Goal: Task Accomplishment & Management: Manage account settings

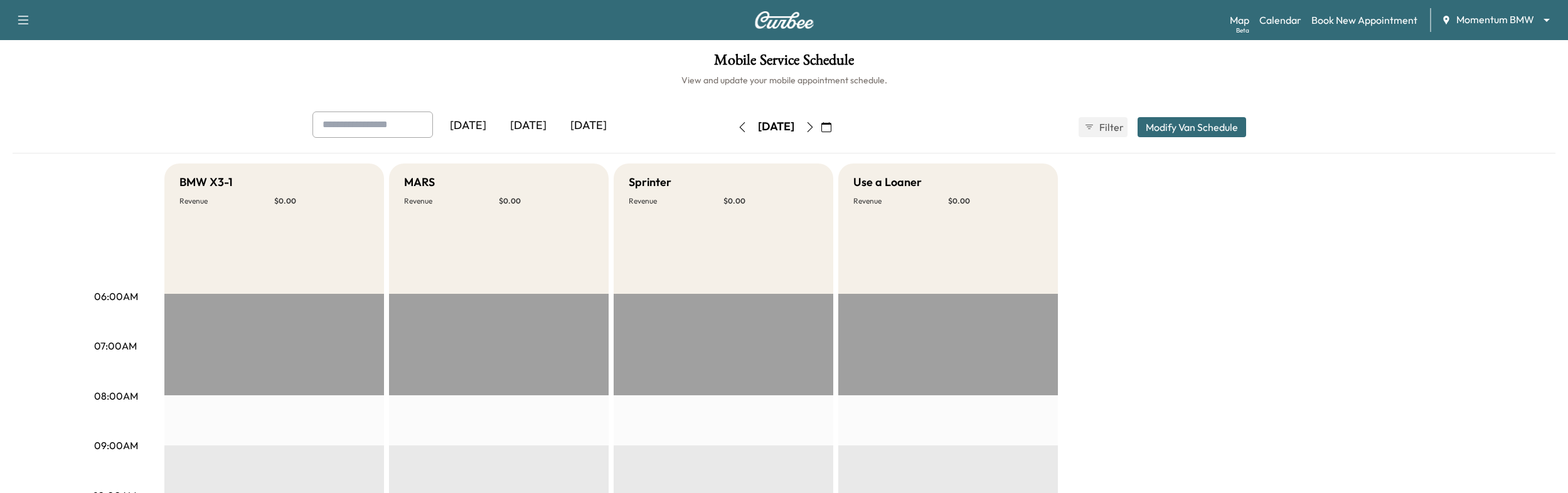
click at [519, 124] on div "[DATE]" at bounding box center [528, 126] width 61 height 29
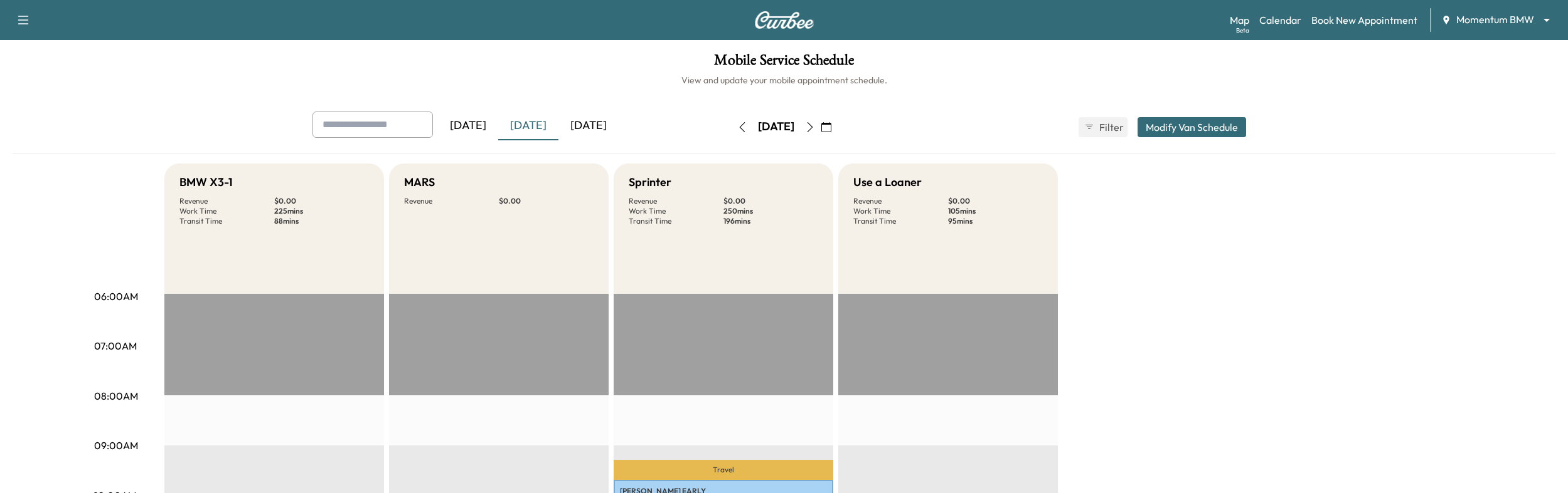
click at [820, 124] on button "button" at bounding box center [810, 127] width 21 height 20
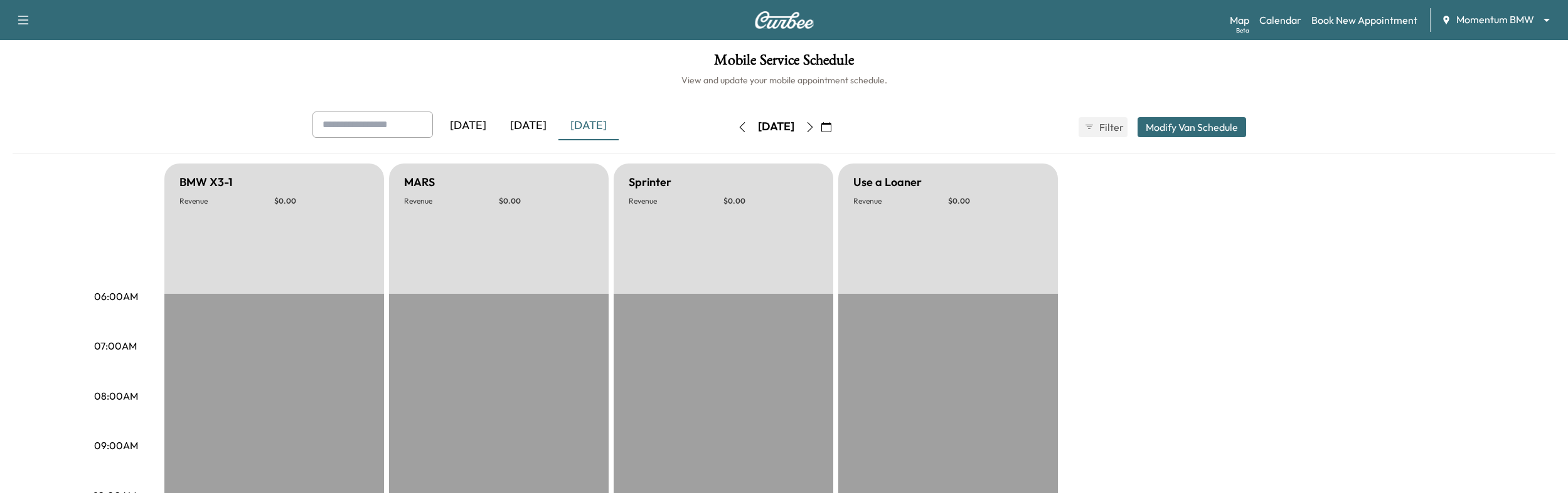
click at [486, 119] on div "[DATE]" at bounding box center [468, 126] width 61 height 29
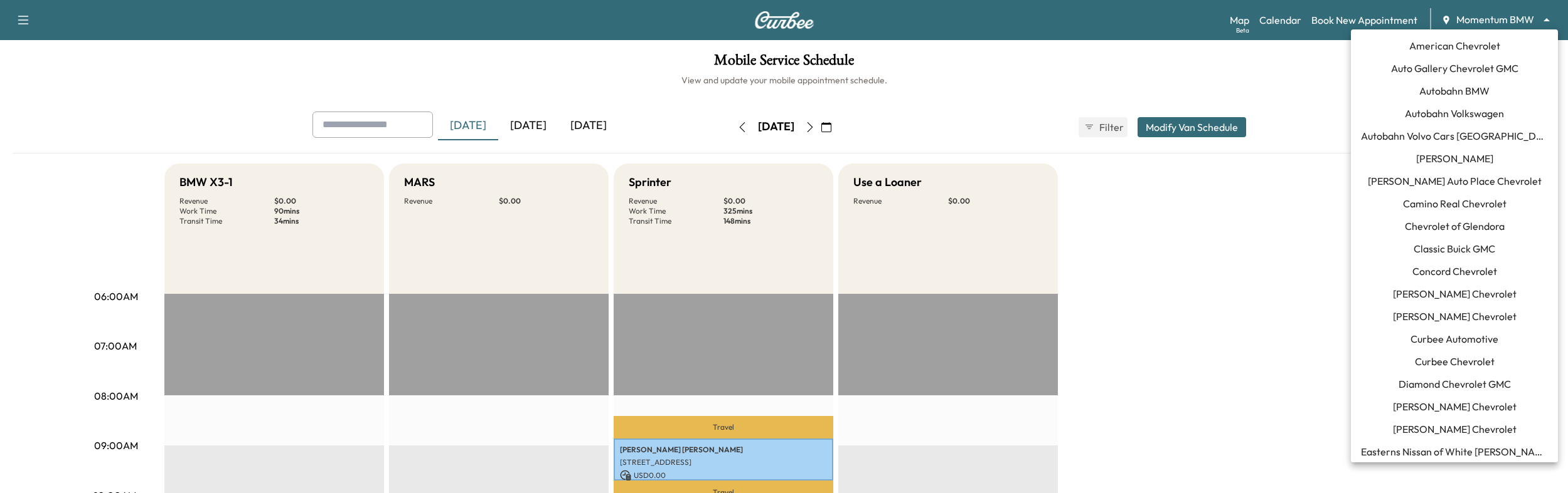
click at [1467, 21] on body "Support Log Out Map Beta Calendar Book New Appointment Momentum BMW ******** ​ …" at bounding box center [784, 246] width 1568 height 493
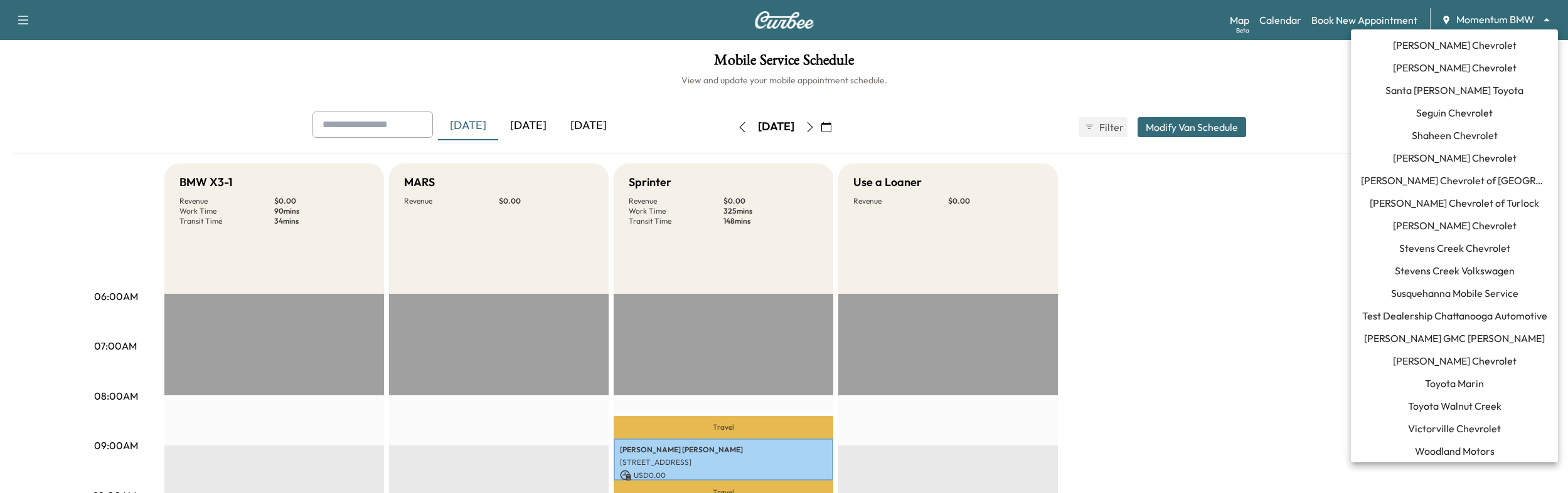
scroll to position [1224, 0]
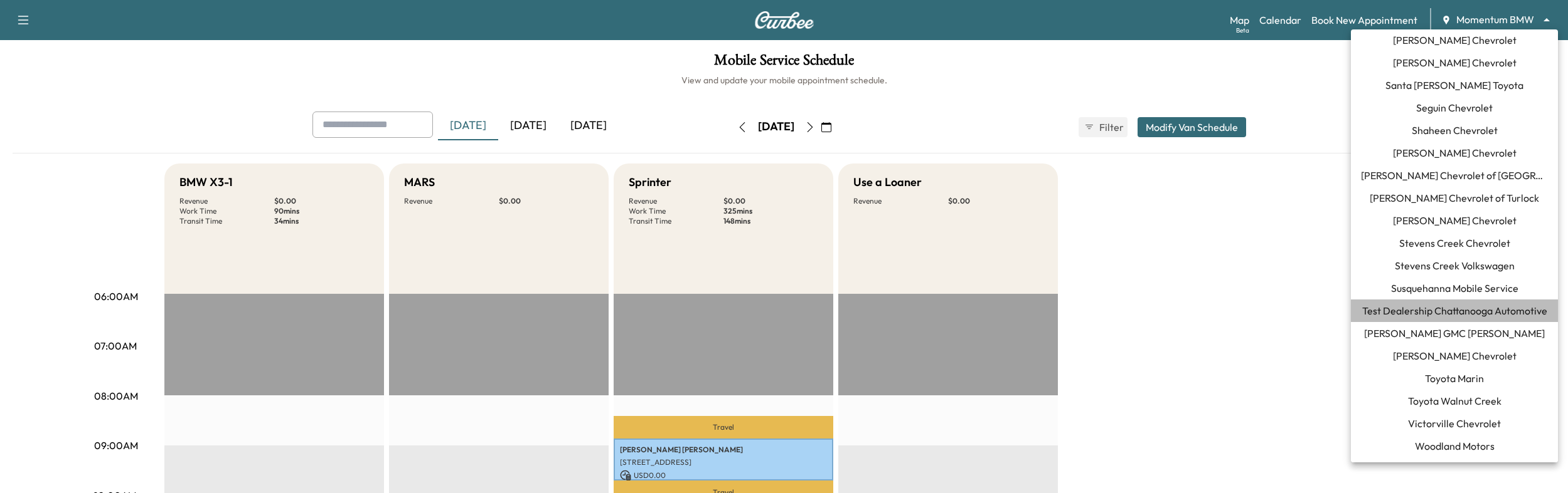
click at [1426, 308] on span "Test Dealership Chattanooga Automotive" at bounding box center [1455, 310] width 185 height 15
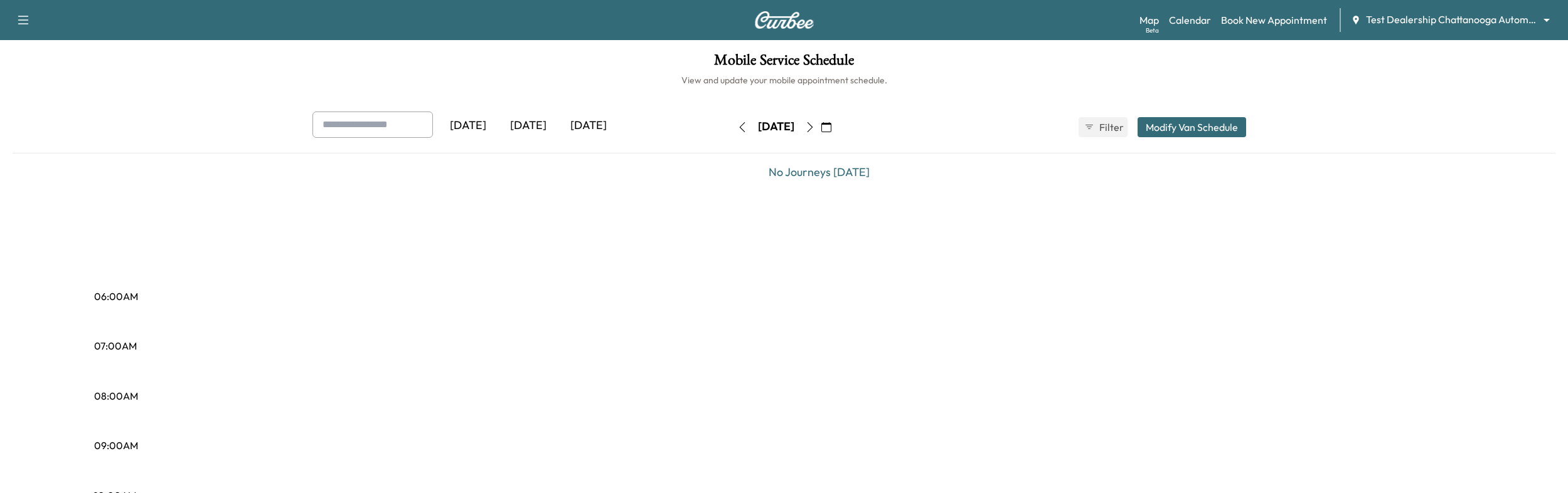
click at [528, 126] on div "[DATE]" at bounding box center [528, 126] width 61 height 29
click at [590, 131] on div "[DATE]" at bounding box center [588, 126] width 61 height 29
click at [513, 122] on div "[DATE]" at bounding box center [528, 126] width 61 height 29
click at [1099, 130] on span "Filter" at bounding box center [1111, 127] width 23 height 15
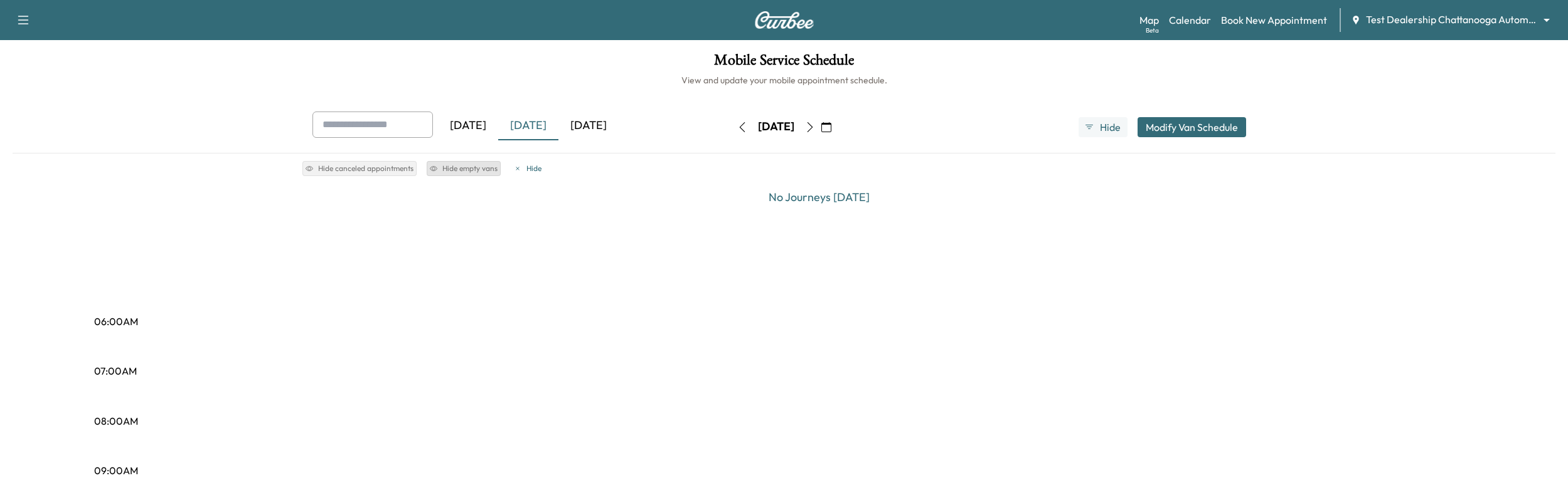
click at [461, 164] on button "Hide empty vans" at bounding box center [464, 168] width 74 height 15
click at [454, 167] on button "Hide empty vans" at bounding box center [464, 168] width 74 height 15
click at [1095, 137] on div "[DATE] [DATE] [DATE] [DATE] October 2025 S M T W T F S 28 29 30 1 2 3 4 5 6 7 8…" at bounding box center [784, 127] width 963 height 31
click at [1095, 134] on button "Hide" at bounding box center [1102, 127] width 49 height 20
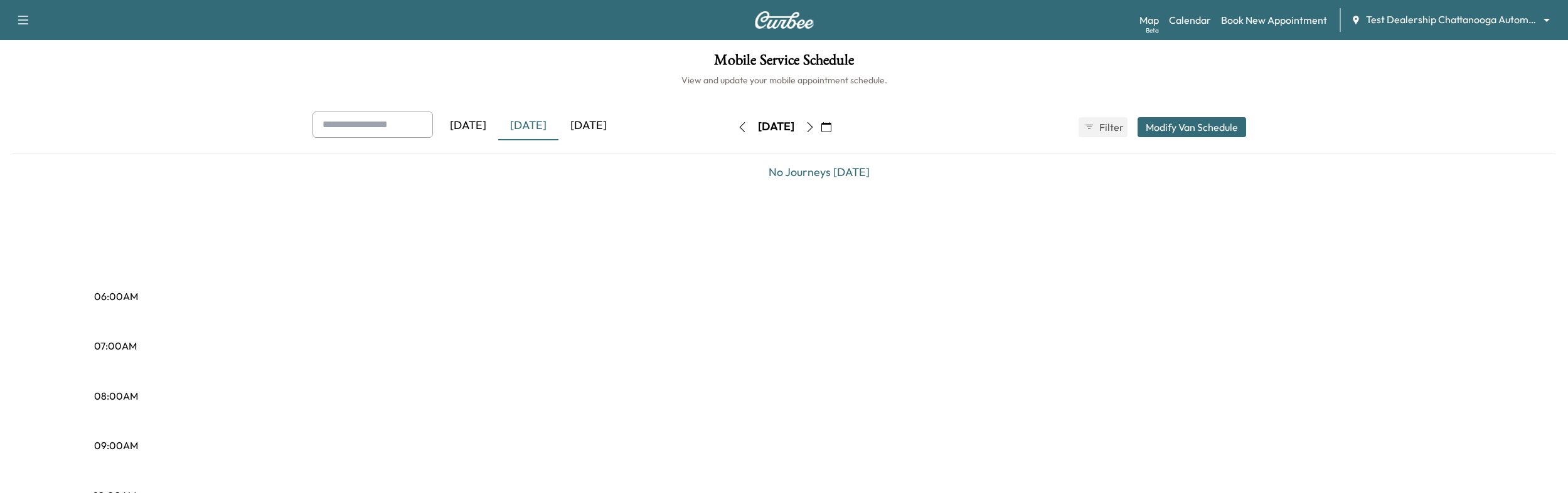
click at [1504, 28] on div "Map Beta Calendar Book New Appointment Test Dealership Chattanooga Automotive *…" at bounding box center [1349, 19] width 419 height 23
click at [1496, 20] on body "Support Log Out Map Beta Calendar Book New Appointment Test Dealership Chattano…" at bounding box center [784, 246] width 1568 height 493
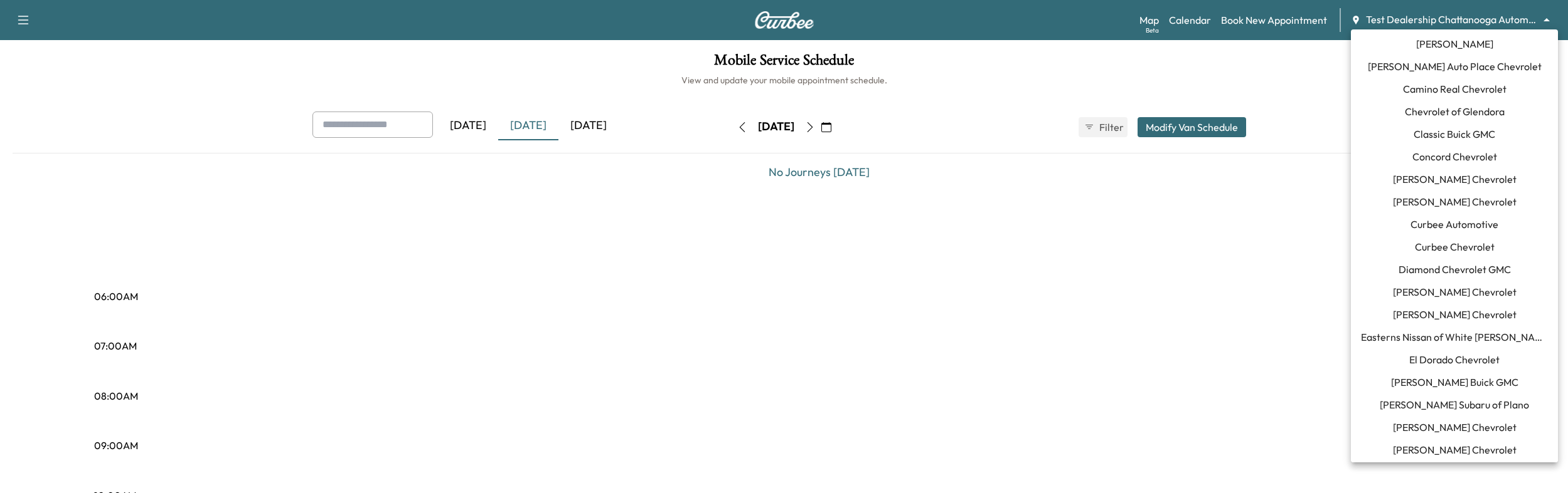
scroll to position [117, 0]
click at [1424, 401] on span "[PERSON_NAME] Subaru of Plano" at bounding box center [1454, 402] width 150 height 15
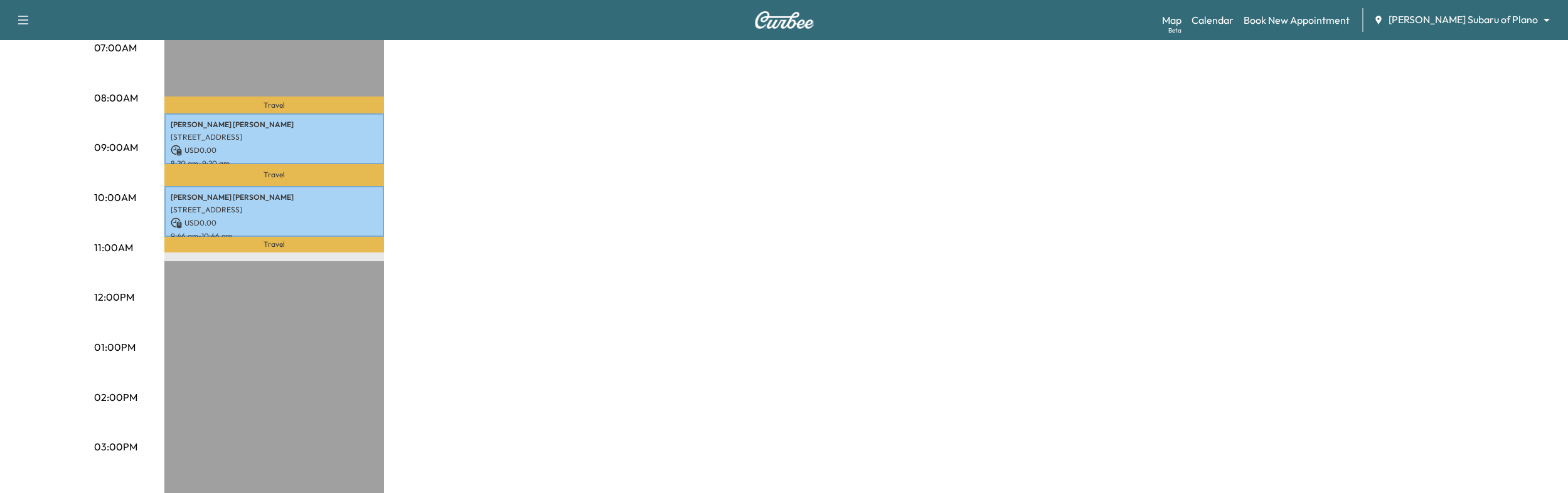
scroll to position [0, 0]
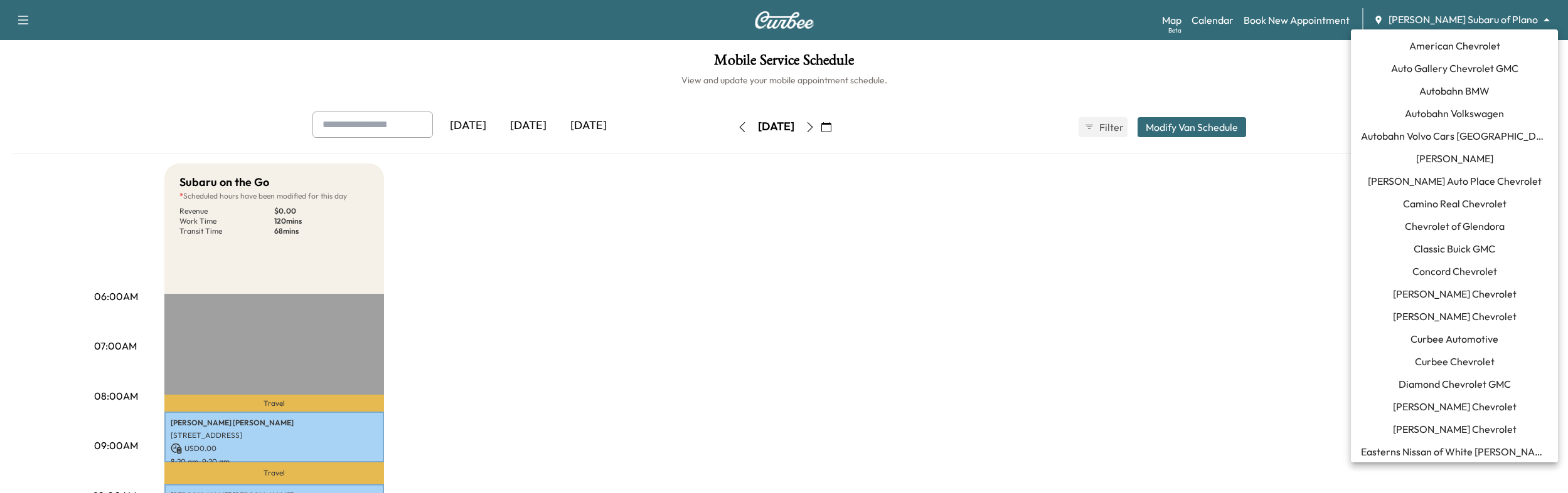
click at [1477, 18] on body "Support Log Out Map Beta Calendar Book New Appointment [PERSON_NAME] Subaru of …" at bounding box center [784, 246] width 1568 height 493
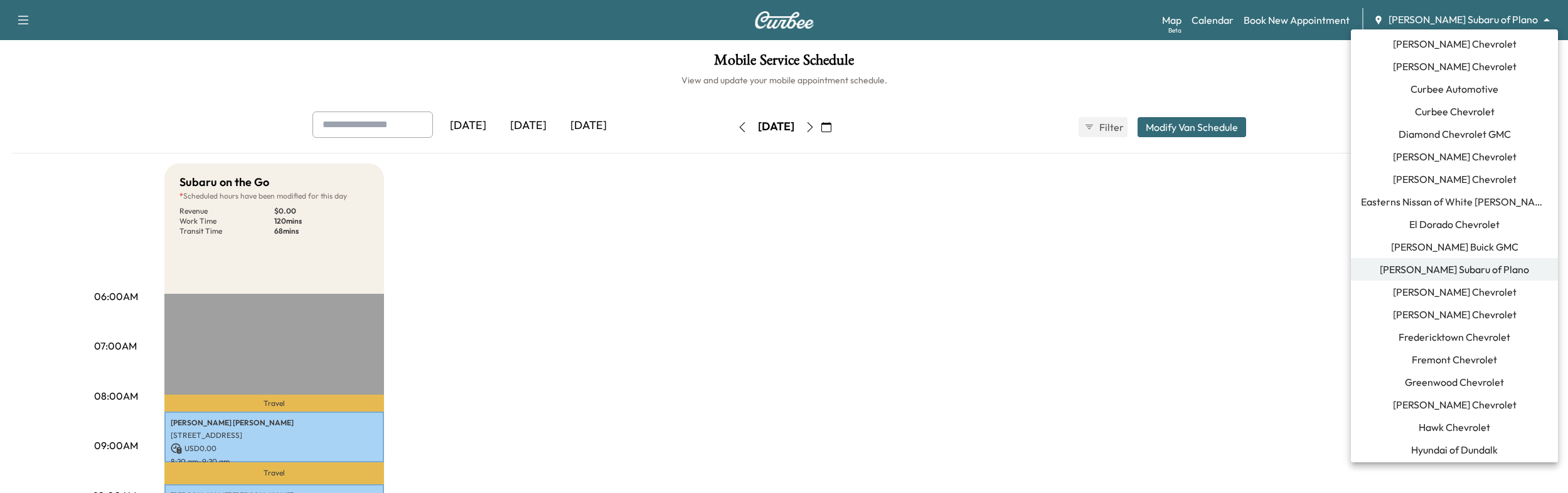
scroll to position [238, 0]
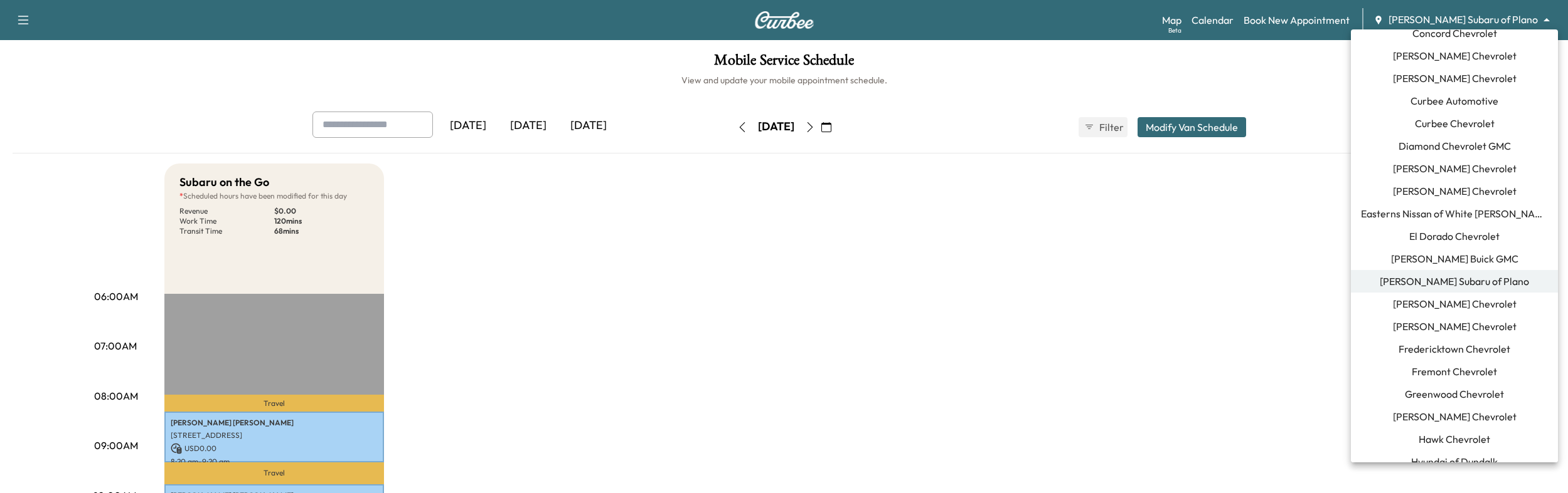
click at [1449, 260] on span "[PERSON_NAME] Buick GMC" at bounding box center [1454, 258] width 127 height 15
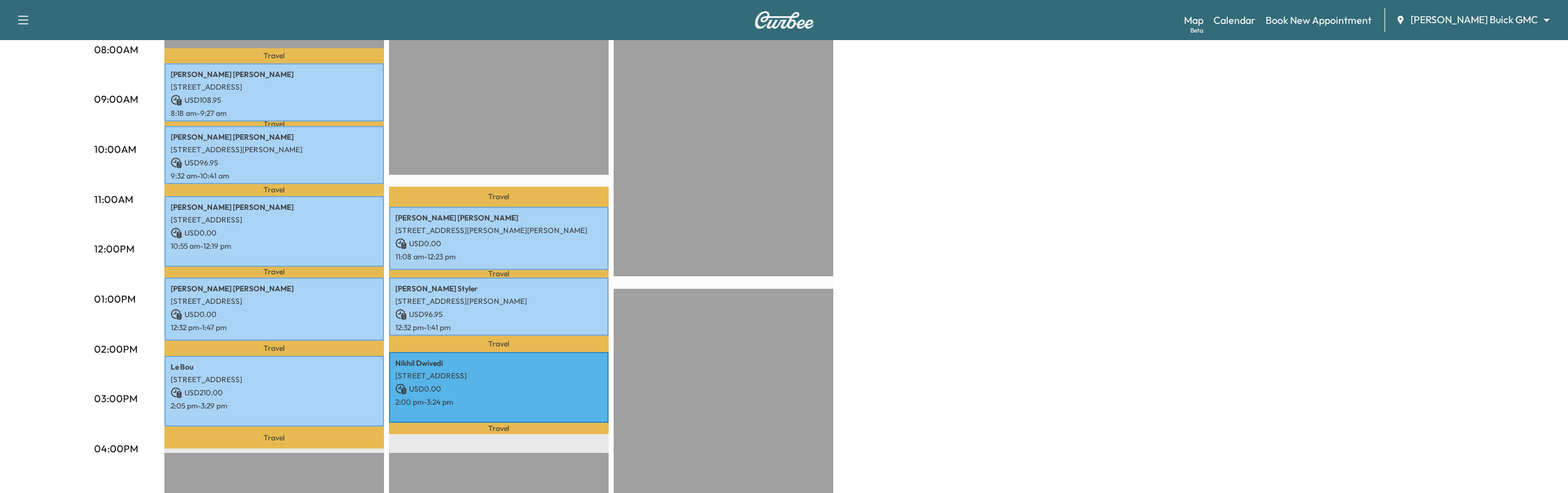
scroll to position [316, 0]
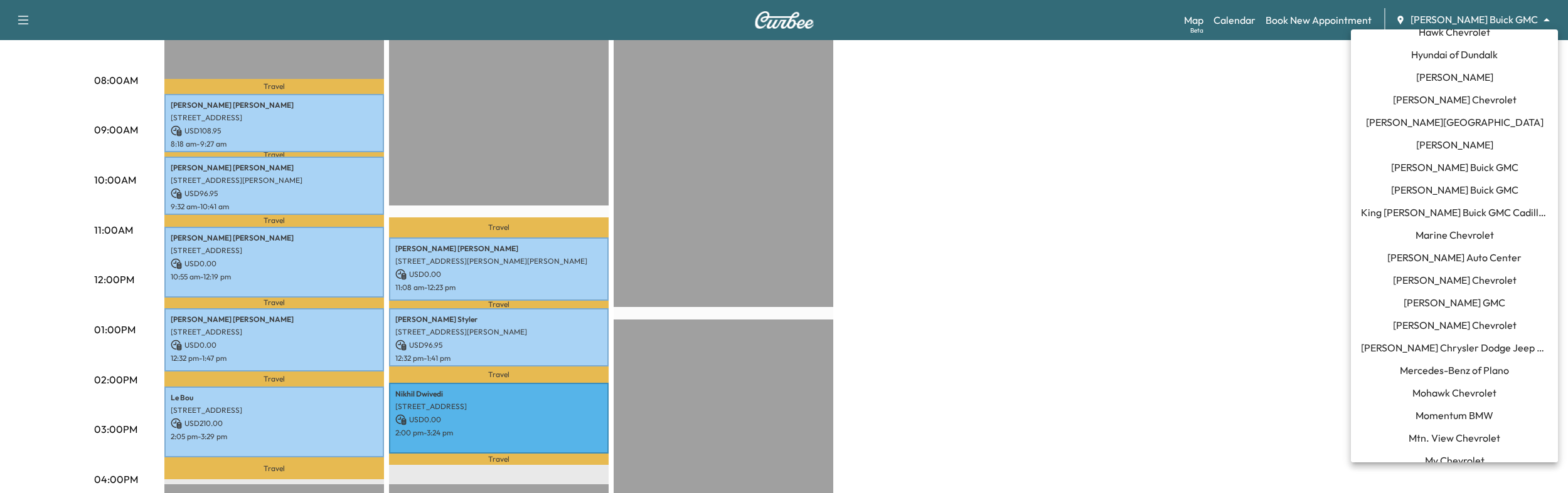
scroll to position [687, 0]
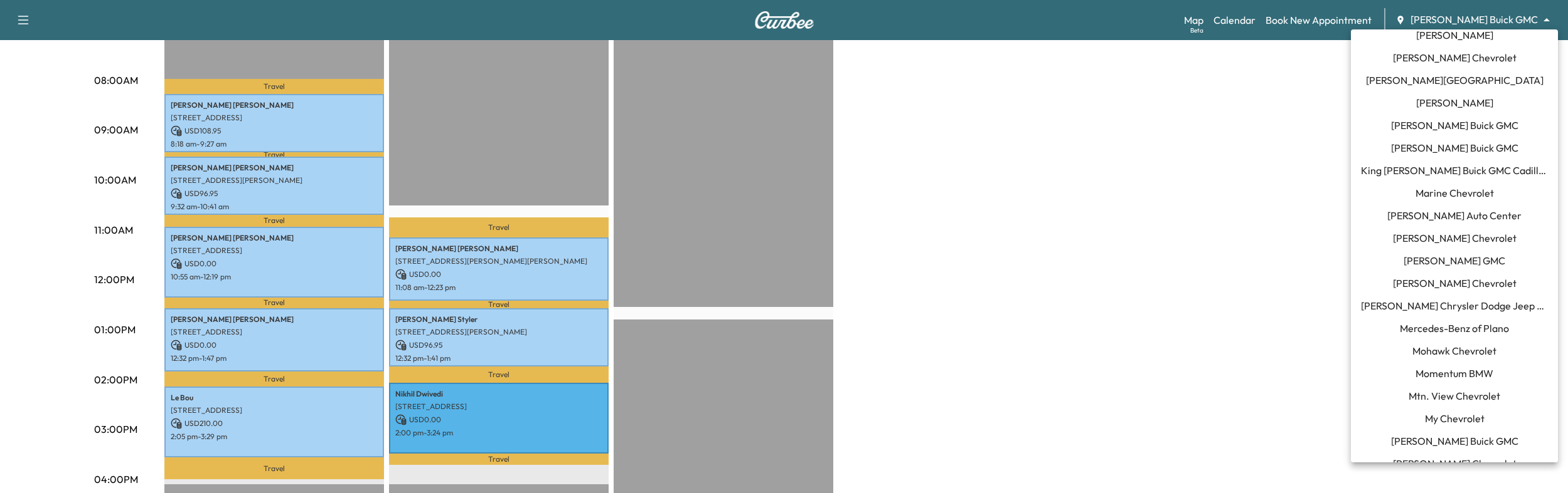
click at [1431, 300] on span "[PERSON_NAME] Chrysler Dodge Jeep RAM of [GEOGRAPHIC_DATA]" at bounding box center [1454, 305] width 187 height 15
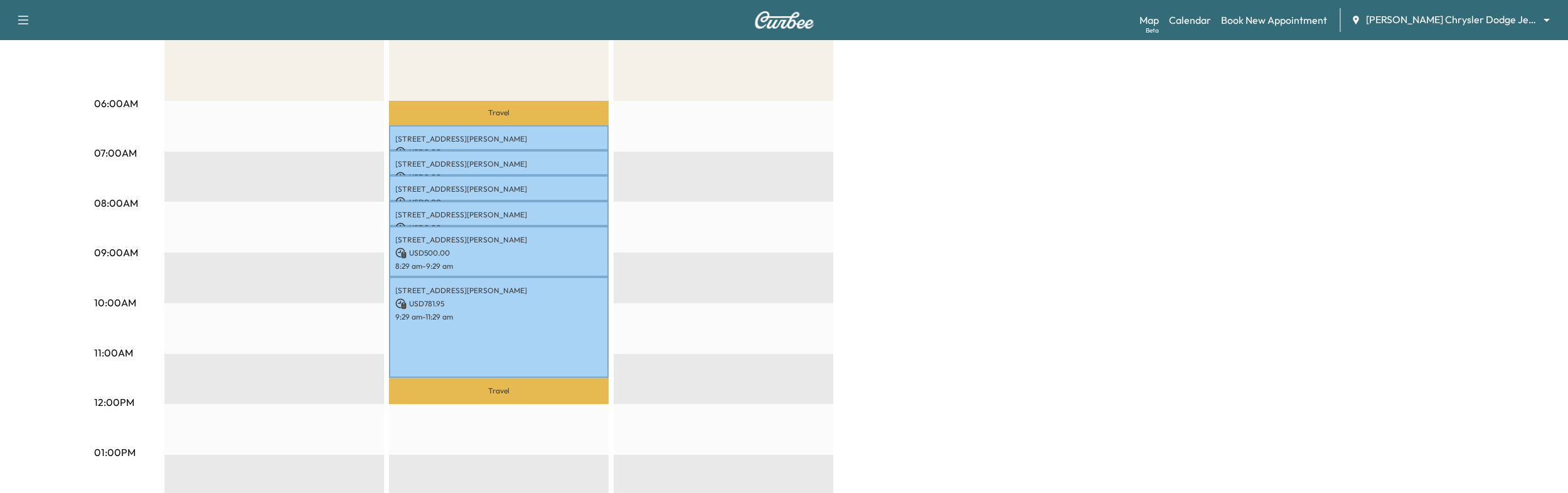
scroll to position [194, 0]
click at [1390, 28] on div "Map Beta Calendar Book New Appointment [PERSON_NAME] Chrysler Dodge Jeep RAM of…" at bounding box center [1349, 19] width 419 height 23
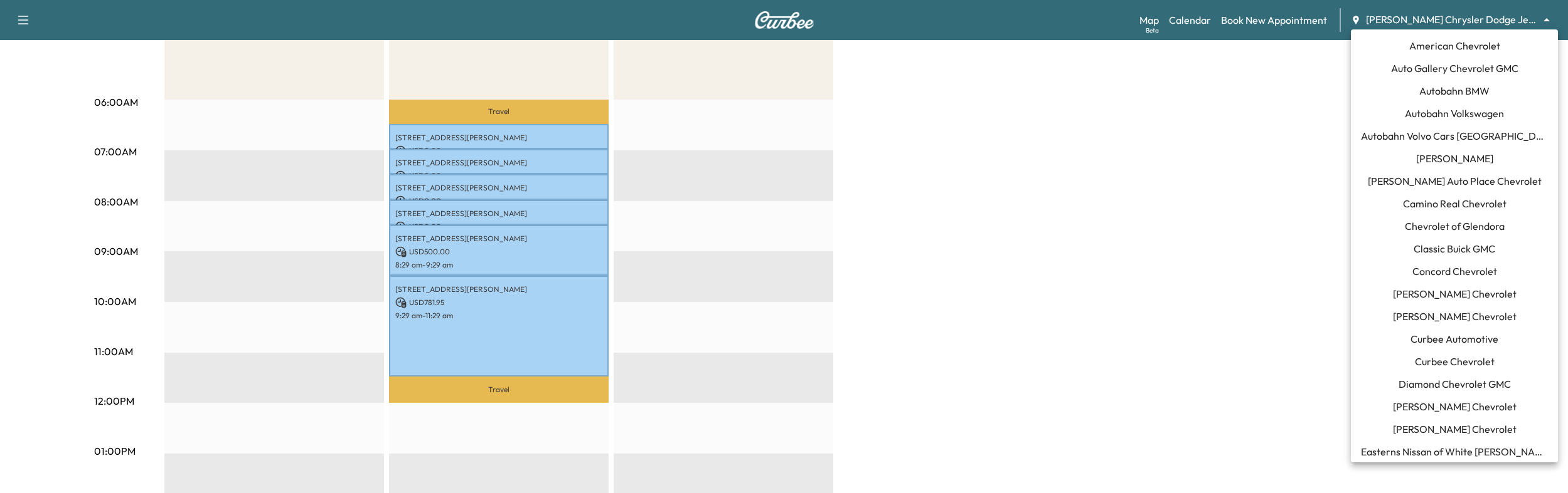
click at [1391, 18] on body "Support Log Out Map Beta Calendar Book New Appointment [PERSON_NAME] Chrysler D…" at bounding box center [784, 52] width 1568 height 493
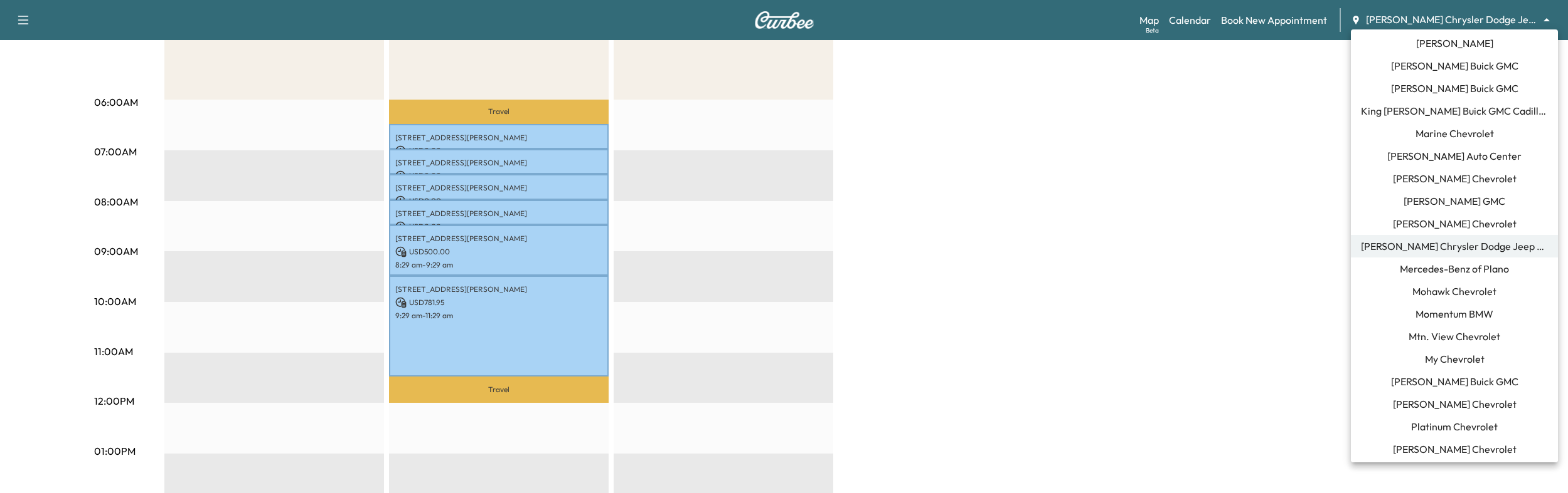
click at [1406, 269] on span "Mercedes-Benz of Plano" at bounding box center [1454, 268] width 109 height 15
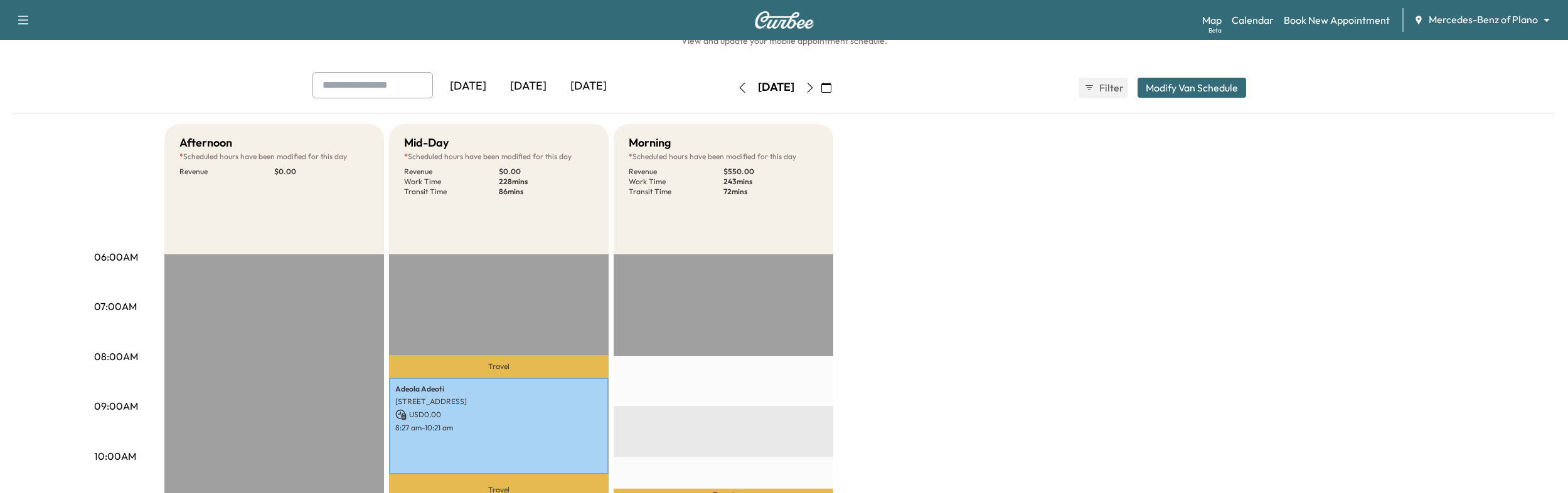
scroll to position [18, 0]
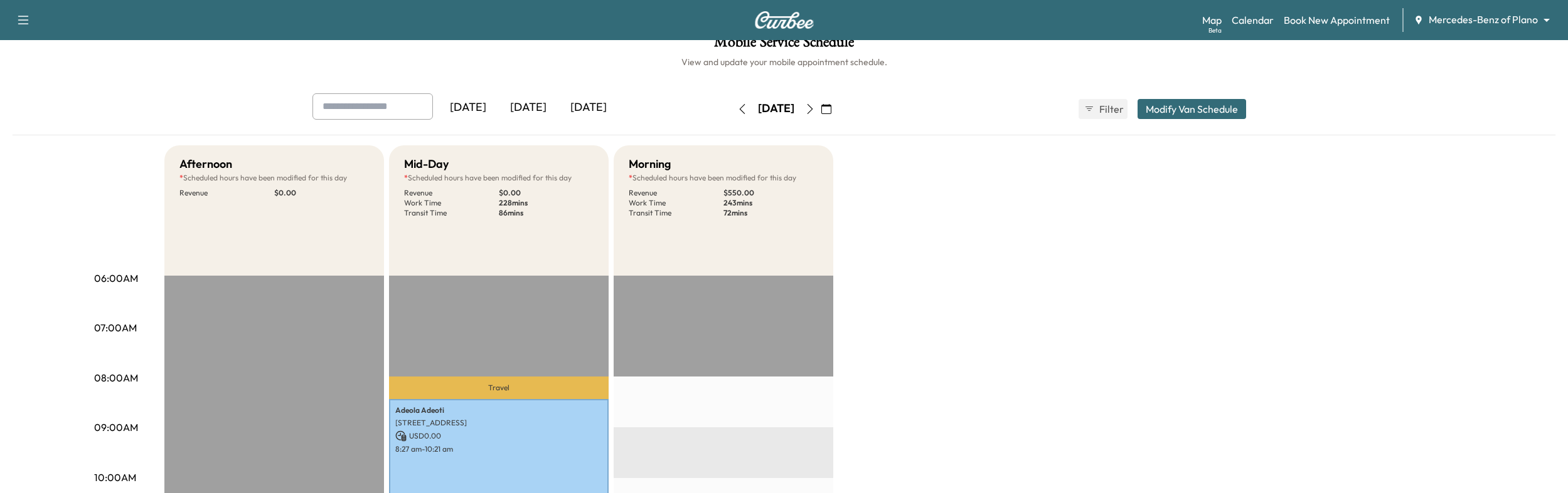
click at [815, 108] on icon "button" at bounding box center [810, 109] width 10 height 10
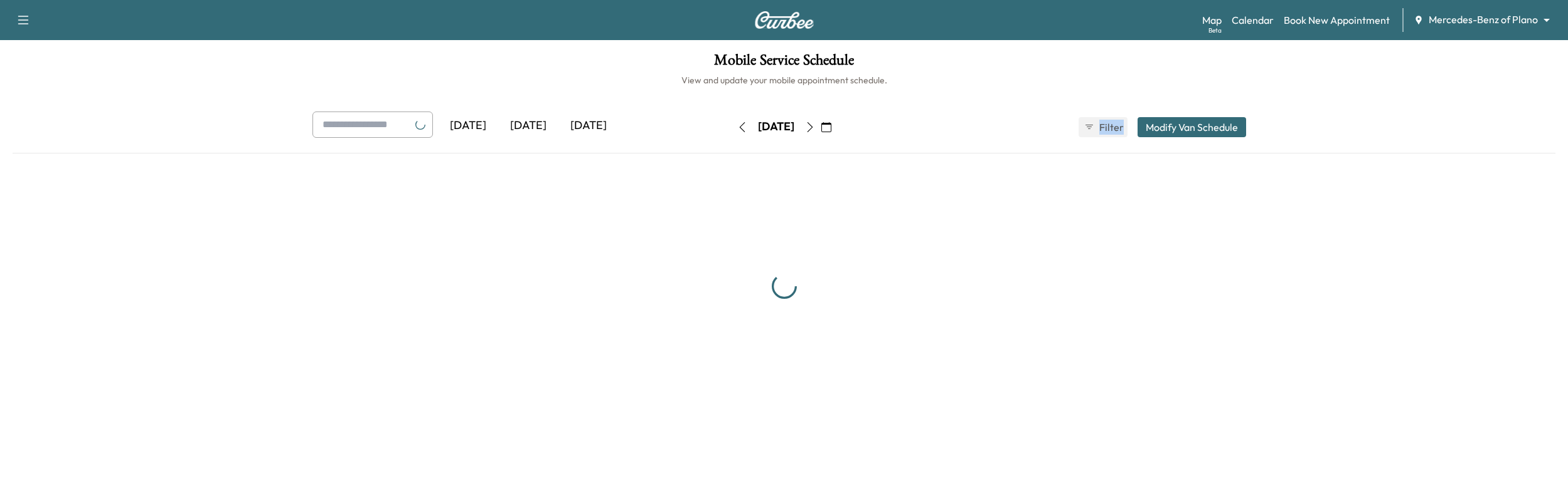
click at [833, 108] on div "[DATE] October 2025 S M T W T F S 28 29 30 1 2 3 4 5 6 7 8 9 10 11 12 13 14 15 …" at bounding box center [784, 127] width 105 height 40
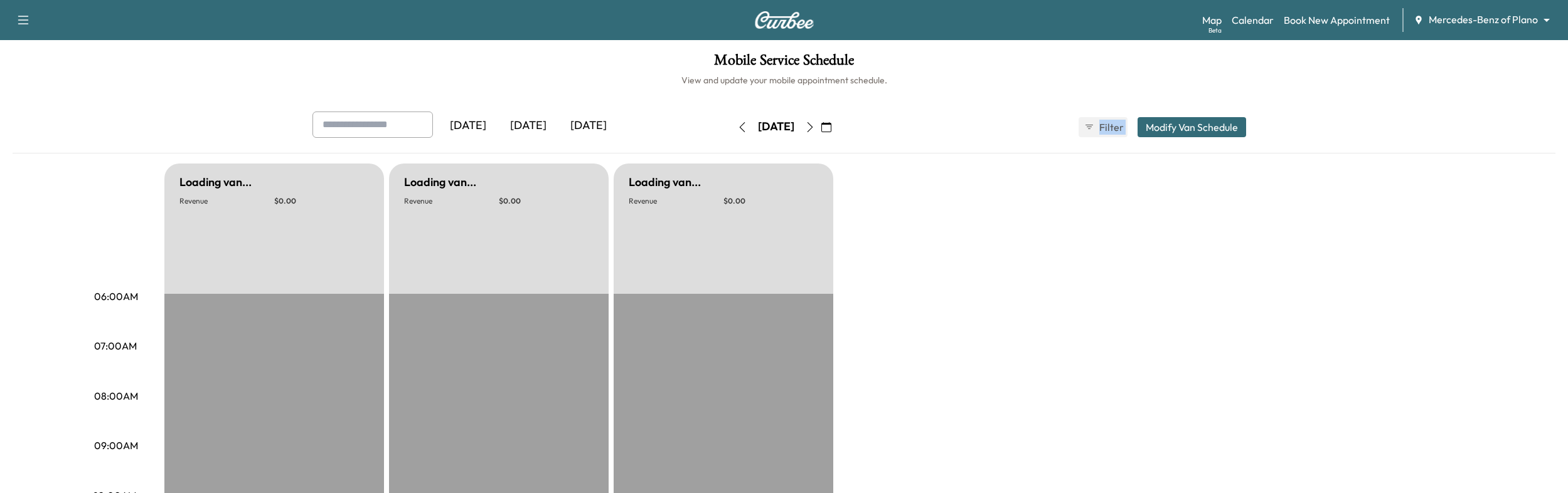
click at [833, 108] on div "[DATE] October 2025 S M T W T F S 28 29 30 1 2 3 4 5 6 7 8 9 10 11 12 13 14 15 …" at bounding box center [784, 127] width 105 height 40
click at [820, 124] on button "button" at bounding box center [810, 127] width 21 height 20
click at [815, 124] on icon "button" at bounding box center [810, 127] width 10 height 10
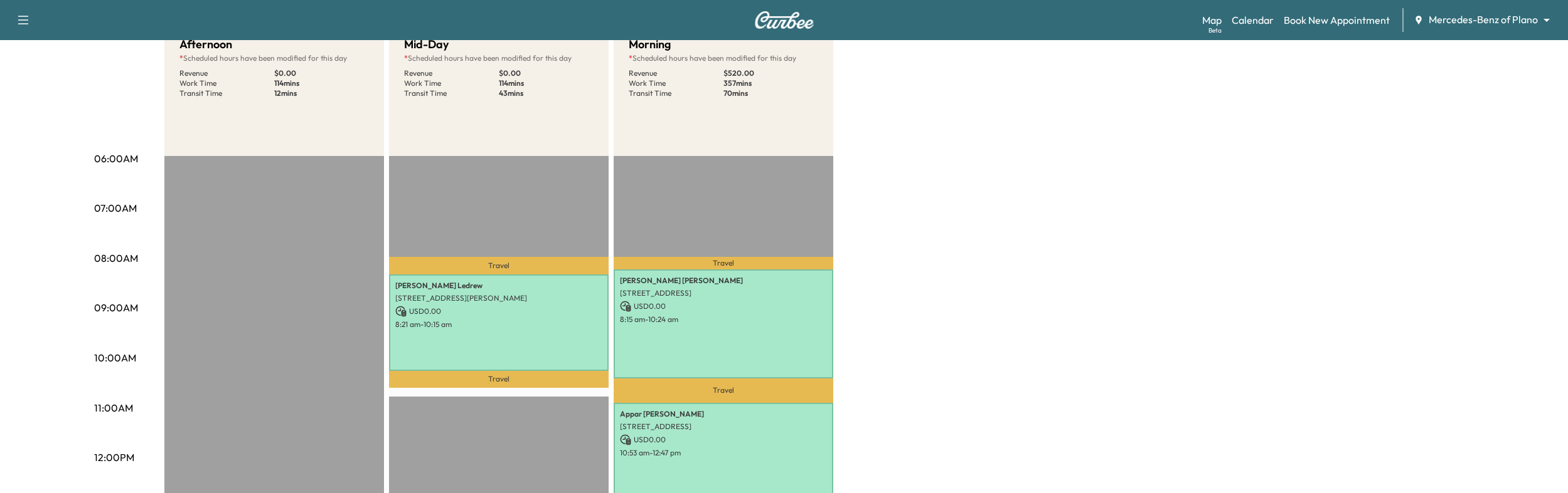
scroll to position [126, 0]
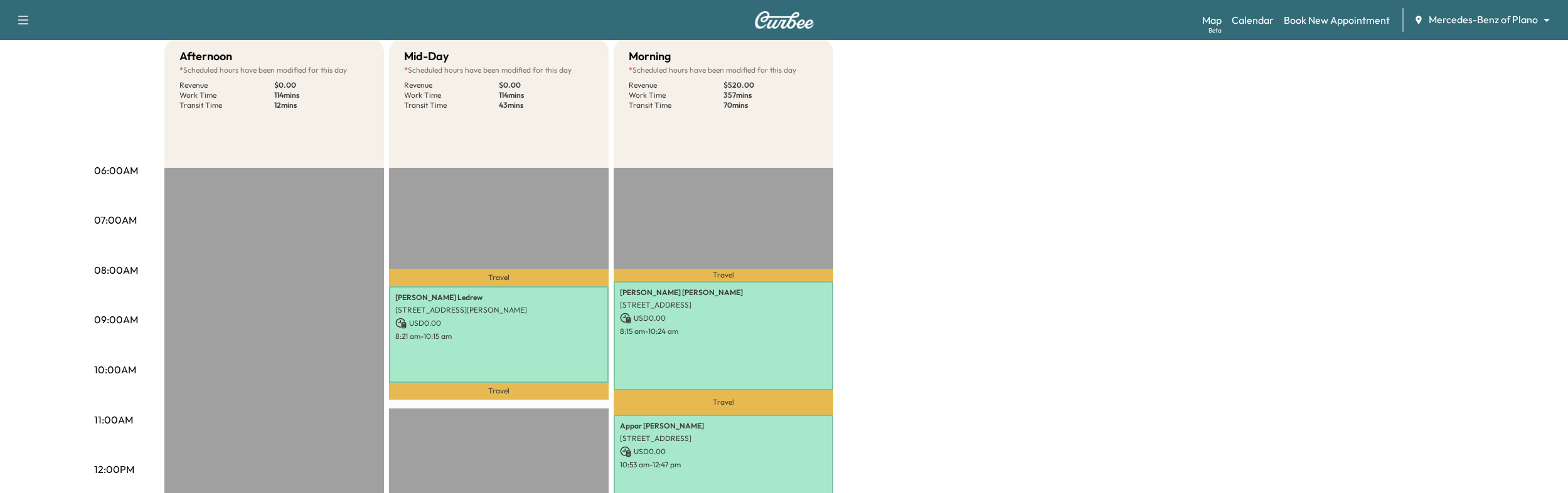
click at [1474, 23] on body "Support Log Out Map Beta Calendar Book New Appointment Mercedes-Benz of Plano *…" at bounding box center [784, 120] width 1568 height 493
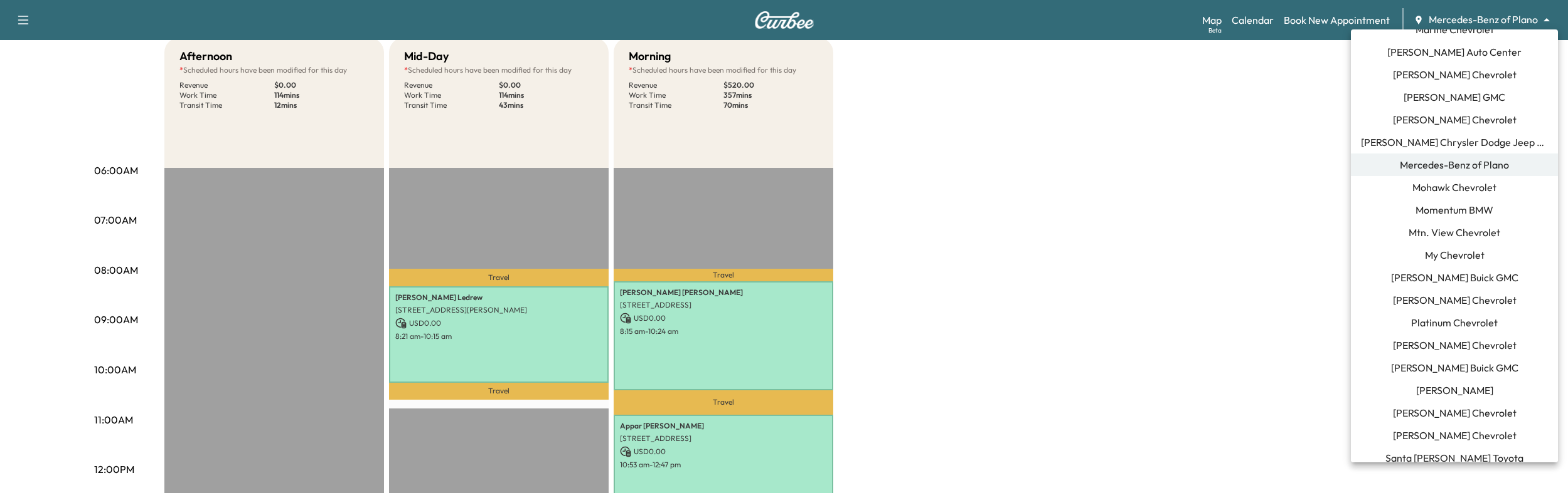
scroll to position [904, 0]
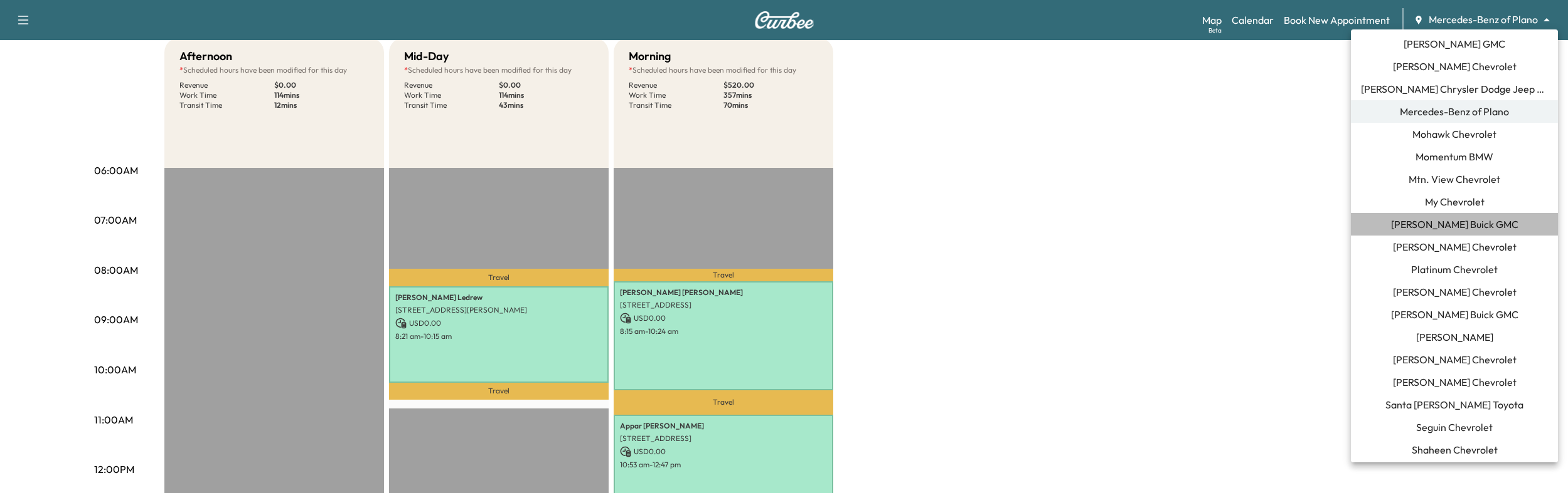
click at [1434, 221] on span "[PERSON_NAME] Buick GMC" at bounding box center [1454, 224] width 127 height 15
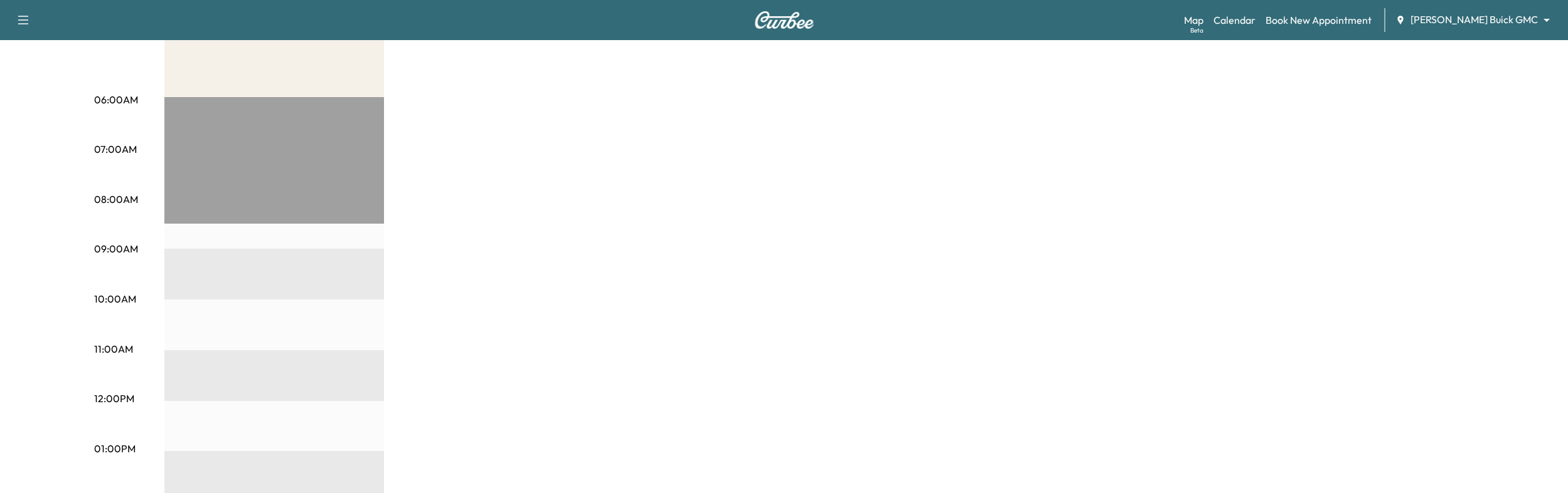
scroll to position [0, 0]
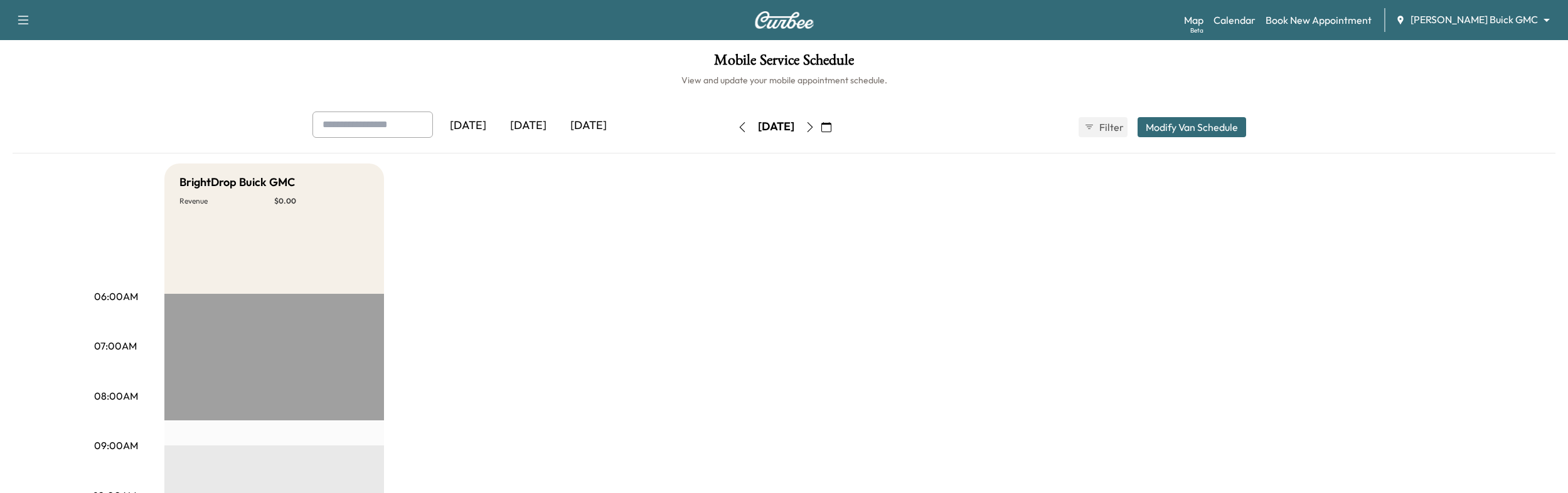
click at [1490, 19] on body "Support Log Out Map Beta Calendar Book New Appointment [PERSON_NAME] Buick GMC …" at bounding box center [784, 246] width 1568 height 493
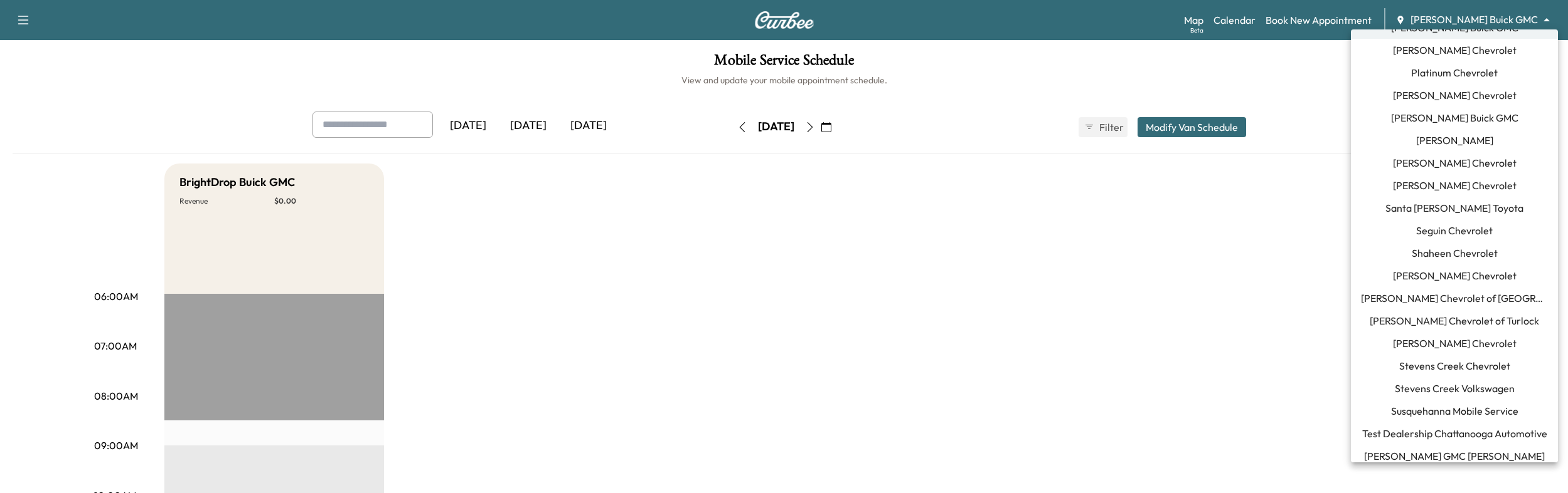
scroll to position [1224, 0]
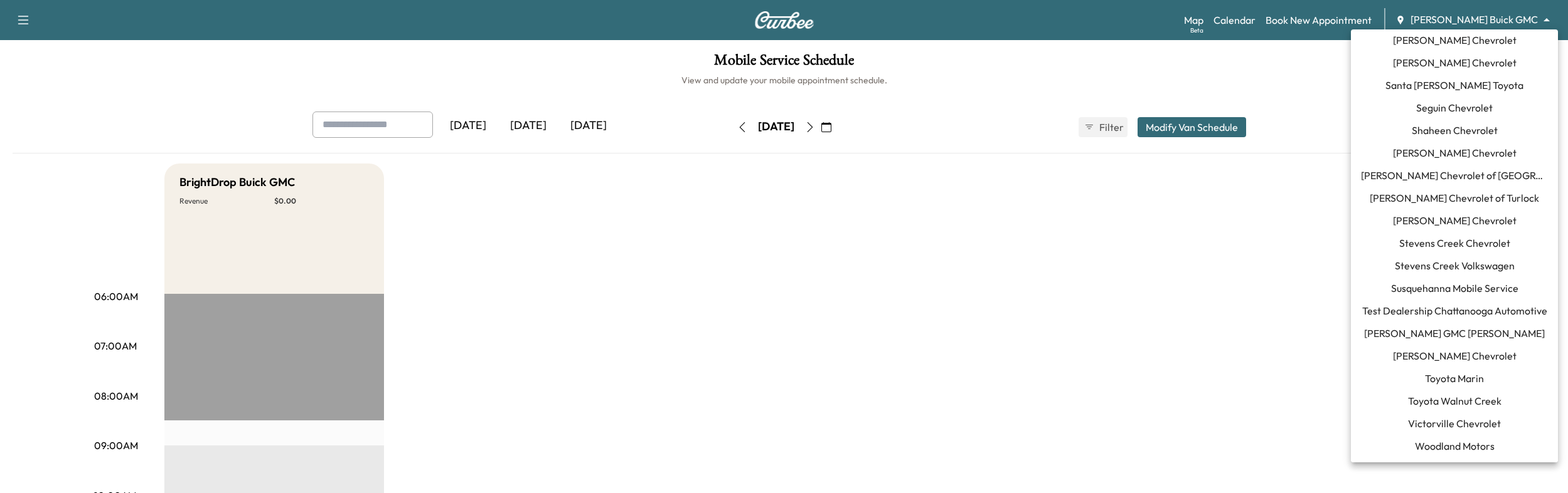
click at [1437, 285] on span "Susquehanna Mobile Service" at bounding box center [1454, 288] width 127 height 15
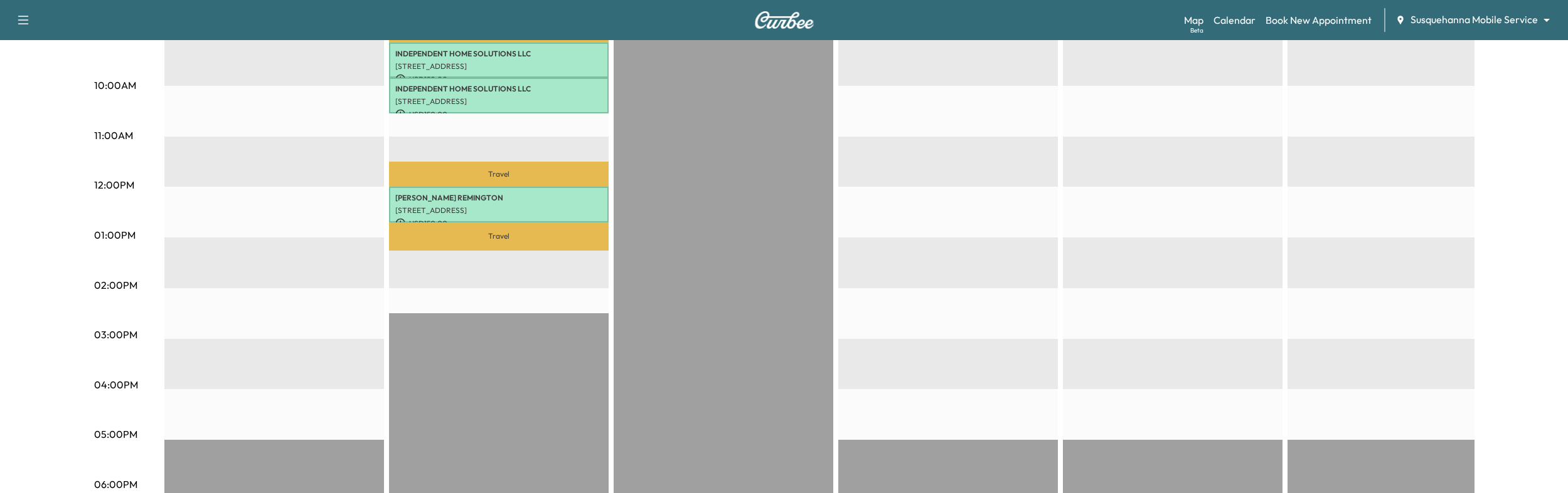
scroll to position [0, 0]
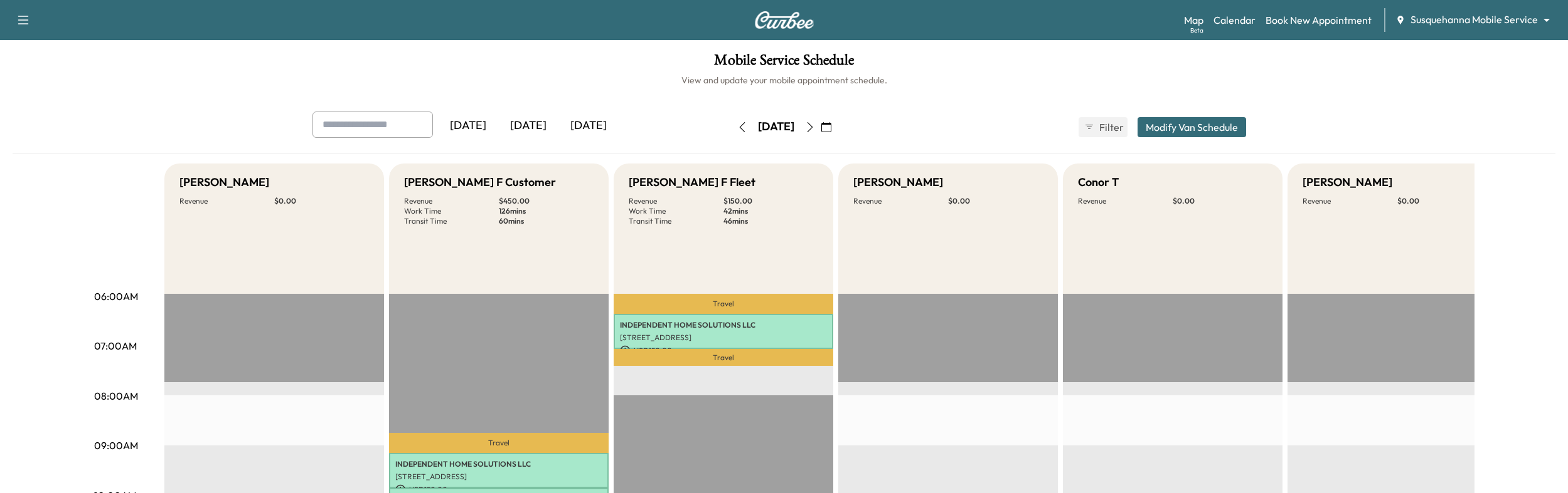
click at [1460, 23] on body "Support Log Out Map Beta Calendar Book New Appointment Susquehanna Mobile Servi…" at bounding box center [784, 246] width 1568 height 493
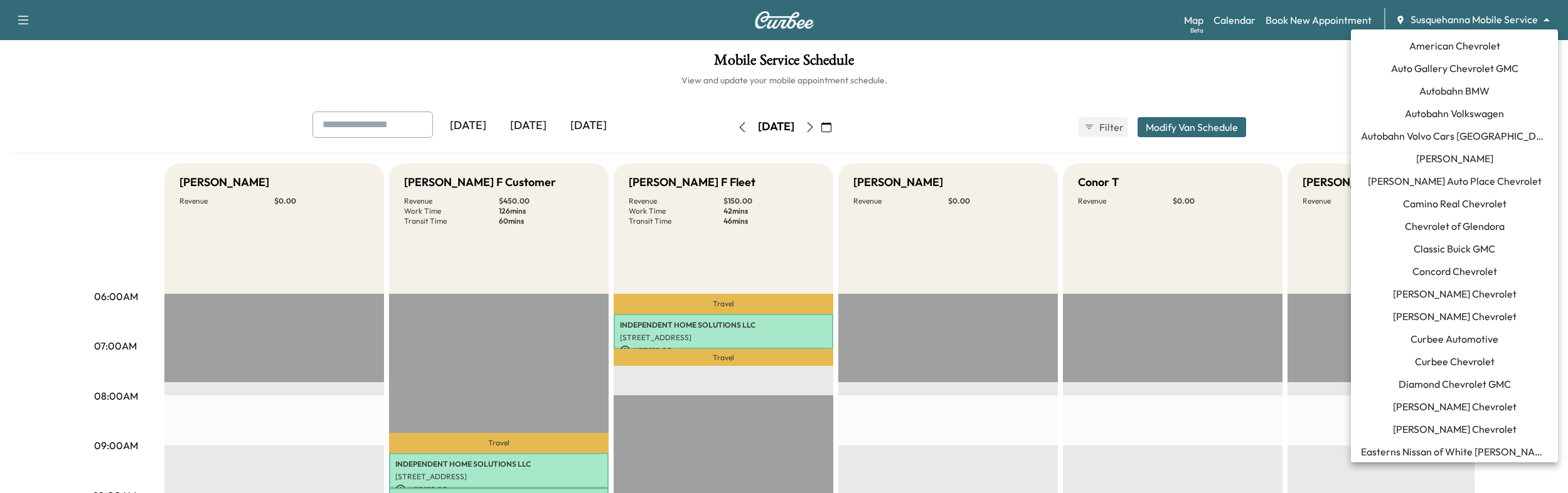
scroll to position [1224, 0]
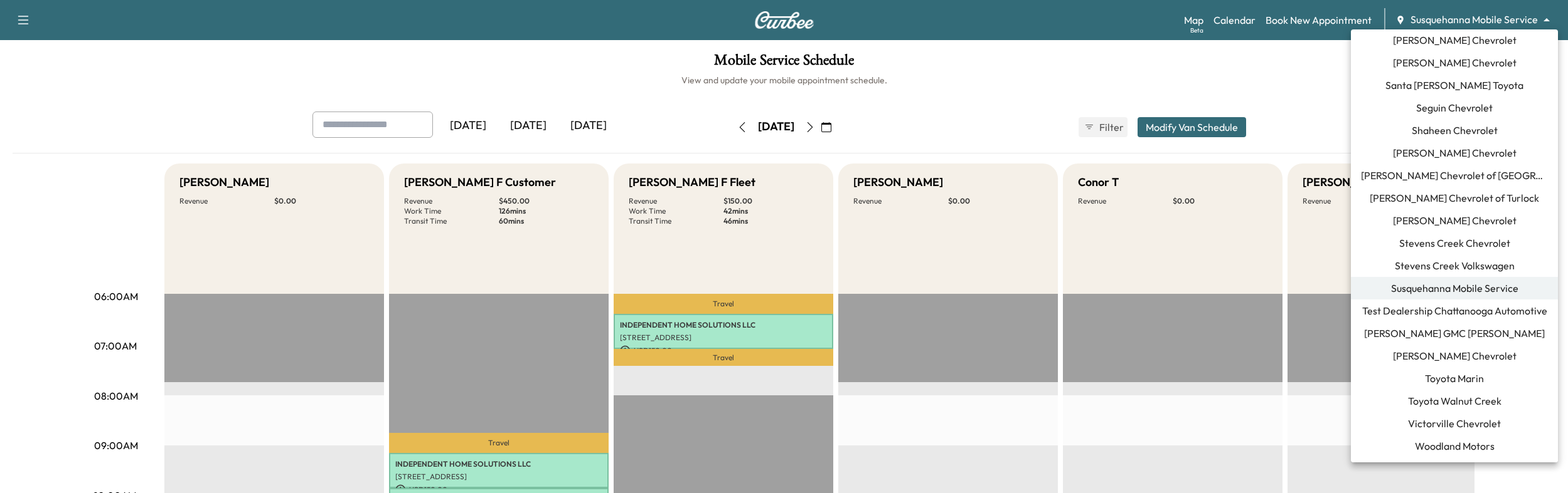
click at [1075, 63] on div at bounding box center [784, 246] width 1568 height 493
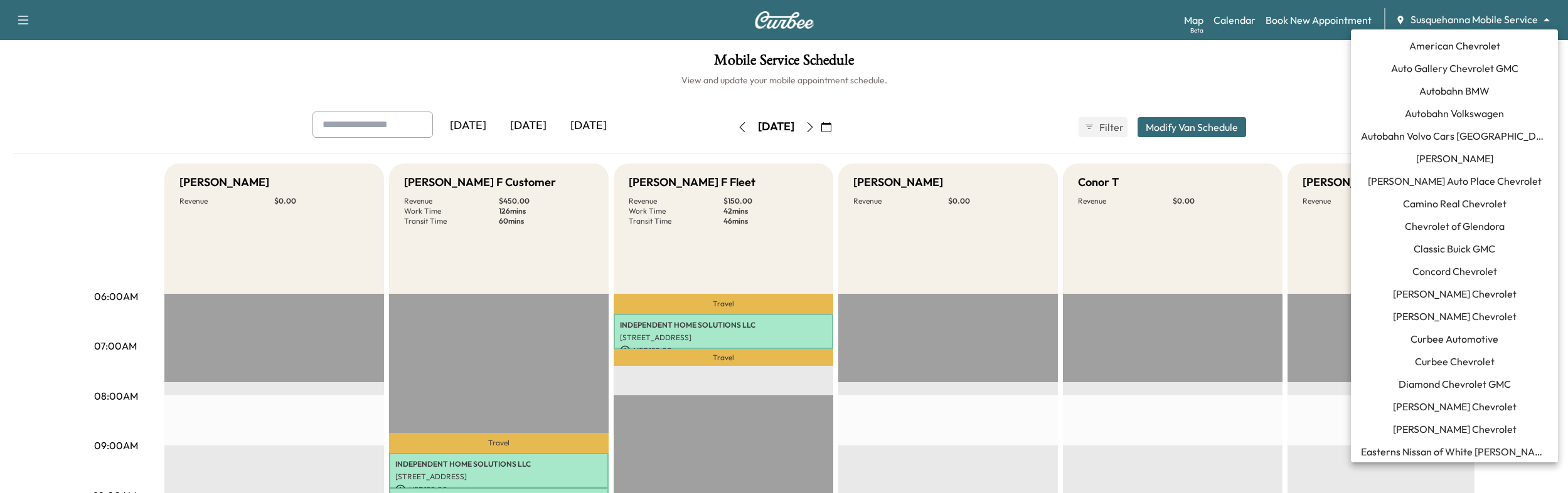
click at [1438, 21] on body "Support Log Out Map Beta Calendar Book New Appointment Susquehanna Mobile Servi…" at bounding box center [784, 246] width 1568 height 493
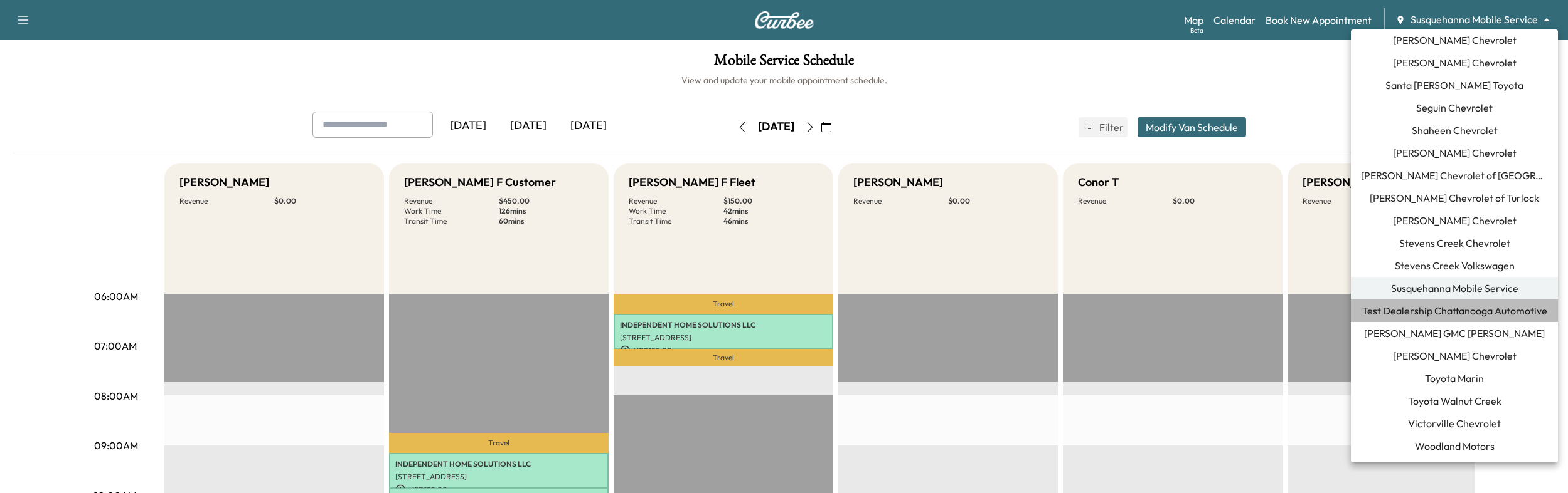
click at [1426, 309] on span "Test Dealership Chattanooga Automotive" at bounding box center [1455, 310] width 185 height 15
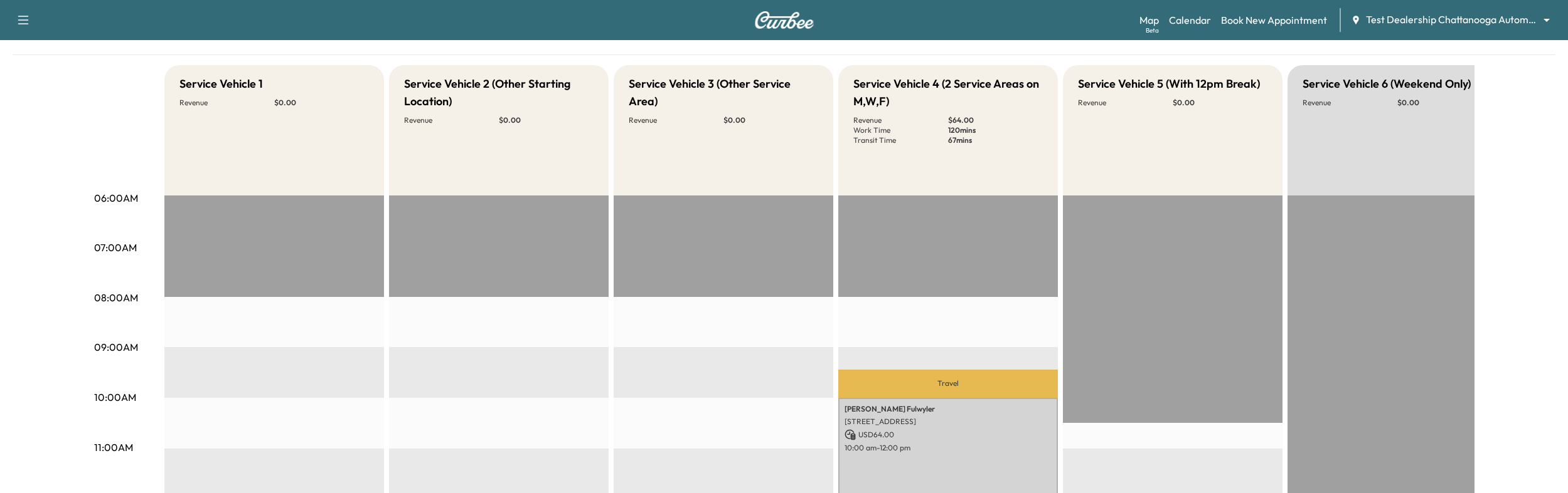
scroll to position [0, 0]
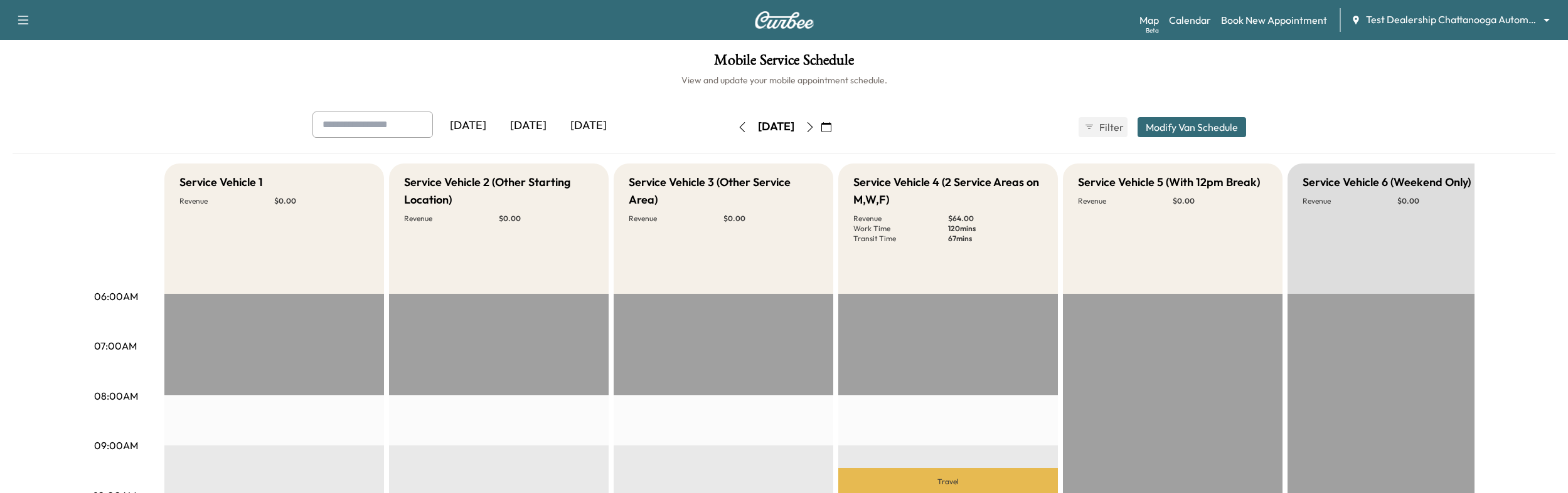
click at [540, 126] on div "[DATE]" at bounding box center [528, 126] width 61 height 29
click at [1402, 18] on body "Support Log Out Map Beta Calendar Book New Appointment Test Dealership Chattano…" at bounding box center [784, 246] width 1568 height 493
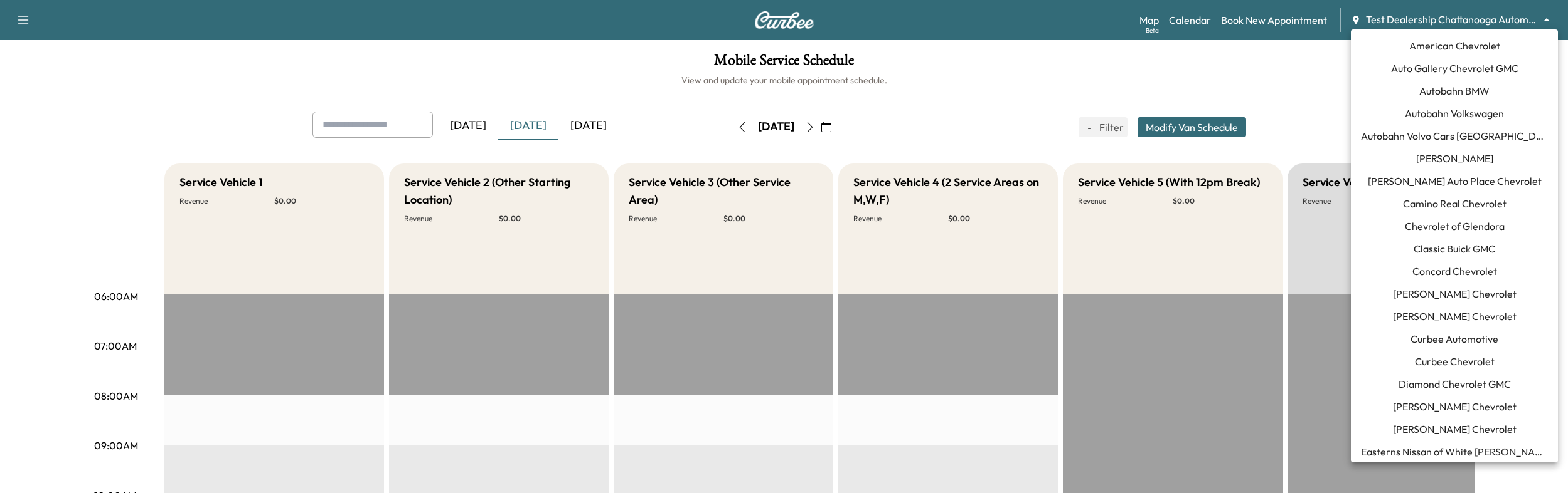
scroll to position [1224, 0]
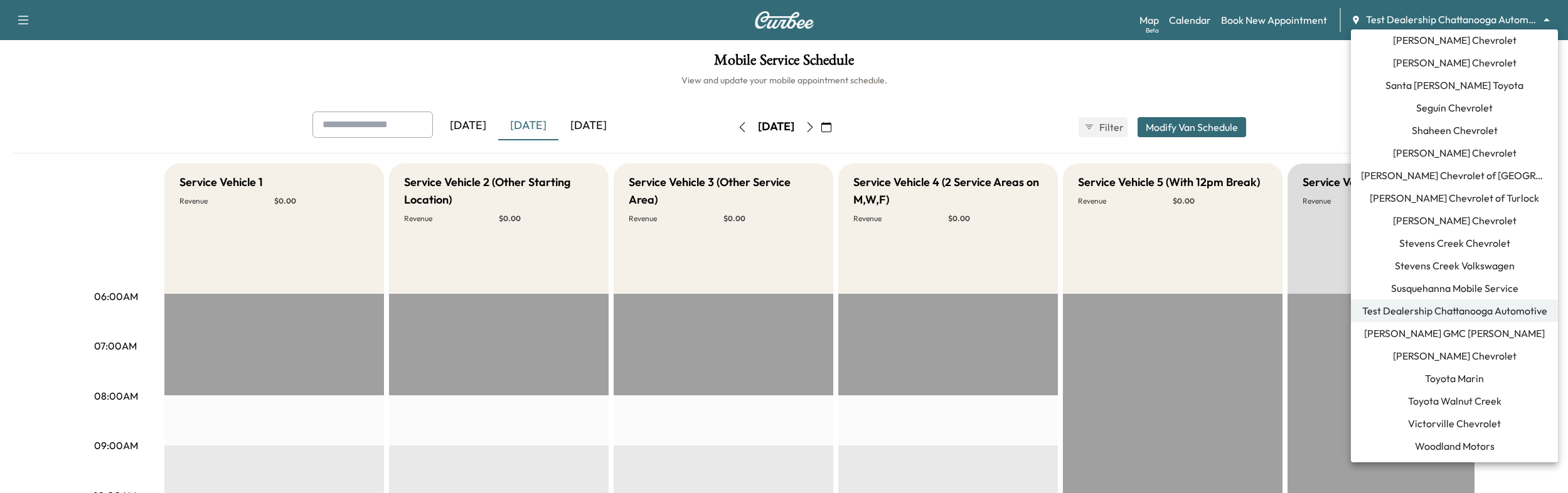
click at [894, 405] on div at bounding box center [784, 246] width 1568 height 493
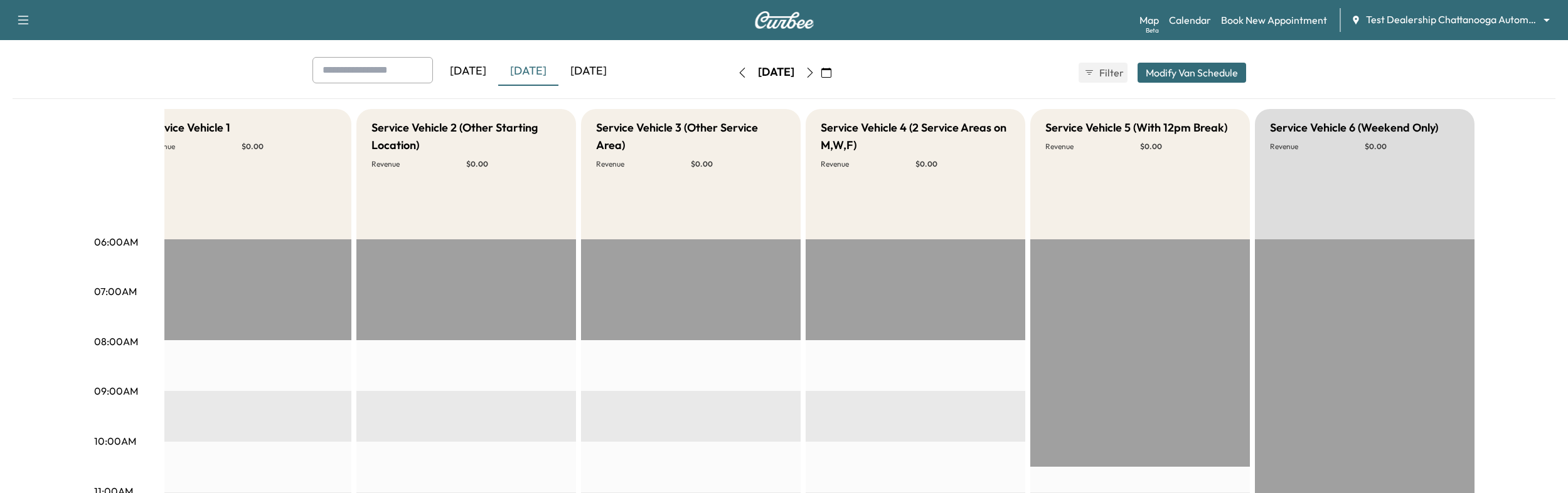
scroll to position [0, 0]
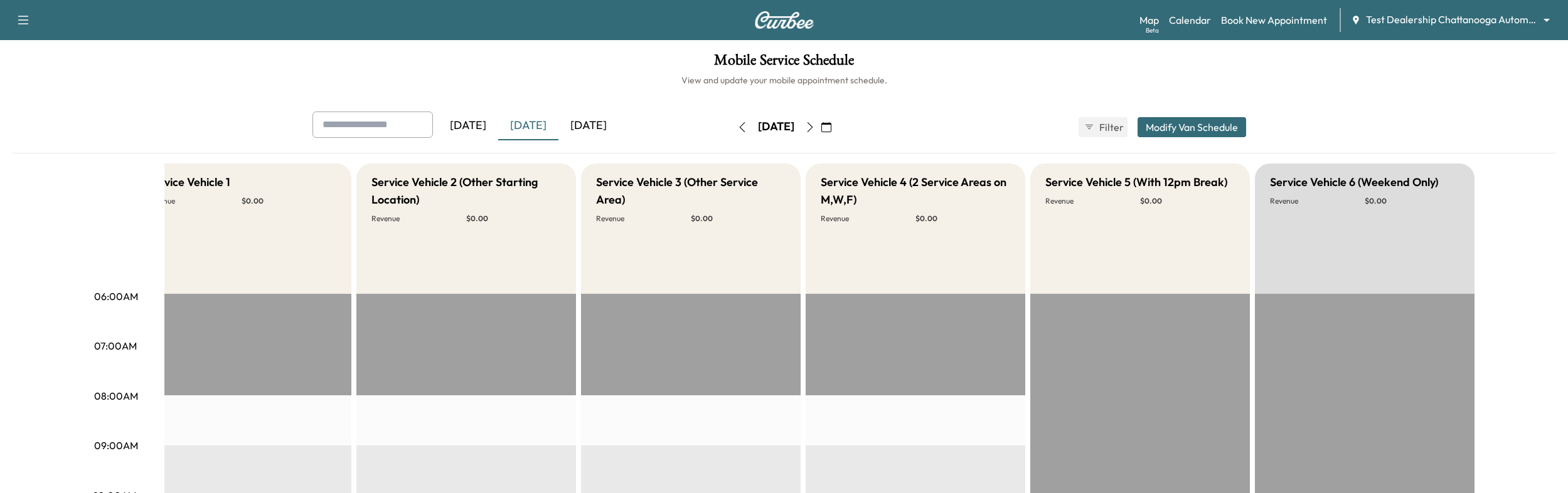
click at [1154, 123] on button "Modify Van Schedule" at bounding box center [1191, 127] width 108 height 20
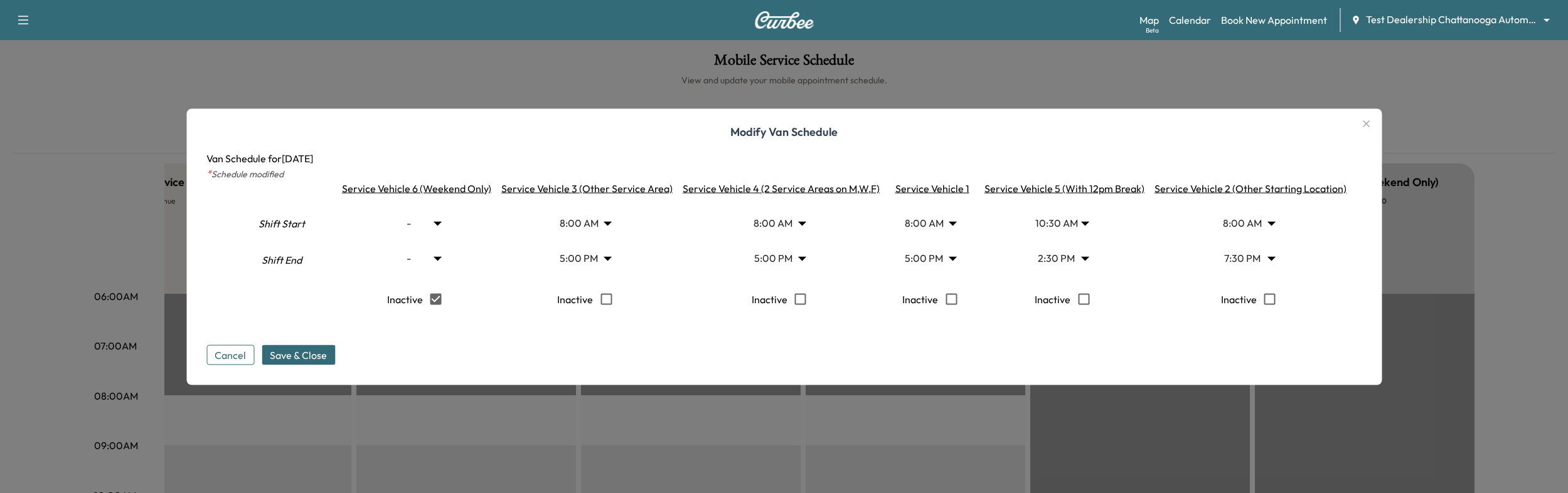
click at [218, 351] on button "Cancel" at bounding box center [230, 355] width 48 height 20
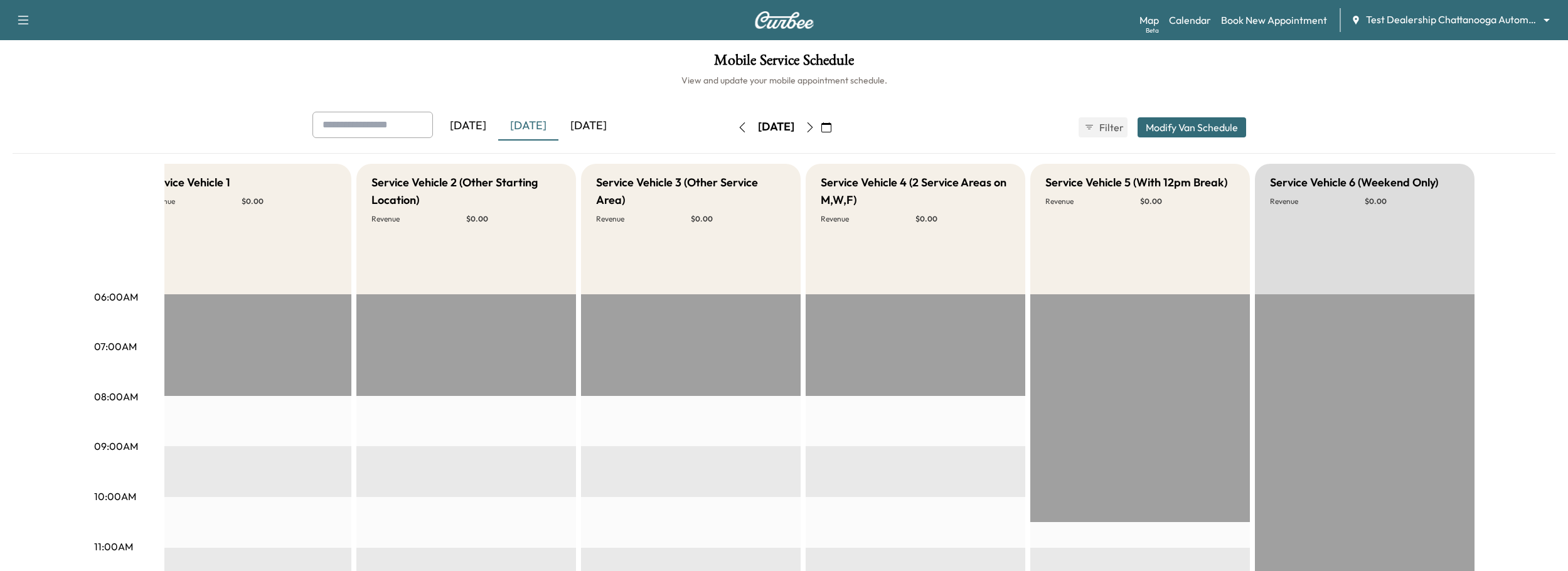
click at [1189, 128] on button "Modify Van Schedule" at bounding box center [1191, 127] width 108 height 20
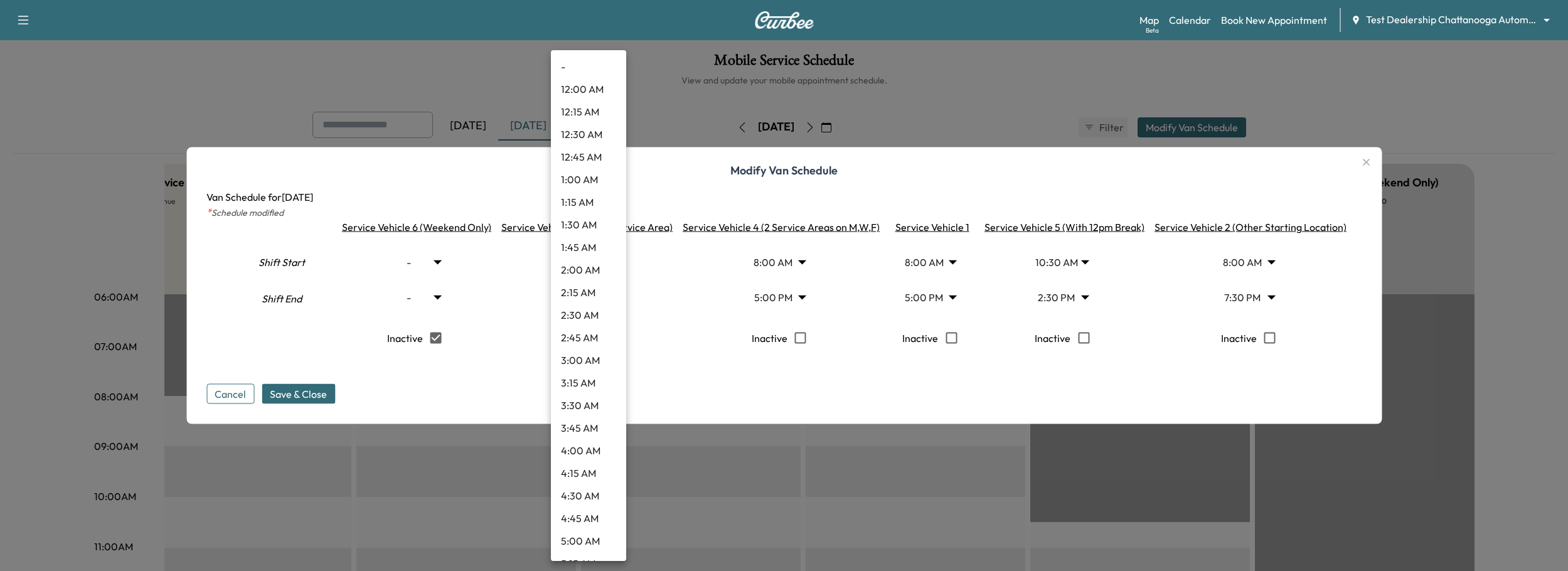
click at [604, 297] on body "Support Log Out Map Beta Calendar Book New Appointment Test Dealership Chattano…" at bounding box center [784, 286] width 1568 height 571
click at [660, 300] on div at bounding box center [784, 286] width 1568 height 571
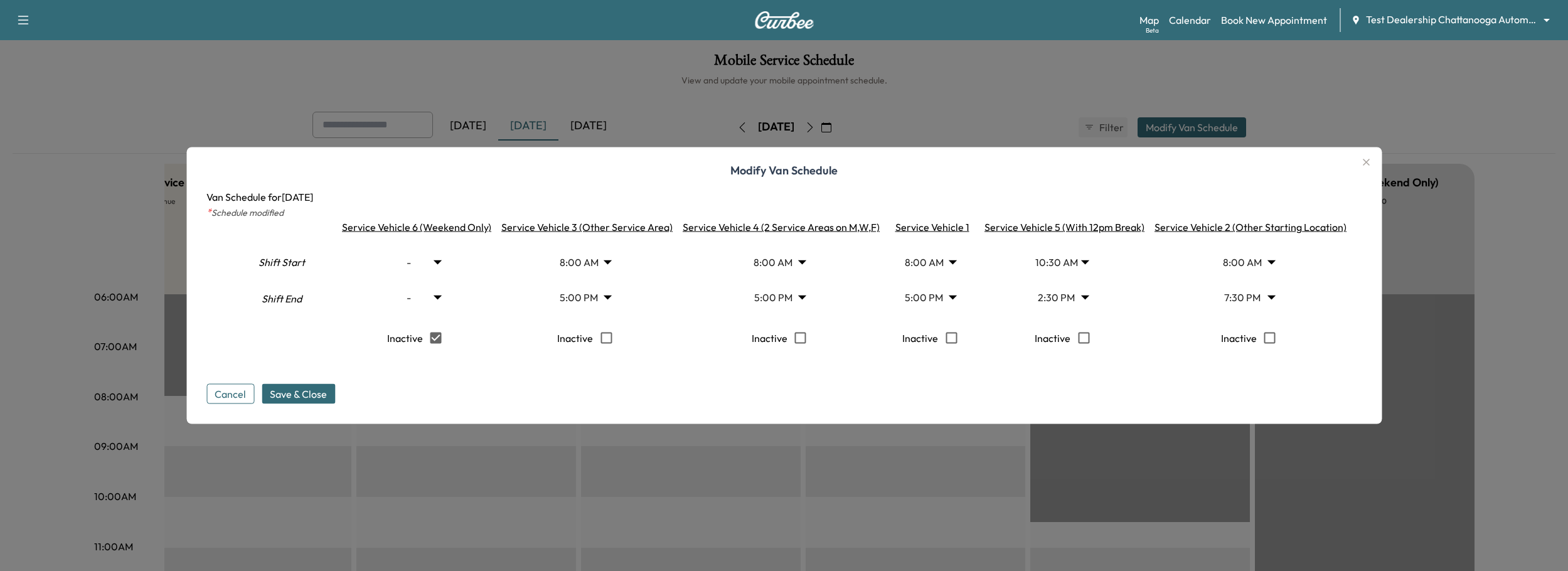
click at [930, 298] on body "Support Log Out Map Beta Calendar Book New Appointment Test Dealership Chattano…" at bounding box center [784, 286] width 1568 height 571
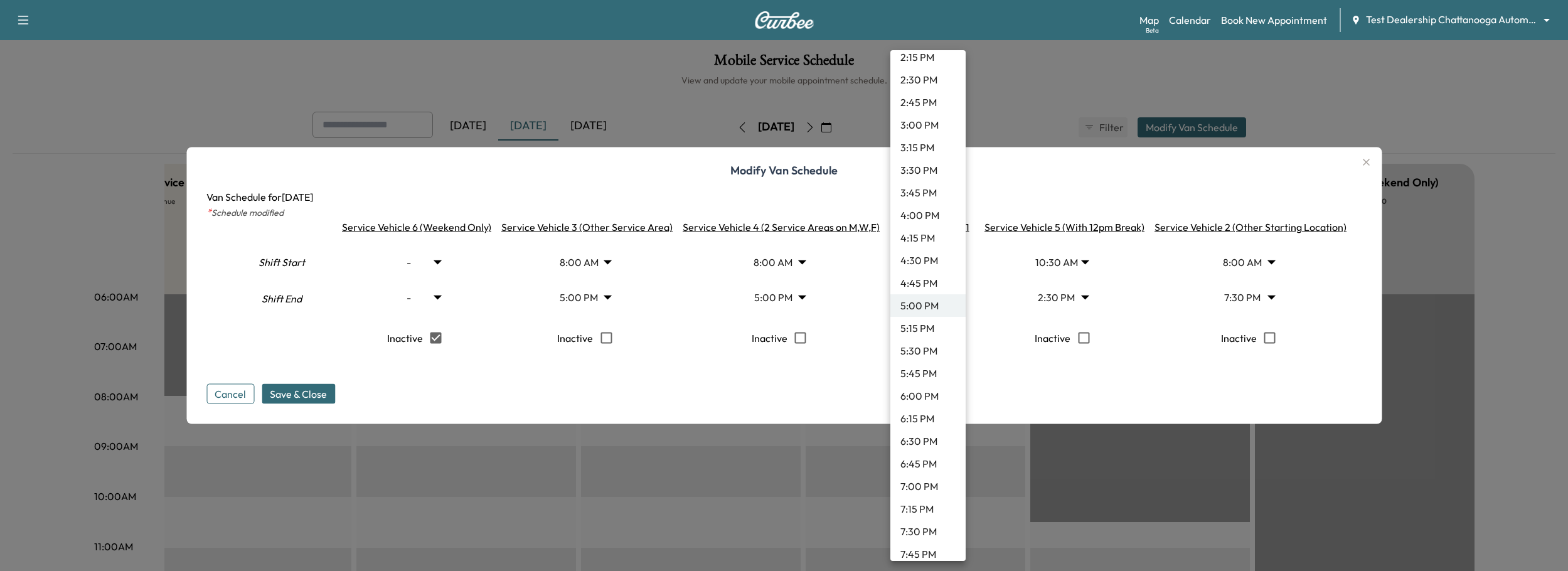
scroll to position [1690, 0]
click at [925, 493] on li "11:45 PM" at bounding box center [928, 545] width 75 height 23
type input "*****"
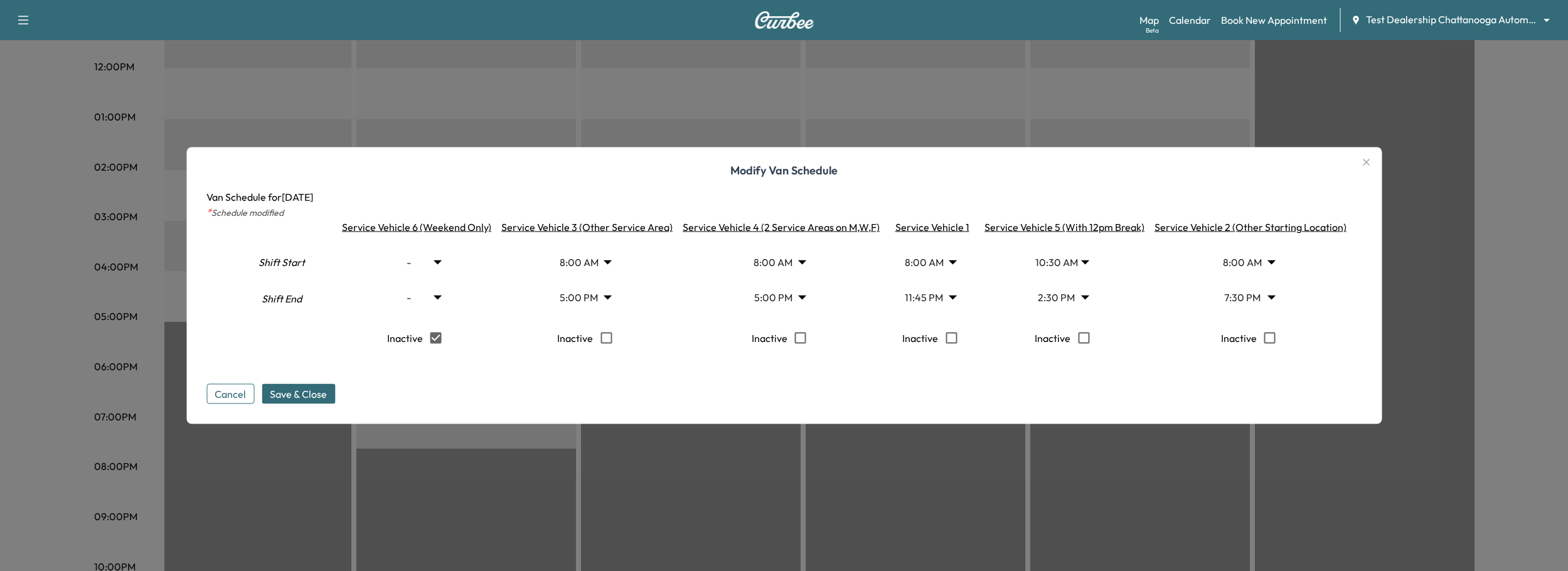
scroll to position [545, 0]
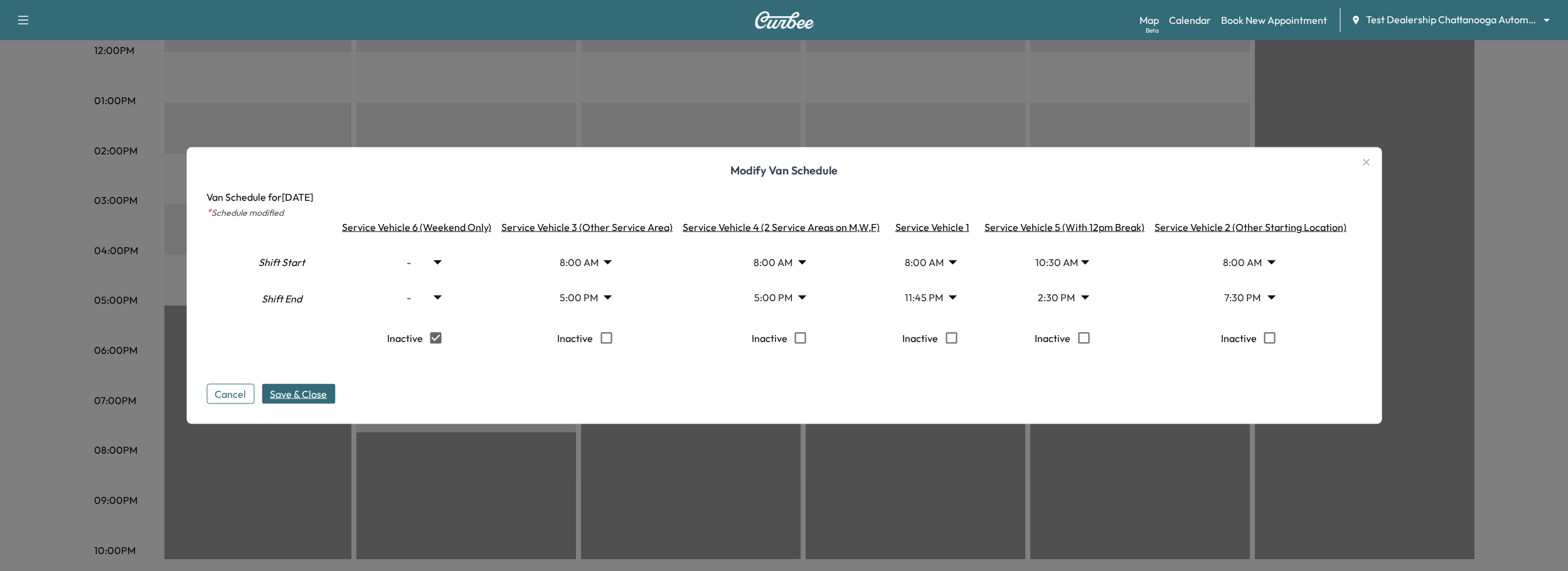
click at [327, 392] on span "Save & Close" at bounding box center [298, 394] width 57 height 15
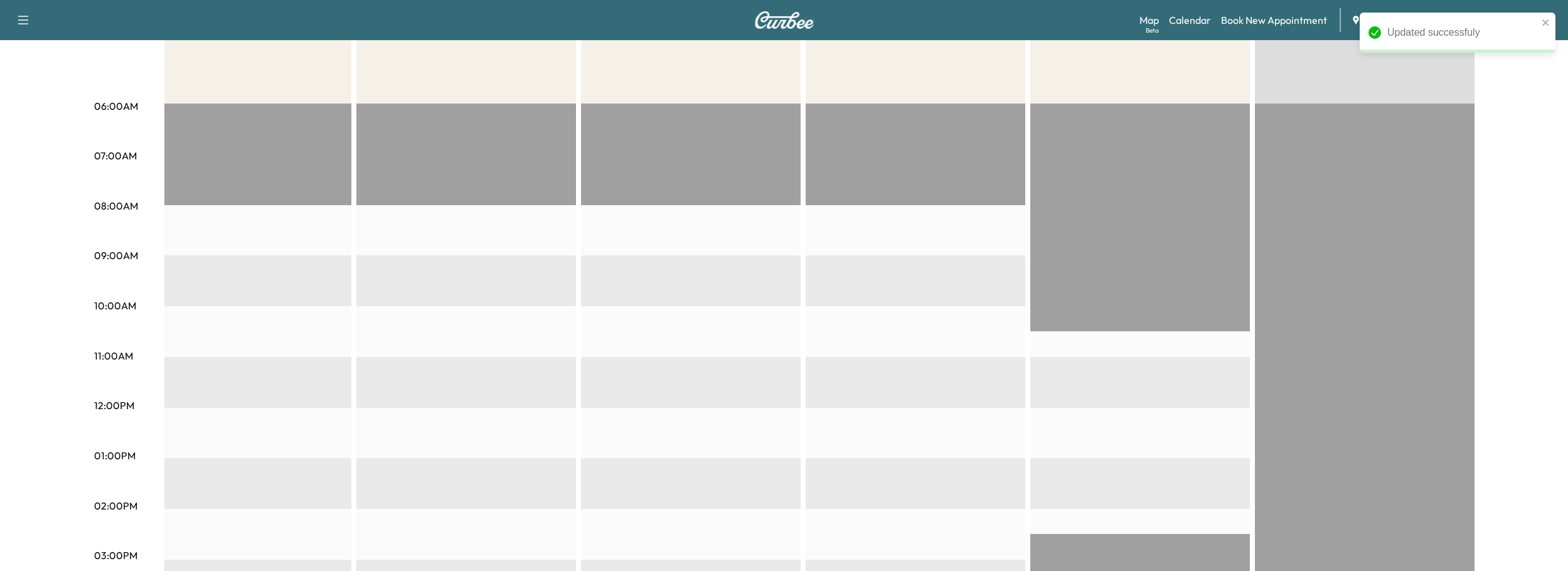
scroll to position [384, 0]
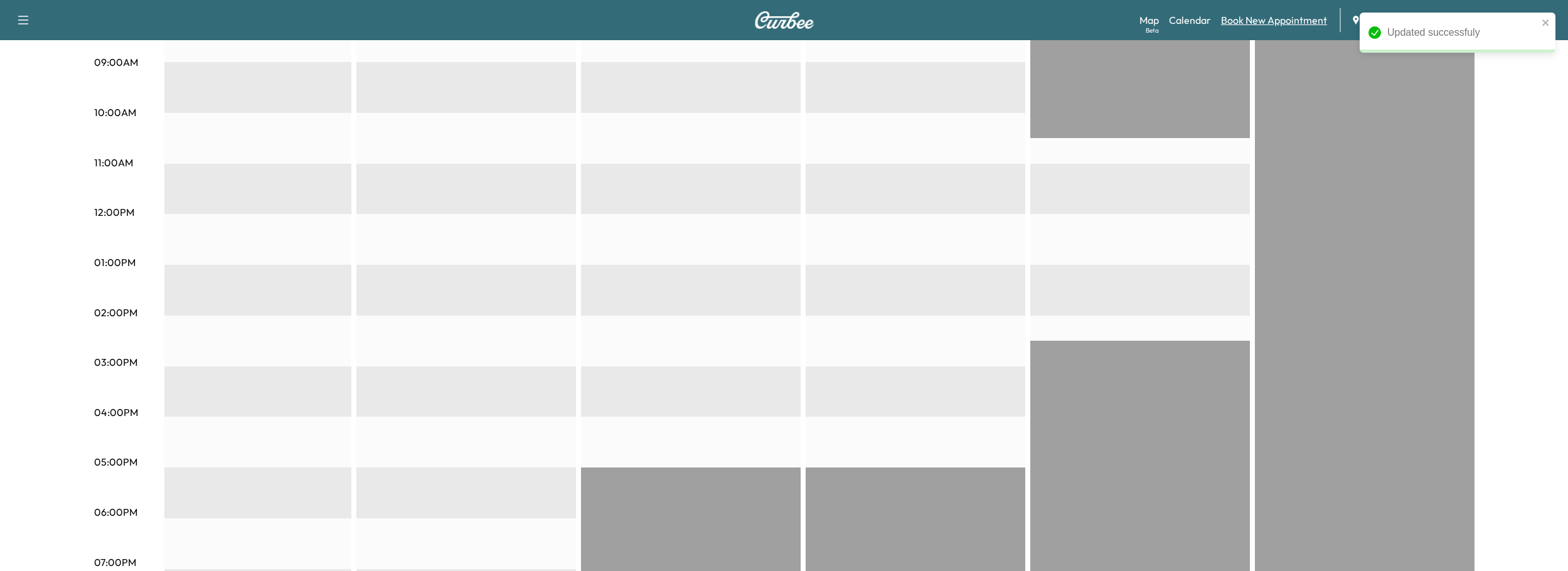
click at [1273, 19] on link "Book New Appointment" at bounding box center [1273, 20] width 106 height 15
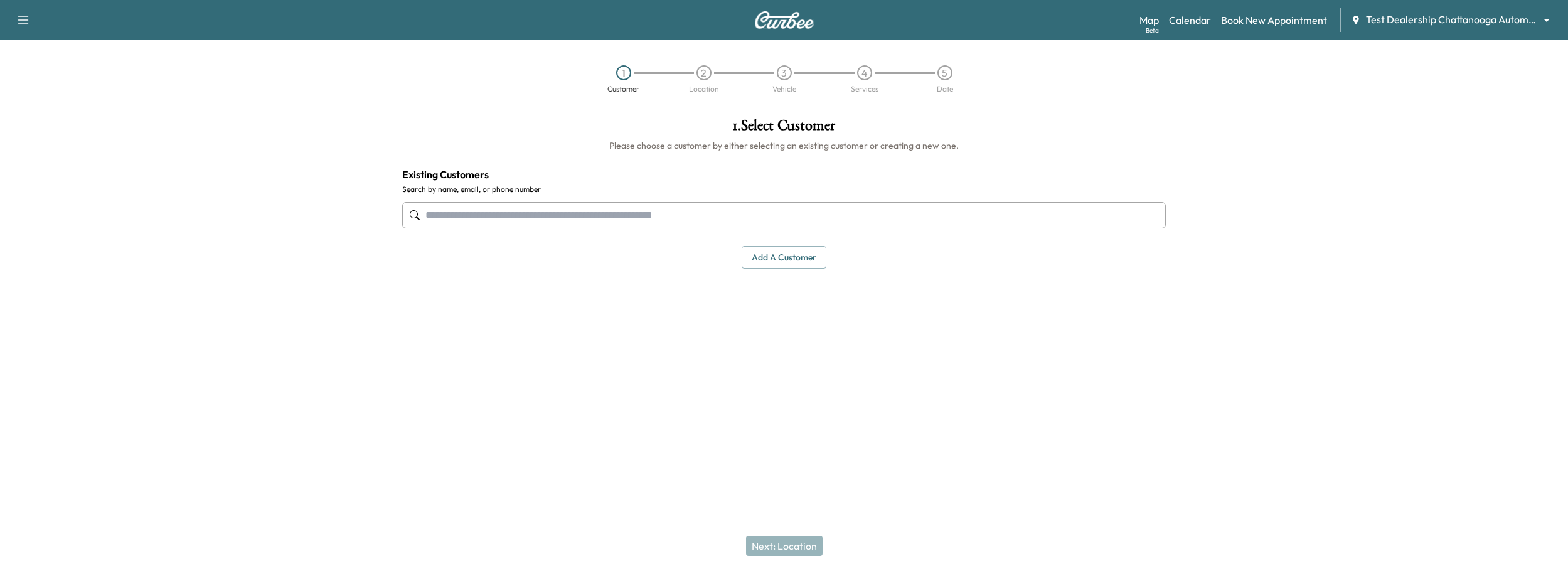
click at [604, 216] on input "text" at bounding box center [784, 215] width 764 height 26
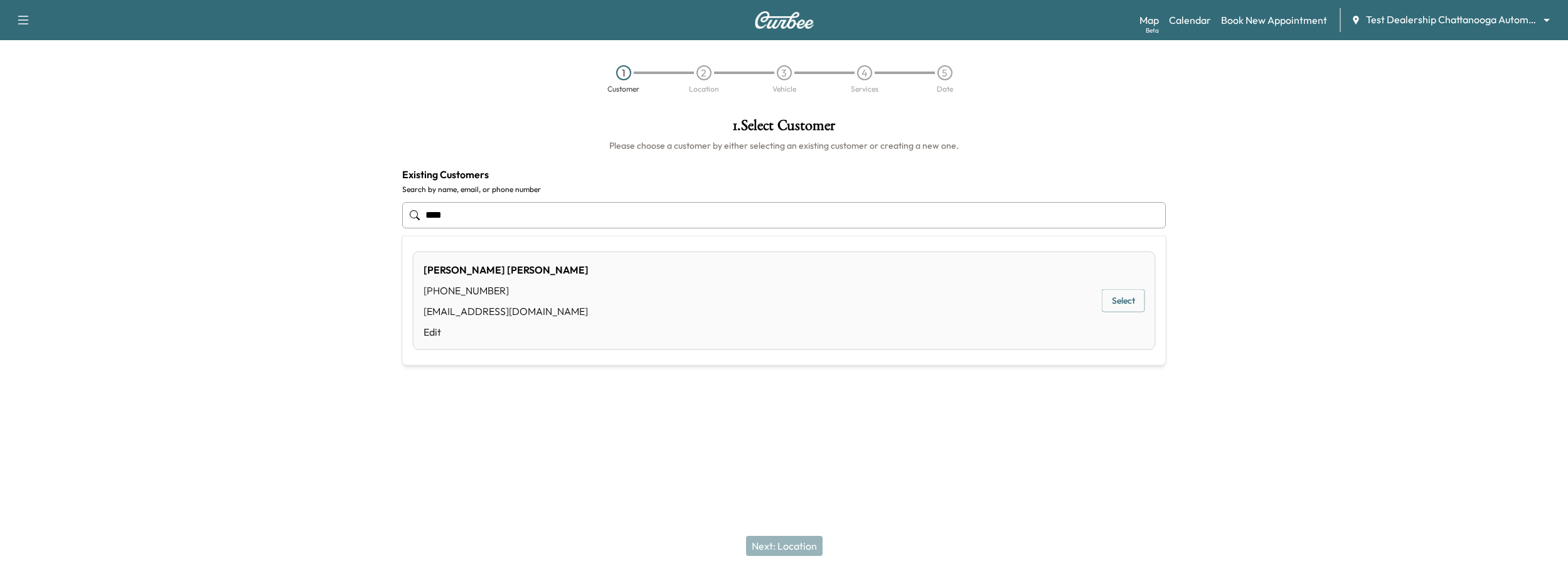
click at [736, 303] on div "[PERSON_NAME] [PHONE_NUMBER] [EMAIL_ADDRESS][DOMAIN_NAME] Edit Select" at bounding box center [784, 300] width 743 height 98
type input "**********"
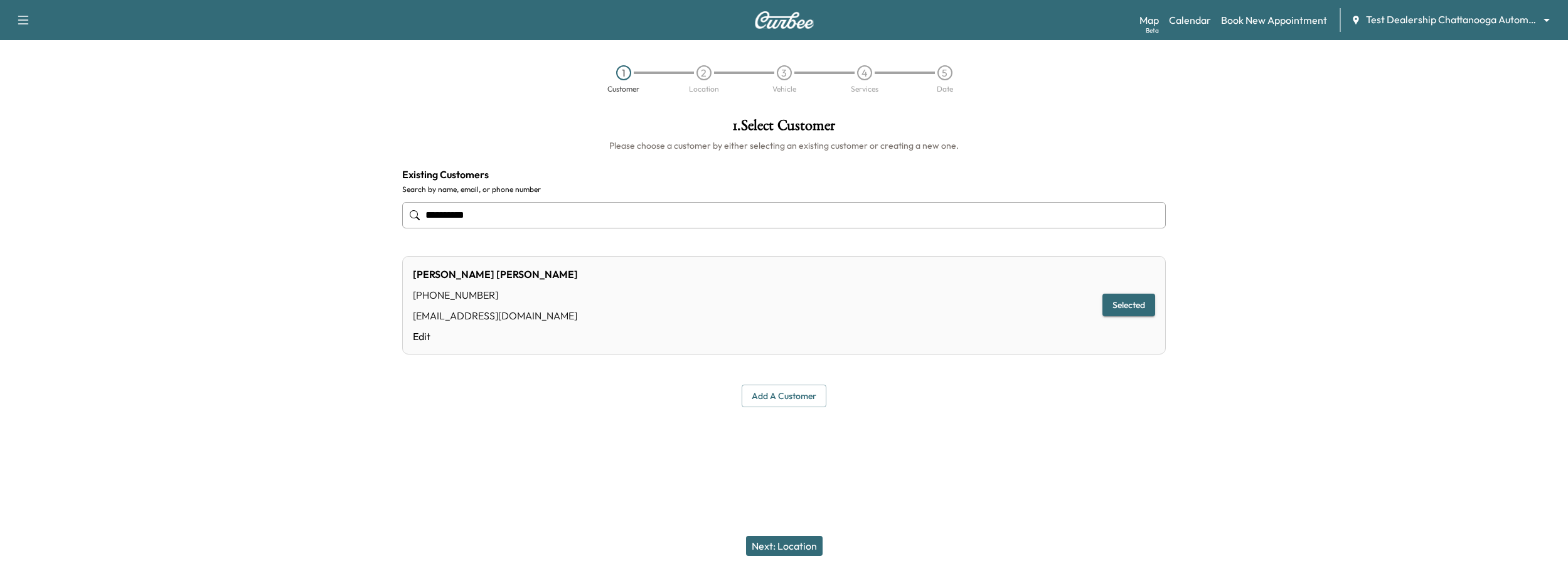
click at [802, 493] on button "Next: Location" at bounding box center [784, 545] width 76 height 20
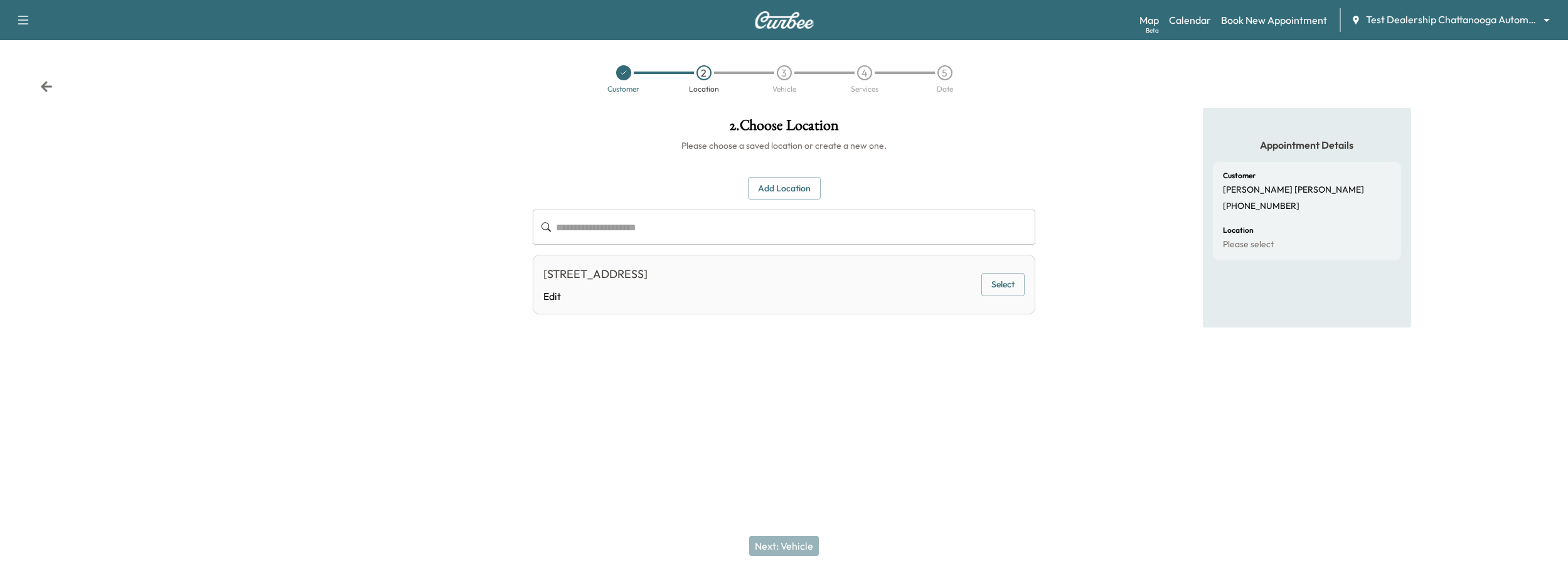
click at [1008, 282] on button "Select" at bounding box center [1003, 284] width 43 height 23
click at [781, 493] on button "Next: Vehicle" at bounding box center [784, 545] width 70 height 20
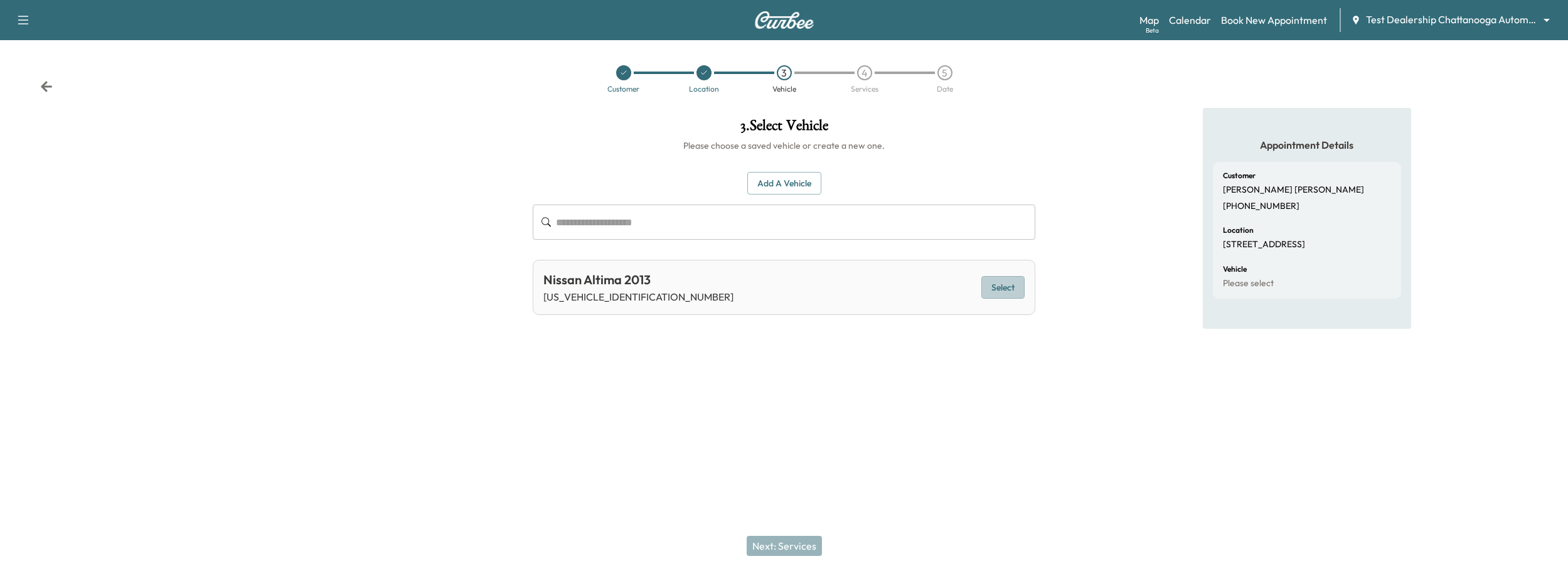
click at [1010, 287] on button "Select" at bounding box center [1003, 288] width 43 height 23
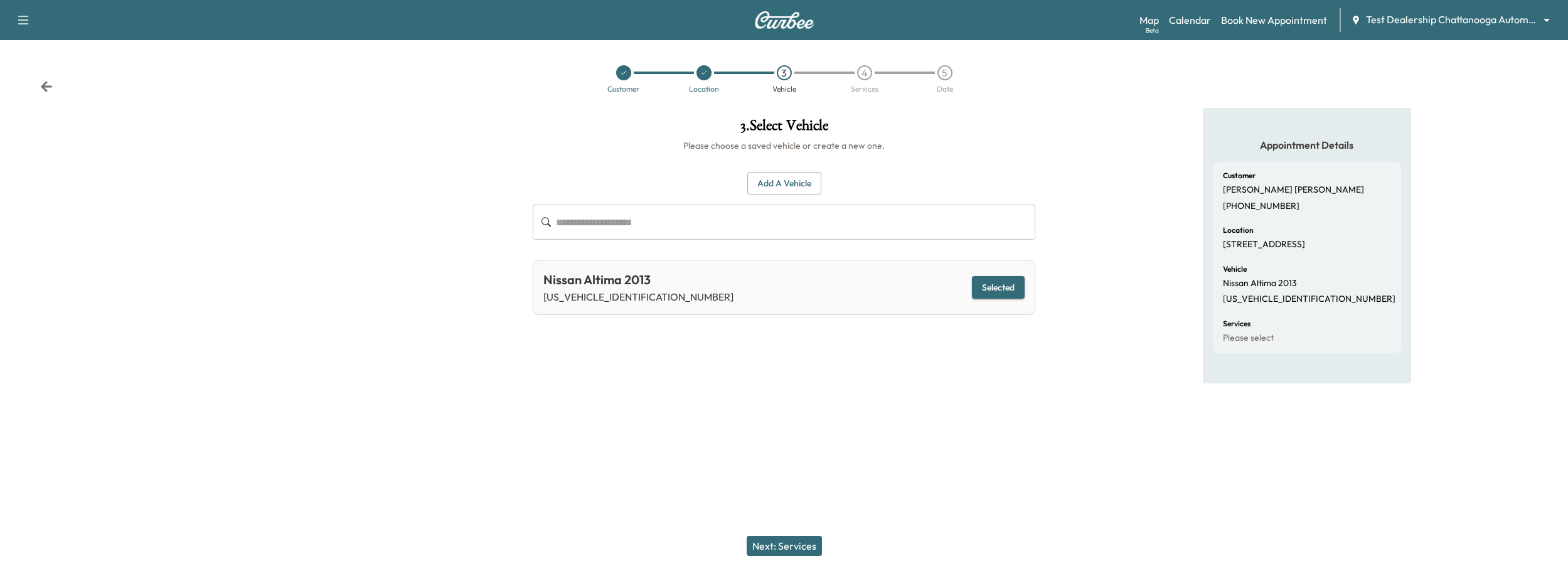
click at [799, 493] on button "Next: Services" at bounding box center [784, 545] width 75 height 20
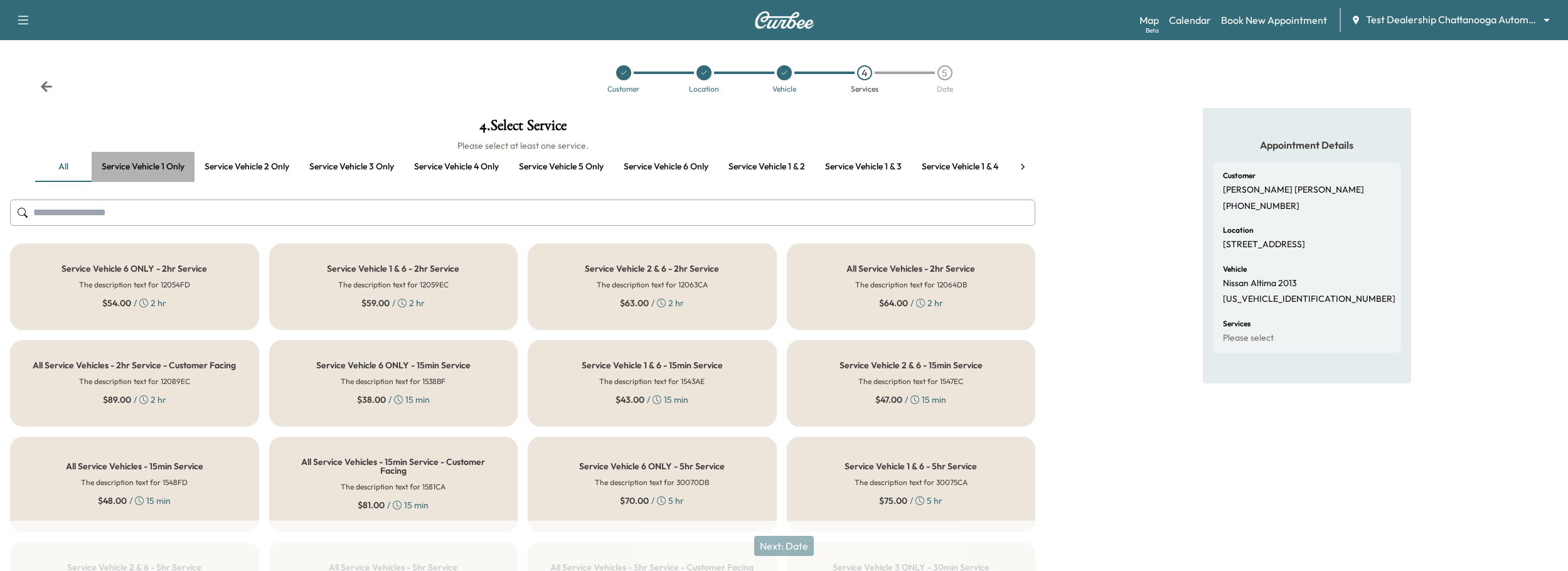
click at [156, 167] on button "Service vehicle 1 only" at bounding box center [143, 167] width 103 height 30
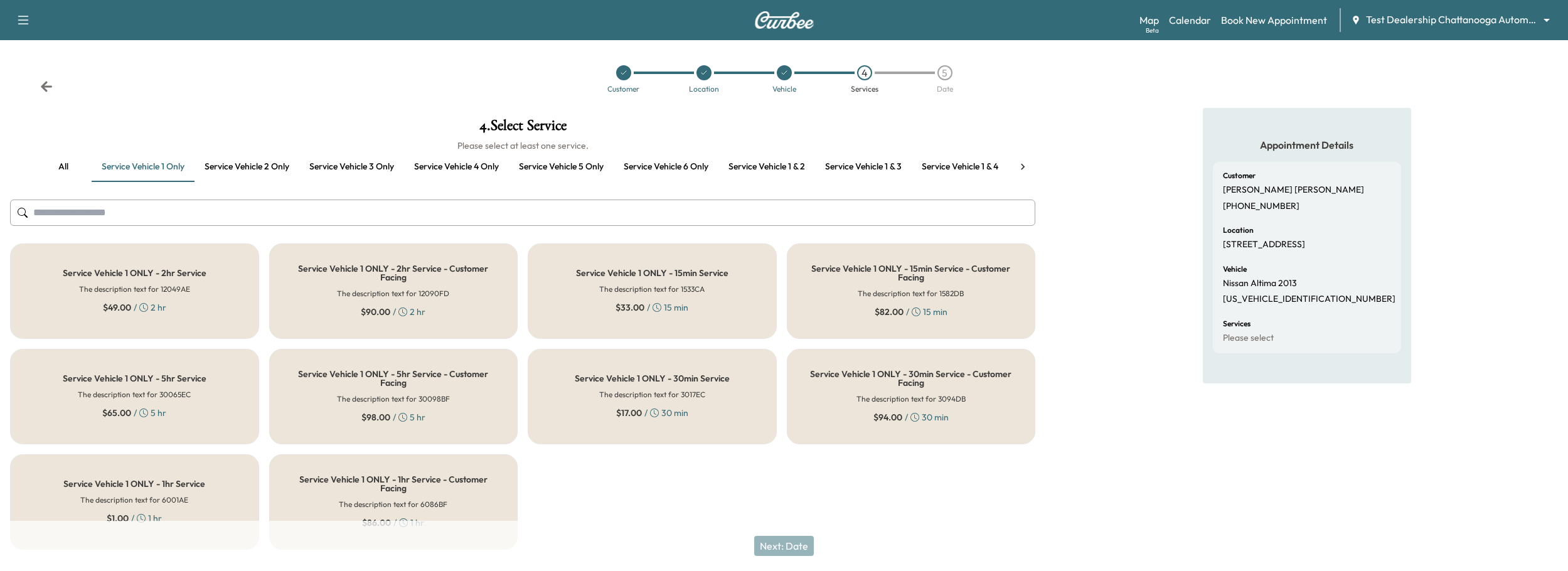
click at [652, 278] on div "Service Vehicle 1 ONLY - 15min Service The description text for 1533CA $ 33.00 …" at bounding box center [652, 291] width 249 height 95
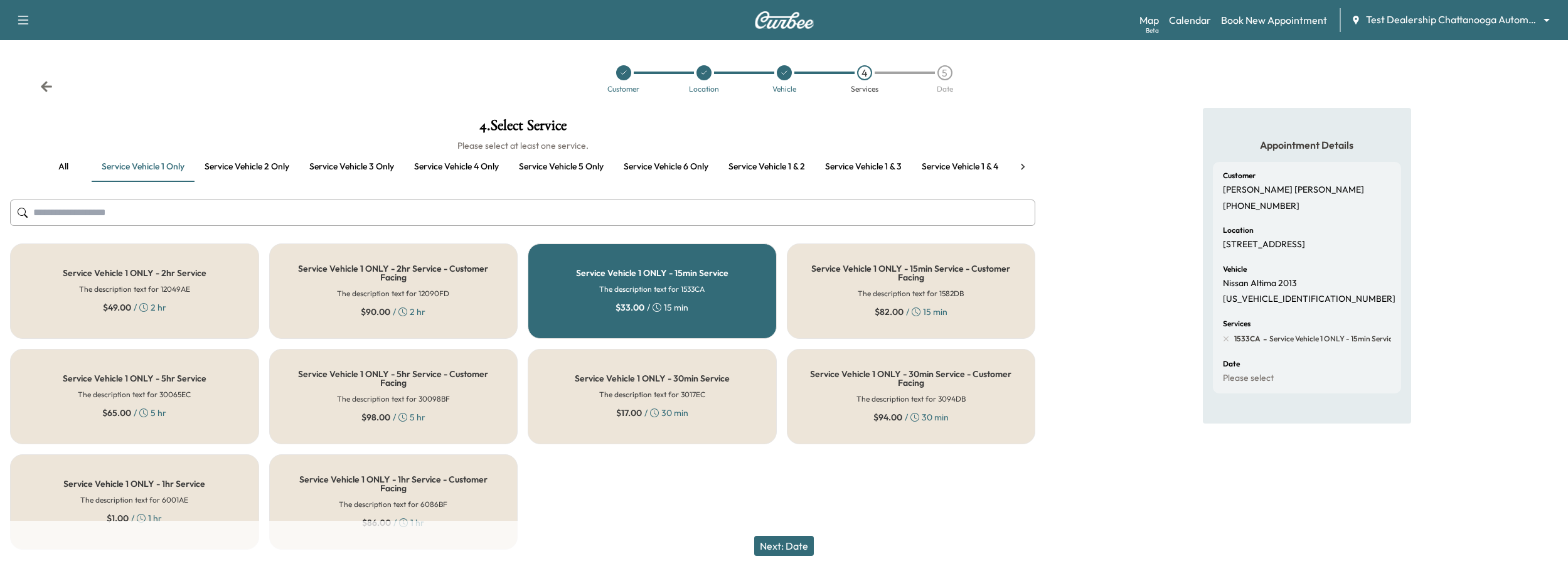
click at [787, 493] on button "Next: Date" at bounding box center [784, 545] width 60 height 20
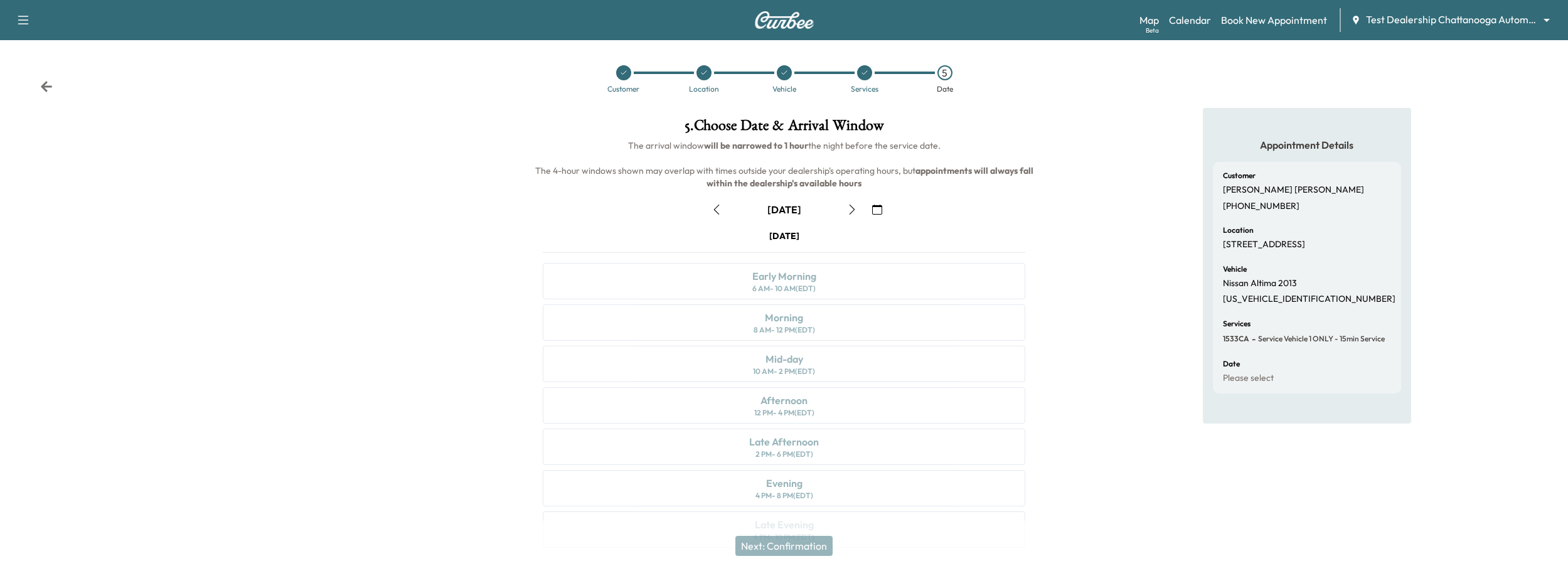
click at [715, 211] on icon "button" at bounding box center [716, 209] width 10 height 10
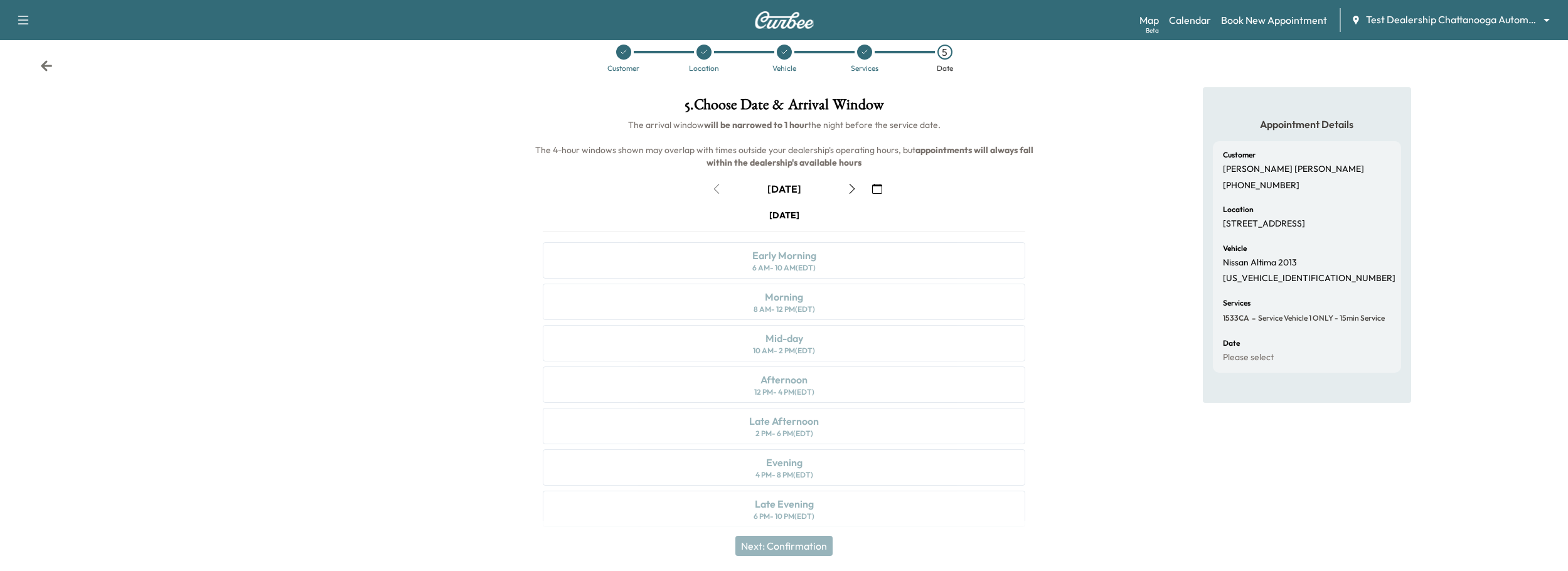
scroll to position [31, 0]
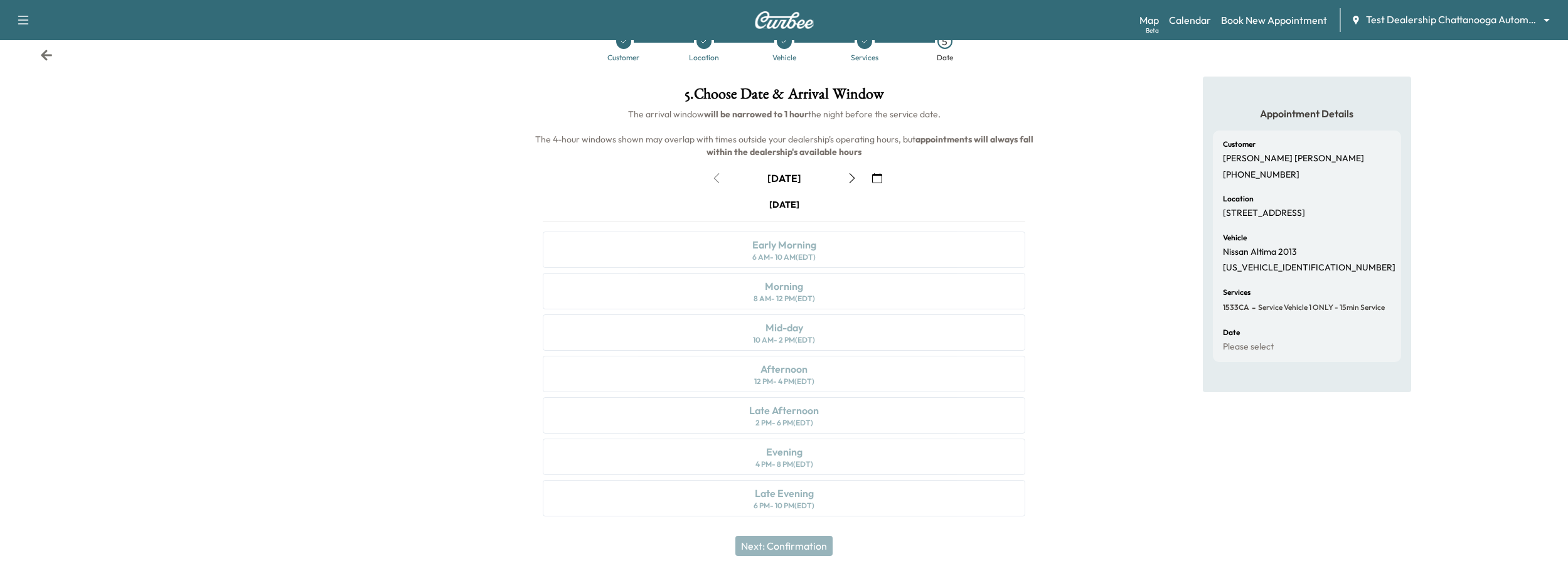
click at [822, 493] on div "[DATE] Early Morning 6 AM - 10 AM (EDT) Morning 8 AM - 12 PM (EDT) Mid-day 10 A…" at bounding box center [784, 360] width 503 height 323
click at [849, 463] on div "[DATE] Early Morning 6 AM - 10 AM (EDT) Morning 8 AM - 12 PM (EDT) Mid-day 10 A…" at bounding box center [784, 360] width 503 height 323
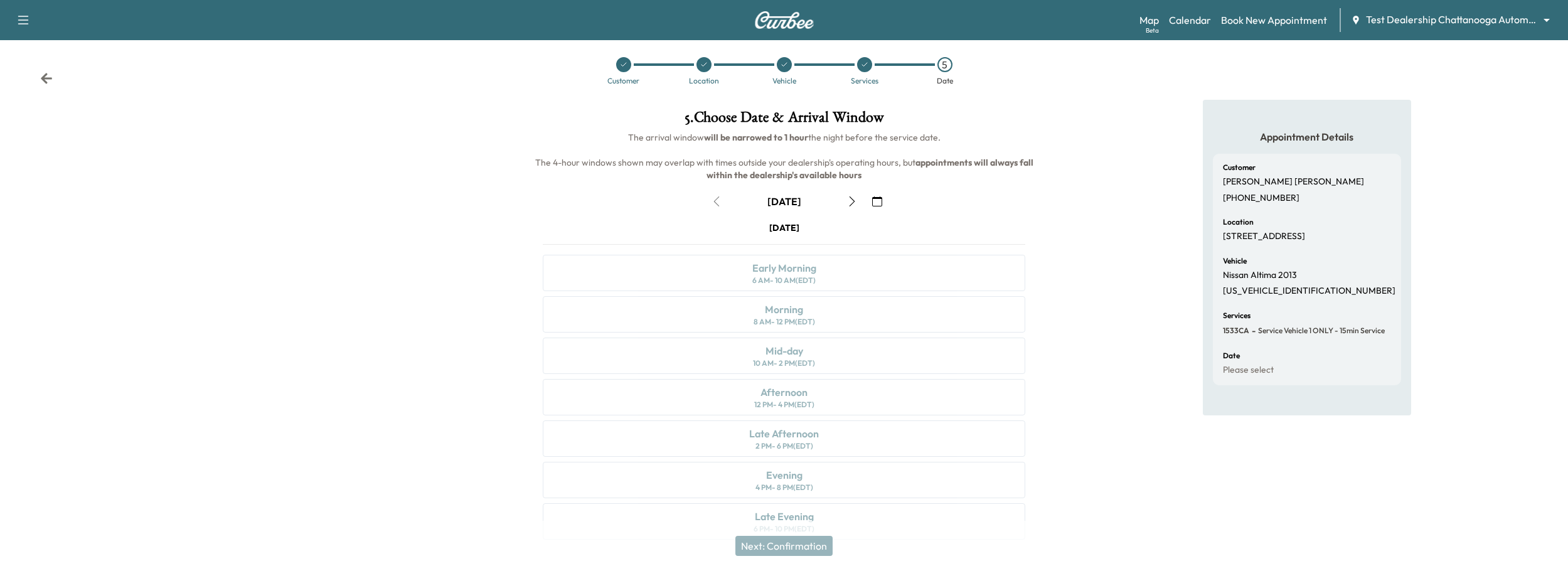
scroll to position [0, 0]
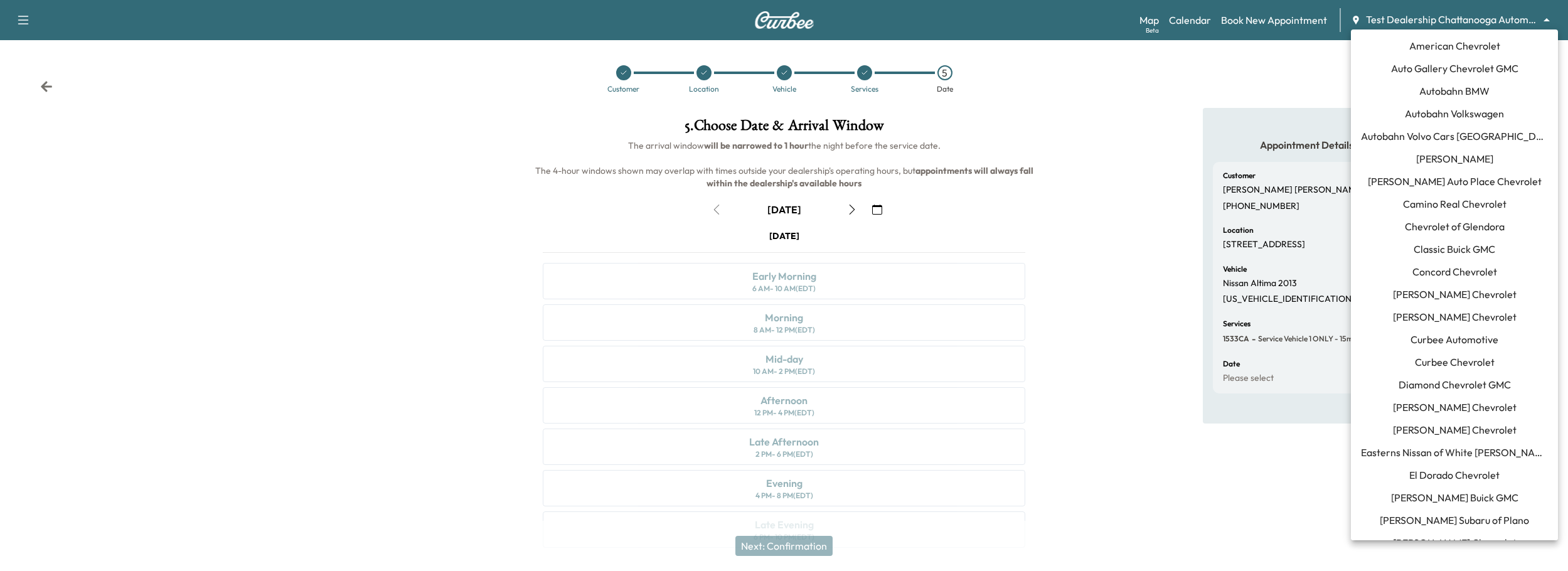
click at [1419, 22] on body "Support Log Out Map Beta Calendar Book New Appointment Test Dealership Chattano…" at bounding box center [784, 286] width 1568 height 571
click at [1452, 356] on span "Curbee Chevrolet" at bounding box center [1455, 362] width 80 height 15
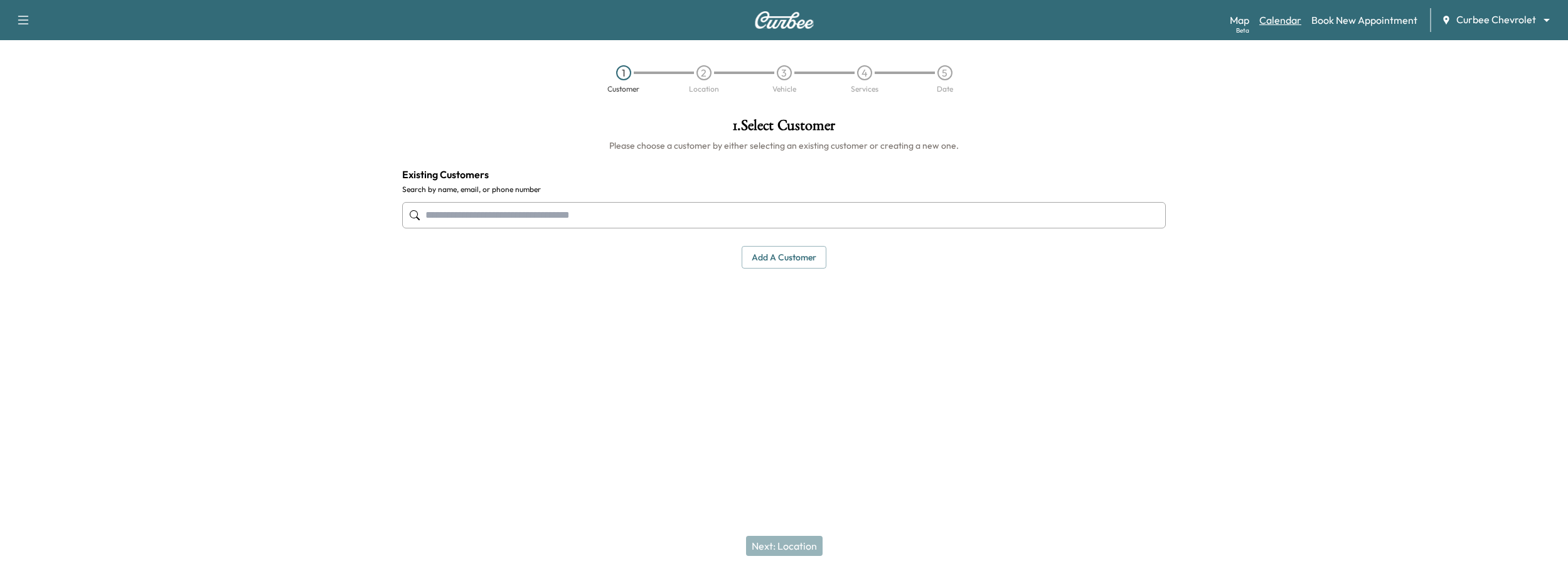
click at [1288, 23] on link "Calendar" at bounding box center [1280, 20] width 42 height 15
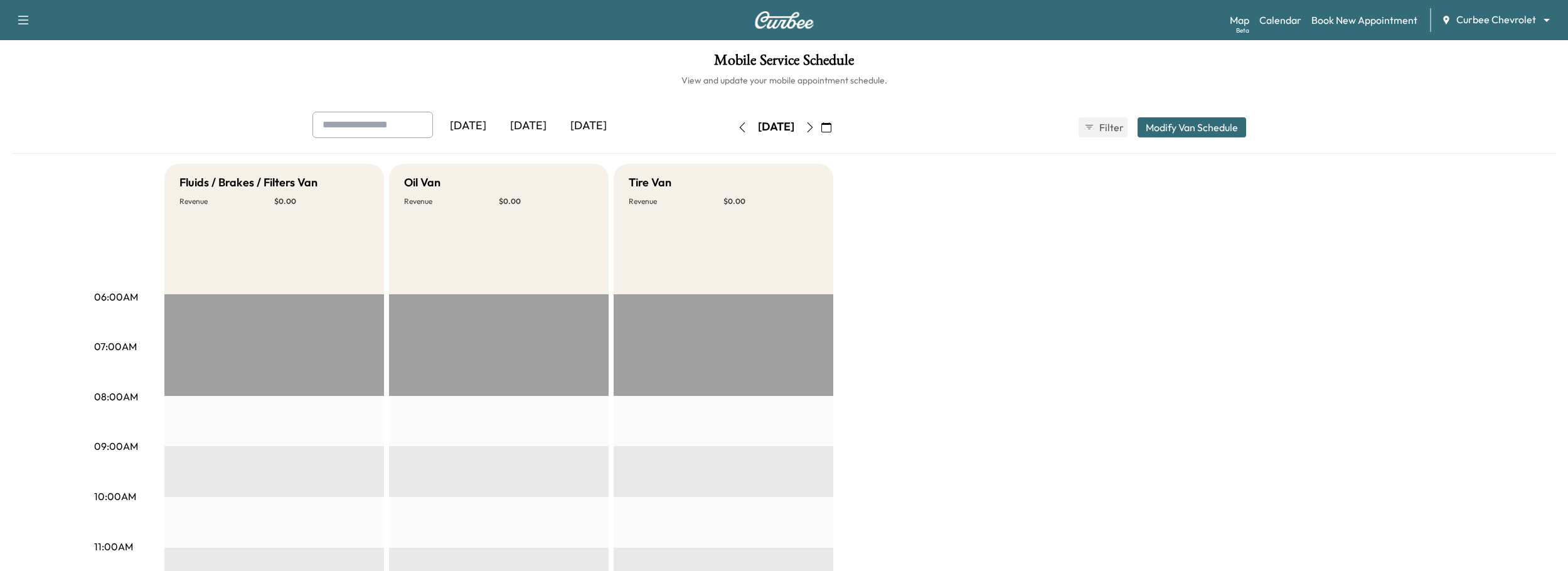
click at [1199, 130] on button "Modify Van Schedule" at bounding box center [1191, 127] width 108 height 20
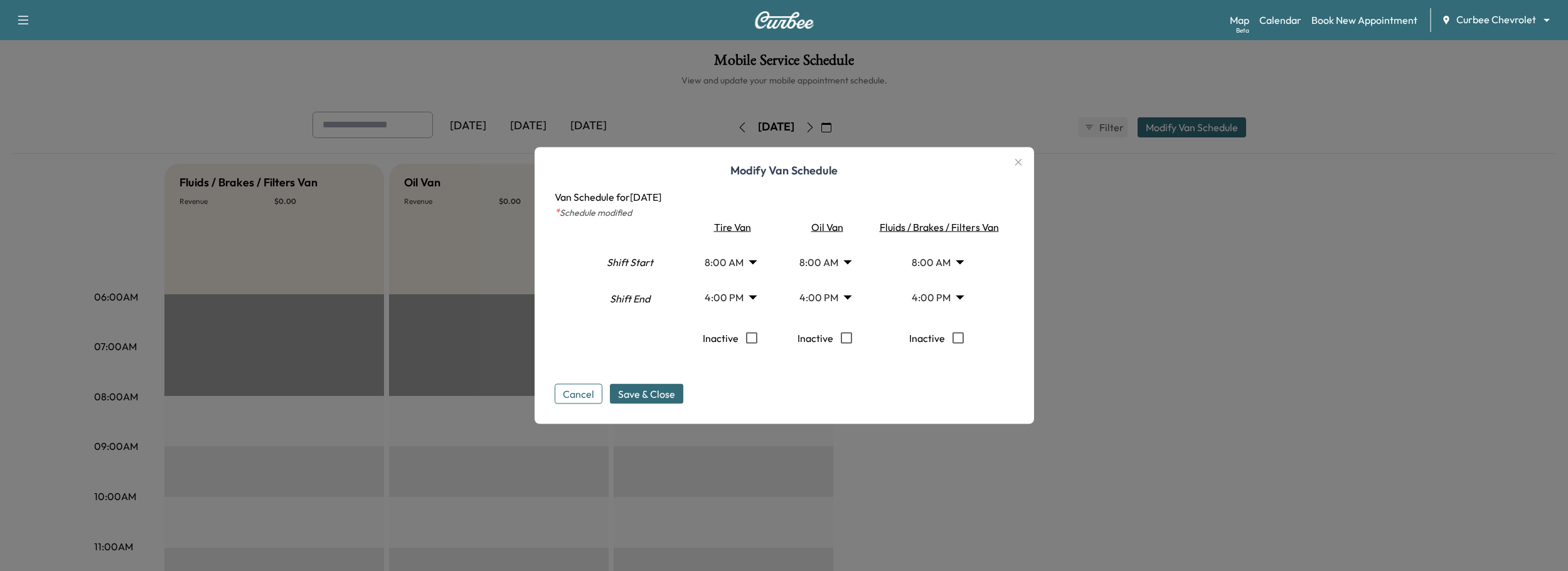
click at [731, 295] on body "Support Log Out Map Beta Calendar Book New Appointment Curbee Chevrolet *******…" at bounding box center [784, 286] width 1568 height 571
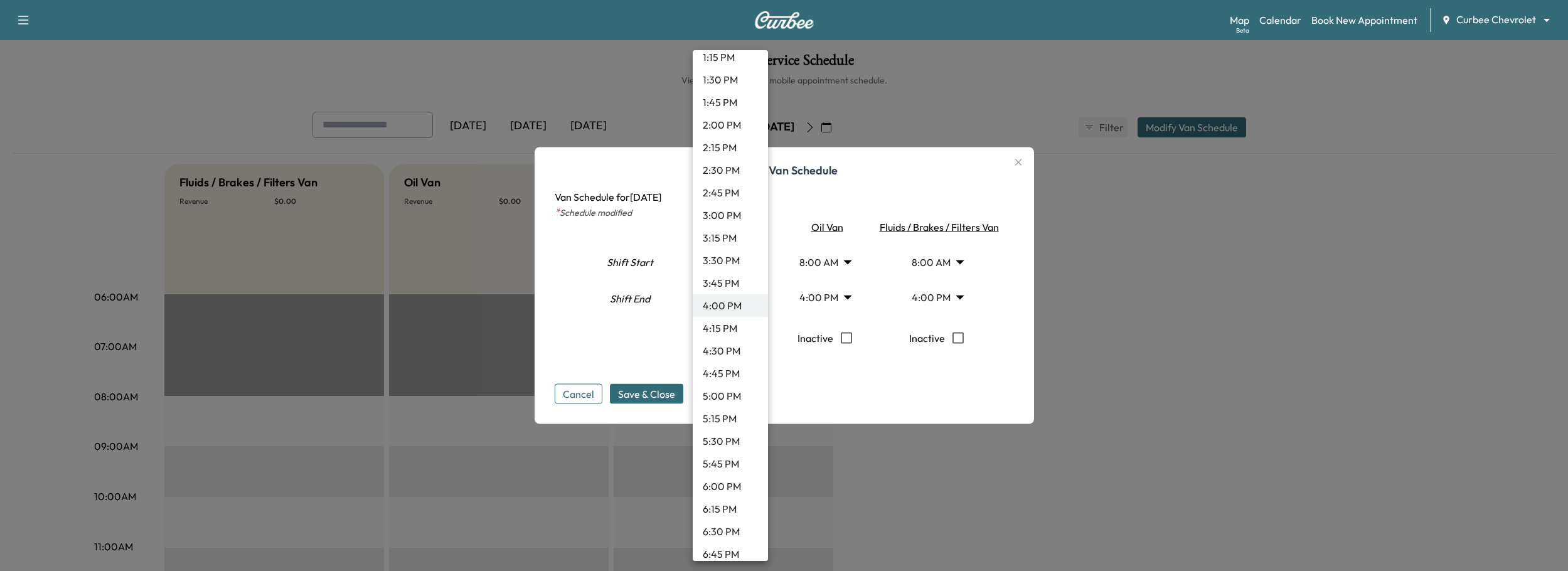
scroll to position [1690, 0]
drag, startPoint x: 718, startPoint y: 545, endPoint x: 714, endPoint y: 532, distance: 13.6
click at [718, 493] on li "11:45 PM" at bounding box center [731, 545] width 75 height 23
type input "*****"
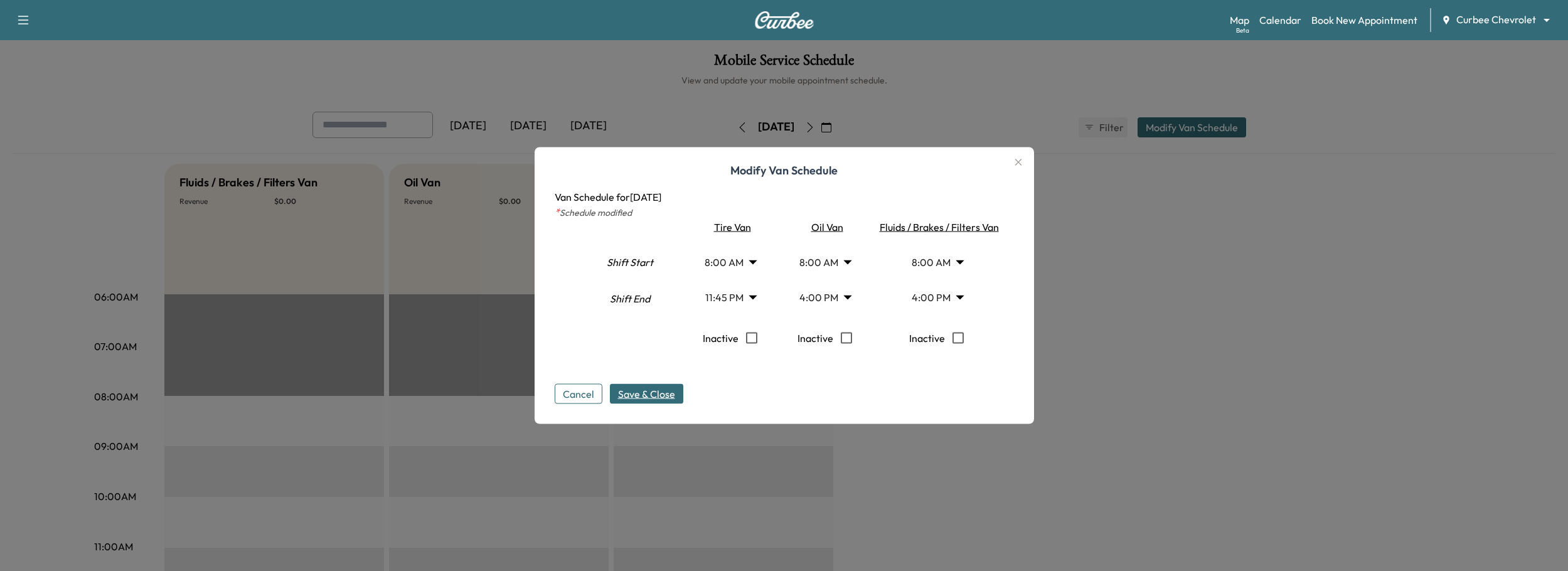
click at [665, 394] on span "Save & Close" at bounding box center [647, 394] width 57 height 15
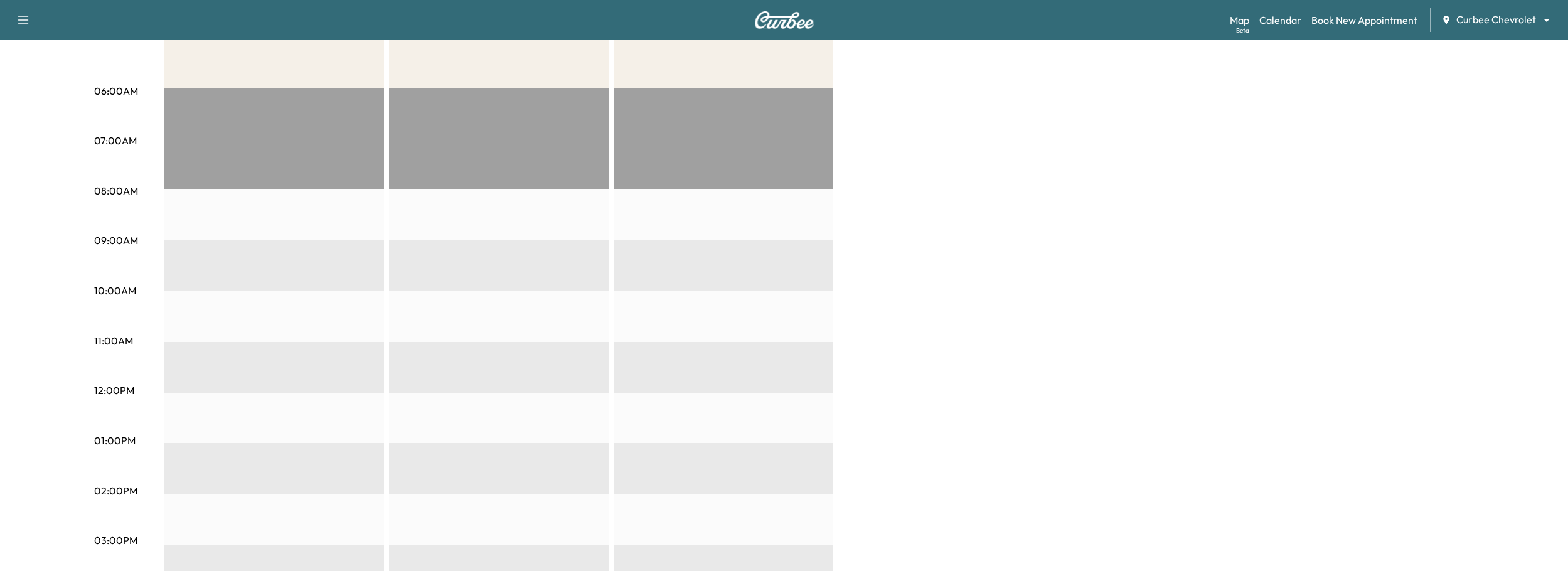
scroll to position [0, 0]
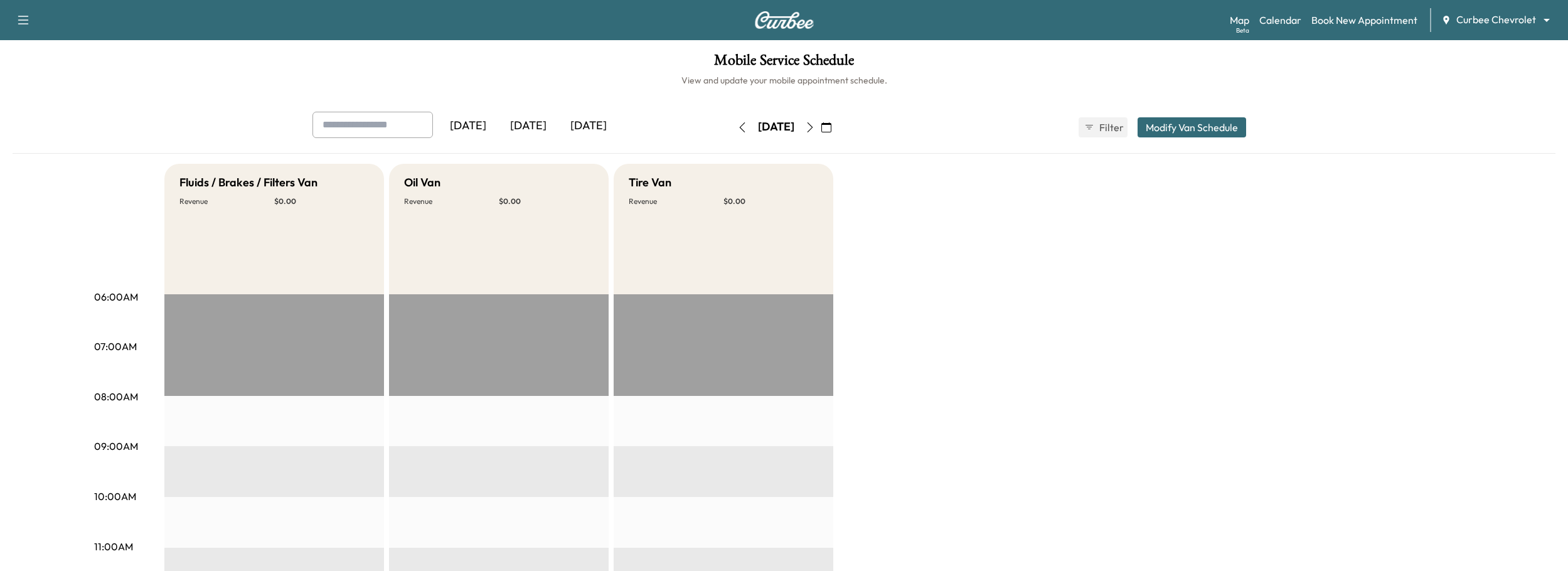
click at [1174, 132] on button "Modify Van Schedule" at bounding box center [1191, 127] width 108 height 20
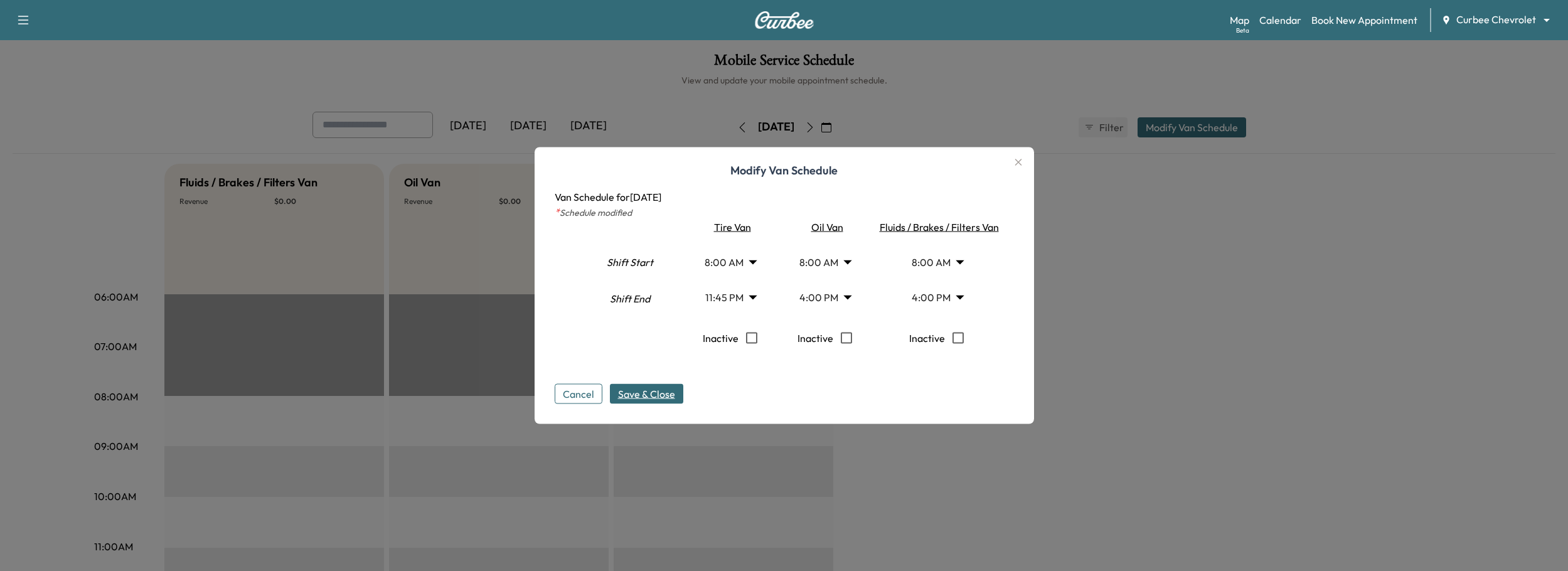
click at [580, 392] on button "Cancel" at bounding box center [578, 394] width 48 height 20
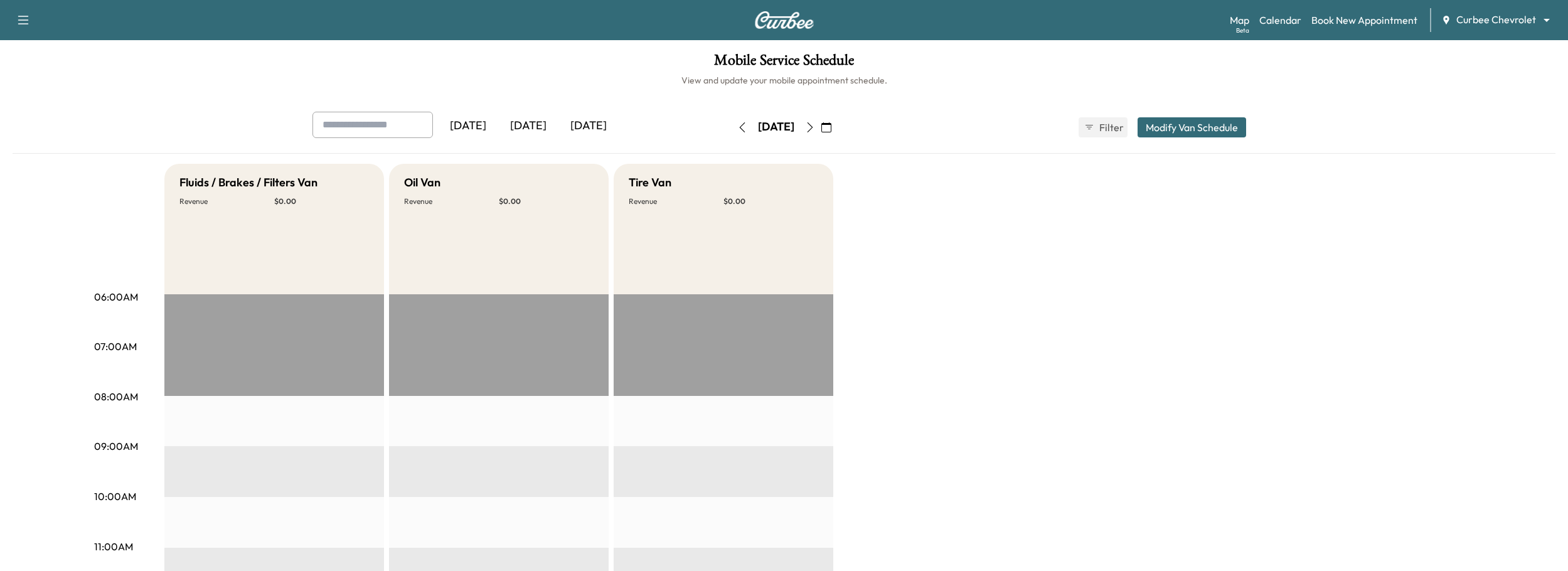
click at [1205, 127] on button "Modify Van Schedule" at bounding box center [1191, 127] width 108 height 20
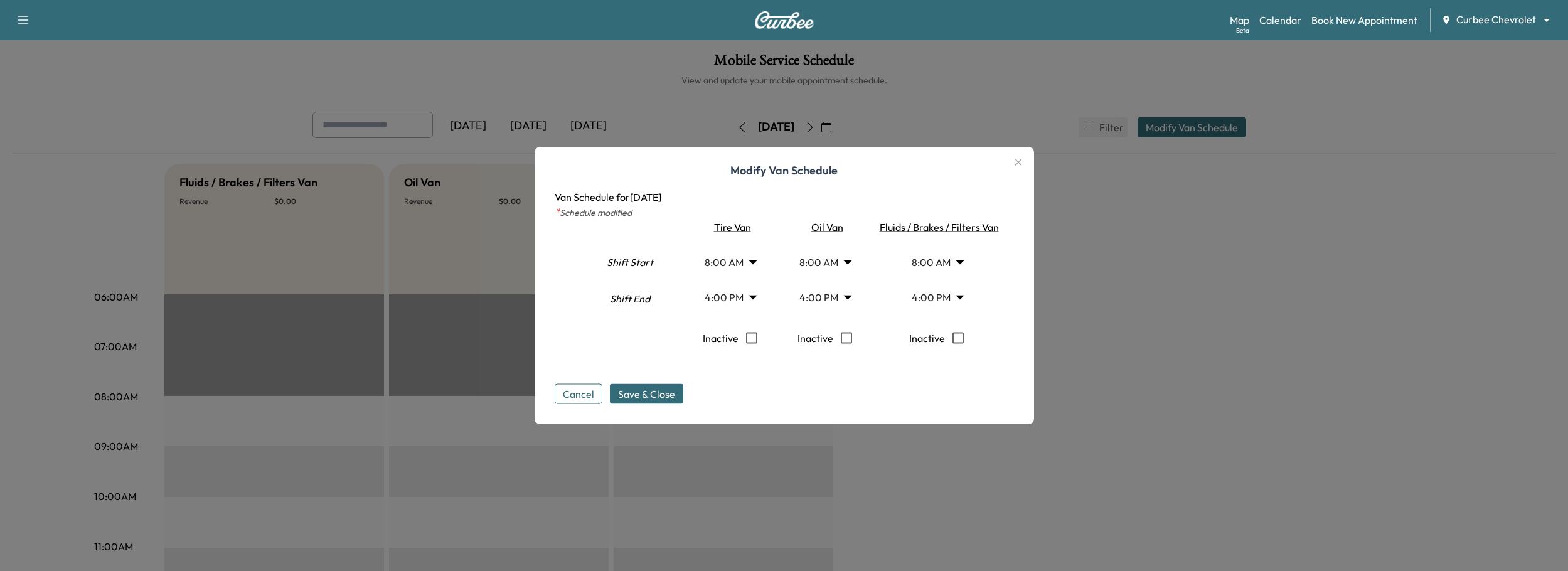
click at [729, 295] on body "Support Log Out Map Beta Calendar Book New Appointment Curbee Chevrolet *******…" at bounding box center [784, 286] width 1568 height 571
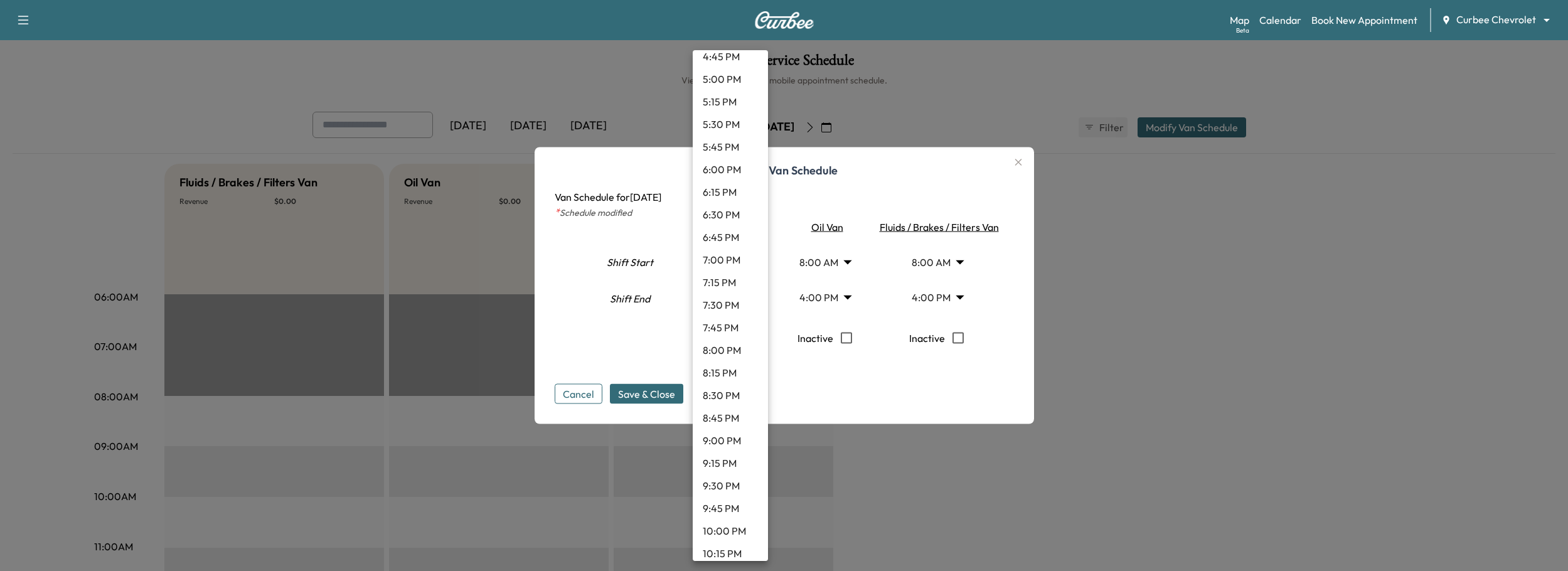
scroll to position [1690, 0]
click at [731, 545] on li "11:45 PM" at bounding box center [731, 545] width 75 height 23
type input "*****"
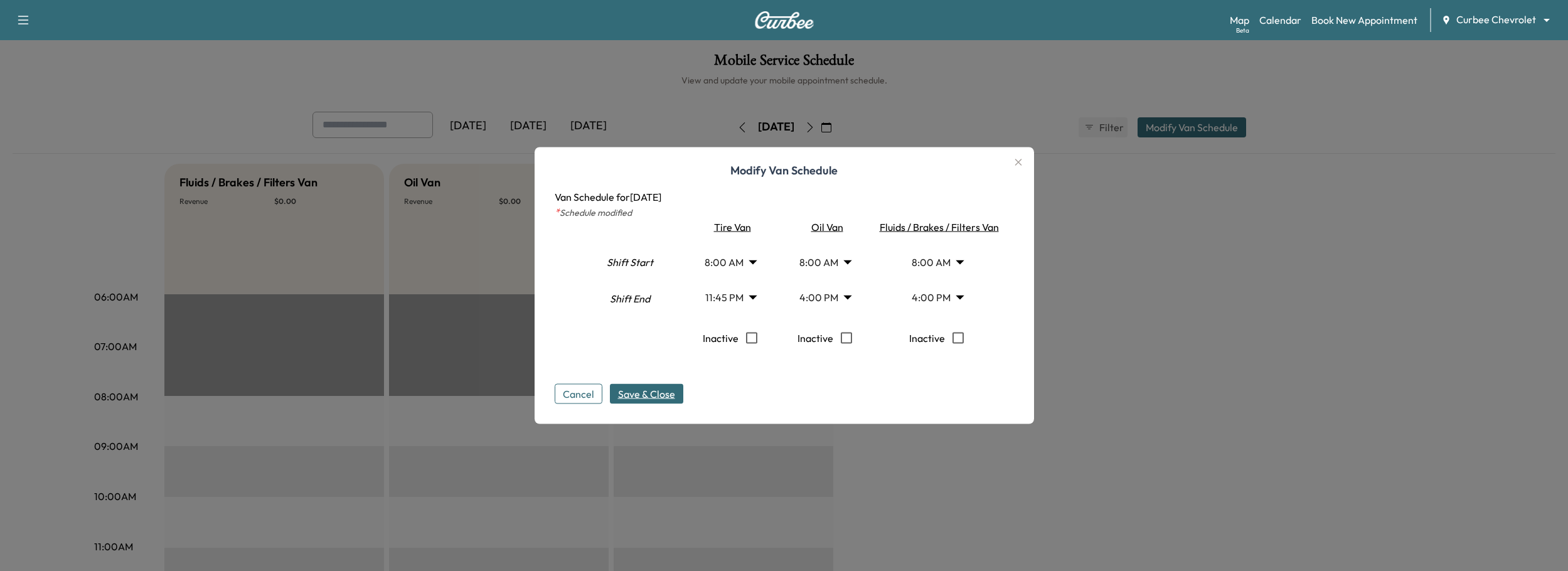
click at [654, 393] on span "Save & Close" at bounding box center [647, 394] width 57 height 15
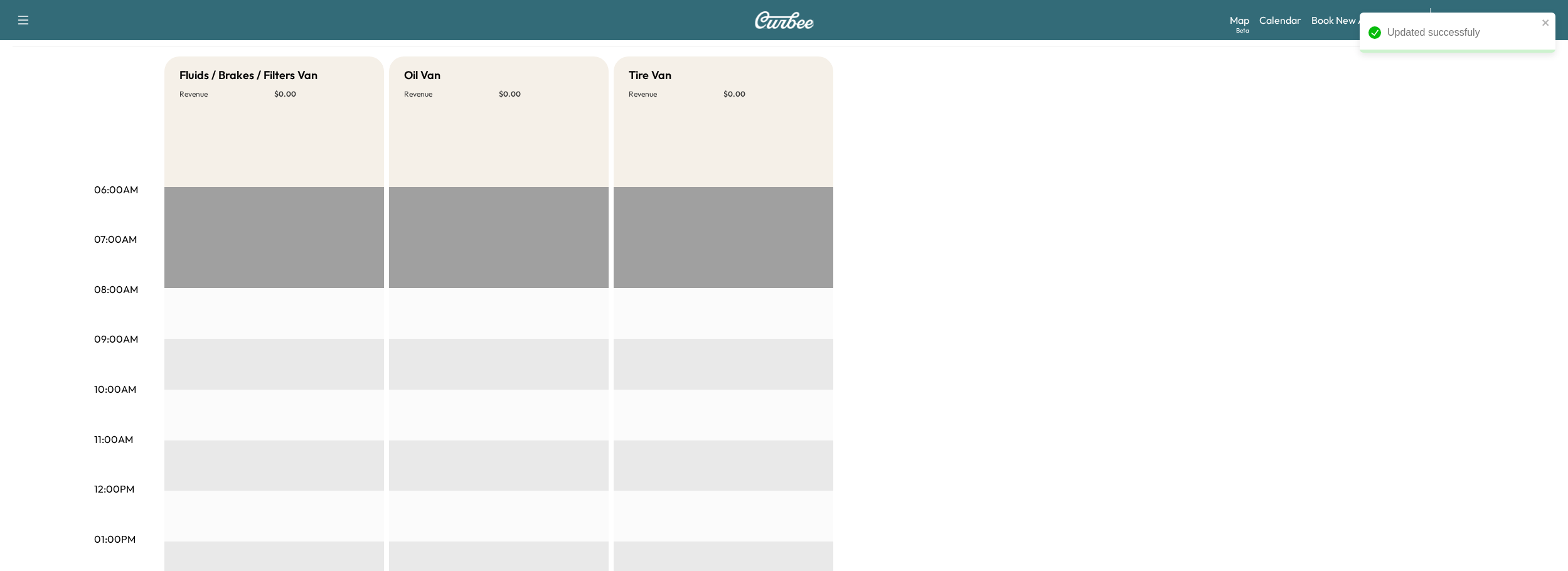
scroll to position [0, 0]
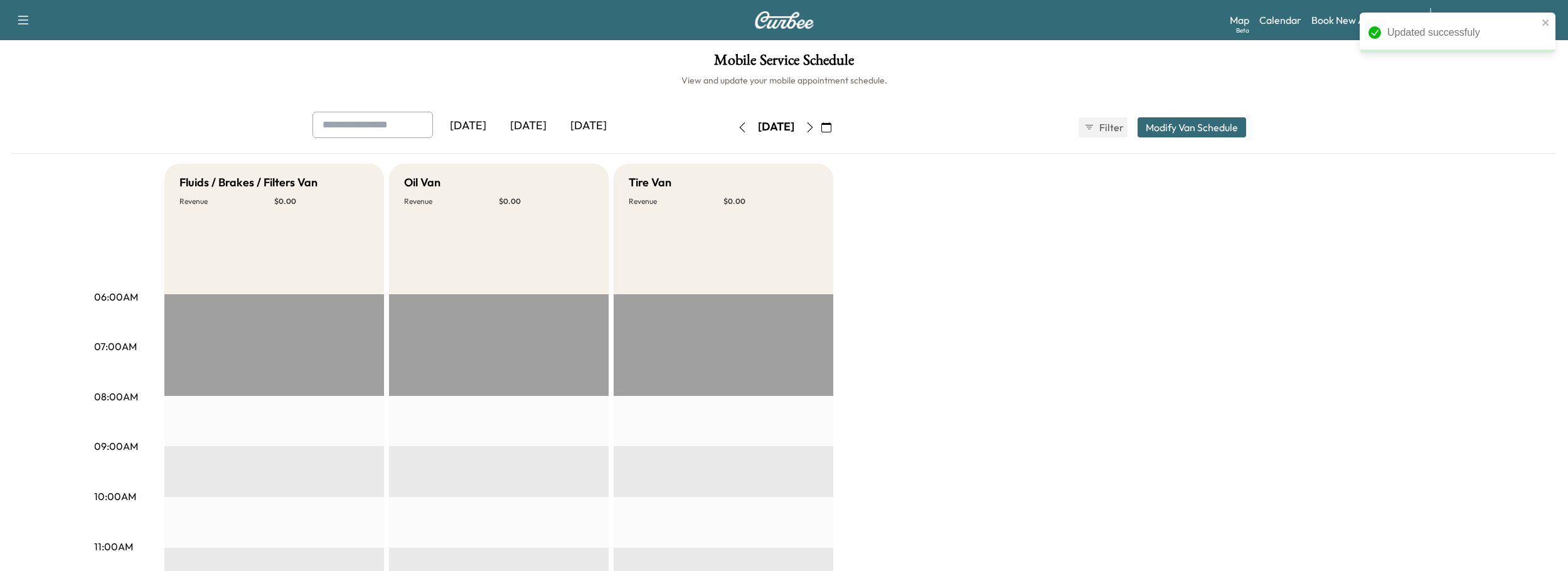
click at [1226, 125] on button "Modify Van Schedule" at bounding box center [1191, 127] width 108 height 20
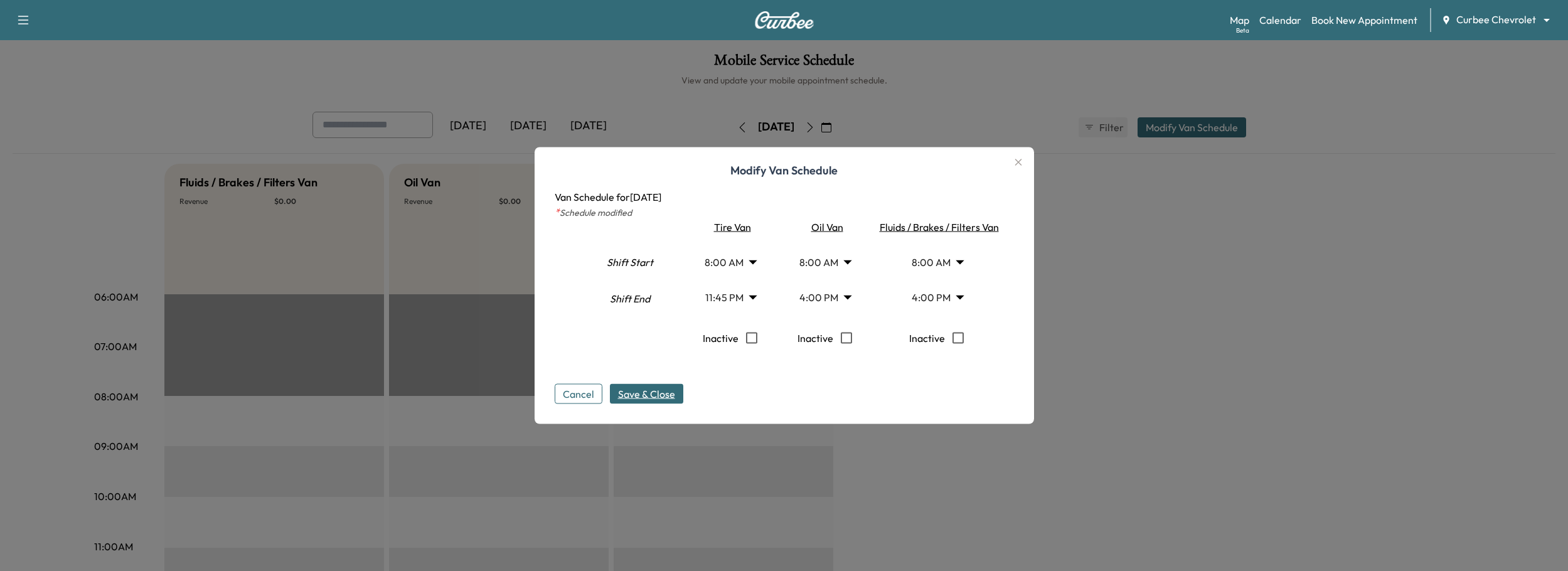
click at [143, 56] on div at bounding box center [784, 286] width 1568 height 571
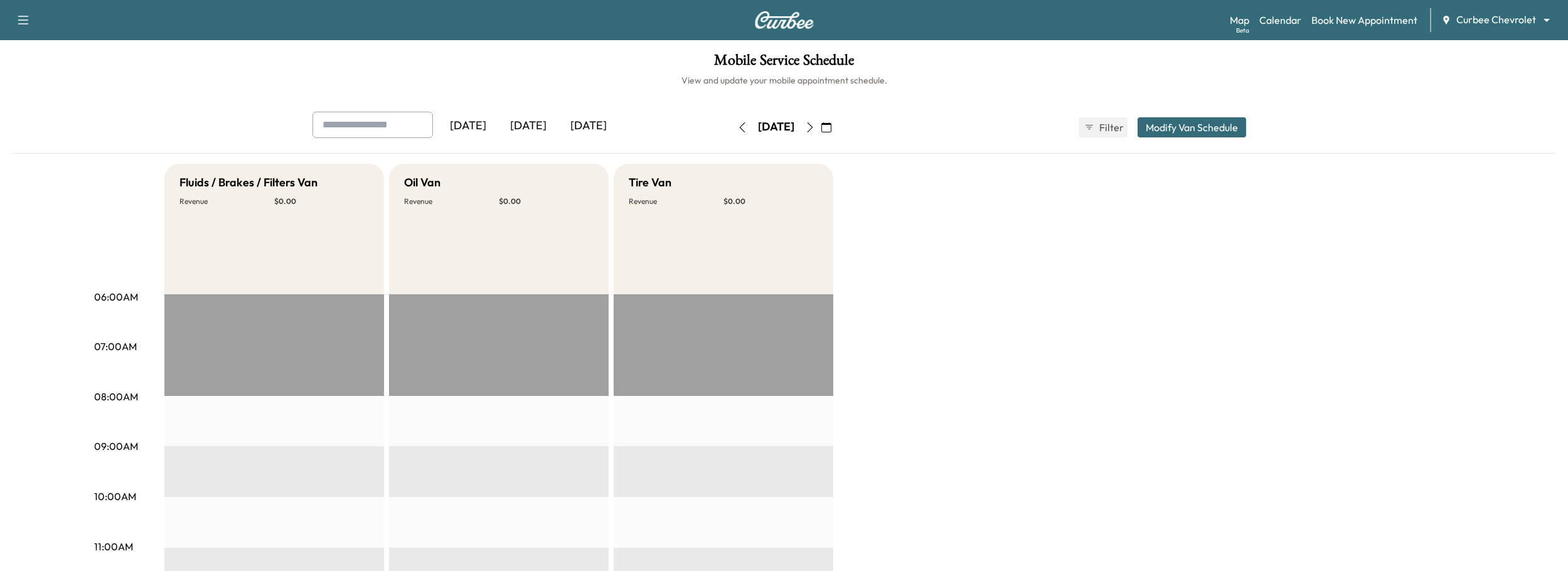
click at [1478, 14] on body "Support Log Out Map Beta Calendar Book New Appointment Curbee Chevrolet *******…" at bounding box center [784, 286] width 1568 height 571
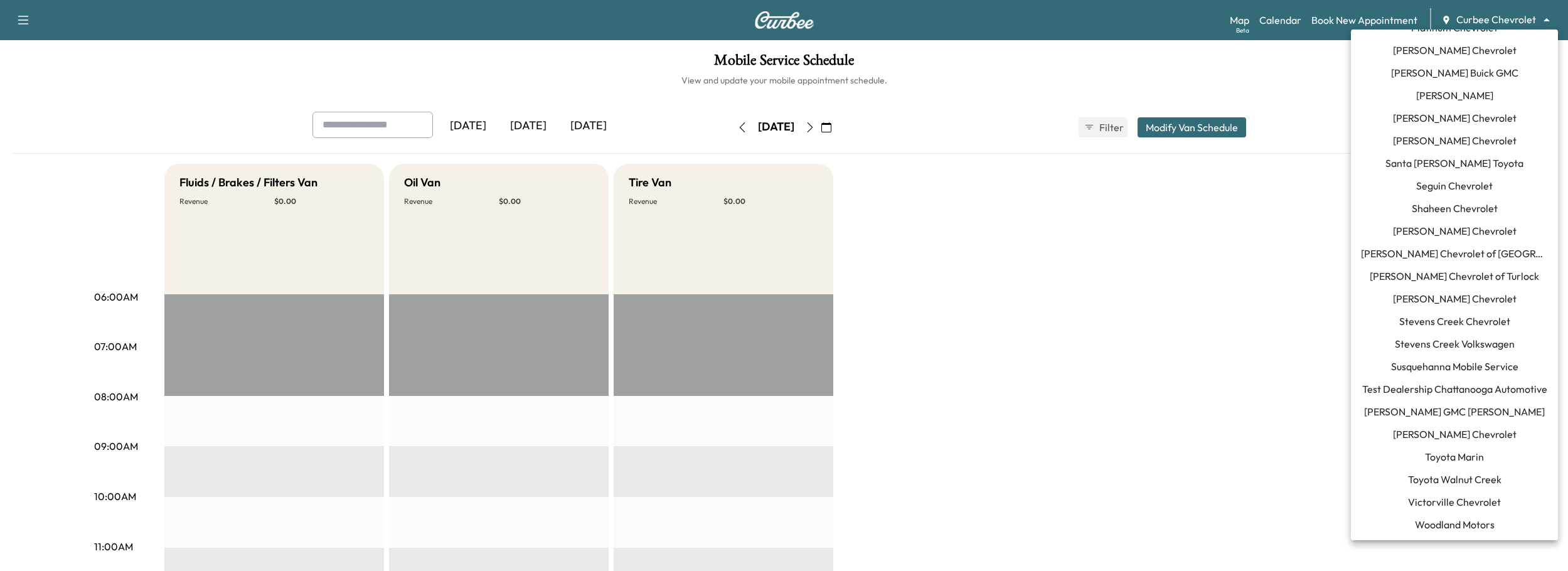
scroll to position [1148, 0]
click at [1428, 382] on span "Test Dealership Chattanooga Automotive" at bounding box center [1455, 388] width 185 height 15
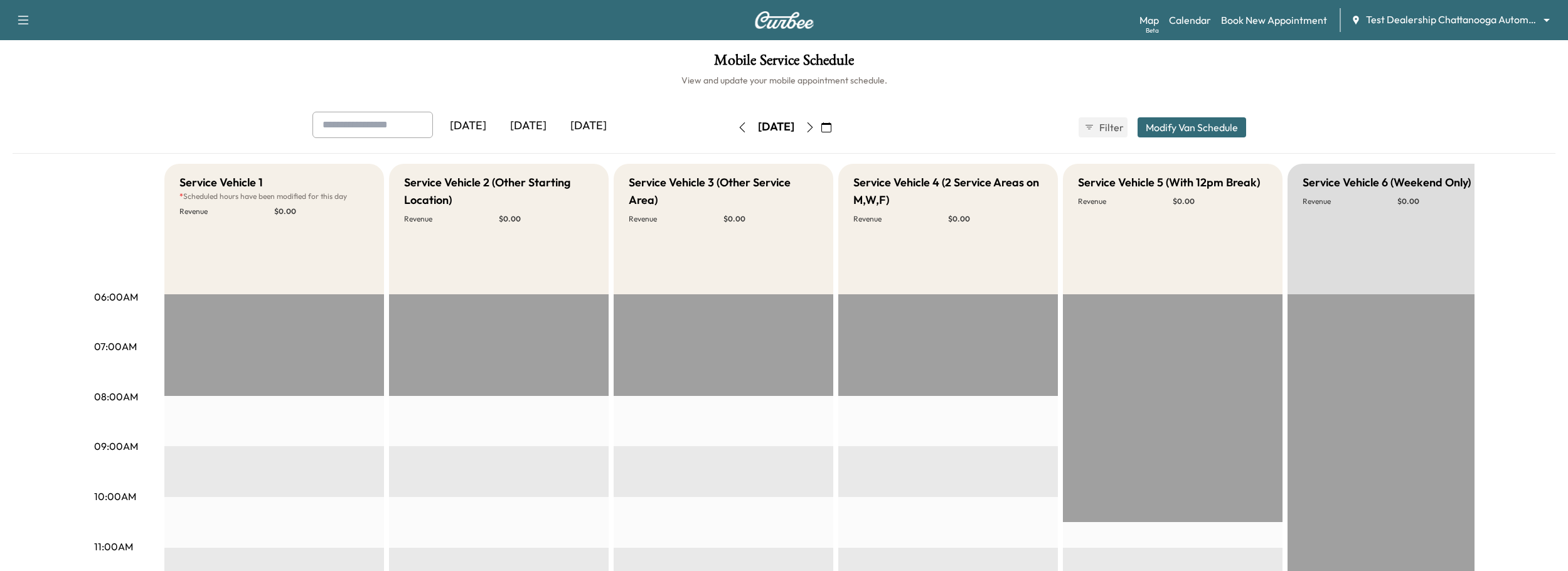
click at [1404, 23] on body "Support Log Out Map Beta Calendar Book New Appointment Test Dealership Chattano…" at bounding box center [784, 286] width 1568 height 571
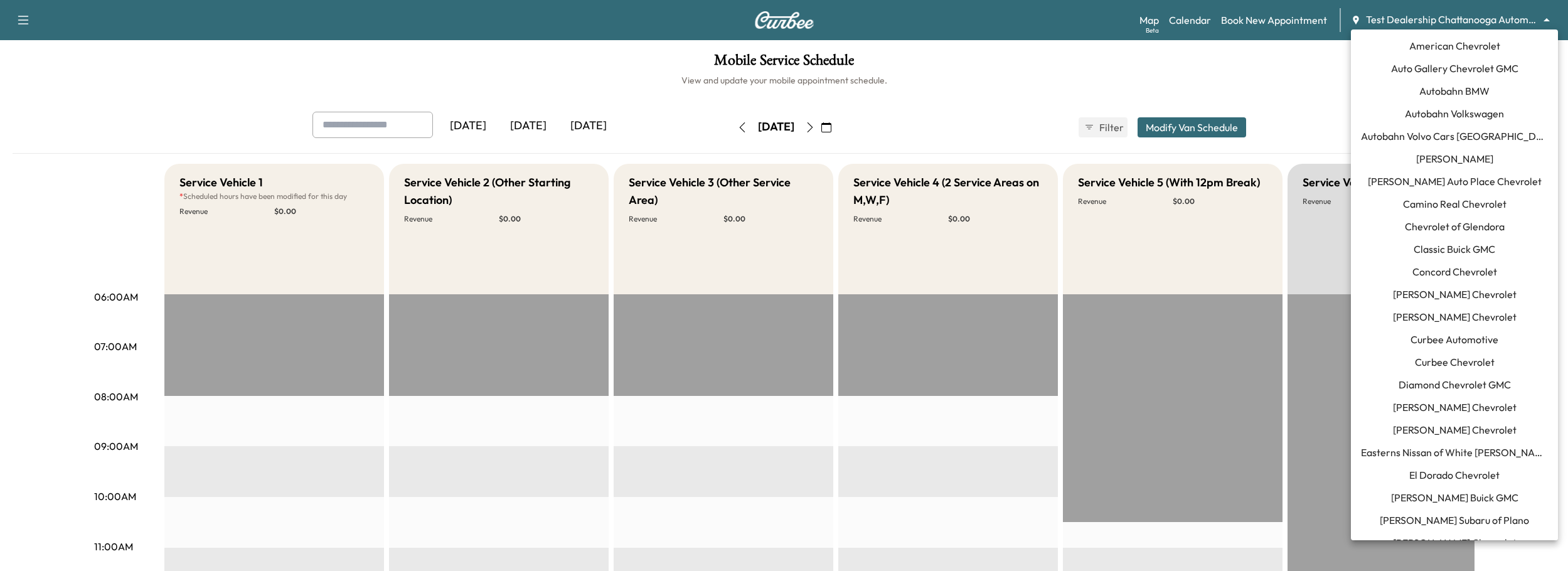
click at [1448, 361] on span "Curbee Chevrolet" at bounding box center [1455, 362] width 80 height 15
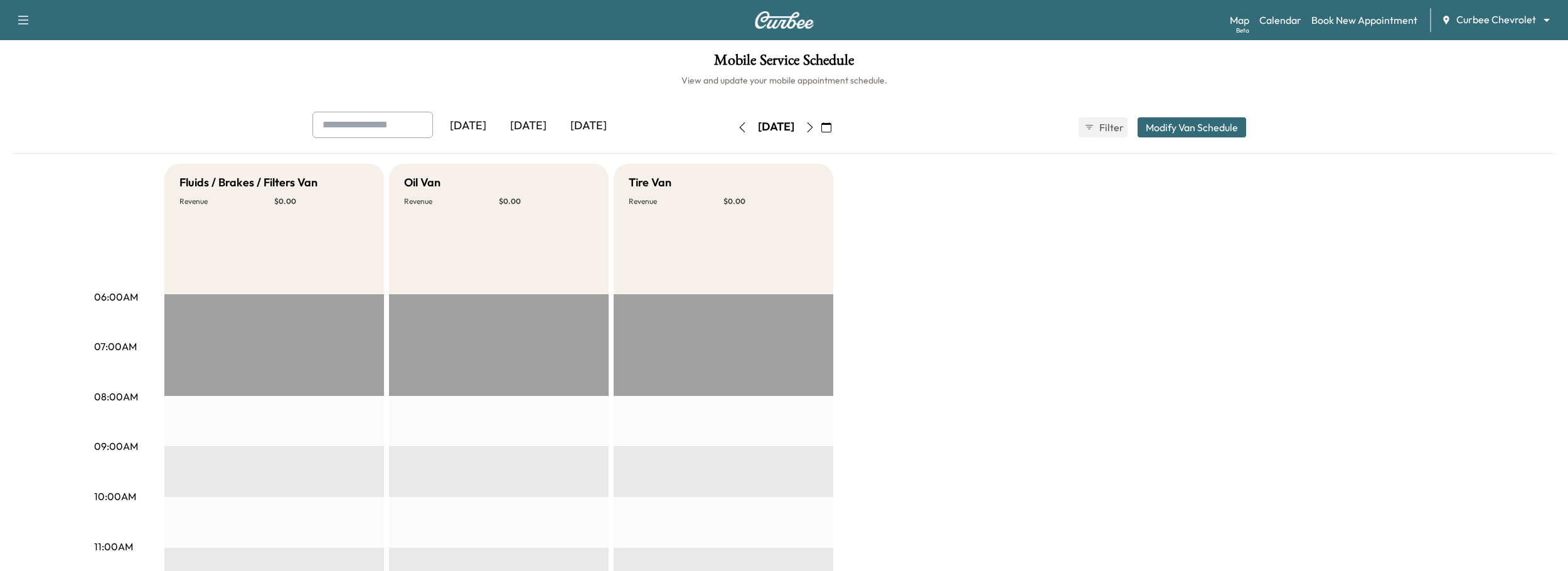
click at [1211, 122] on button "Modify Van Schedule" at bounding box center [1191, 127] width 108 height 20
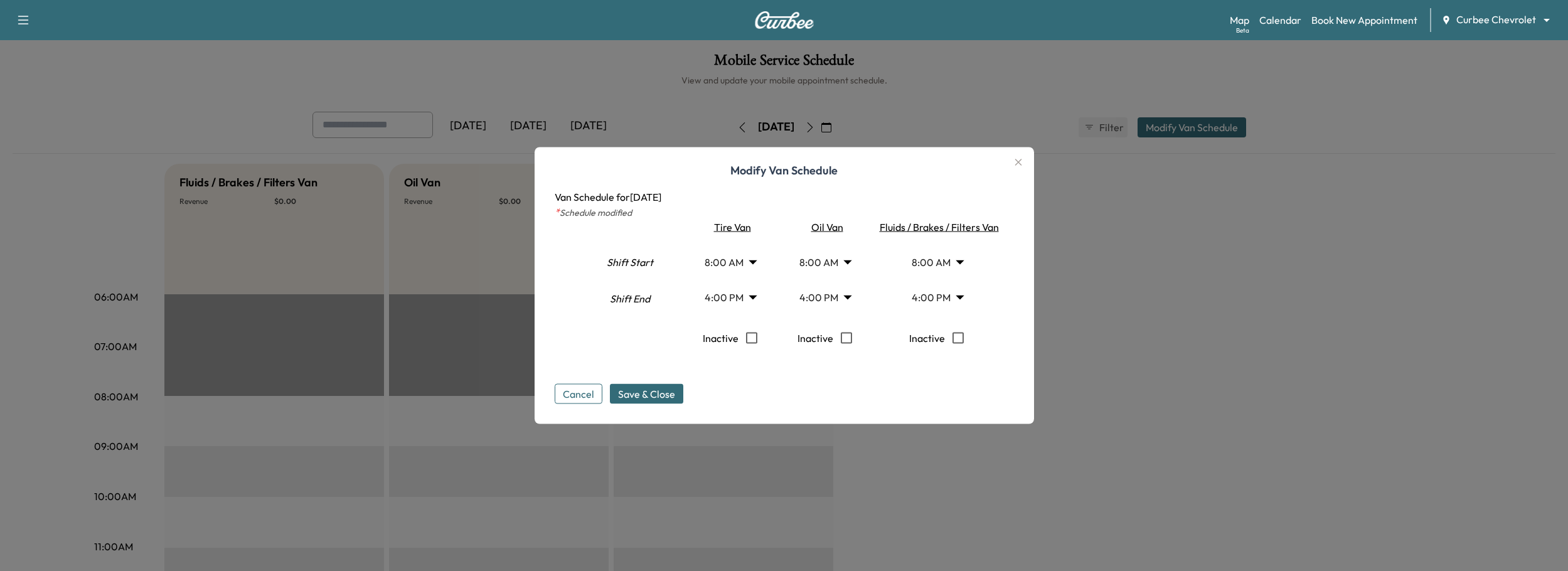
drag, startPoint x: 1036, startPoint y: 456, endPoint x: 1025, endPoint y: 454, distance: 11.2
click at [1034, 456] on div at bounding box center [784, 286] width 1568 height 571
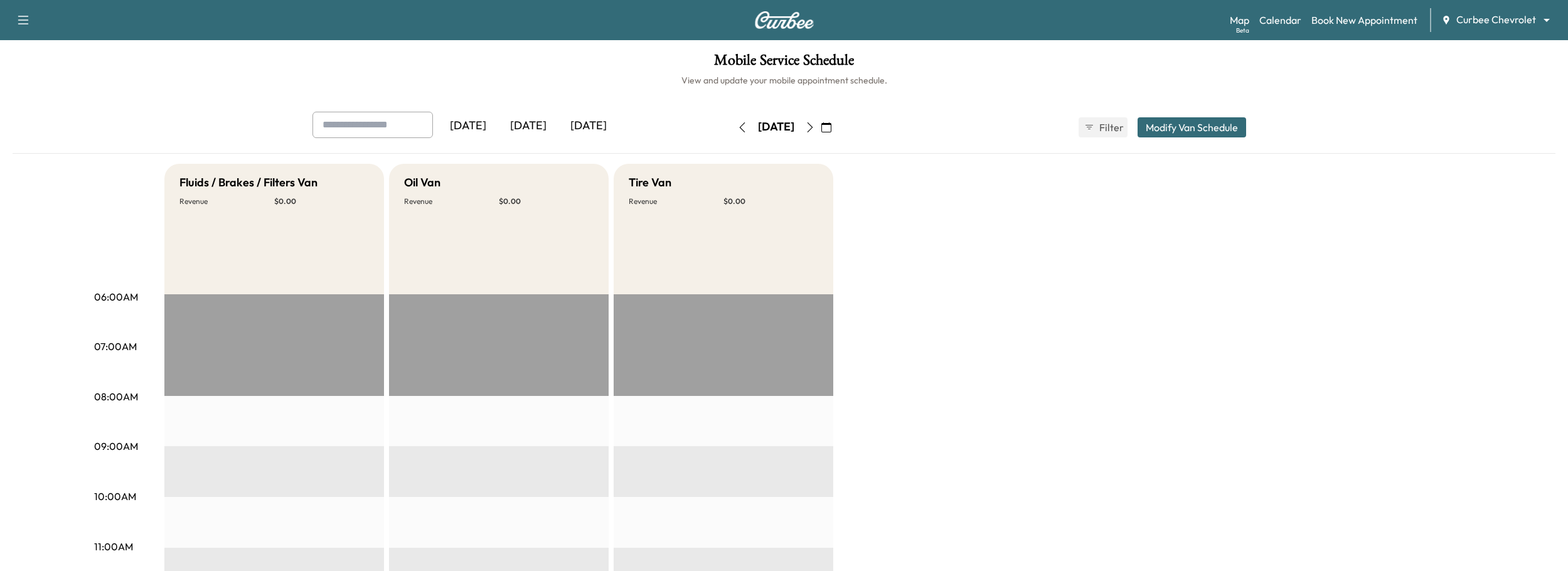
click at [1177, 120] on button "Modify Van Schedule" at bounding box center [1191, 127] width 108 height 20
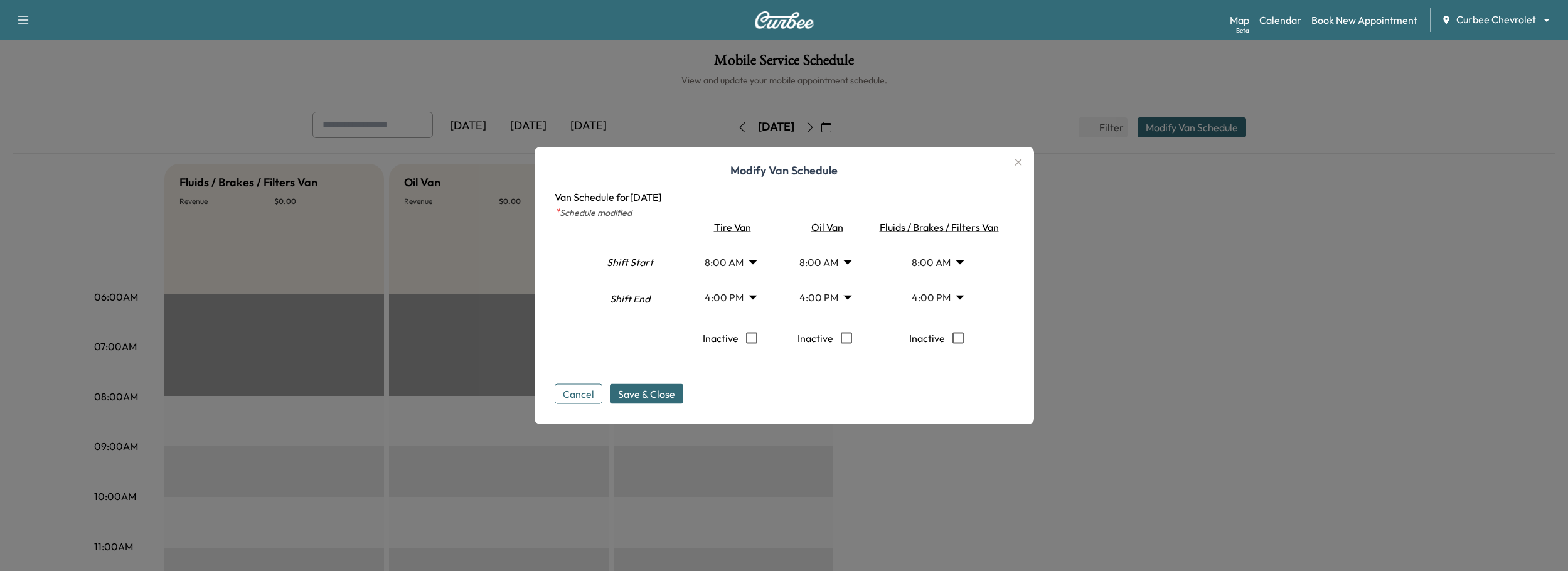
click at [749, 293] on body "Support Log Out Map Beta Calendar Book New Appointment Curbee Chevrolet *******…" at bounding box center [784, 286] width 1568 height 571
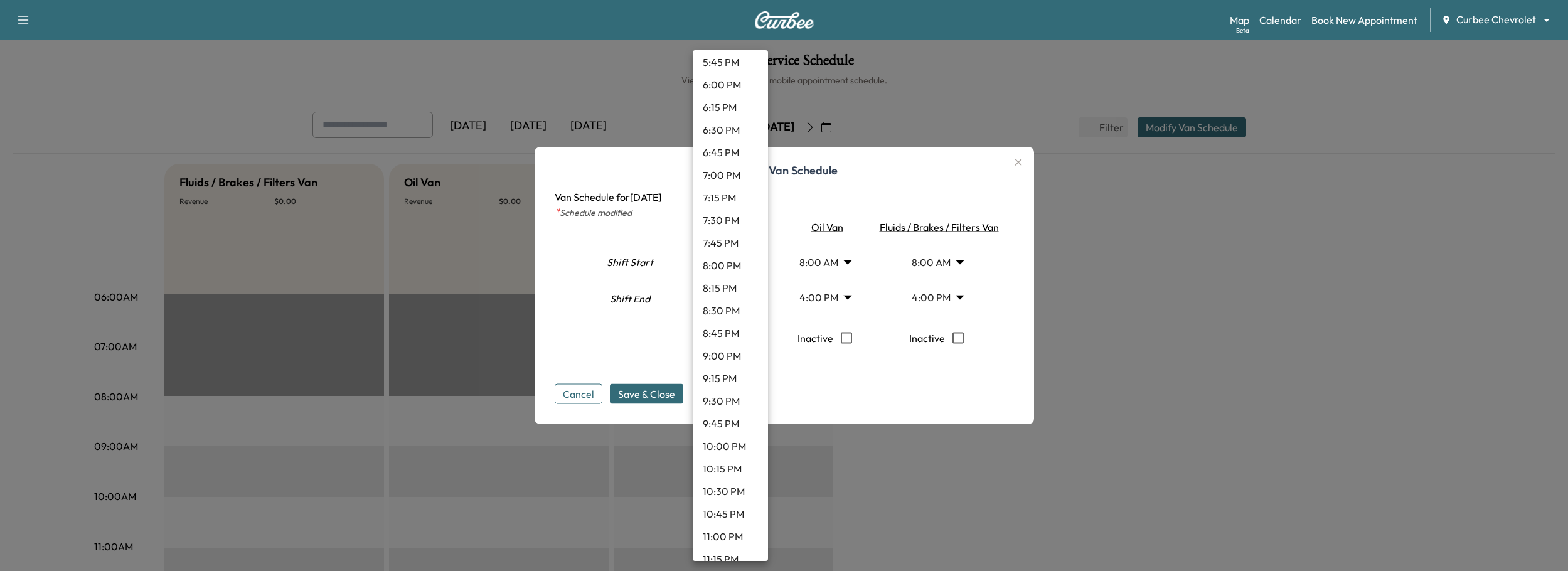
scroll to position [1690, 0]
click at [730, 543] on li "11:45 PM" at bounding box center [731, 545] width 75 height 23
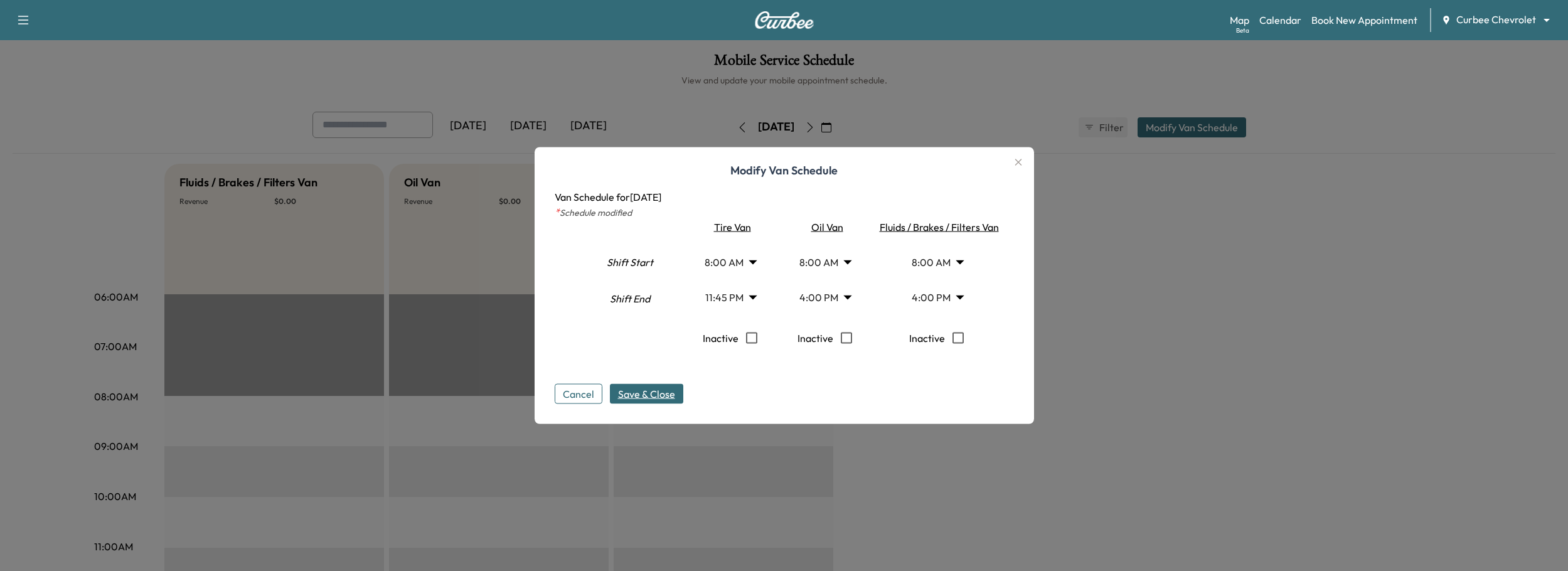
click at [661, 387] on span "Save & Close" at bounding box center [647, 394] width 57 height 15
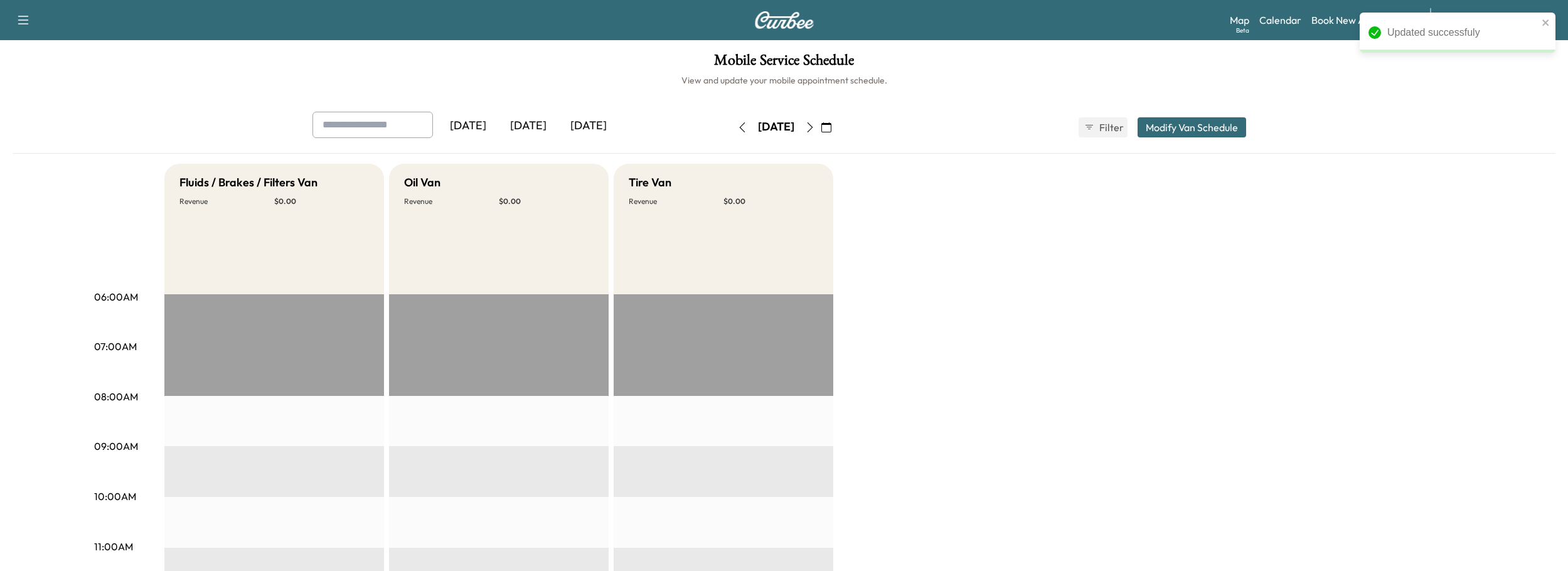
click at [737, 129] on icon "button" at bounding box center [742, 127] width 10 height 10
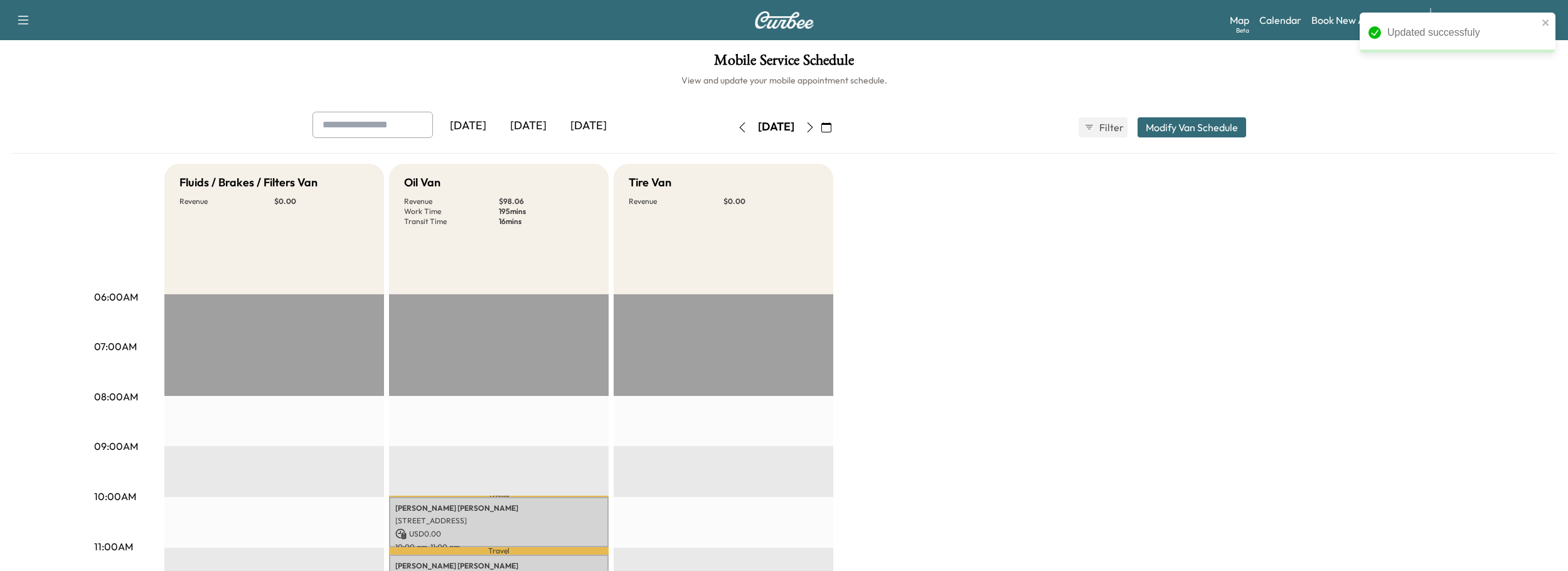
click at [815, 126] on icon "button" at bounding box center [810, 127] width 10 height 10
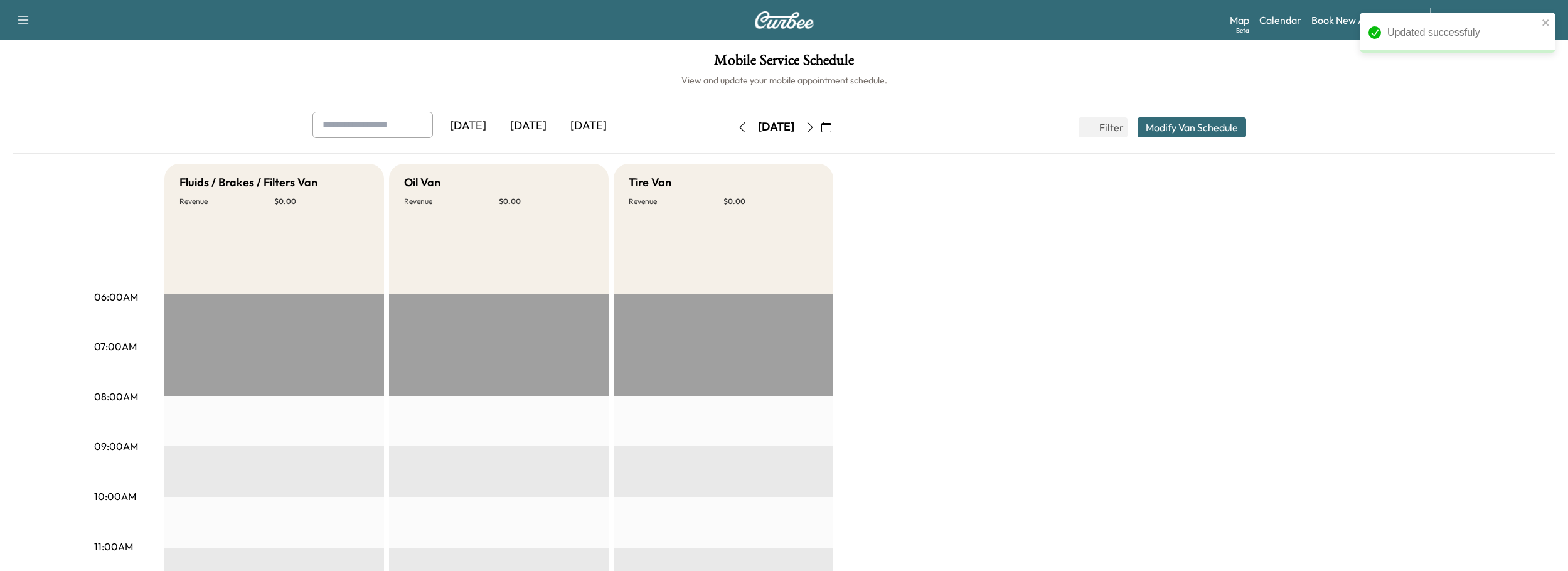
click at [812, 127] on icon "button" at bounding box center [810, 127] width 6 height 10
click at [731, 127] on div "[DATE]" at bounding box center [775, 127] width 89 height 20
click at [737, 129] on icon "button" at bounding box center [742, 127] width 10 height 10
type input "**"
click at [737, 126] on icon "button" at bounding box center [742, 127] width 10 height 10
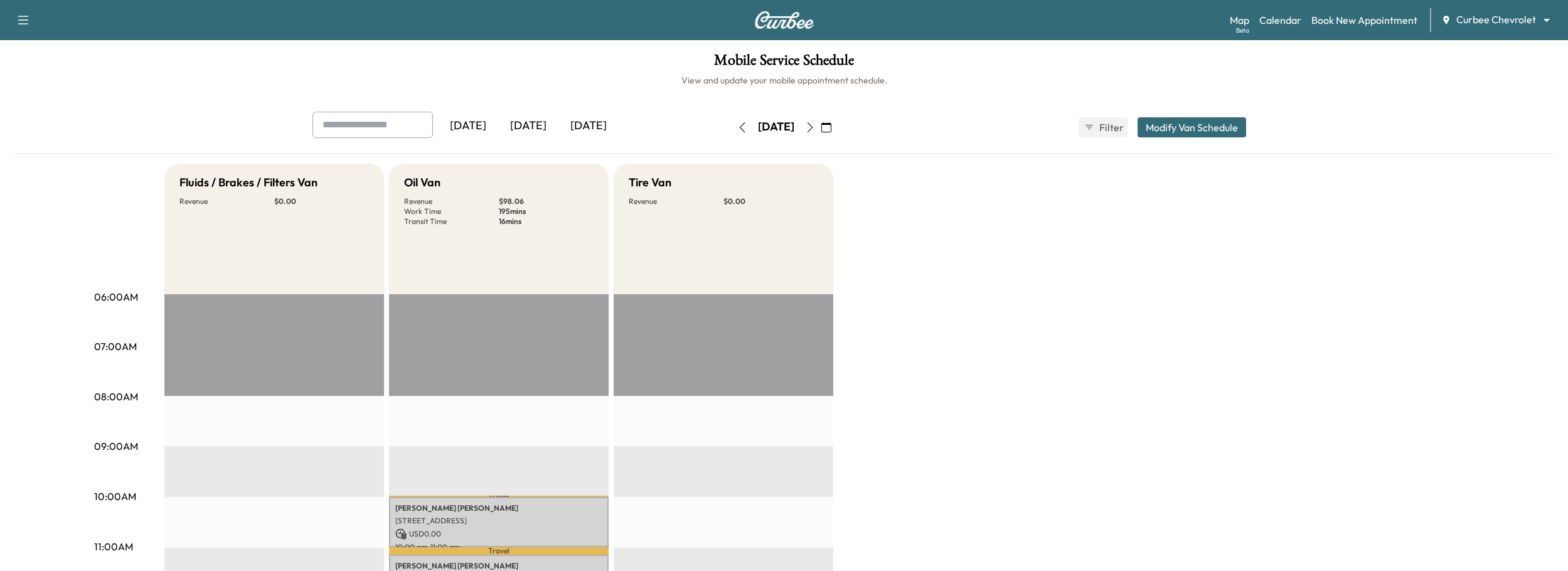
click at [1186, 122] on button "Modify Van Schedule" at bounding box center [1191, 127] width 108 height 20
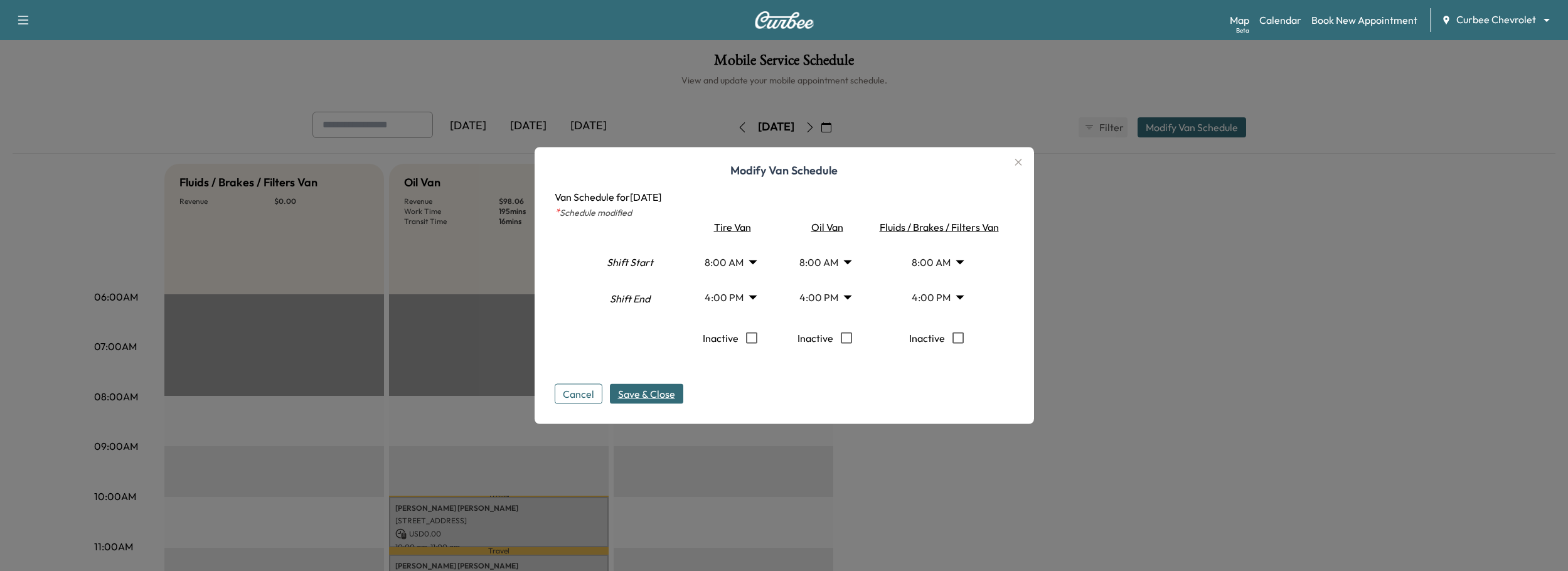
click at [934, 298] on body "Support Log Out Map Beta Calendar Book New Appointment Curbee Chevrolet *******…" at bounding box center [784, 286] width 1568 height 571
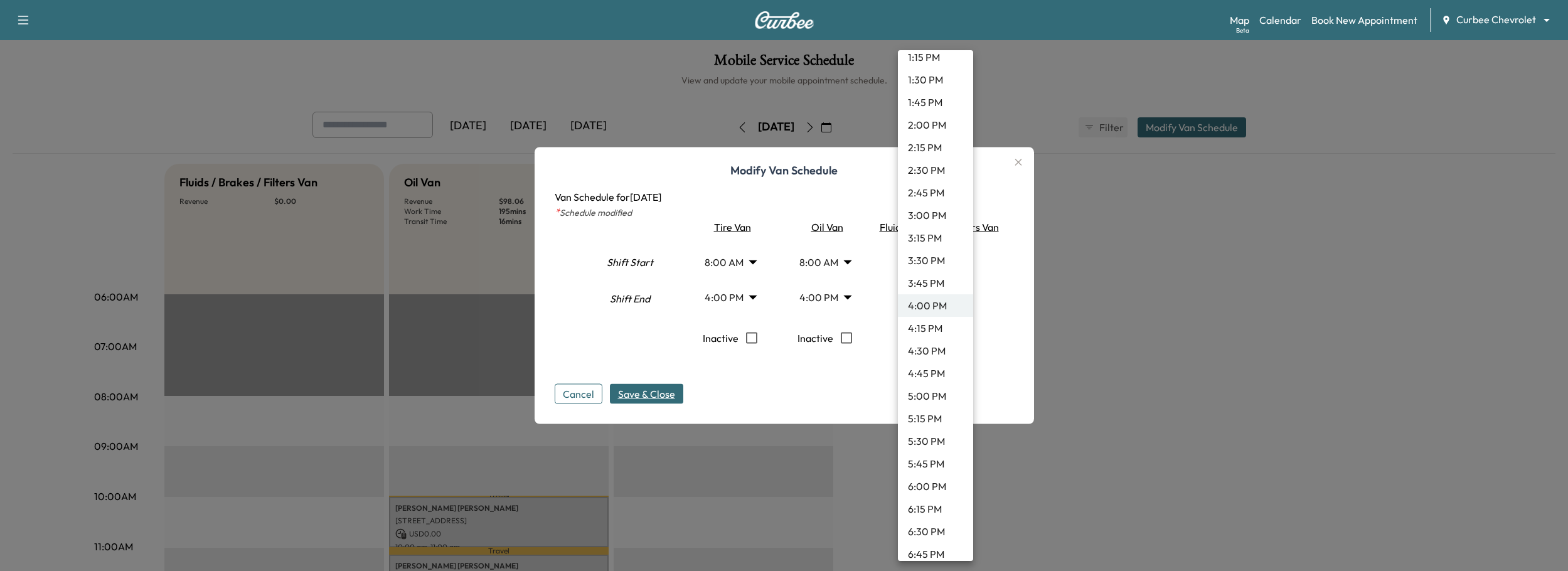
scroll to position [1690, 0]
click at [931, 542] on li "11:45 PM" at bounding box center [936, 545] width 75 height 23
type input "*****"
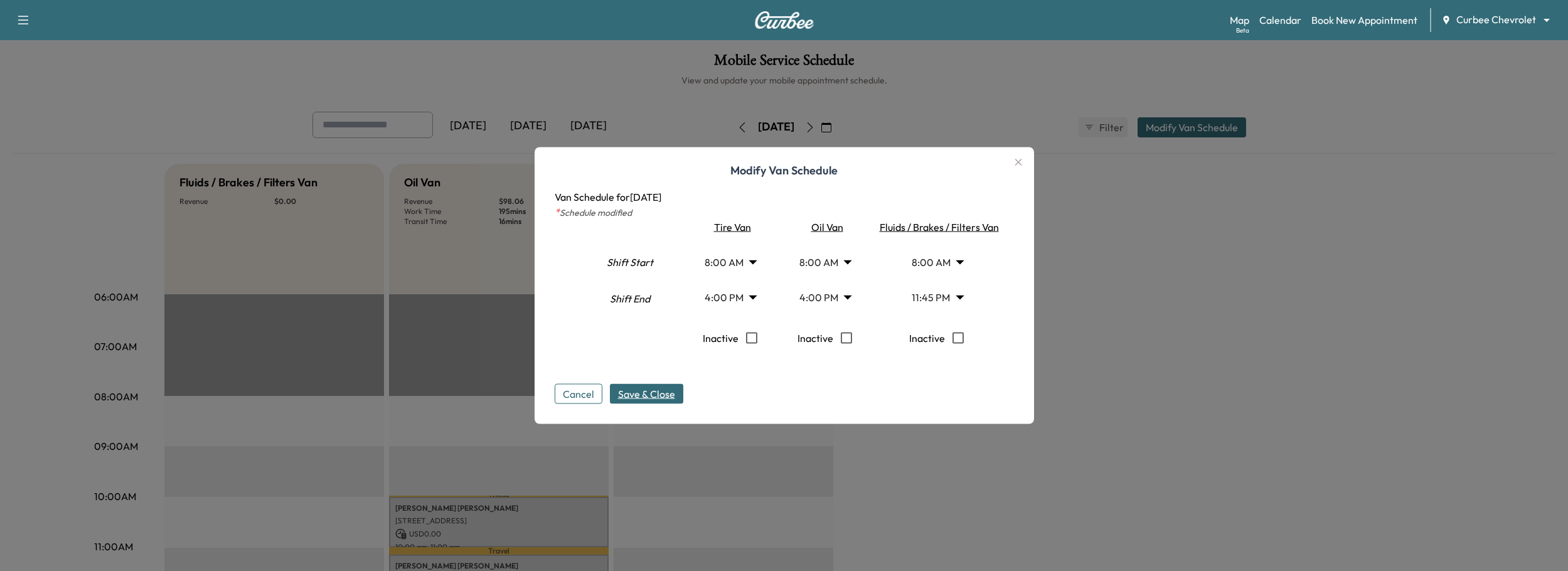
click at [667, 391] on span "Save & Close" at bounding box center [647, 394] width 57 height 15
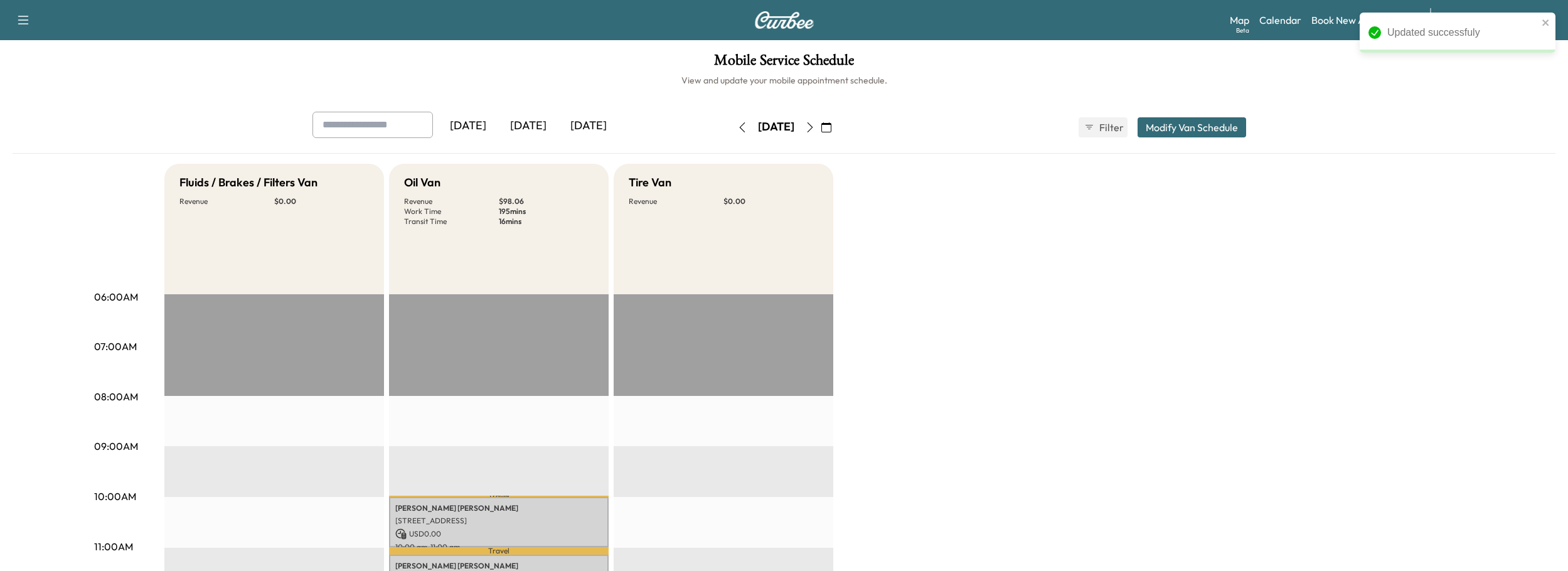
click at [815, 127] on icon "button" at bounding box center [810, 127] width 10 height 10
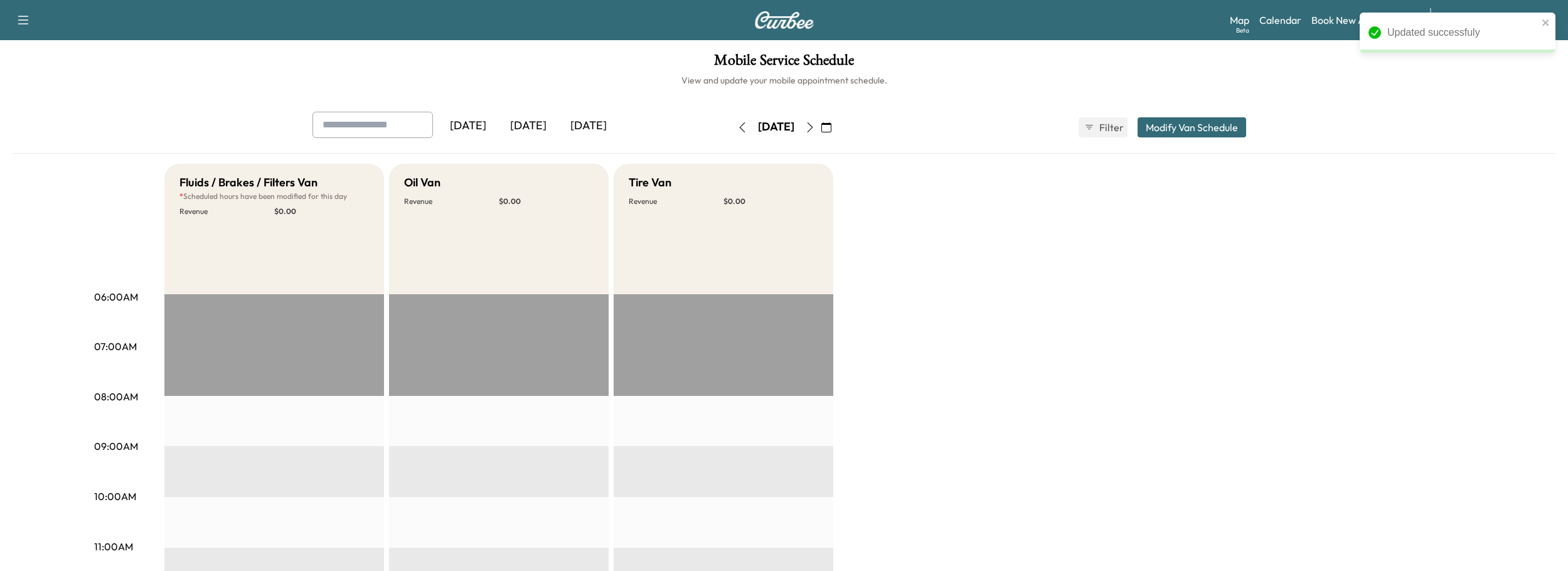
click at [737, 128] on icon "button" at bounding box center [742, 127] width 10 height 10
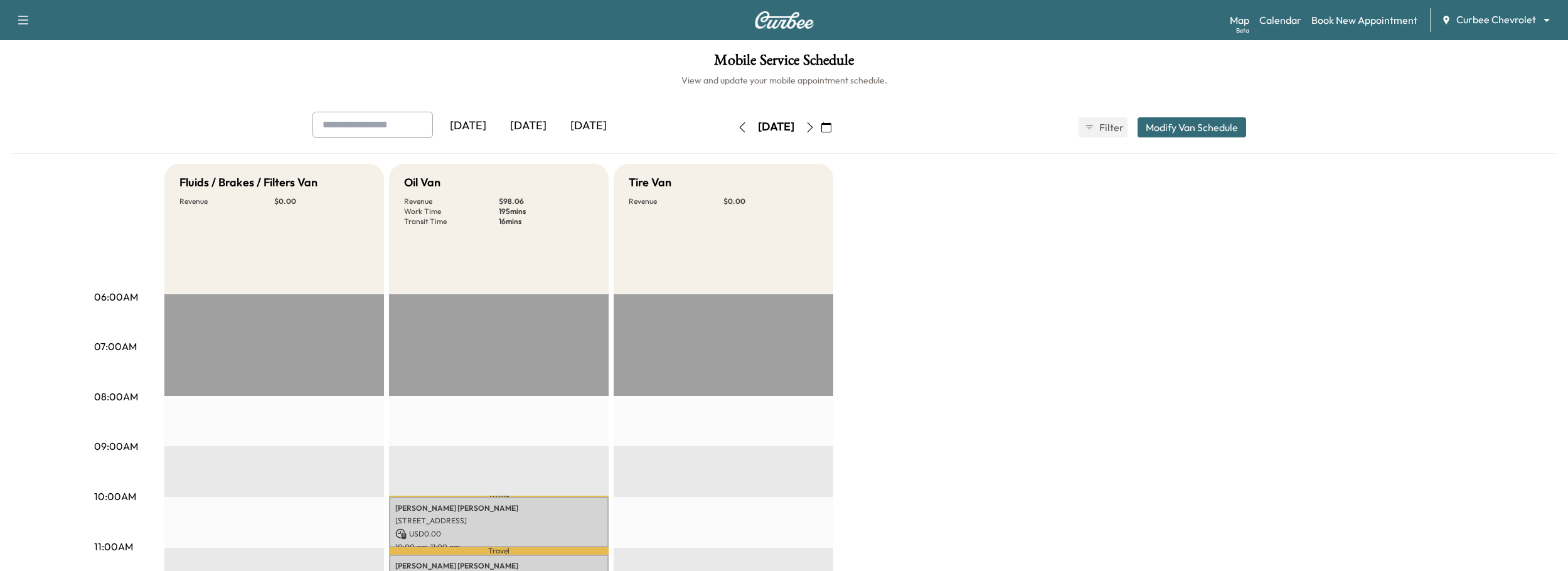
click at [820, 133] on button "button" at bounding box center [810, 127] width 21 height 20
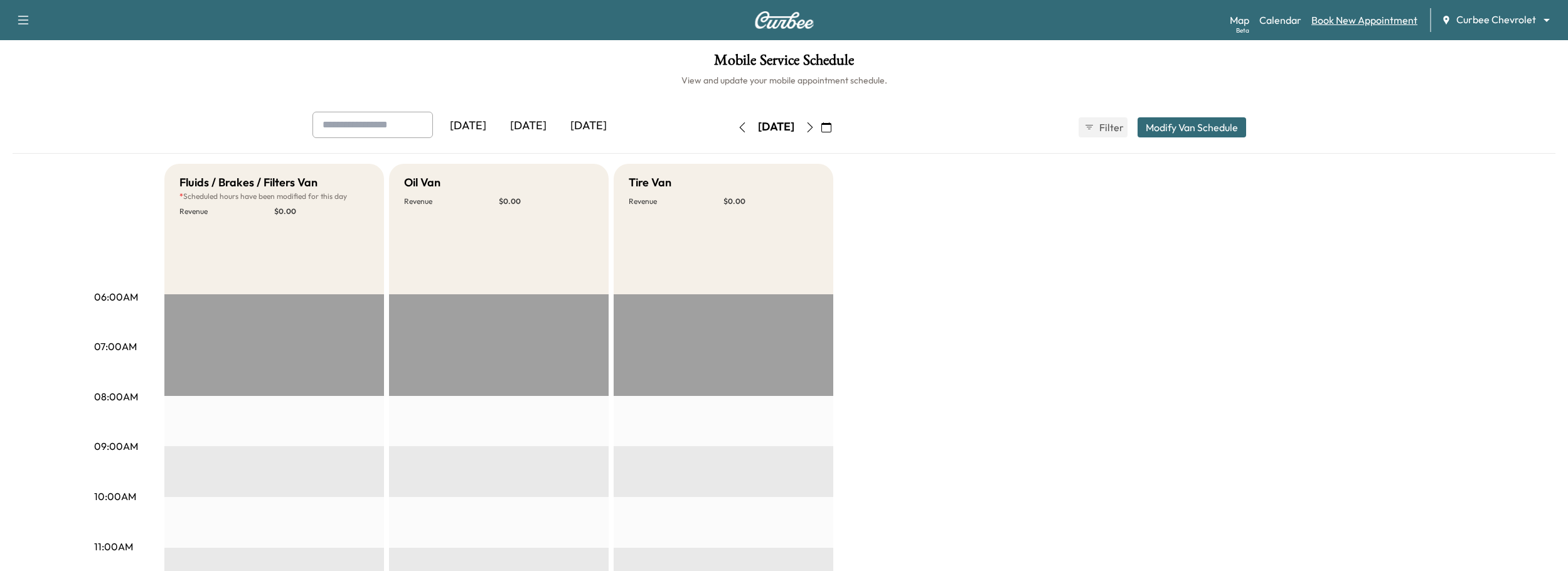
click at [1350, 18] on link "Book New Appointment" at bounding box center [1364, 20] width 106 height 15
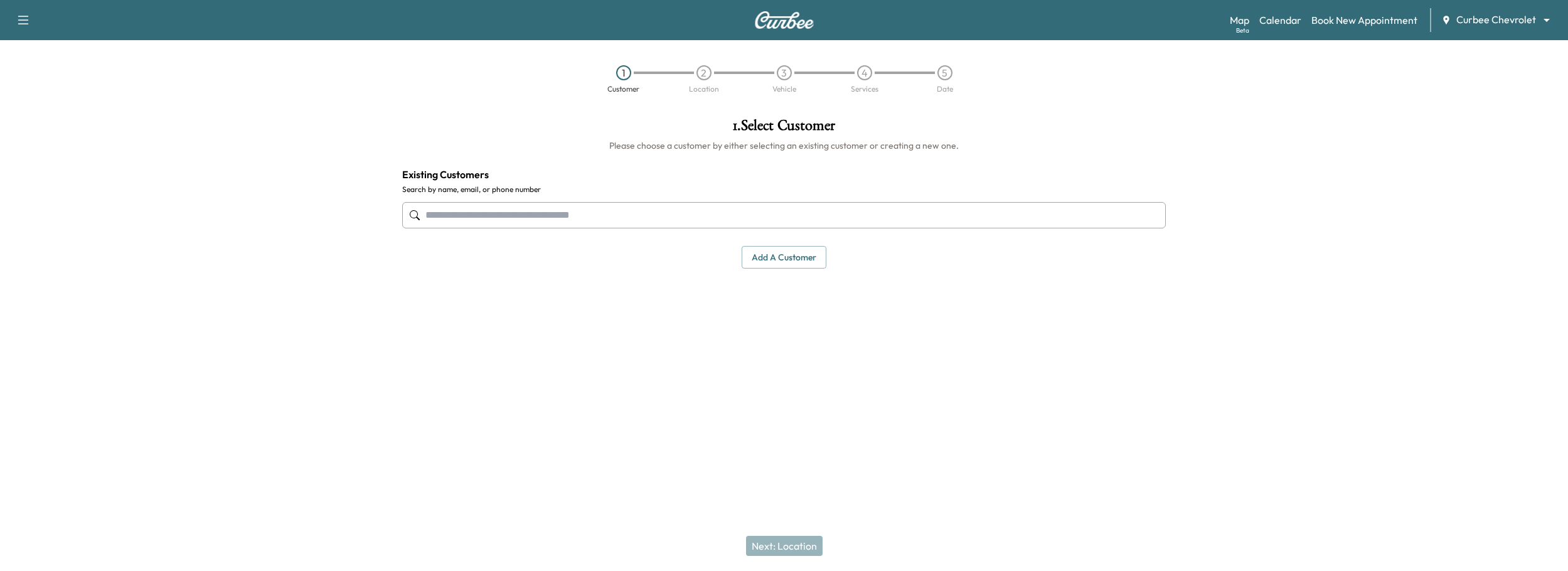
click at [526, 219] on input "text" at bounding box center [784, 215] width 764 height 26
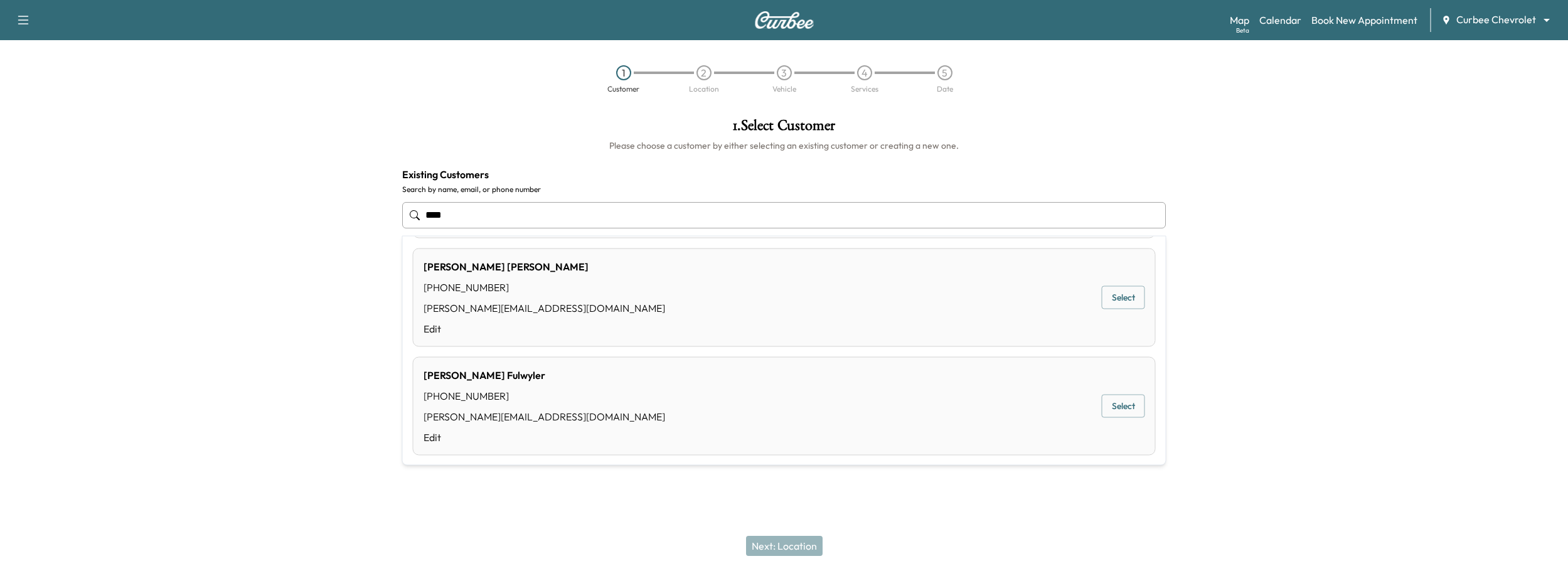
scroll to position [648, 0]
click at [629, 315] on div "Paul Fulwyler (661) 477-9974 paul@curbee.com Edit Select" at bounding box center [784, 304] width 743 height 98
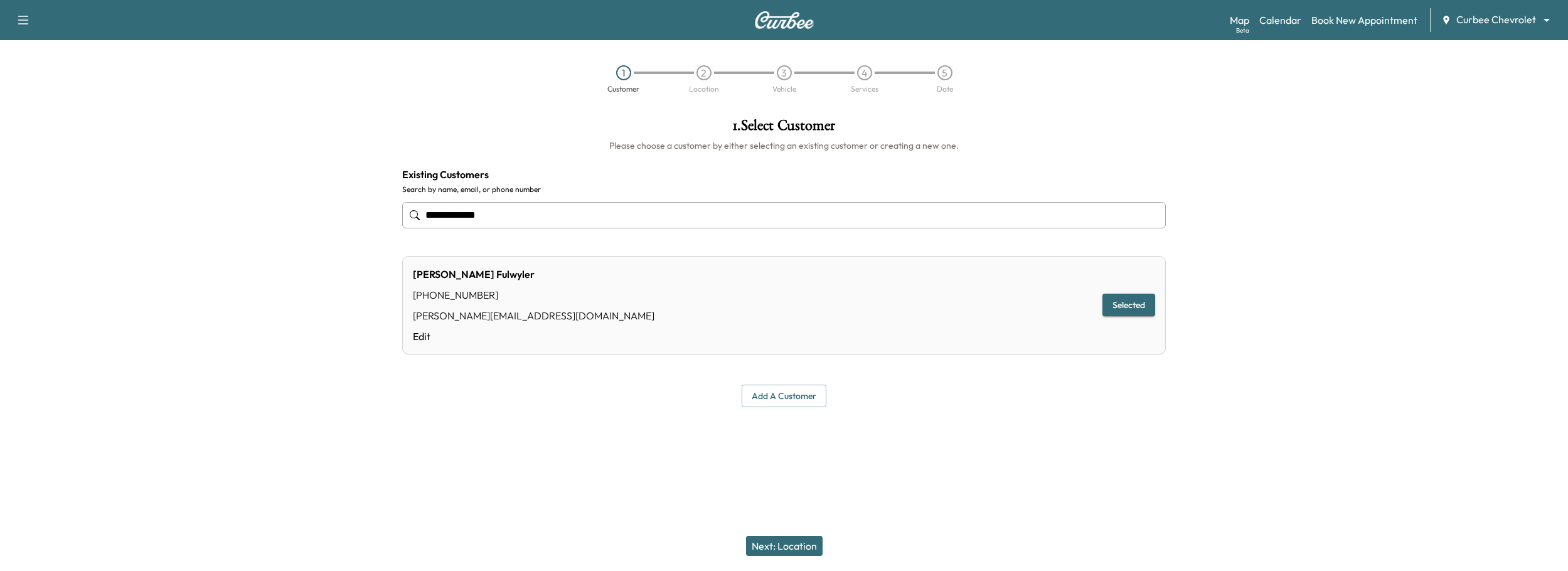
type input "**********"
click at [781, 540] on button "Next: Location" at bounding box center [784, 545] width 76 height 20
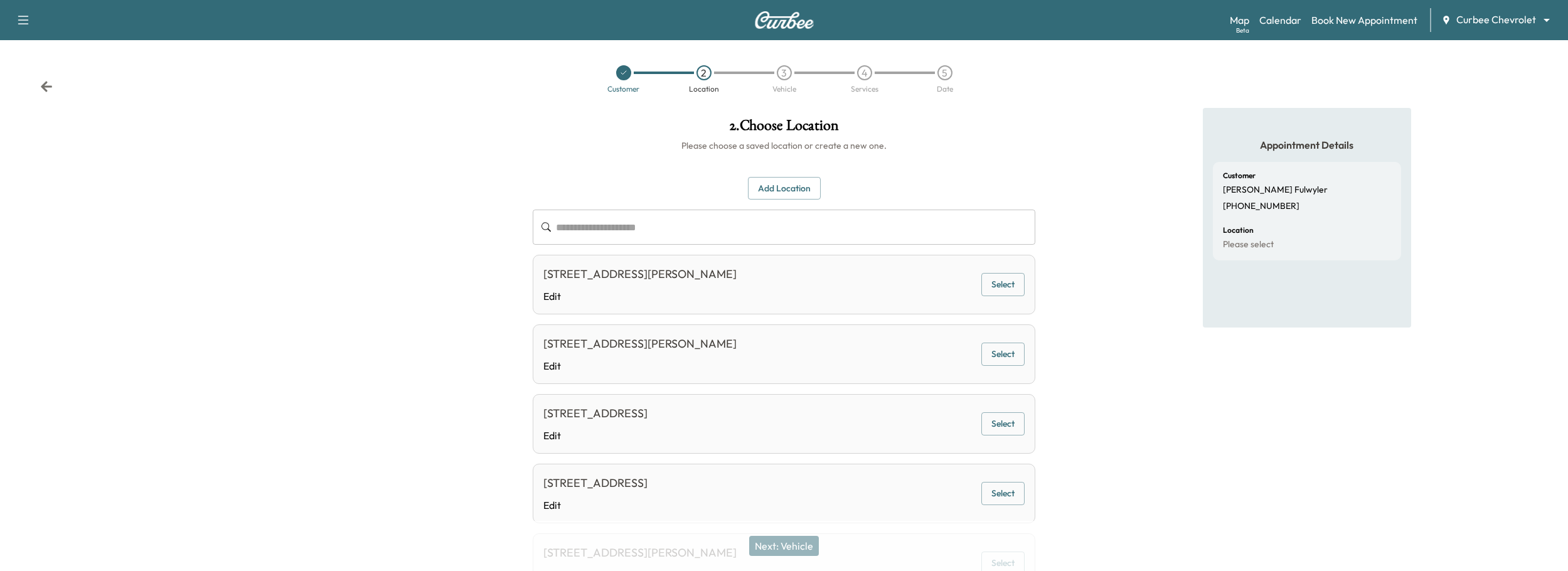
click at [1006, 425] on button "Select" at bounding box center [1003, 424] width 43 height 23
click at [773, 540] on button "Next: Vehicle" at bounding box center [784, 545] width 70 height 20
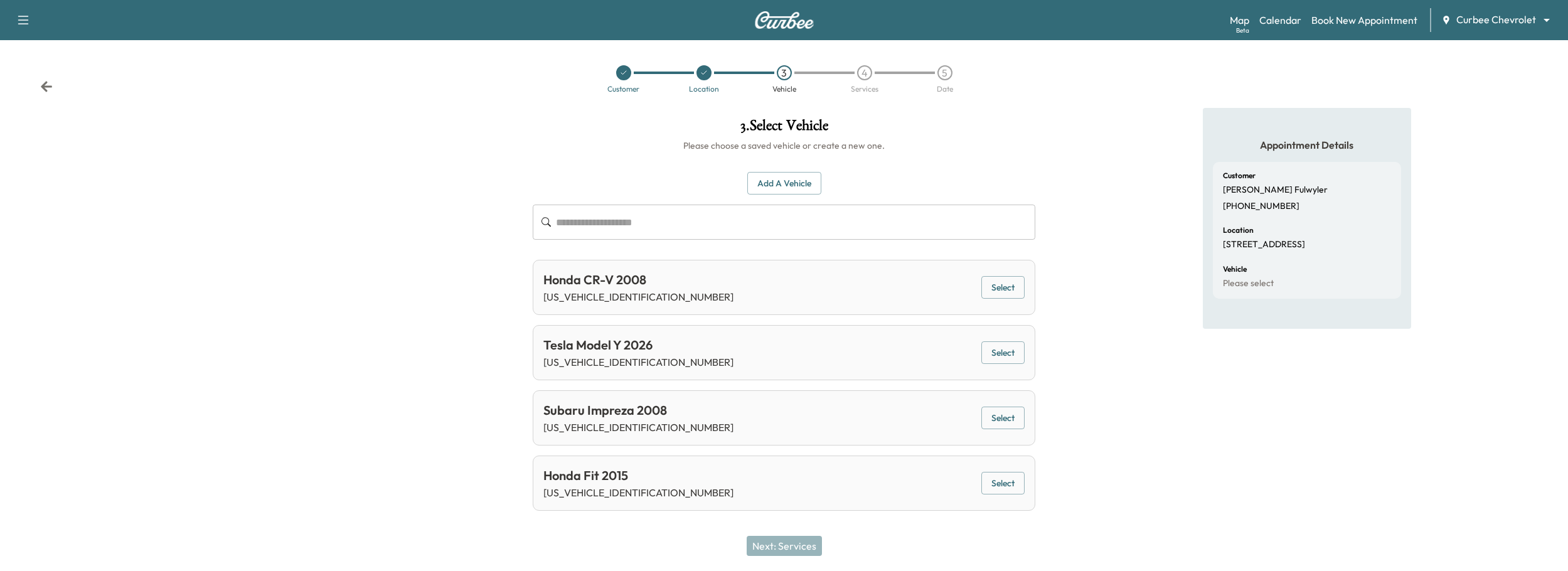
click at [997, 419] on button "Select" at bounding box center [1003, 418] width 43 height 23
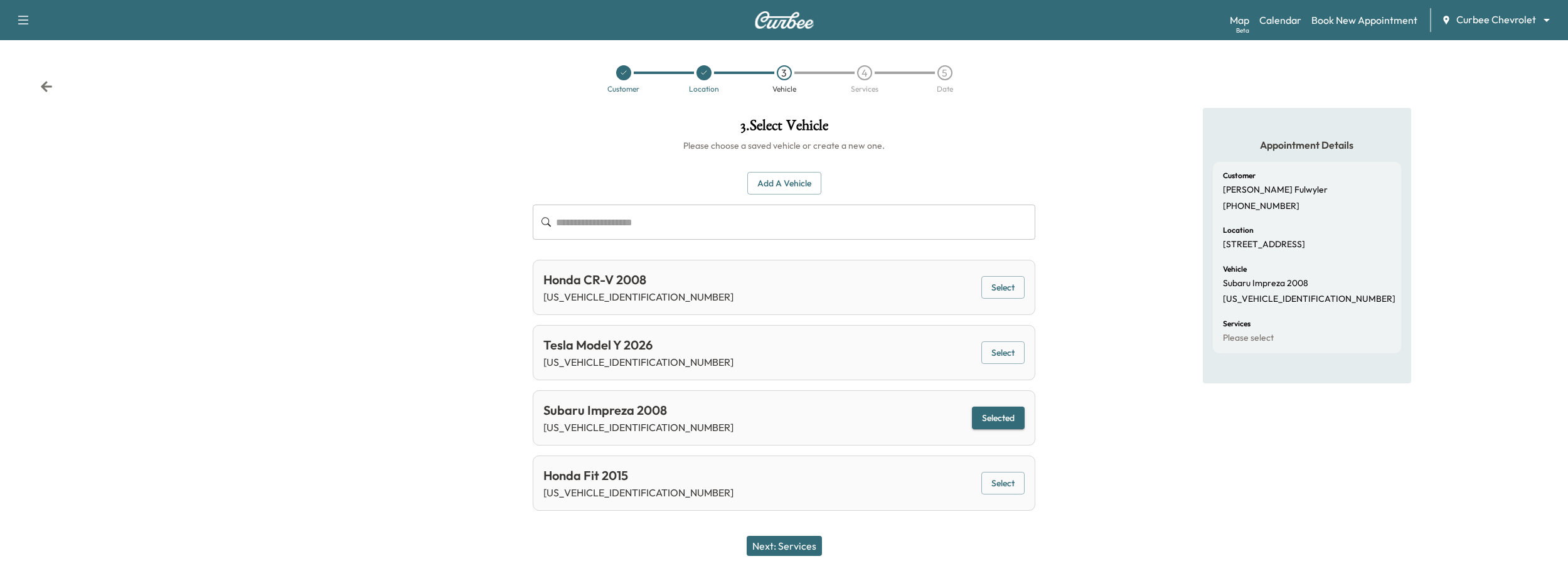
click at [774, 545] on button "Next: Services" at bounding box center [784, 545] width 75 height 20
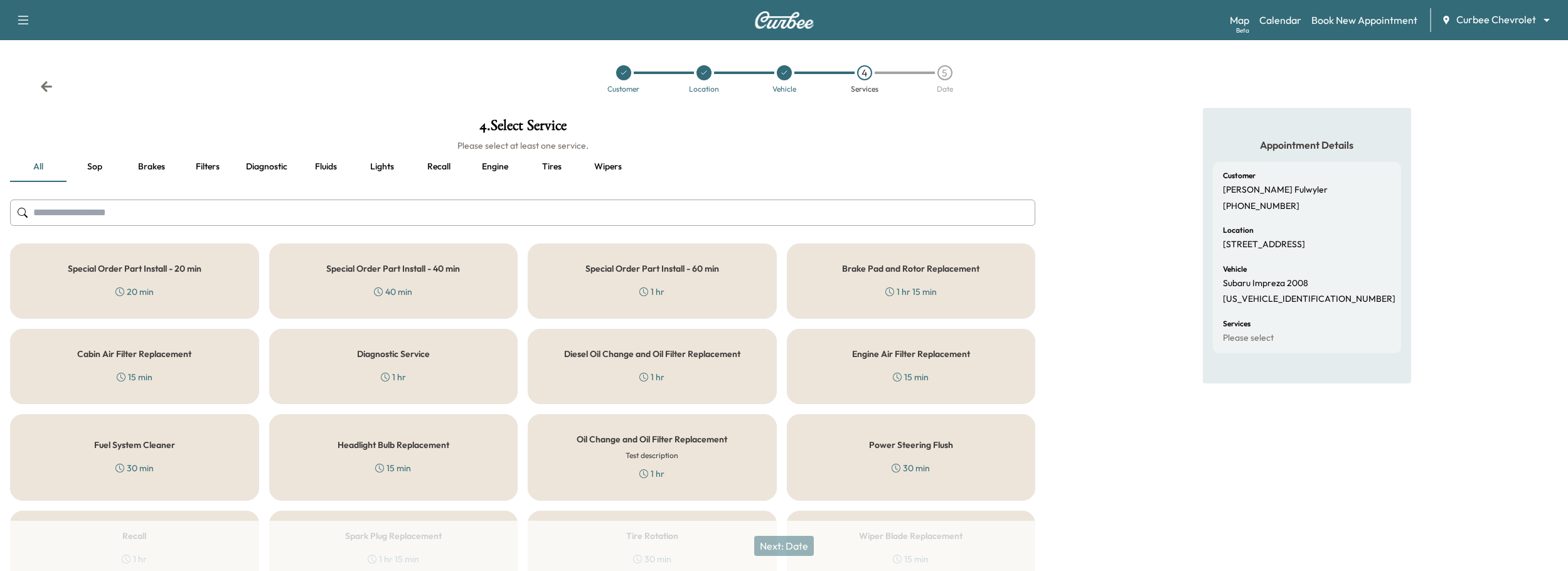
click at [644, 276] on div "Special Order Part Install - 60 min 1 hr" at bounding box center [652, 281] width 249 height 75
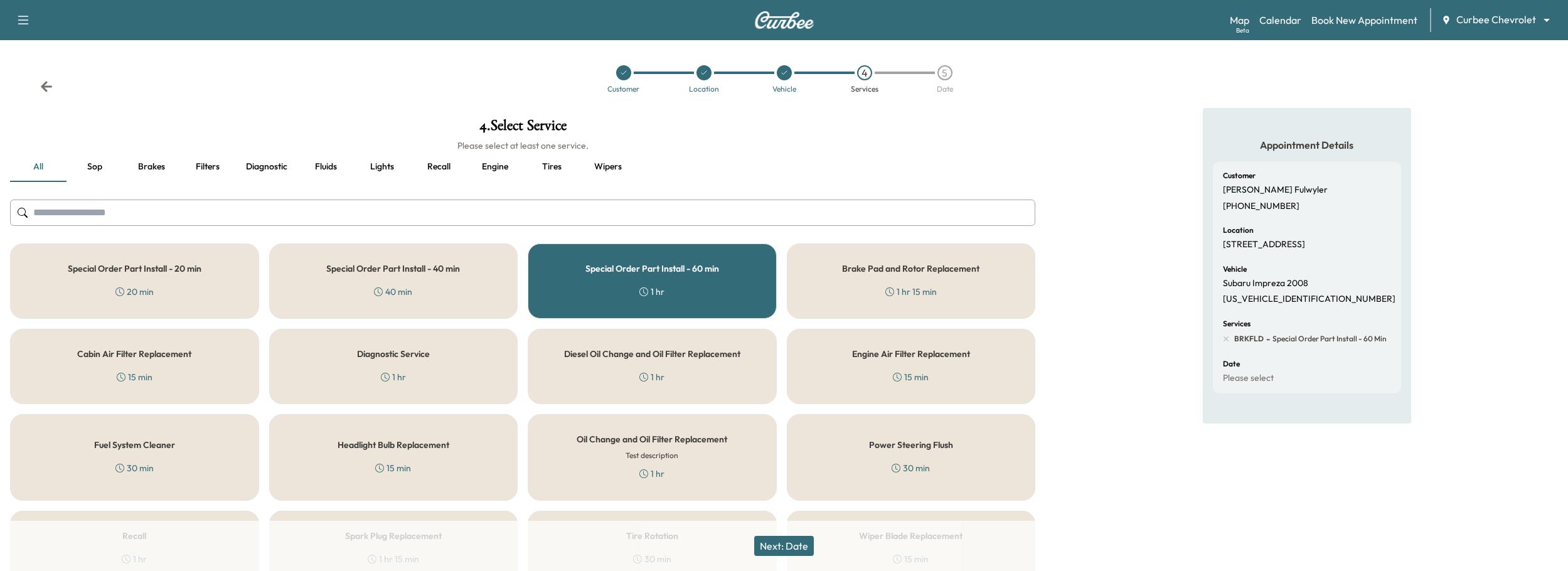
click at [780, 545] on button "Next: Date" at bounding box center [784, 545] width 60 height 20
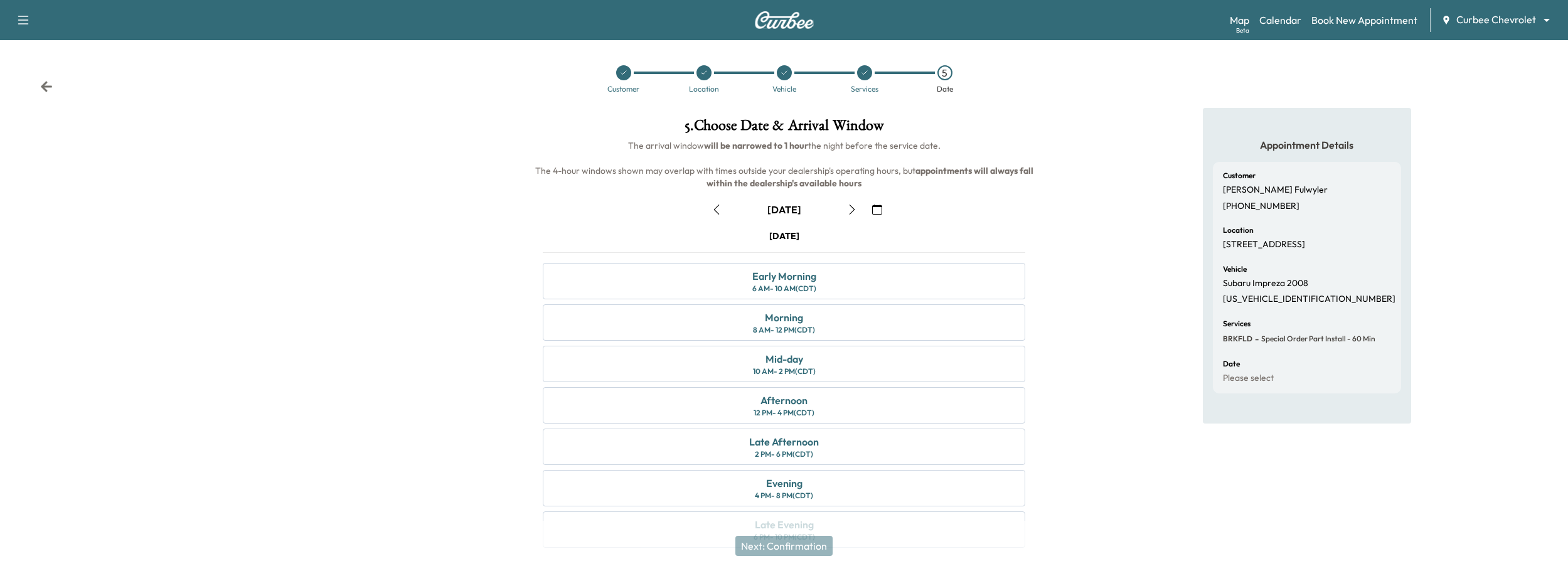
click at [714, 209] on icon "button" at bounding box center [716, 209] width 6 height 10
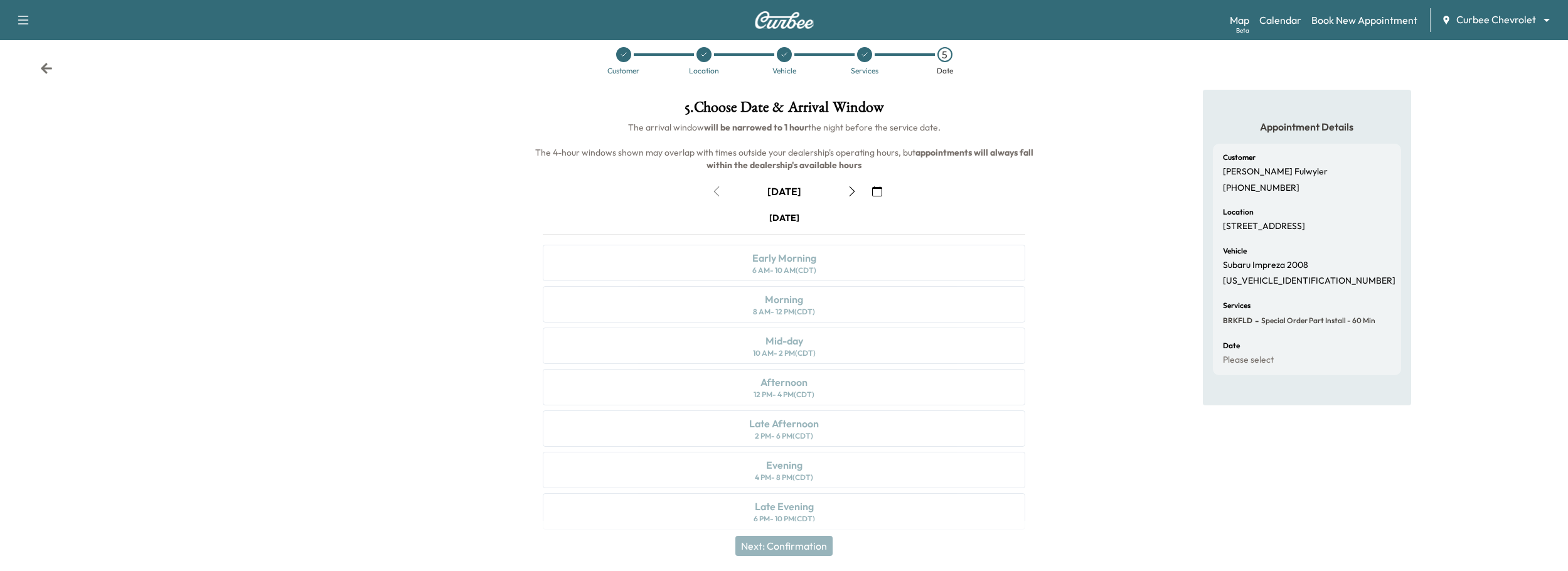
scroll to position [31, 0]
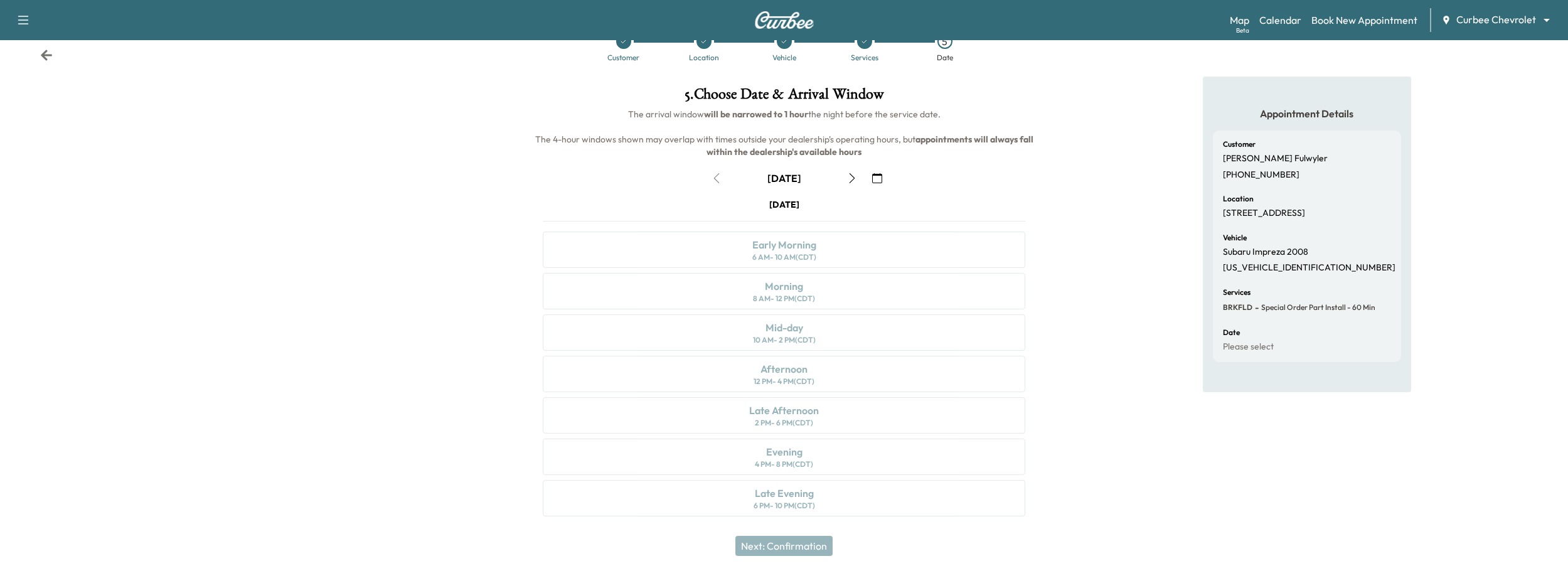
click at [726, 493] on div "Friday October 3 Early Morning 6 AM - 10 AM (CDT) Morning 8 AM - 12 PM (CDT) Mi…" at bounding box center [784, 360] width 503 height 323
click at [795, 498] on div "Friday October 3 Early Morning 6 AM - 10 AM (CDT) Morning 8 AM - 12 PM (CDT) Mi…" at bounding box center [784, 360] width 503 height 323
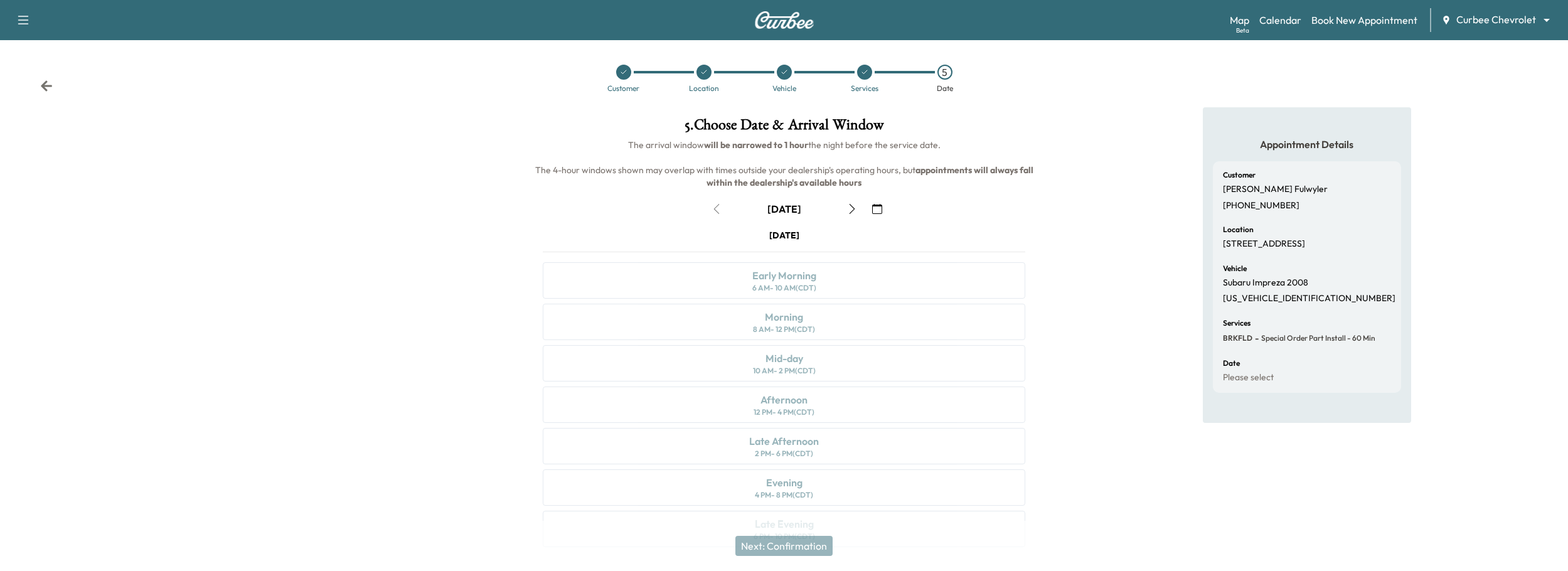
scroll to position [0, 0]
click at [864, 73] on icon at bounding box center [864, 73] width 5 height 4
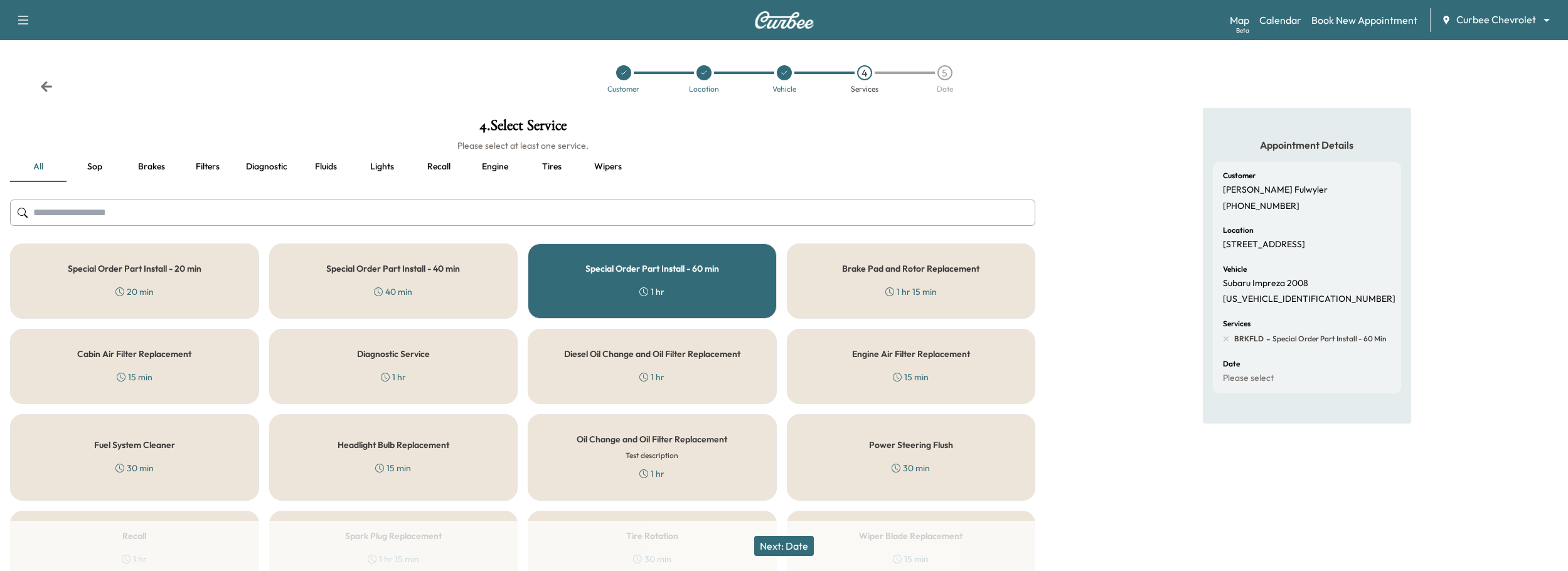
click at [654, 290] on div "1 hr" at bounding box center [652, 292] width 25 height 13
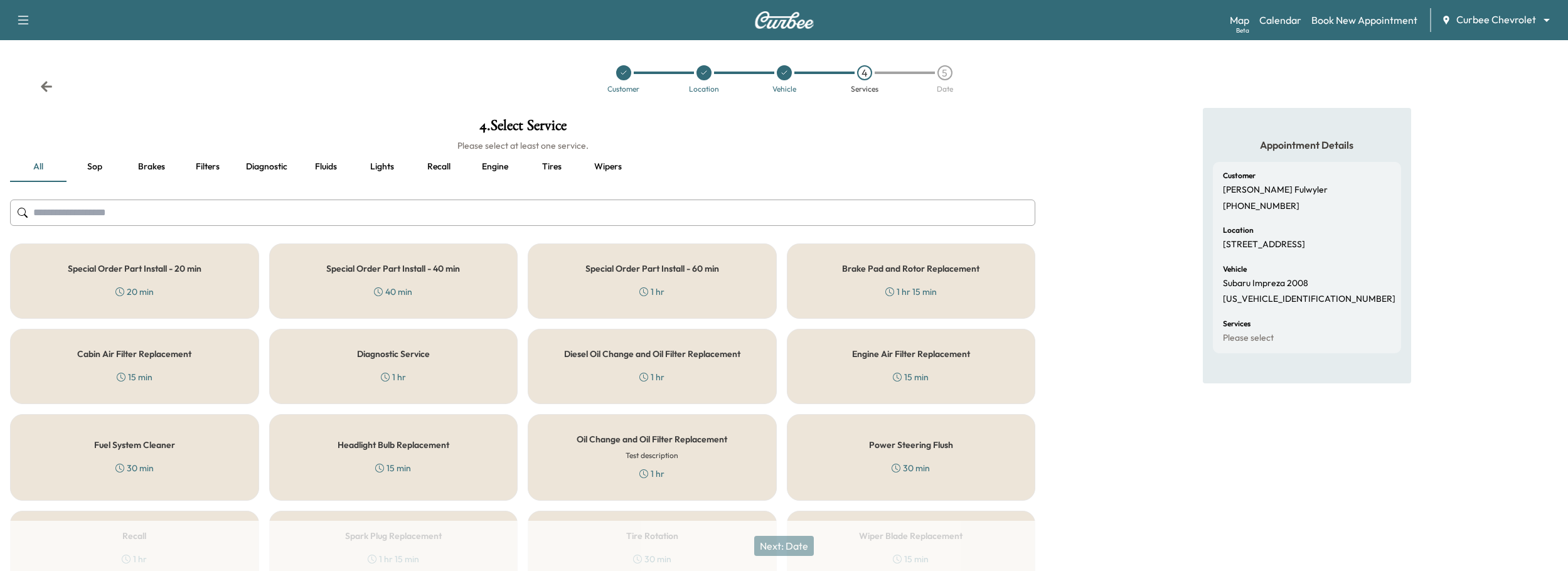
click at [323, 163] on button "Fluids" at bounding box center [325, 167] width 56 height 30
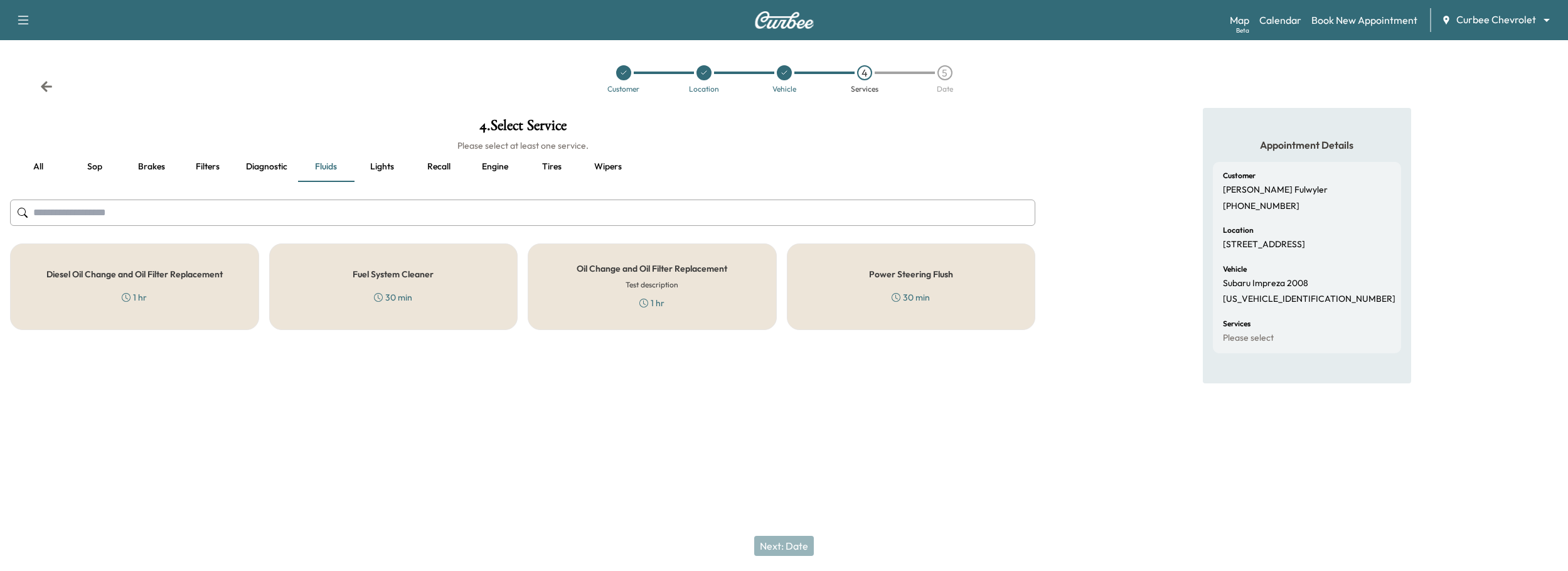
click at [913, 303] on div "30 min" at bounding box center [911, 298] width 38 height 13
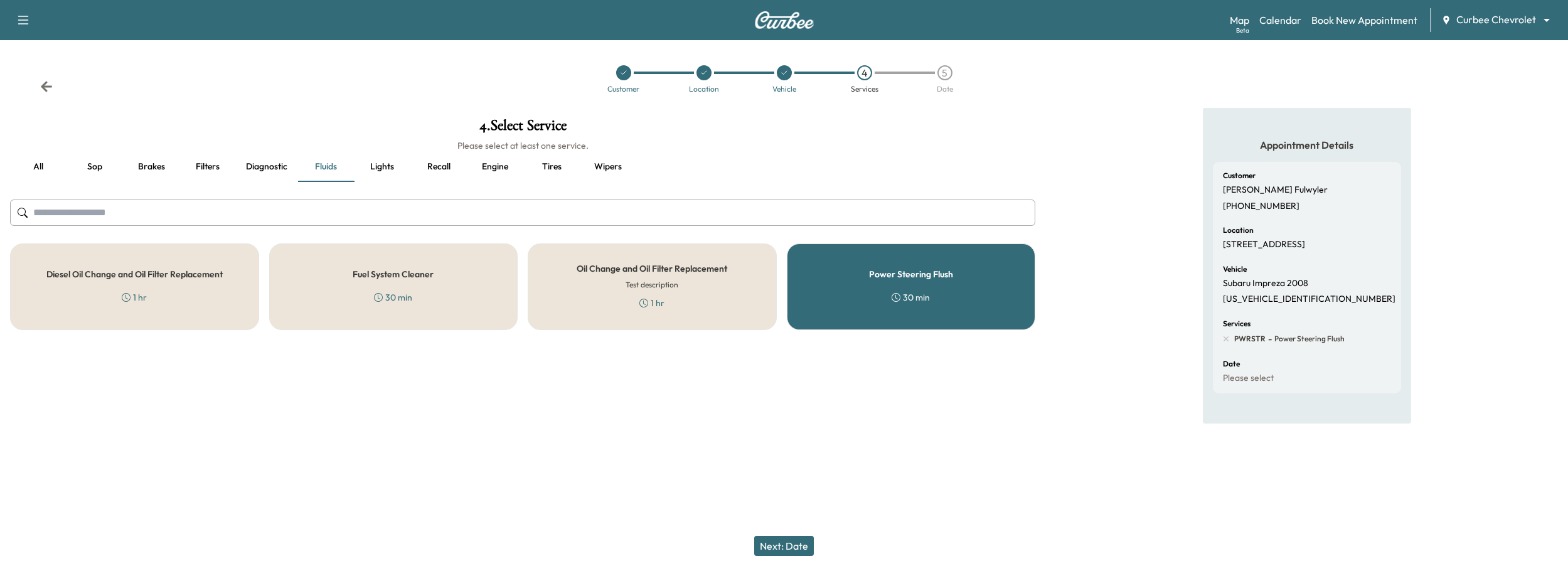
click at [799, 547] on button "Next: Date" at bounding box center [784, 545] width 60 height 20
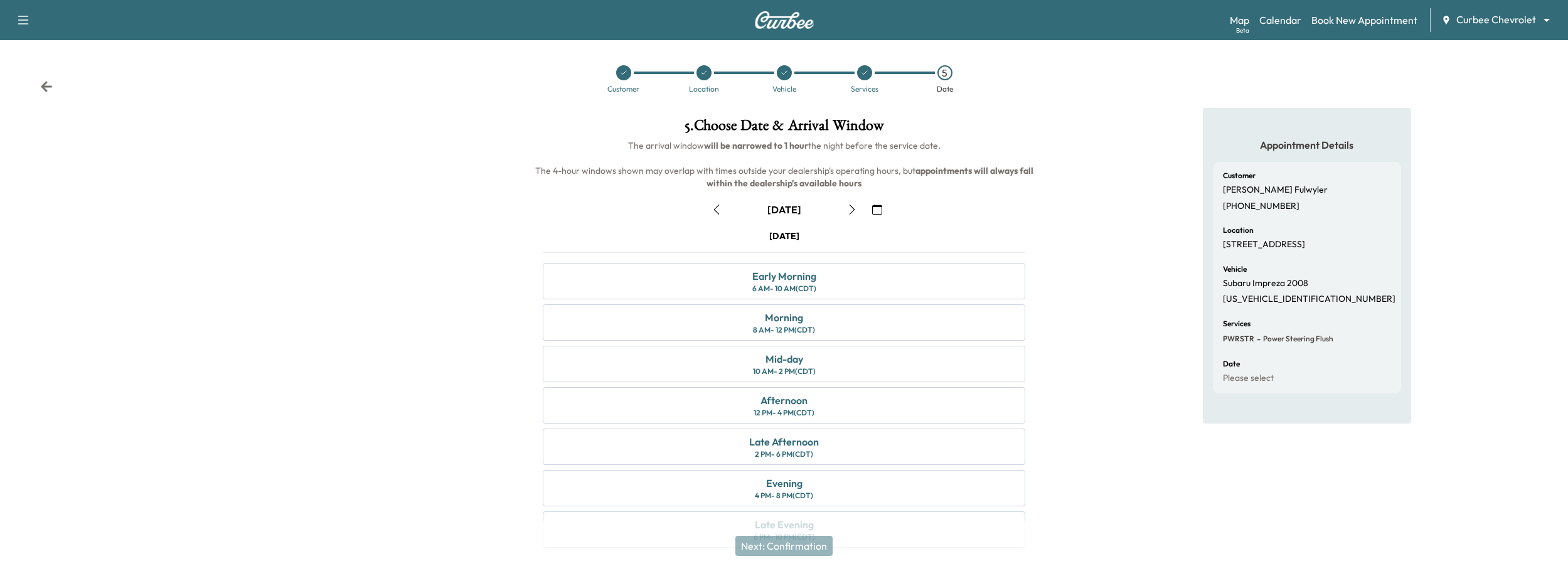
click at [715, 214] on icon "button" at bounding box center [716, 209] width 10 height 10
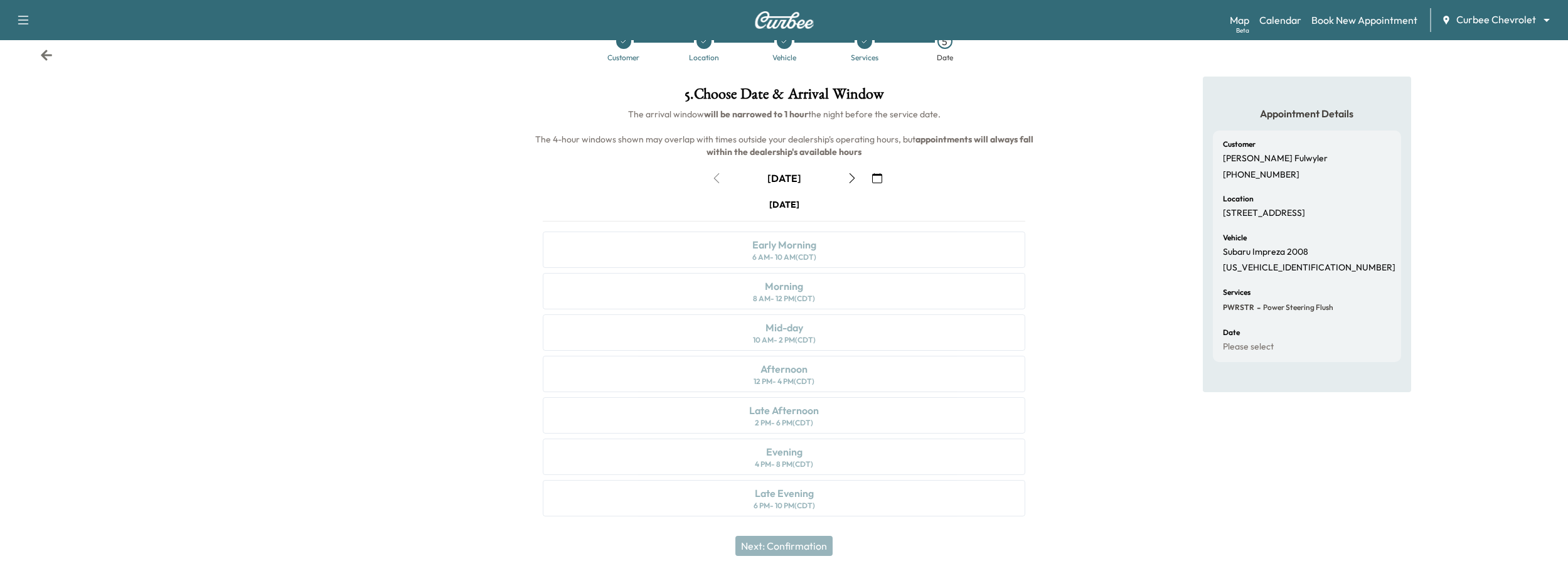
click at [820, 472] on div "Friday October 3 Early Morning 6 AM - 10 AM (CDT) Morning 8 AM - 12 PM (CDT) Mi…" at bounding box center [784, 360] width 503 height 323
click at [817, 488] on div "Friday October 3 Early Morning 6 AM - 10 AM (CDT) Morning 8 AM - 12 PM (CDT) Mi…" at bounding box center [784, 360] width 503 height 323
click at [817, 489] on div "Friday October 3 Early Morning 6 AM - 10 AM (CDT) Morning 8 AM - 12 PM (CDT) Mi…" at bounding box center [784, 360] width 503 height 323
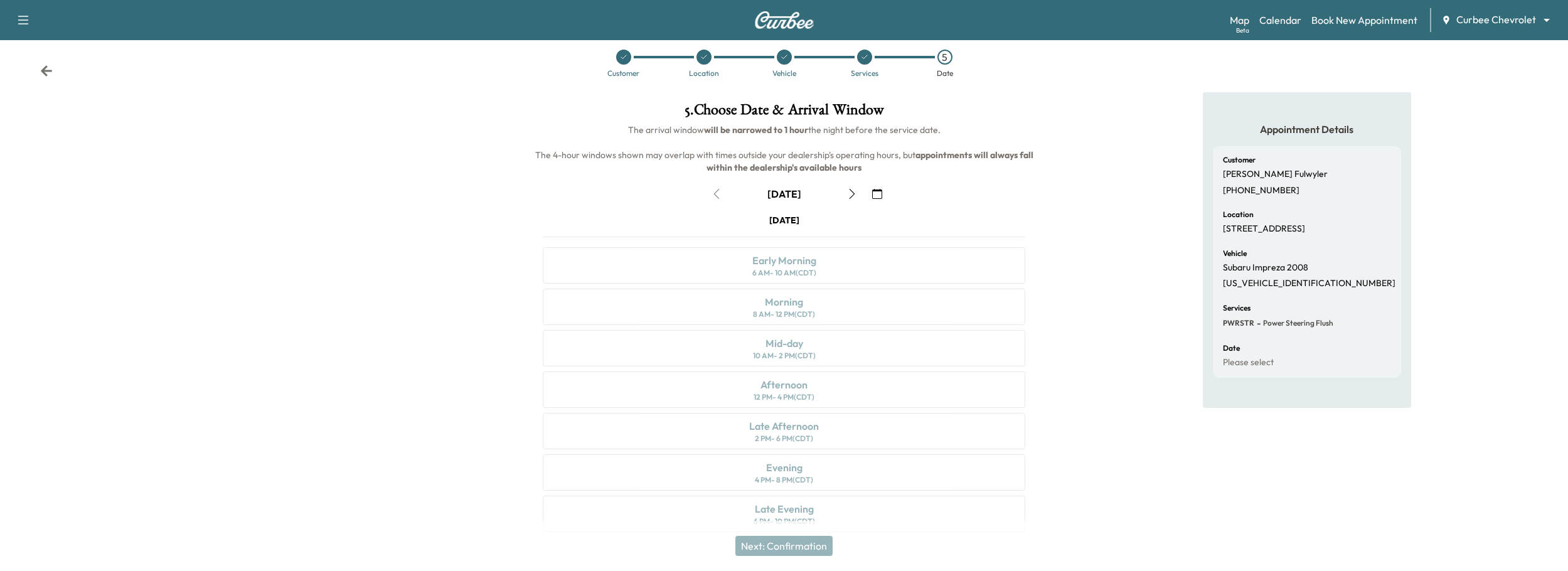
scroll to position [0, 0]
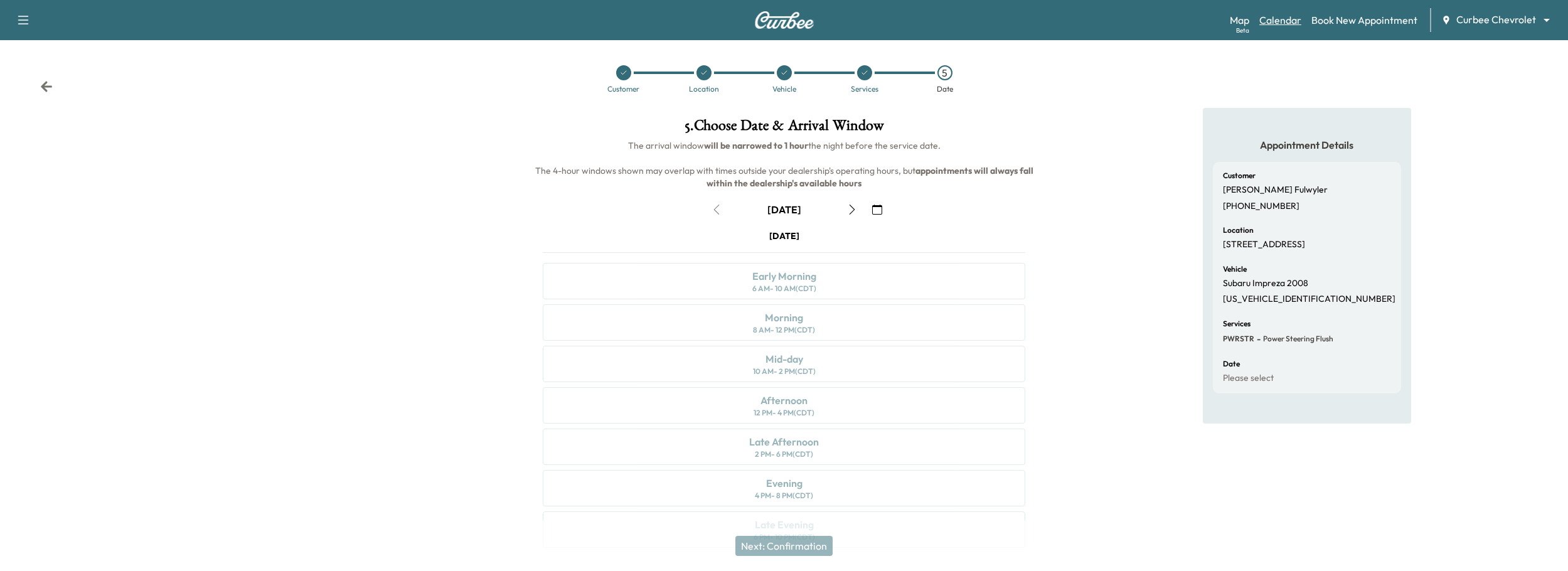
click at [1282, 19] on link "Calendar" at bounding box center [1280, 20] width 42 height 15
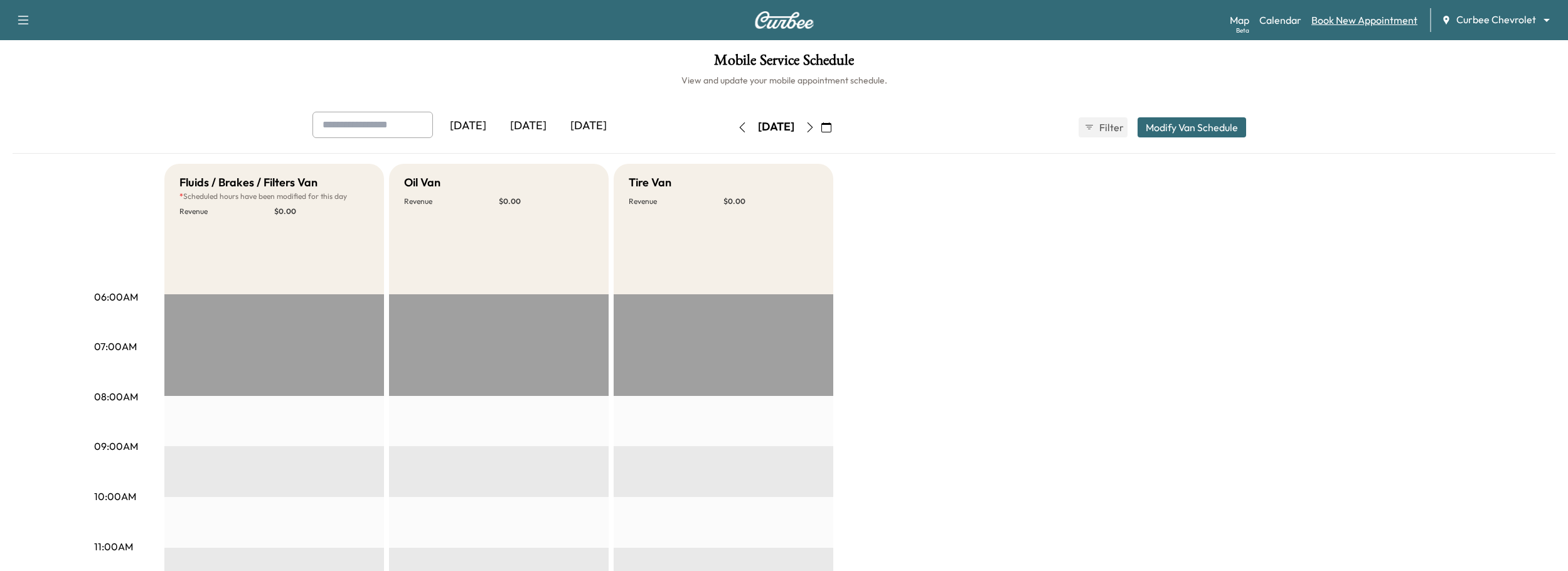
click at [1332, 14] on link "Book New Appointment" at bounding box center [1364, 20] width 106 height 15
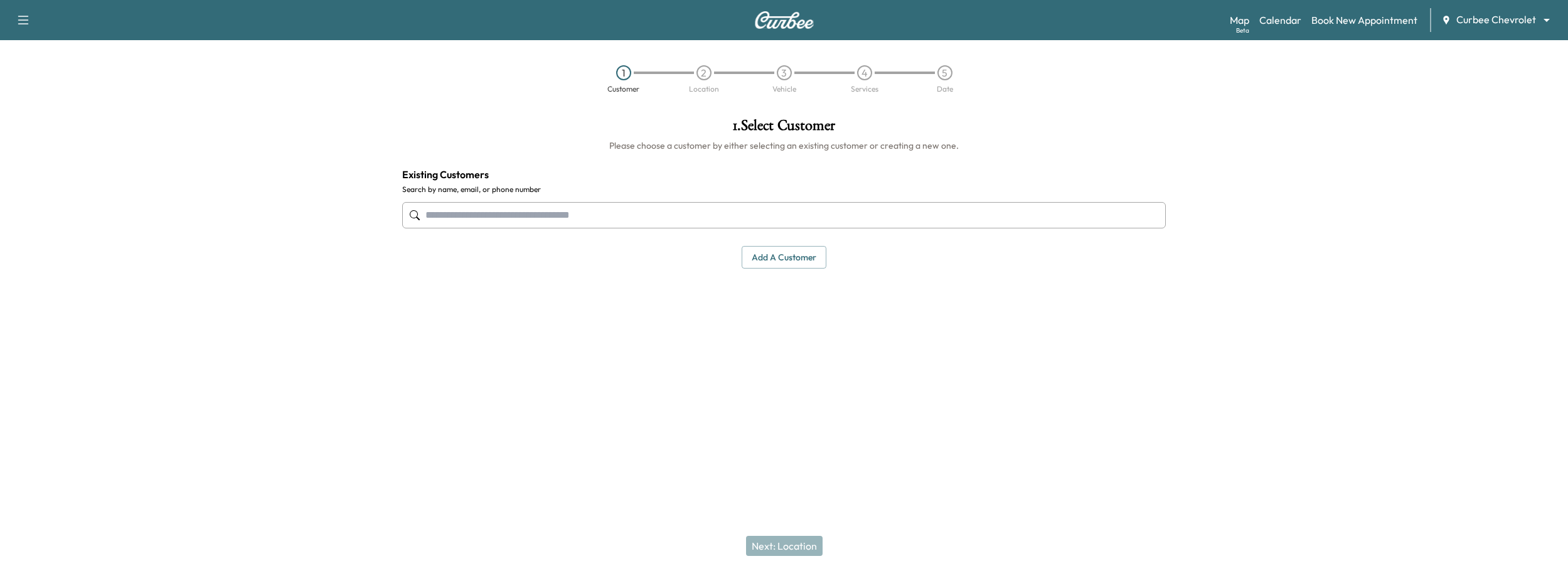
click at [607, 224] on input "text" at bounding box center [784, 215] width 764 height 26
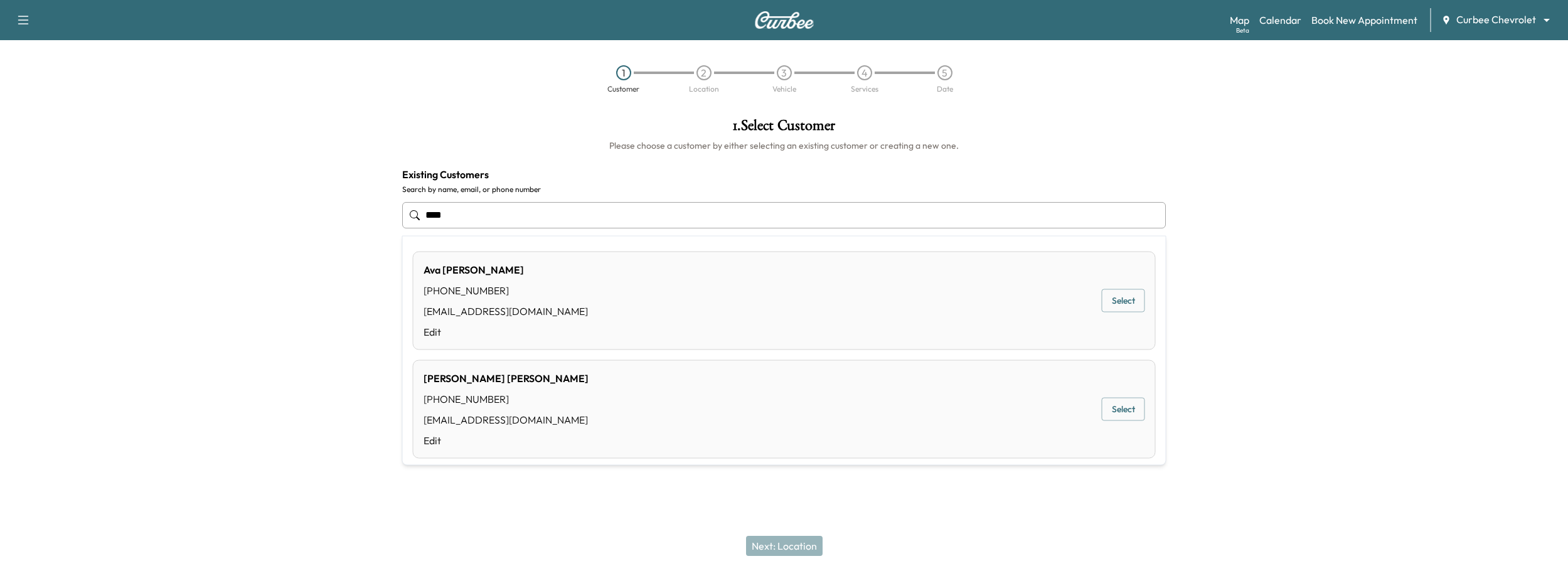
click at [1109, 300] on button "Select" at bounding box center [1123, 300] width 43 height 23
type input "********"
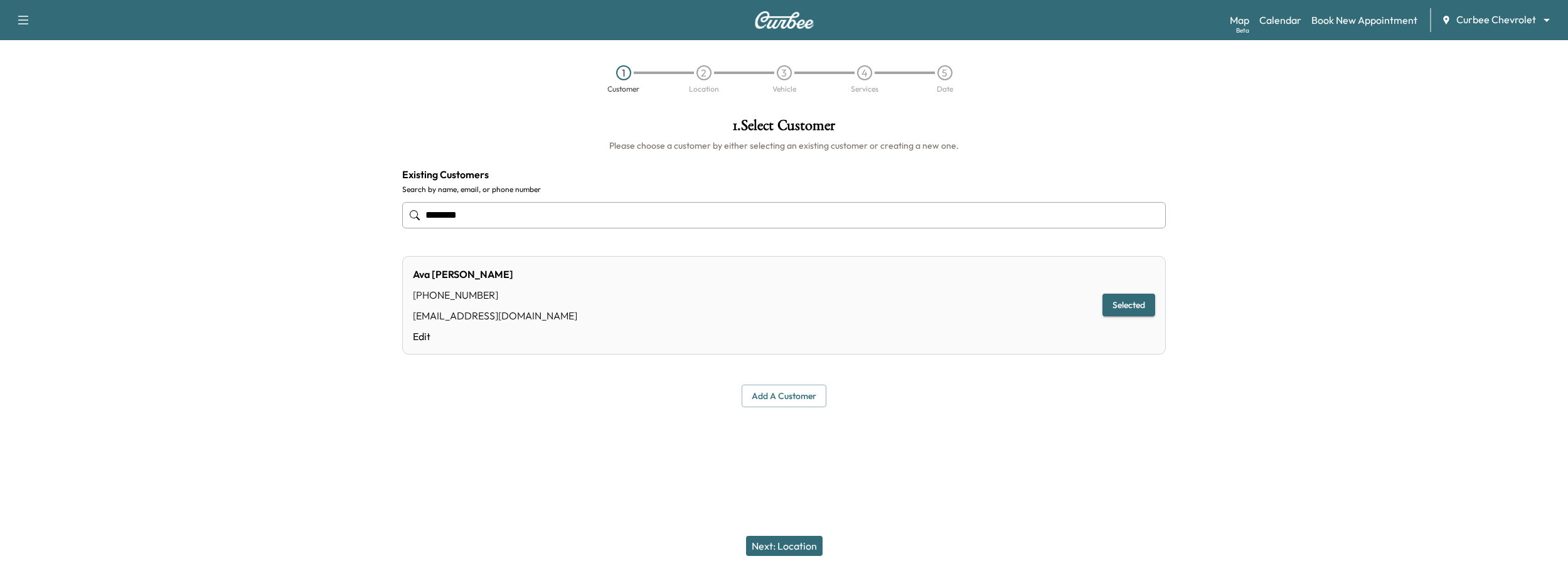
click at [785, 532] on div "Next: Location" at bounding box center [784, 545] width 1568 height 50
click at [784, 543] on button "Next: Location" at bounding box center [784, 545] width 76 height 20
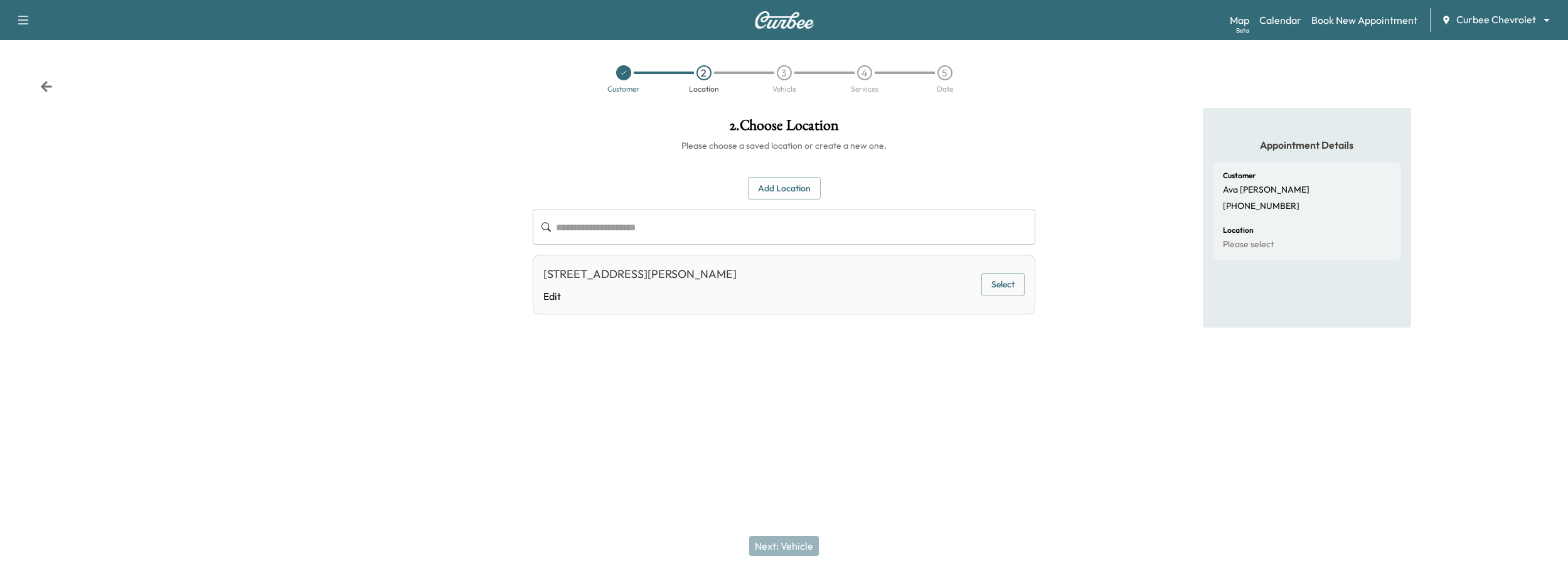
click at [1001, 288] on button "Select" at bounding box center [1003, 284] width 43 height 23
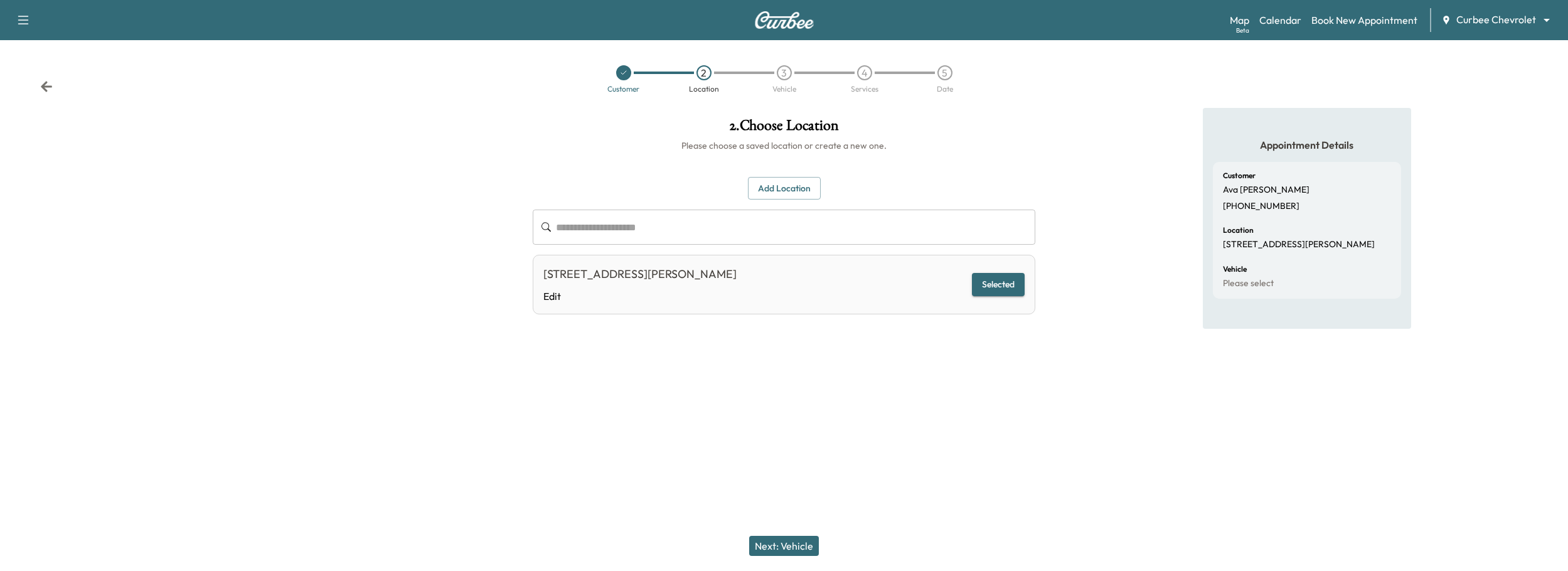
click at [774, 544] on button "Next: Vehicle" at bounding box center [784, 545] width 70 height 20
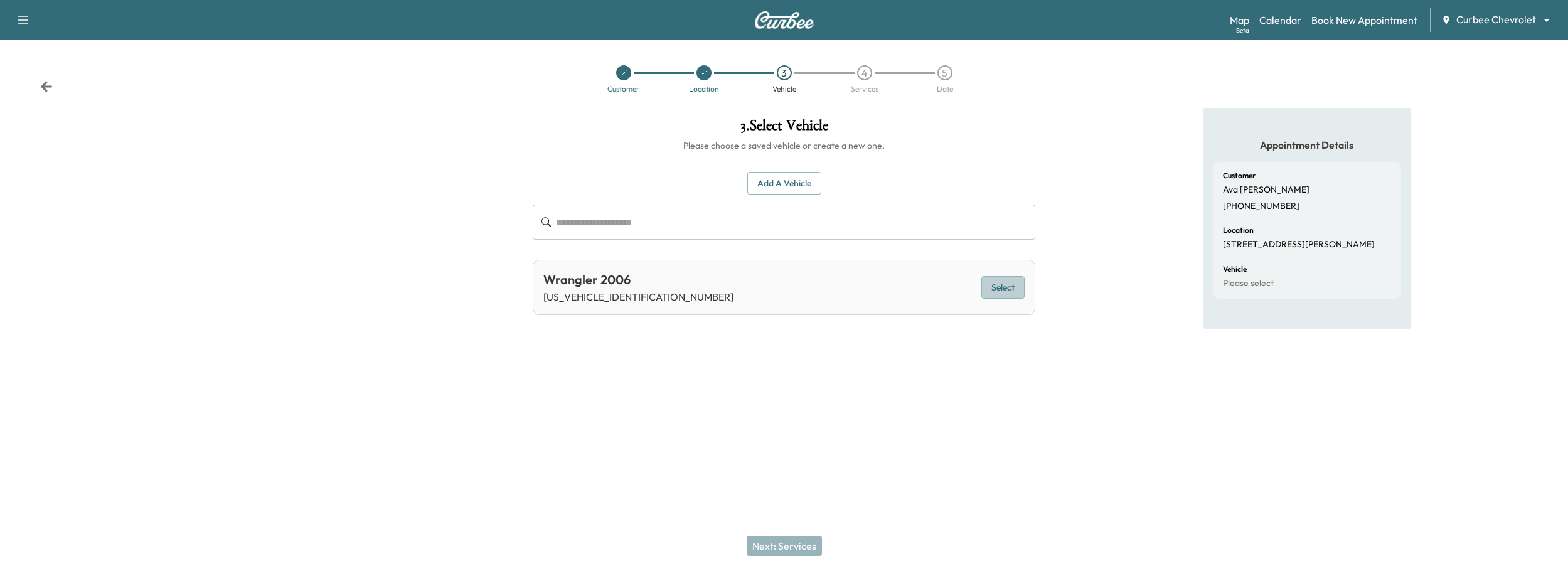
click at [987, 284] on button "Select" at bounding box center [1003, 288] width 43 height 23
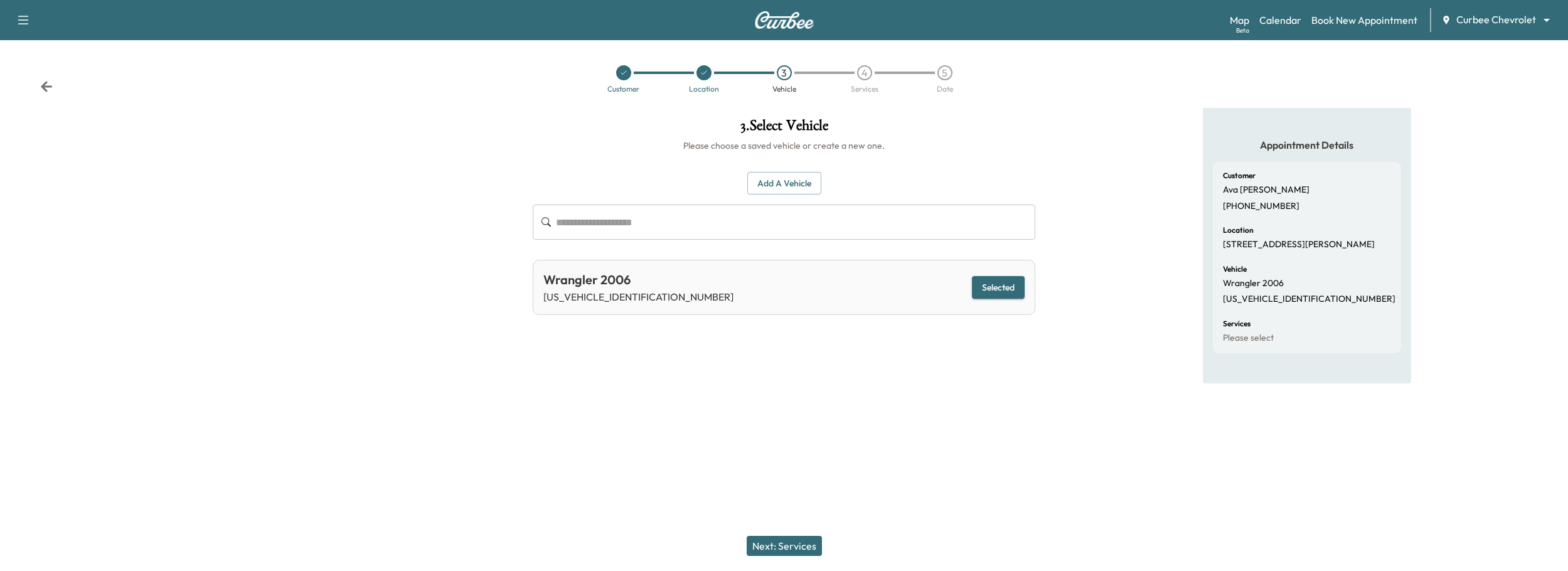
click at [758, 546] on button "Next: Services" at bounding box center [784, 545] width 75 height 20
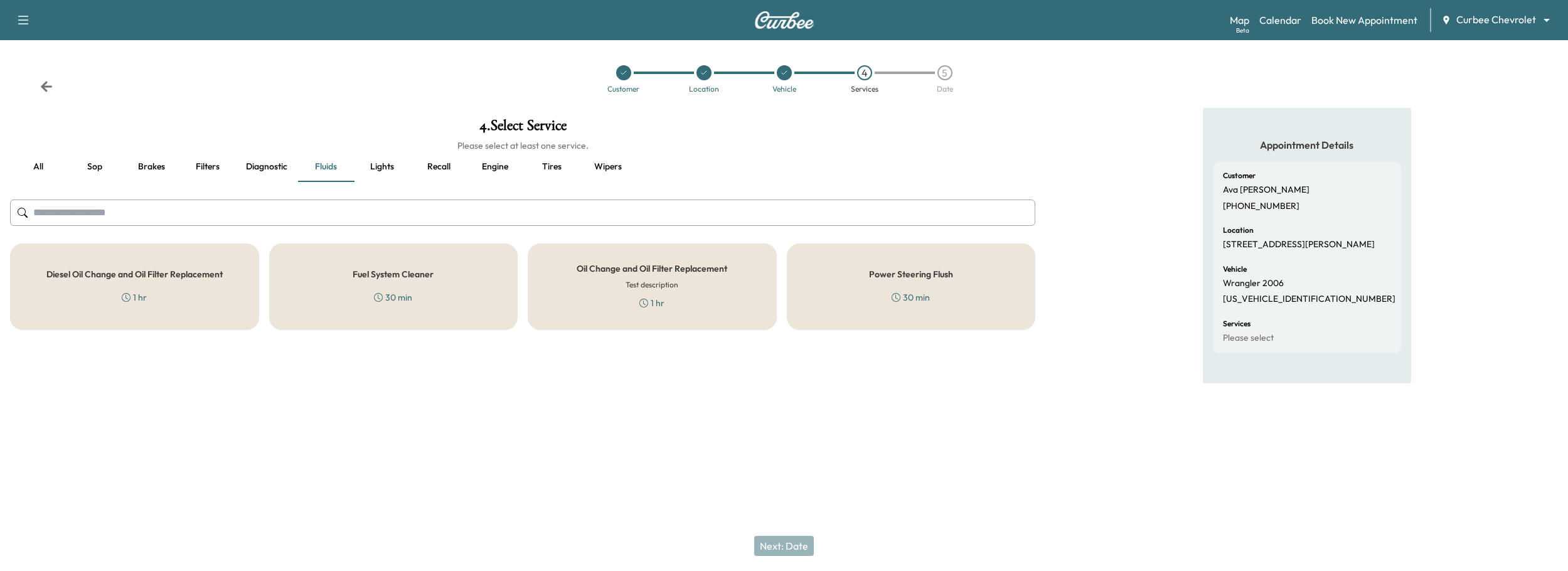
click at [868, 312] on div "Power Steering Flush 30 min" at bounding box center [911, 287] width 249 height 87
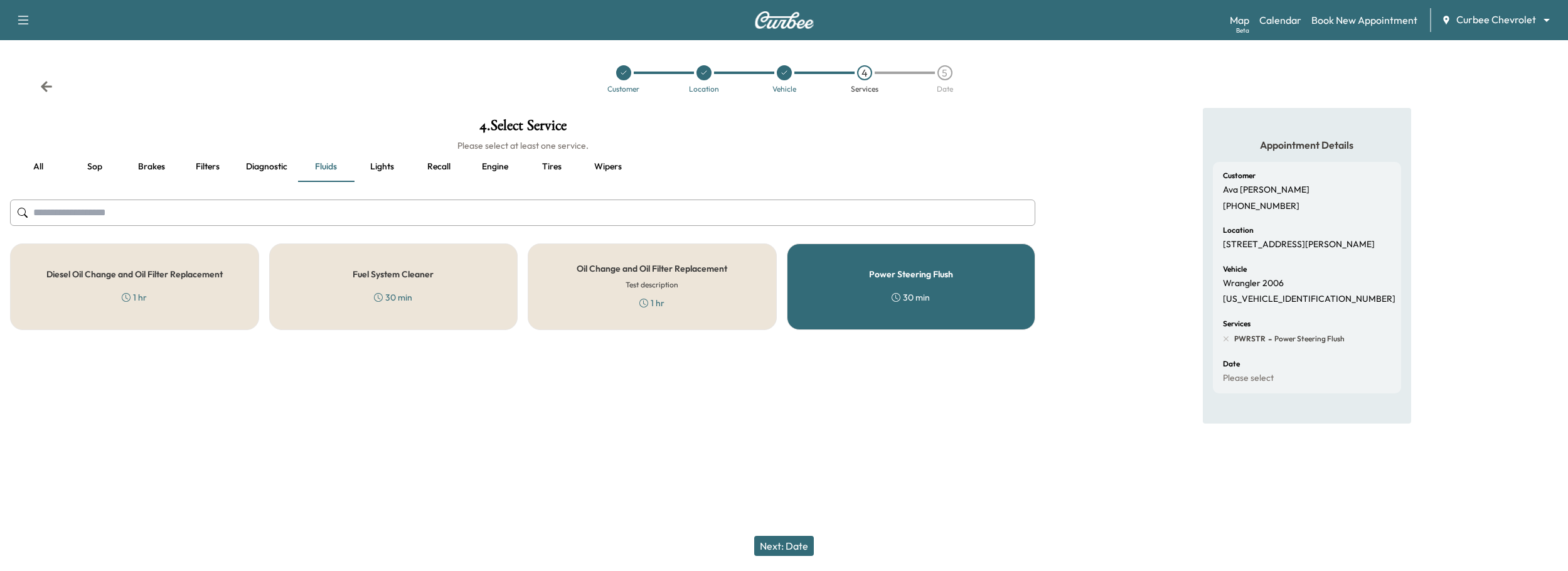
click at [791, 544] on button "Next: Date" at bounding box center [784, 545] width 60 height 20
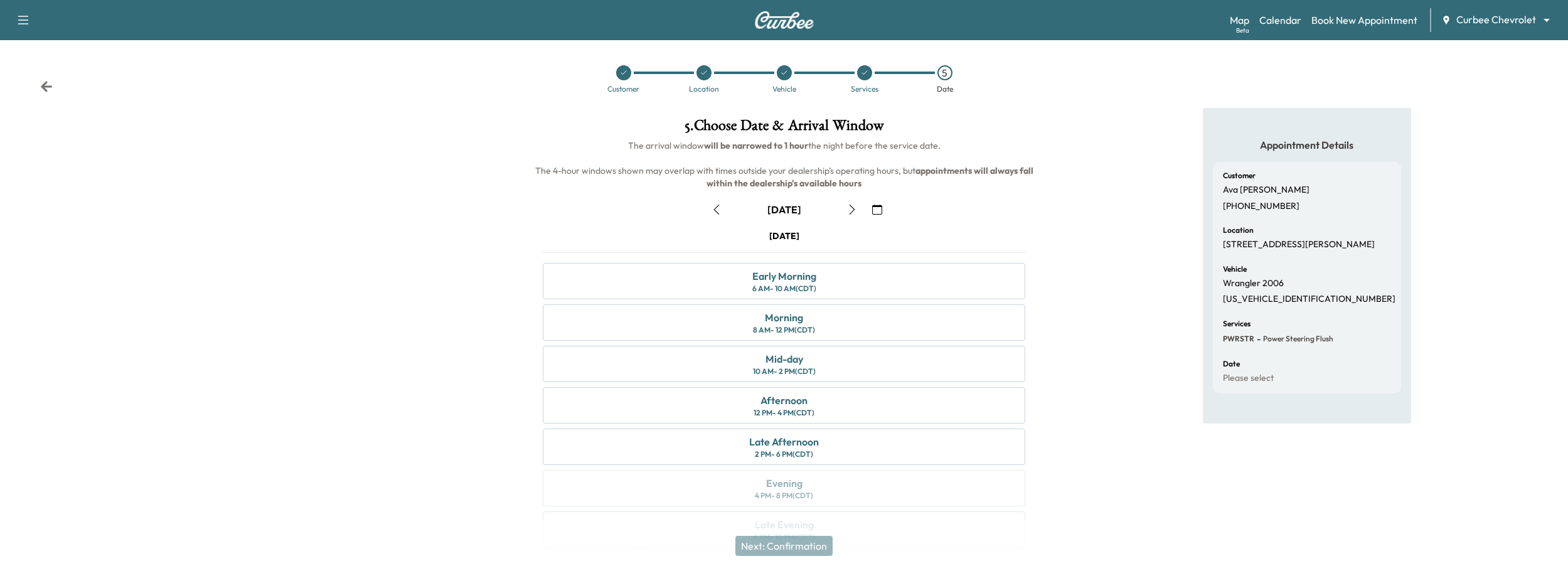
click at [1112, 119] on div "Appointment Details Customer Ava Mudd (972) 533-7392 Location 7934 Arapaho Rd, …" at bounding box center [1307, 335] width 523 height 455
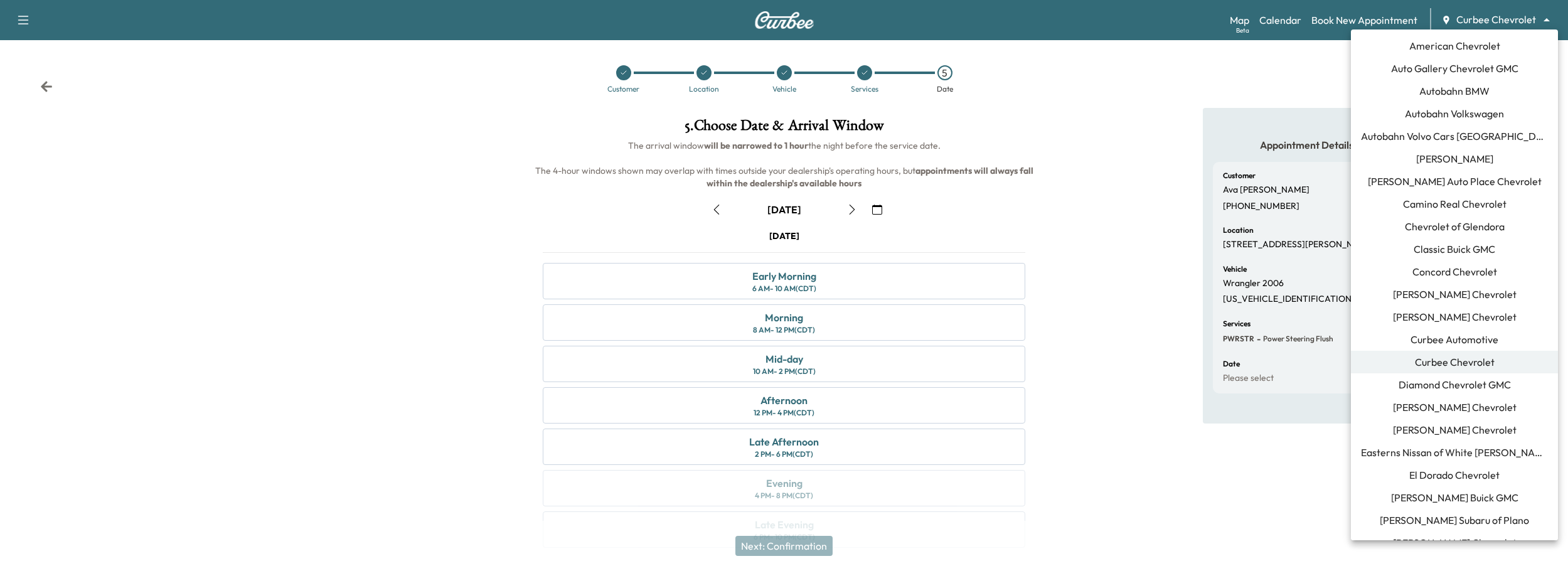
click at [1495, 21] on body "Support Log Out Map Beta Calendar Book New Appointment Curbee Chevrolet *******…" at bounding box center [784, 286] width 1568 height 571
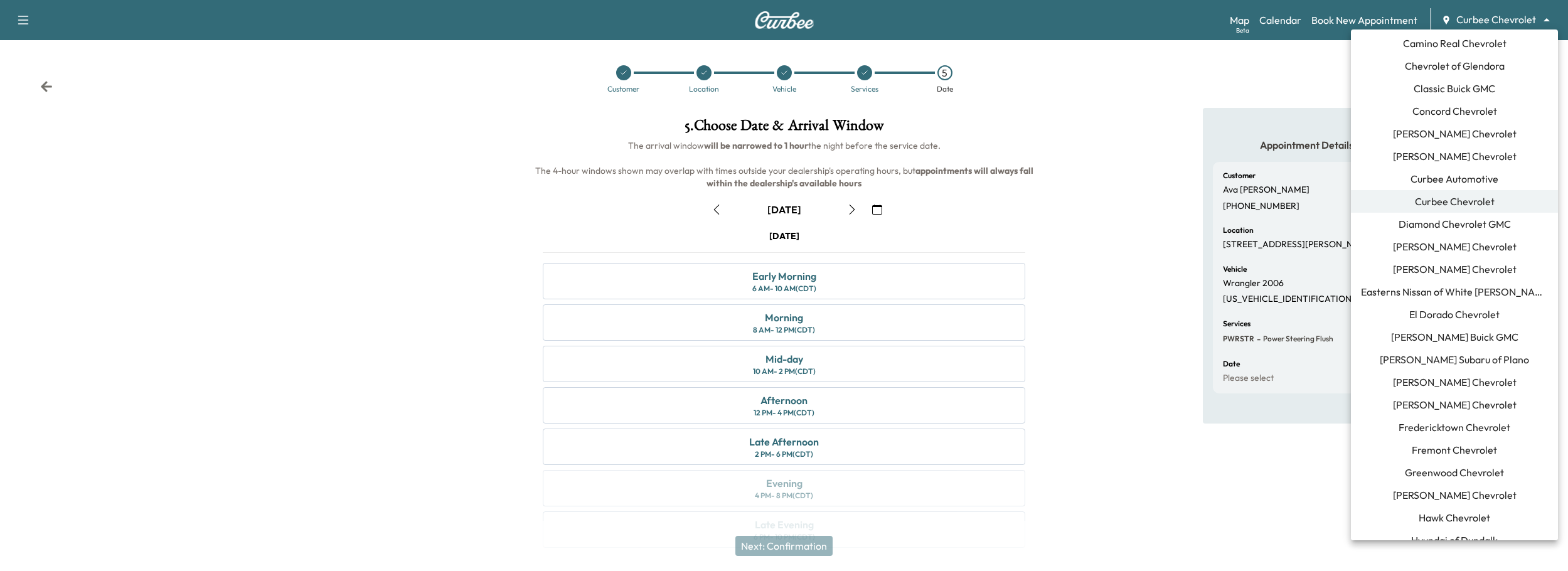
scroll to position [160, 0]
click at [1473, 342] on span "[PERSON_NAME] Buick GMC" at bounding box center [1454, 337] width 127 height 15
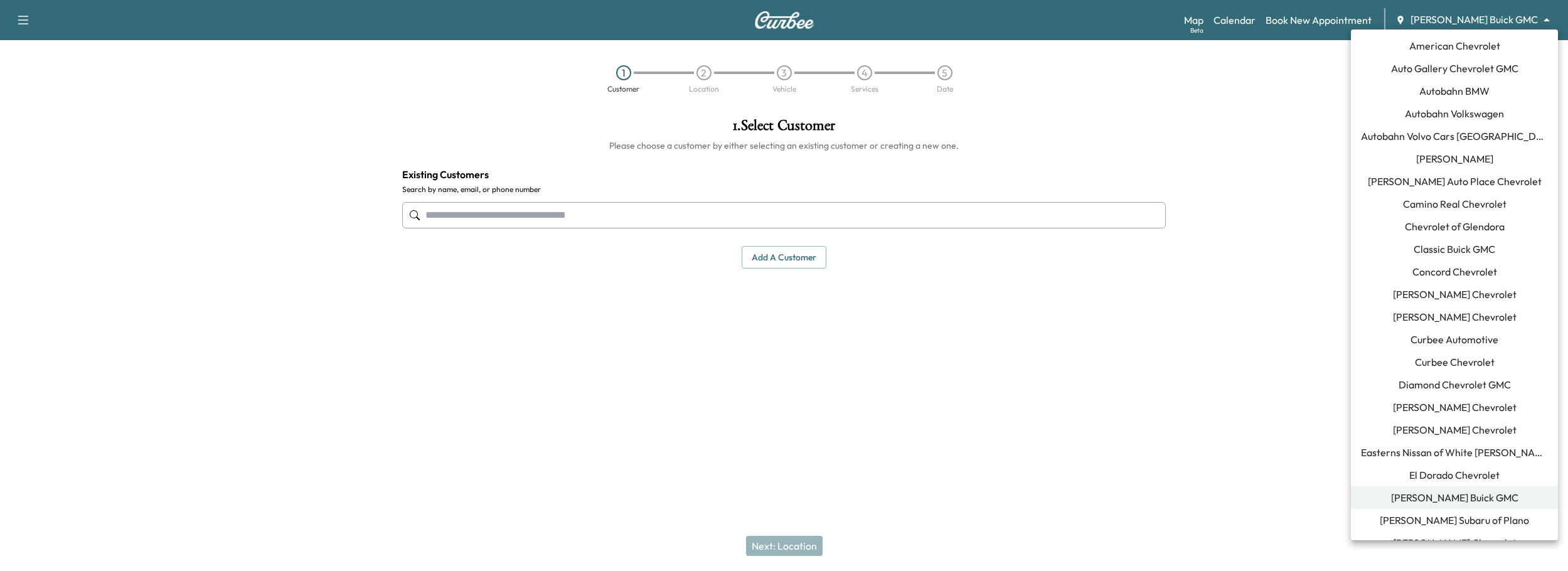
click at [1477, 21] on body "Support Log Out Map Beta Calendar Book New Appointment Ewing Buick GMC ********…" at bounding box center [784, 286] width 1568 height 571
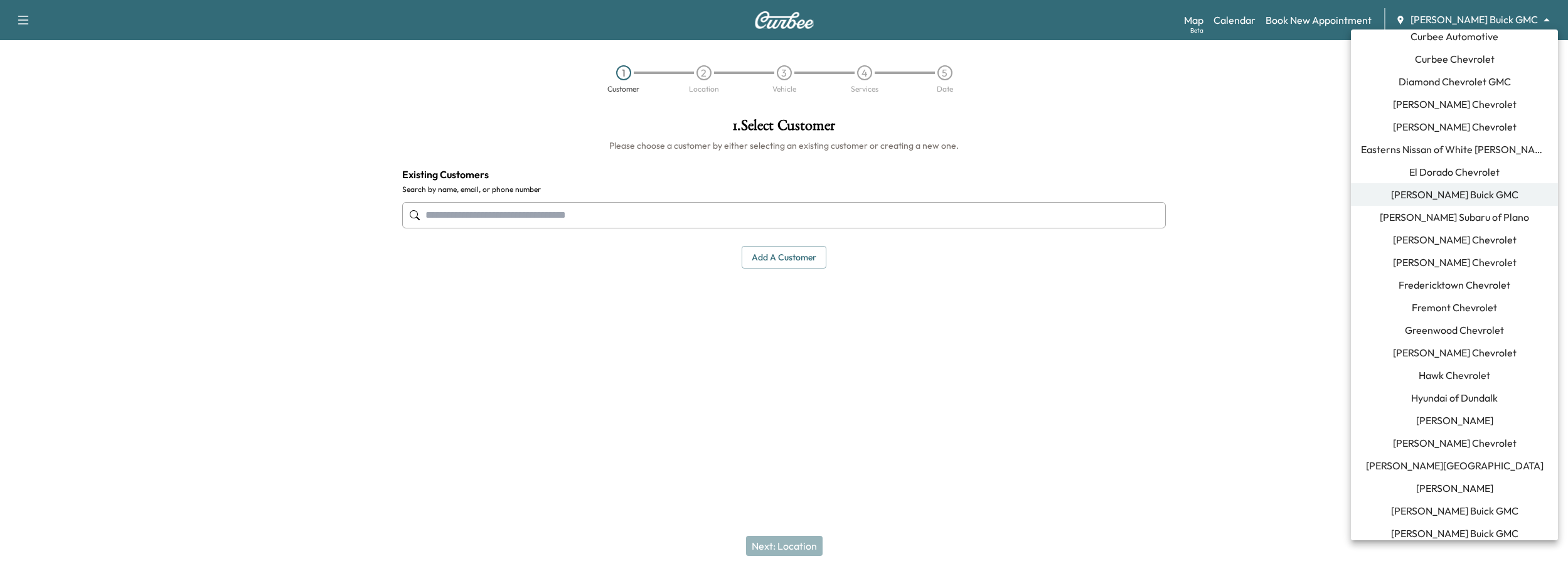
scroll to position [303, 0]
click at [1453, 304] on span "Fremont Chevrolet" at bounding box center [1454, 308] width 85 height 15
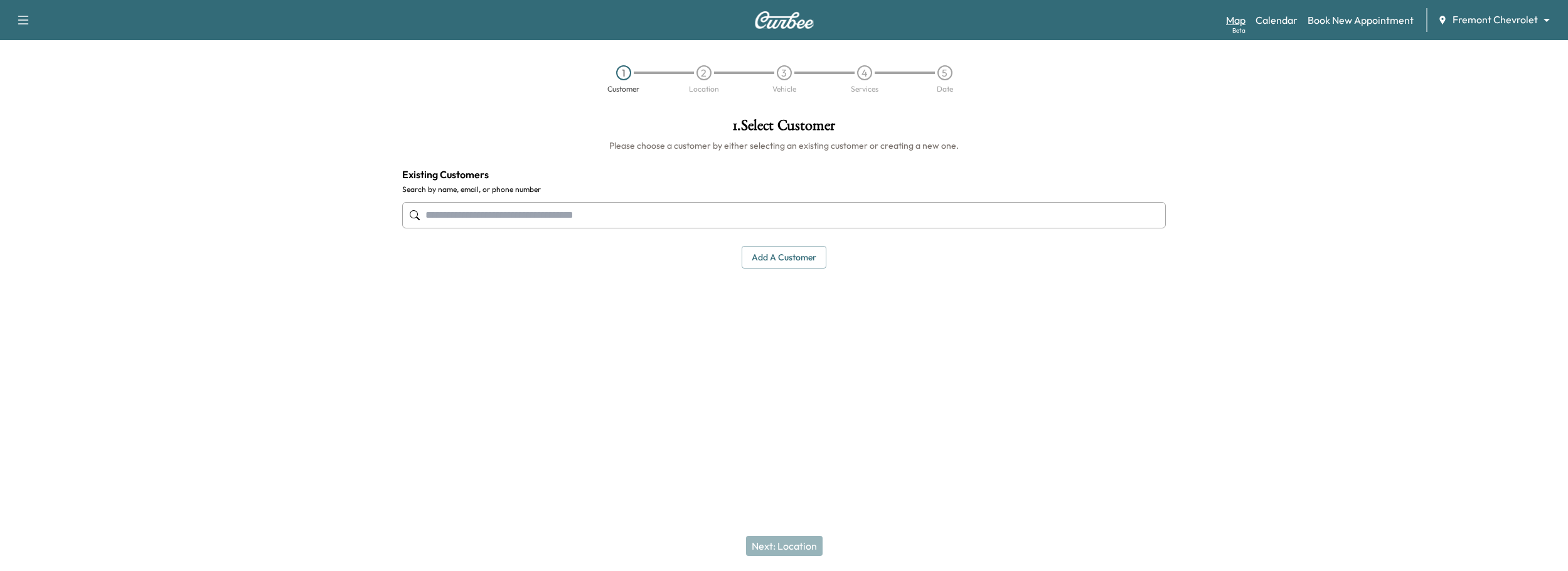
click at [1235, 19] on link "Map Beta" at bounding box center [1235, 20] width 19 height 15
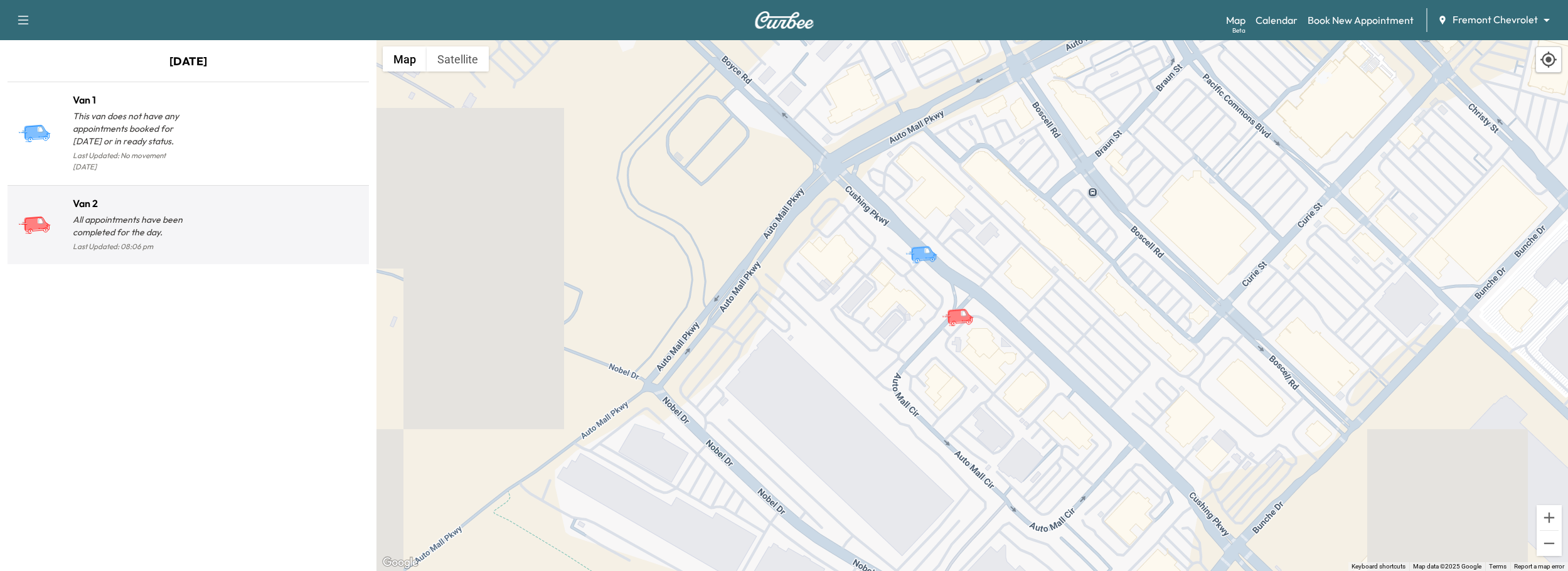
click at [267, 228] on div at bounding box center [276, 230] width 176 height 49
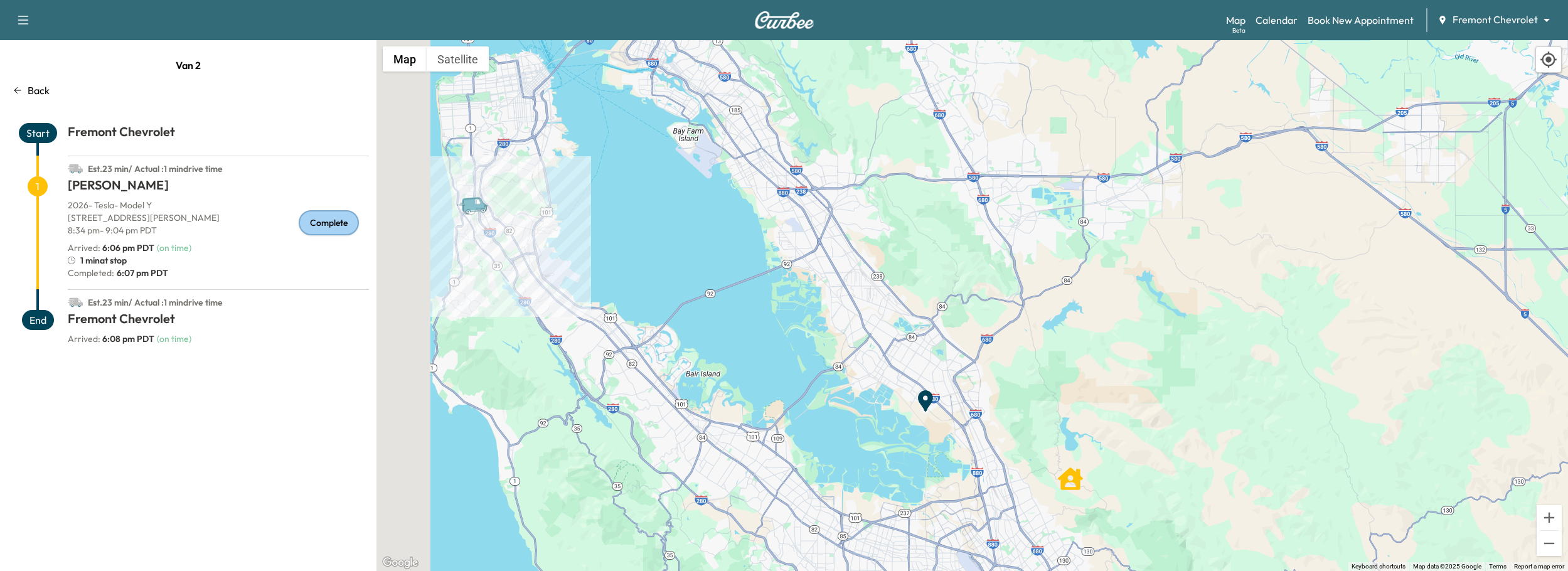
click at [35, 90] on p "Back" at bounding box center [38, 90] width 22 height 15
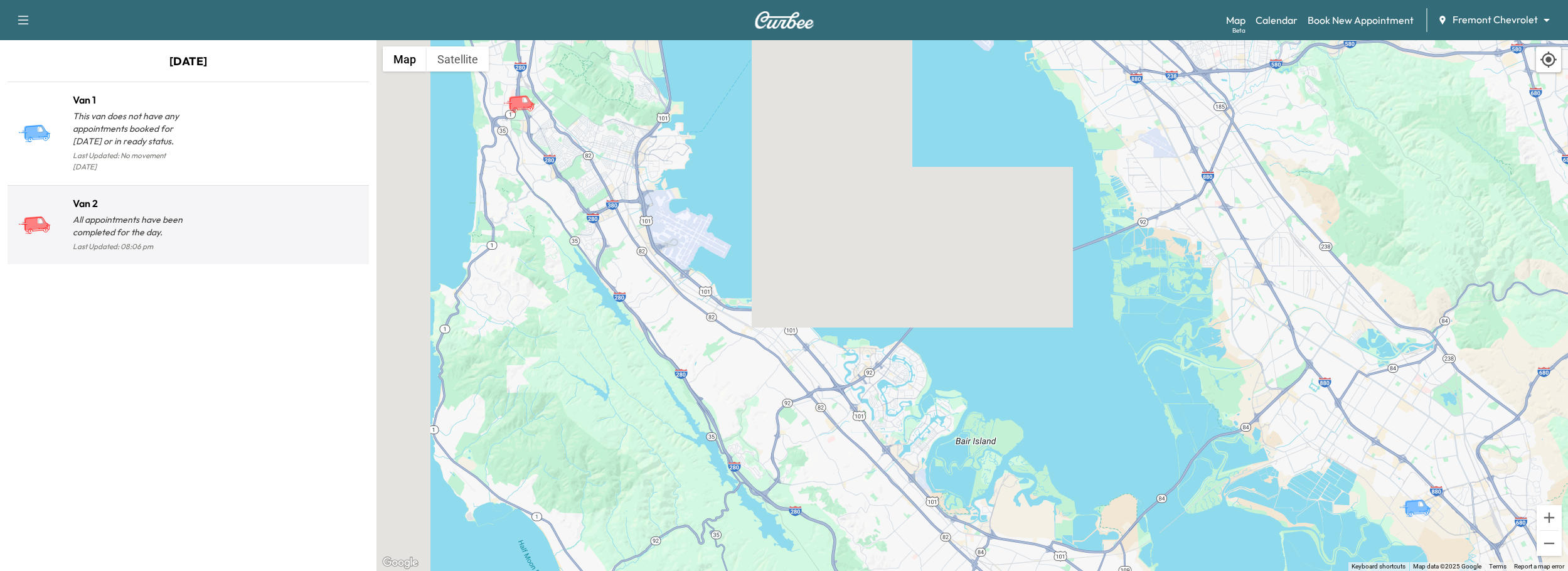
click at [246, 208] on div at bounding box center [276, 230] width 176 height 49
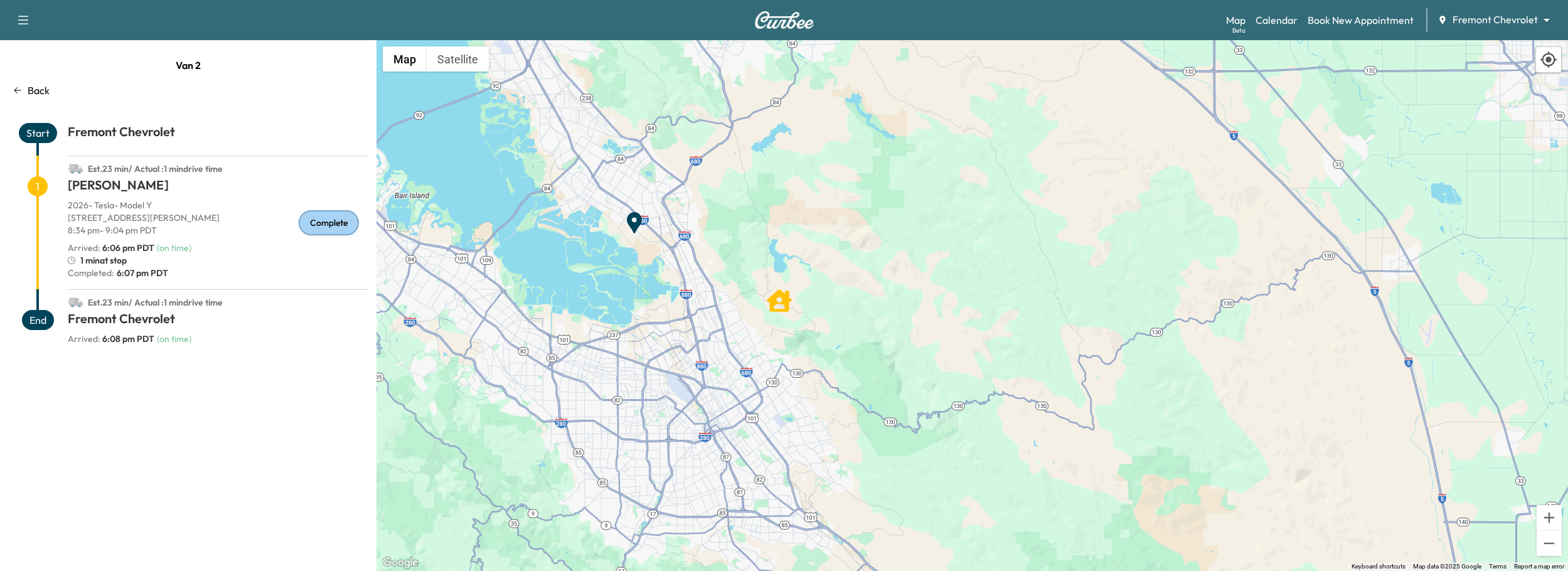
click at [1546, 53] on icon at bounding box center [1548, 59] width 16 height 16
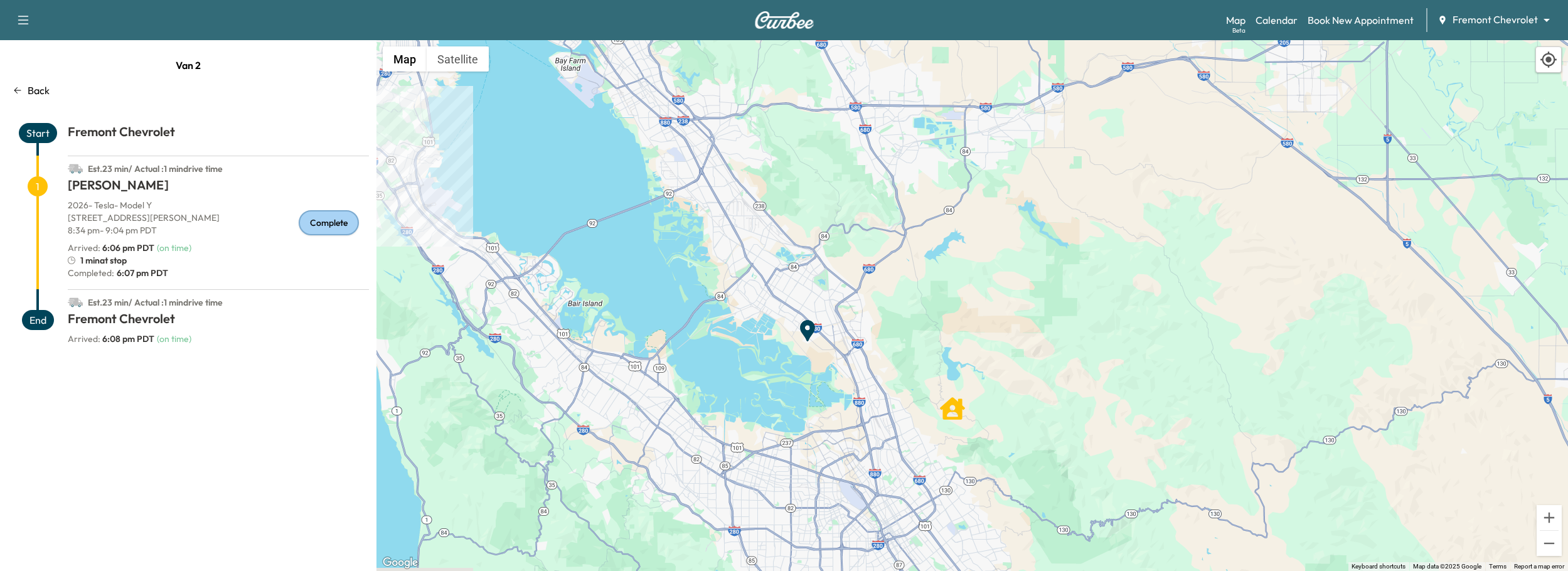
drag, startPoint x: 495, startPoint y: 345, endPoint x: 749, endPoint y: 373, distance: 255.5
click at [756, 378] on div "To activate drag with keyboard, press Alt + Enter. Once in keyboard drag state,…" at bounding box center [972, 305] width 1191 height 530
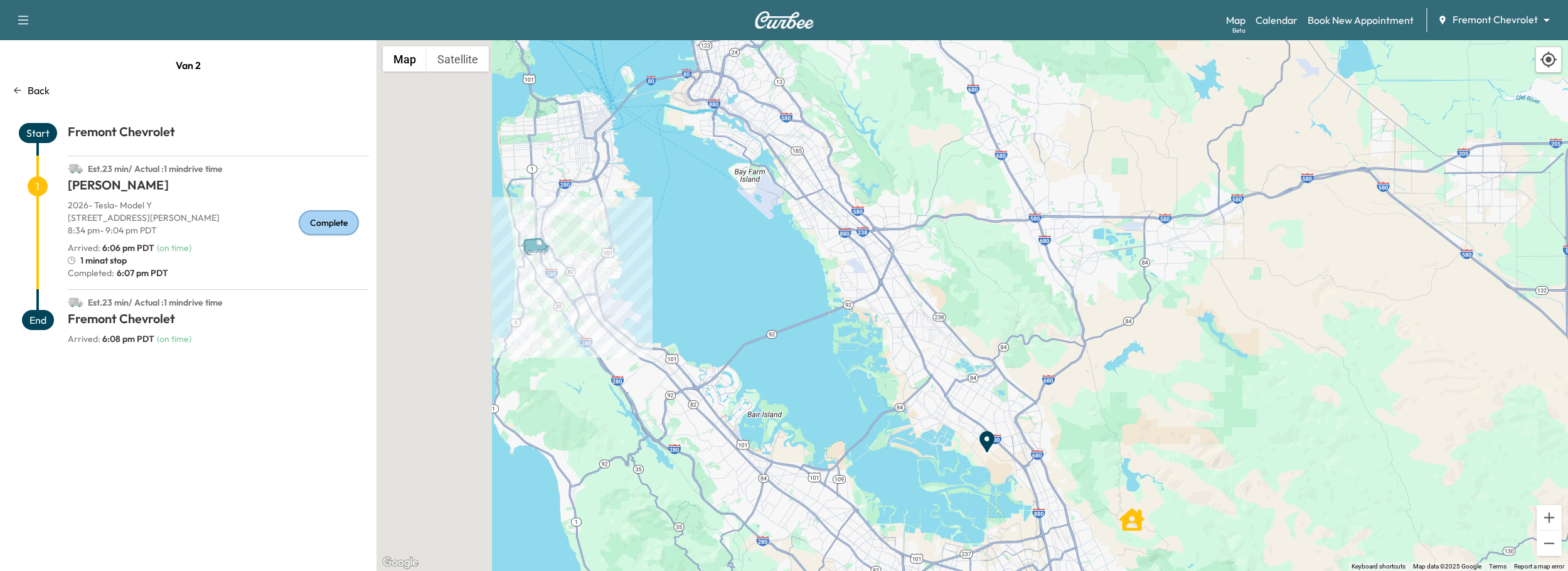
drag, startPoint x: 556, startPoint y: 301, endPoint x: 689, endPoint y: 378, distance: 153.7
click at [688, 378] on div "To activate drag with keyboard, press Alt + Enter. Once in keyboard drag state,…" at bounding box center [972, 305] width 1191 height 530
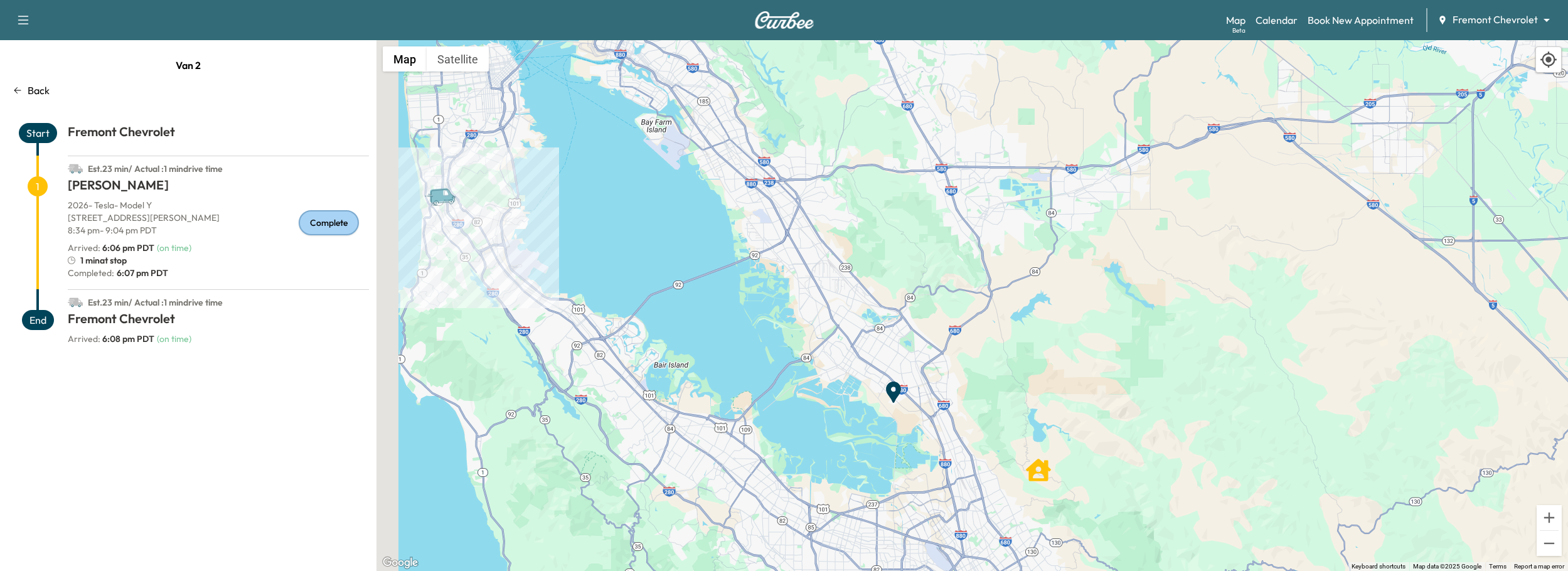
drag, startPoint x: 628, startPoint y: 265, endPoint x: 526, endPoint y: 209, distance: 116.4
click at [522, 212] on div "To activate drag with keyboard, press Alt + Enter. Once in keyboard drag state,…" at bounding box center [972, 305] width 1191 height 530
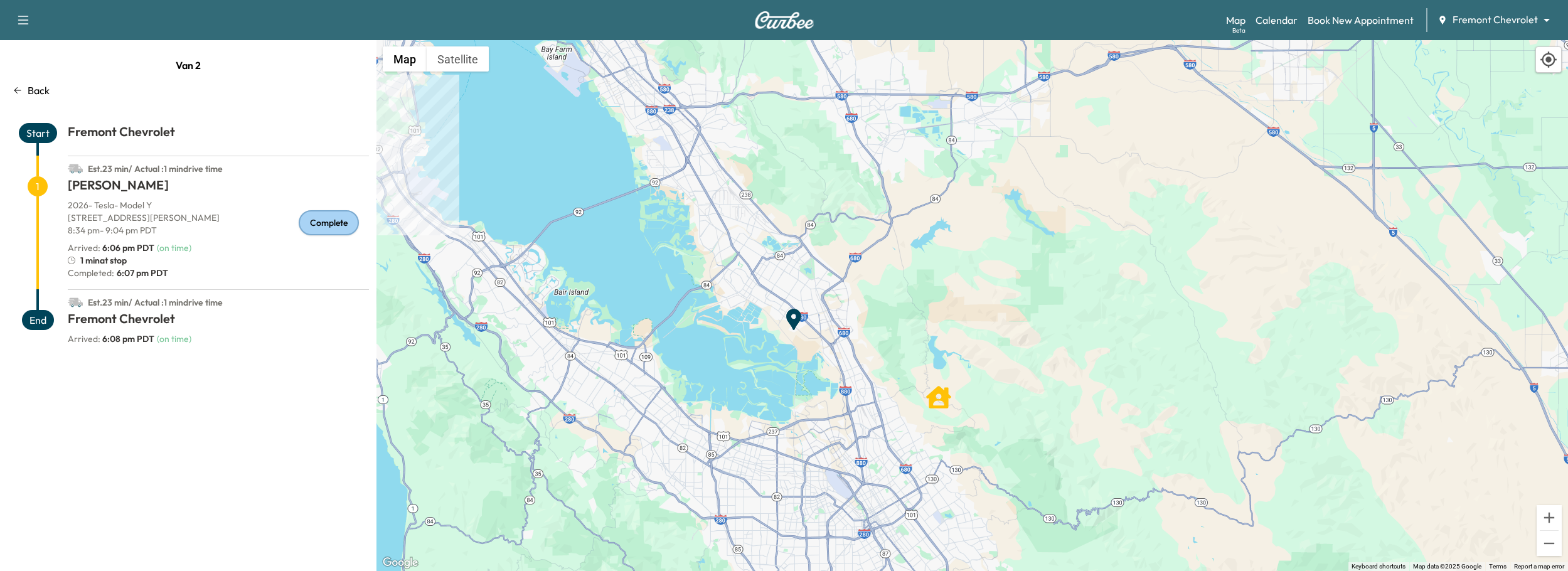
drag, startPoint x: 731, startPoint y: 303, endPoint x: 612, endPoint y: 238, distance: 135.6
click at [645, 242] on div "To activate drag with keyboard, press Alt + Enter. Once in keyboard drag state,…" at bounding box center [972, 305] width 1191 height 530
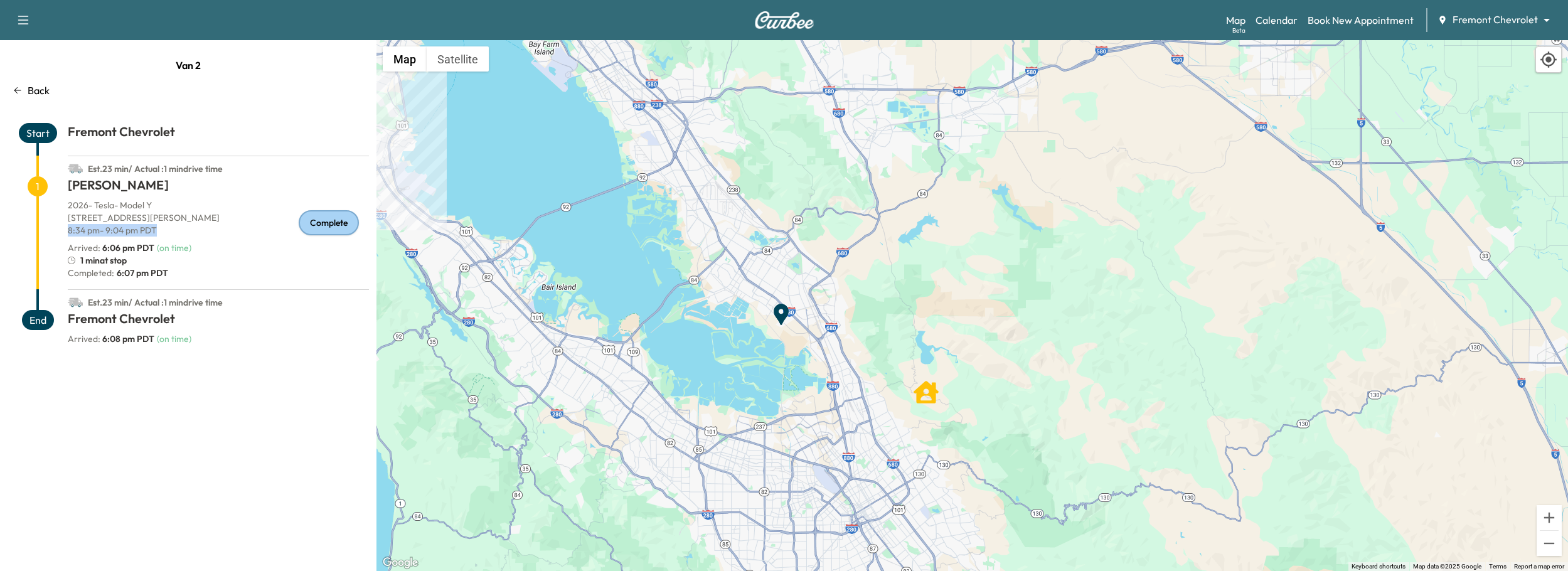
drag, startPoint x: 75, startPoint y: 232, endPoint x: 169, endPoint y: 231, distance: 94.0
click at [169, 231] on p "8:34 pm - 9:04 pm PDT" at bounding box center [218, 231] width 301 height 13
click at [1268, 14] on link "Calendar" at bounding box center [1276, 20] width 42 height 15
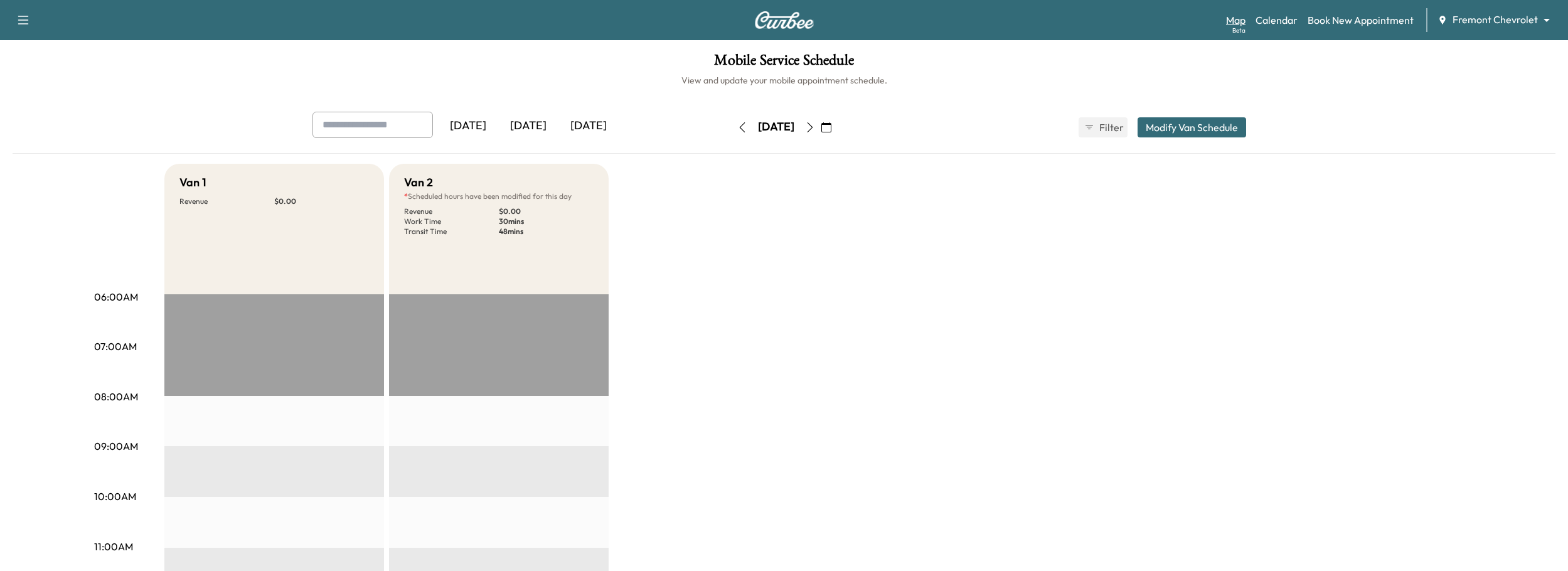
click at [1237, 16] on link "Map Beta" at bounding box center [1235, 20] width 19 height 15
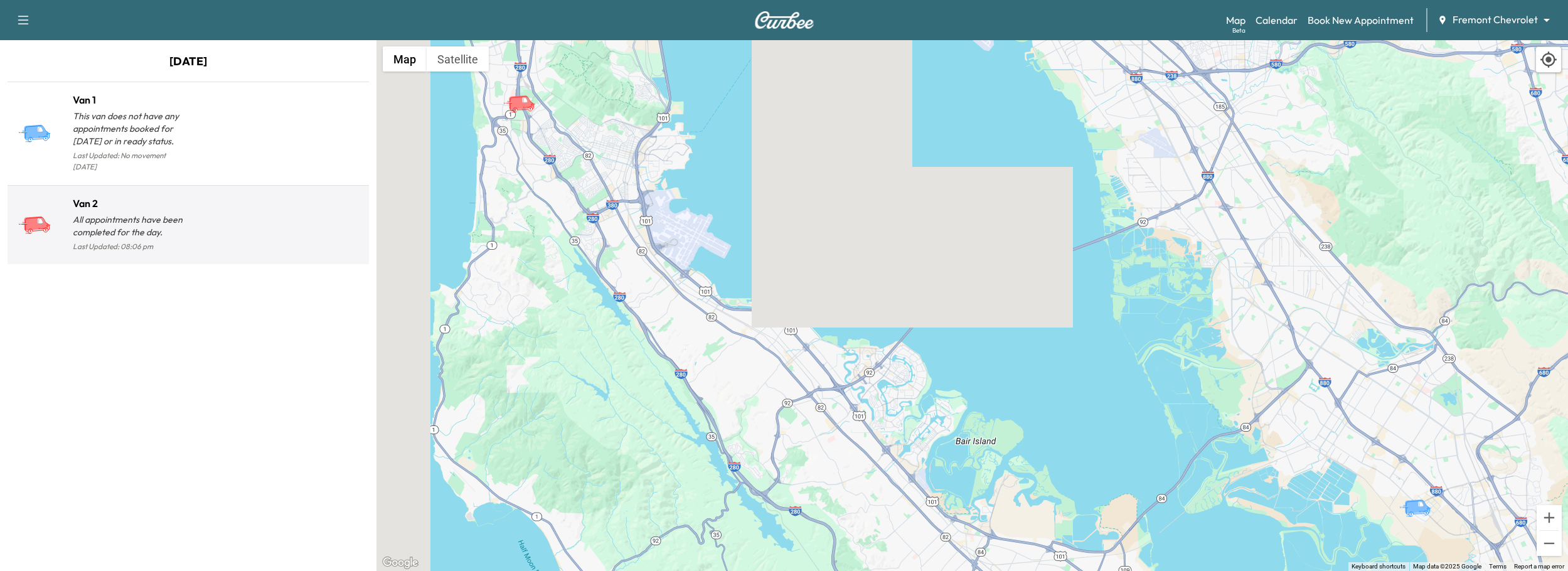
click at [161, 226] on p "All appointments have been completed for the day." at bounding box center [130, 226] width 115 height 25
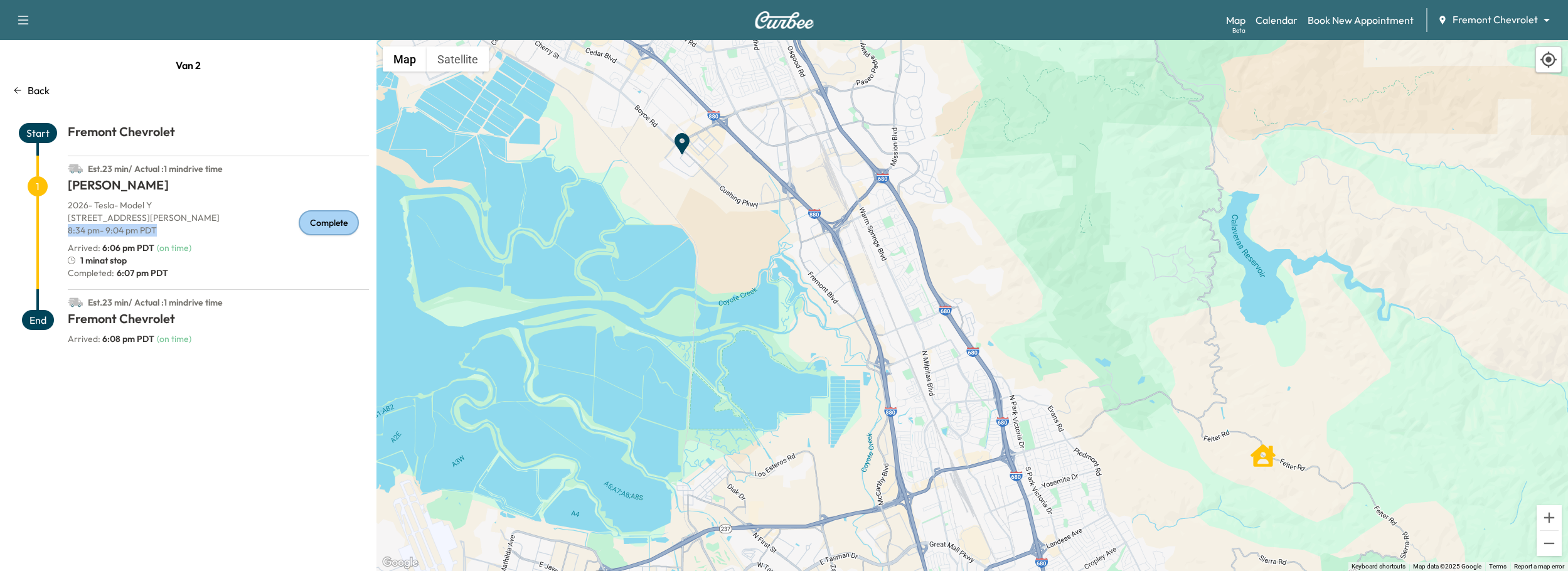
drag, startPoint x: 68, startPoint y: 230, endPoint x: 172, endPoint y: 233, distance: 104.0
click at [172, 233] on p "8:34 pm - 9:04 pm PDT" at bounding box center [218, 231] width 301 height 13
drag, startPoint x: 69, startPoint y: 248, endPoint x: 157, endPoint y: 249, distance: 88.0
click at [157, 249] on div "Arrived : 6:06 pm PDT ( on time )" at bounding box center [218, 248] width 301 height 13
click at [202, 245] on div "Arrived : 6:06 pm PDT ( on time )" at bounding box center [218, 248] width 301 height 13
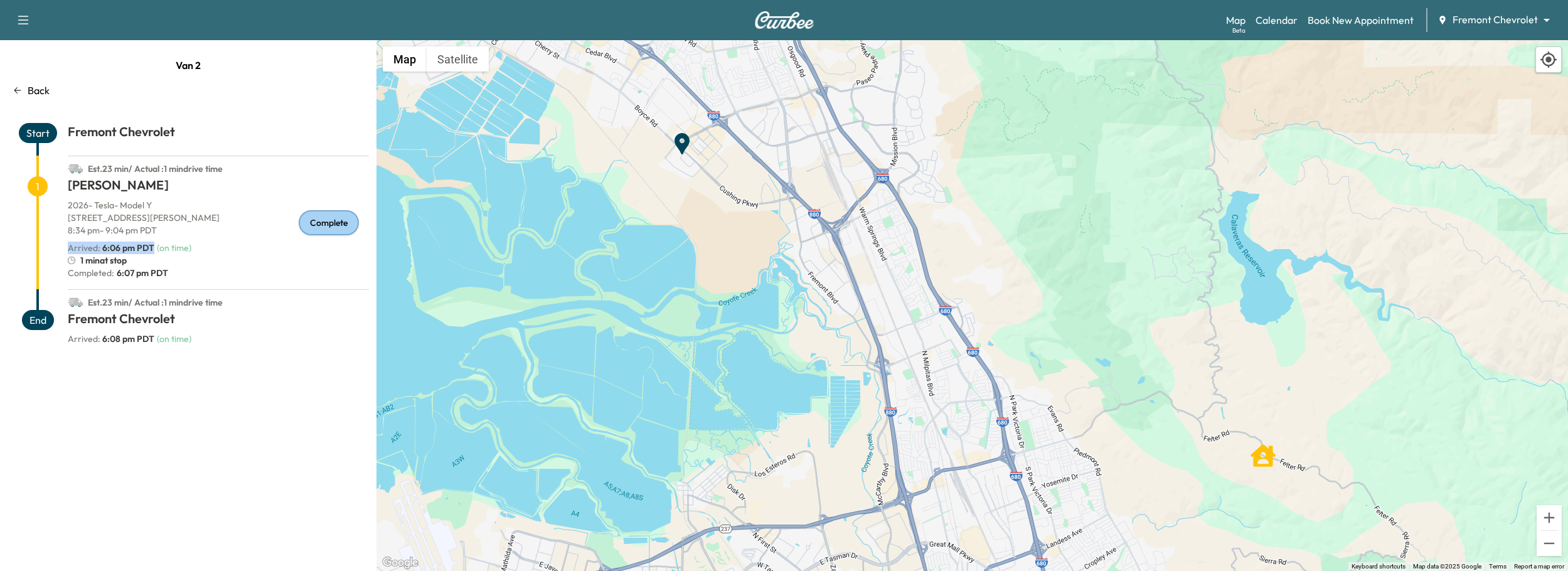
drag, startPoint x: 155, startPoint y: 247, endPoint x: 70, endPoint y: 247, distance: 85.0
click at [70, 247] on div "Arrived : 6:06 pm PDT ( on time )" at bounding box center [218, 248] width 301 height 13
click at [175, 351] on div "Fremont Chevrolet Arrived : 6:08 pm PDT ( on time )" at bounding box center [218, 332] width 301 height 45
click at [26, 93] on div "Back" at bounding box center [188, 90] width 361 height 15
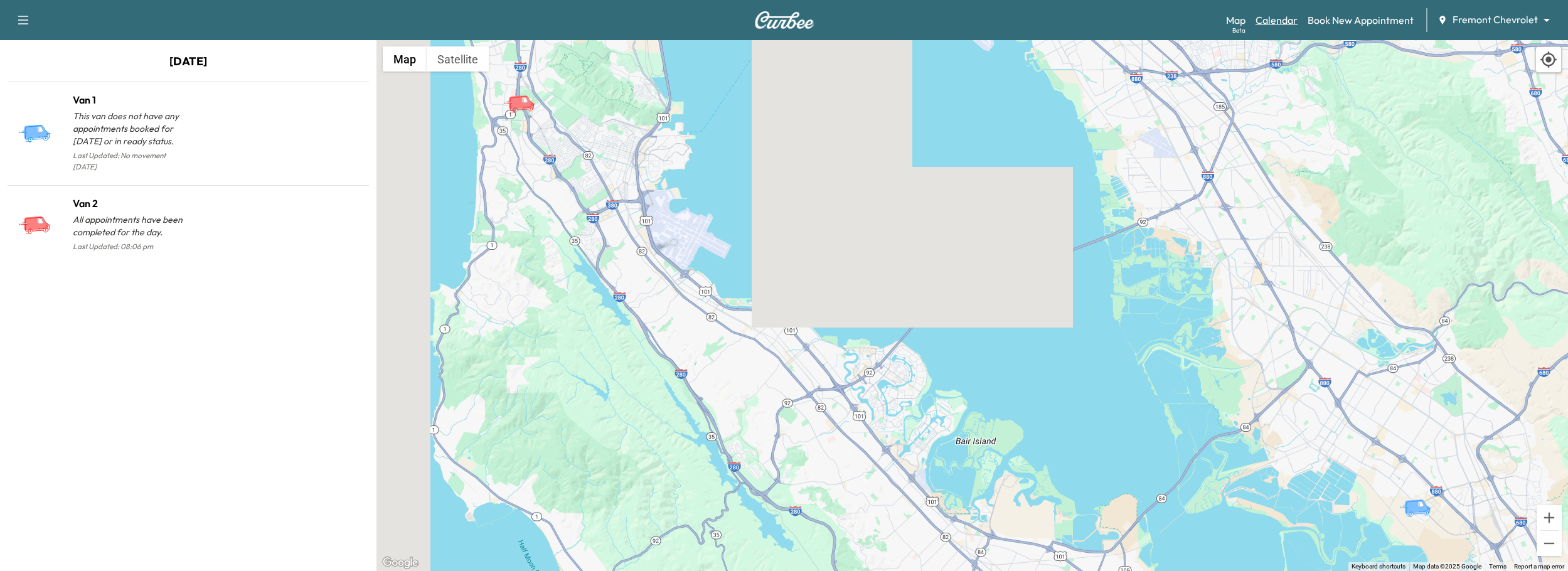
click at [1273, 18] on link "Calendar" at bounding box center [1276, 20] width 42 height 15
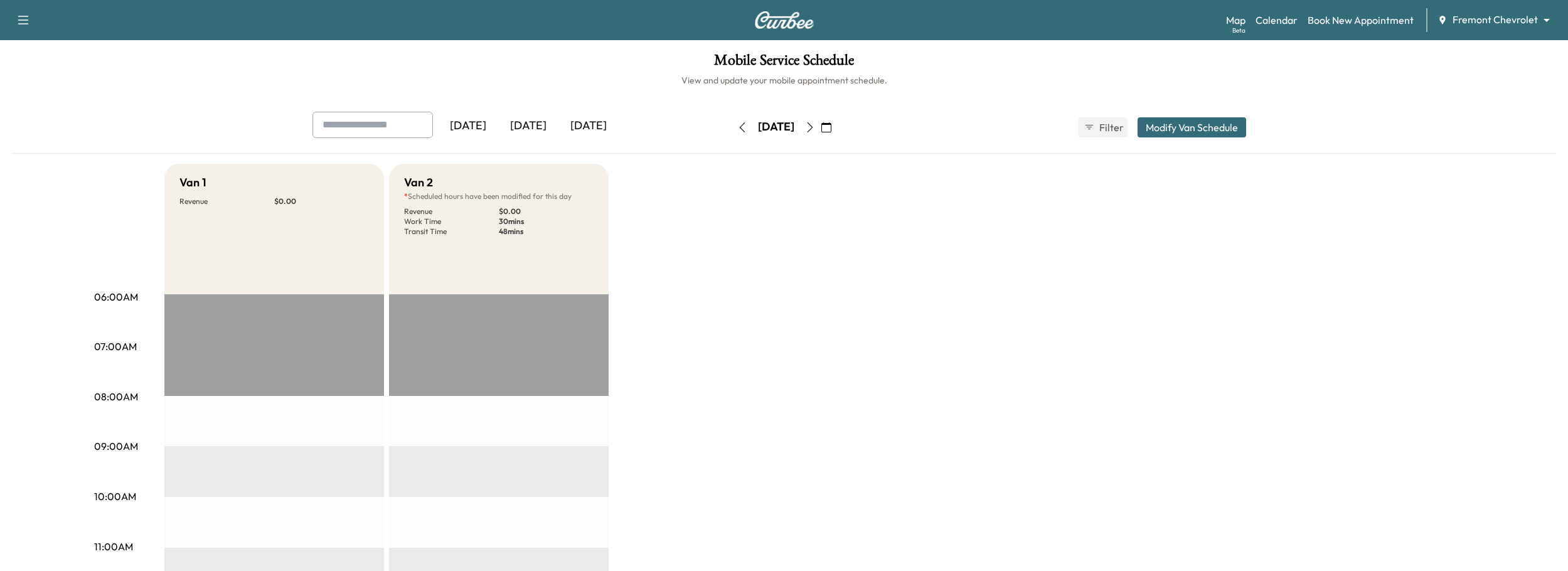
click at [1511, 17] on body "Support Log Out Map Beta Calendar Book New Appointment Fremont Chevrolet ******…" at bounding box center [784, 286] width 1568 height 571
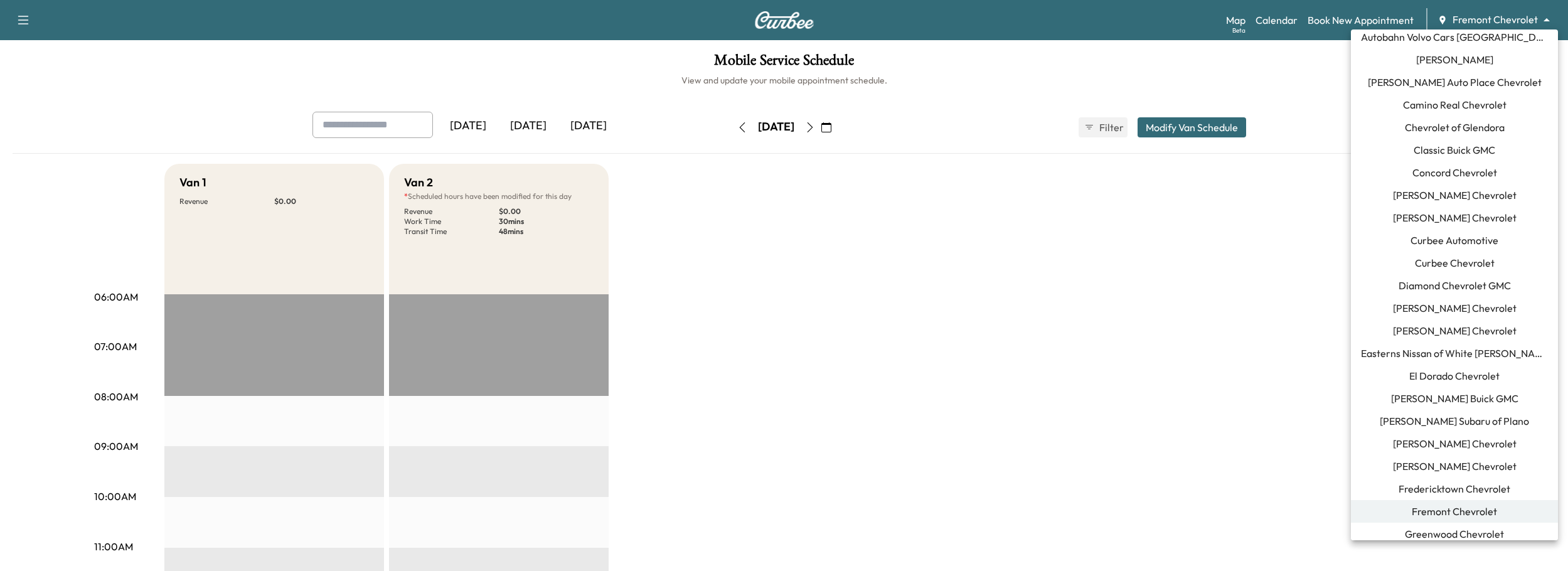
scroll to position [119, 0]
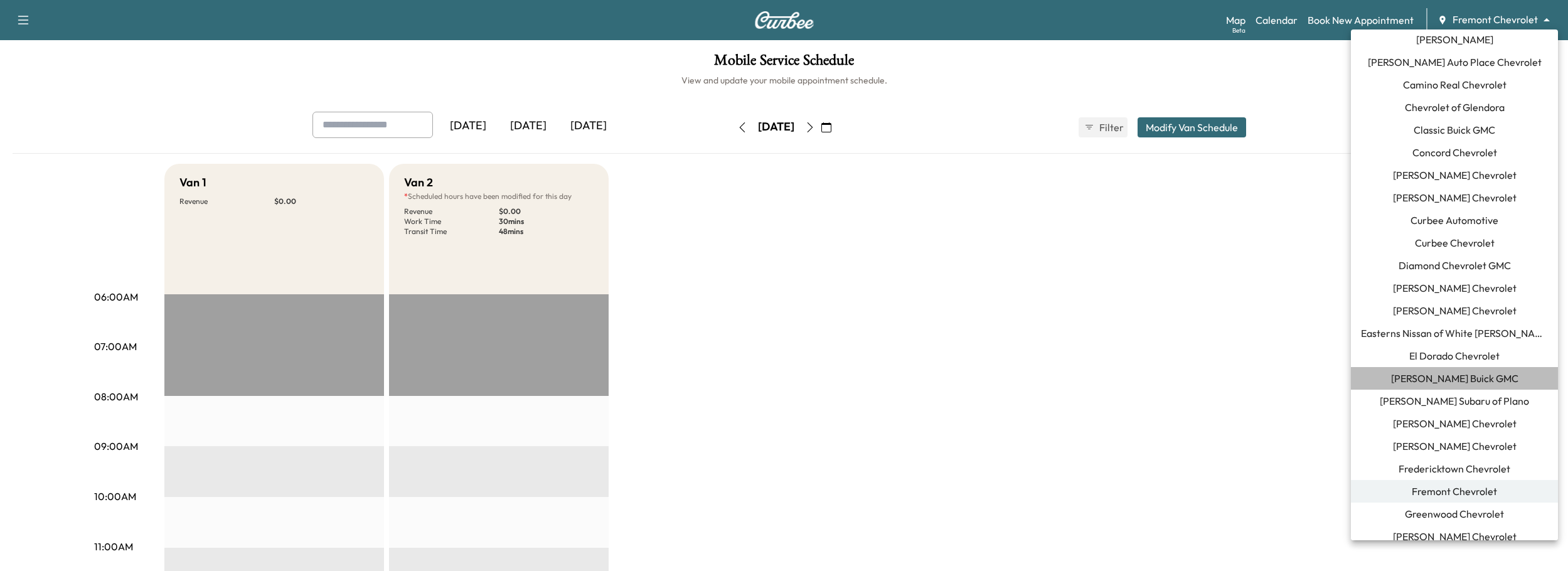
click at [1474, 379] on span "[PERSON_NAME] Buick GMC" at bounding box center [1454, 378] width 127 height 15
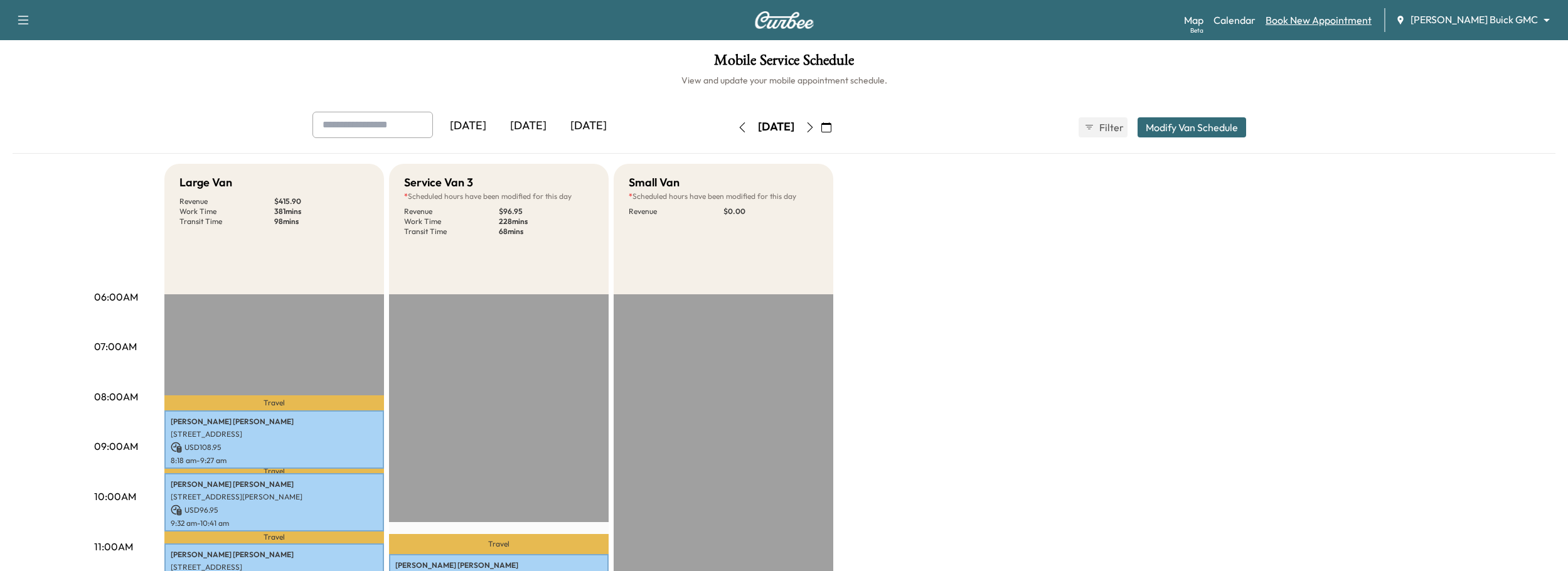
click at [1365, 22] on link "Book New Appointment" at bounding box center [1318, 20] width 106 height 15
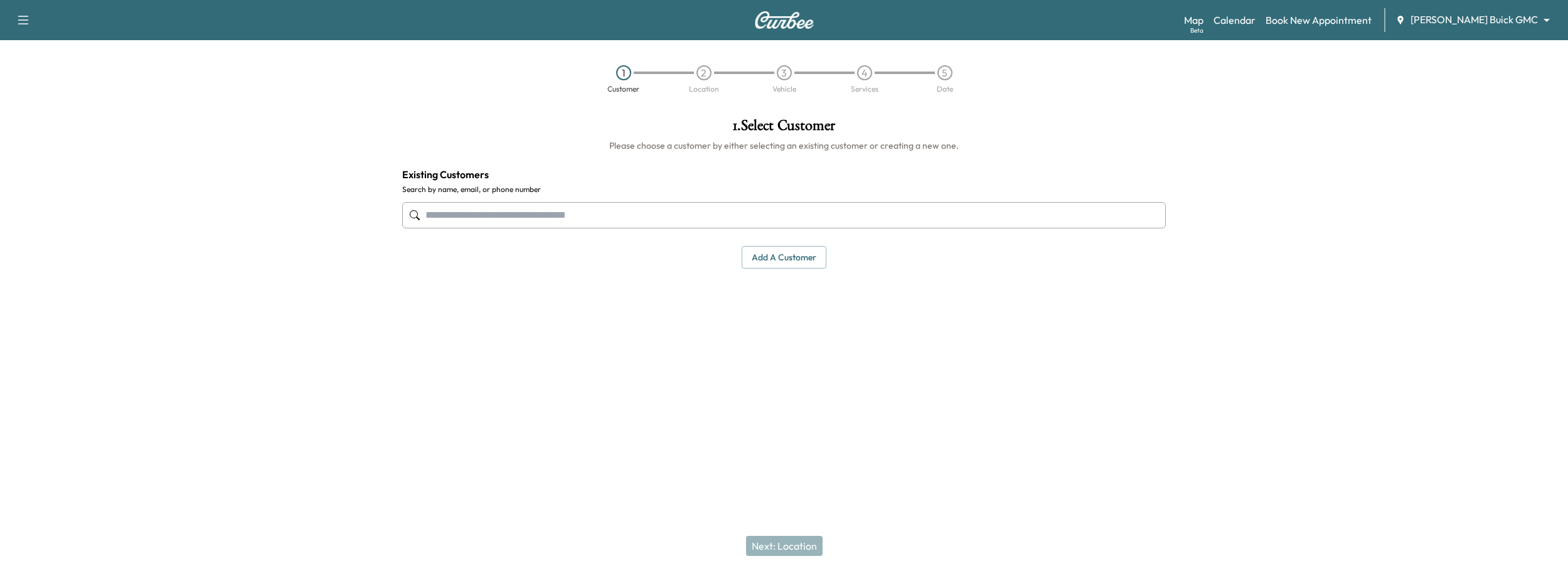
click at [780, 218] on input "text" at bounding box center [784, 215] width 764 height 26
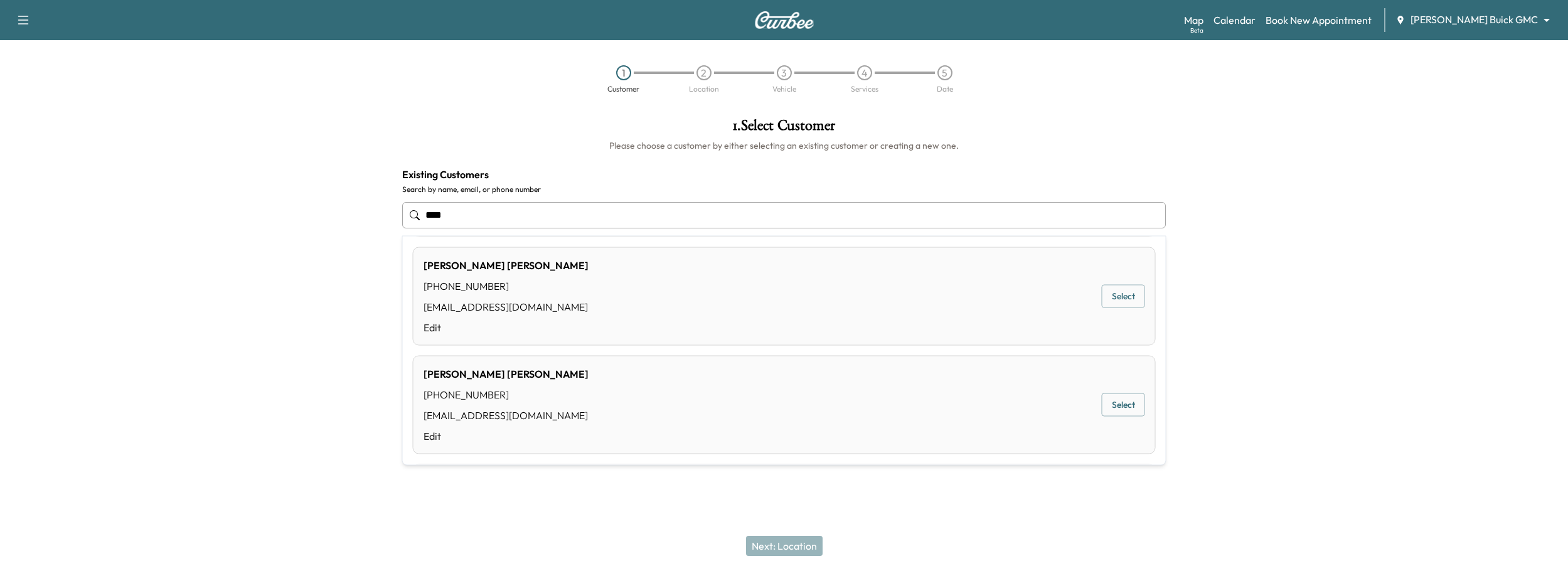
scroll to position [439, 0]
click at [1104, 298] on button "Select" at bounding box center [1123, 296] width 43 height 23
type input "**********"
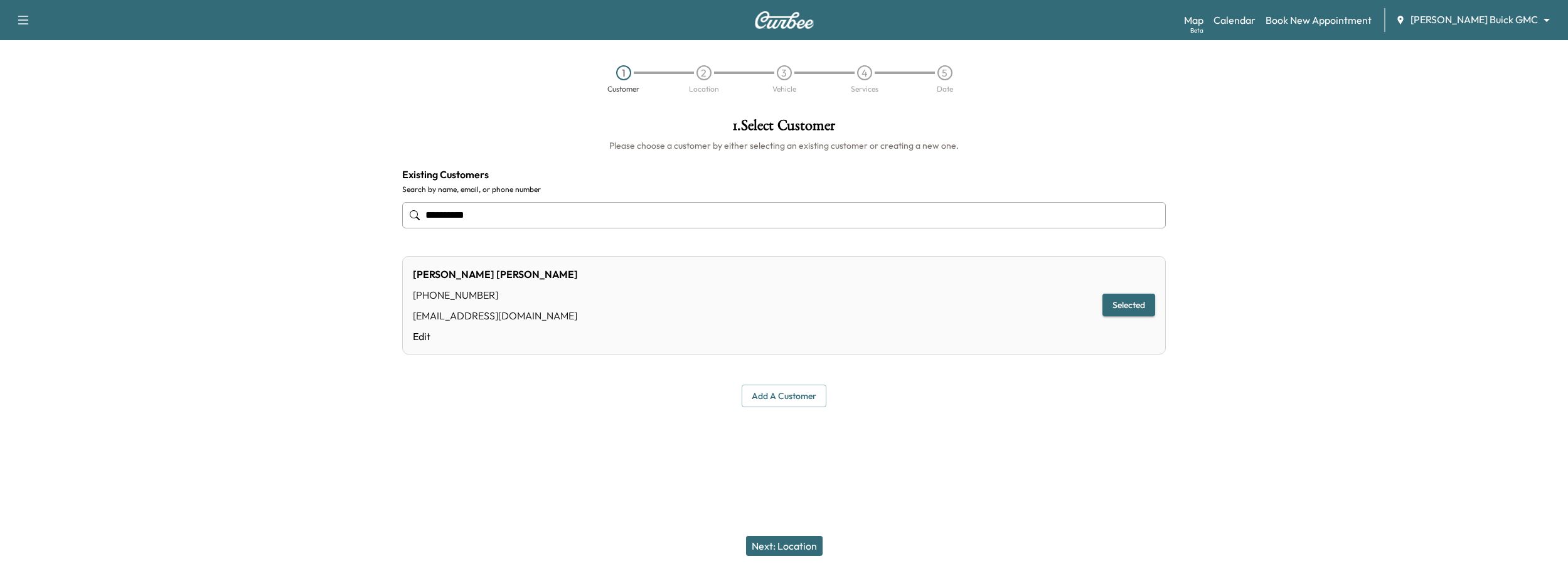
click at [788, 548] on button "Next: Location" at bounding box center [784, 545] width 76 height 20
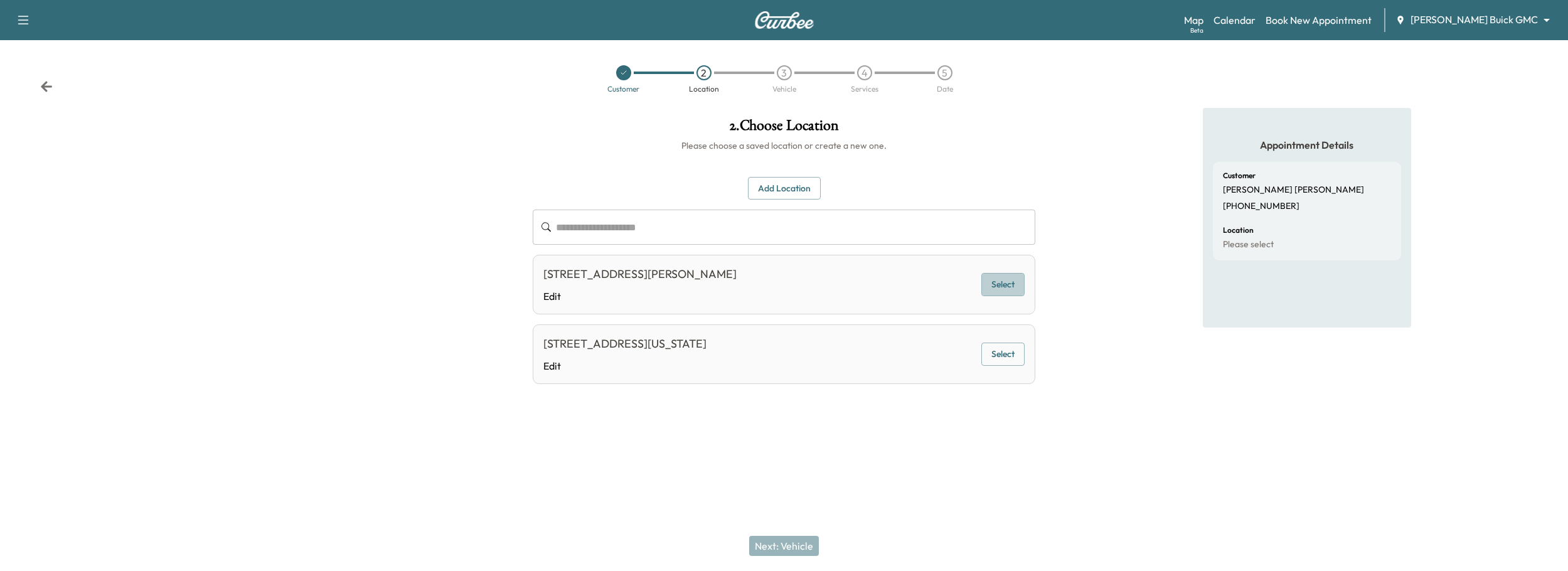
click at [1009, 283] on button "Select" at bounding box center [1003, 284] width 43 height 23
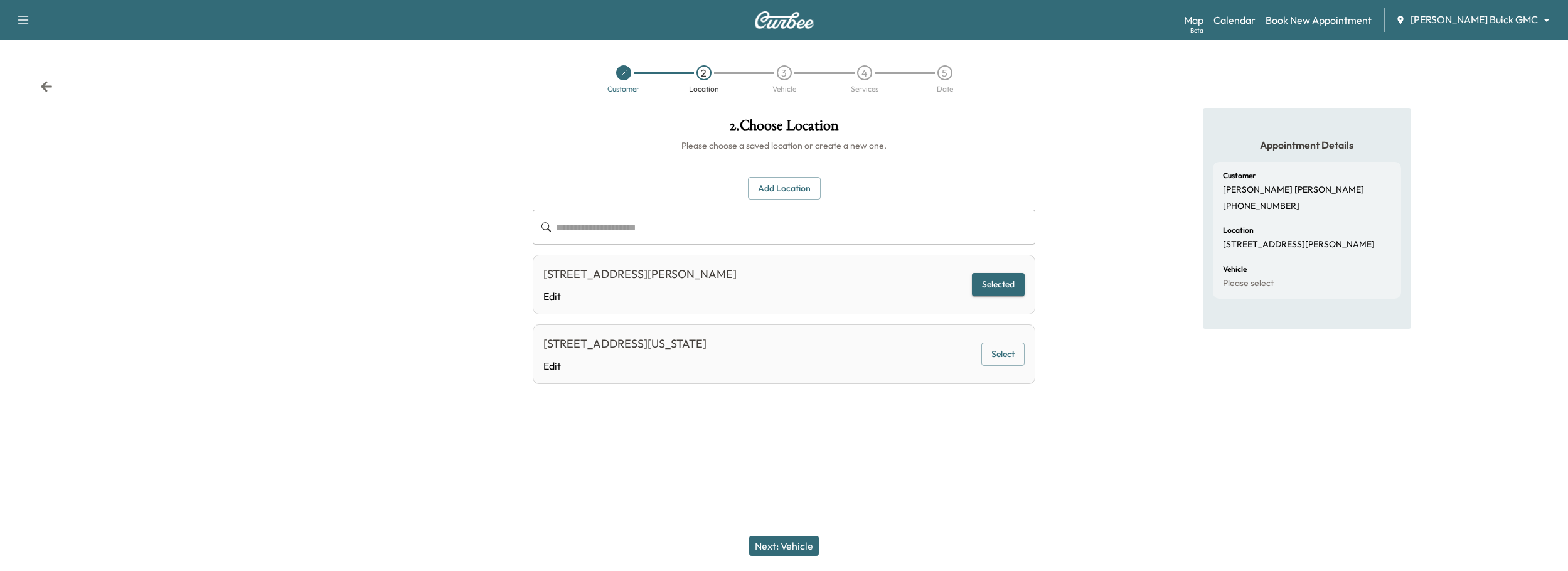
click at [792, 545] on button "Next: Vehicle" at bounding box center [784, 545] width 70 height 20
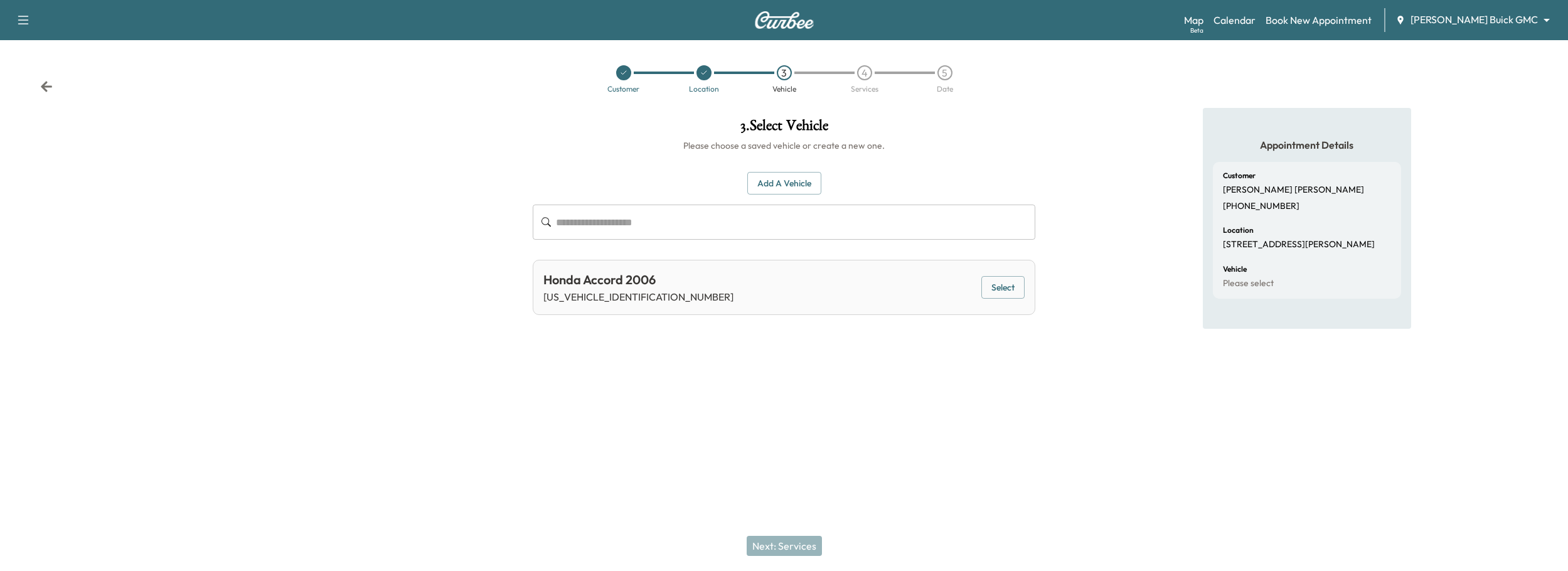
click at [1005, 286] on button "Select" at bounding box center [1003, 288] width 43 height 23
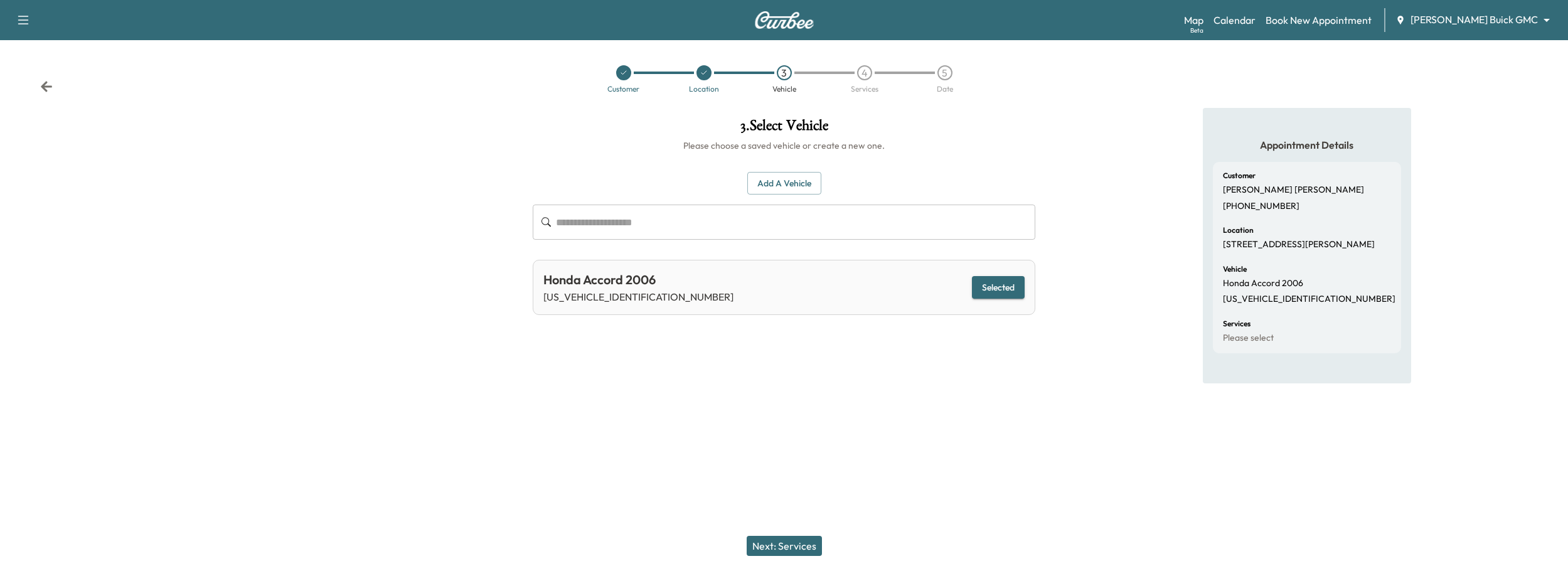
click at [796, 541] on button "Next: Services" at bounding box center [784, 545] width 75 height 20
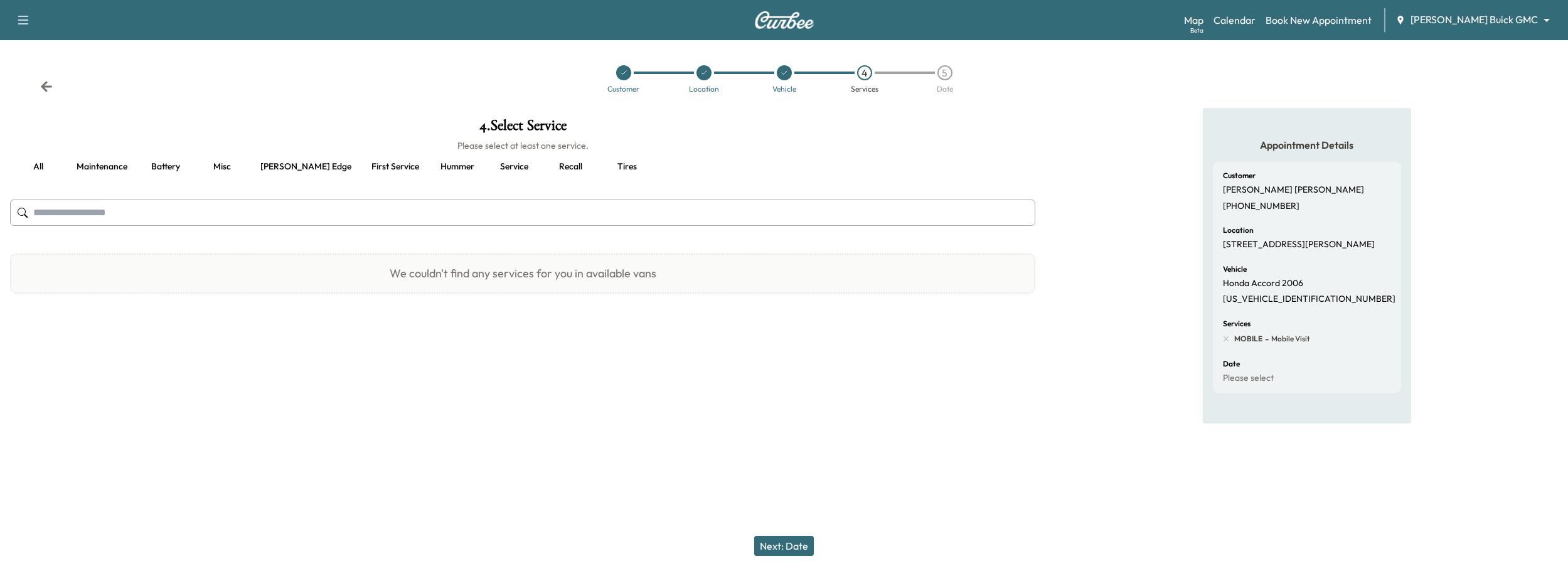
click at [460, 214] on input "text" at bounding box center [523, 212] width 1025 height 26
click at [454, 217] on input "text" at bounding box center [523, 212] width 1025 height 26
click at [50, 166] on button "all" at bounding box center [38, 167] width 56 height 30
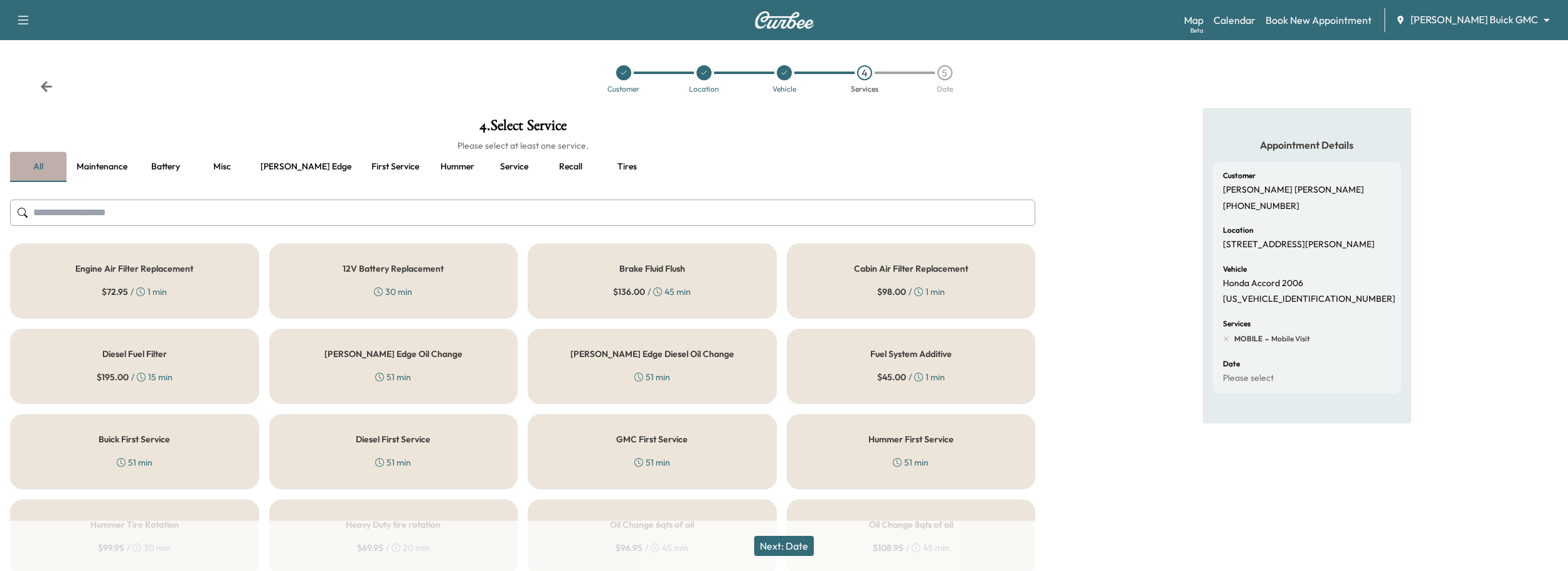
click at [40, 166] on button "all" at bounding box center [38, 167] width 56 height 30
click at [167, 166] on button "Battery" at bounding box center [165, 167] width 56 height 30
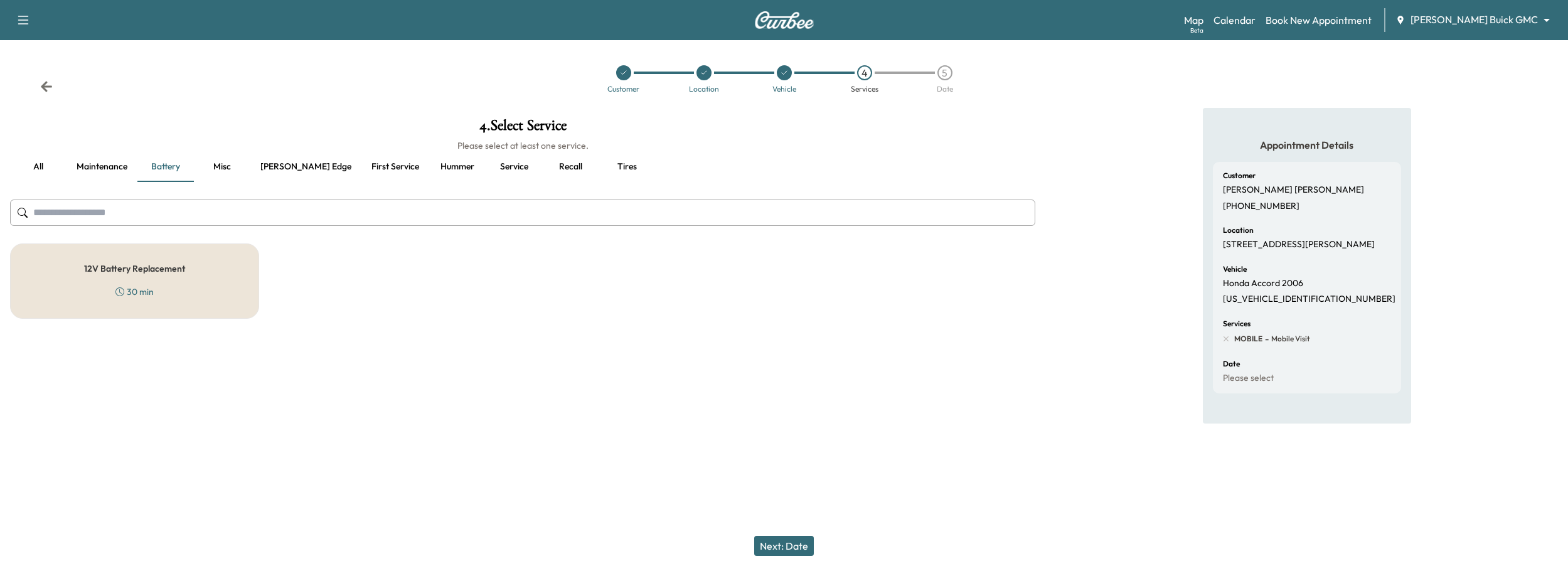
click at [48, 167] on button "all" at bounding box center [38, 167] width 56 height 30
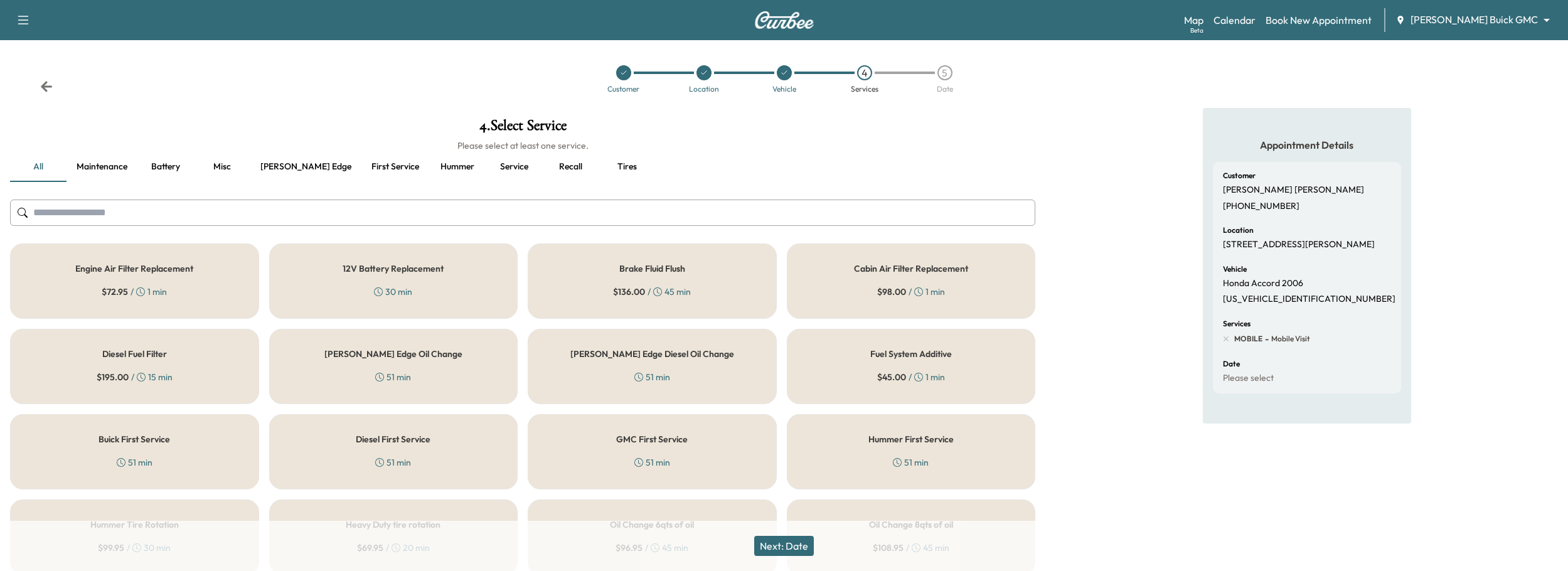
click at [427, 285] on div "12V Battery Replacement 30 min" at bounding box center [394, 281] width 249 height 75
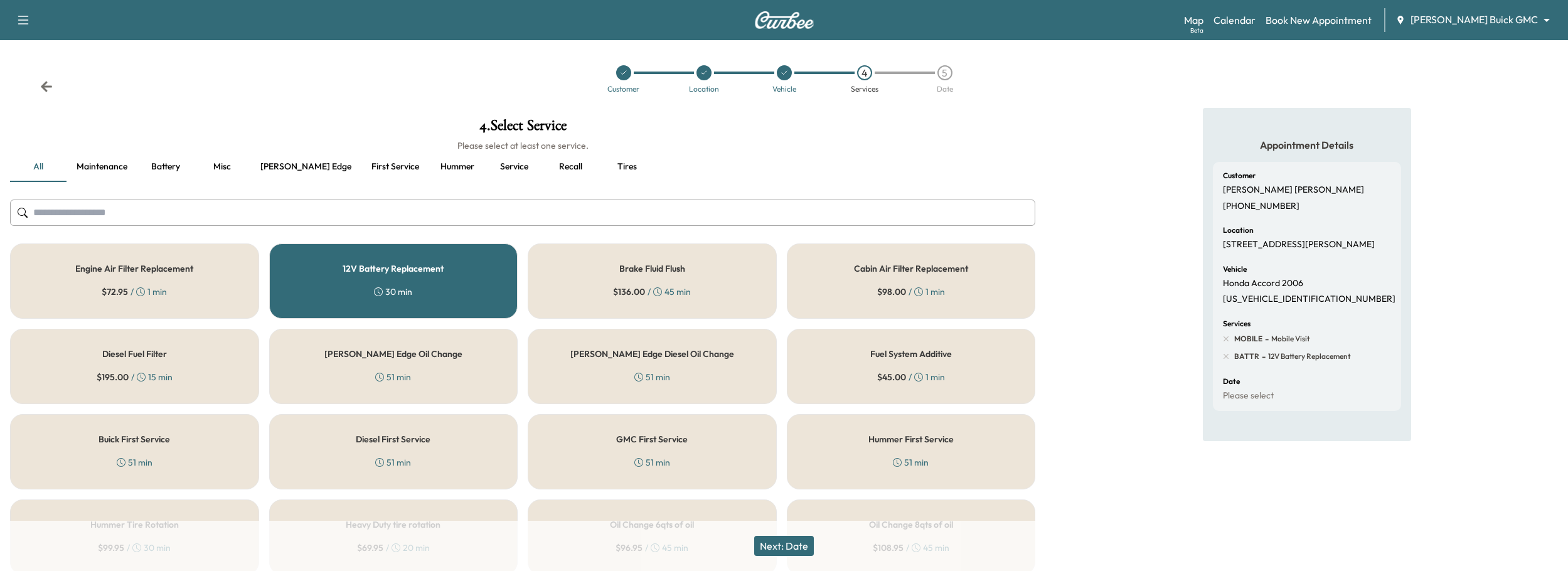
click at [789, 542] on button "Next: Date" at bounding box center [784, 545] width 60 height 20
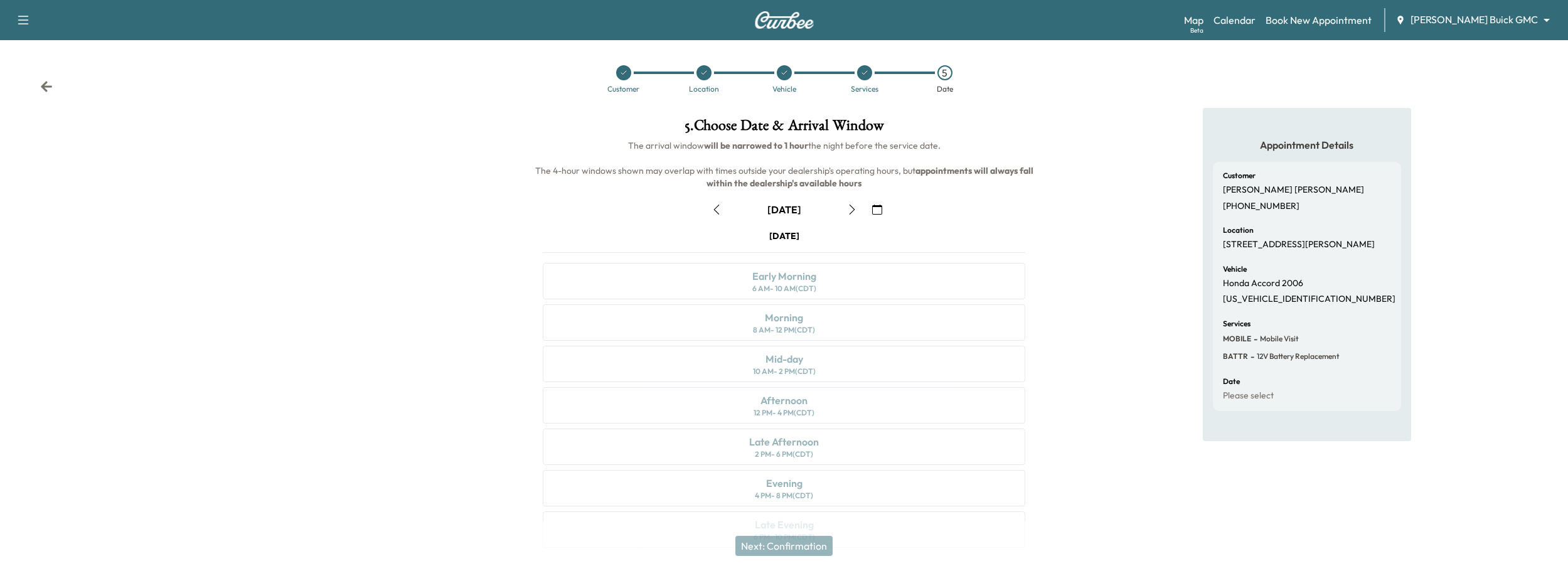
click at [882, 213] on button "button" at bounding box center [877, 209] width 21 height 20
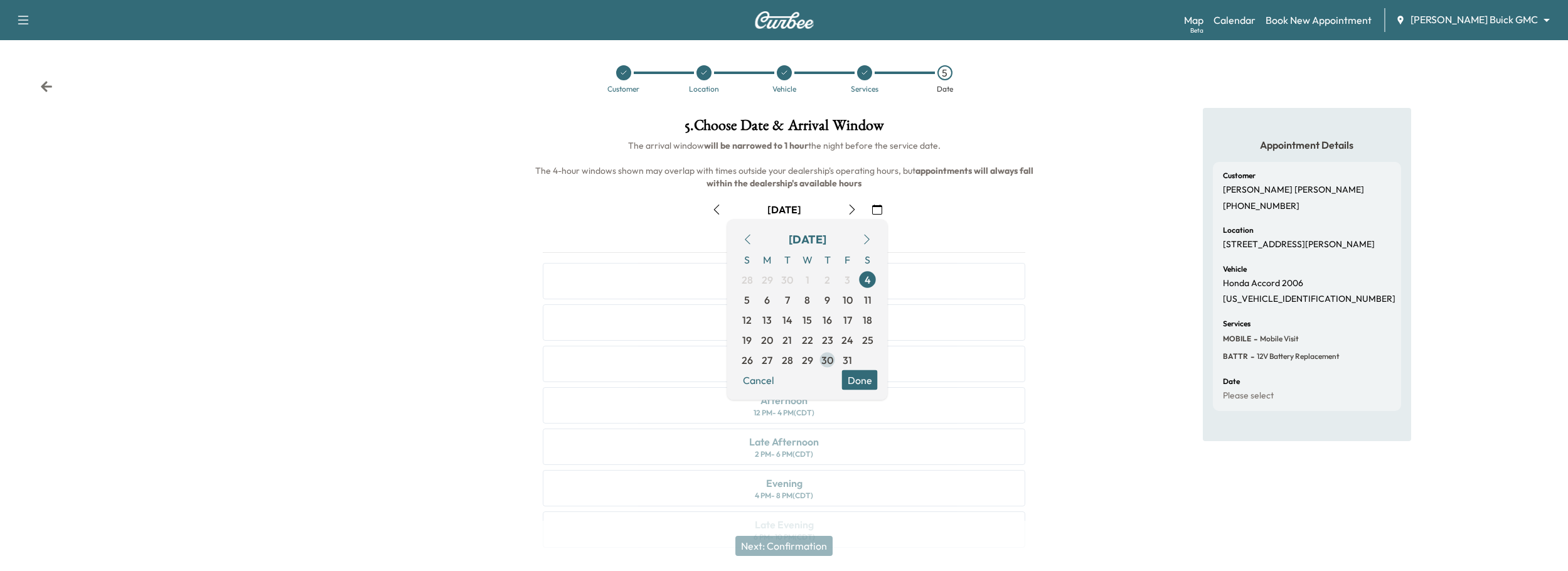
click at [825, 361] on span "30" at bounding box center [827, 360] width 12 height 15
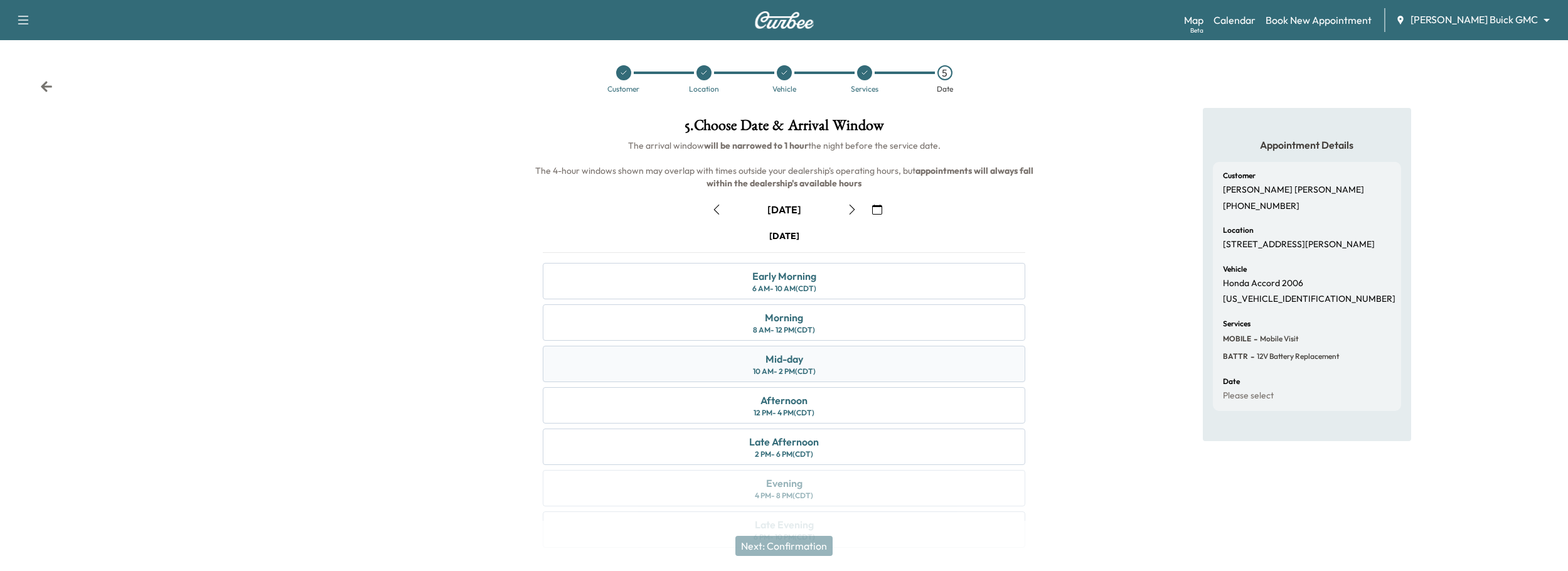
click at [836, 360] on div "Mid-day 10 AM - 2 PM (CDT)" at bounding box center [784, 363] width 483 height 36
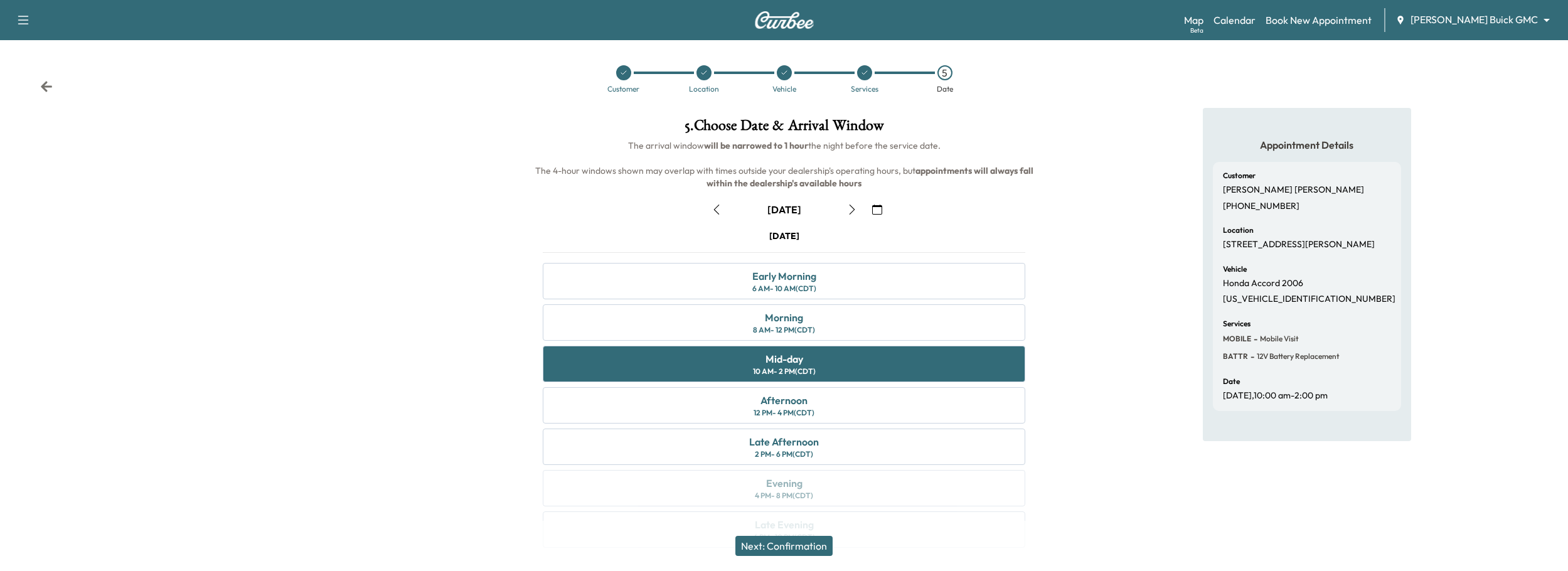
click at [803, 548] on button "Next: Confirmation" at bounding box center [784, 545] width 98 height 20
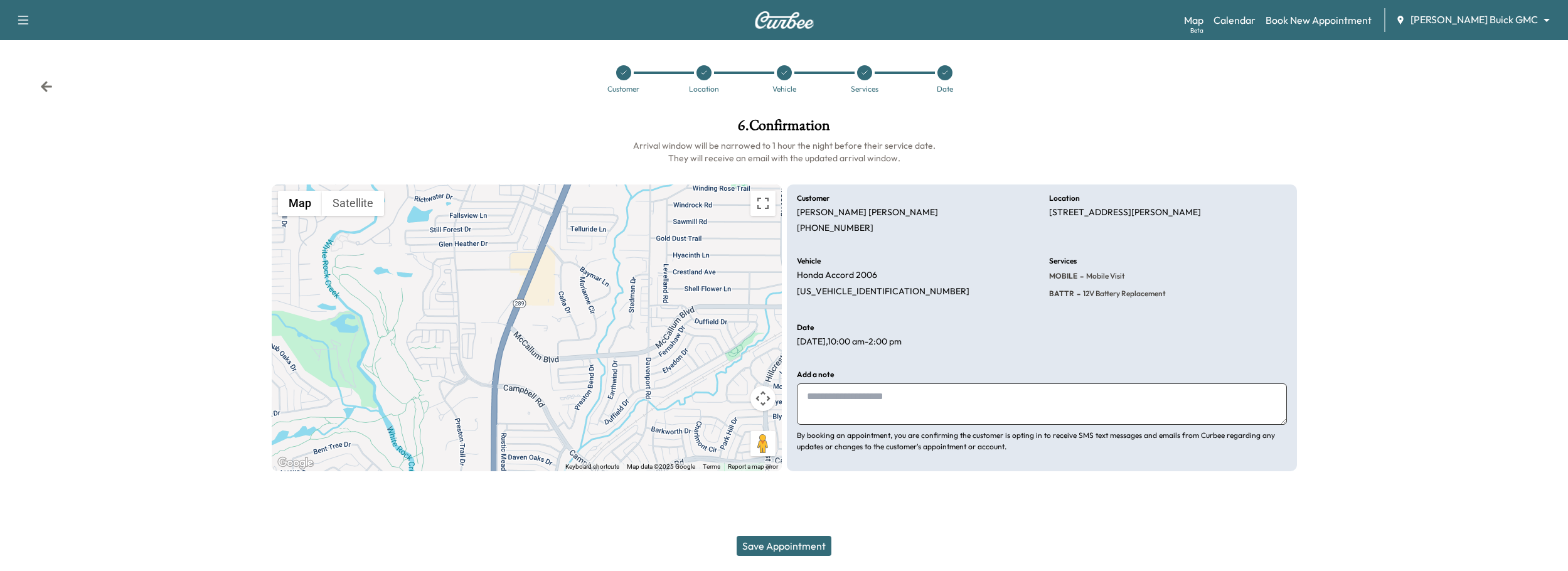
click at [799, 545] on button "Save Appointment" at bounding box center [783, 545] width 95 height 20
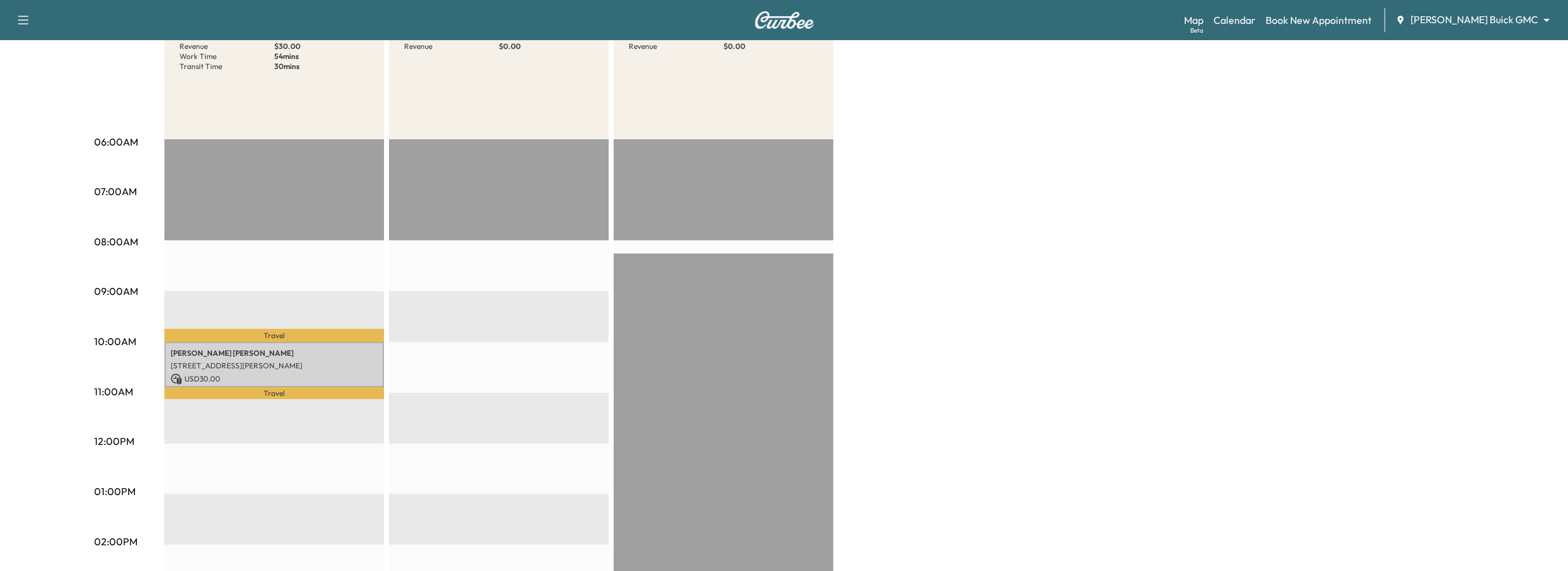
scroll to position [227, 0]
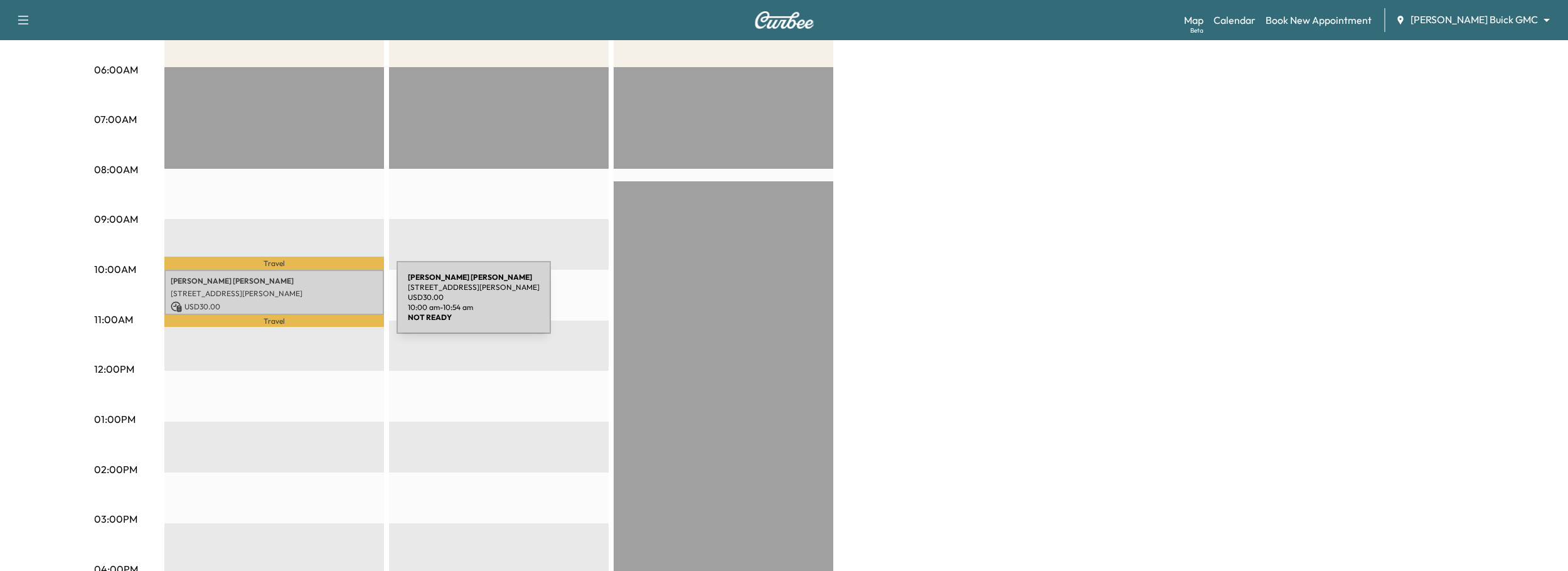
click at [303, 305] on p "USD 30.00" at bounding box center [274, 307] width 207 height 11
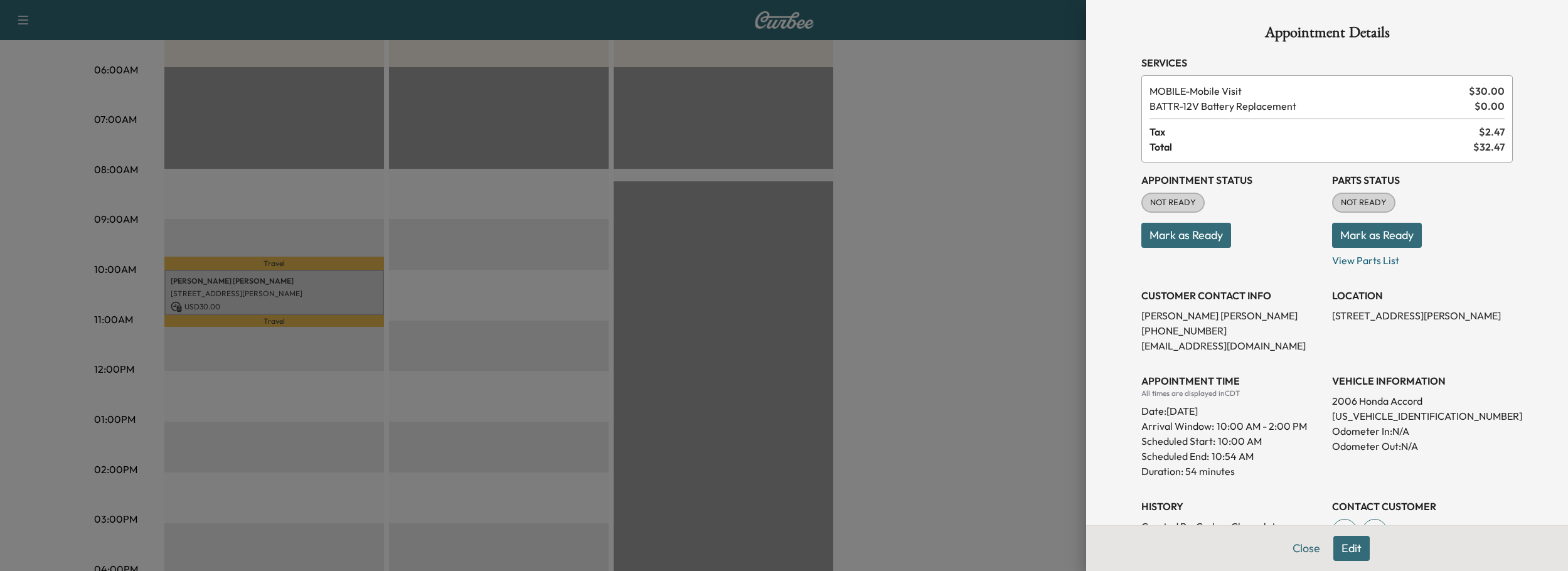
click at [766, 323] on div at bounding box center [784, 286] width 1568 height 571
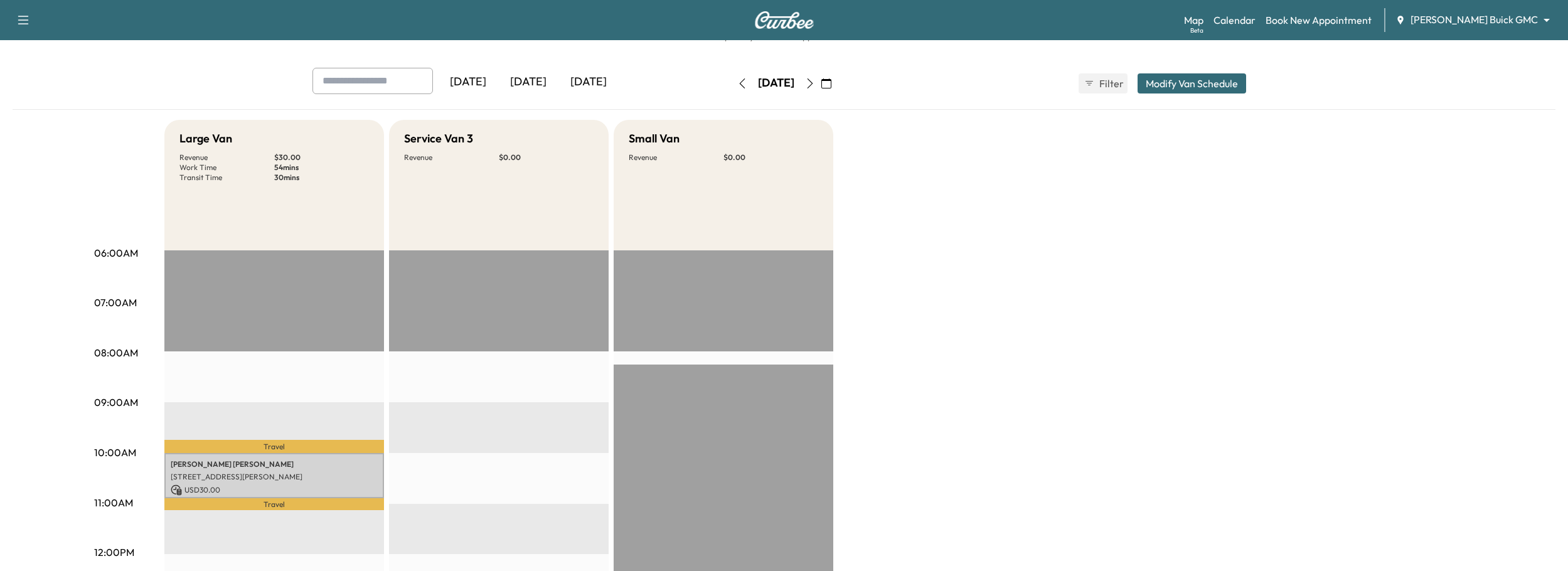
scroll to position [61, 0]
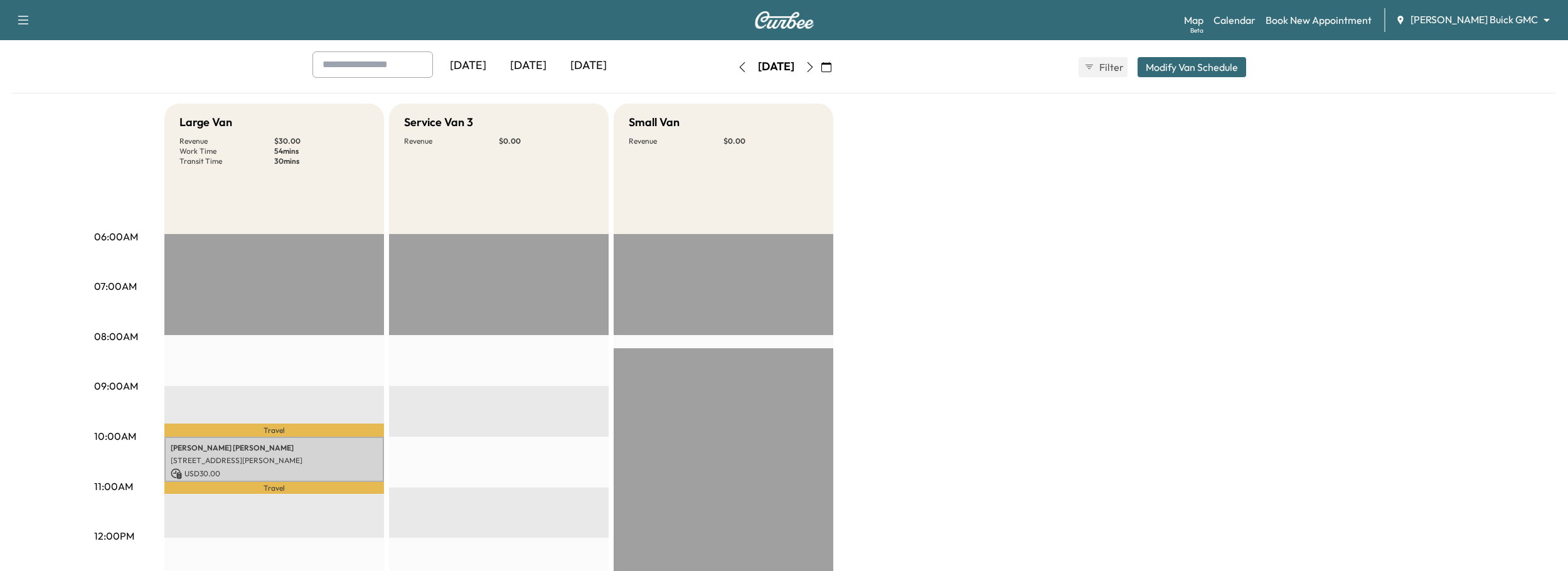
click at [313, 442] on div "Chris Mudd 17304 Preston Rd, Dallas, TX 17304, US USD 30.00 10:00 am - 10:54 am" at bounding box center [274, 459] width 219 height 46
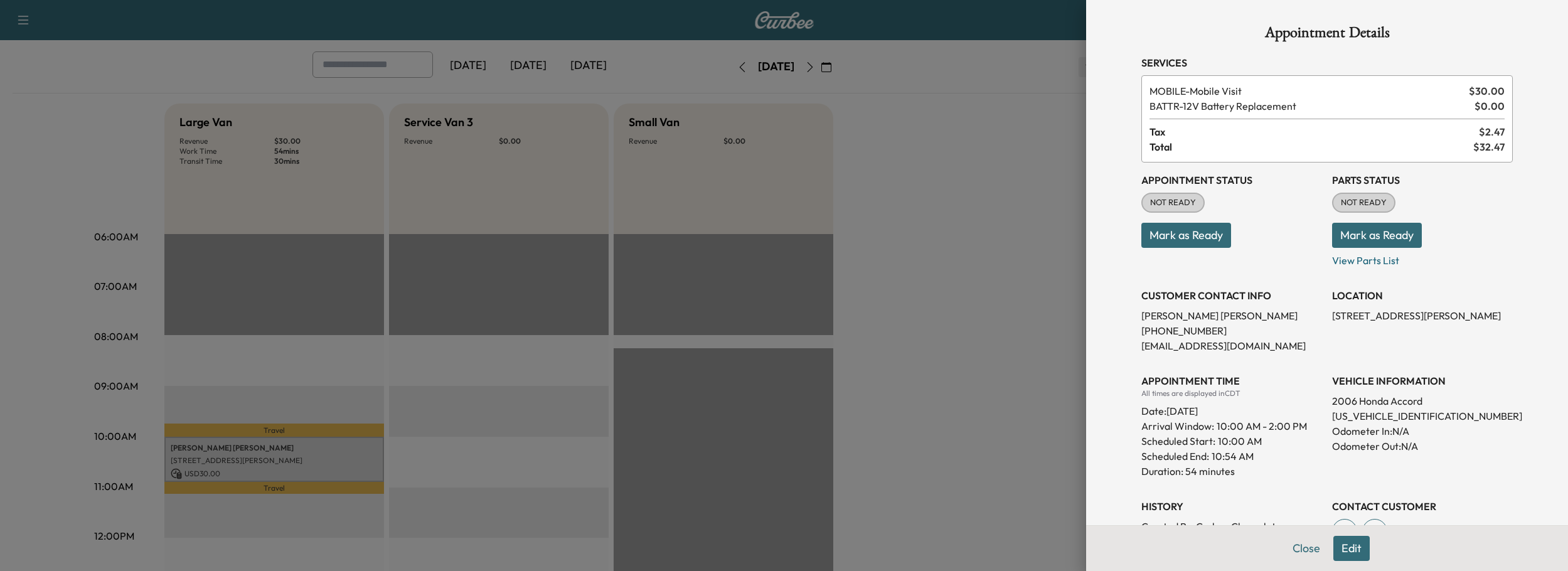
click at [1357, 550] on button "Edit" at bounding box center [1351, 548] width 36 height 25
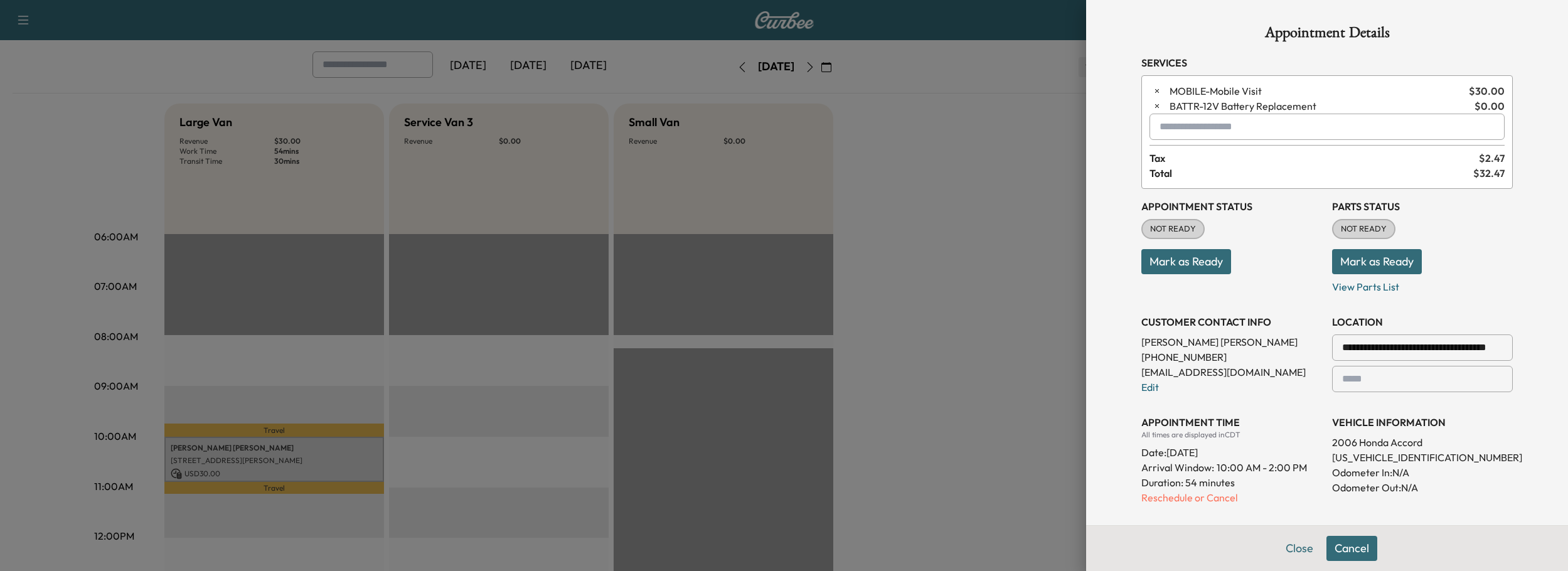
click at [1242, 128] on input "text" at bounding box center [1327, 126] width 355 height 26
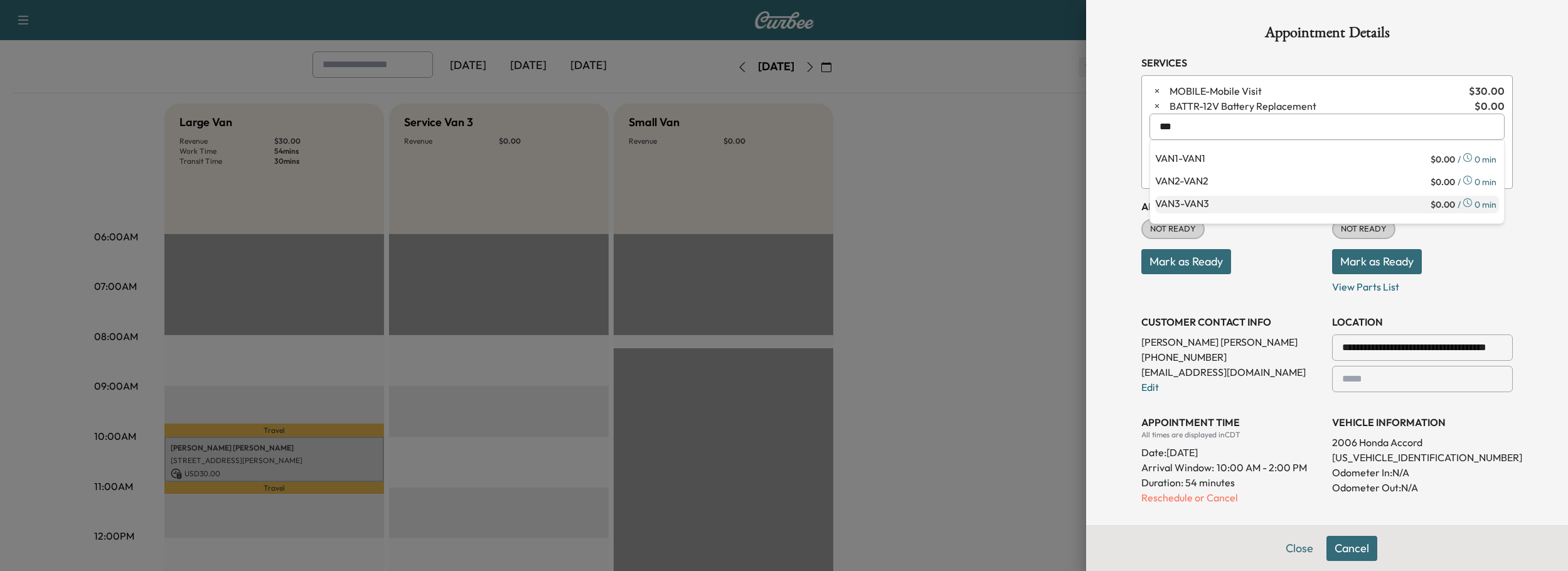
click at [1222, 199] on p "VAN3 - VAN3" at bounding box center [1291, 204] width 273 height 18
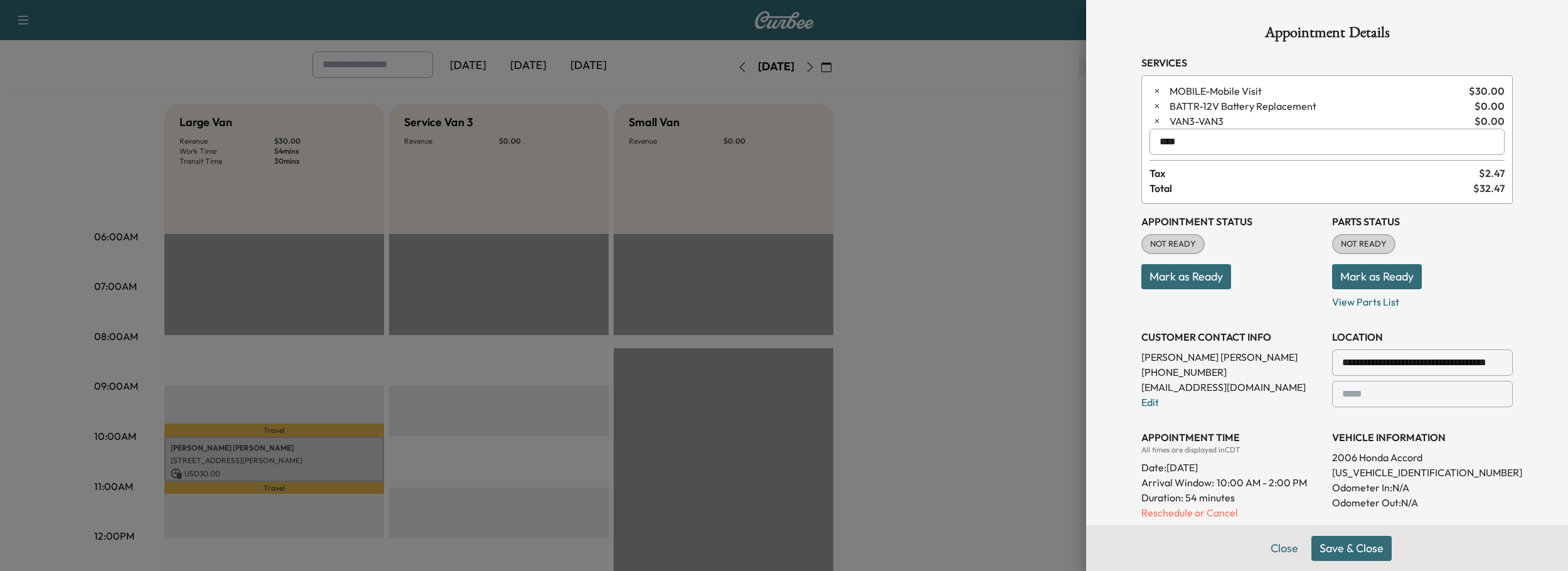
type input "****"
click at [1358, 545] on button "Save & Close" at bounding box center [1351, 548] width 80 height 25
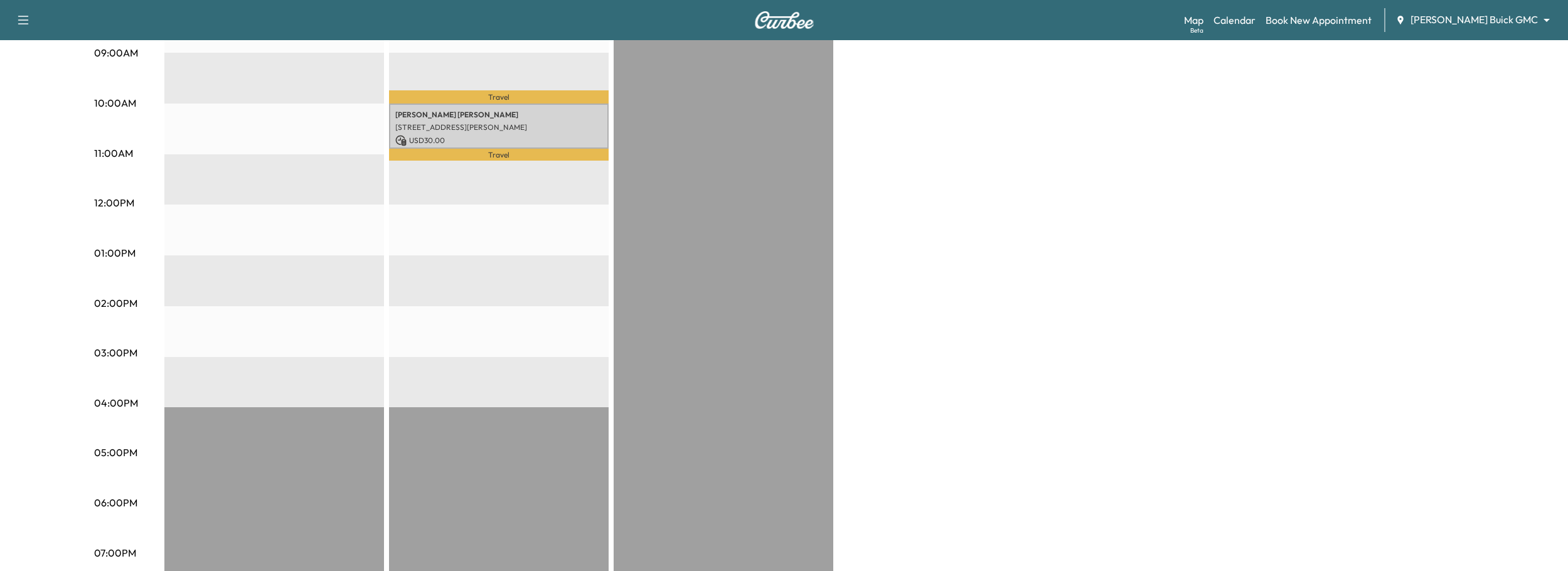
scroll to position [26, 0]
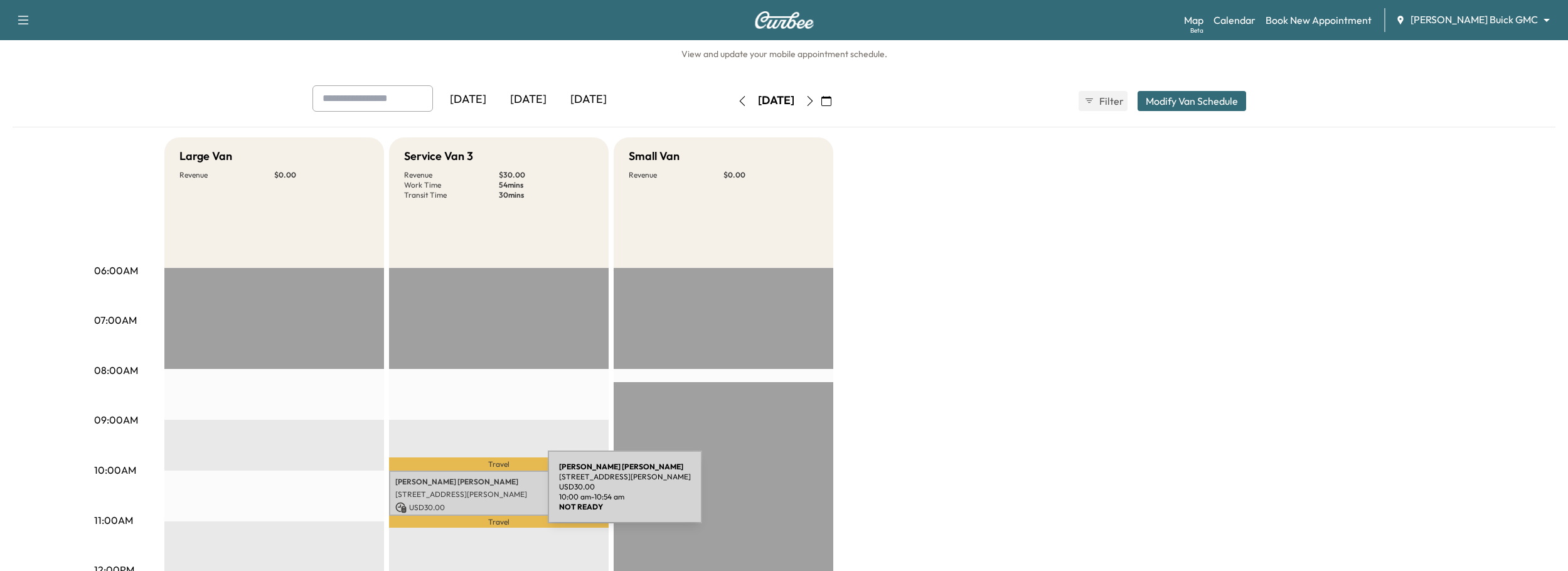
click at [454, 494] on p "17304 Preston Rd, Dallas, TX 17304, US" at bounding box center [498, 494] width 207 height 10
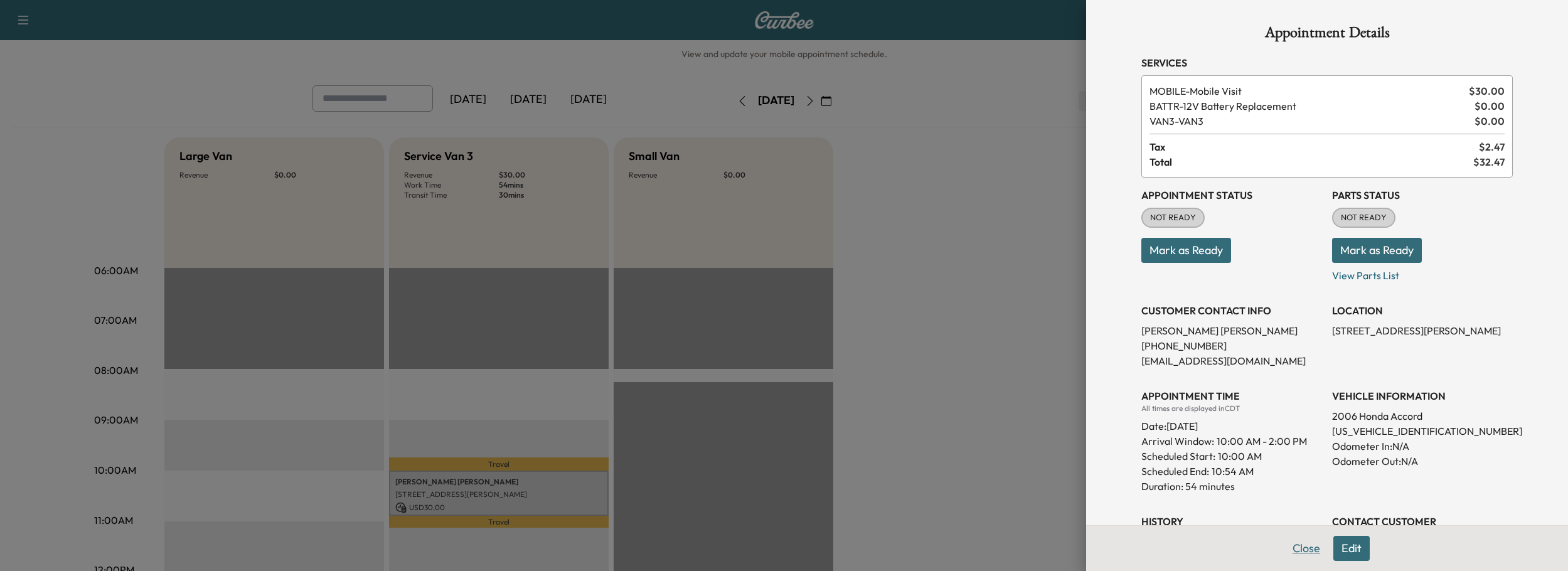
drag, startPoint x: 1351, startPoint y: 551, endPoint x: 1285, endPoint y: 535, distance: 67.9
click at [1348, 551] on button "Edit" at bounding box center [1351, 548] width 36 height 25
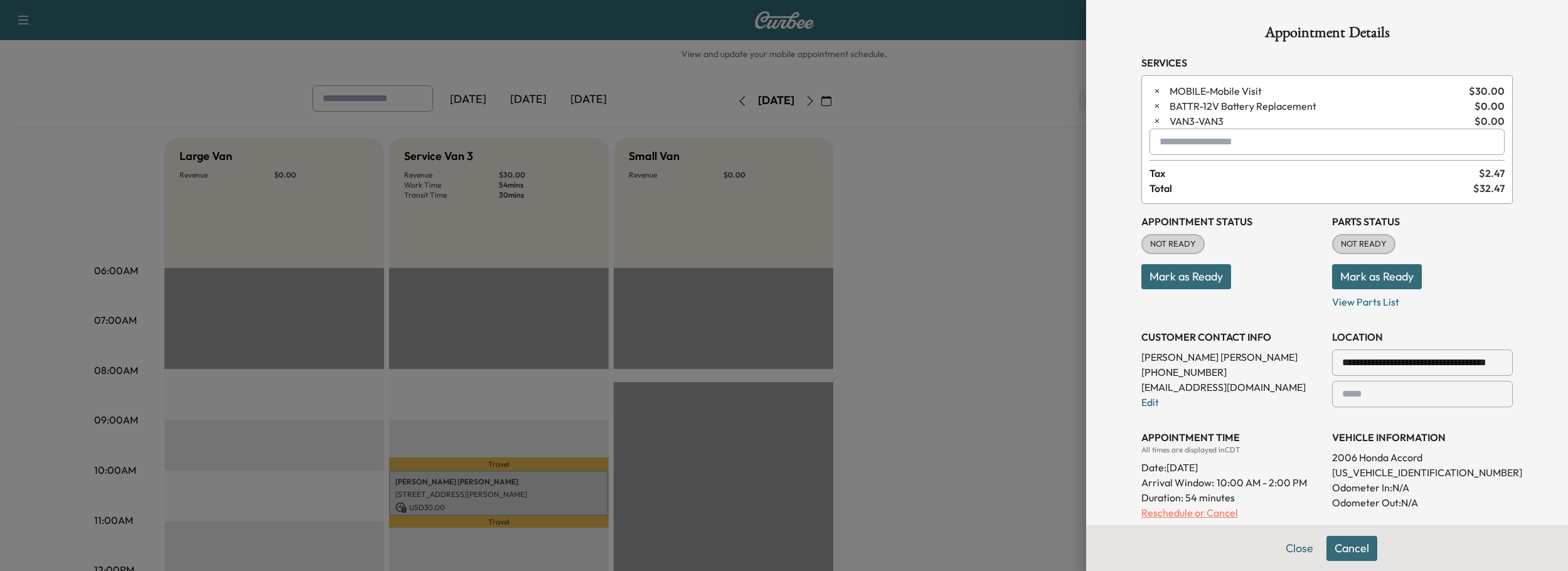
click at [1186, 517] on p "Reschedule or Cancel" at bounding box center [1232, 512] width 181 height 15
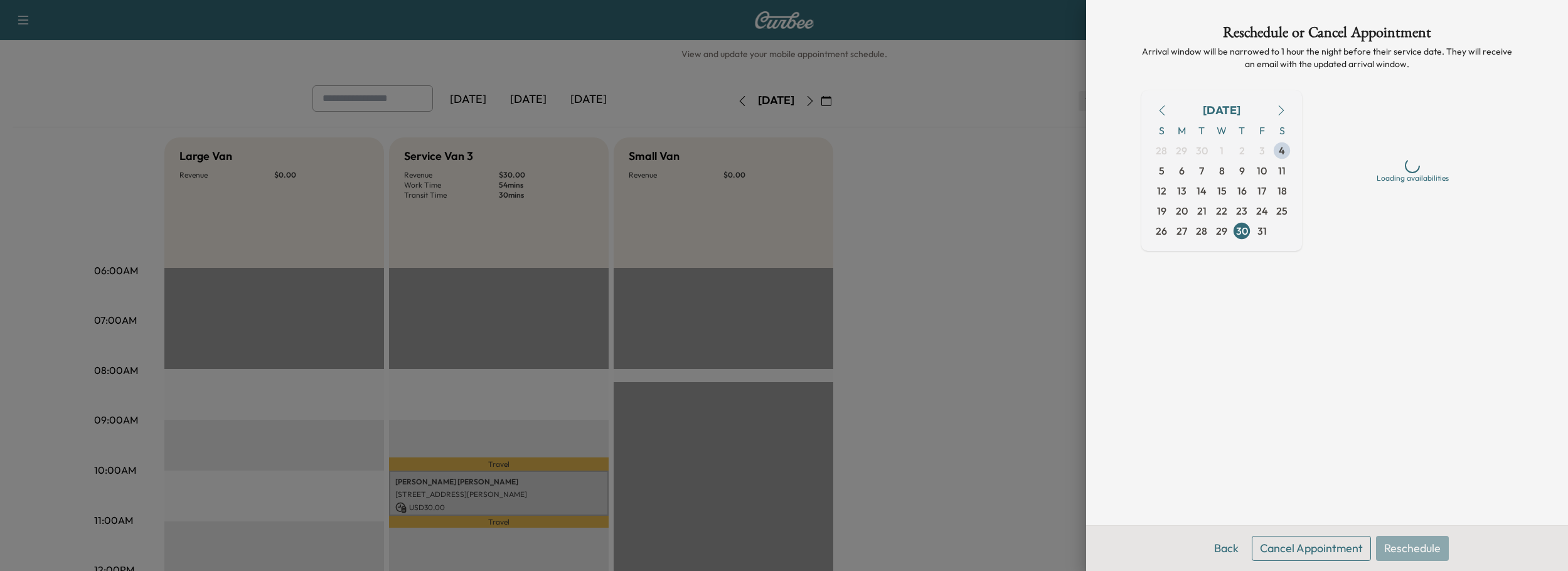
click at [1306, 546] on button "Cancel Appointment" at bounding box center [1311, 548] width 119 height 25
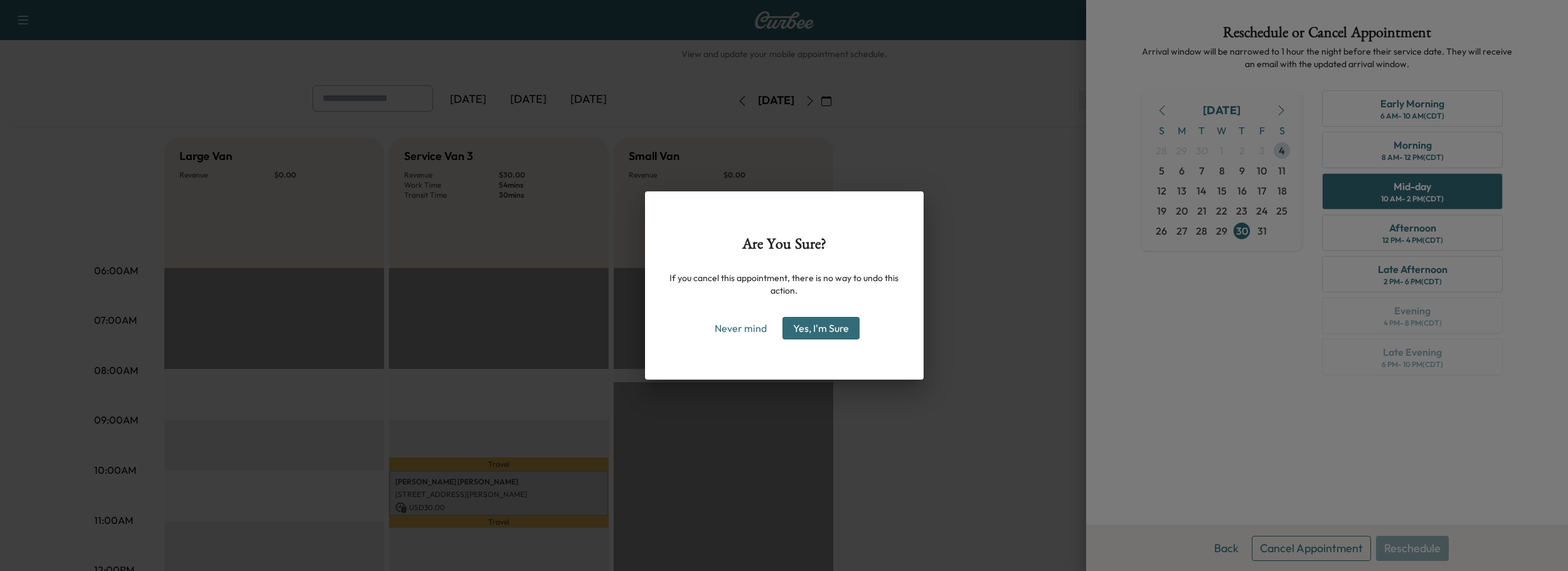
click at [819, 330] on button "Yes, I'm Sure" at bounding box center [821, 328] width 77 height 23
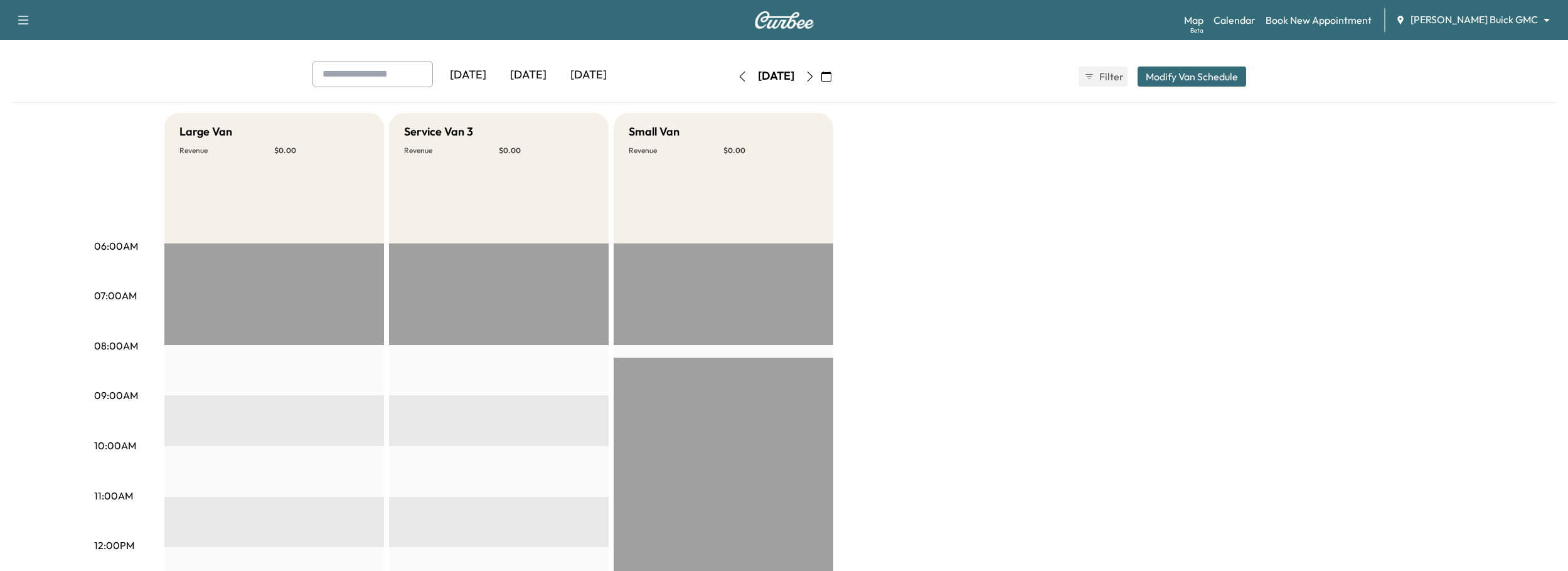
scroll to position [0, 0]
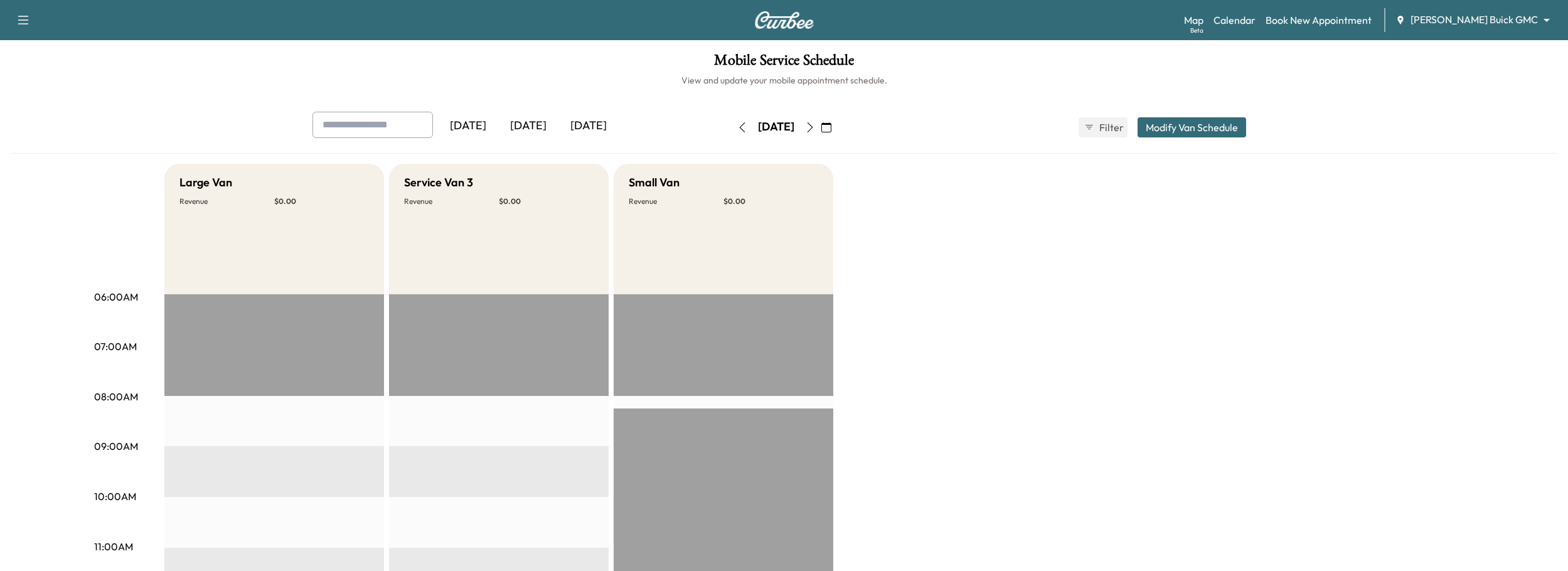
click at [1474, 22] on body "Support Log Out Map Beta Calendar Book New Appointment Ewing Buick GMC ********…" at bounding box center [784, 286] width 1568 height 571
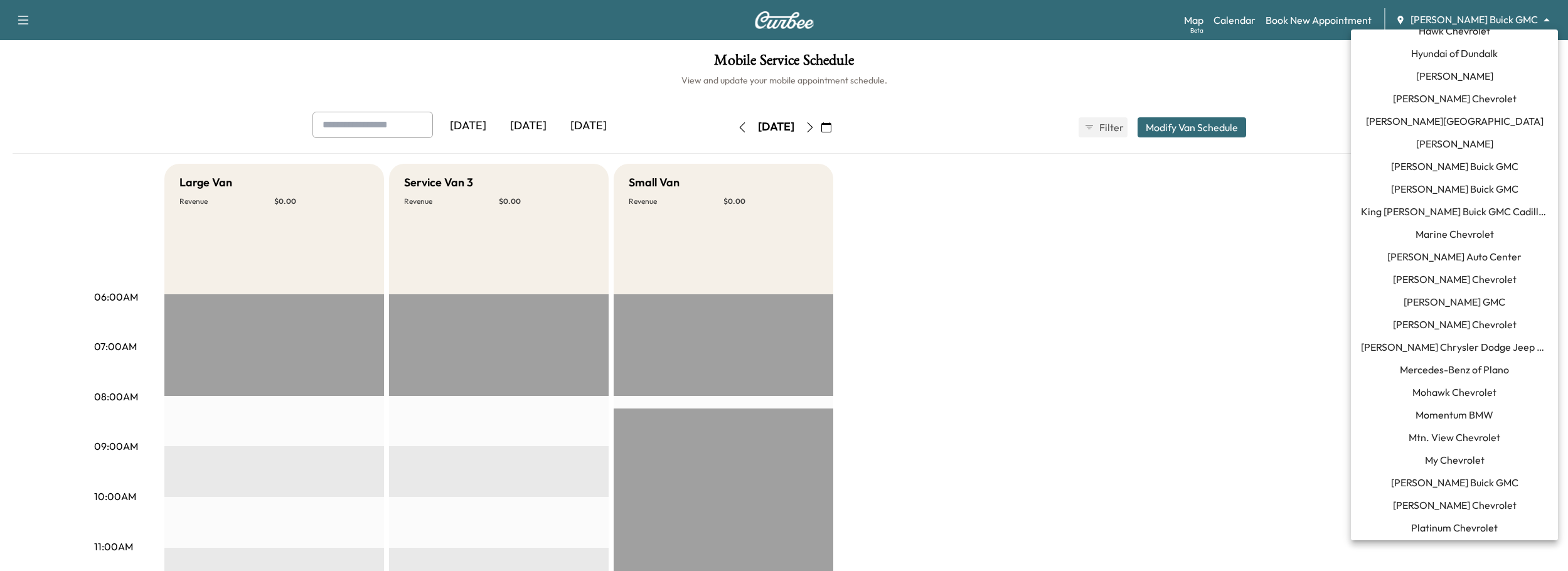
scroll to position [703, 0]
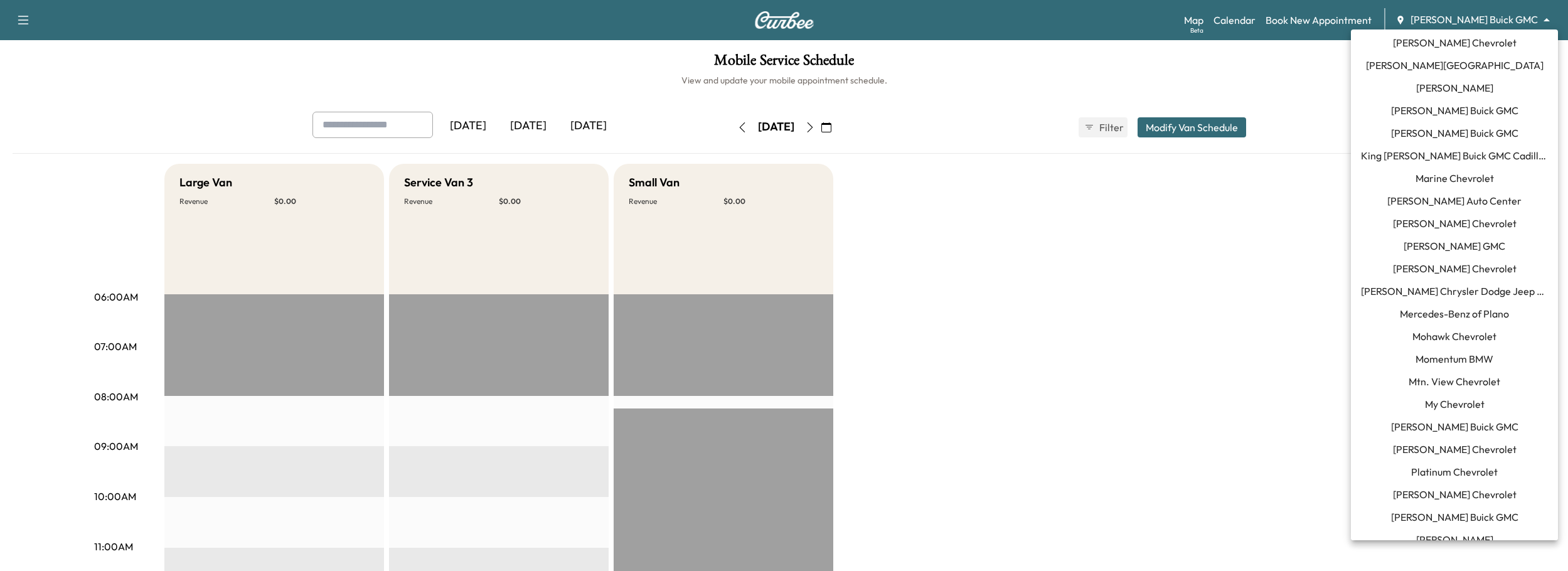
click at [1456, 313] on span "Mercedes-Benz of Plano" at bounding box center [1454, 313] width 109 height 15
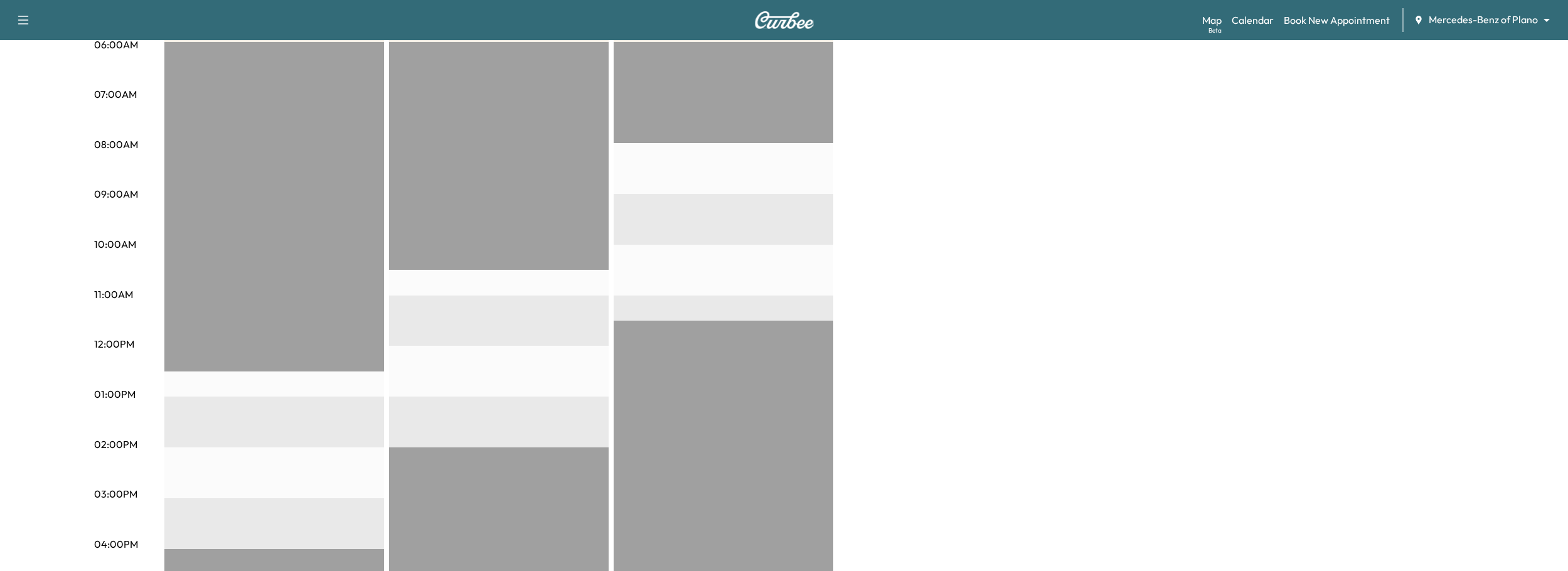
scroll to position [28, 0]
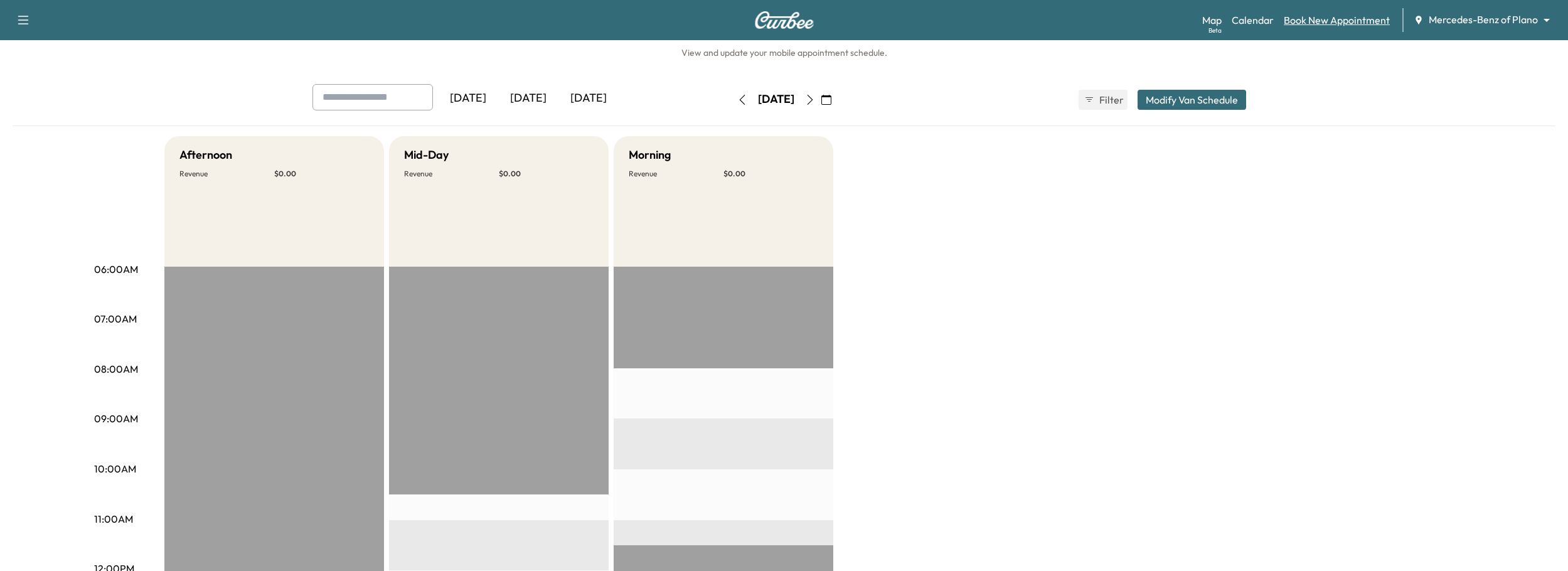
click at [1321, 16] on link "Book New Appointment" at bounding box center [1337, 20] width 106 height 15
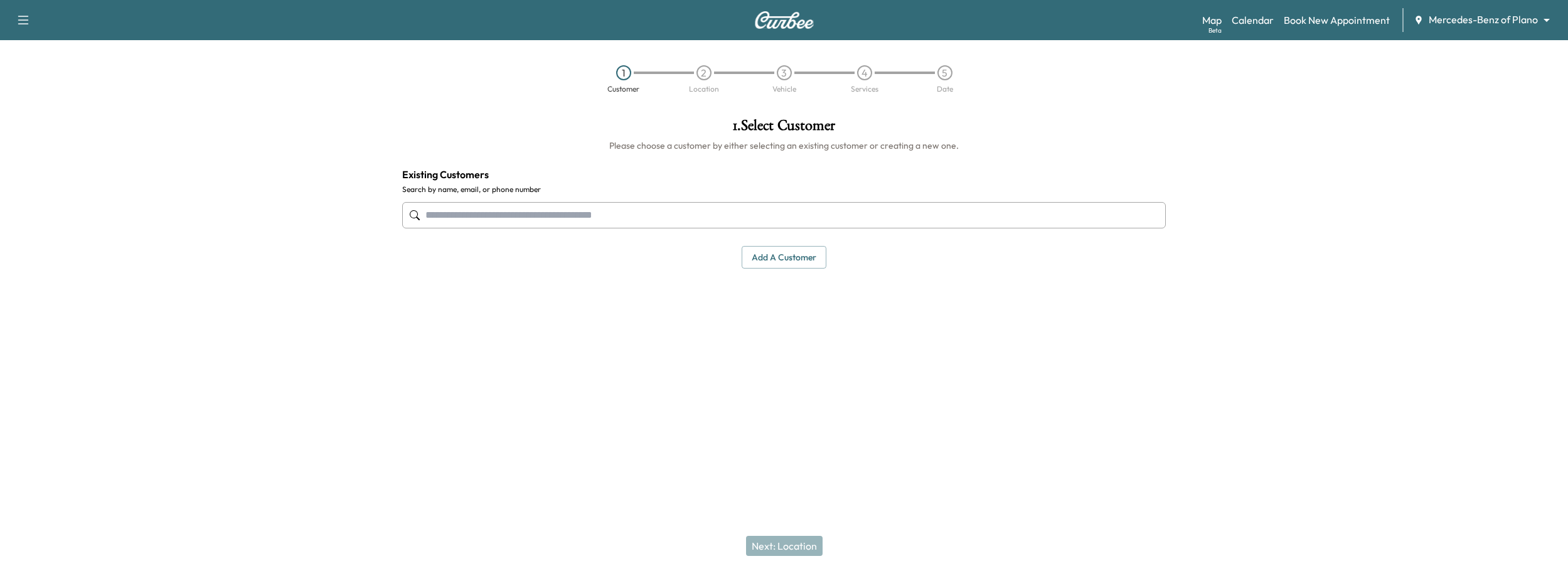
click at [778, 221] on input "text" at bounding box center [784, 215] width 764 height 26
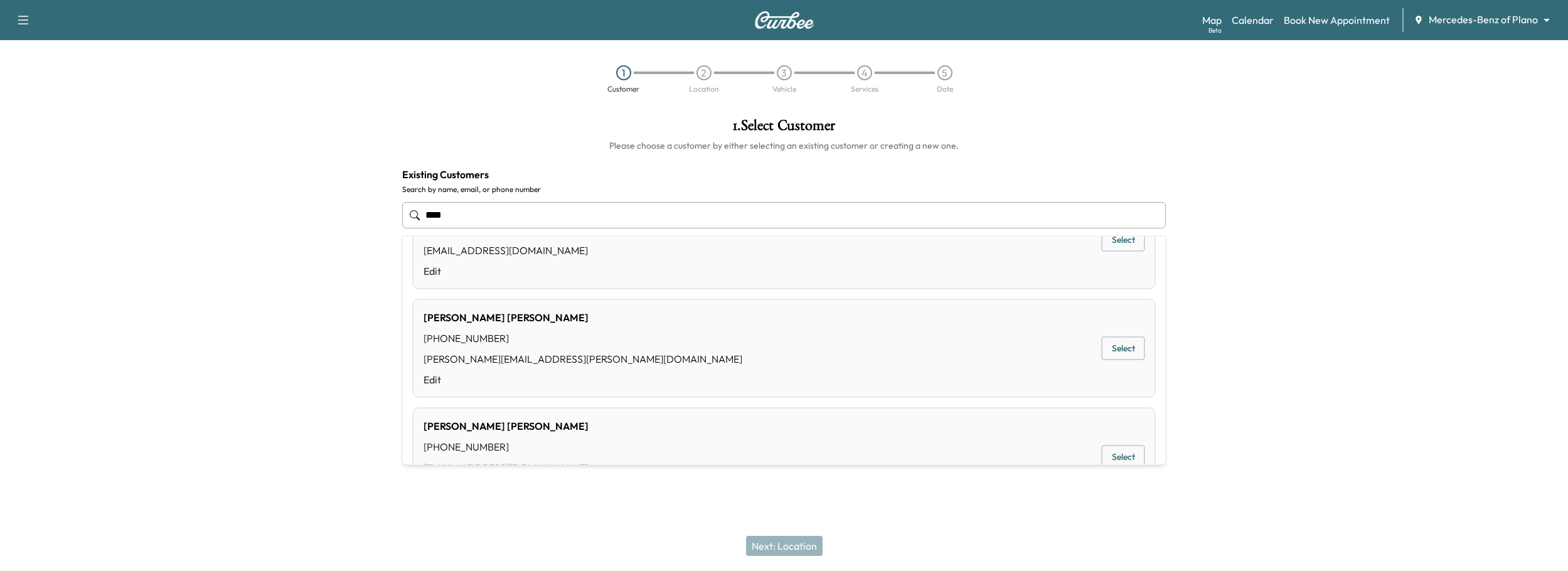
scroll to position [181, 0]
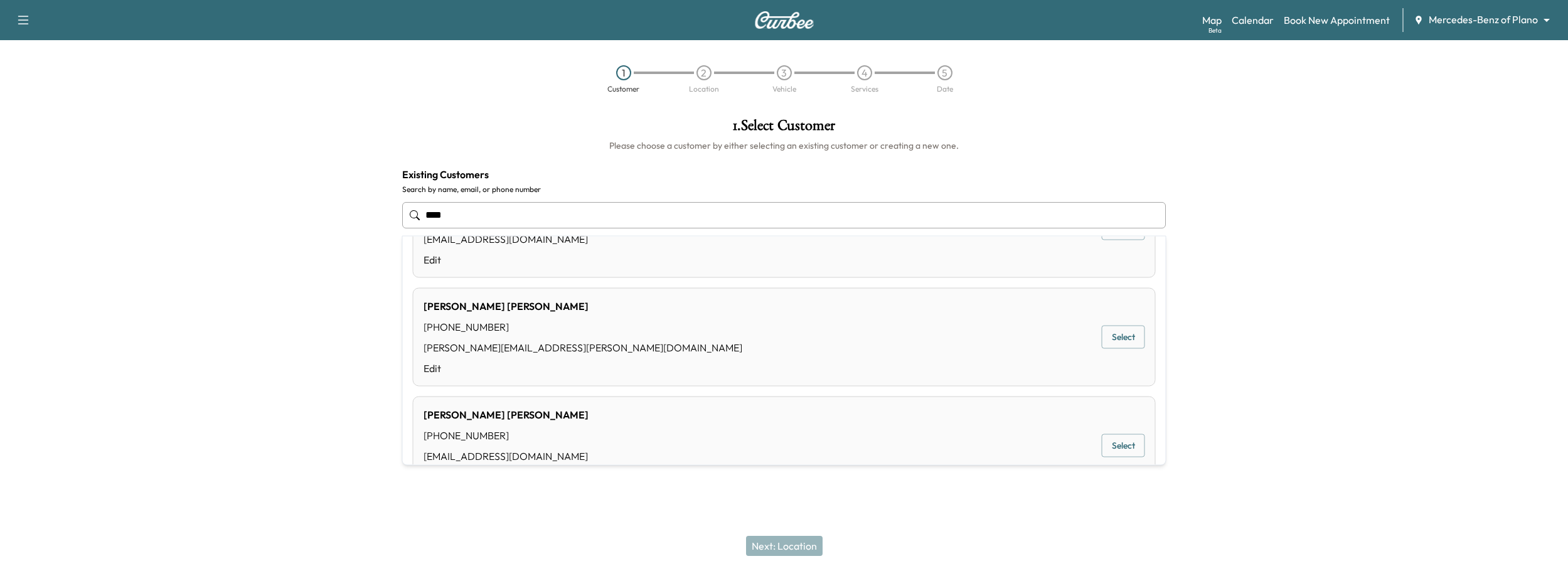
click at [725, 332] on div "Chris Mudd (972) 533-7392 chris.mudd@curbee.com Edit Select" at bounding box center [784, 337] width 743 height 98
type input "**********"
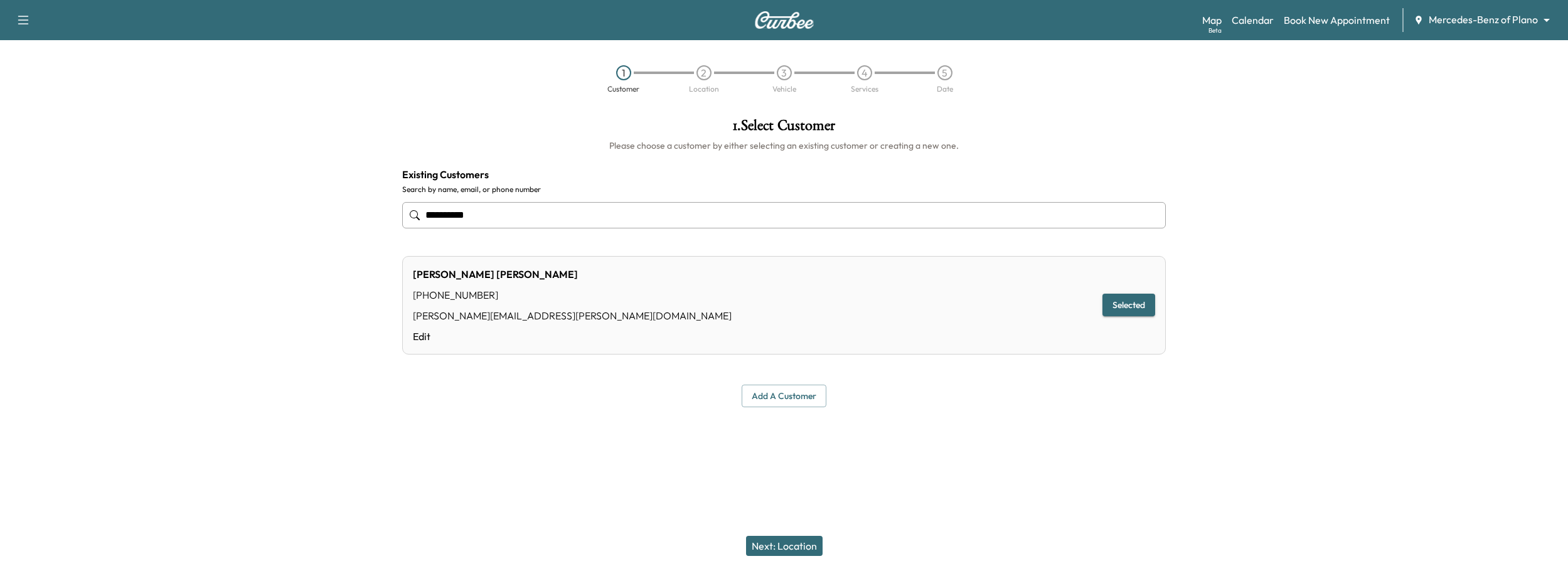
click at [778, 540] on button "Next: Location" at bounding box center [784, 545] width 76 height 20
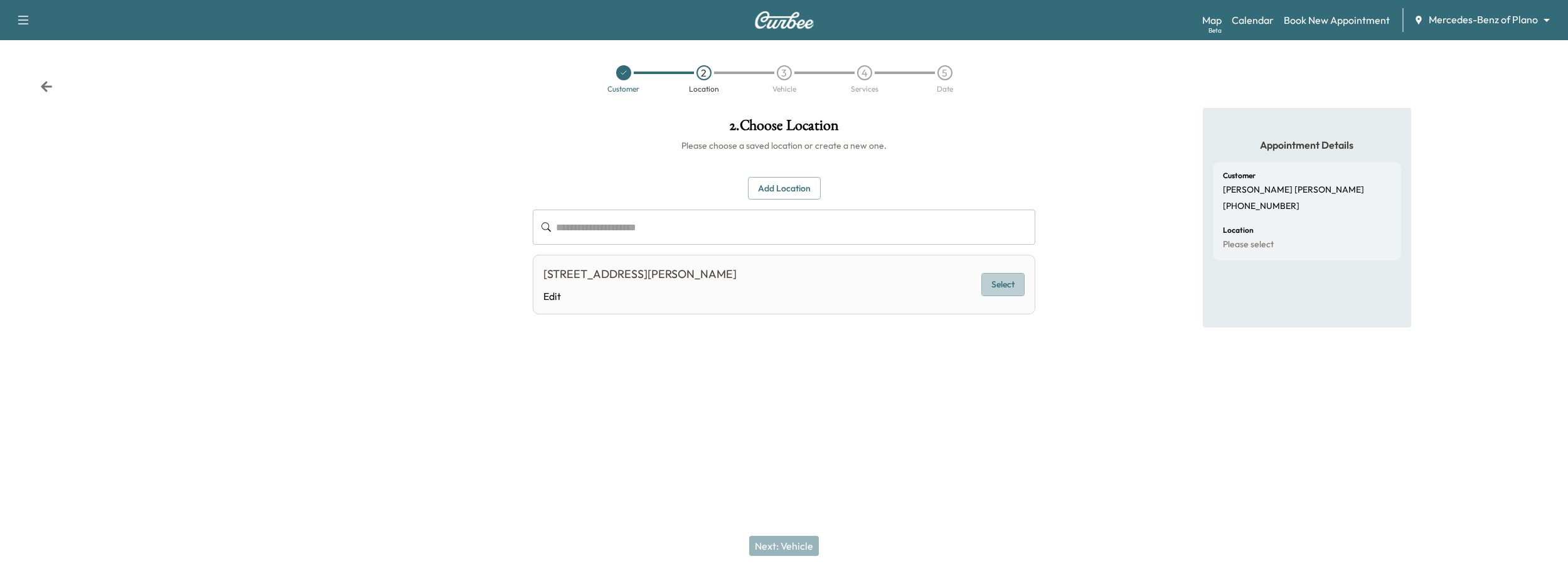
click at [1000, 288] on button "Select" at bounding box center [1003, 284] width 43 height 23
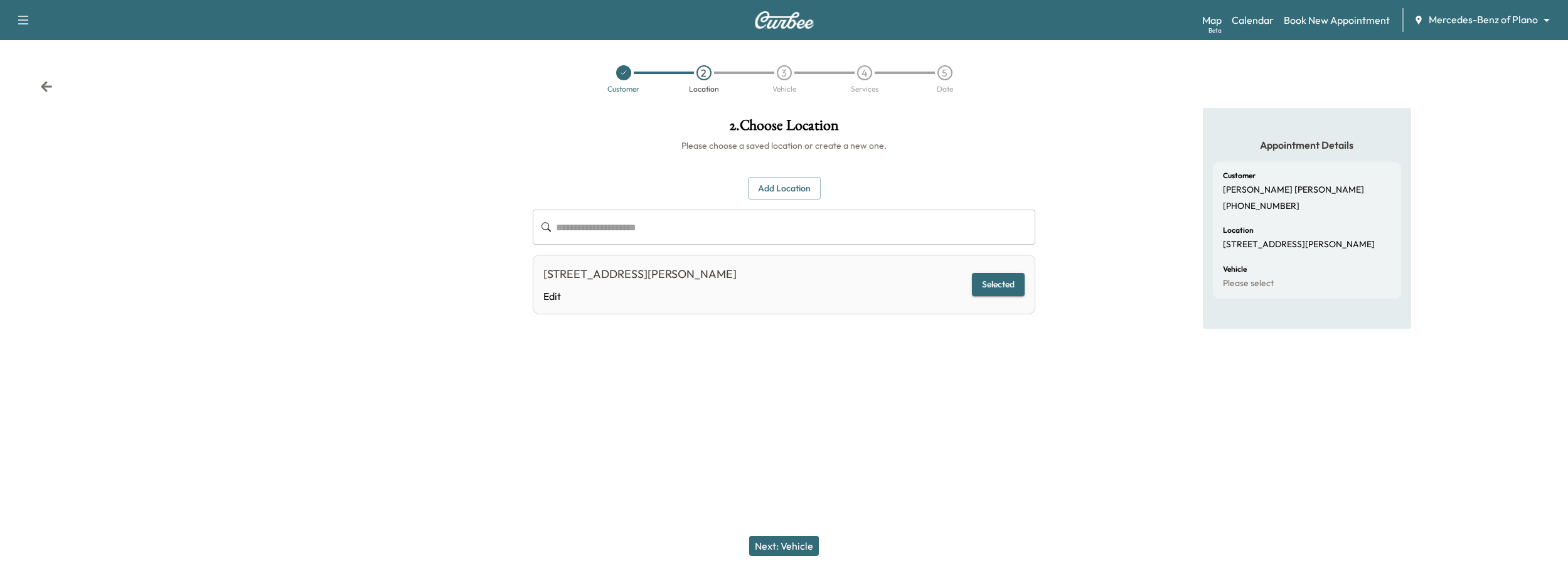
click at [805, 543] on button "Next: Vehicle" at bounding box center [784, 545] width 70 height 20
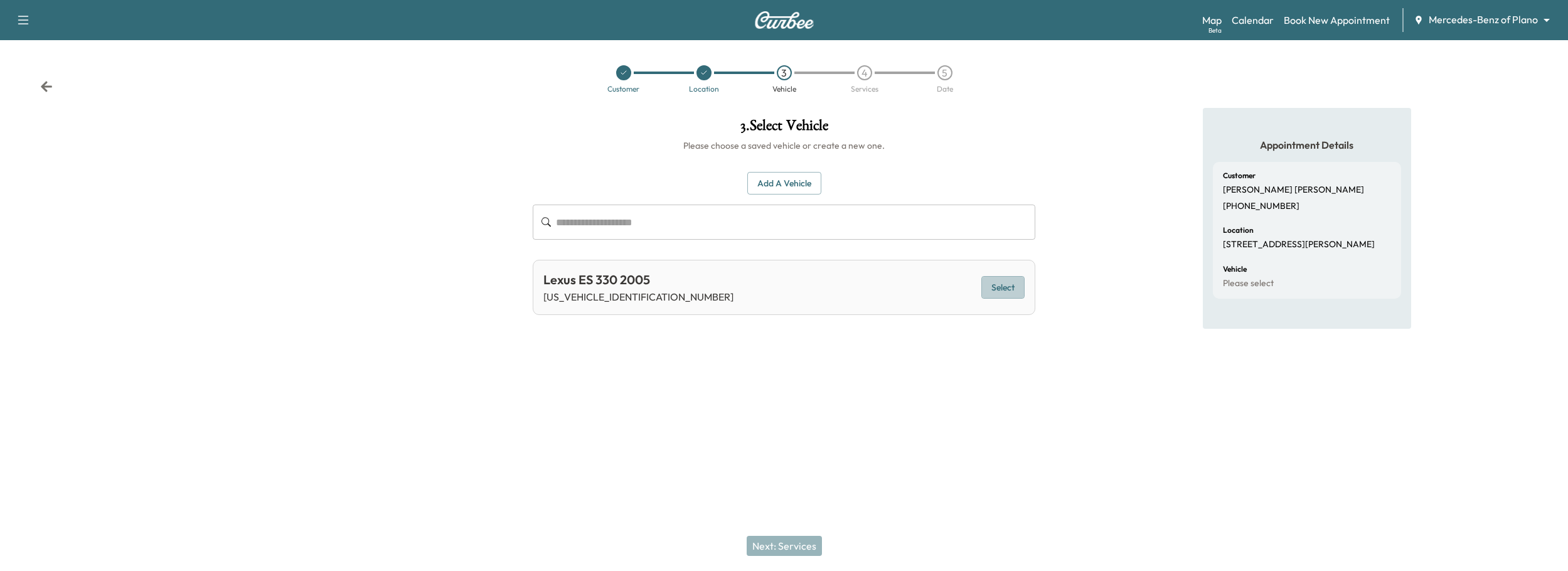
click at [1002, 282] on button "Select" at bounding box center [1003, 288] width 43 height 23
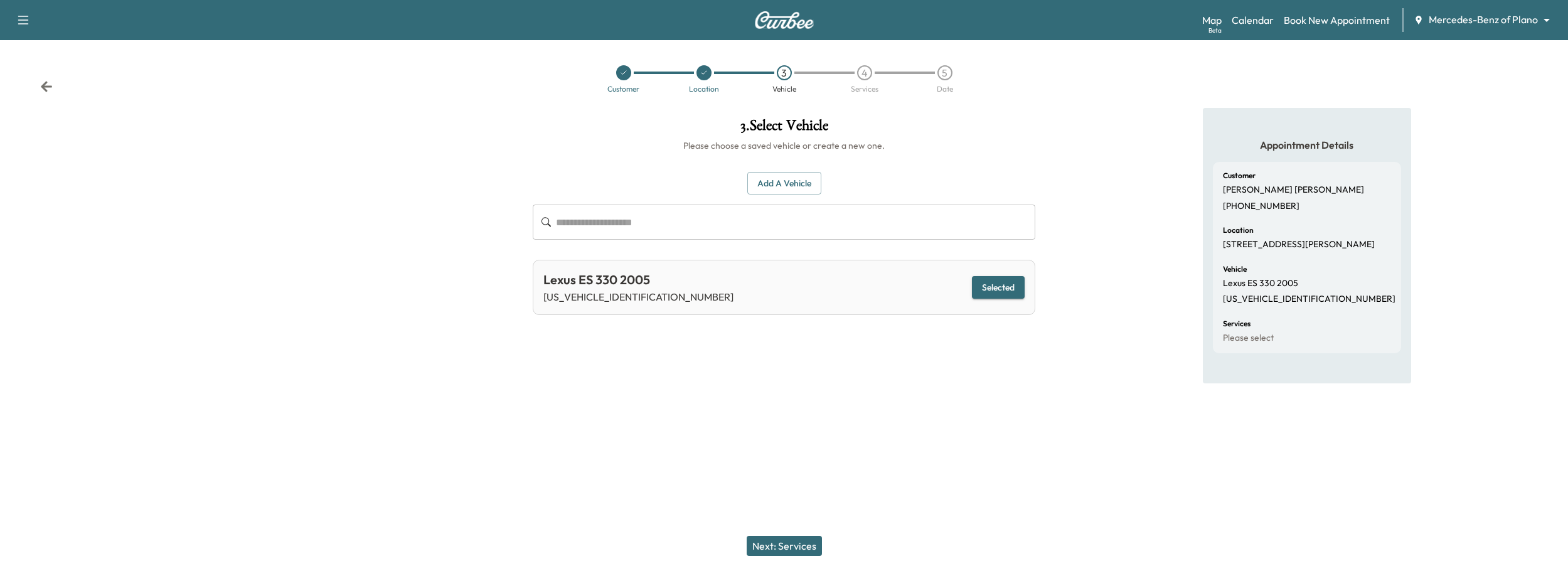
click at [799, 548] on button "Next: Services" at bounding box center [784, 545] width 75 height 20
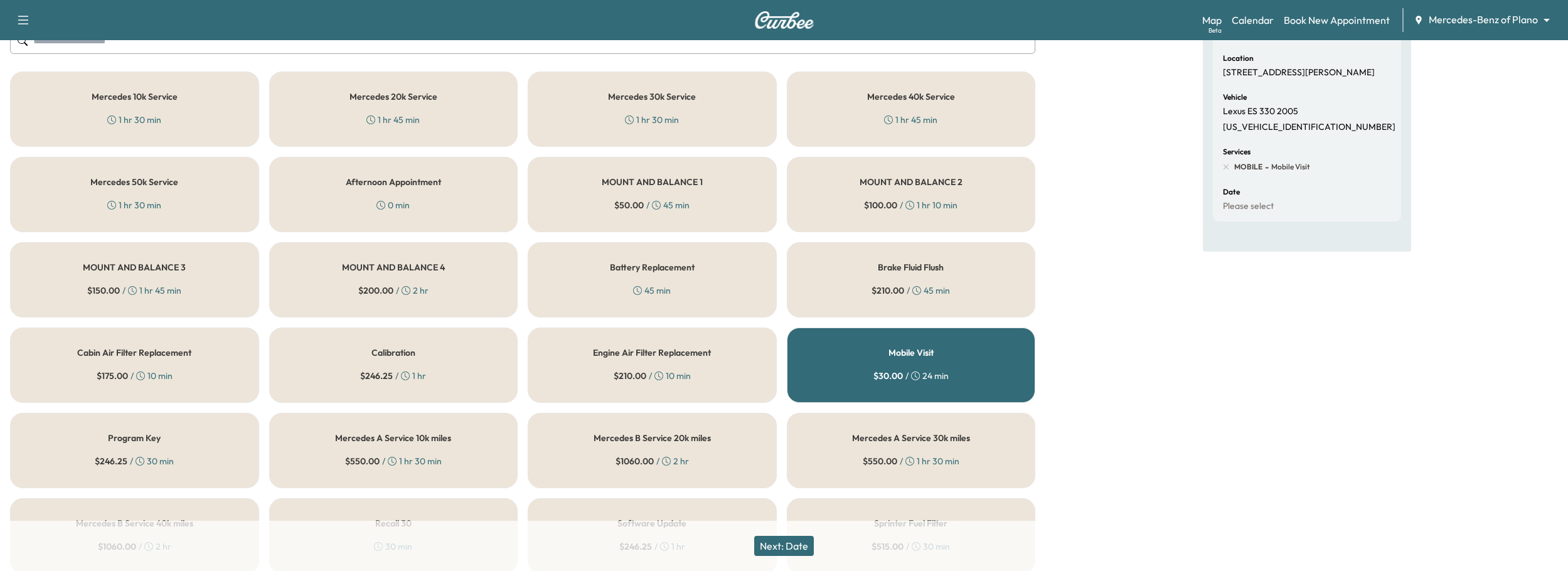
scroll to position [166, 0]
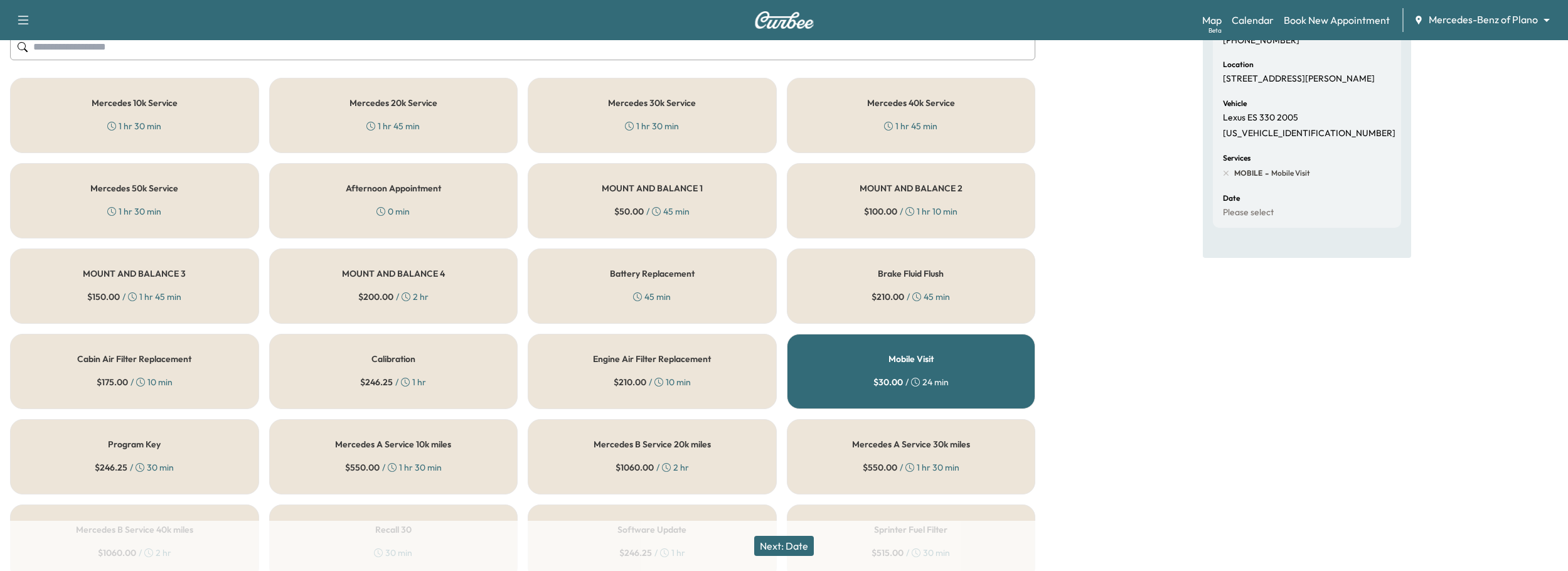
click at [690, 256] on div "Battery Replacement 45 min" at bounding box center [652, 286] width 249 height 75
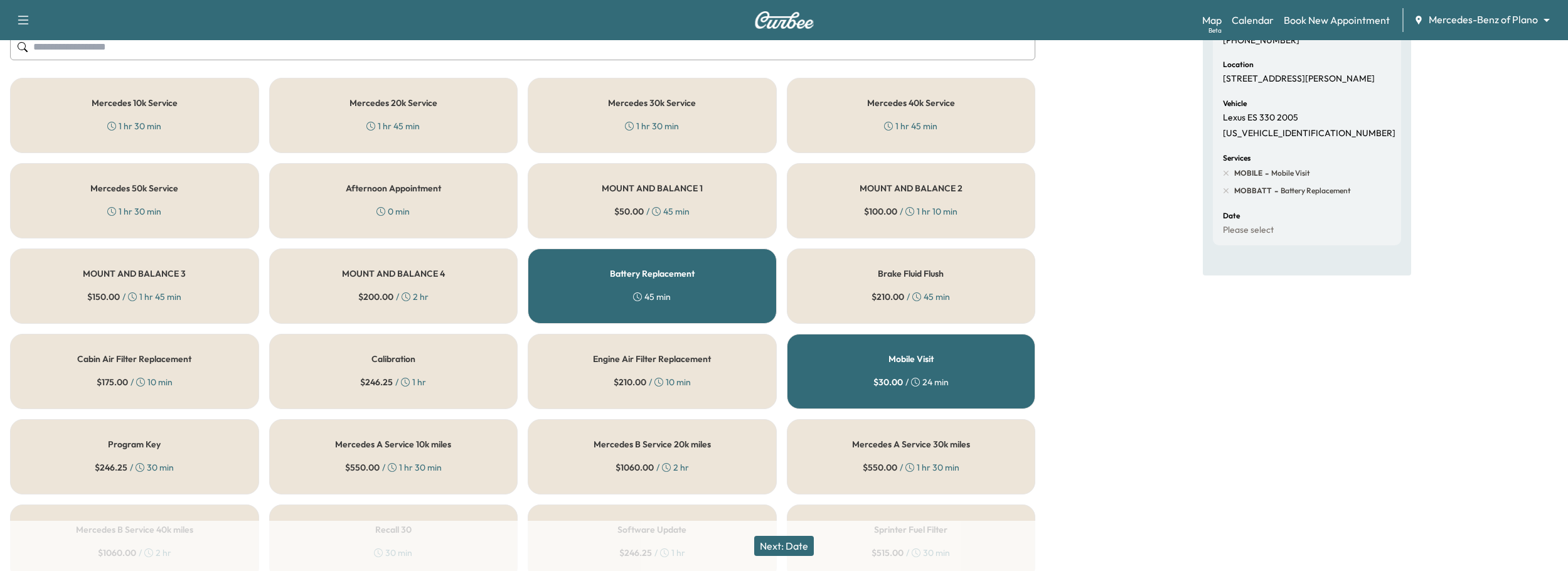
click at [785, 540] on button "Next: Date" at bounding box center [784, 545] width 60 height 20
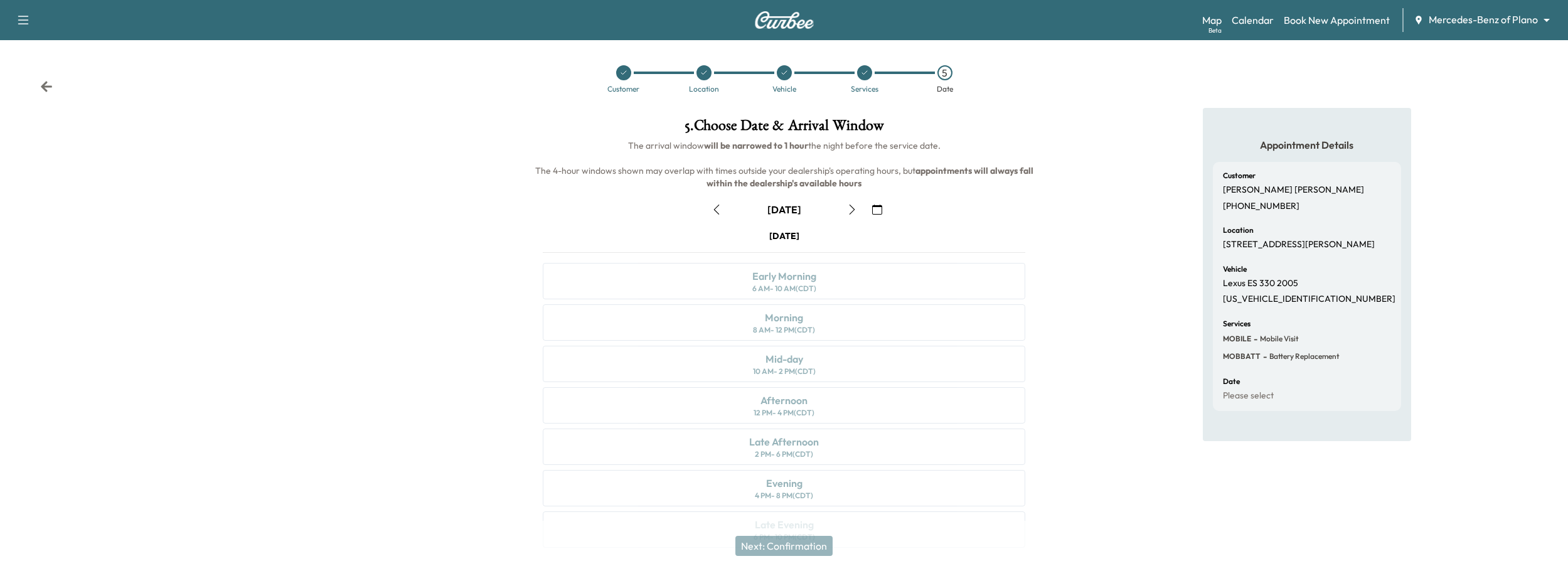
click at [884, 209] on button "button" at bounding box center [877, 209] width 21 height 20
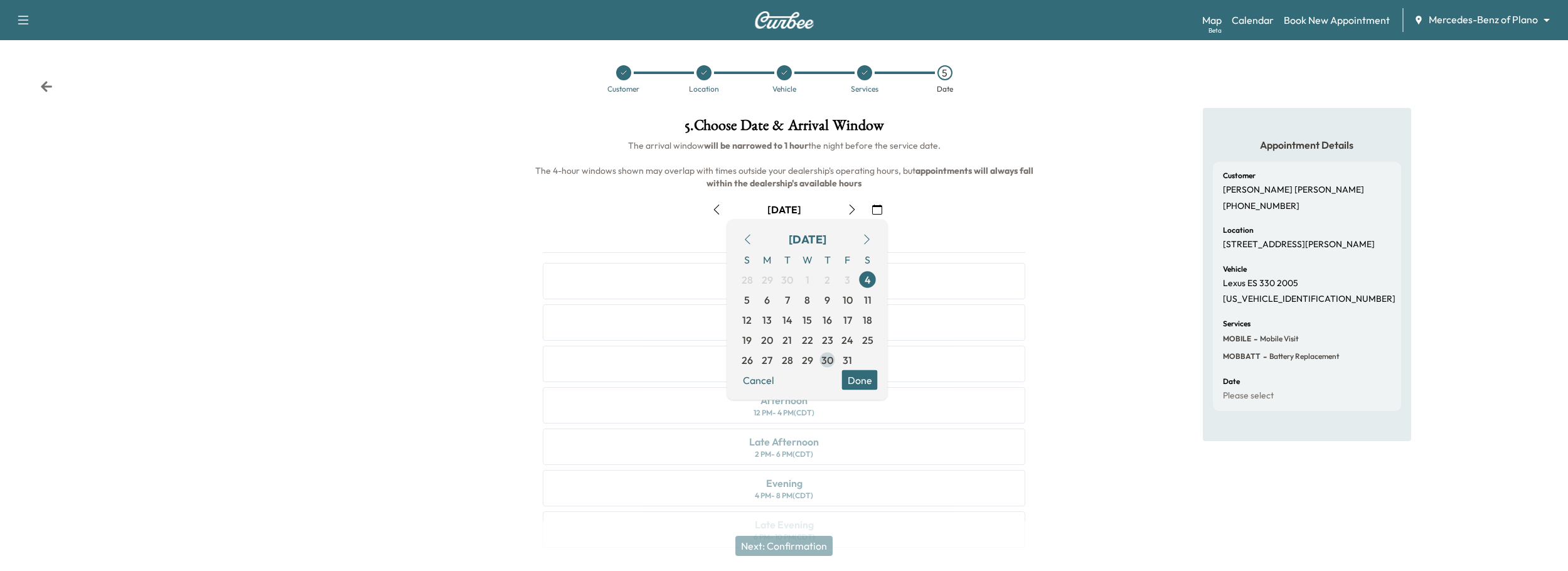
click at [825, 360] on span "30" at bounding box center [827, 360] width 12 height 15
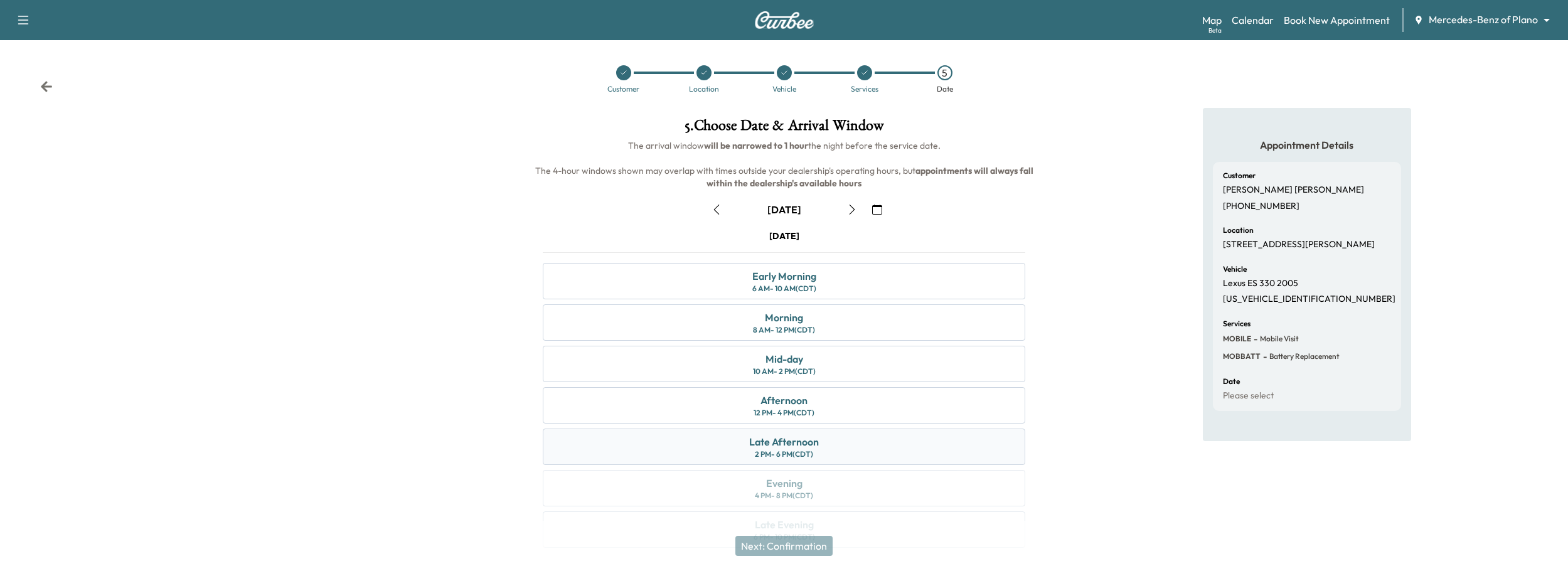
scroll to position [6, 0]
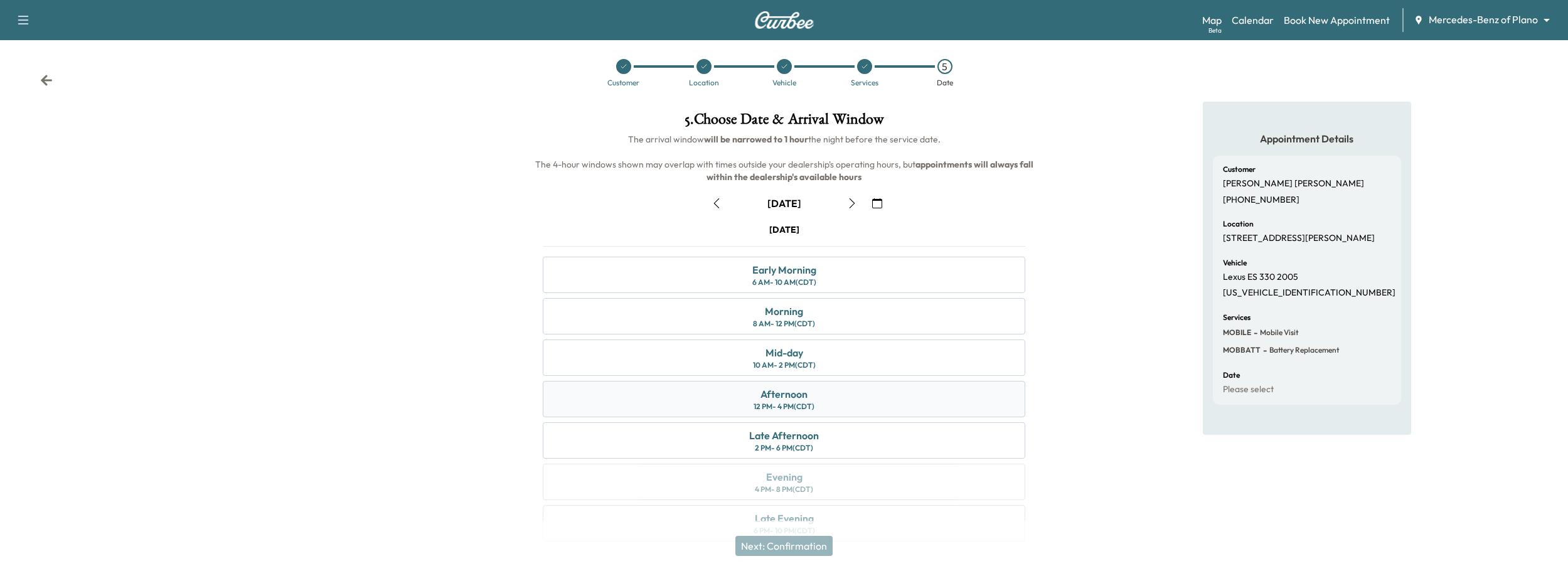
click at [704, 398] on div "Afternoon 12 PM - 4 PM (CDT)" at bounding box center [784, 399] width 483 height 36
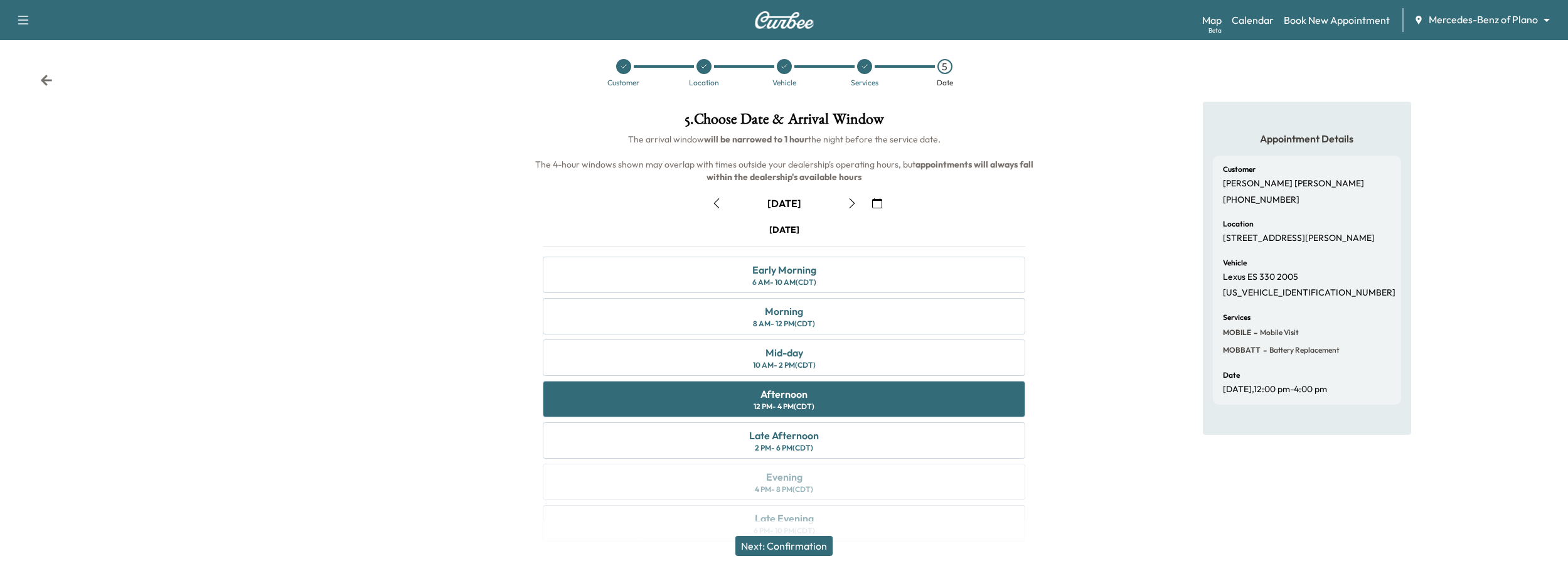
click at [768, 542] on button "Next: Confirmation" at bounding box center [784, 545] width 98 height 20
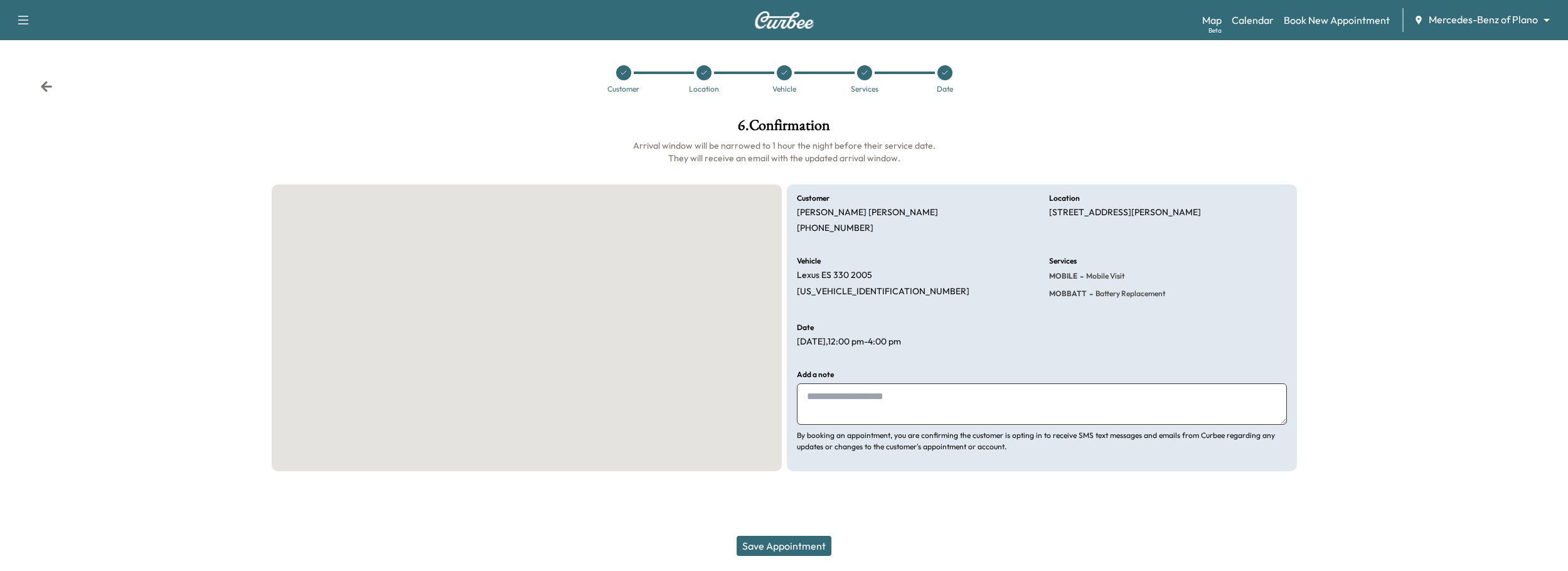
scroll to position [0, 0]
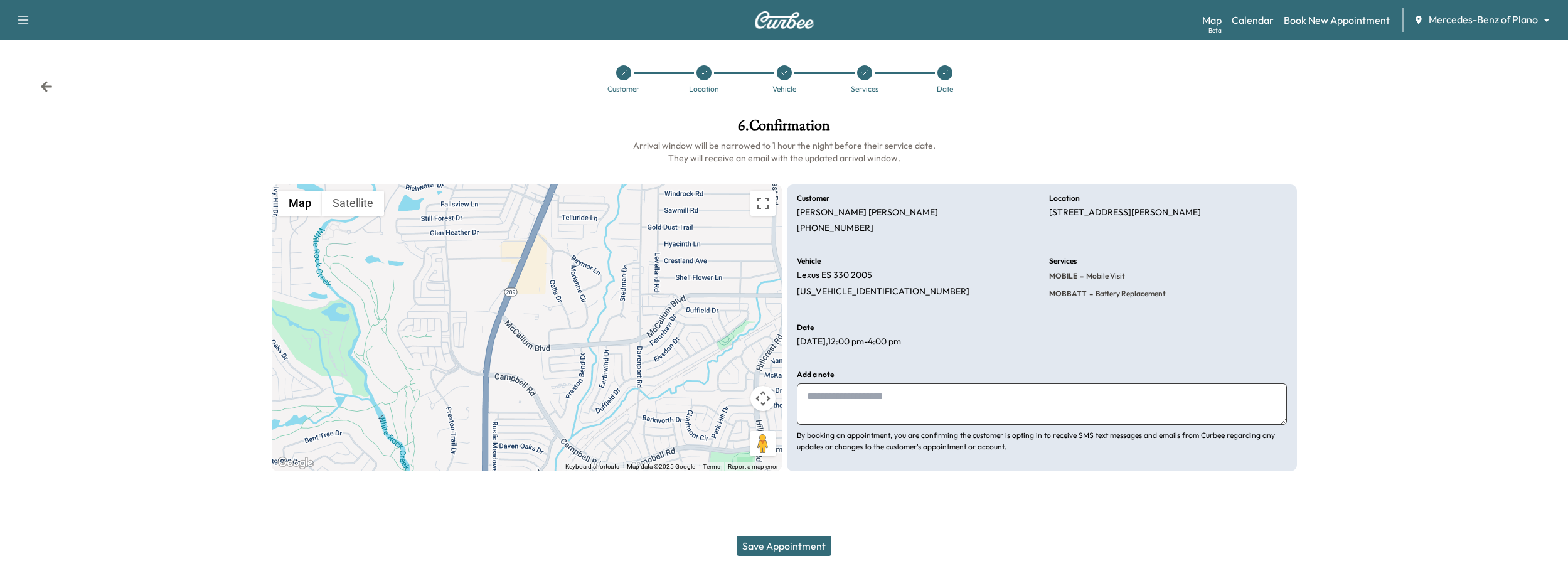
click at [798, 541] on button "Save Appointment" at bounding box center [783, 545] width 95 height 20
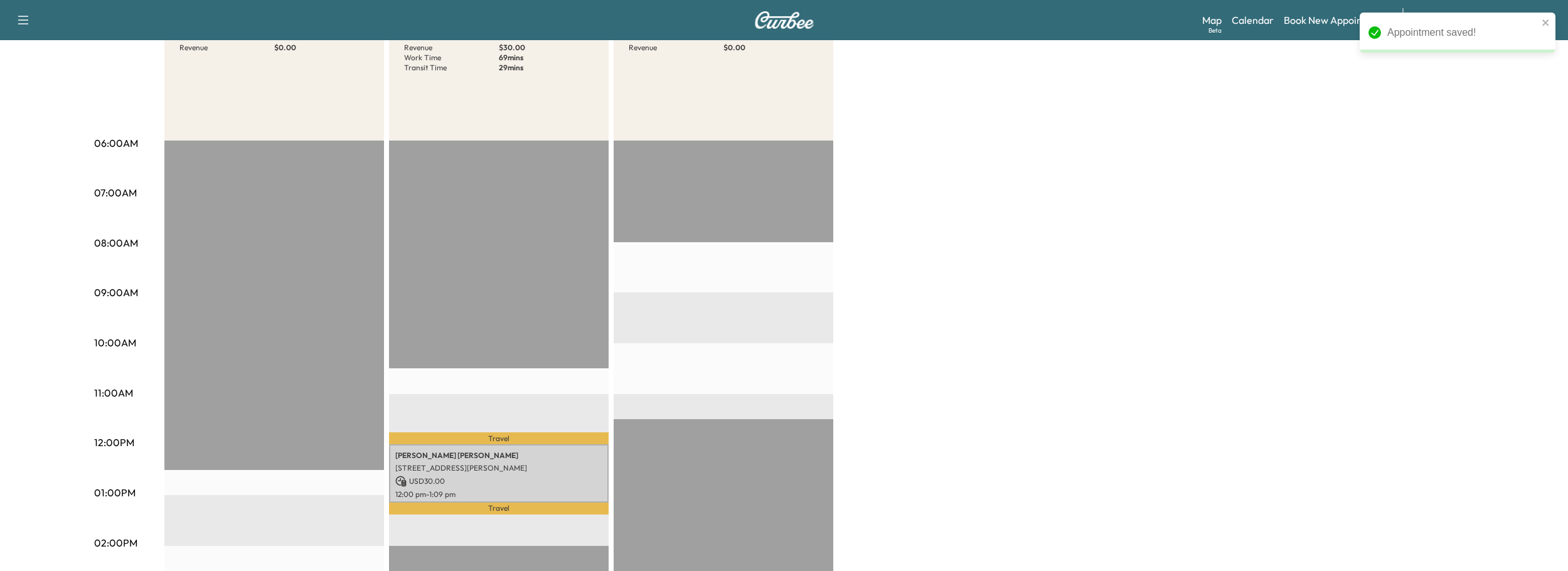
scroll to position [174, 0]
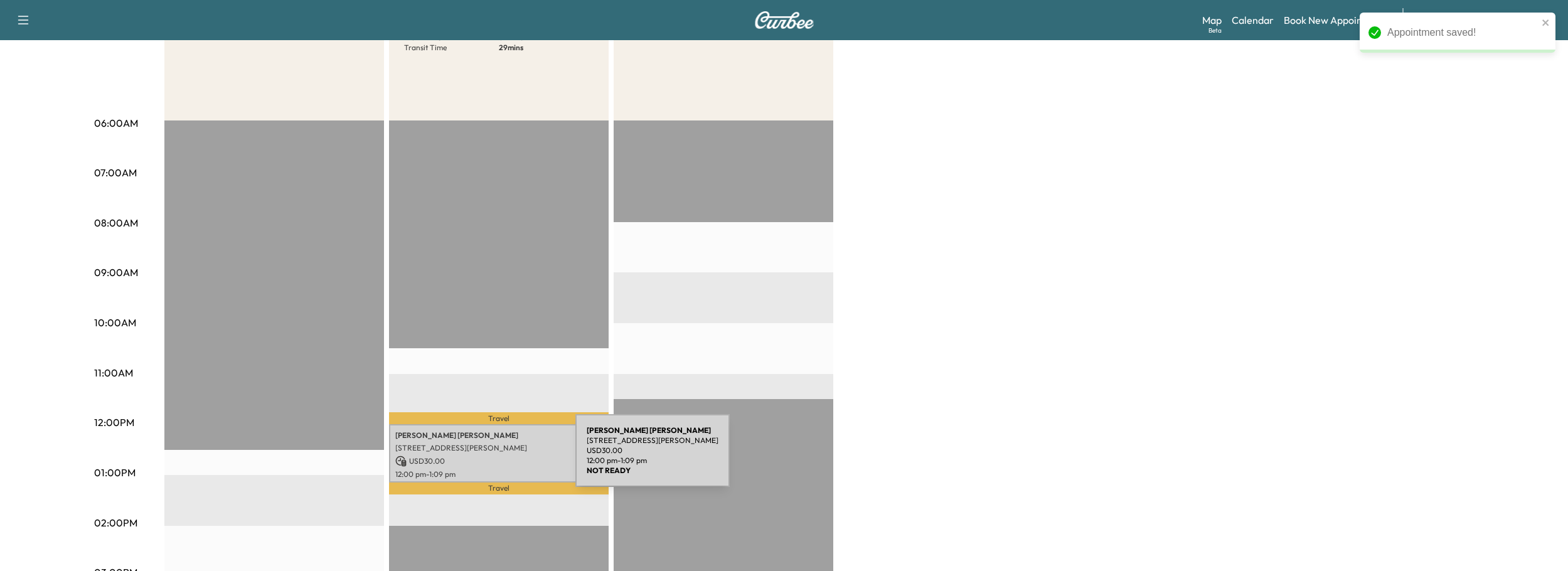
click at [482, 457] on p "USD 30.00" at bounding box center [498, 461] width 207 height 11
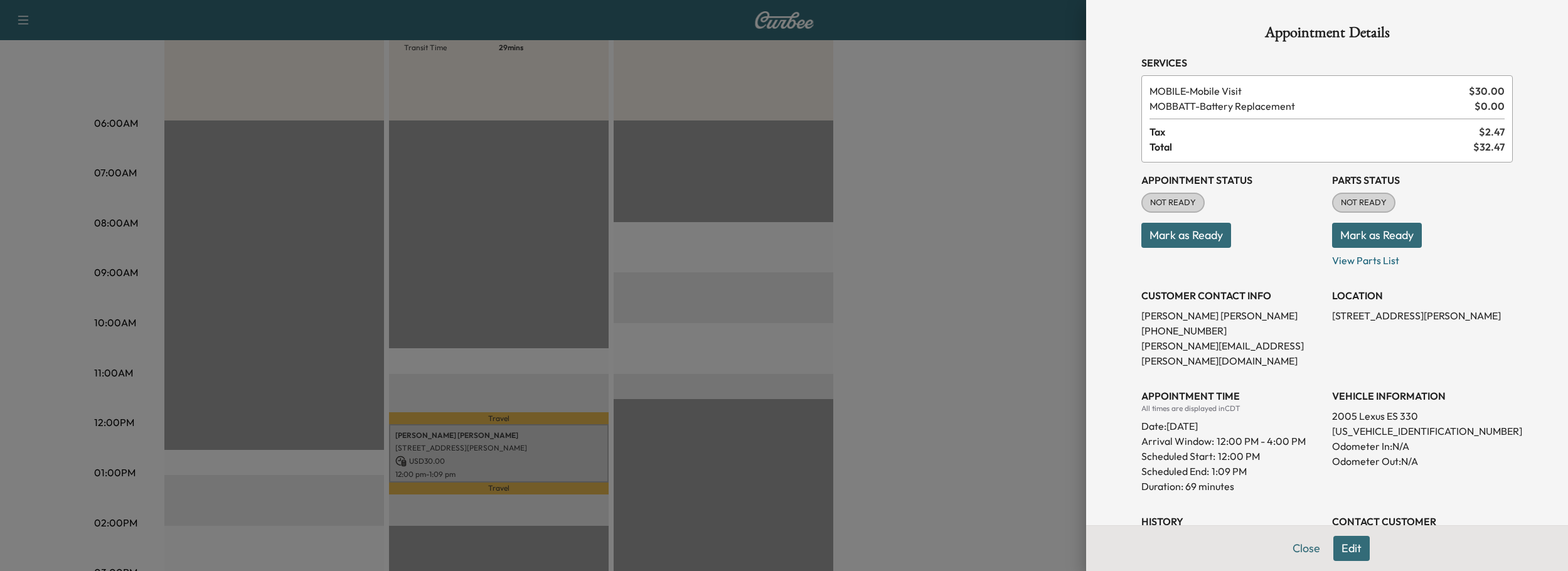
scroll to position [157, 0]
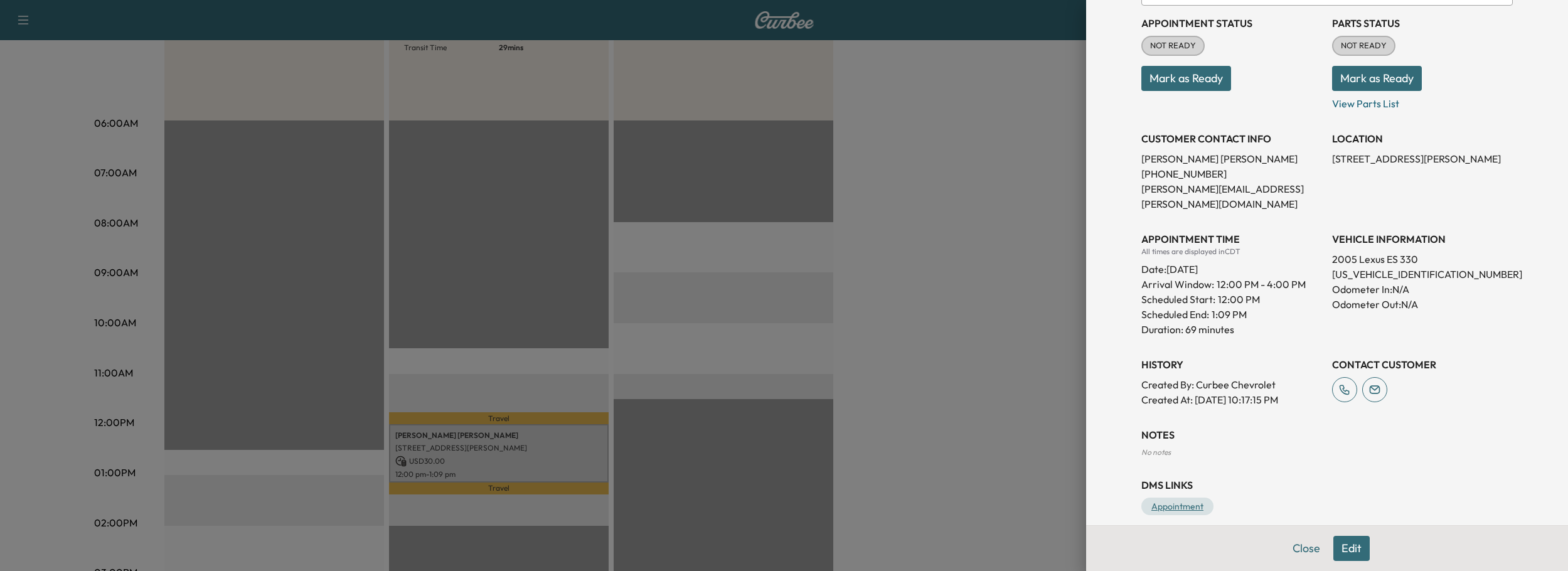
click at [1173, 498] on link "Appointment" at bounding box center [1177, 506] width 72 height 18
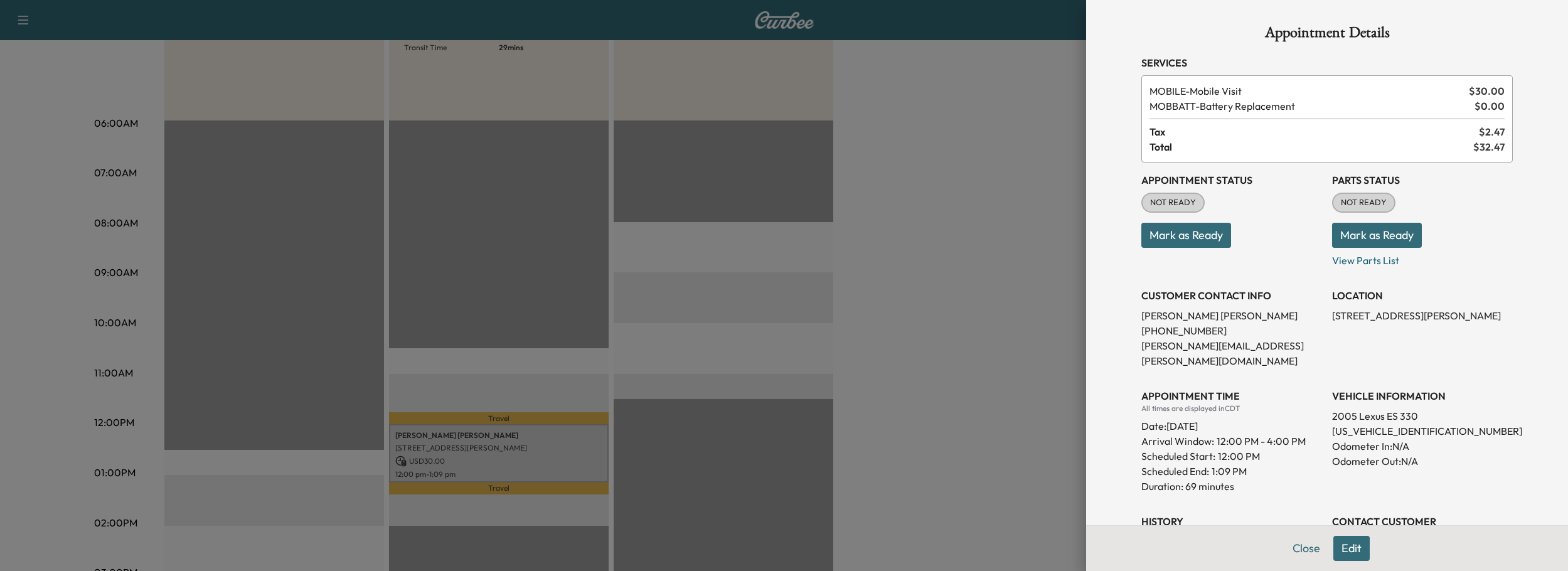
click at [1361, 543] on button "Edit" at bounding box center [1351, 548] width 36 height 25
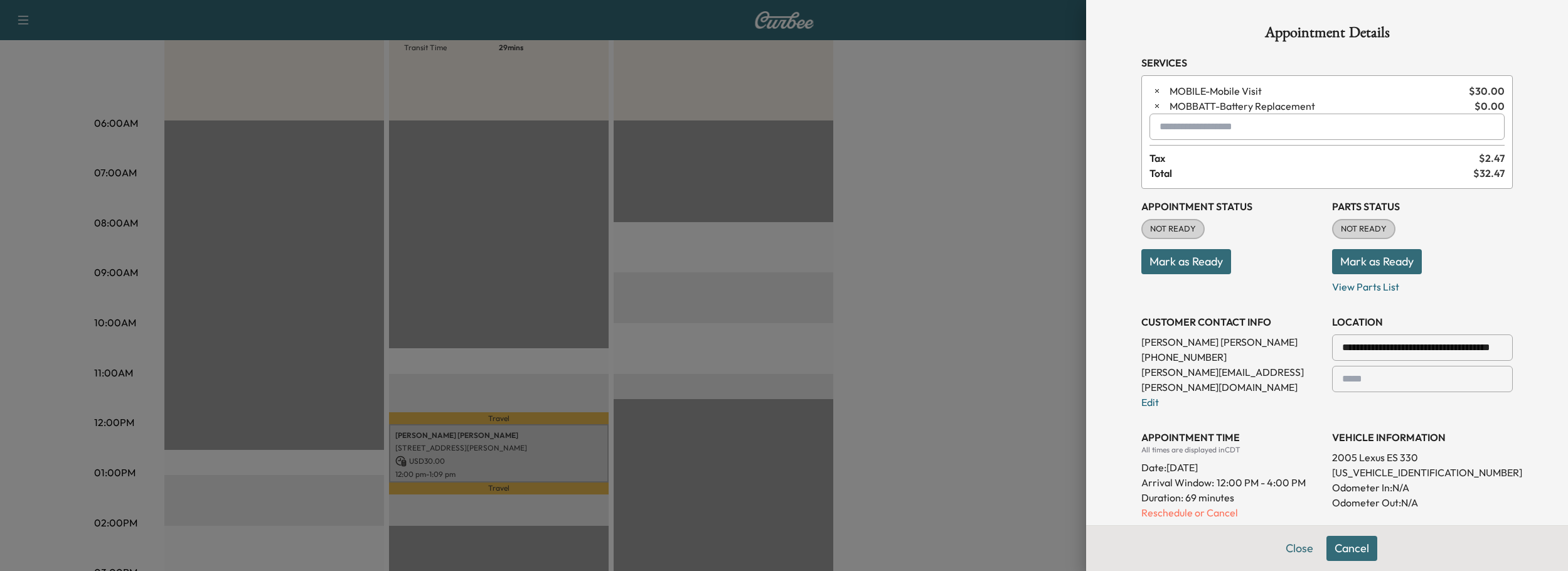
click at [1207, 132] on input "text" at bounding box center [1327, 126] width 355 height 26
type input "***"
click at [1188, 127] on input "***" at bounding box center [1327, 126] width 355 height 26
type input "***"
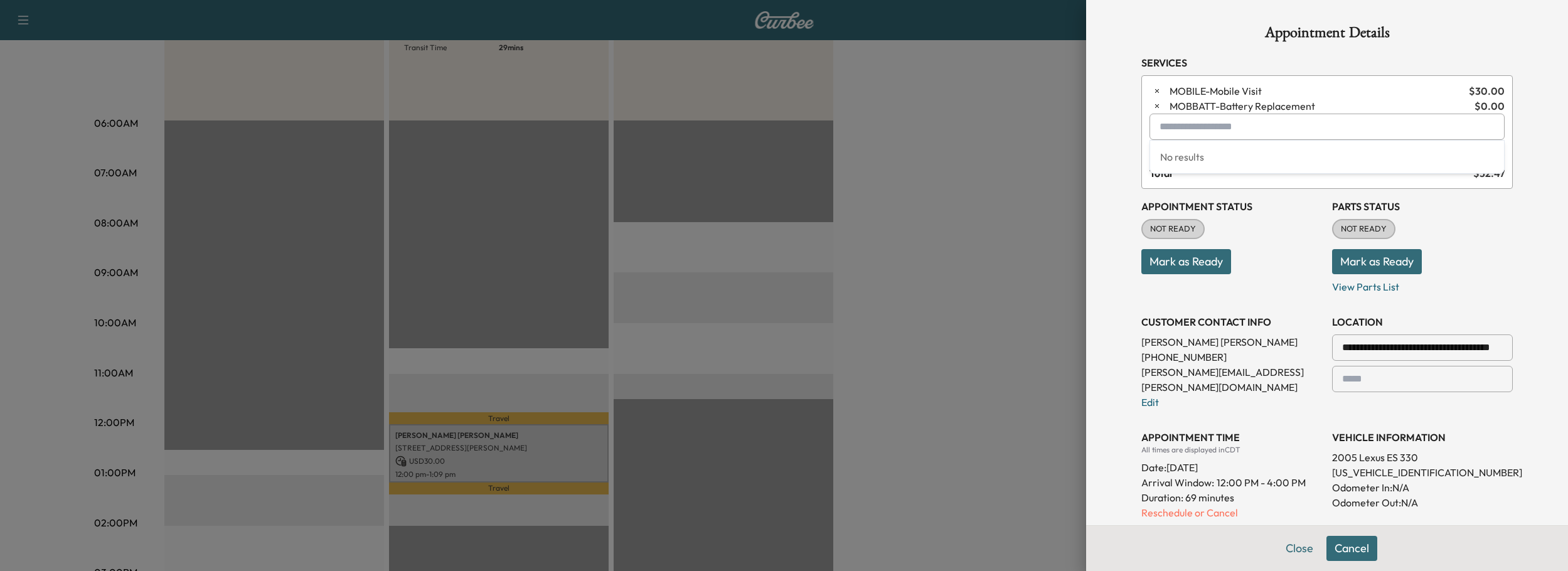
click at [496, 259] on div at bounding box center [784, 286] width 1568 height 571
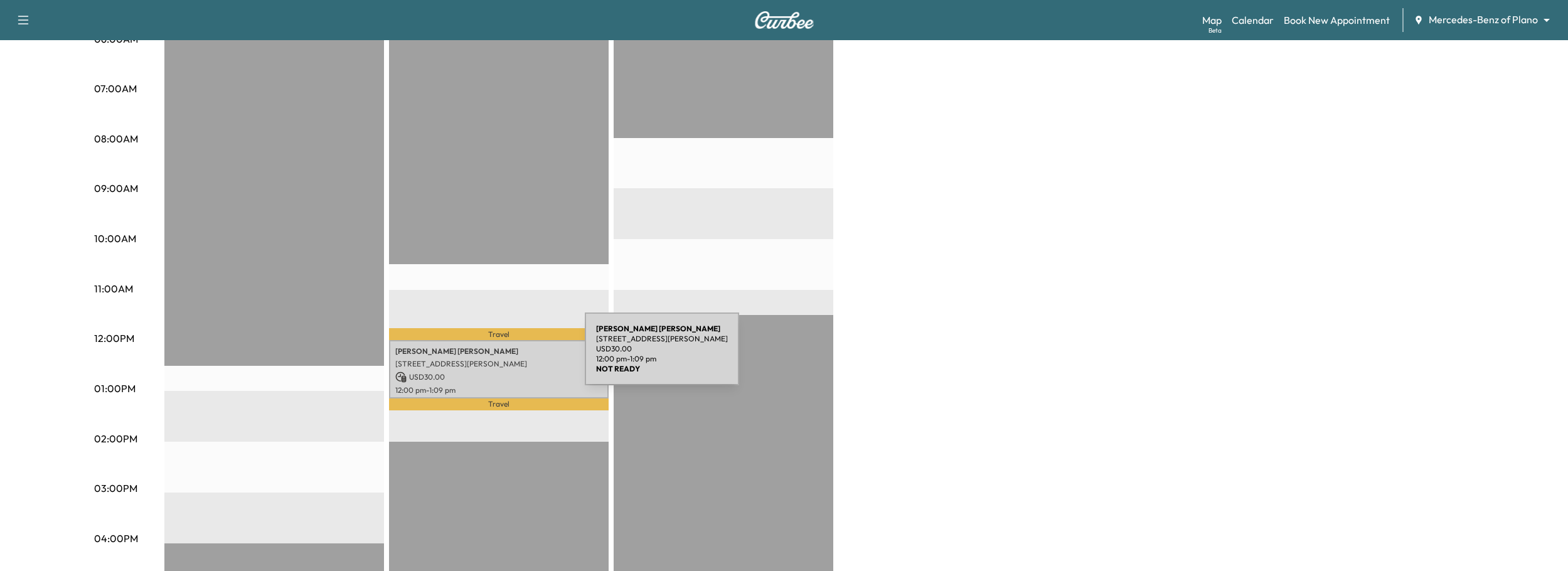
scroll to position [260, 0]
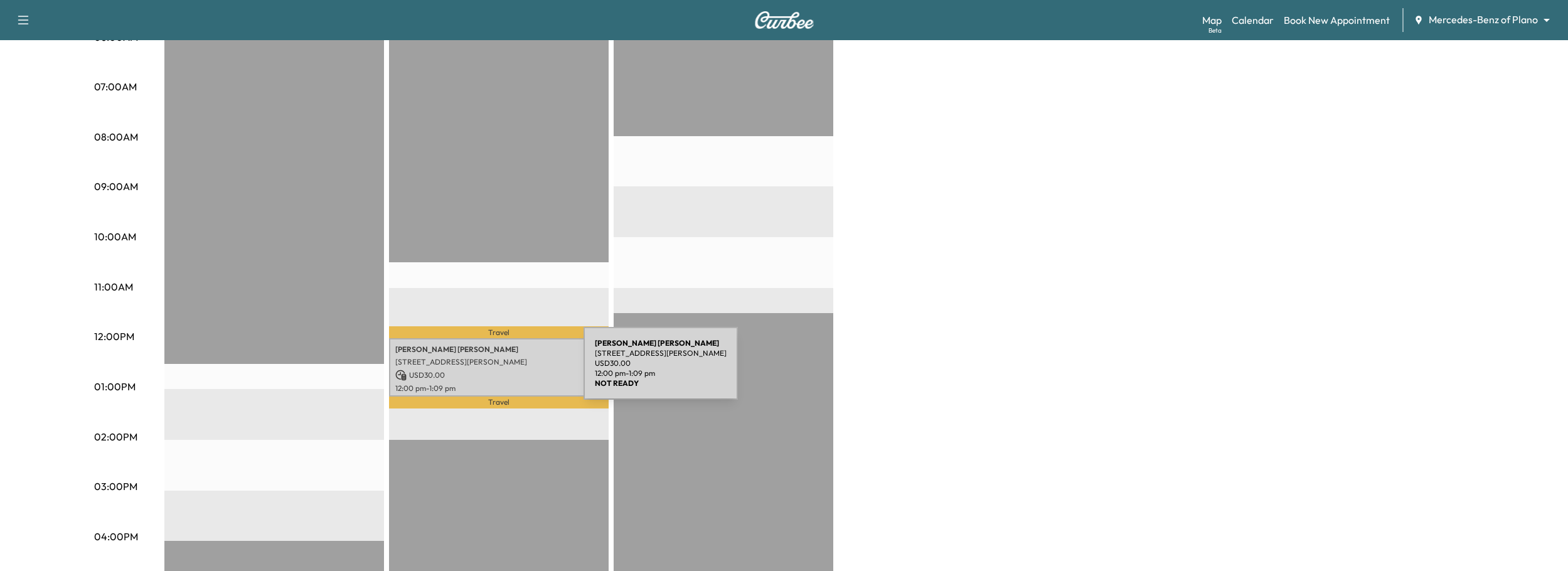
click at [489, 371] on p "USD 30.00" at bounding box center [498, 375] width 207 height 11
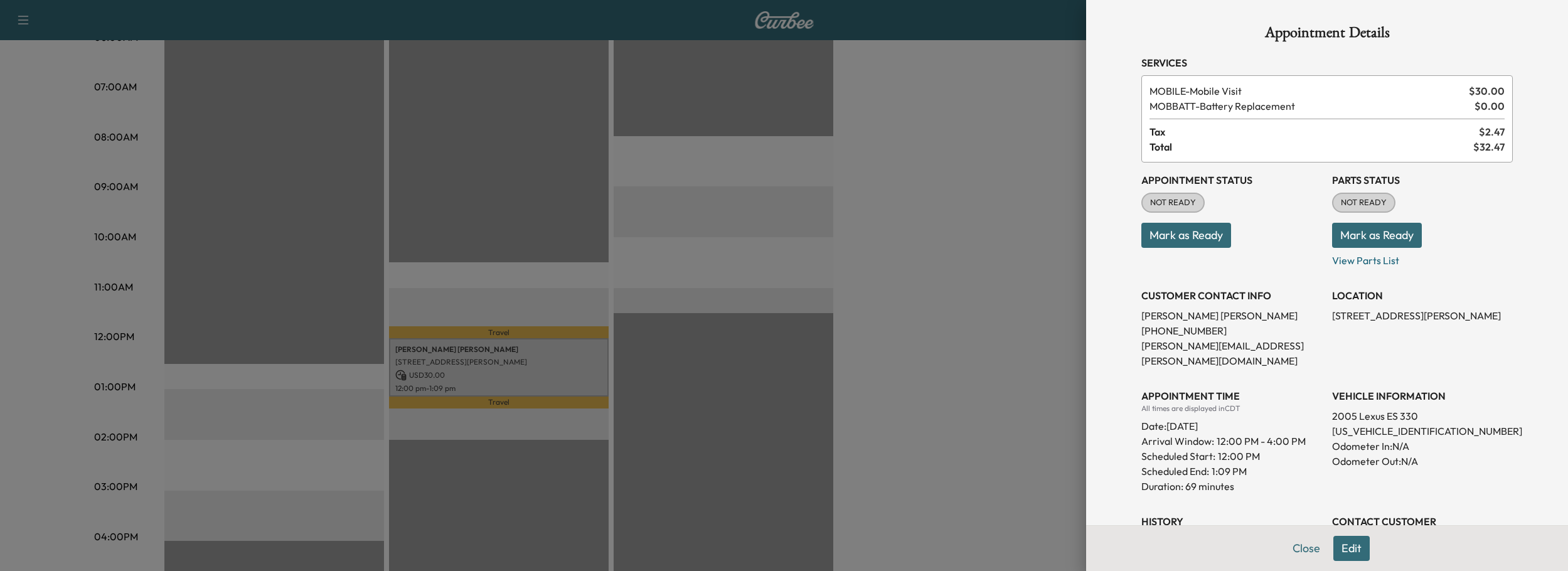
click at [1343, 538] on button "Edit" at bounding box center [1351, 548] width 36 height 25
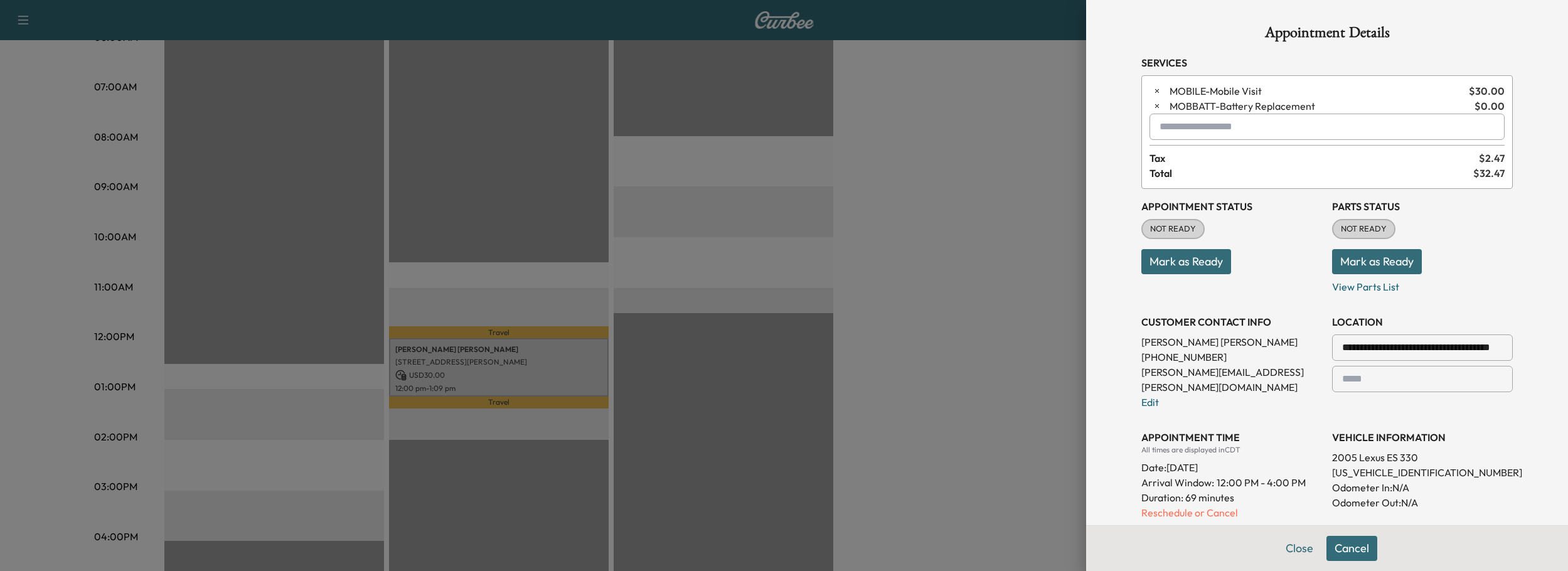
click at [1171, 117] on input "text" at bounding box center [1327, 126] width 355 height 26
click at [1192, 154] on p "MOBRECALL - Recall 30" at bounding box center [1289, 159] width 268 height 18
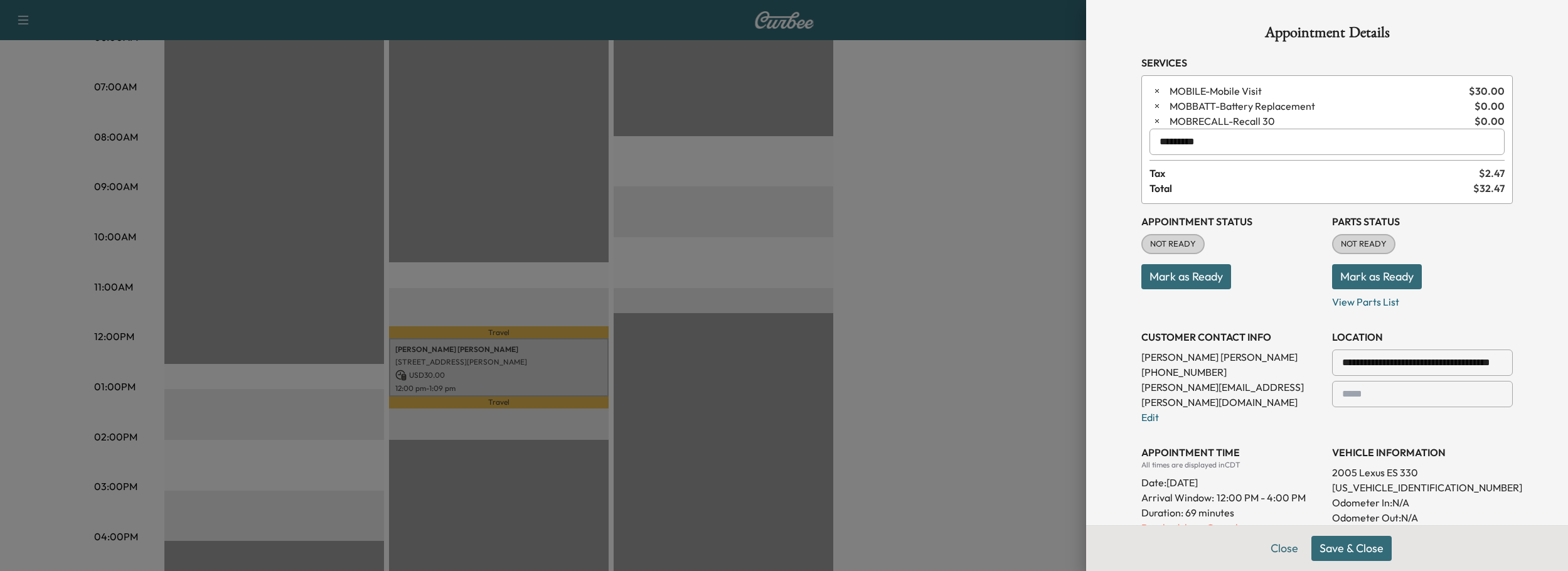
type input "*********"
click at [1350, 549] on button "Save & Close" at bounding box center [1351, 548] width 80 height 25
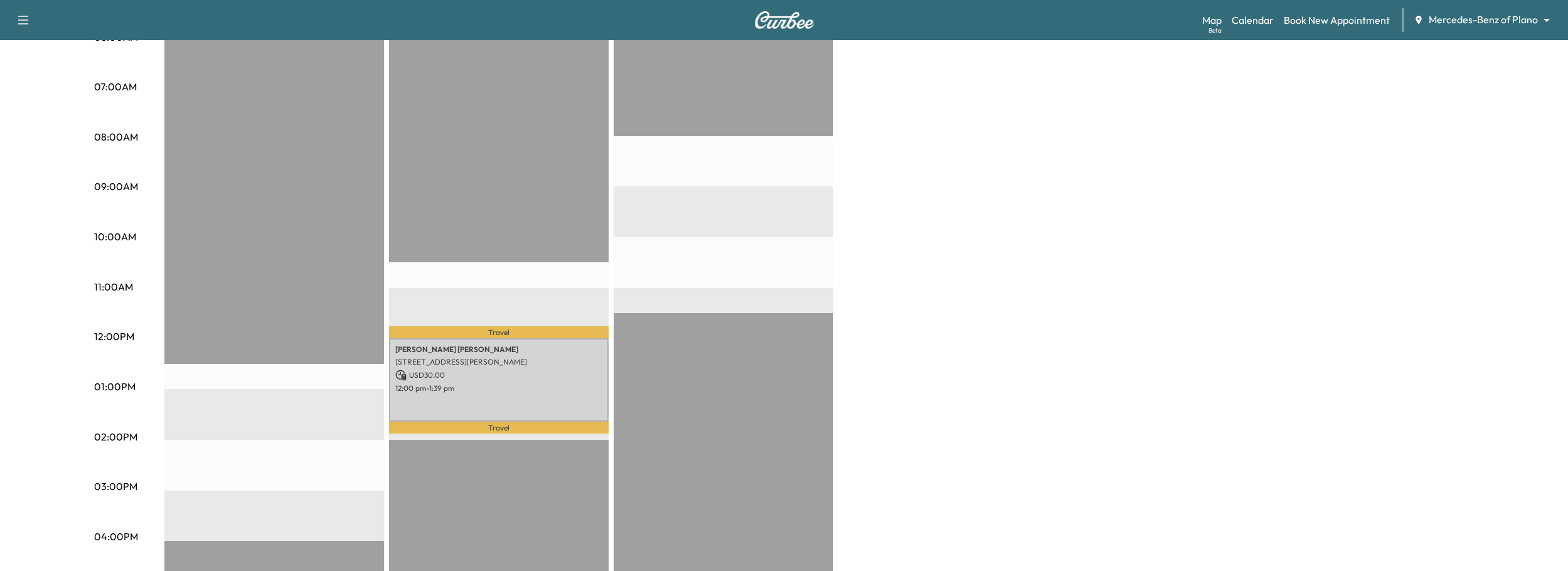
scroll to position [0, 0]
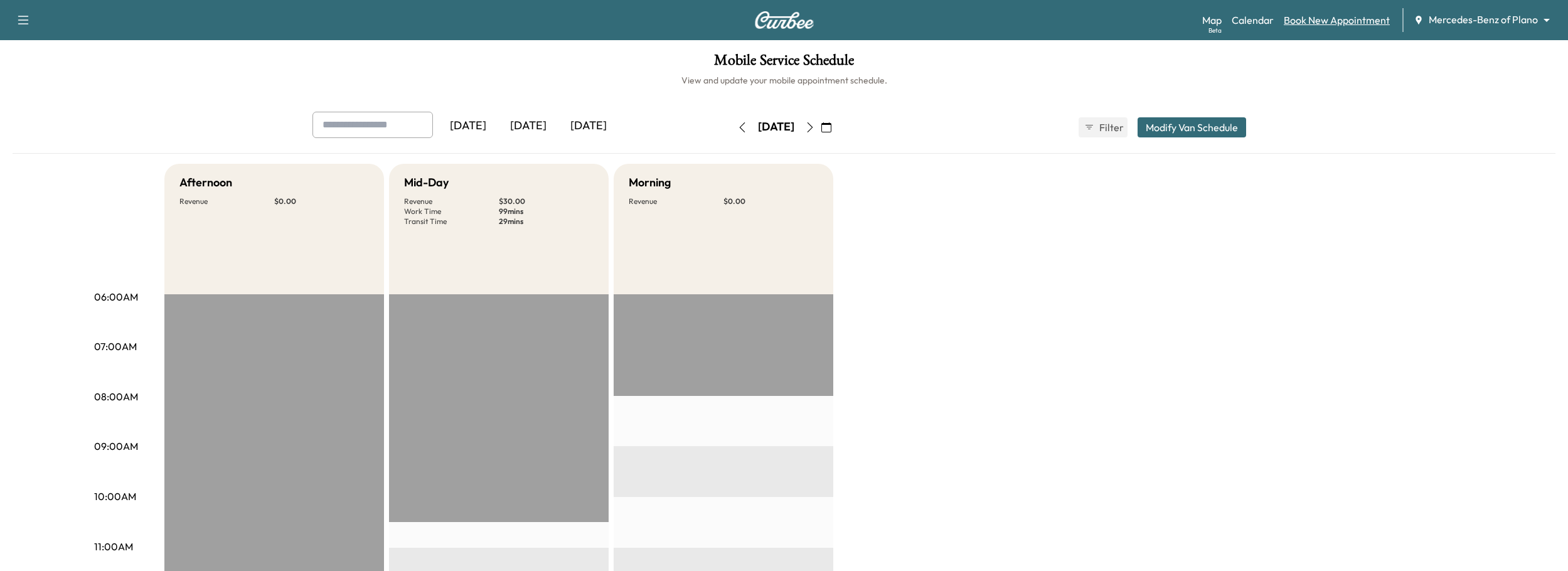
click at [1302, 23] on link "Book New Appointment" at bounding box center [1337, 20] width 106 height 15
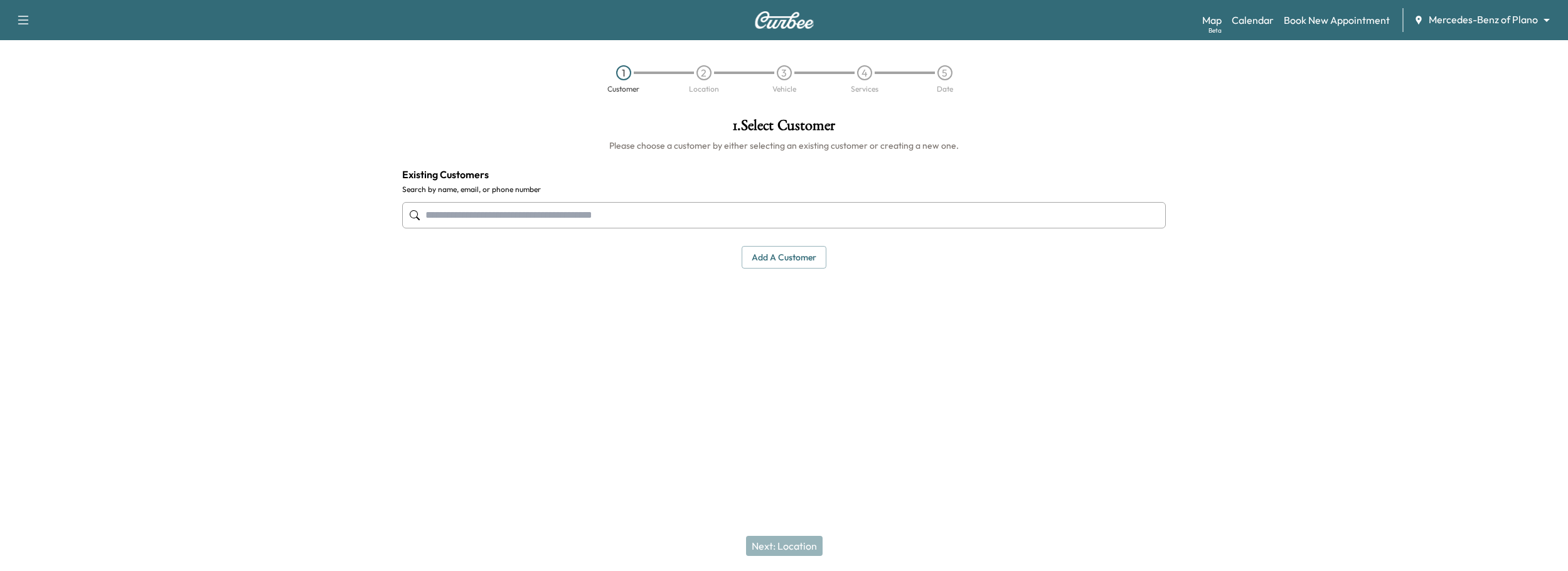
click at [631, 202] on input "text" at bounding box center [784, 215] width 764 height 26
type input "****"
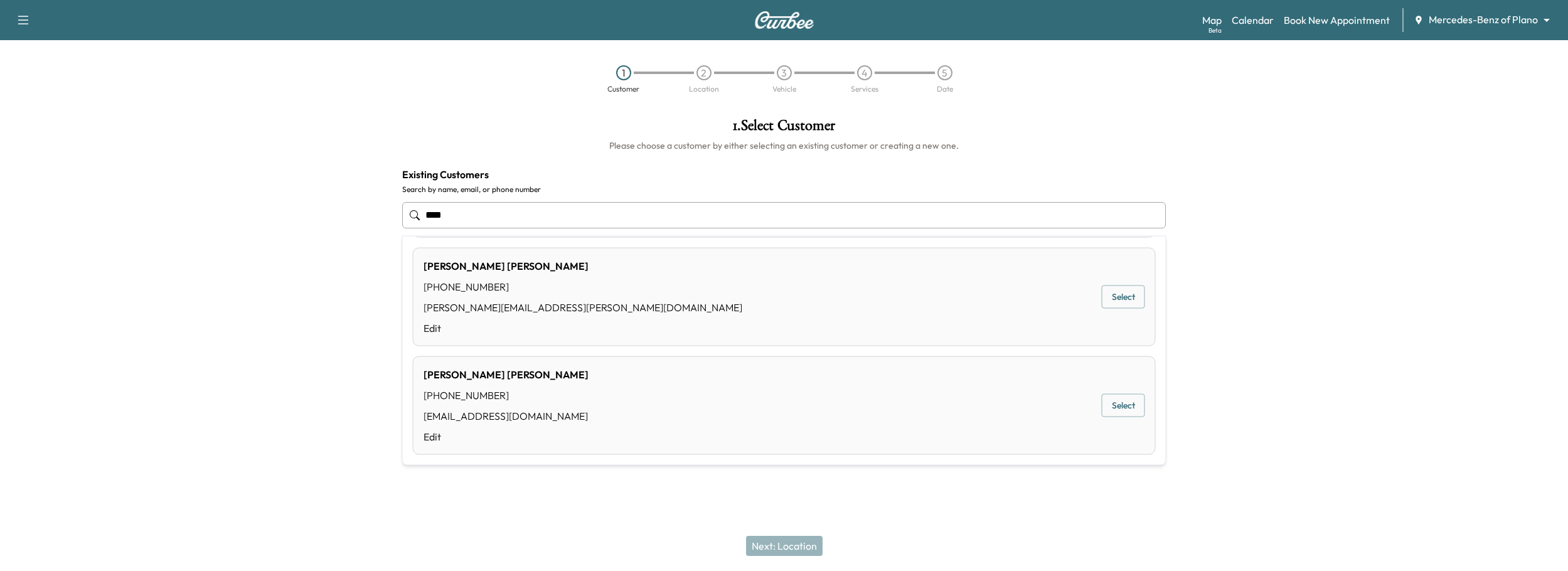
scroll to position [219, 0]
click at [1114, 293] on button "Select" at bounding box center [1123, 299] width 43 height 23
type input "**********"
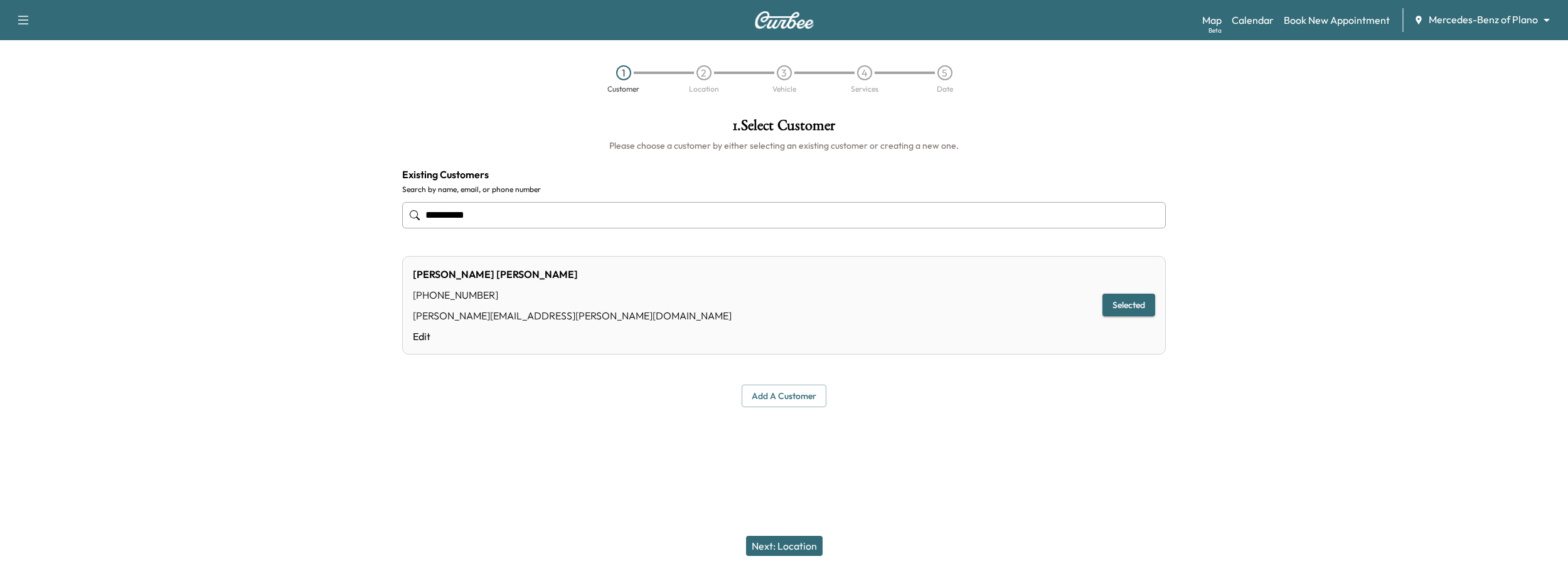
click at [788, 540] on button "Next: Location" at bounding box center [784, 545] width 76 height 20
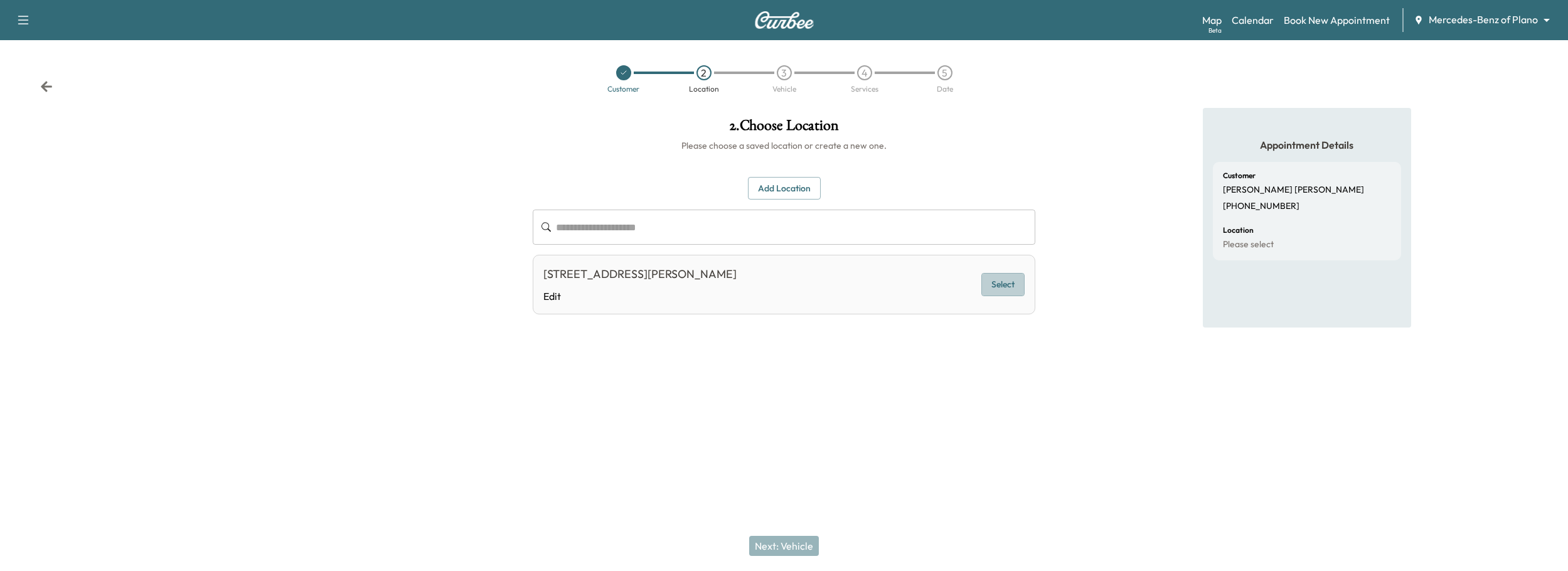
click at [1014, 282] on button "Select" at bounding box center [1003, 284] width 43 height 23
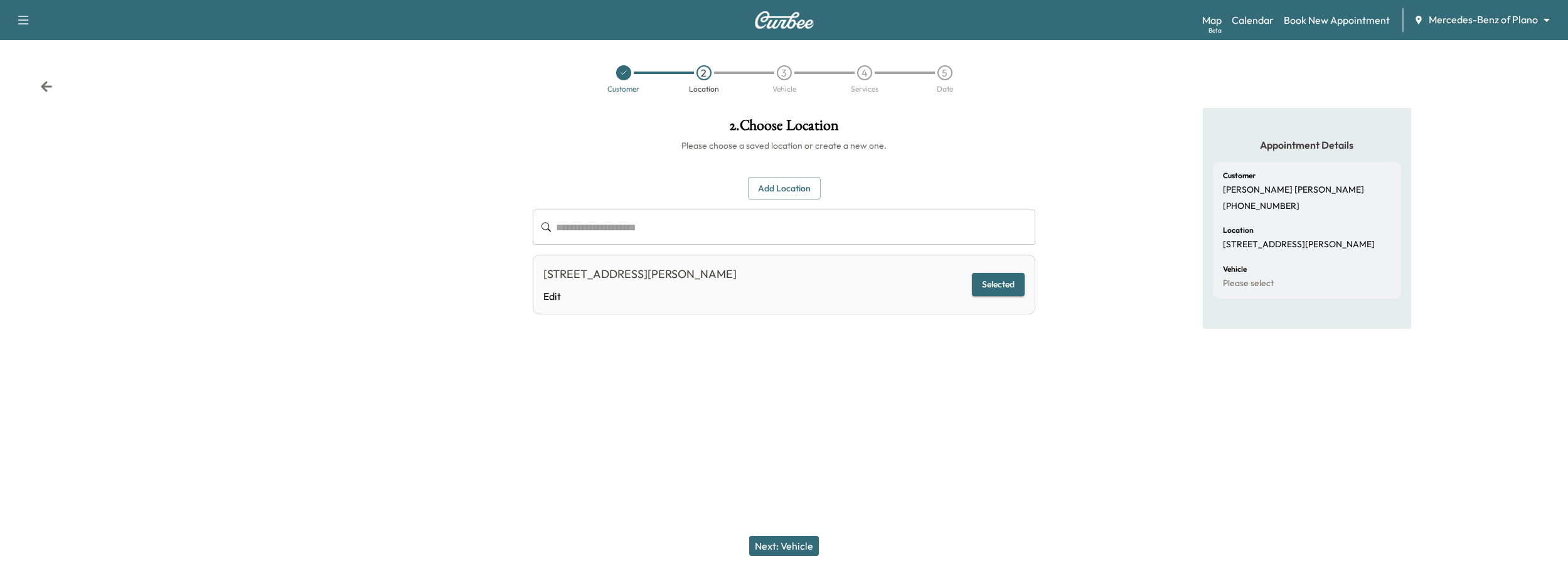
click at [796, 544] on button "Next: Vehicle" at bounding box center [784, 545] width 70 height 20
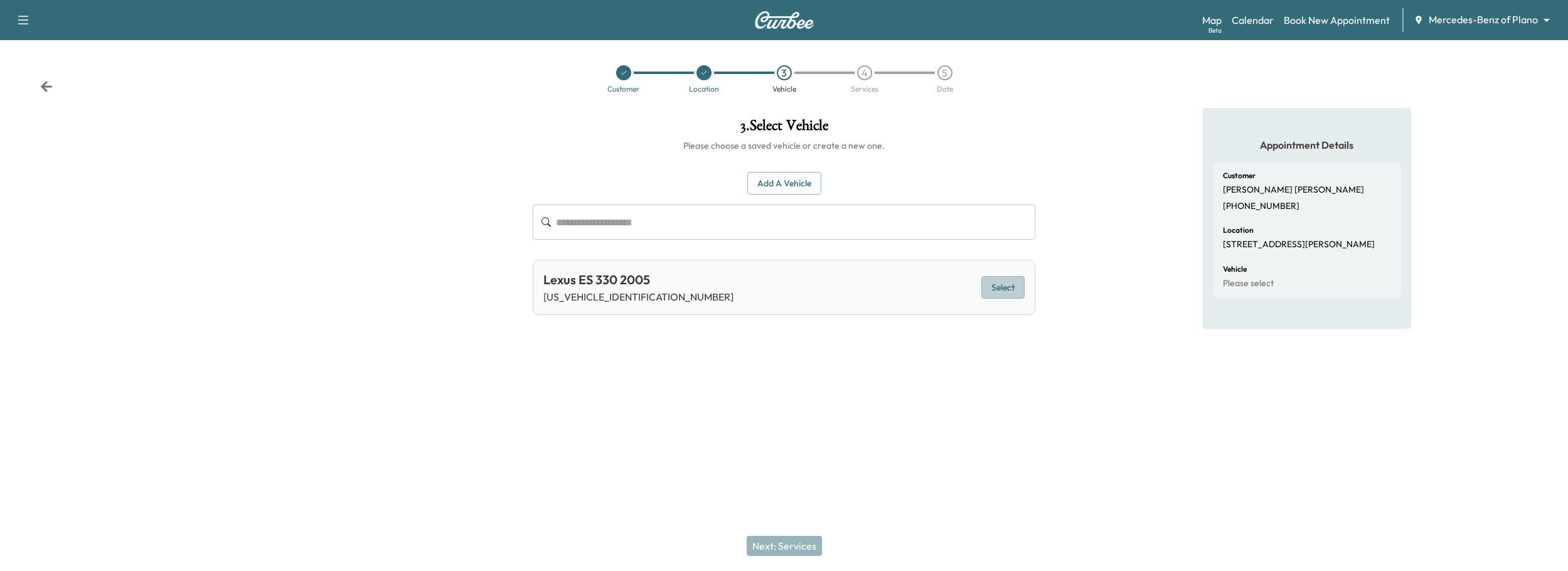
click at [1015, 287] on button "Select" at bounding box center [1003, 288] width 43 height 23
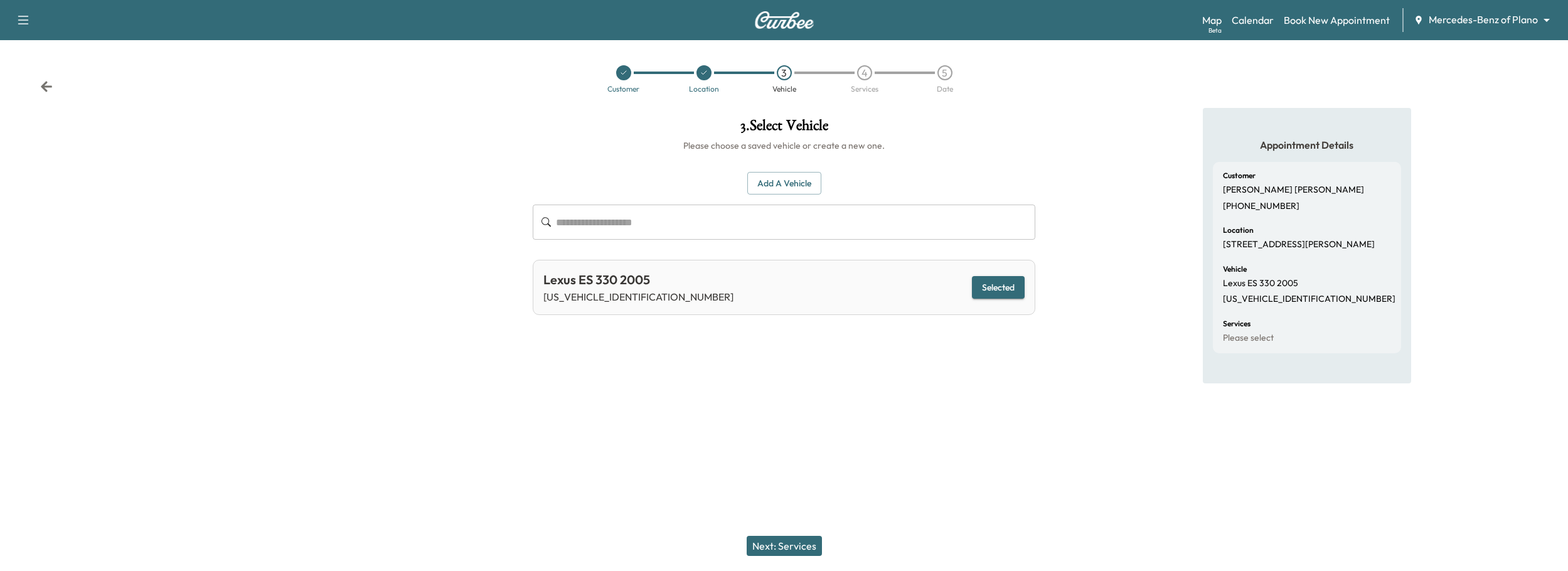
click at [794, 544] on button "Next: Services" at bounding box center [784, 545] width 75 height 20
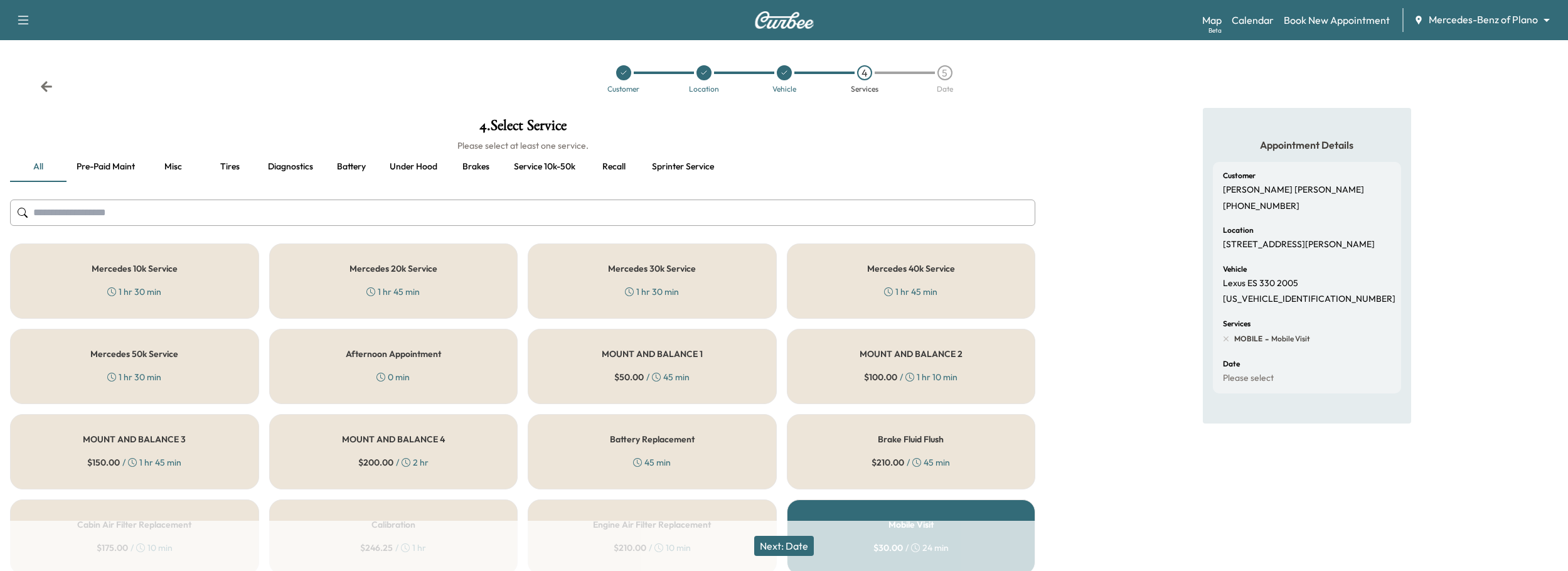
click at [127, 206] on input "text" at bounding box center [523, 212] width 1025 height 26
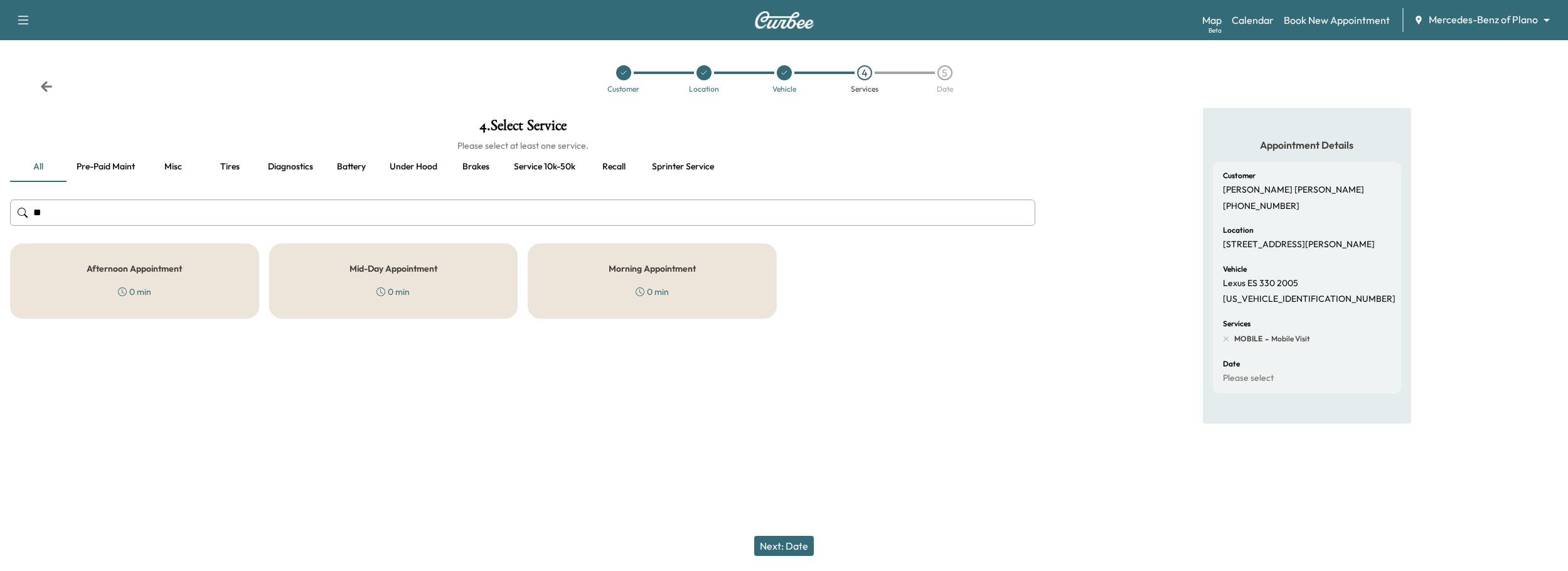
type input "*"
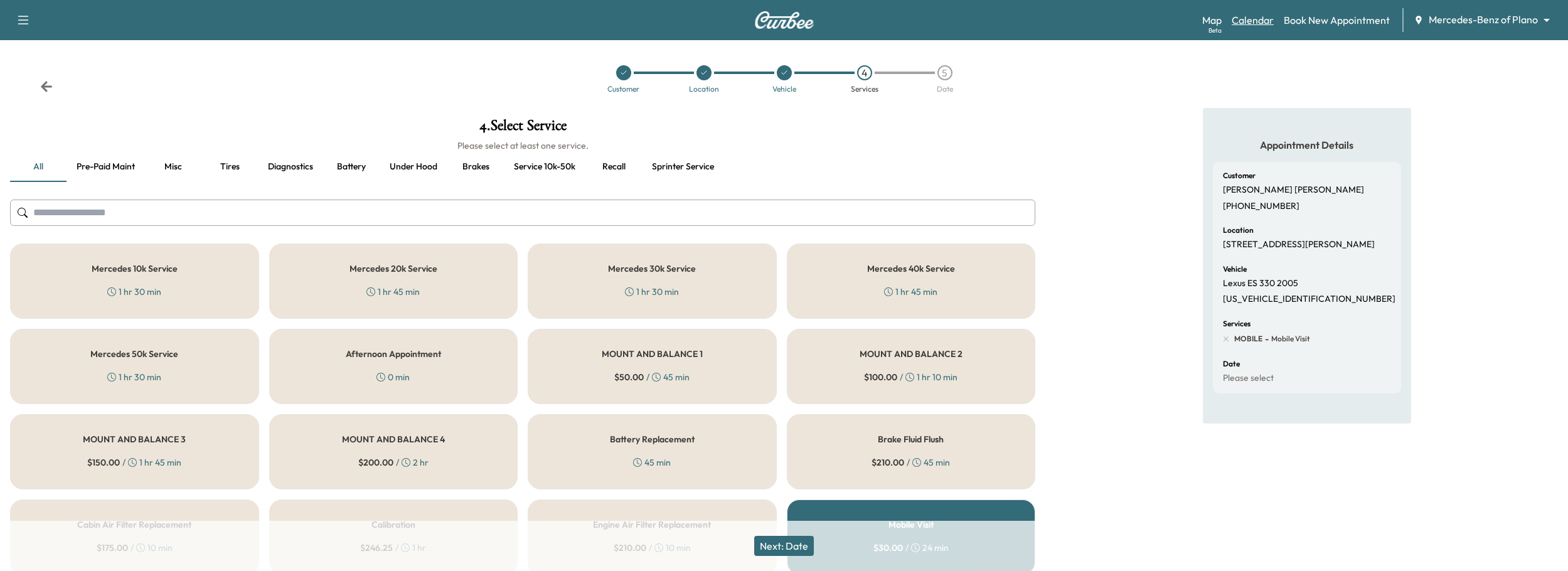
click at [1249, 19] on link "Calendar" at bounding box center [1252, 20] width 42 height 15
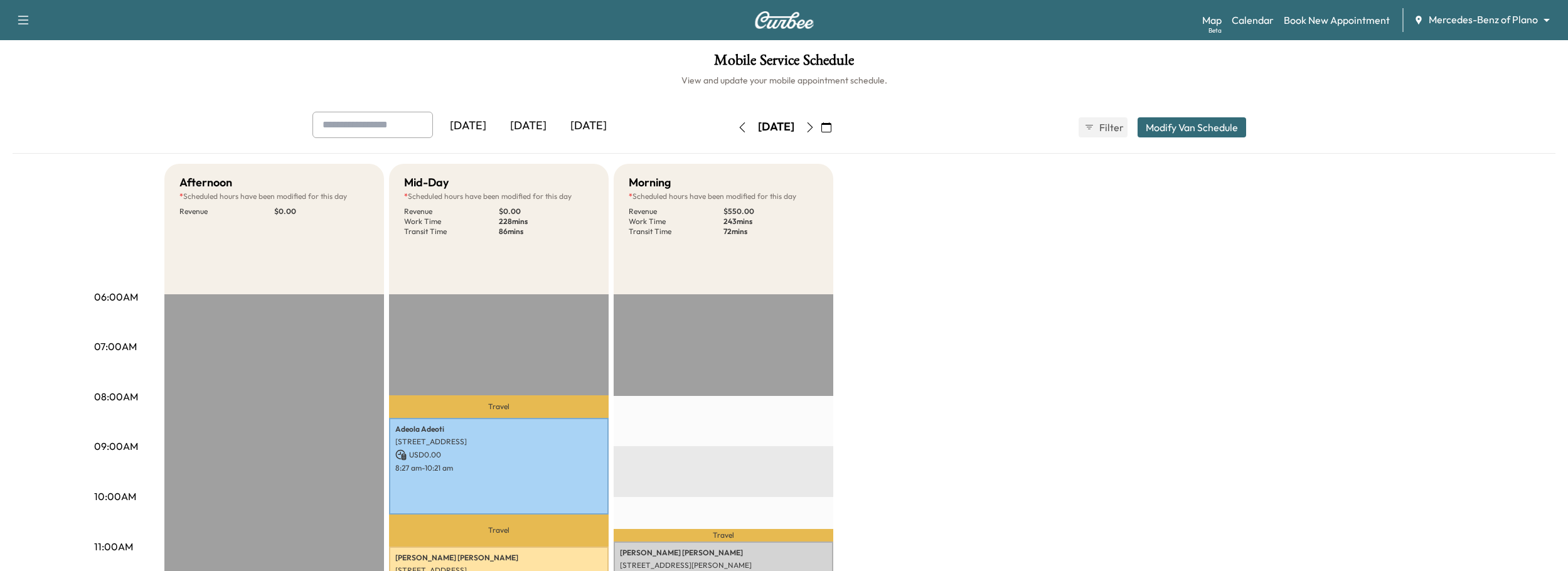
click at [831, 129] on icon "button" at bounding box center [826, 127] width 10 height 10
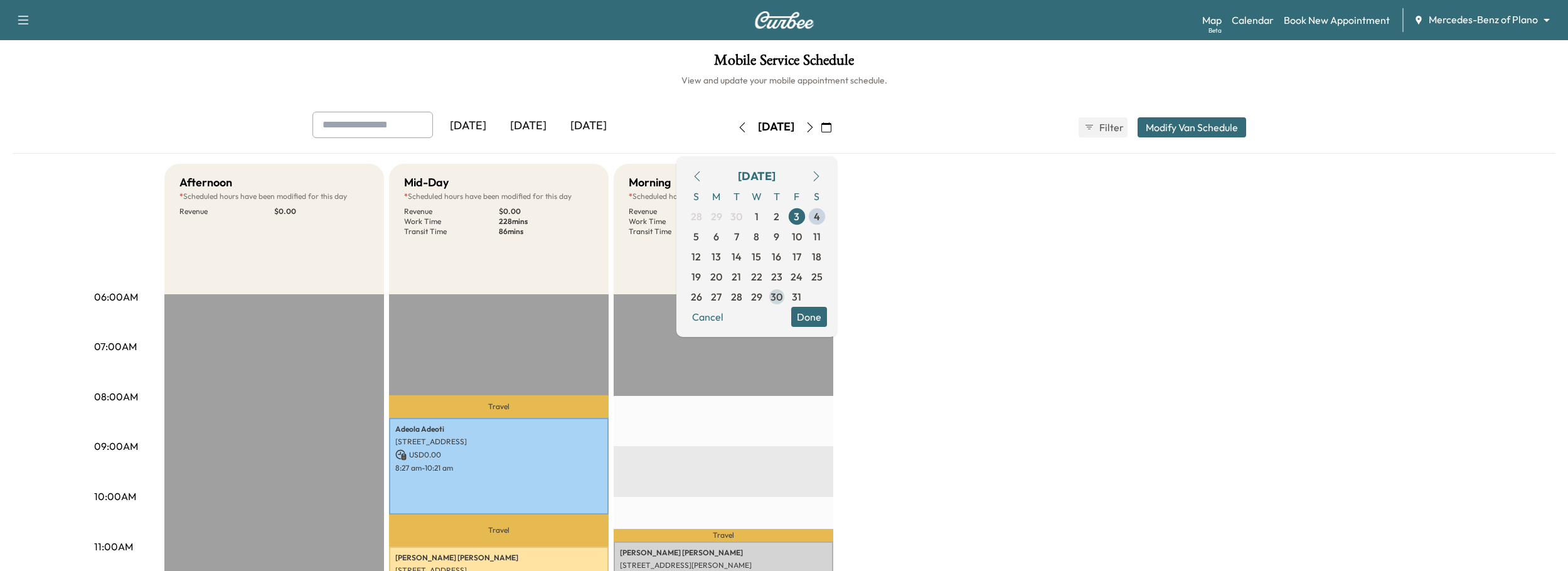
click at [783, 295] on span "30" at bounding box center [776, 296] width 12 height 15
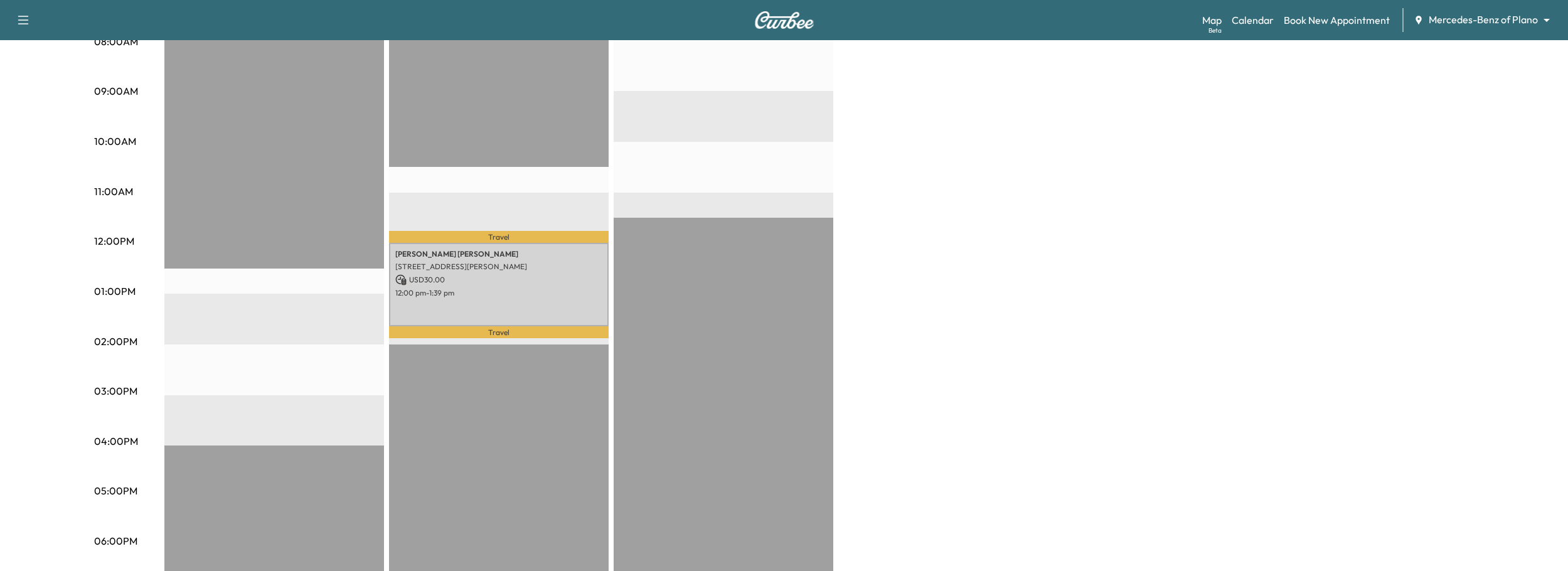
scroll to position [337, 0]
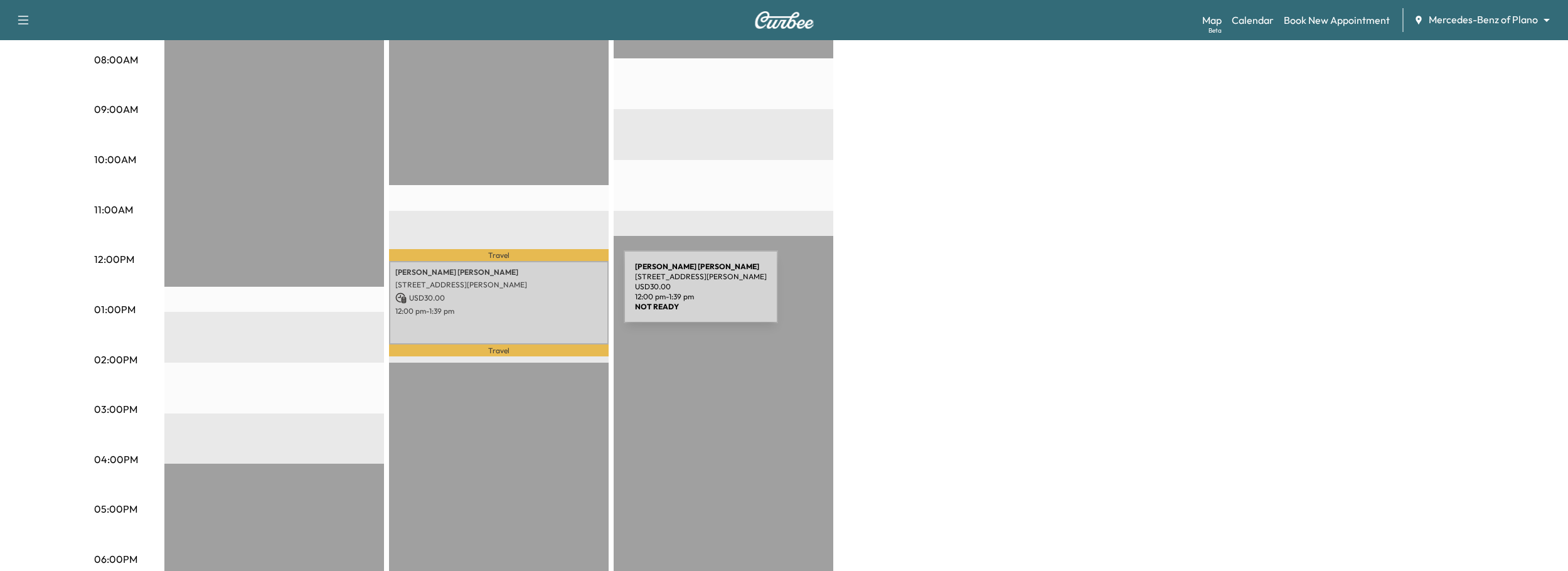
click at [530, 294] on p "USD 30.00" at bounding box center [498, 298] width 207 height 11
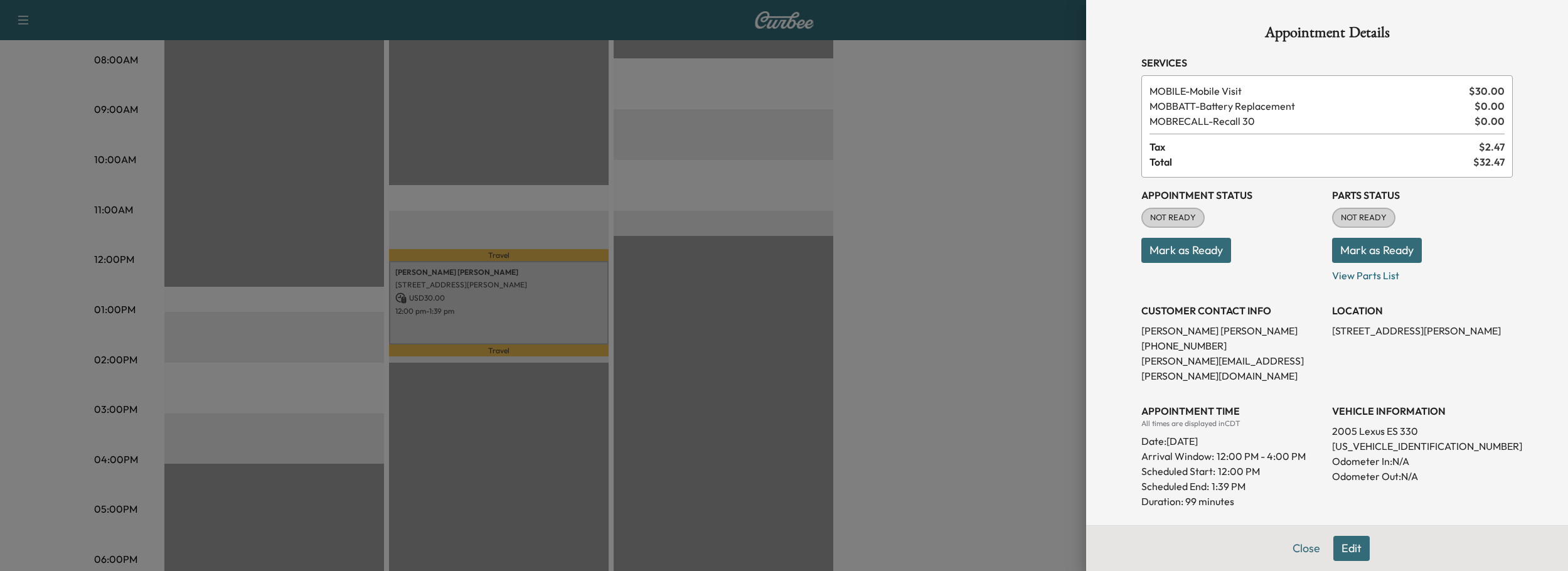
click at [1347, 545] on button "Edit" at bounding box center [1351, 548] width 36 height 25
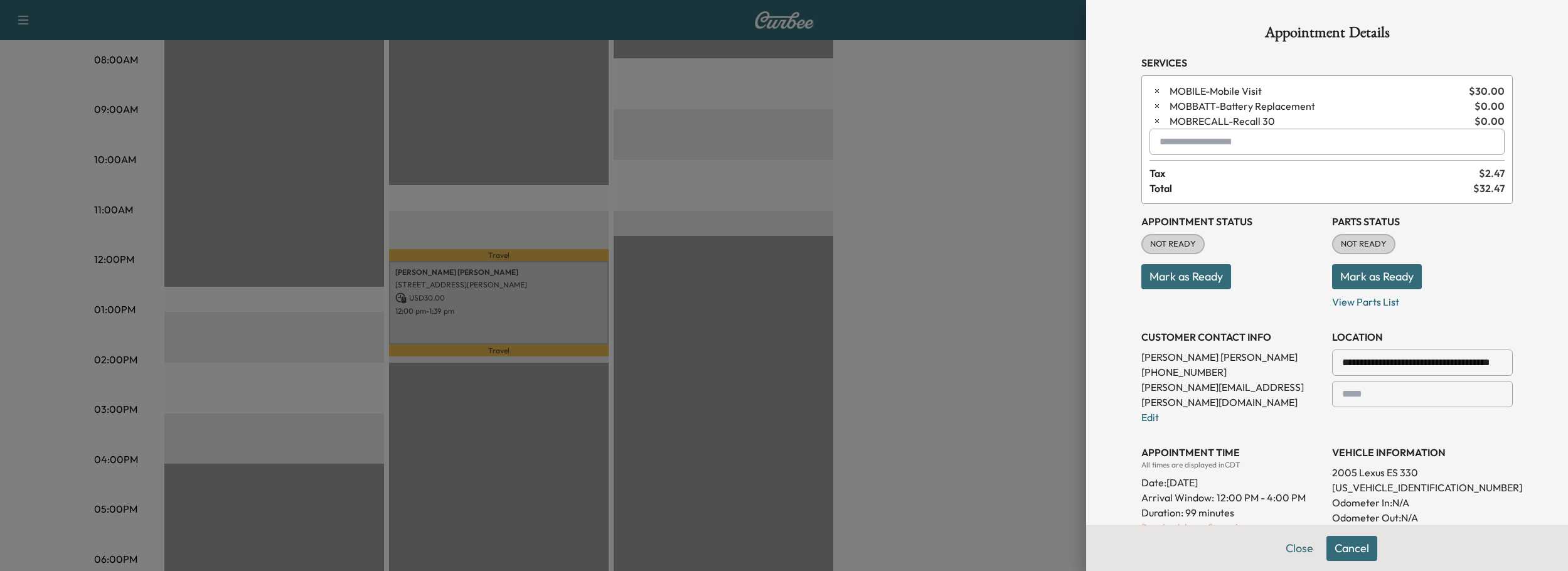
click at [1144, 520] on p "Reschedule or Cancel" at bounding box center [1232, 527] width 181 height 15
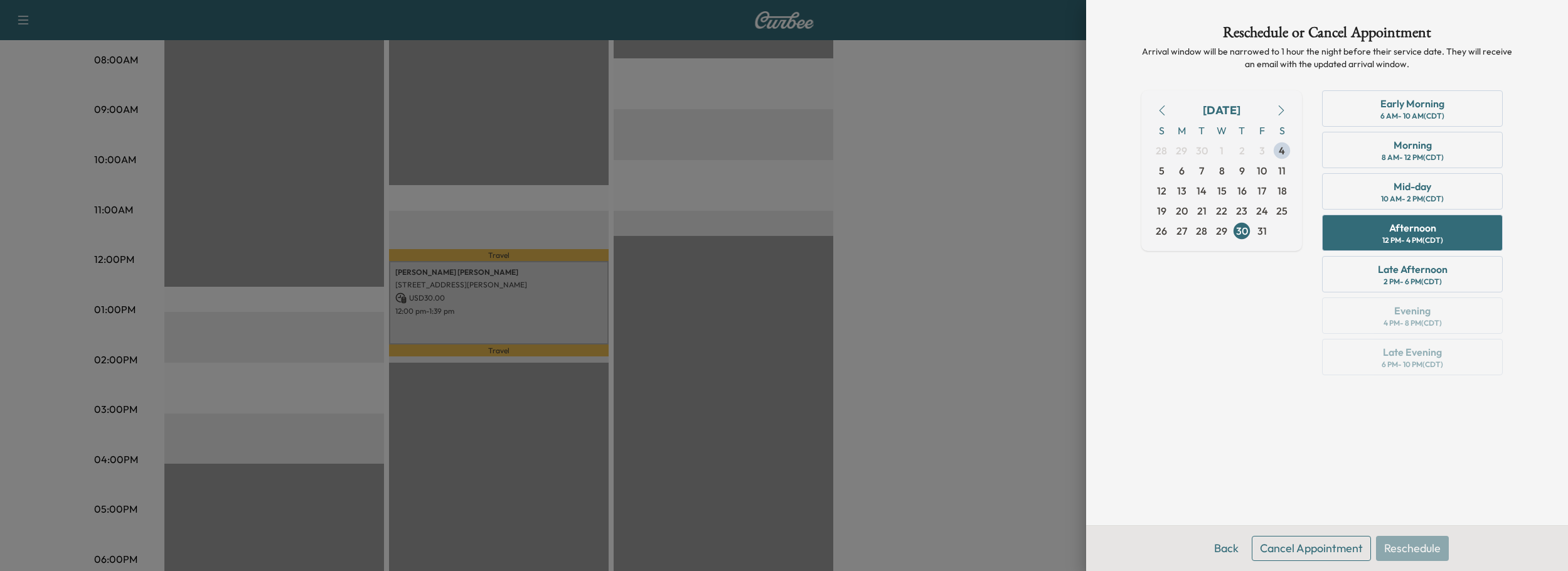
click at [1317, 555] on button "Cancel Appointment" at bounding box center [1311, 548] width 119 height 25
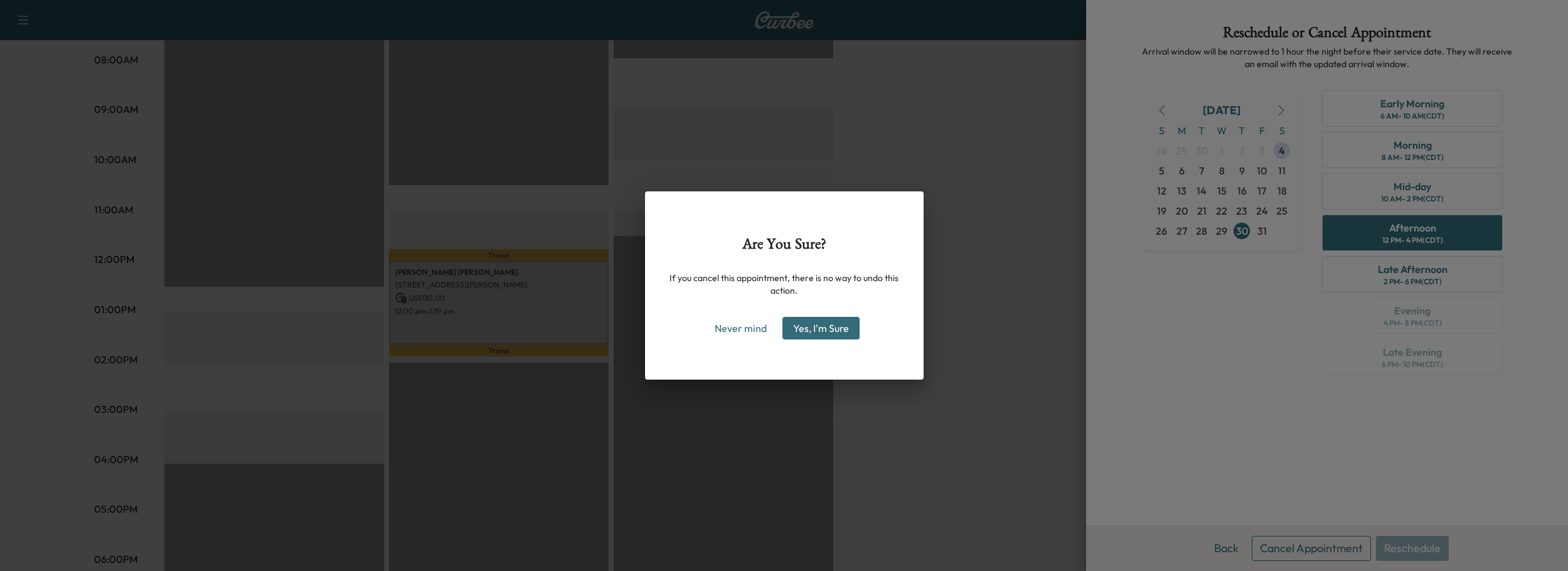
click at [803, 325] on button "Yes, I'm Sure" at bounding box center [821, 328] width 77 height 23
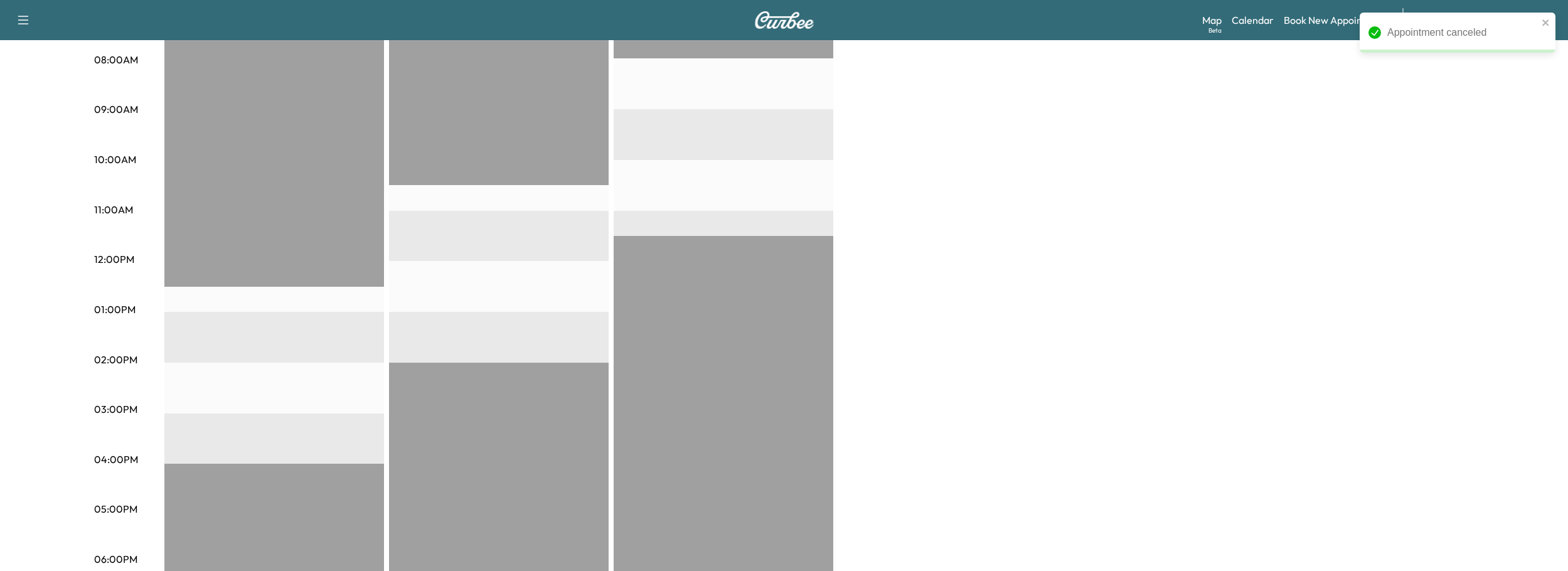
click at [1062, 256] on div "Afternoon Revenue $ 0.00 Mid-Day Revenue $ 0.00 Morning Revenue $ 0.00" at bounding box center [820, 298] width 1310 height 941
click at [1546, 23] on icon "close" at bounding box center [1545, 22] width 6 height 6
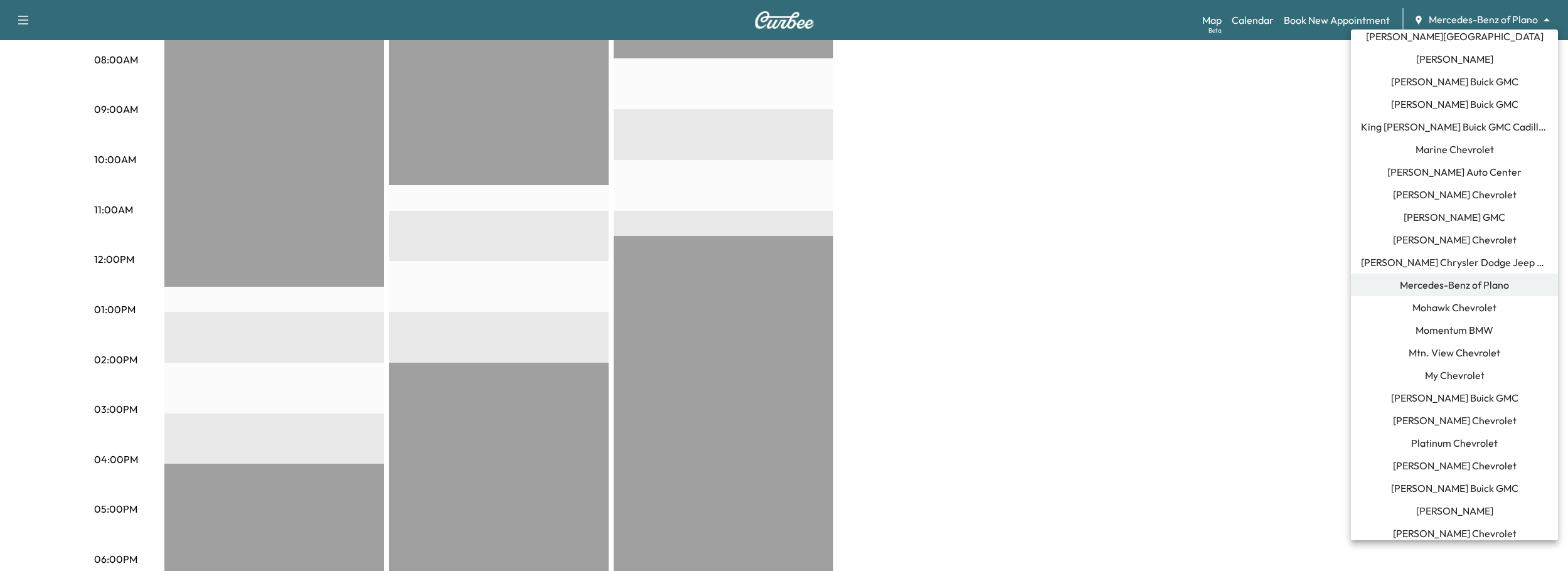
scroll to position [0, 0]
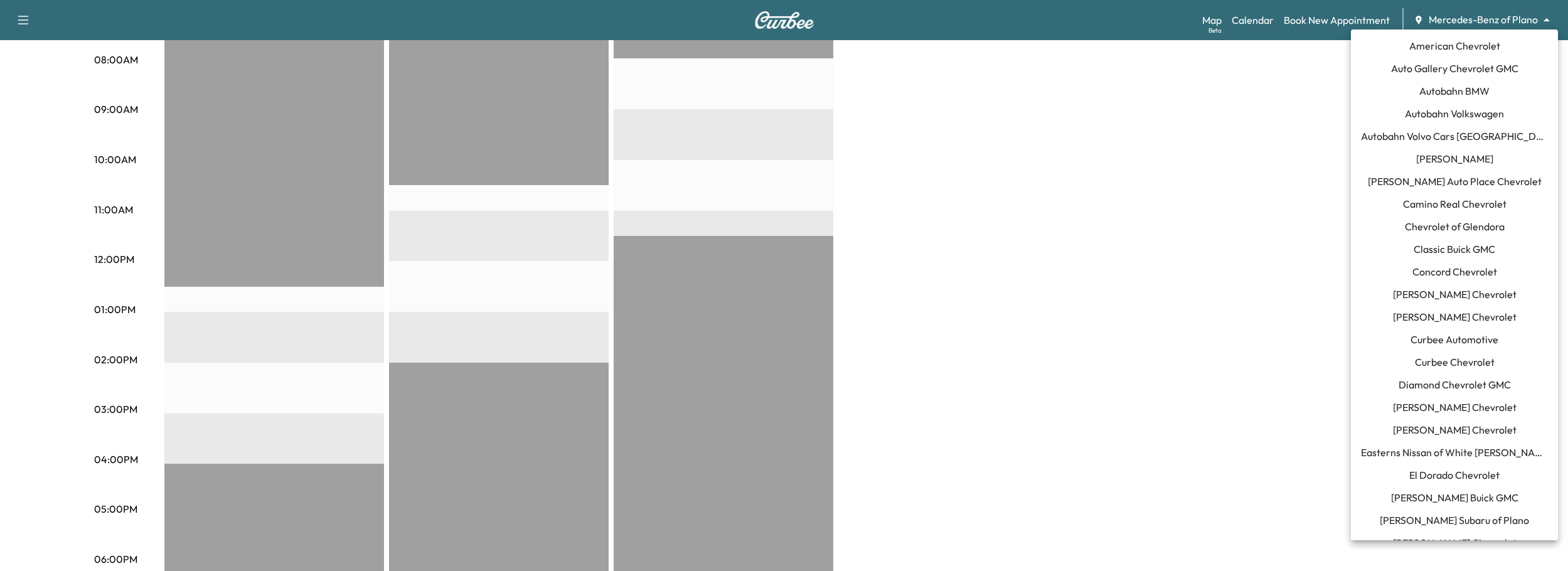
click at [1483, 476] on span "El Dorado Chevrolet" at bounding box center [1454, 474] width 90 height 15
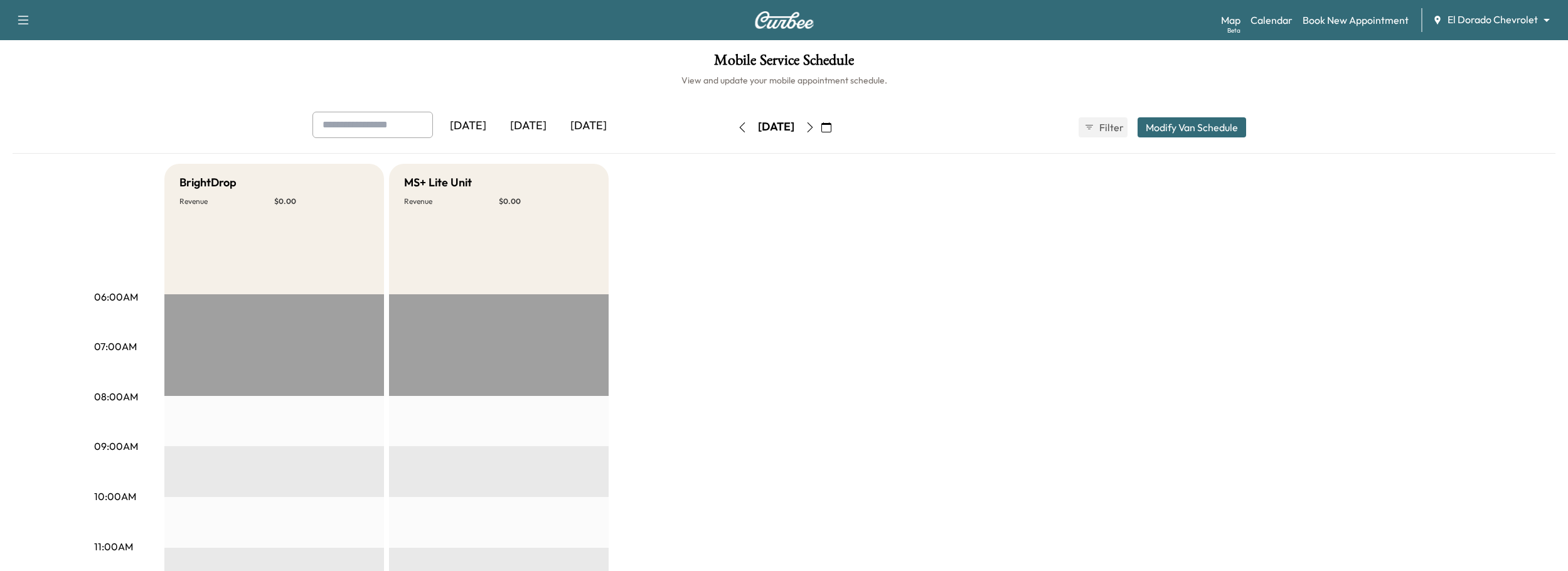
click at [530, 122] on div "[DATE]" at bounding box center [528, 126] width 61 height 29
click at [597, 120] on div "[DATE]" at bounding box center [588, 126] width 61 height 29
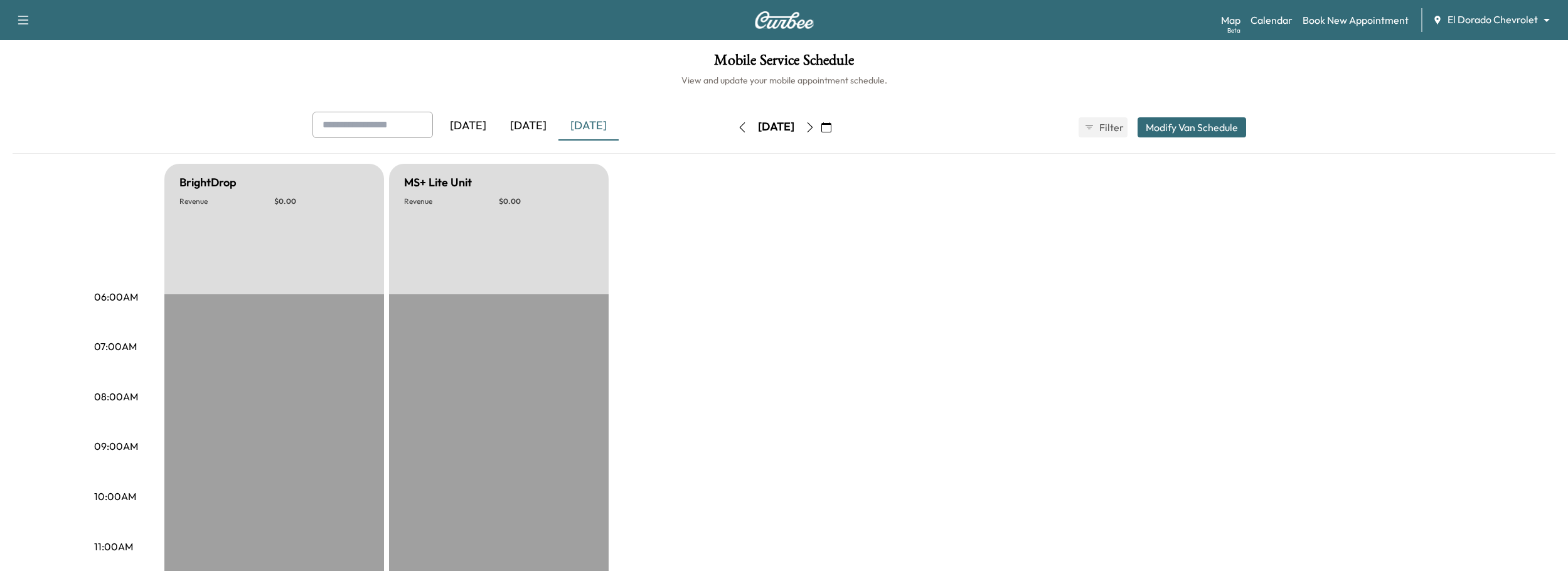
click at [539, 125] on div "[DATE]" at bounding box center [528, 126] width 61 height 29
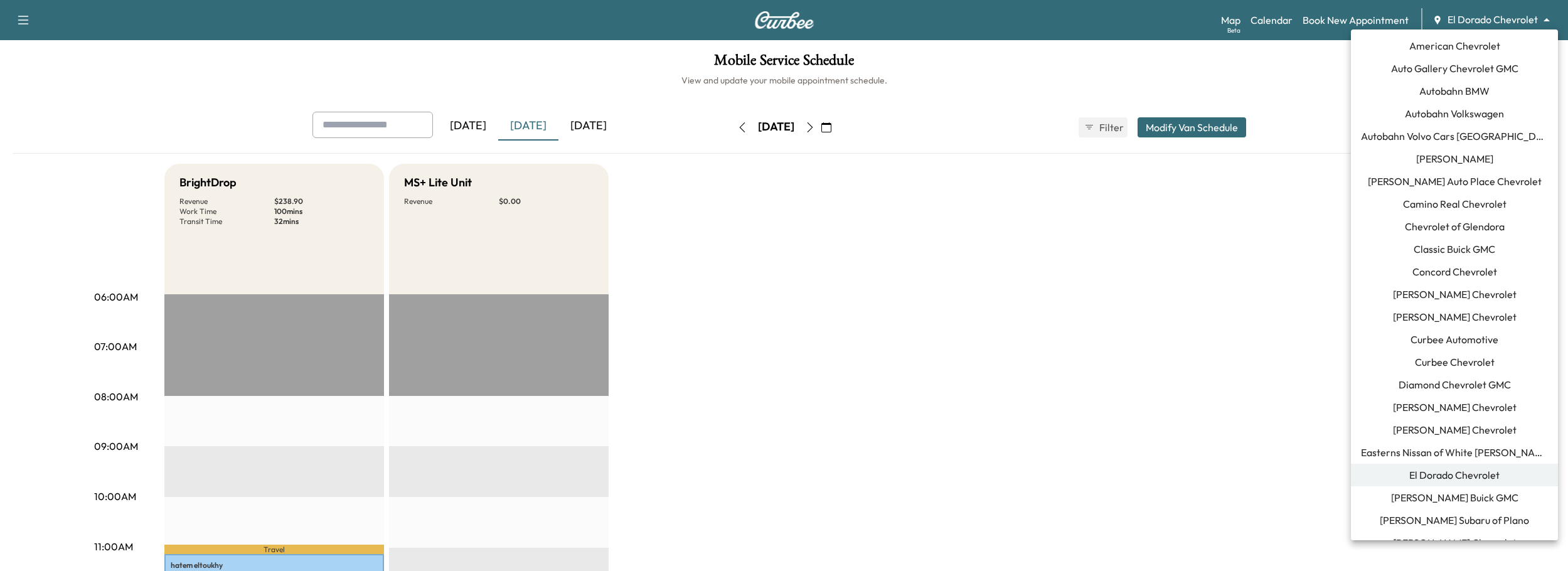
click at [1486, 20] on body "Support Log Out Map Beta Calendar Book New Appointment El Dorado Chevrolet ****…" at bounding box center [784, 286] width 1568 height 571
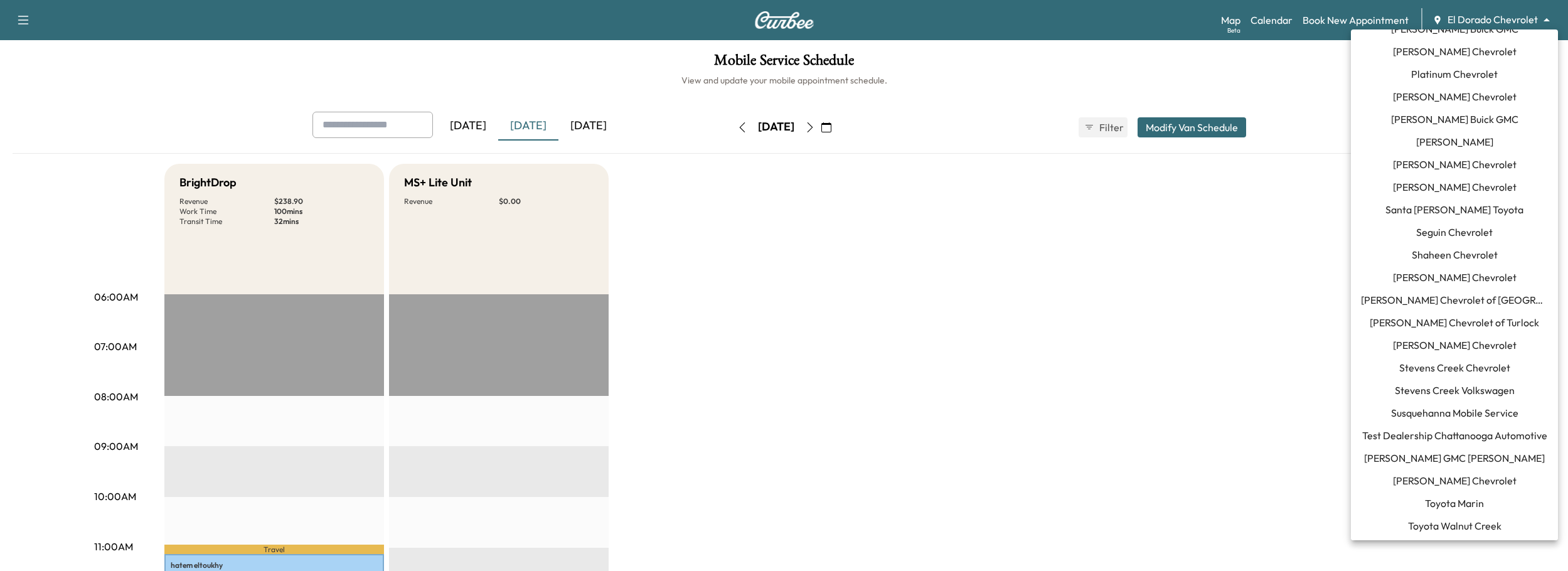
scroll to position [1148, 0]
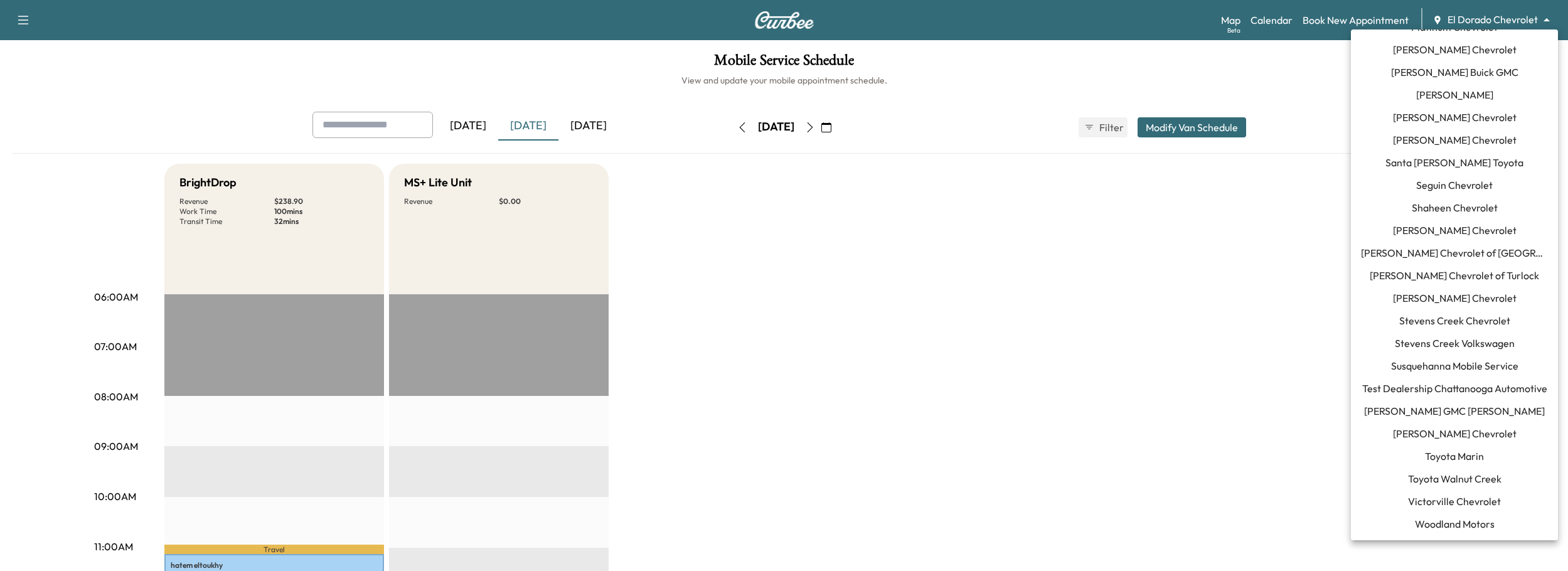
click at [1454, 398] on li "Test Dealership Chattanooga Automotive" at bounding box center [1454, 388] width 207 height 23
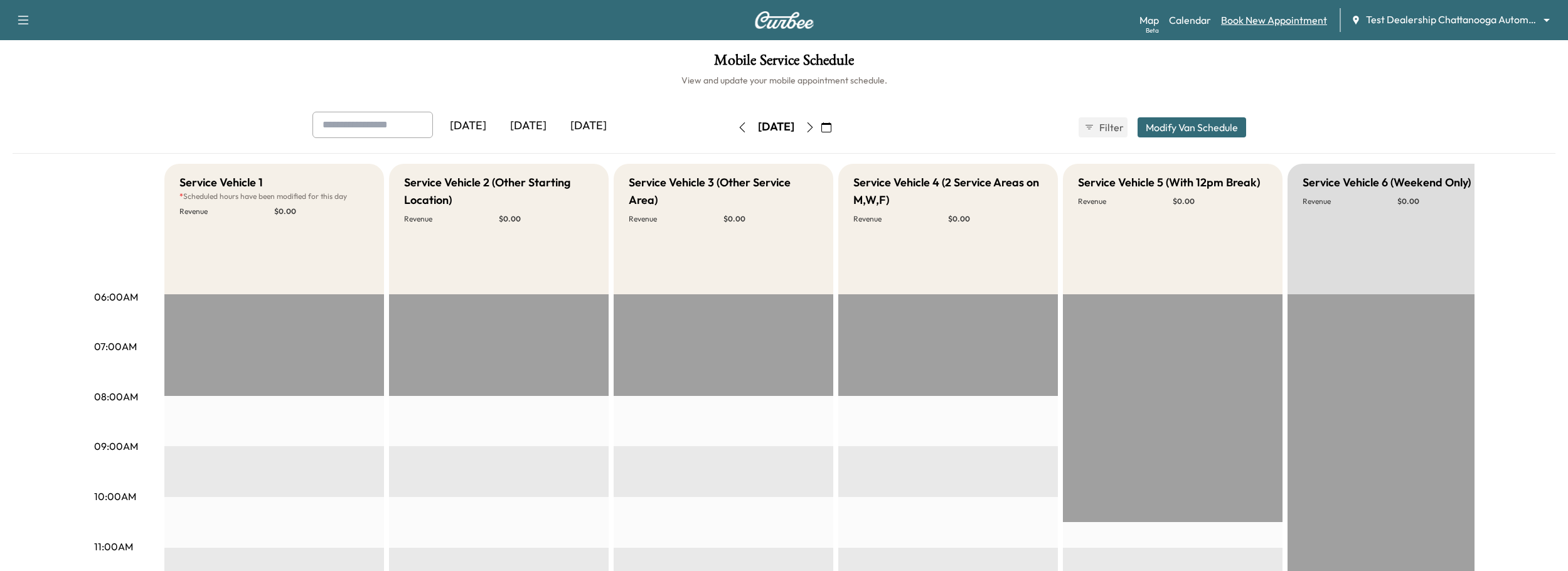
click at [1258, 19] on link "Book New Appointment" at bounding box center [1273, 20] width 106 height 15
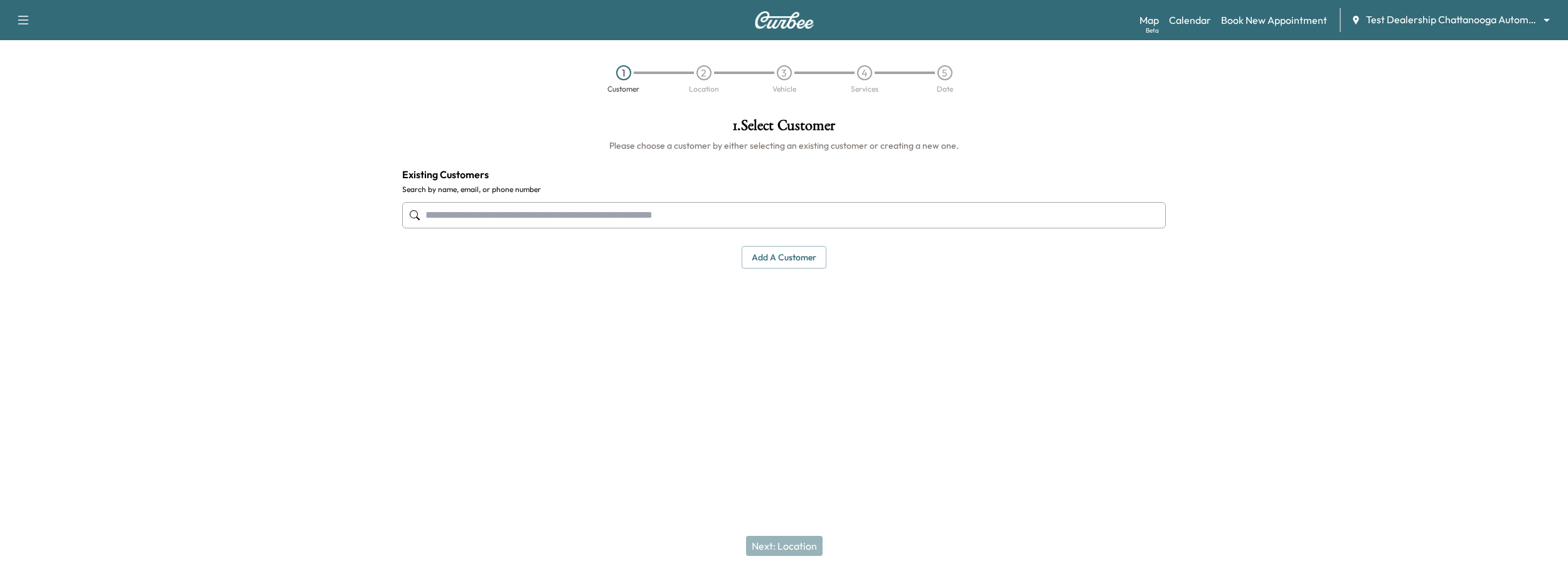
click at [797, 209] on input "text" at bounding box center [784, 215] width 764 height 26
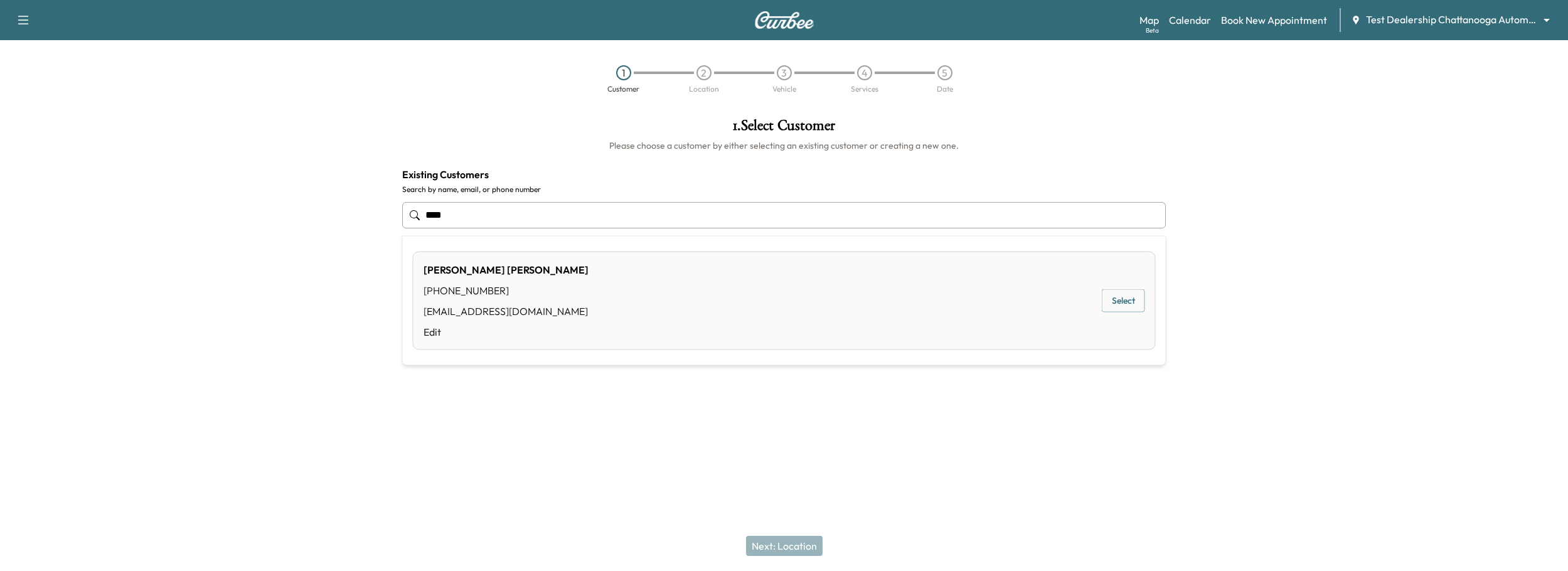
click at [1126, 300] on button "Select" at bounding box center [1123, 300] width 43 height 23
type input "**********"
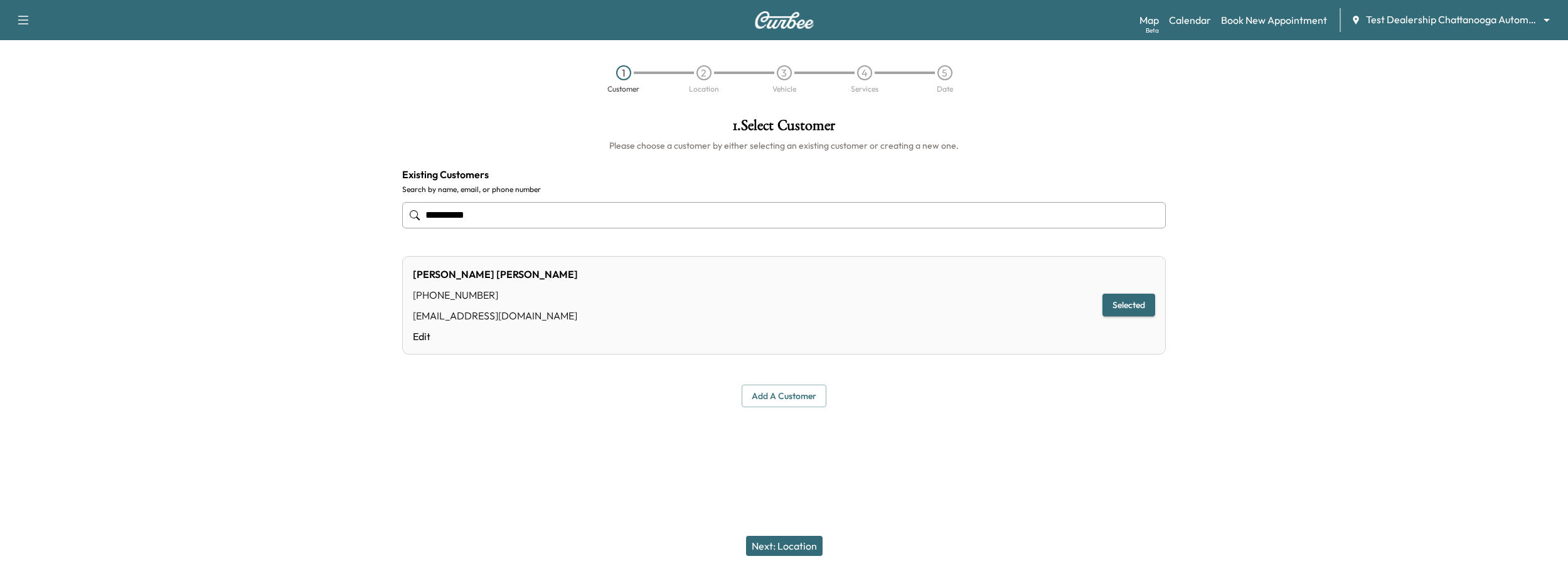
click at [767, 543] on button "Next: Location" at bounding box center [784, 545] width 76 height 20
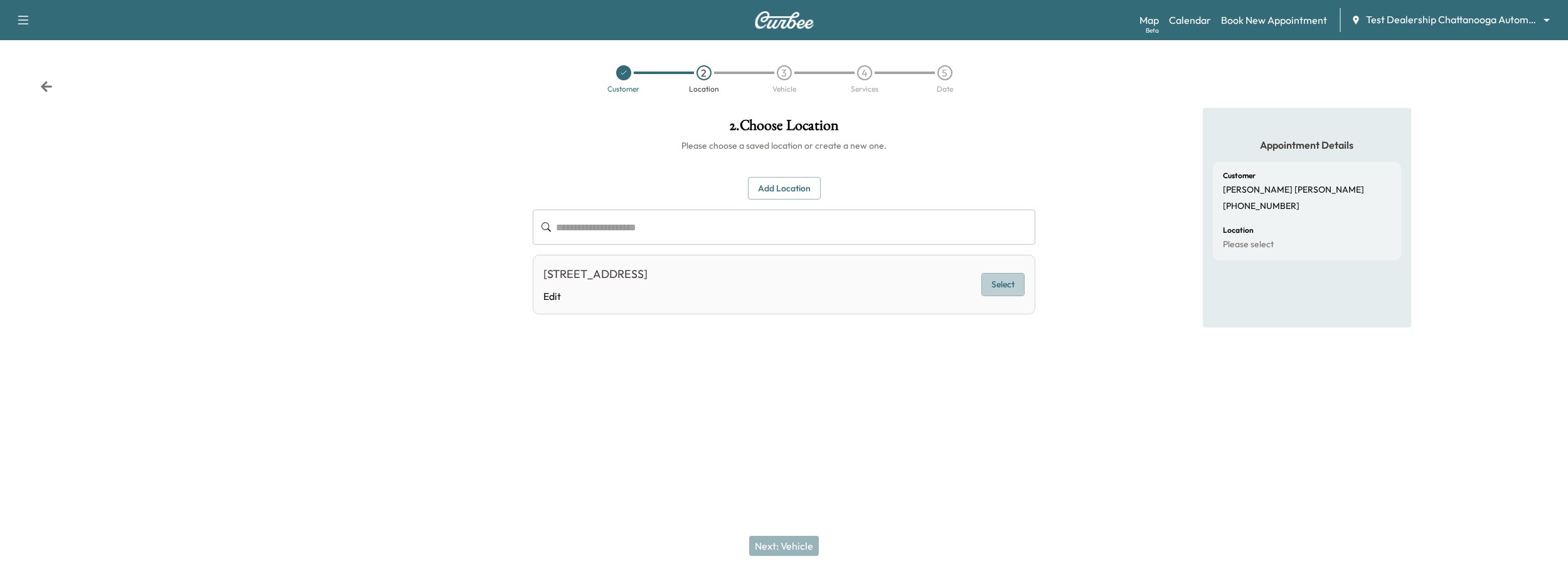
click at [1008, 276] on button "Select" at bounding box center [1003, 284] width 43 height 23
click at [788, 552] on button "Next: Vehicle" at bounding box center [784, 545] width 70 height 20
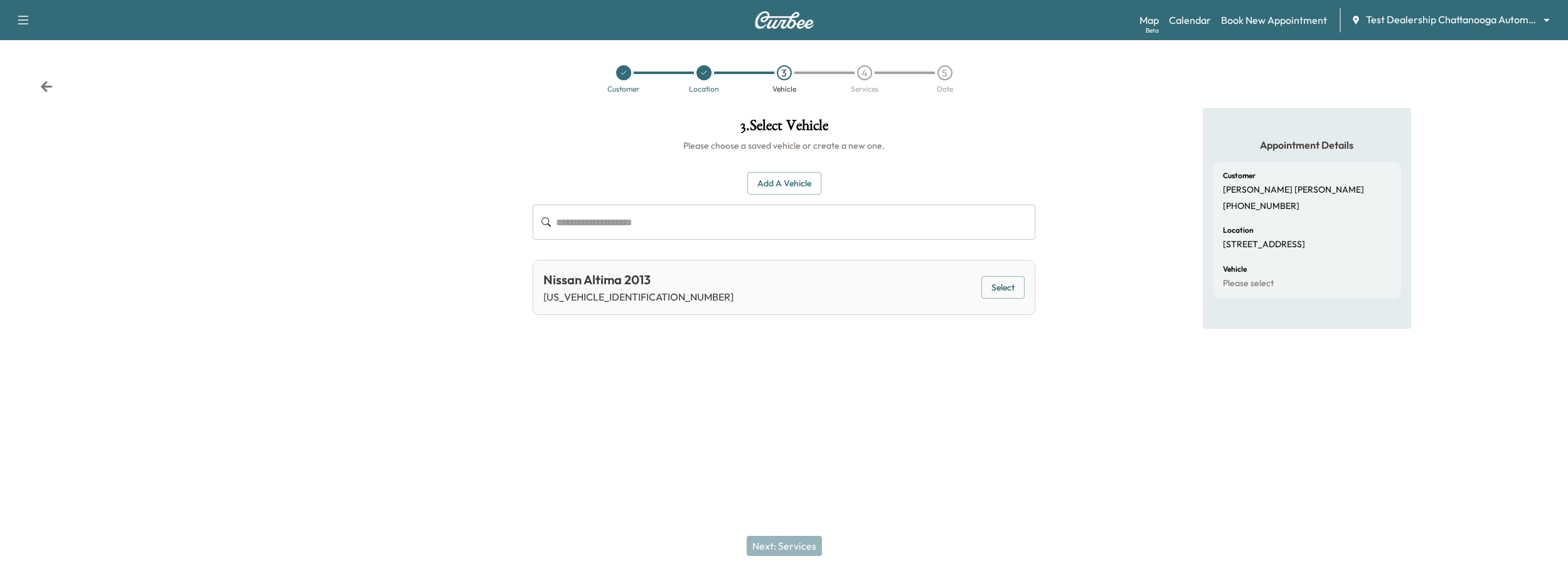
click at [994, 290] on button "Select" at bounding box center [1003, 288] width 43 height 23
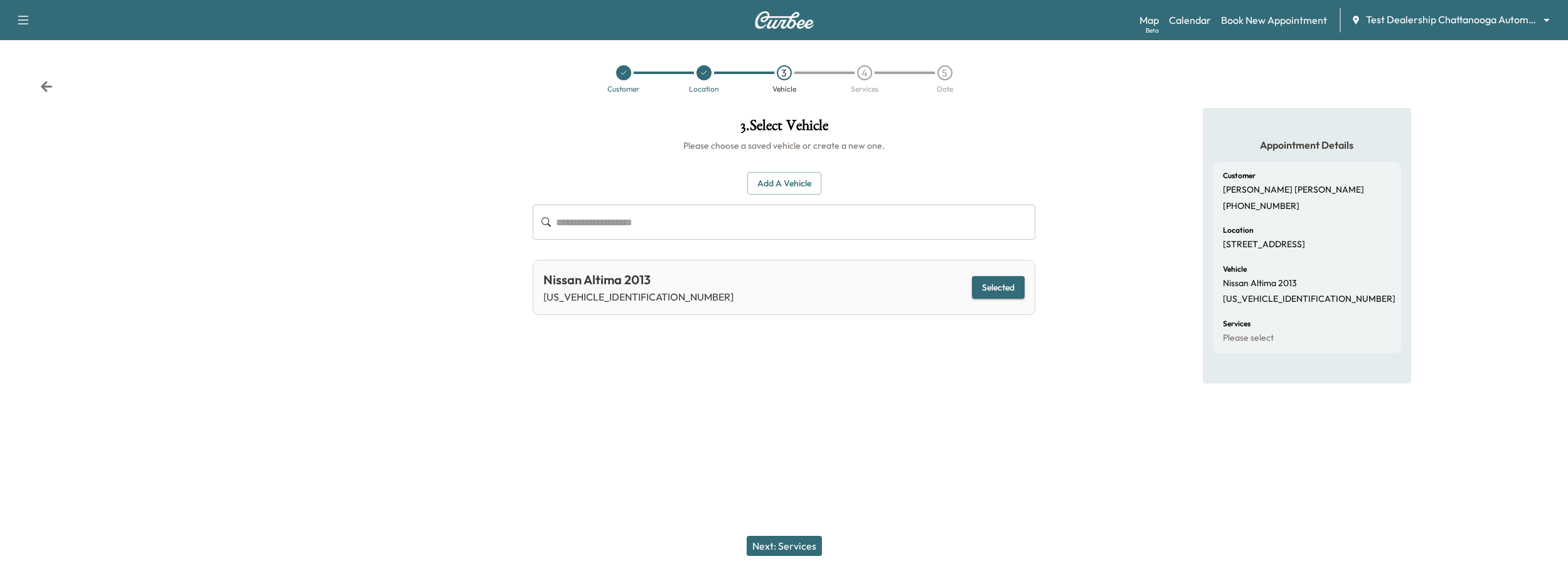
click at [770, 544] on button "Next: Services" at bounding box center [784, 545] width 75 height 20
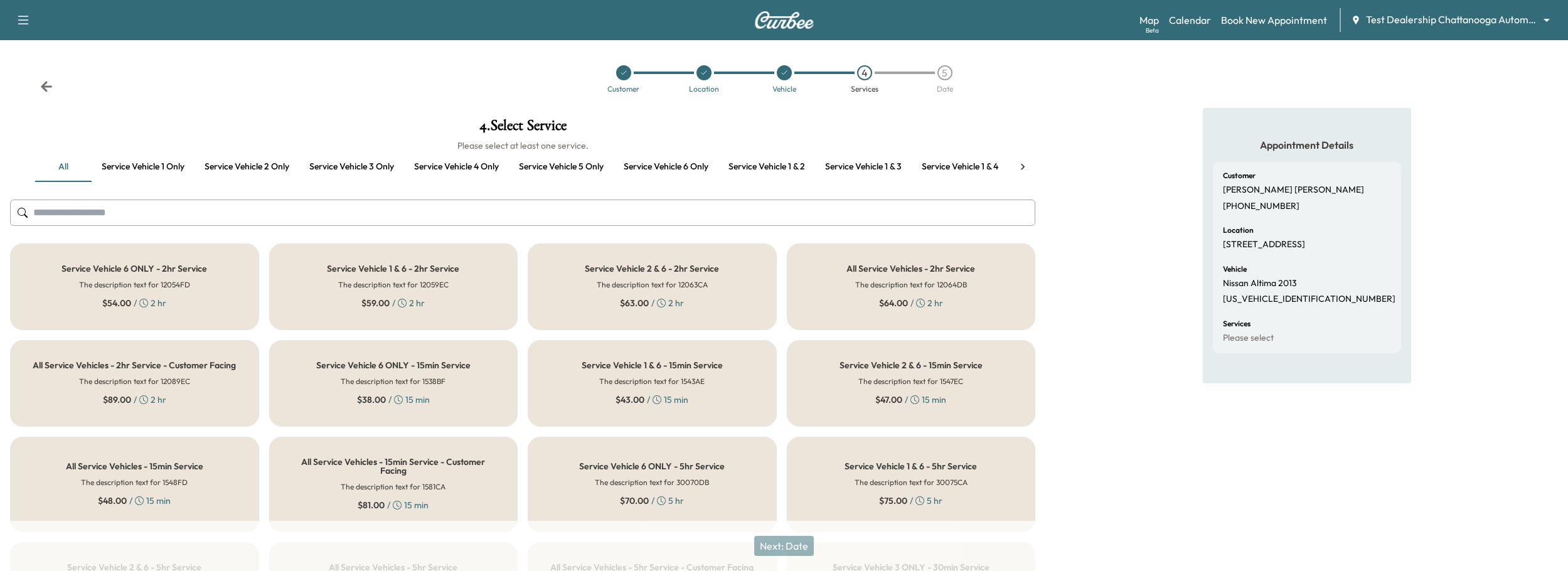
click at [1024, 163] on icon at bounding box center [1023, 167] width 13 height 13
click at [1024, 163] on div "all Service vehicle 1 only Service vehicle 2 only Service vehicle 3 only Servic…" at bounding box center [523, 167] width 1025 height 30
click at [954, 166] on button "All service vehicles" at bounding box center [963, 167] width 93 height 30
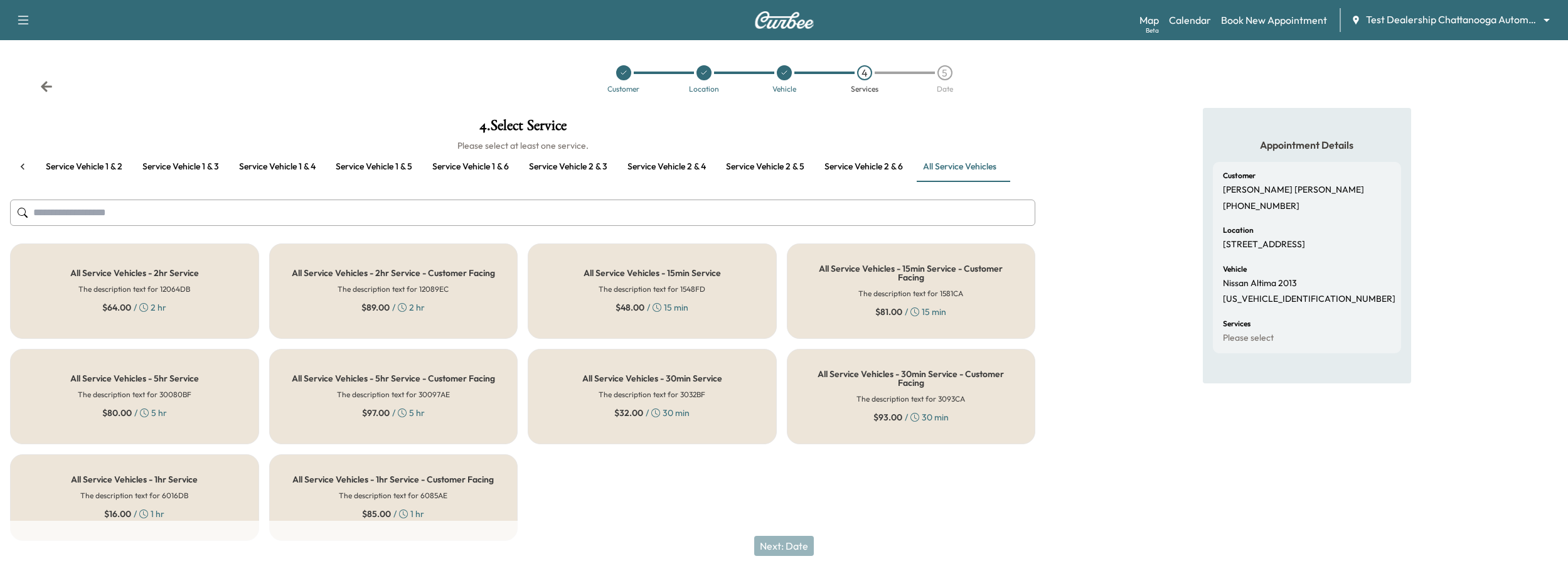
click at [913, 276] on h5 "All Service Vehicles - 15min Service - Customer Facing" at bounding box center [911, 273] width 208 height 18
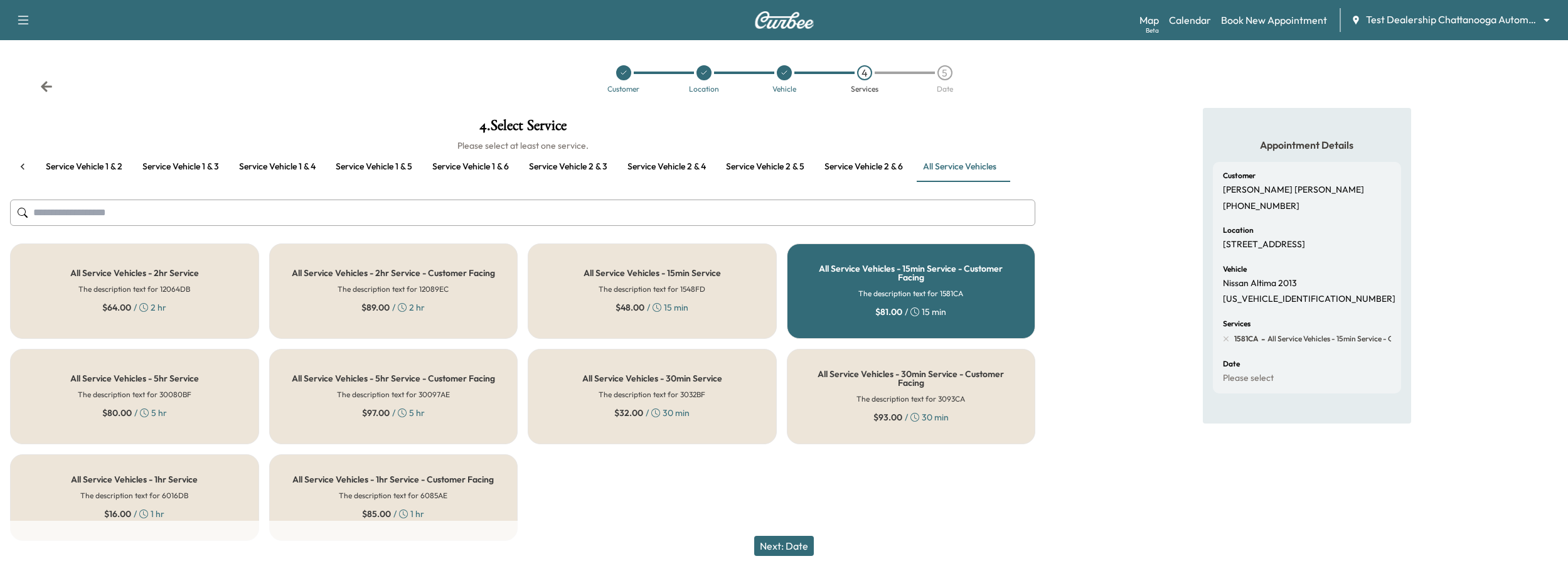
click at [782, 546] on button "Next: Date" at bounding box center [784, 545] width 60 height 20
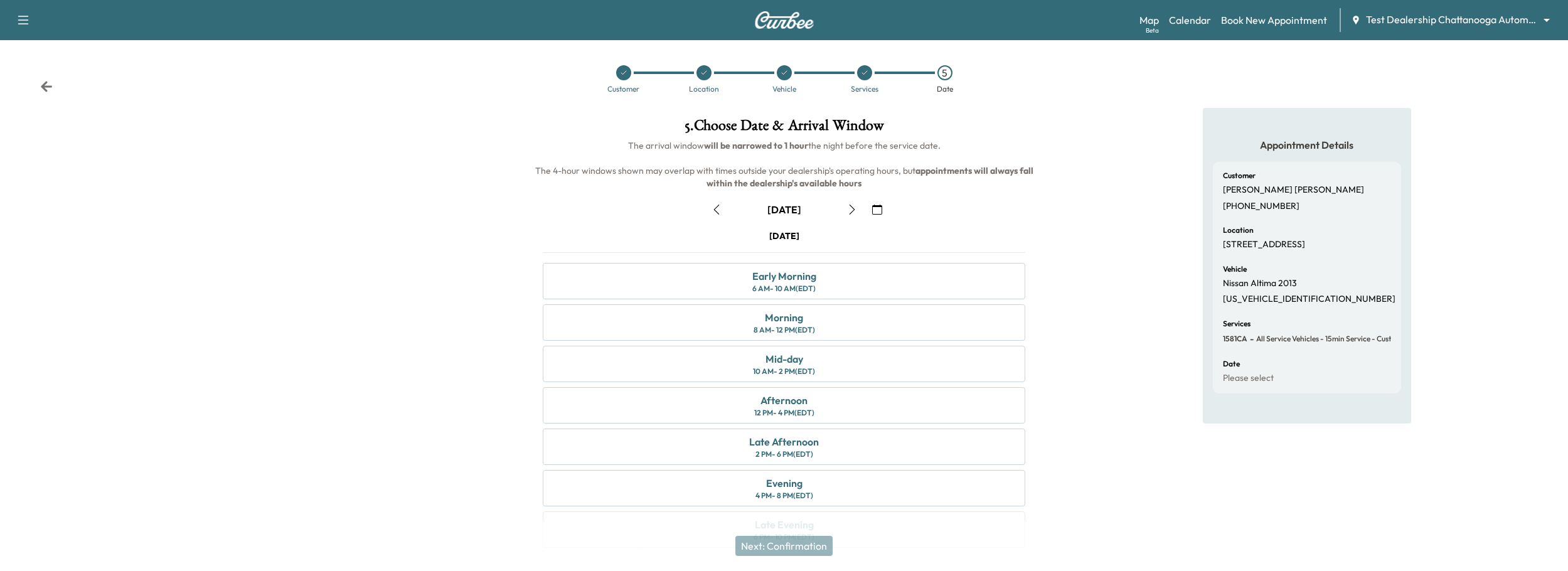
click at [719, 210] on icon "button" at bounding box center [716, 209] width 10 height 10
click at [847, 208] on icon "button" at bounding box center [852, 209] width 10 height 10
click at [874, 319] on div "Morning 8 AM - 12 PM (EDT)" at bounding box center [784, 322] width 483 height 36
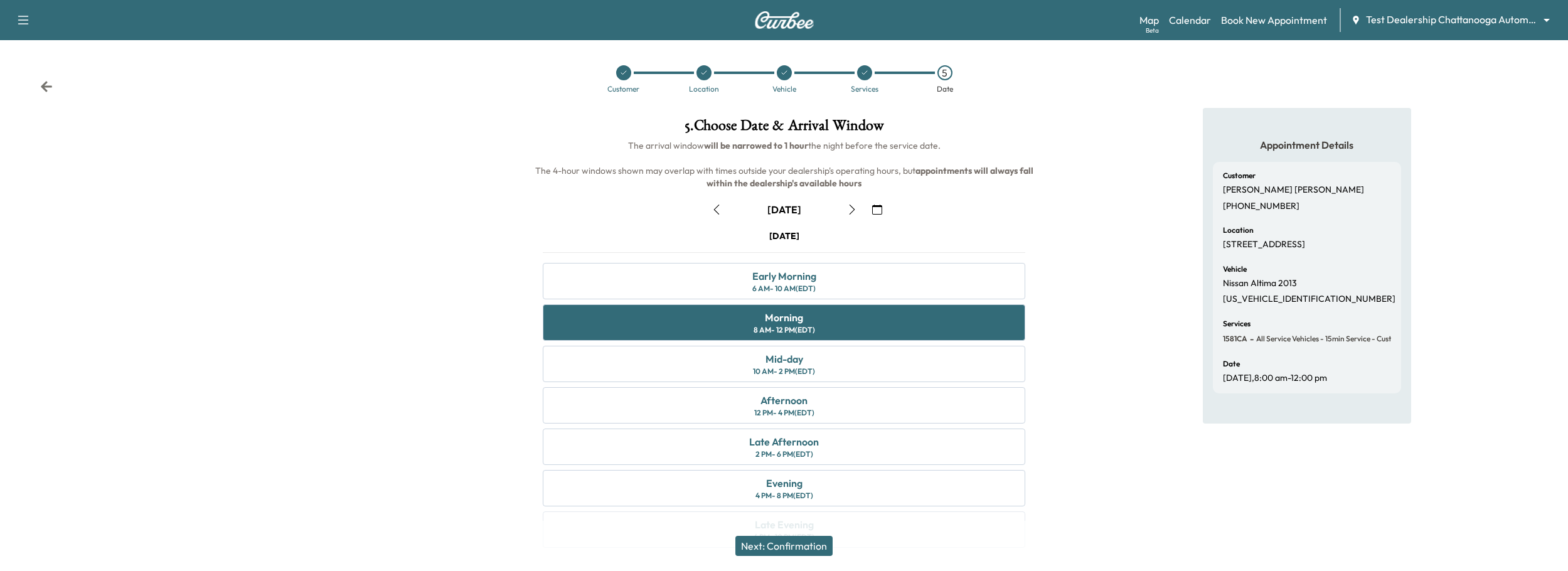
click at [815, 544] on button "Next: Confirmation" at bounding box center [784, 545] width 98 height 20
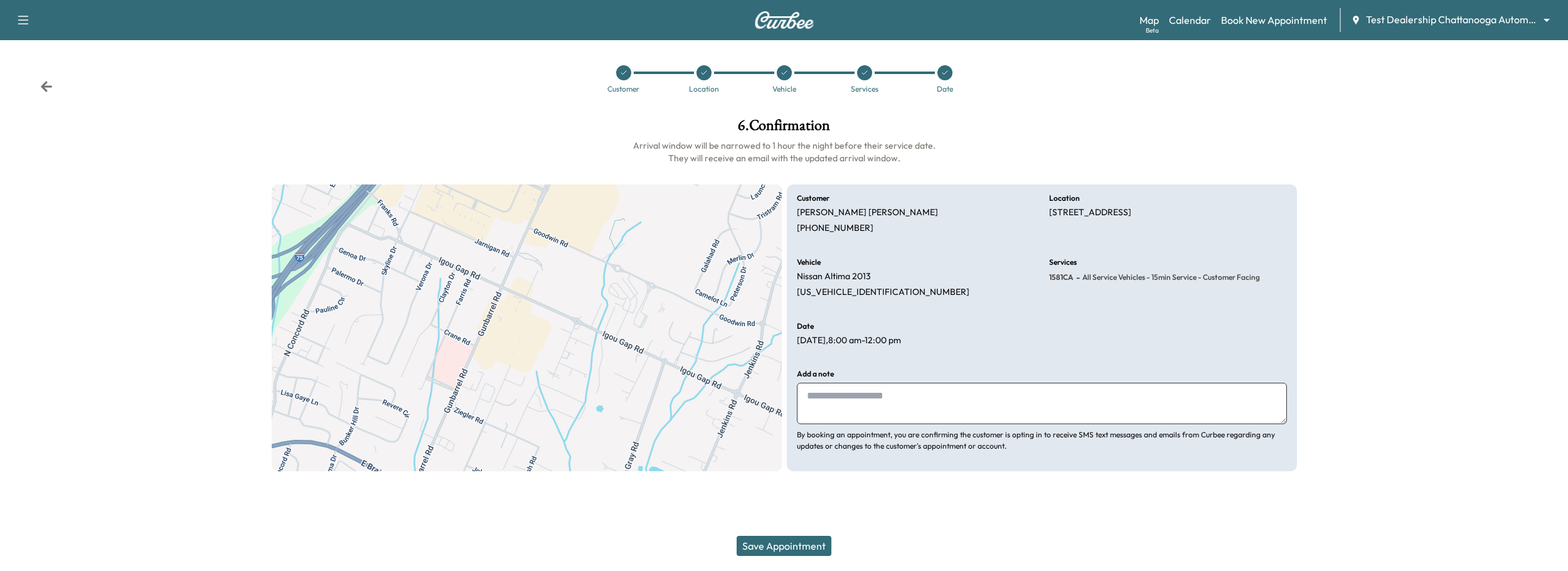
click at [815, 544] on button "Save Appointment" at bounding box center [783, 545] width 95 height 20
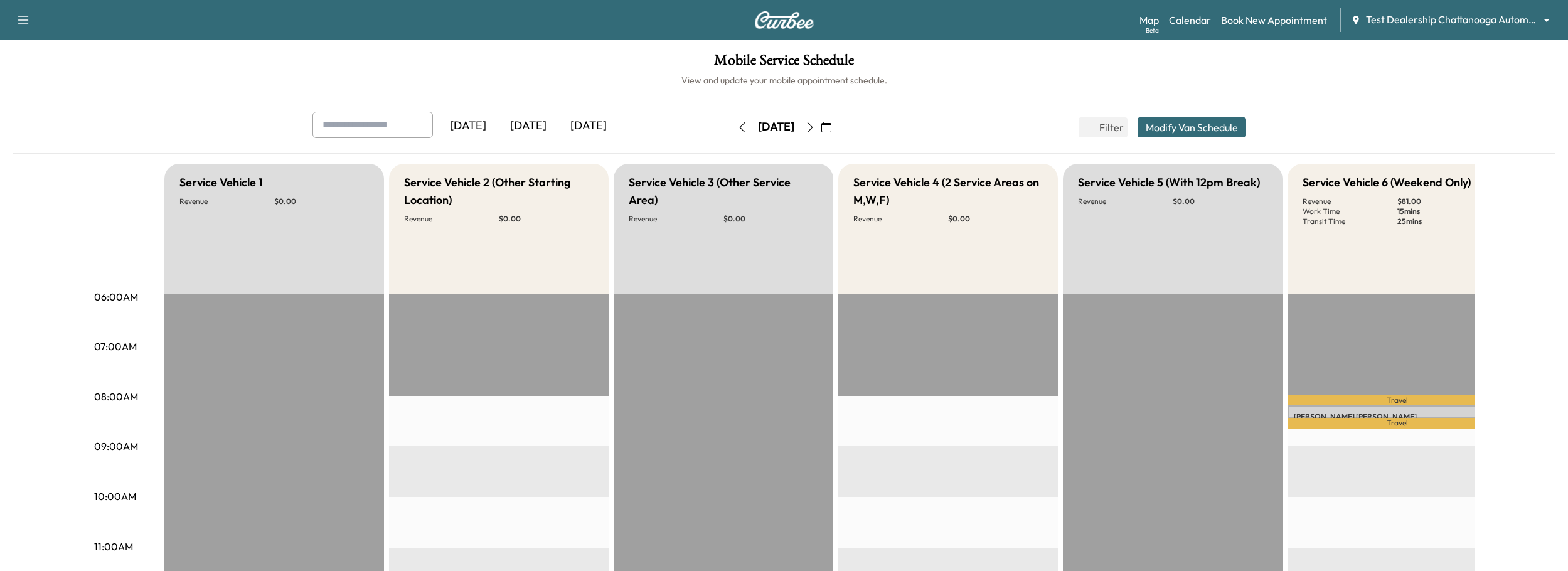
click at [1415, 25] on body "Support Log Out Map Beta Calendar Book New Appointment Test Dealership Chattano…" at bounding box center [784, 286] width 1568 height 571
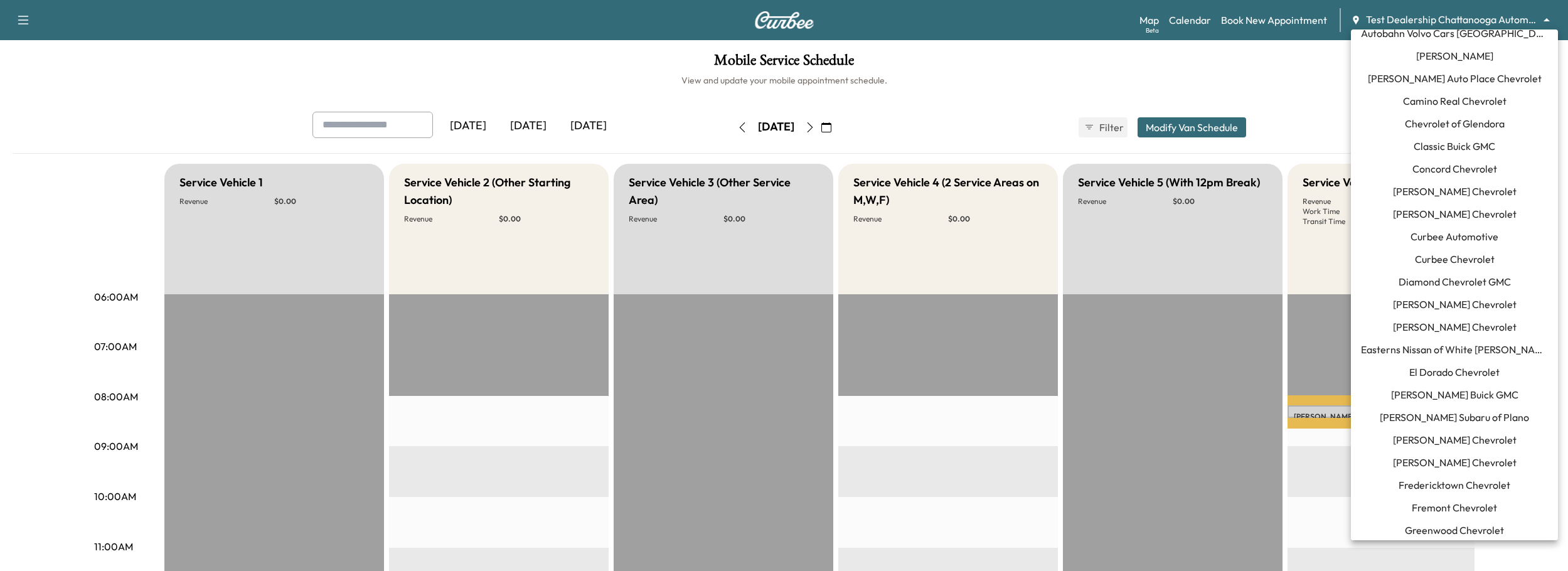
scroll to position [104, 0]
click at [1455, 389] on span "[PERSON_NAME] Buick GMC" at bounding box center [1454, 393] width 127 height 15
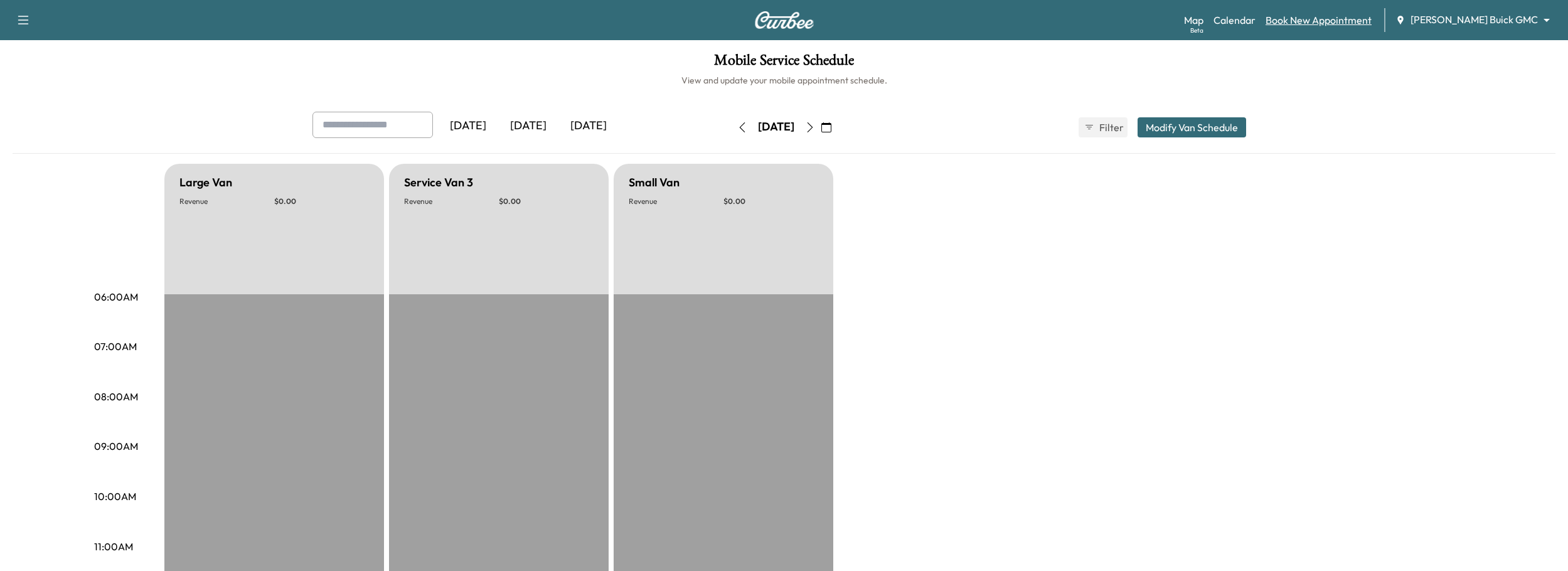
click at [1363, 14] on link "Book New Appointment" at bounding box center [1318, 20] width 106 height 15
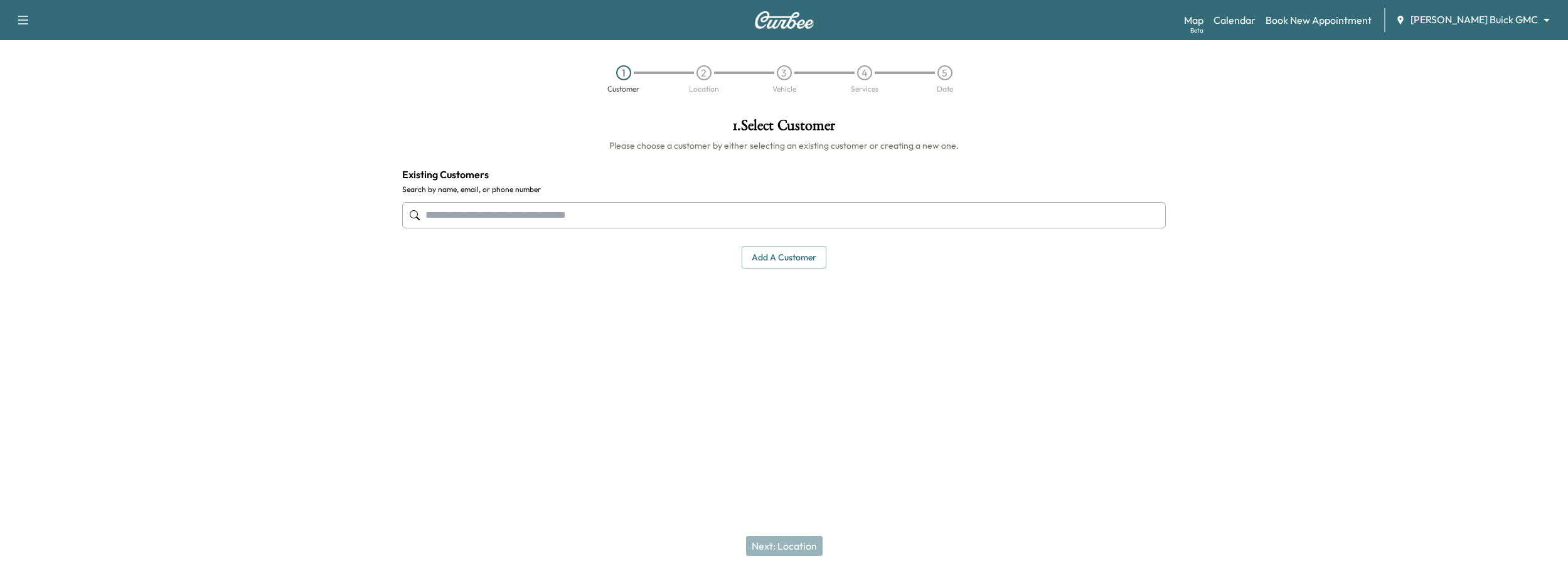
click at [936, 201] on div at bounding box center [784, 215] width 764 height 41
click at [934, 200] on div at bounding box center [784, 215] width 764 height 41
click at [936, 211] on input "text" at bounding box center [784, 215] width 764 height 26
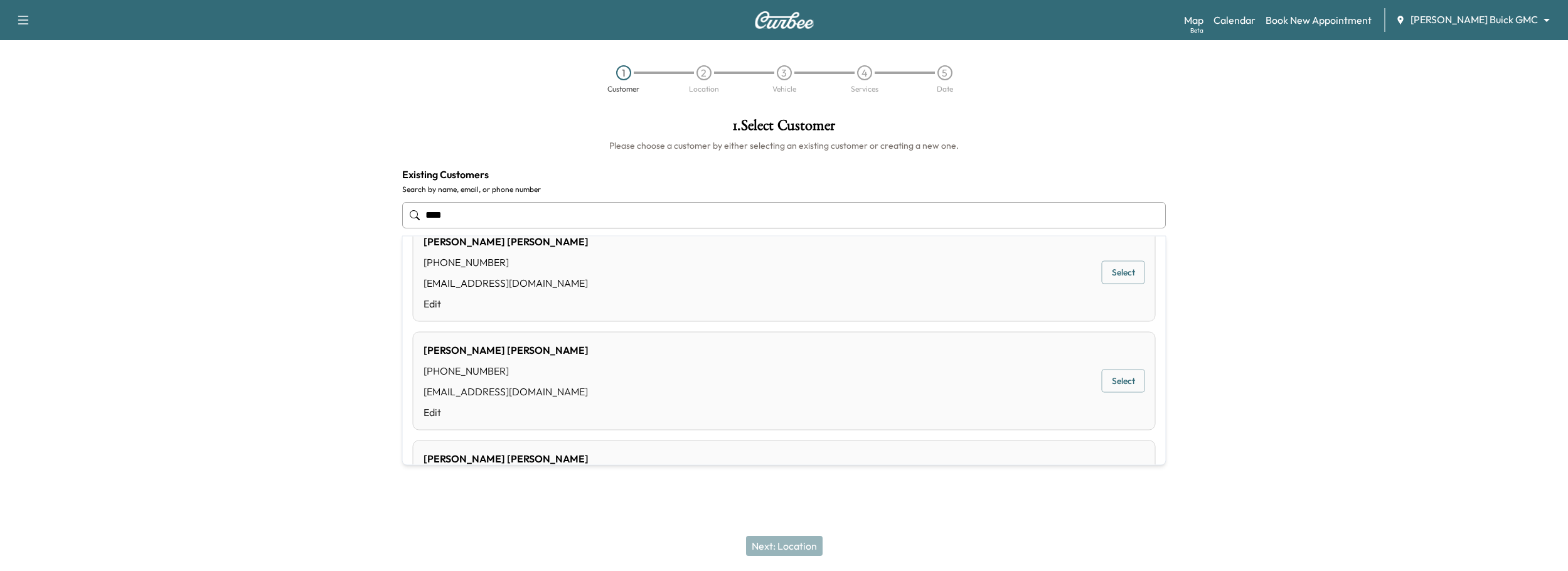
scroll to position [355, 0]
click at [639, 303] on div "Chris Mudd (972) 533-7392 thechrisman@gmail.com Edit Select" at bounding box center [784, 272] width 743 height 98
type input "**********"
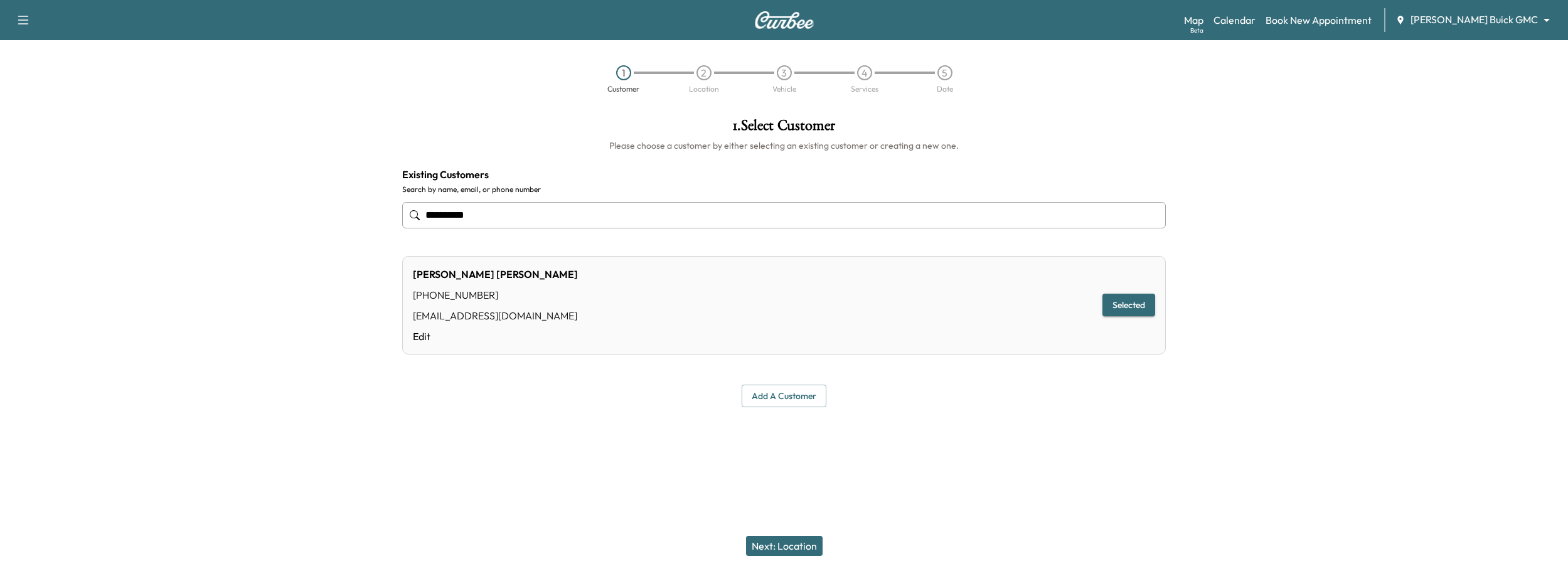
click at [771, 541] on button "Next: Location" at bounding box center [784, 545] width 76 height 20
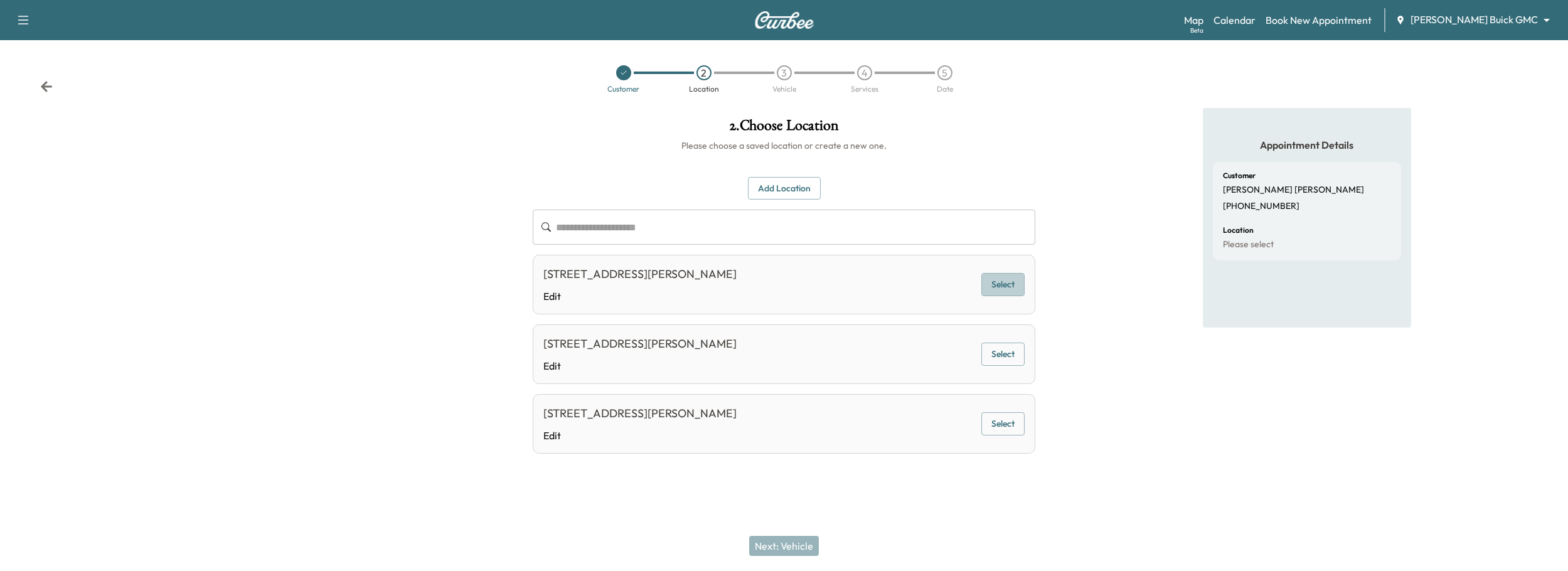
click at [1010, 280] on button "Select" at bounding box center [1003, 284] width 43 height 23
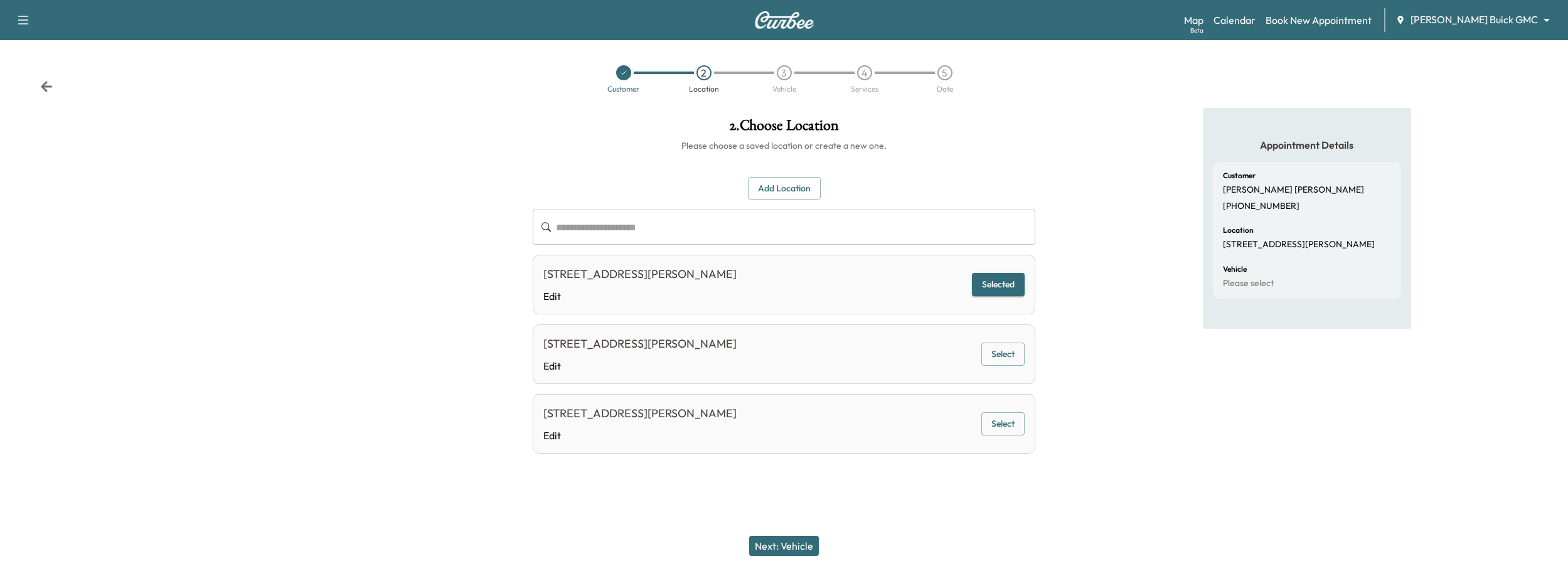
click at [791, 538] on button "Next: Vehicle" at bounding box center [784, 545] width 70 height 20
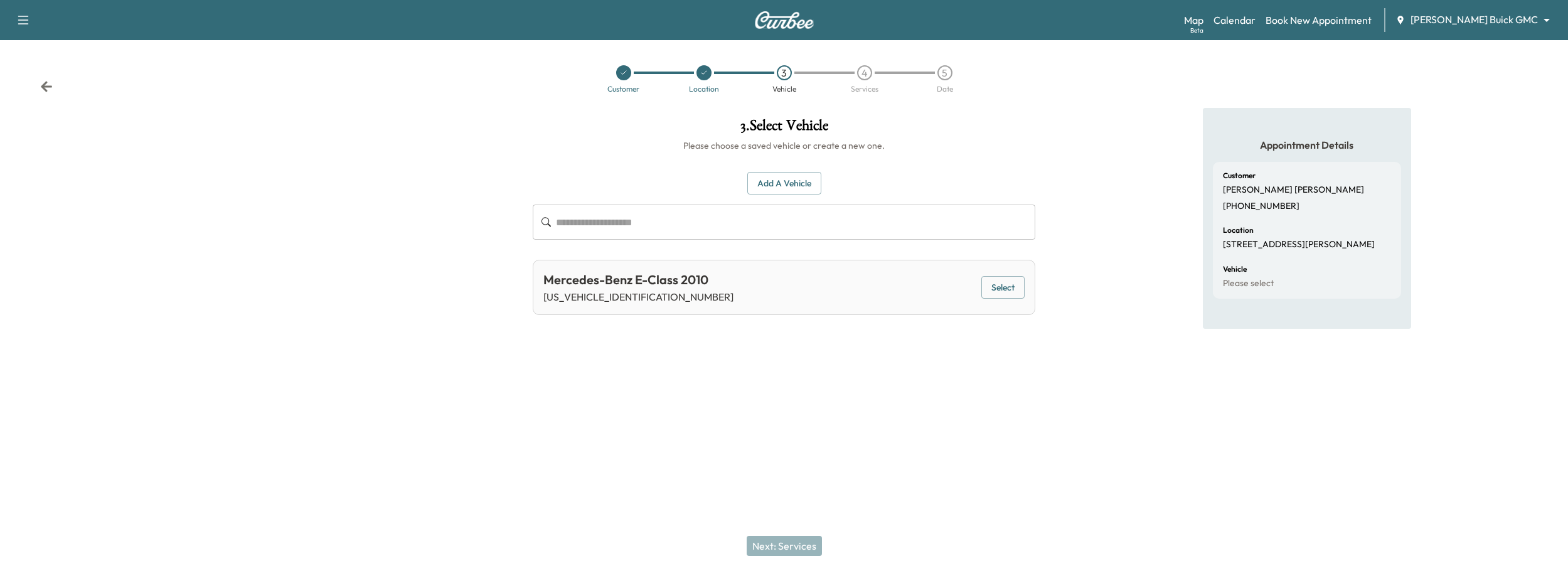
click at [1023, 290] on button "Select" at bounding box center [1003, 288] width 43 height 23
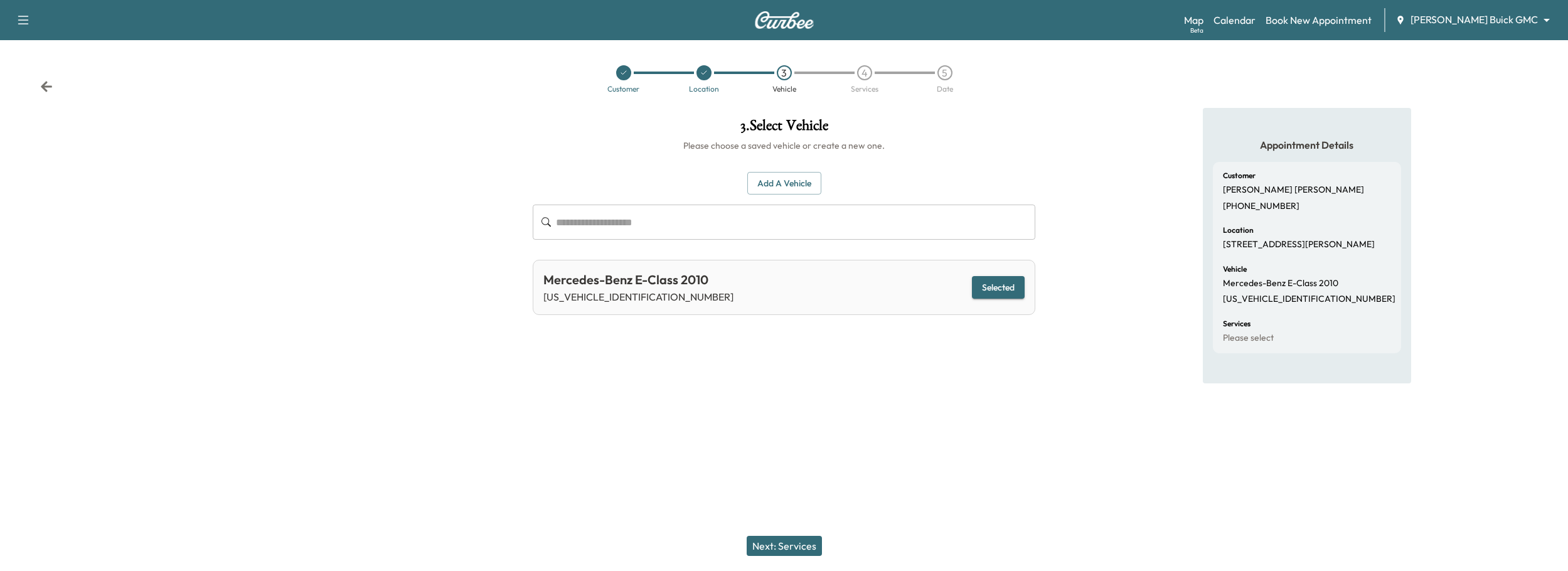
click at [773, 540] on button "Next: Services" at bounding box center [784, 545] width 75 height 20
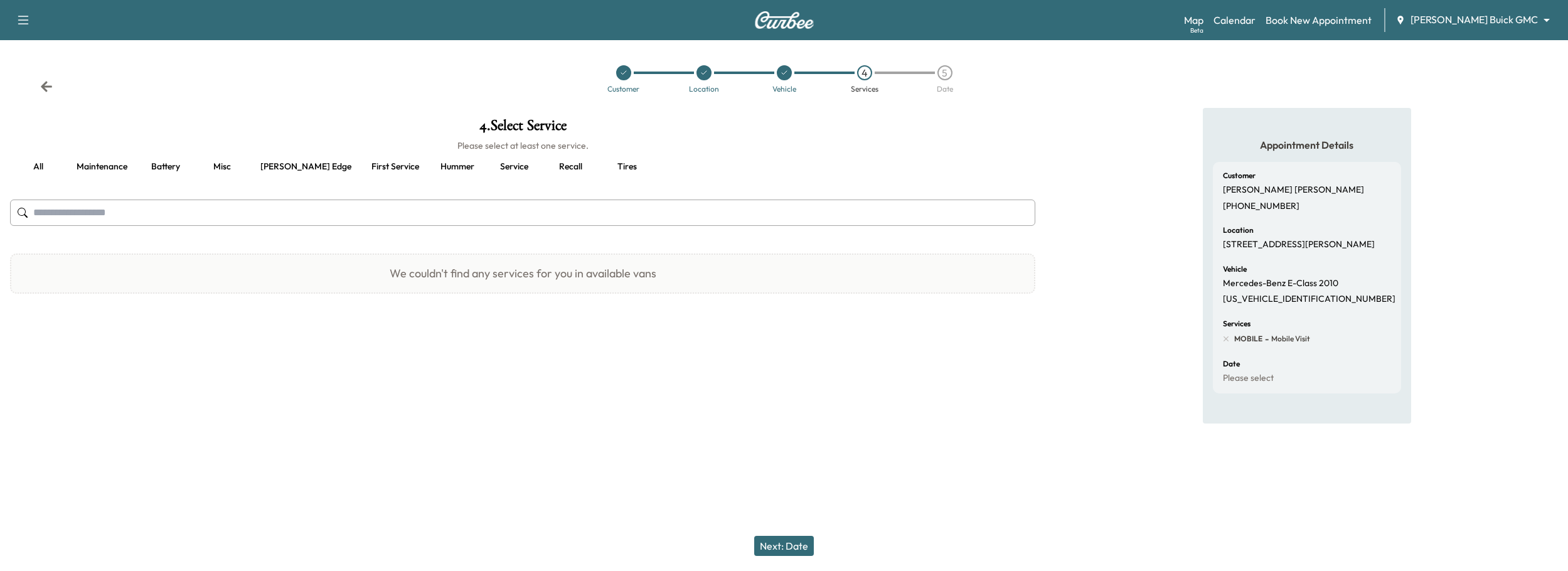
click at [38, 169] on button "all" at bounding box center [38, 167] width 56 height 30
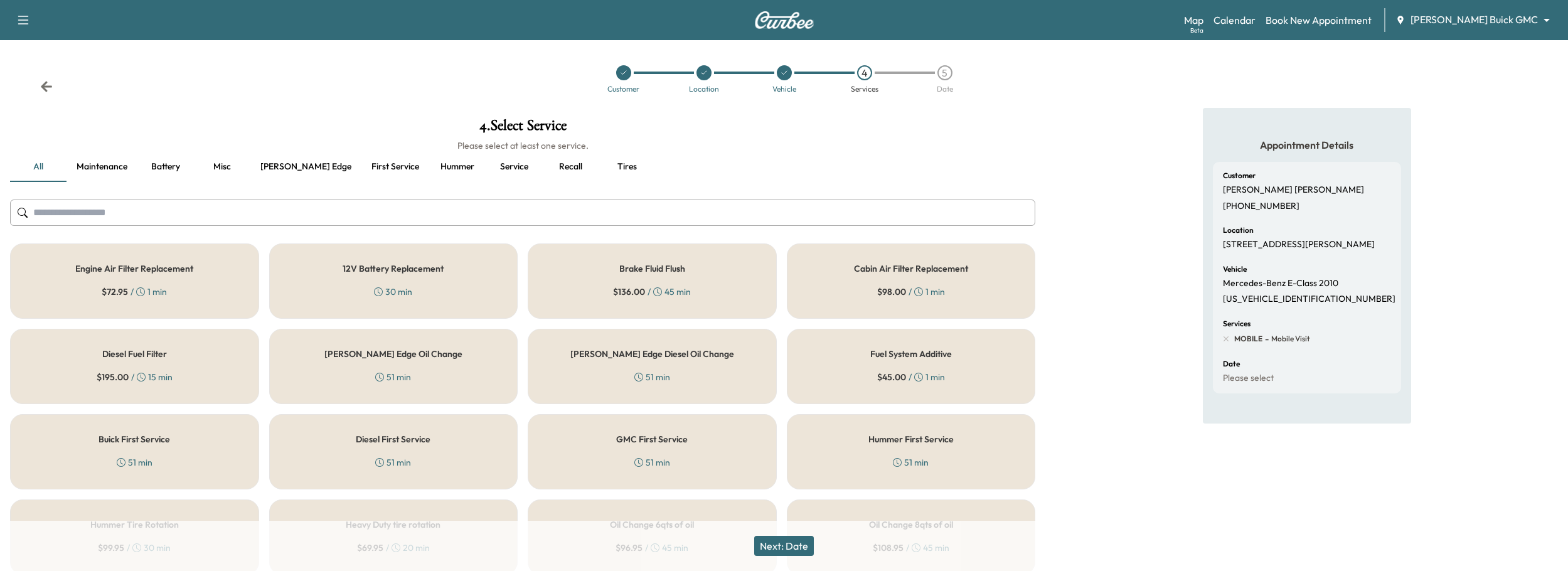
click at [93, 166] on button "Maintenance" at bounding box center [102, 167] width 71 height 30
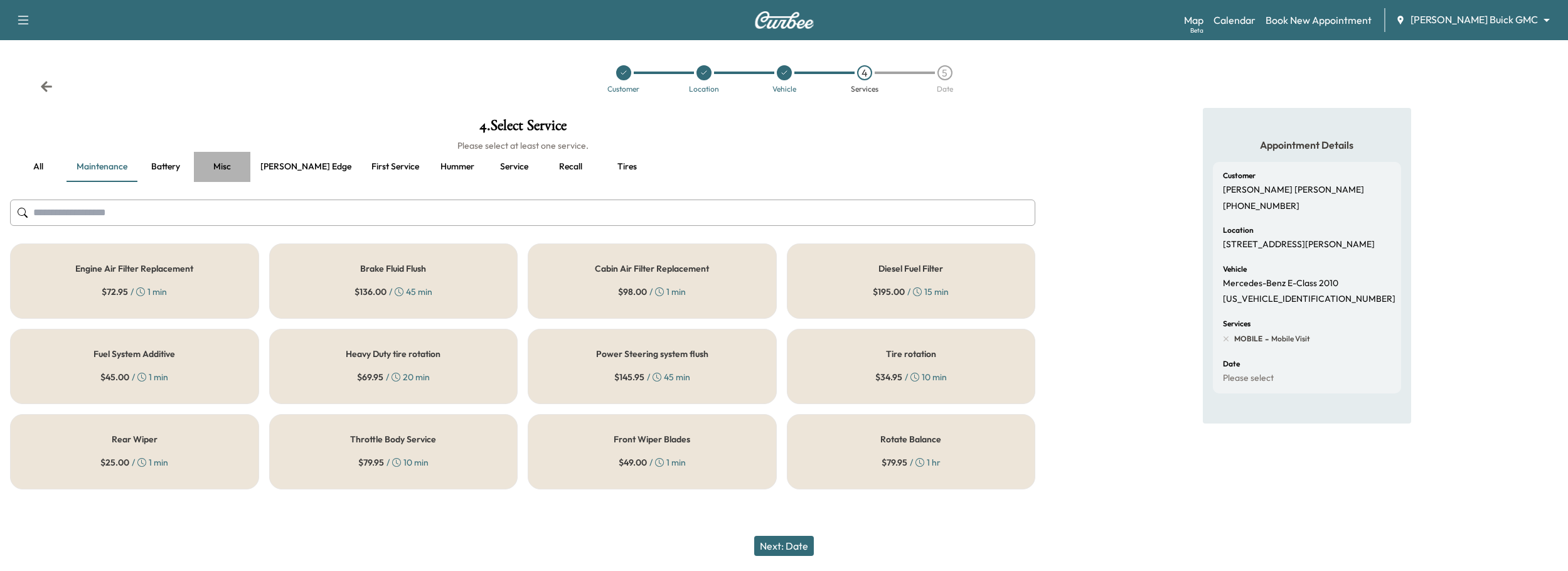
click at [208, 166] on button "Misc" at bounding box center [221, 167] width 56 height 30
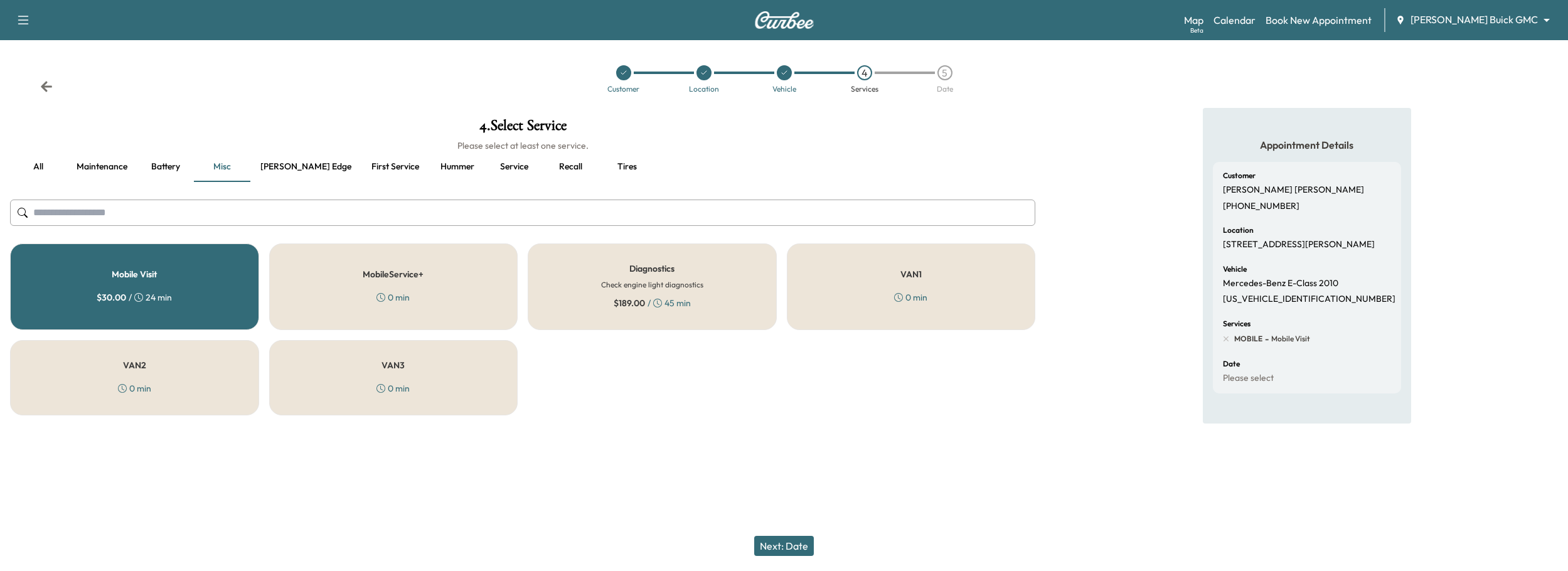
click at [256, 166] on button "Ewing edge" at bounding box center [306, 167] width 111 height 30
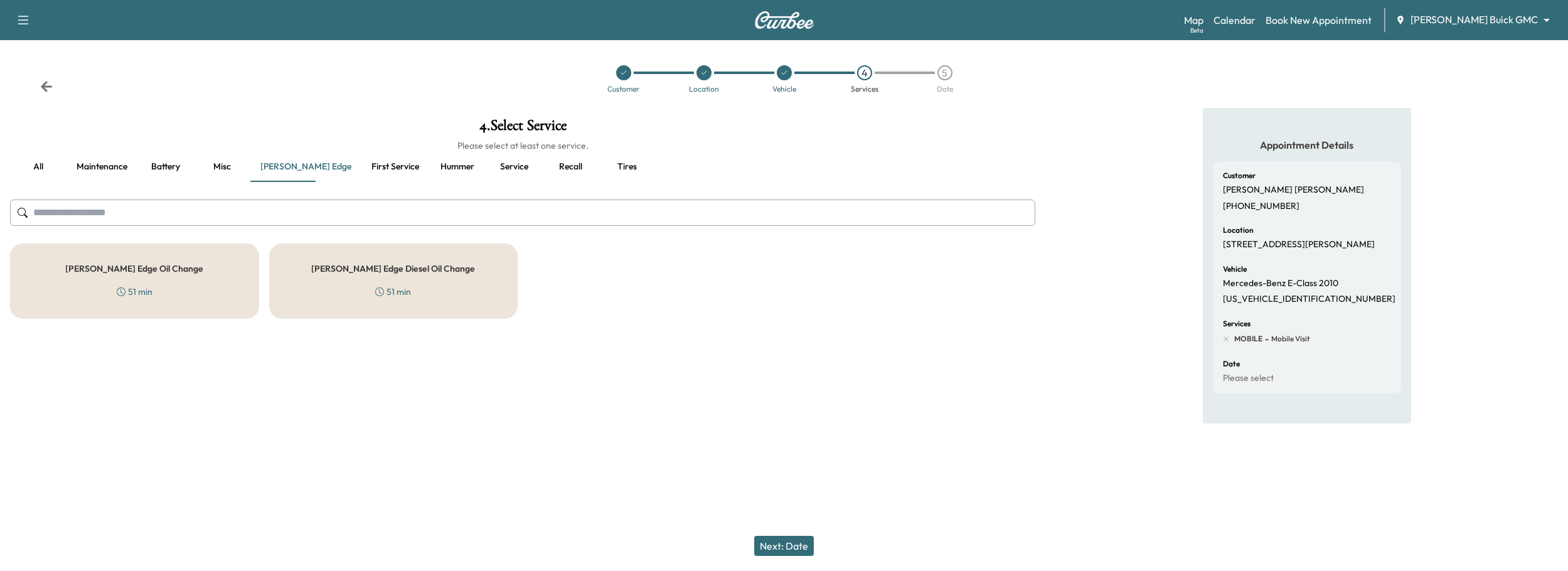
click at [380, 167] on button "First service" at bounding box center [394, 167] width 68 height 30
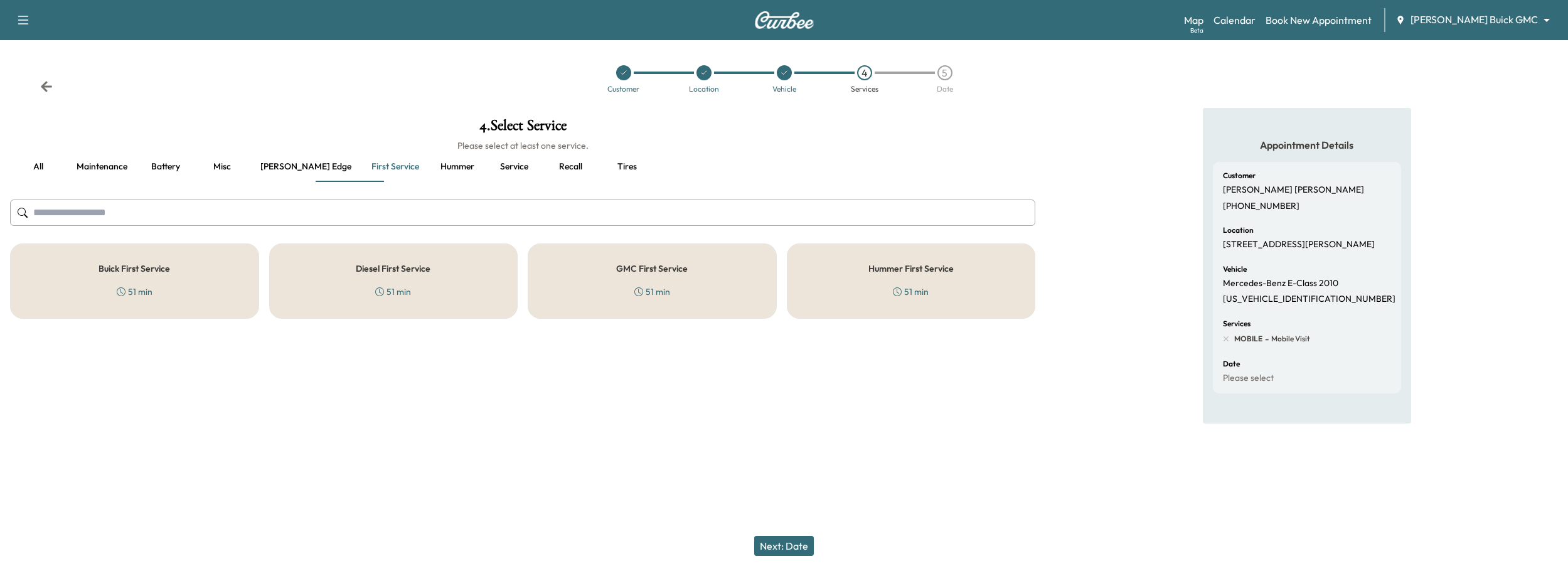
click at [36, 164] on button "all" at bounding box center [38, 167] width 56 height 30
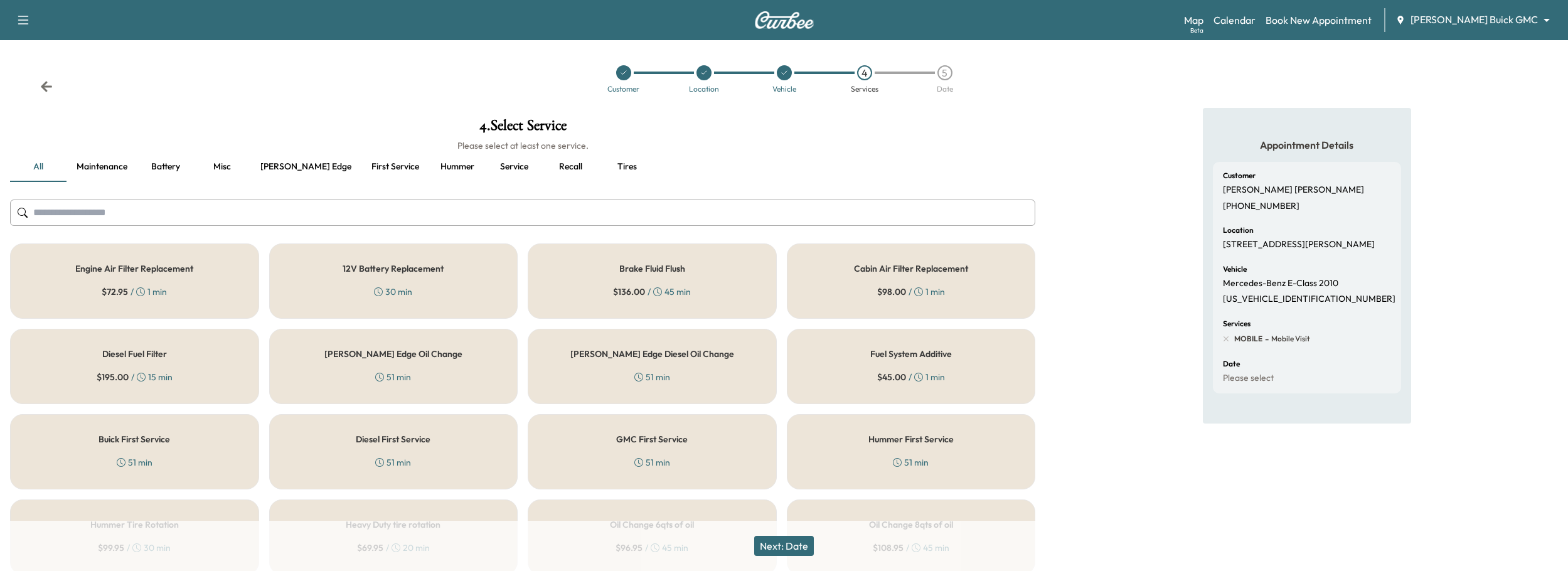
click at [735, 376] on div "Ewing Edge Diesel Oil Change 51 min" at bounding box center [652, 367] width 249 height 75
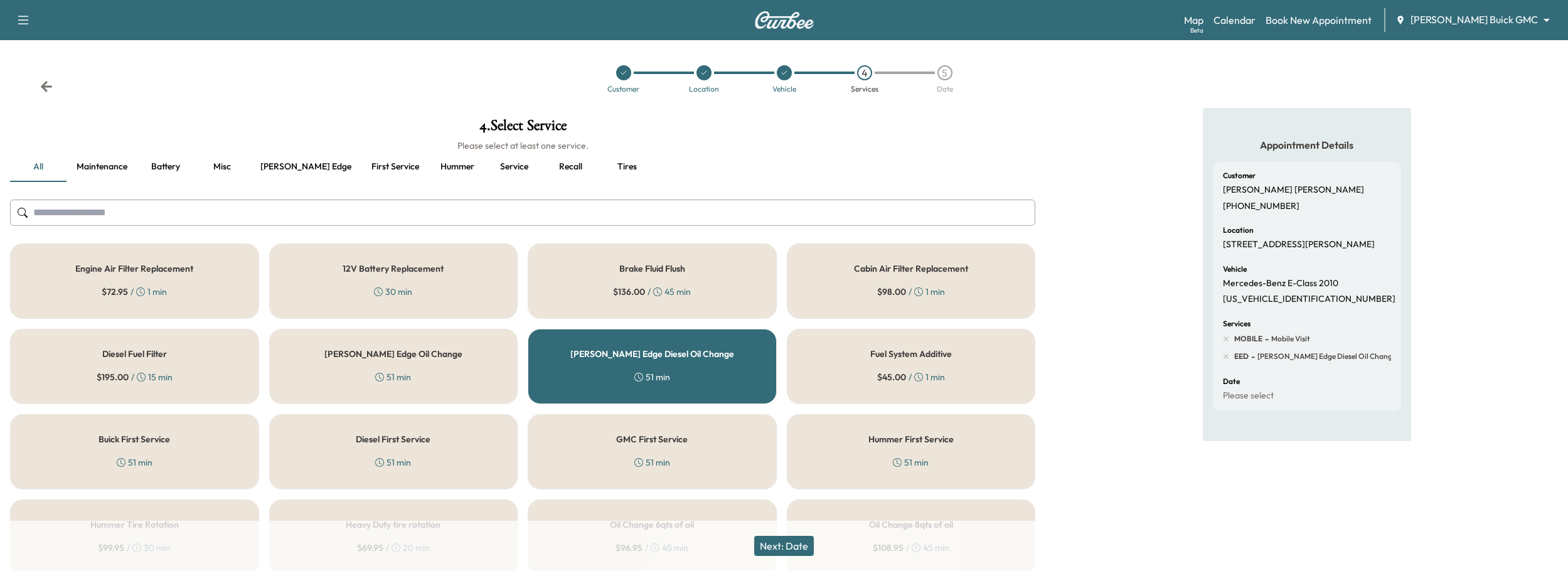
click at [780, 544] on button "Next: Date" at bounding box center [784, 545] width 60 height 20
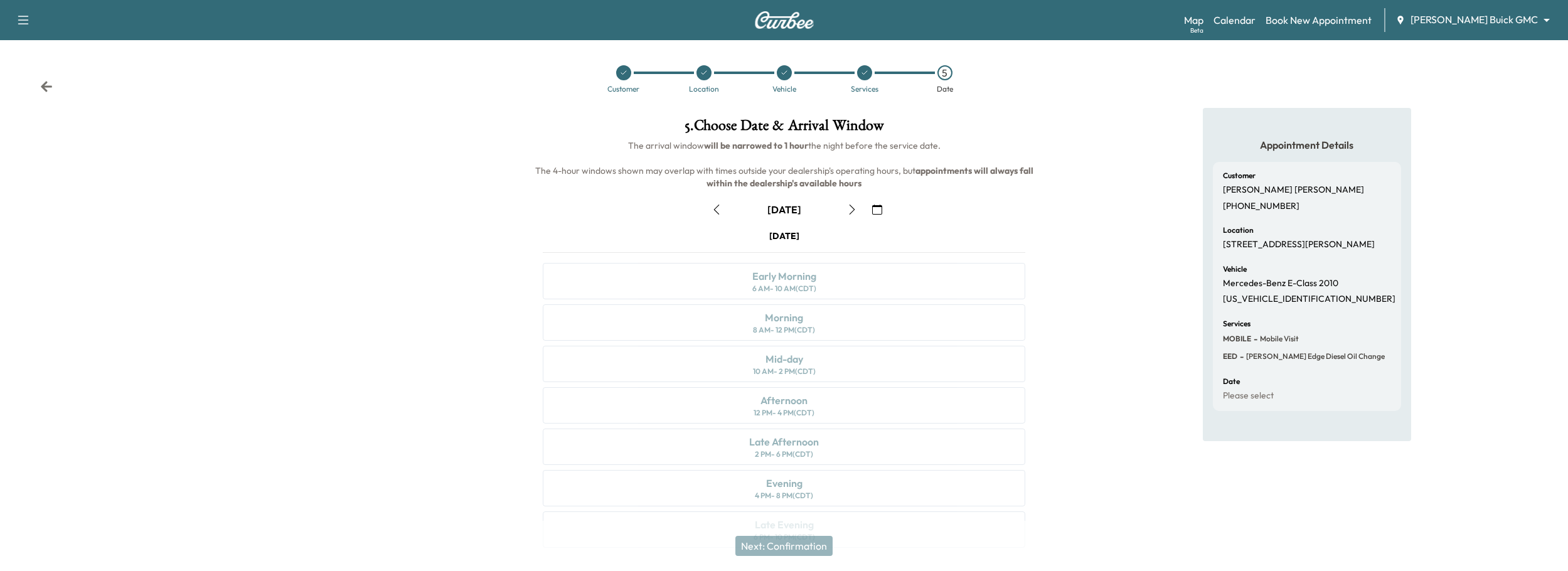
click at [846, 207] on button "button" at bounding box center [852, 209] width 21 height 20
click at [851, 206] on icon "button" at bounding box center [852, 209] width 10 height 10
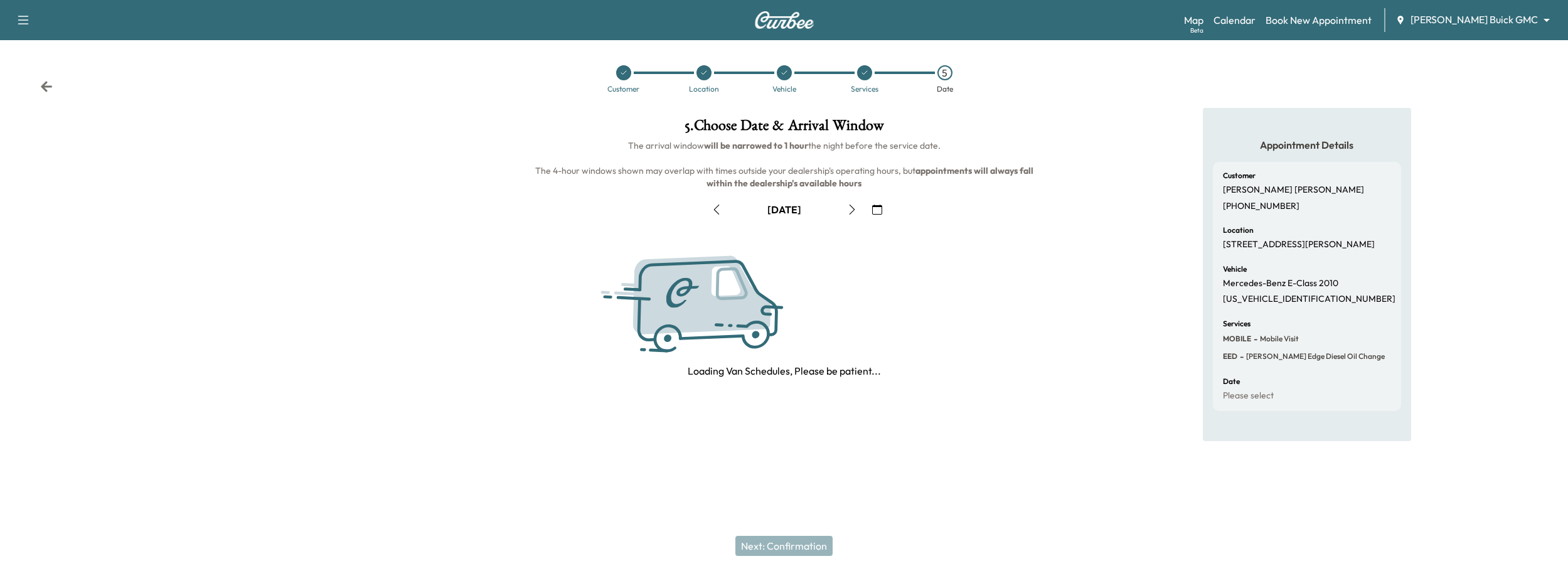
click at [877, 210] on icon "button" at bounding box center [877, 209] width 10 height 10
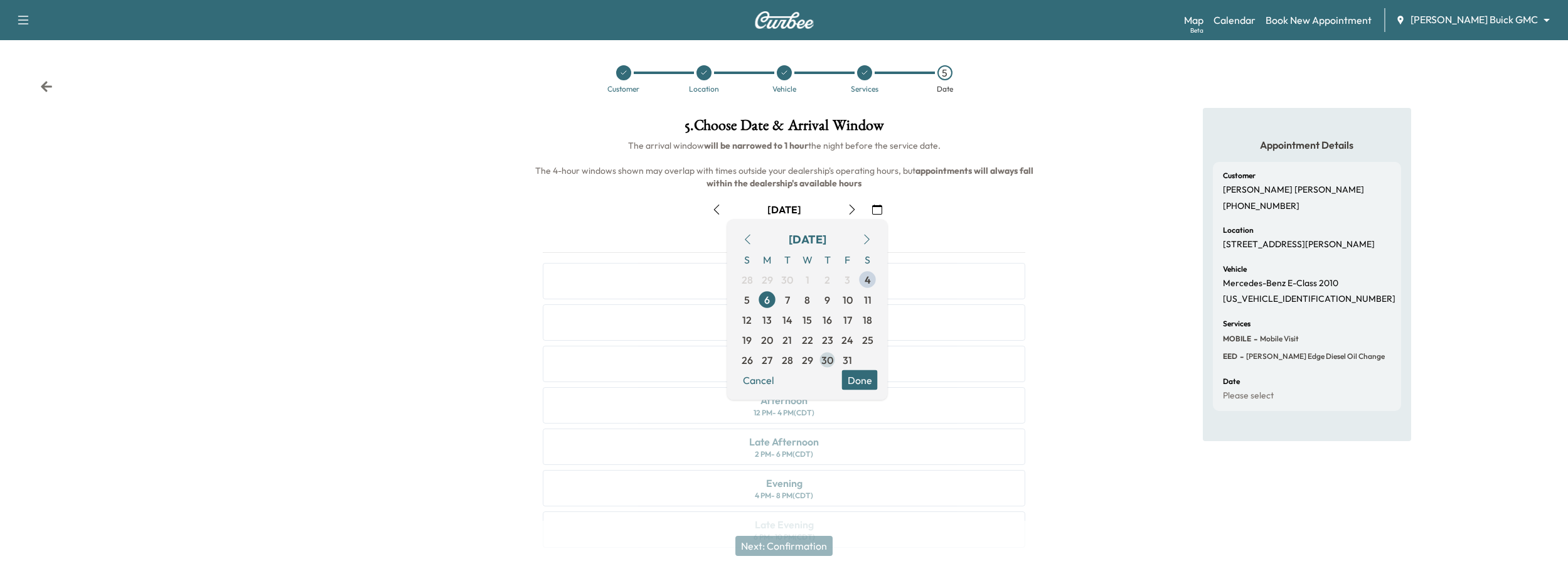
click at [825, 358] on span "30" at bounding box center [827, 360] width 12 height 15
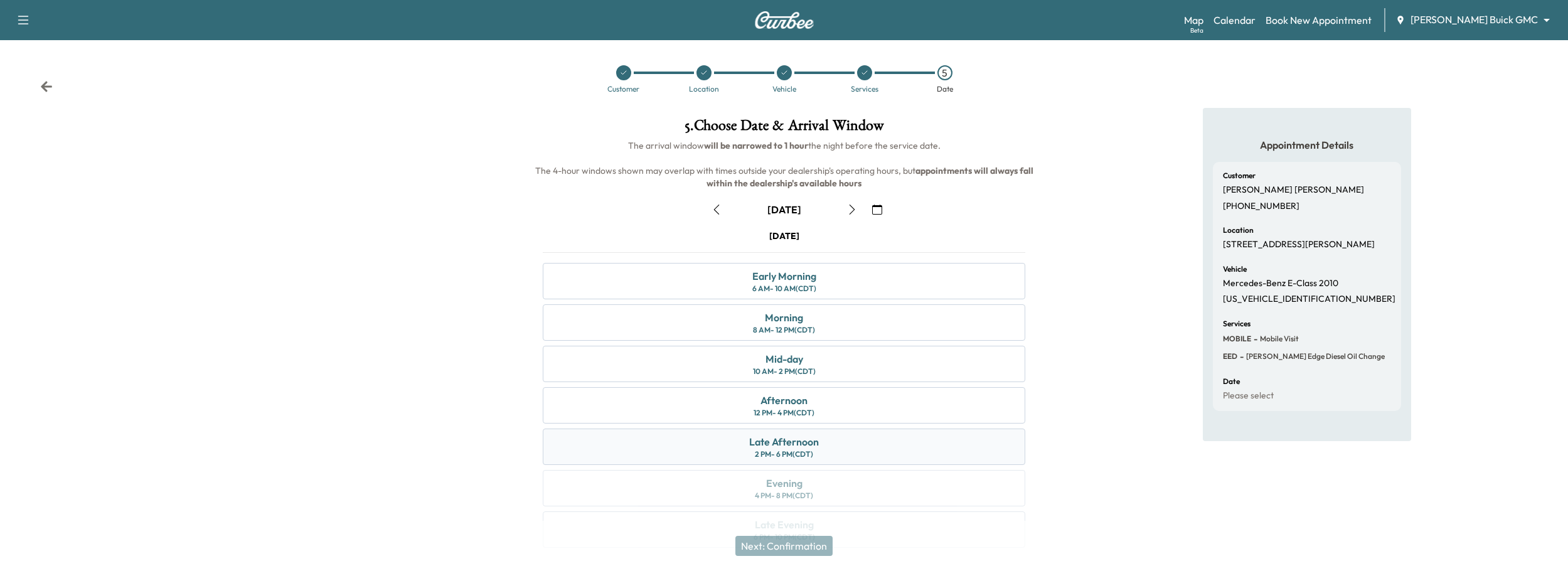
click at [810, 443] on div "Late Afternoon" at bounding box center [784, 441] width 70 height 15
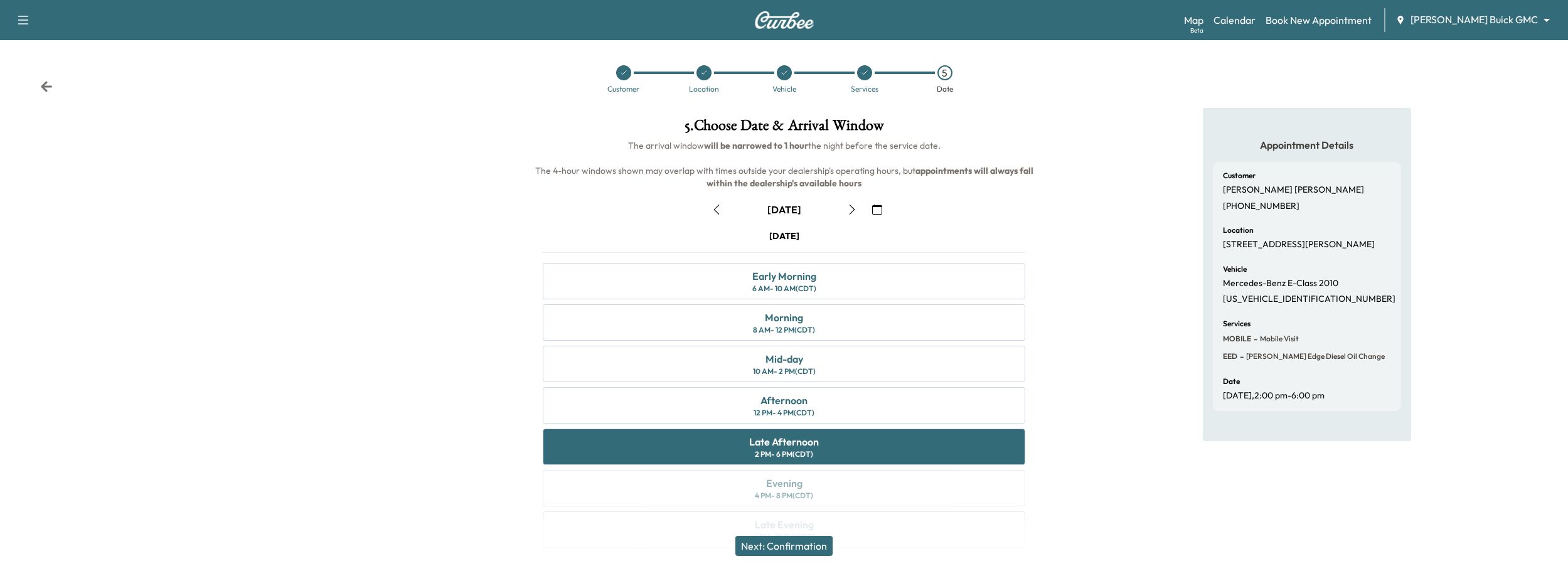
click at [790, 544] on button "Next: Confirmation" at bounding box center [784, 545] width 98 height 20
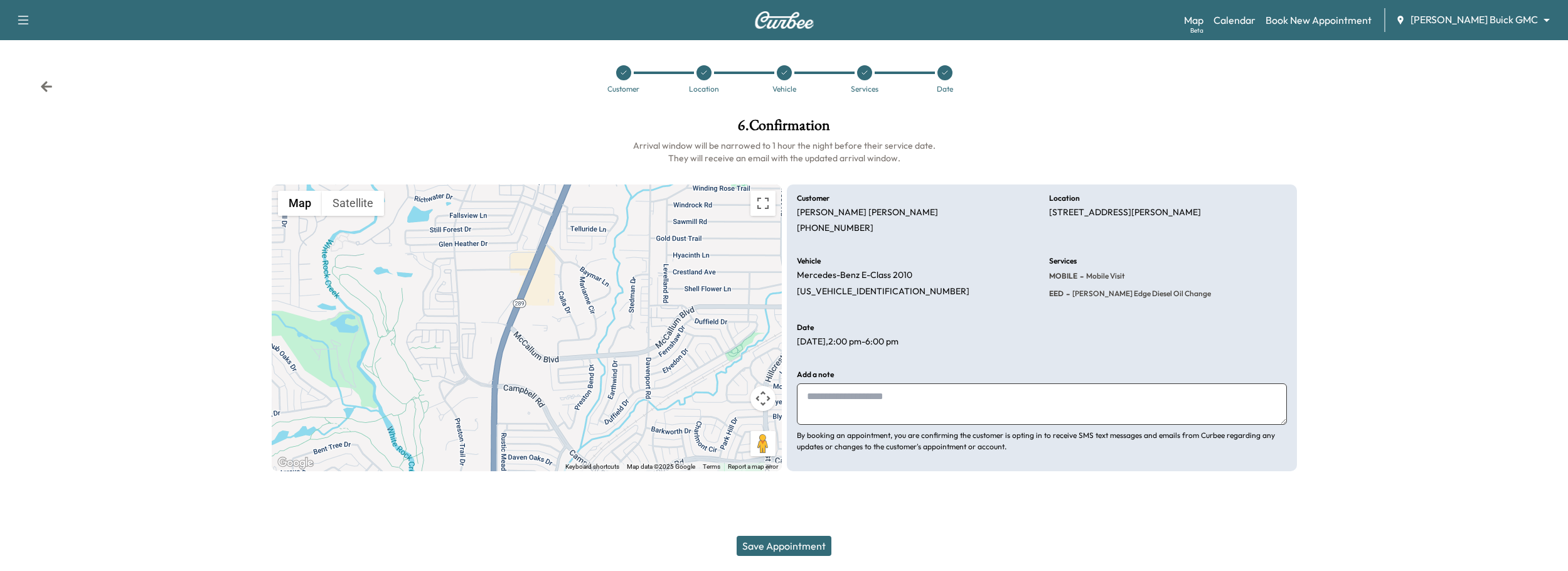
click at [792, 544] on button "Save Appointment" at bounding box center [783, 545] width 95 height 20
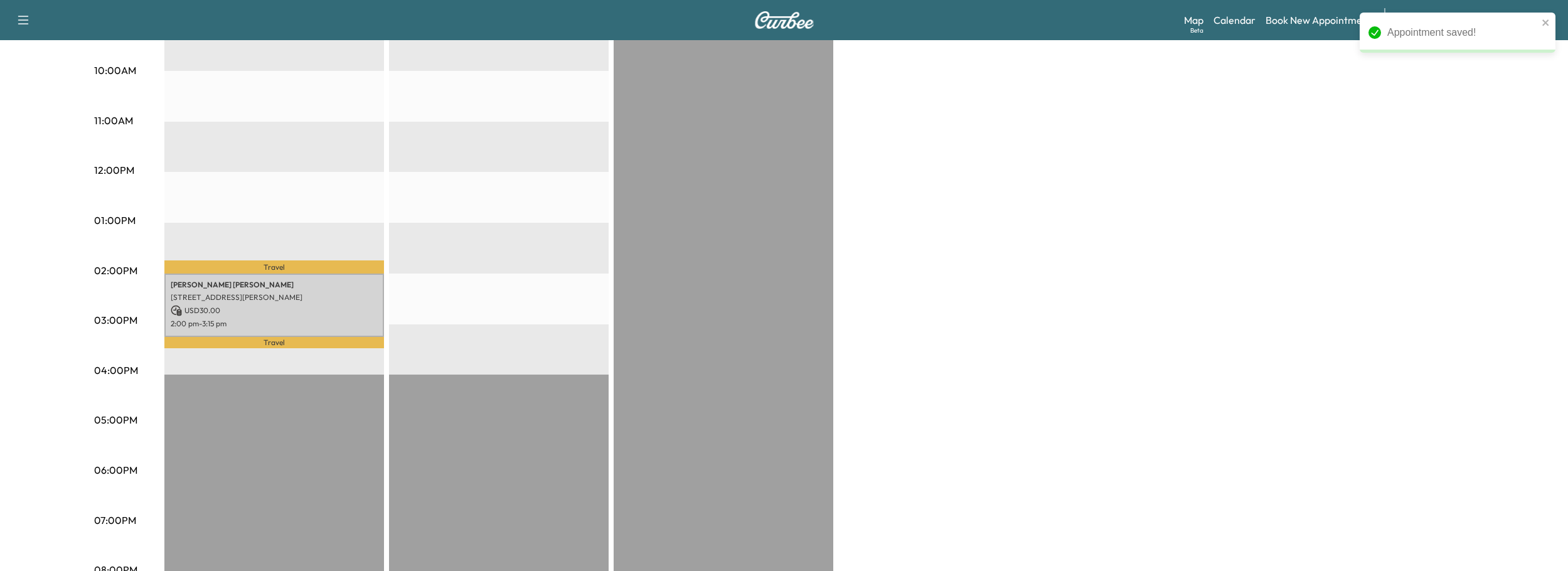
scroll to position [545, 0]
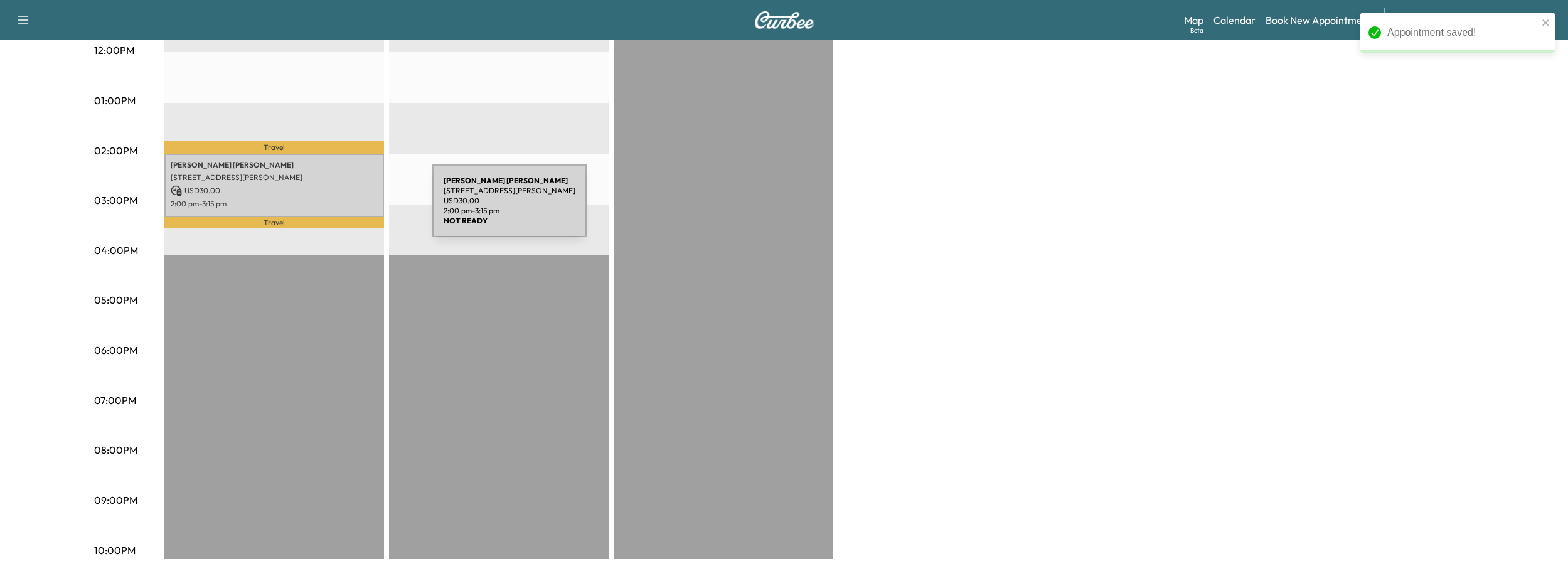
click at [333, 199] on p "2:00 pm - 3:15 pm" at bounding box center [274, 204] width 207 height 10
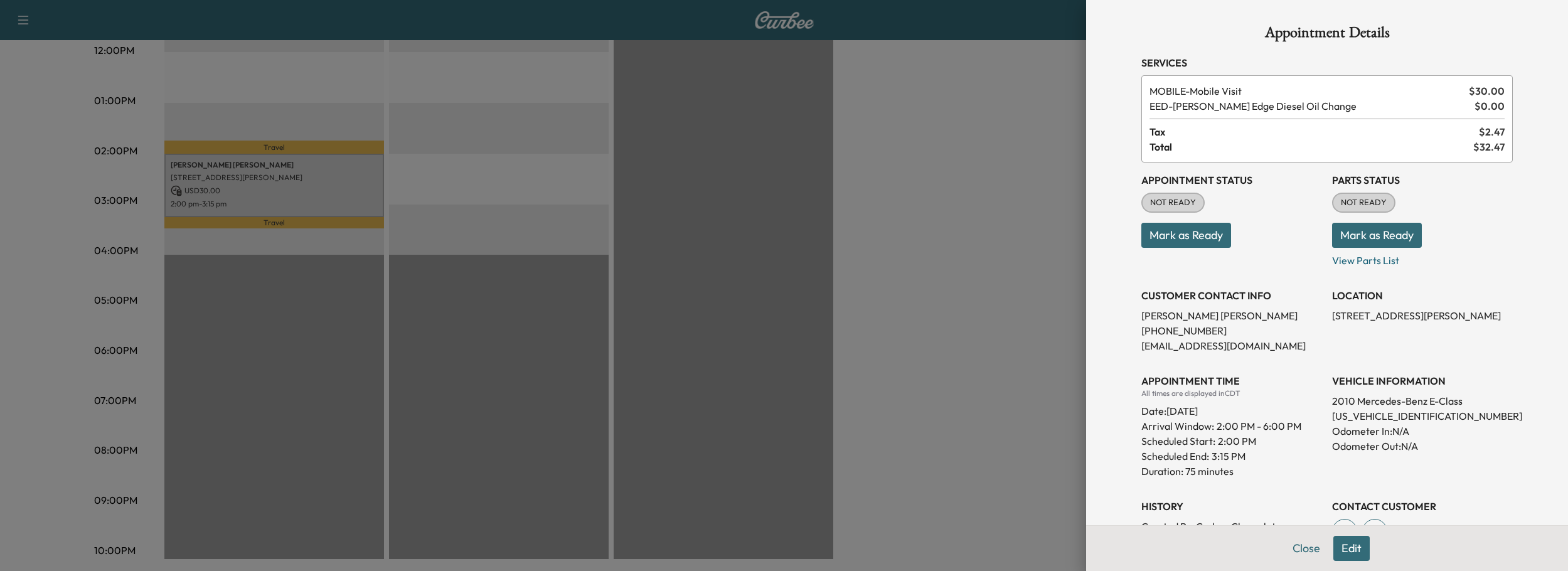
click at [1345, 547] on button "Edit" at bounding box center [1351, 548] width 36 height 25
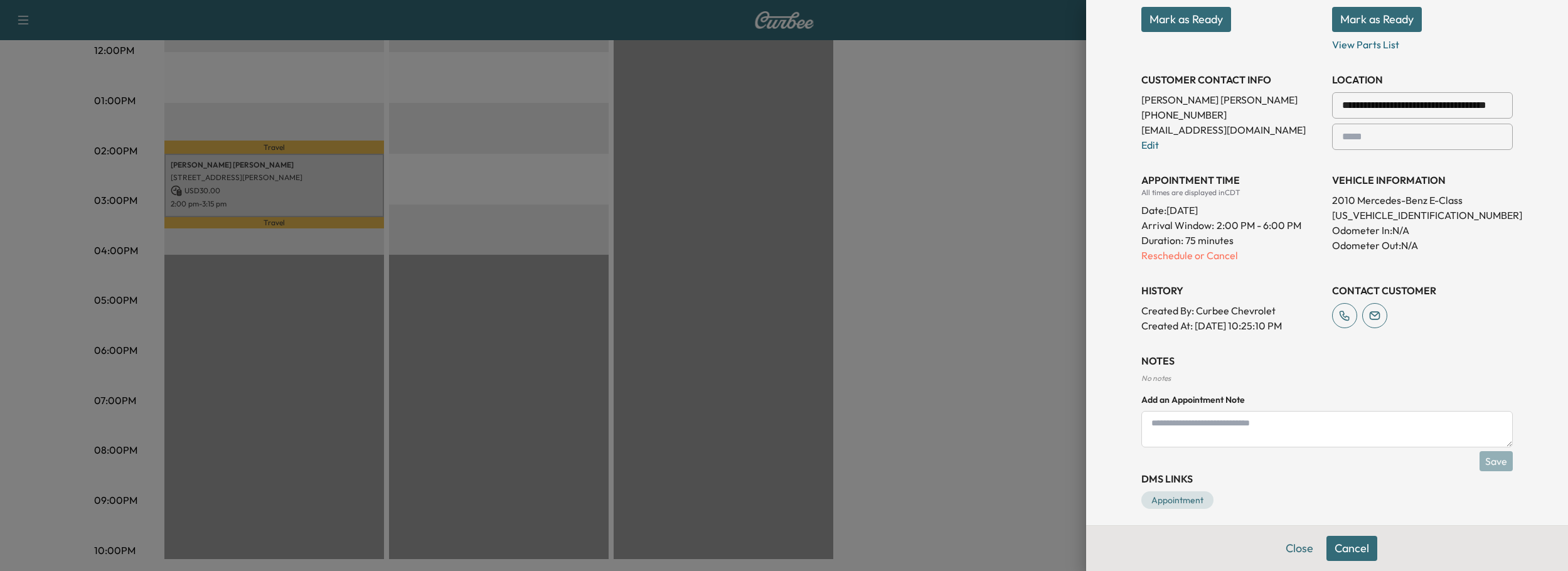
scroll to position [251, 0]
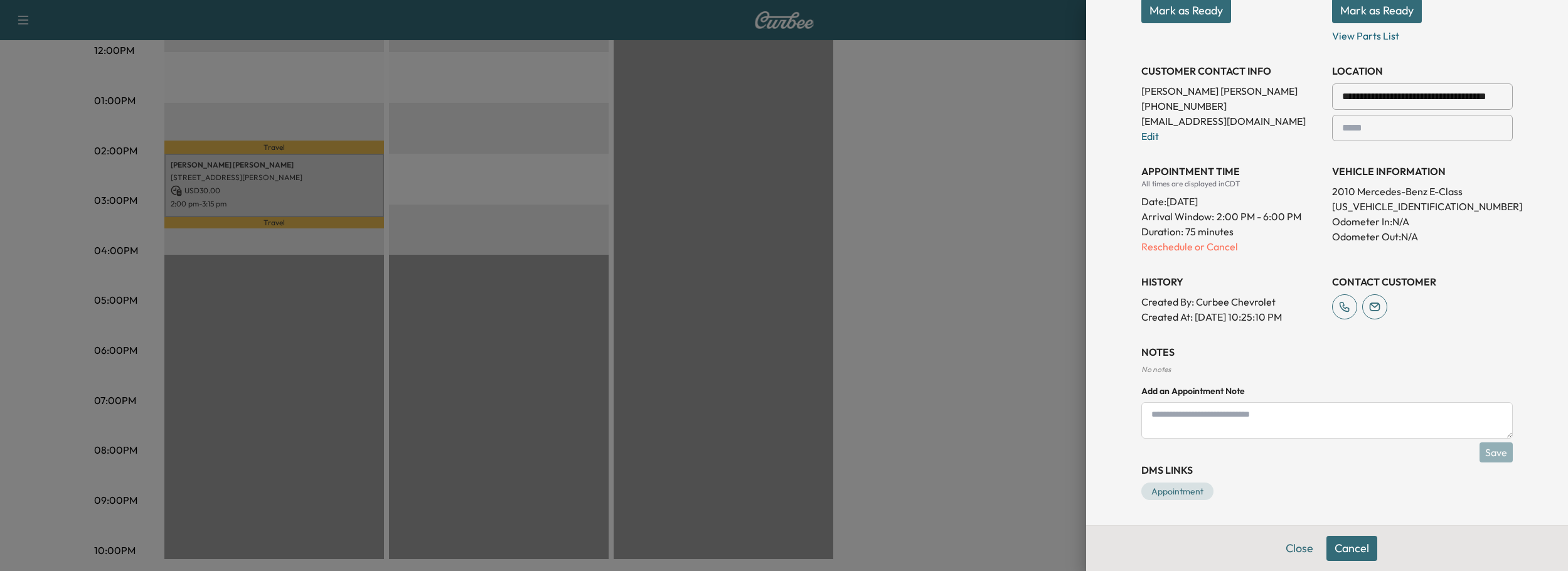
click at [1231, 416] on textarea at bounding box center [1327, 420] width 372 height 36
type textarea "********"
click at [1500, 448] on button "Save" at bounding box center [1495, 452] width 33 height 20
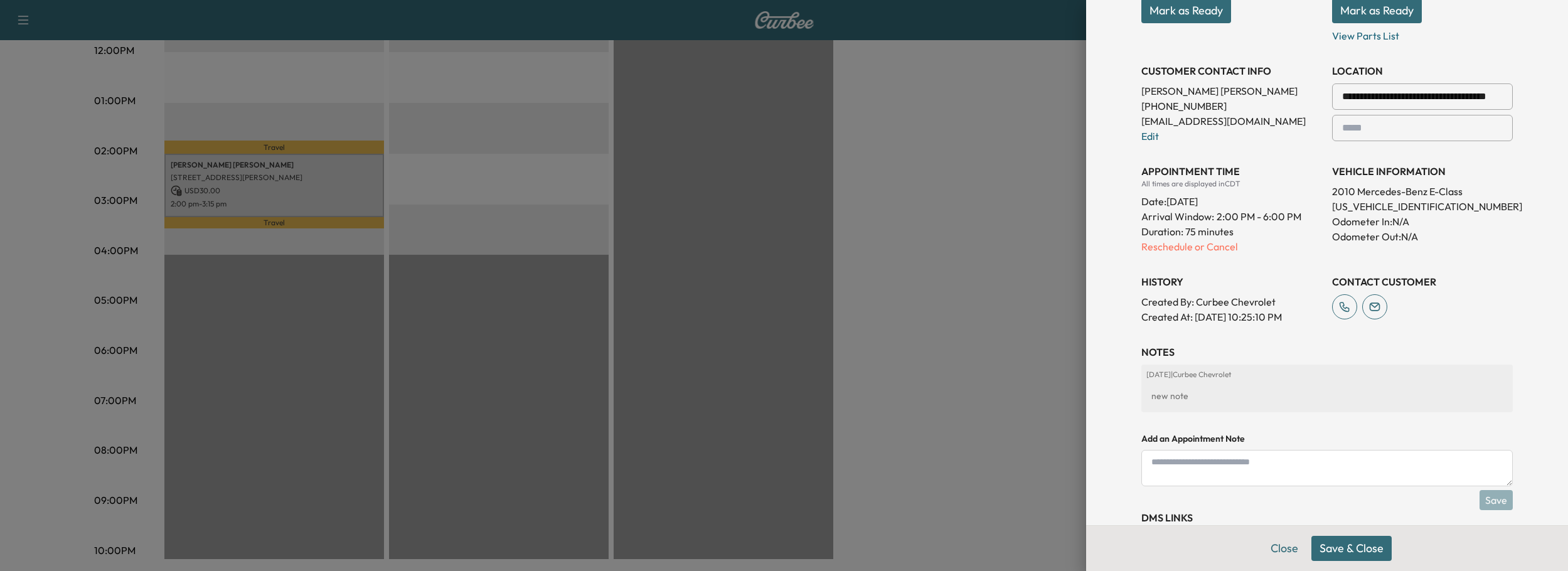
click at [1344, 548] on button "Save & Close" at bounding box center [1351, 548] width 80 height 25
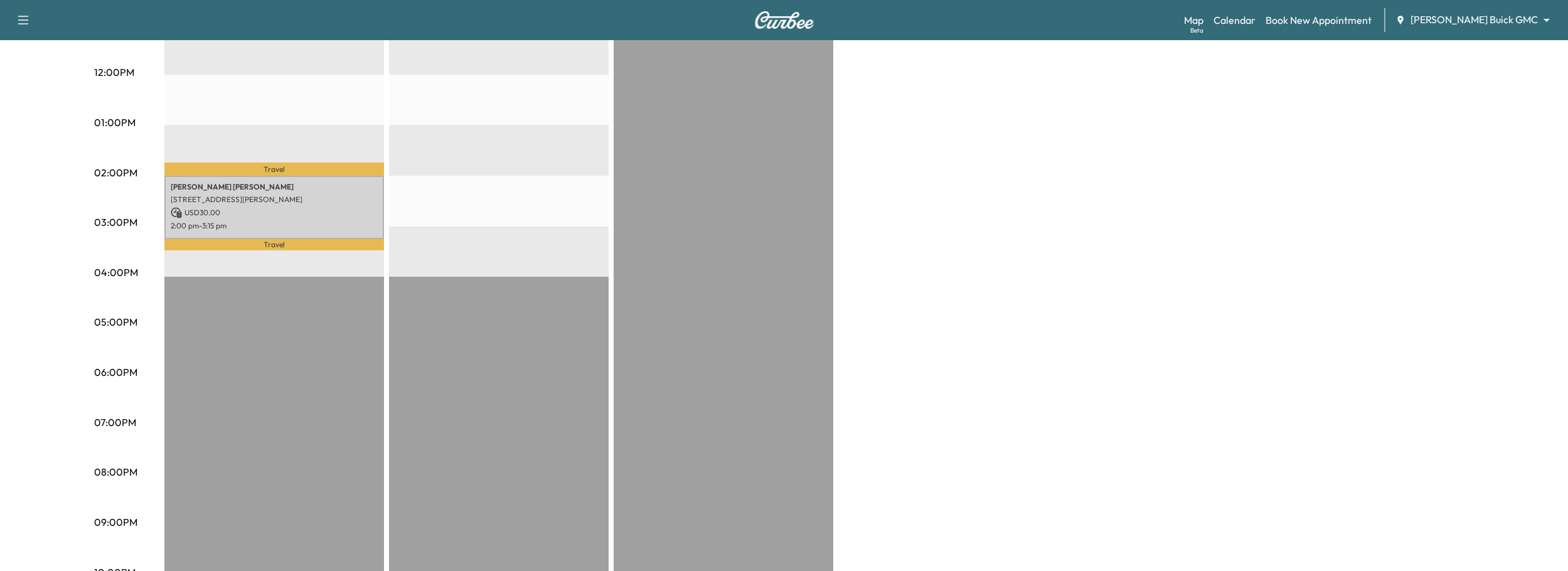
scroll to position [477, 0]
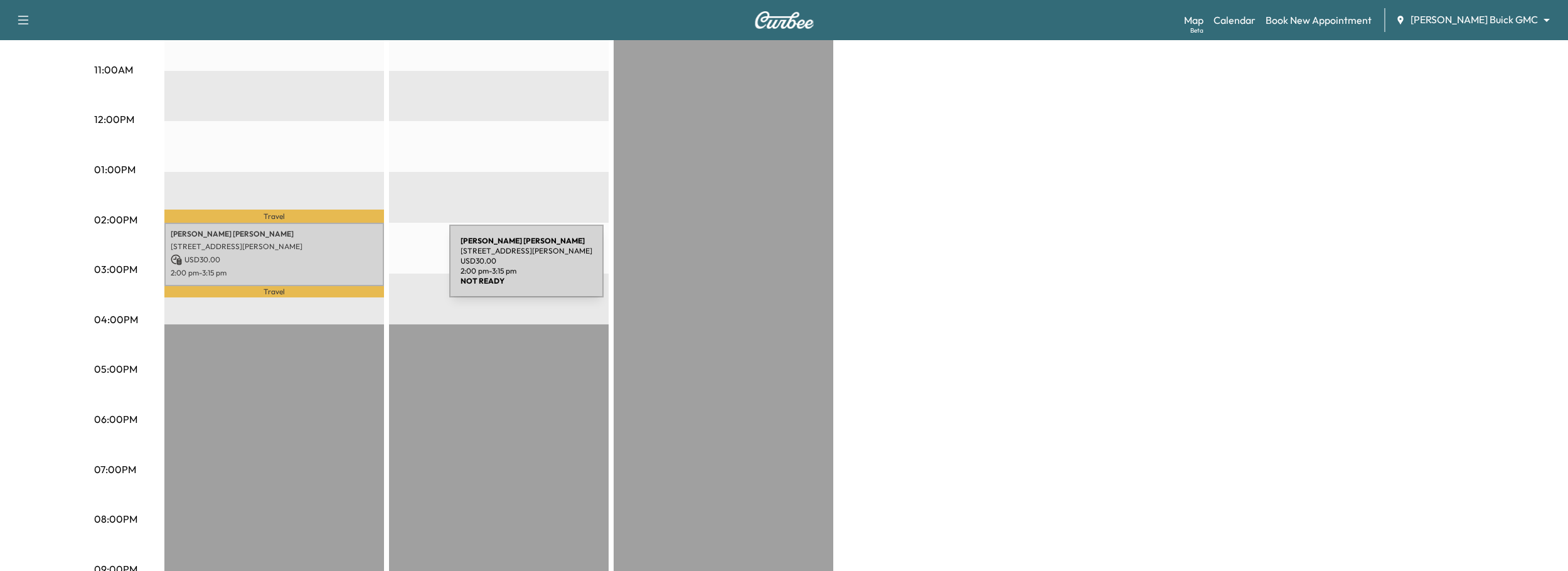
click at [355, 268] on p "2:00 pm - 3:15 pm" at bounding box center [274, 273] width 207 height 10
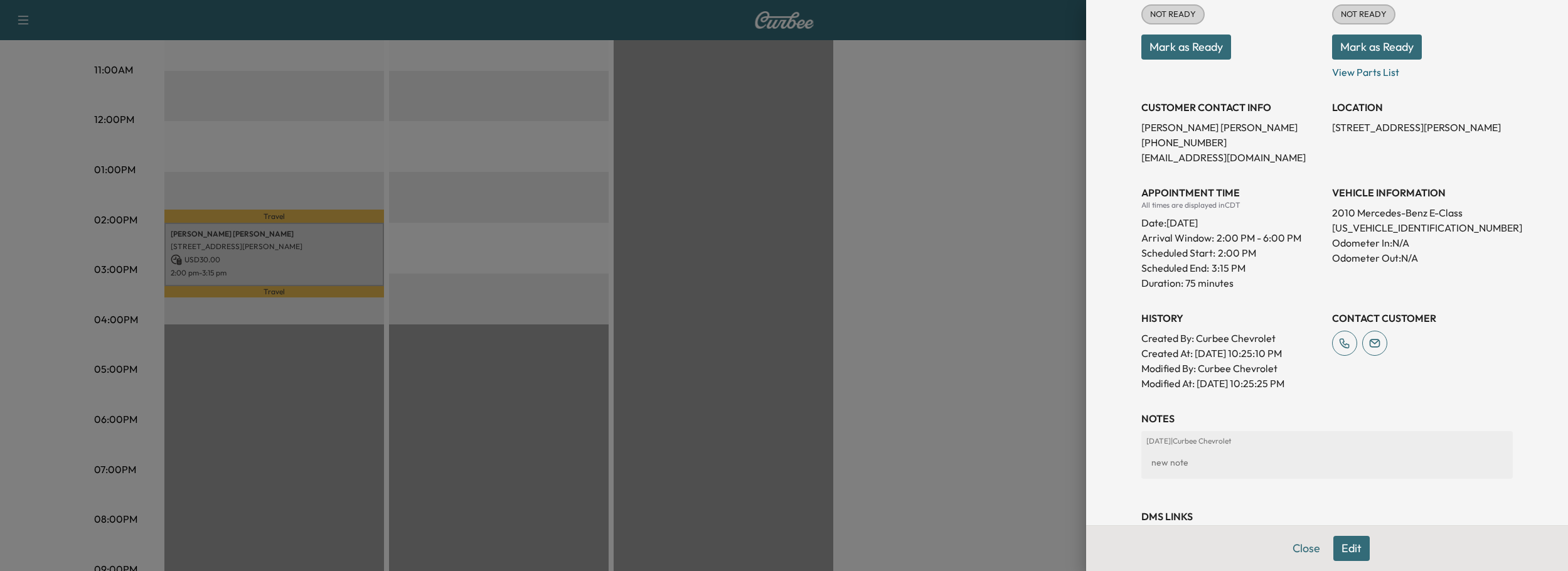
scroll to position [235, 0]
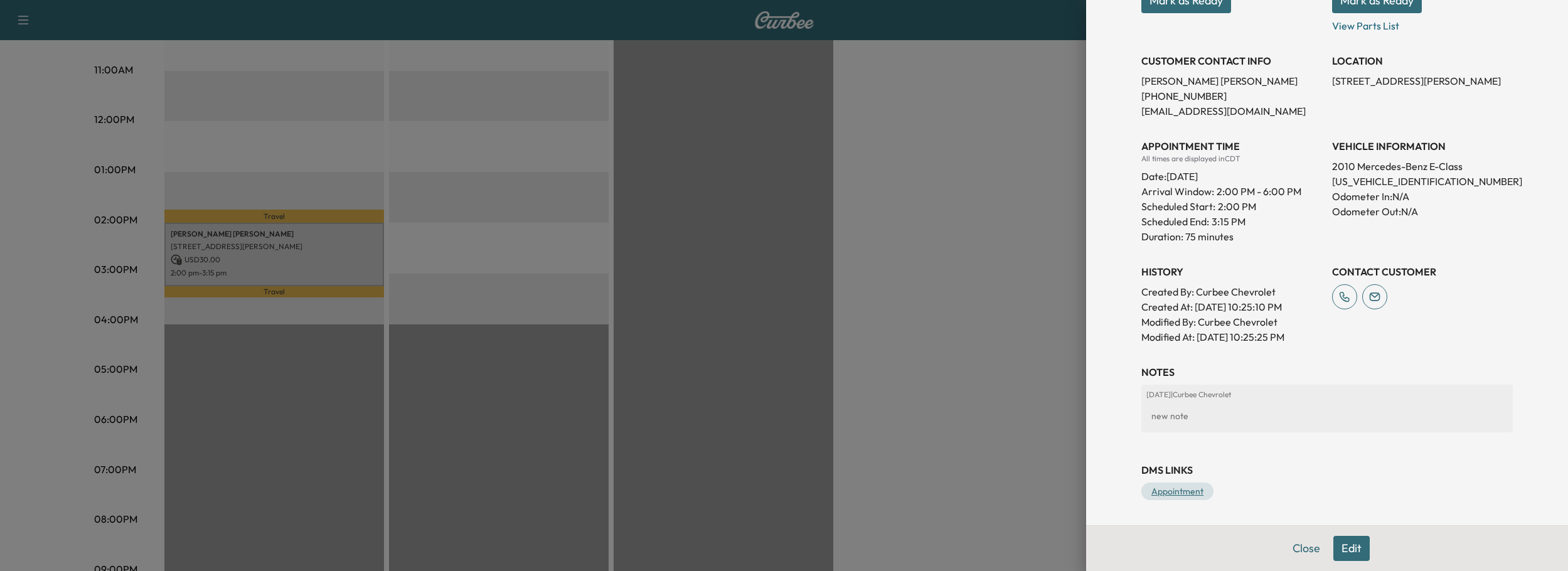
click at [1171, 490] on link "Appointment" at bounding box center [1177, 491] width 72 height 18
click at [1174, 493] on link "Appointment" at bounding box center [1177, 491] width 72 height 18
click at [1353, 545] on button "Edit" at bounding box center [1351, 548] width 36 height 25
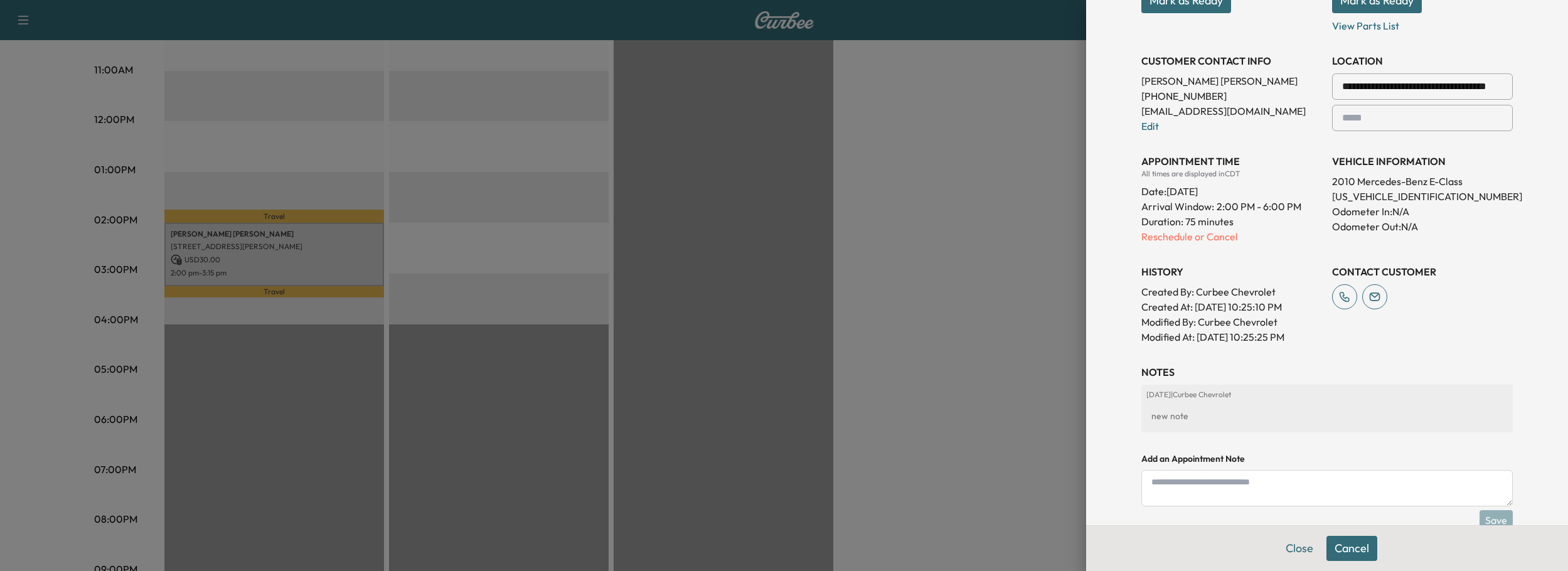
scroll to position [329, 0]
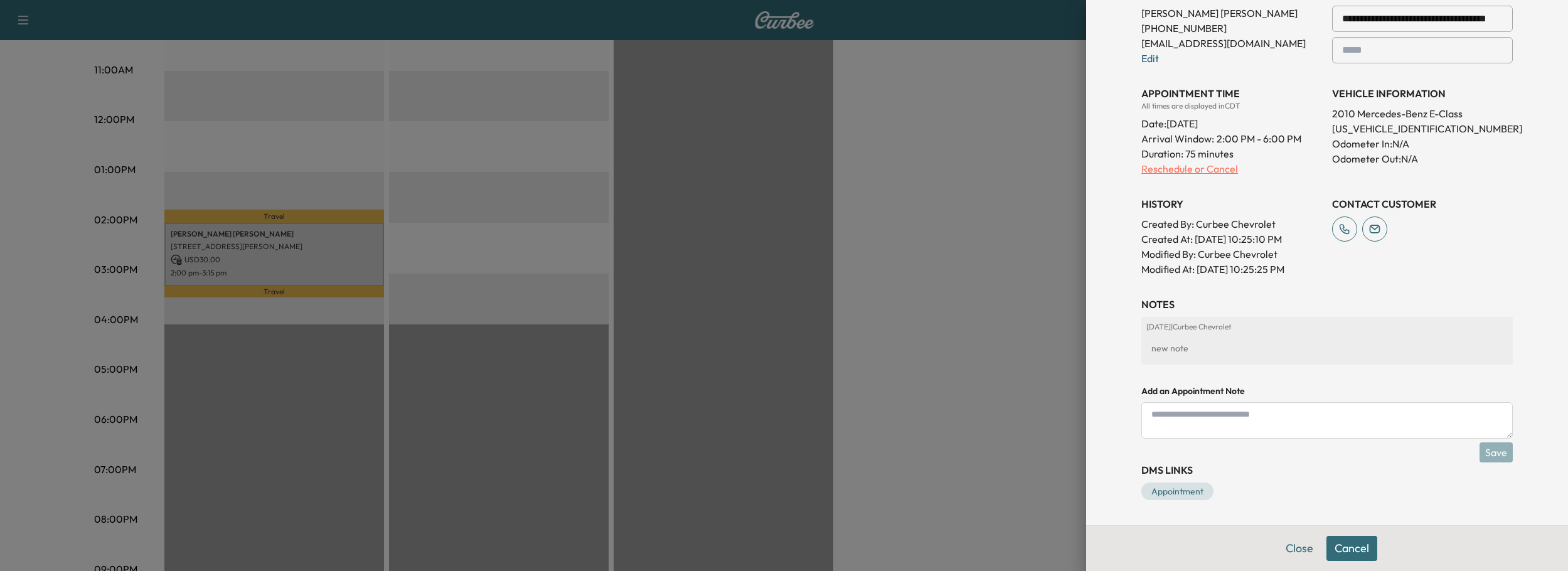
click at [1203, 164] on p "Reschedule or Cancel" at bounding box center [1232, 168] width 181 height 15
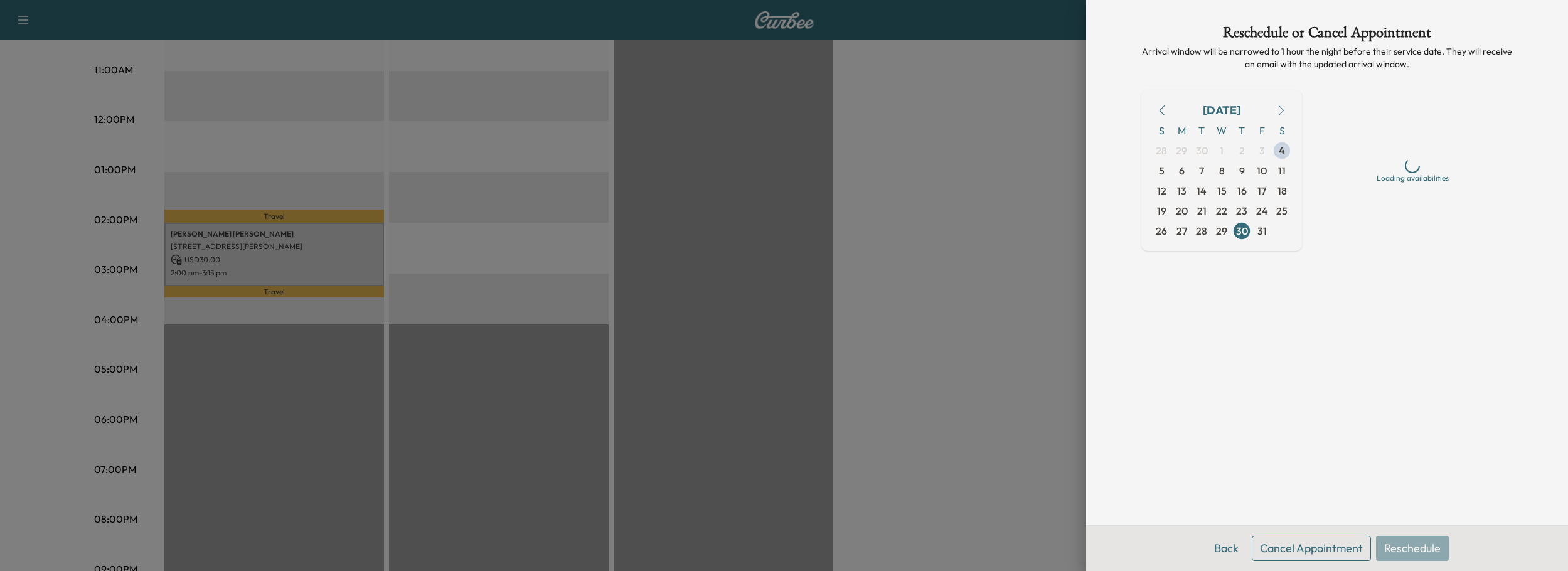
scroll to position [0, 0]
click at [1295, 549] on button "Cancel Appointment" at bounding box center [1311, 548] width 119 height 25
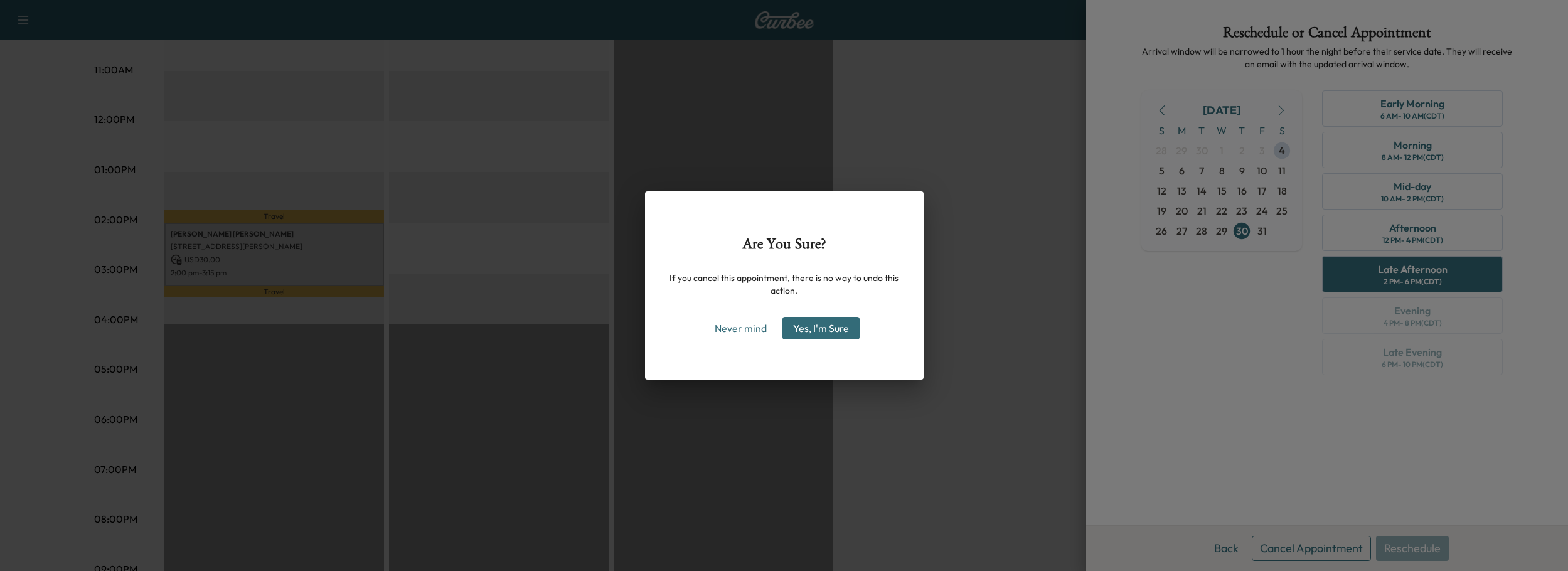
click at [820, 328] on button "Yes, I'm Sure" at bounding box center [821, 328] width 77 height 23
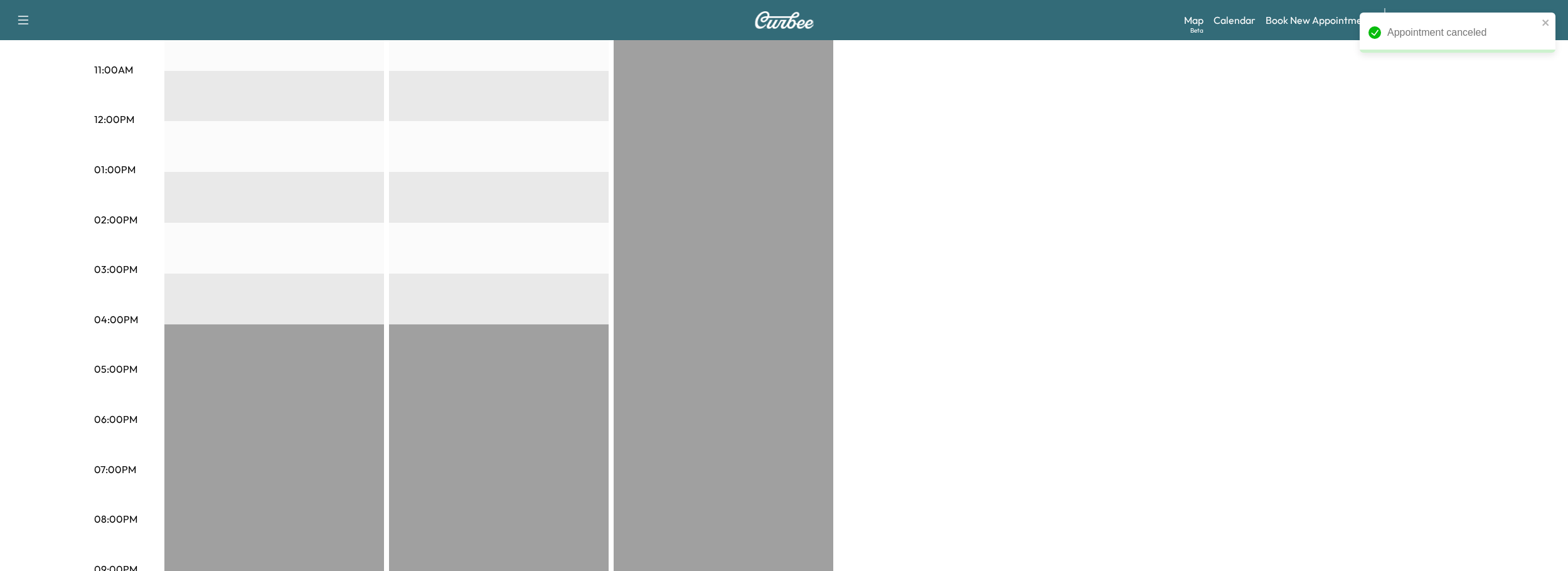
scroll to position [154, 0]
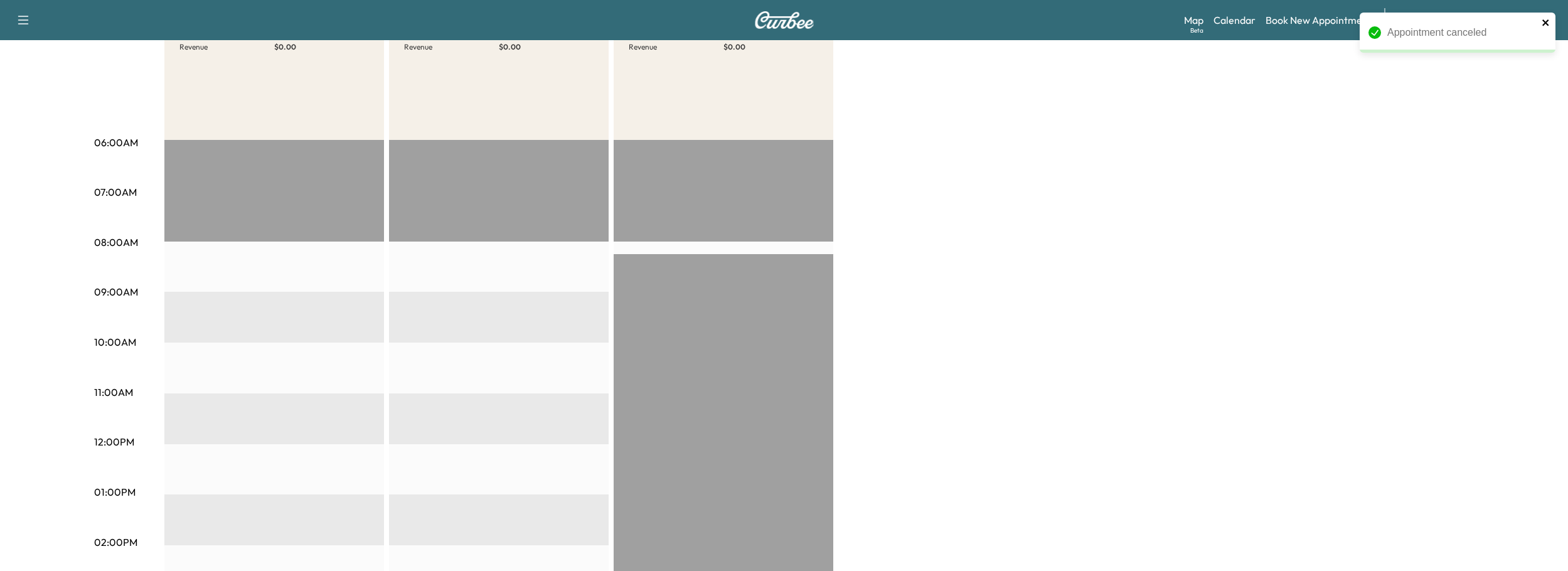
click at [1548, 22] on icon "close" at bounding box center [1546, 23] width 9 height 10
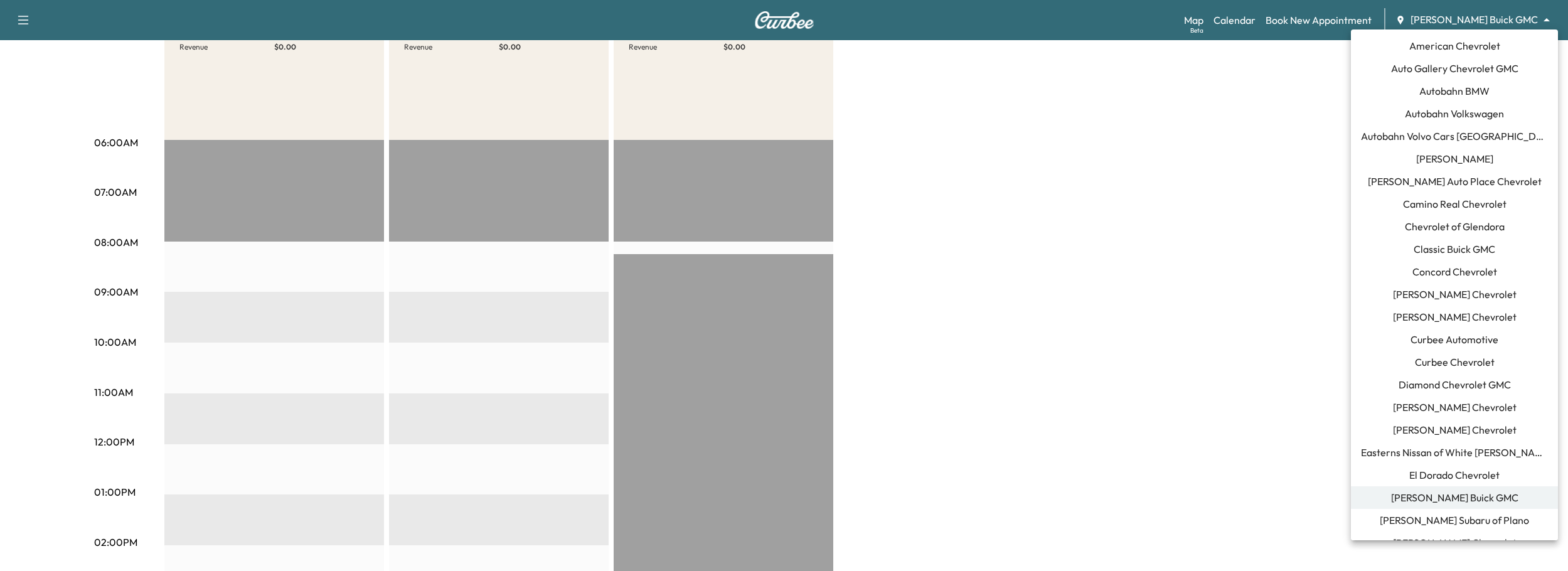
click at [1500, 21] on body "Support Log Out Map Beta Calendar Book New Appointment Ewing Buick GMC ********…" at bounding box center [784, 131] width 1568 height 571
click at [1310, 139] on div at bounding box center [784, 286] width 1568 height 571
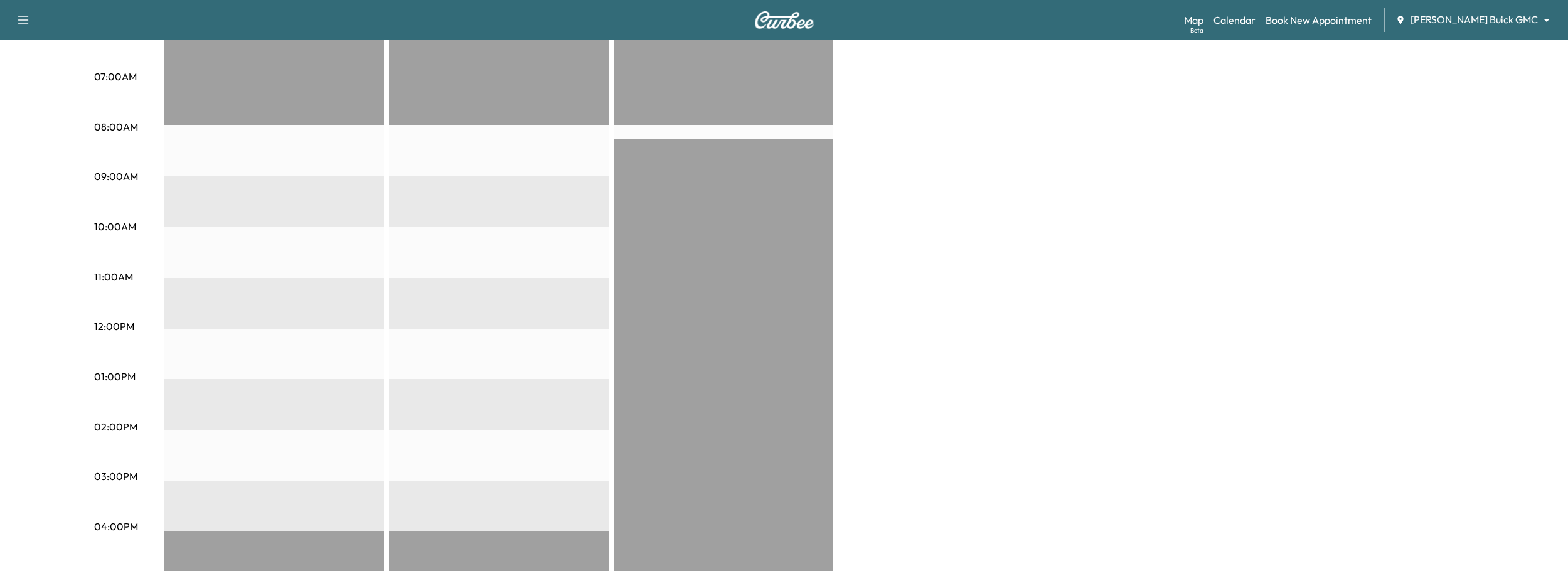
scroll to position [0, 0]
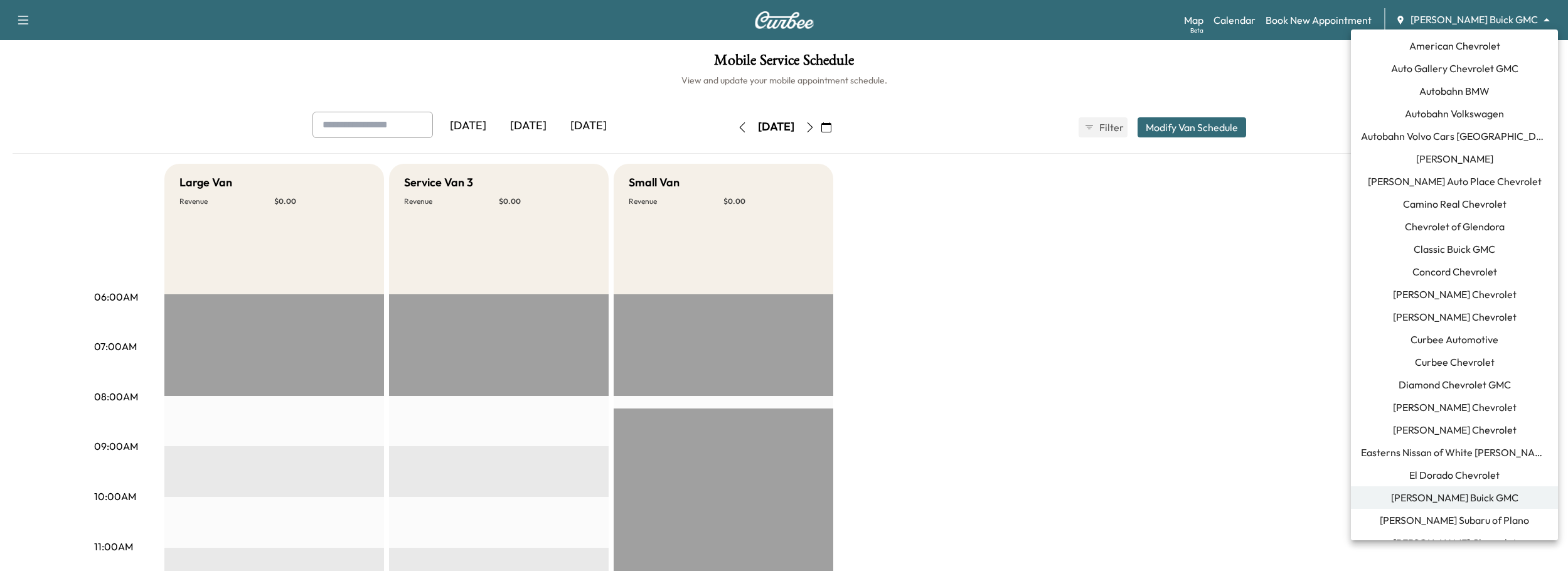
click at [1475, 26] on body "Support Log Out Map Beta Calendar Book New Appointment Ewing Buick GMC ********…" at bounding box center [784, 286] width 1568 height 571
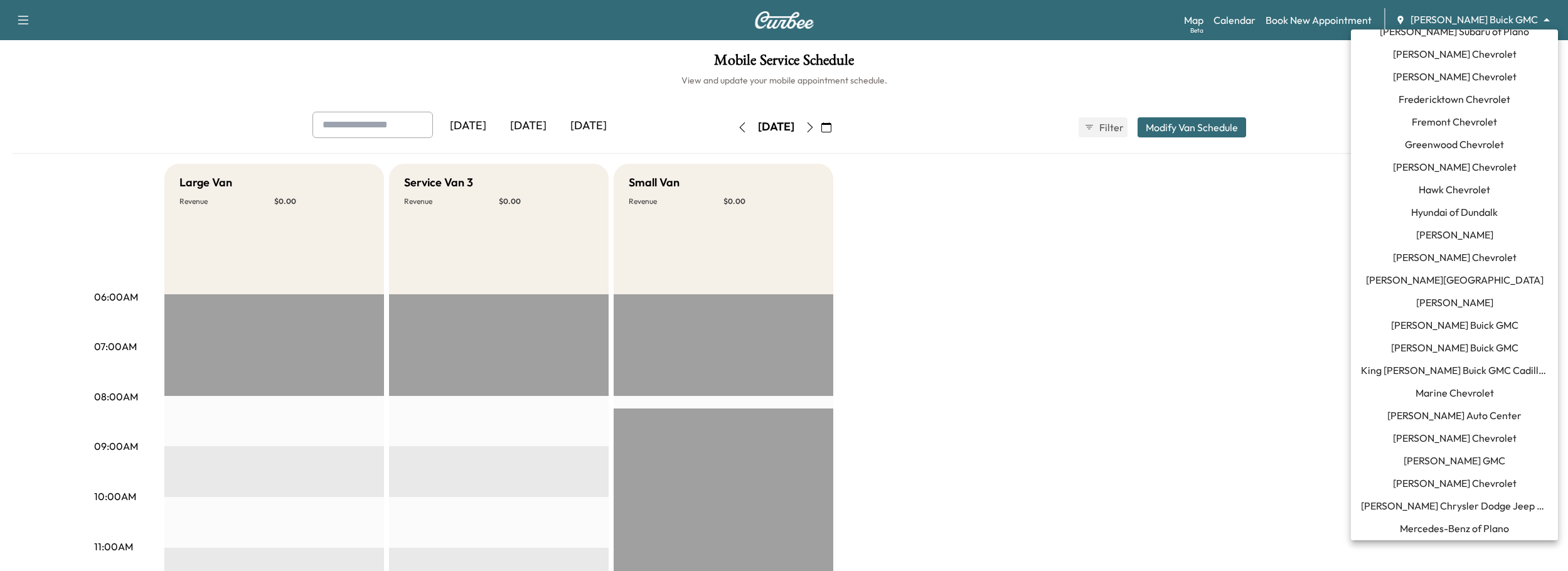
scroll to position [569, 0]
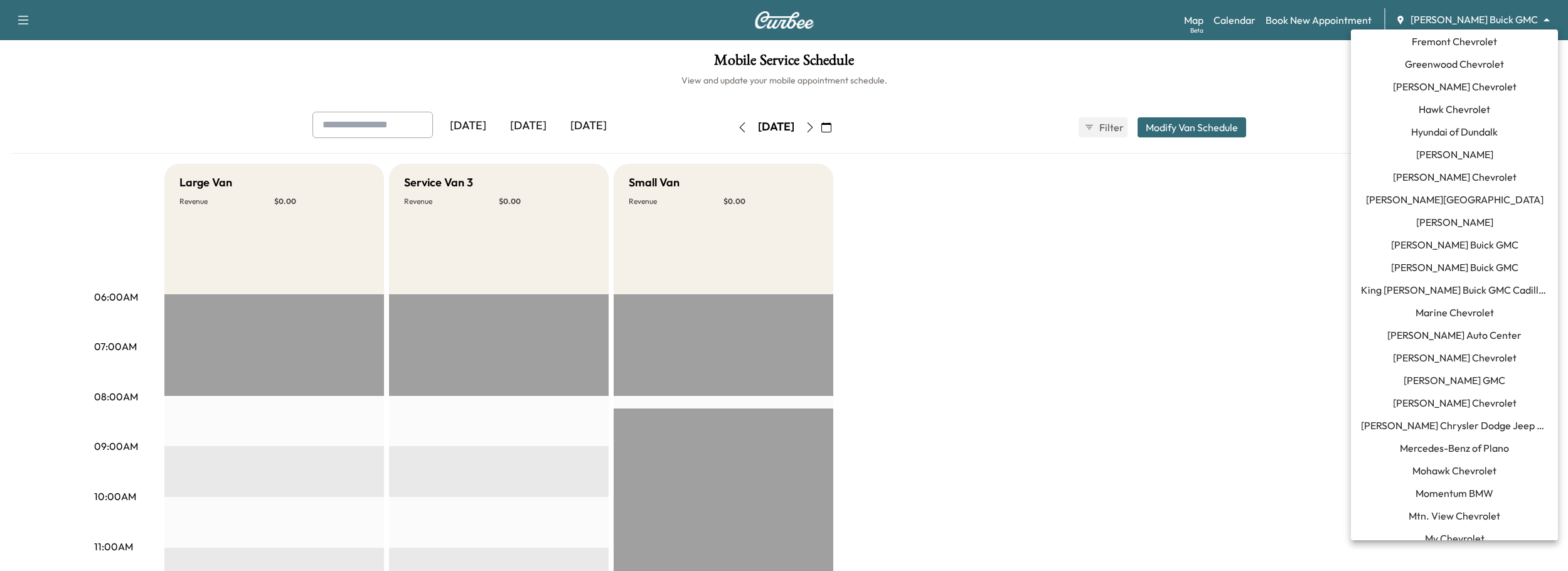
click at [1425, 454] on span "Mercedes-Benz of Plano" at bounding box center [1454, 447] width 109 height 15
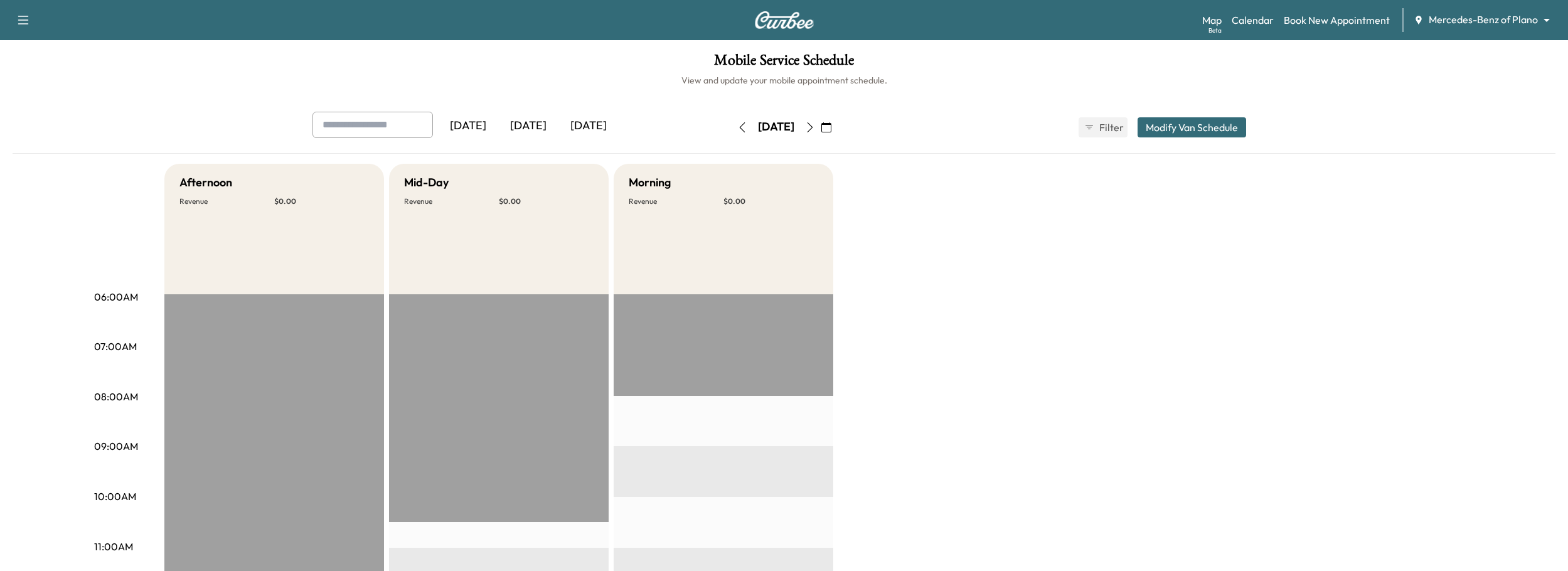
click at [1310, 10] on div "Map Beta Calendar Book New Appointment Mercedes-Benz of Plano ******** ​" at bounding box center [1380, 19] width 356 height 23
click at [1312, 16] on link "Book New Appointment" at bounding box center [1337, 20] width 106 height 15
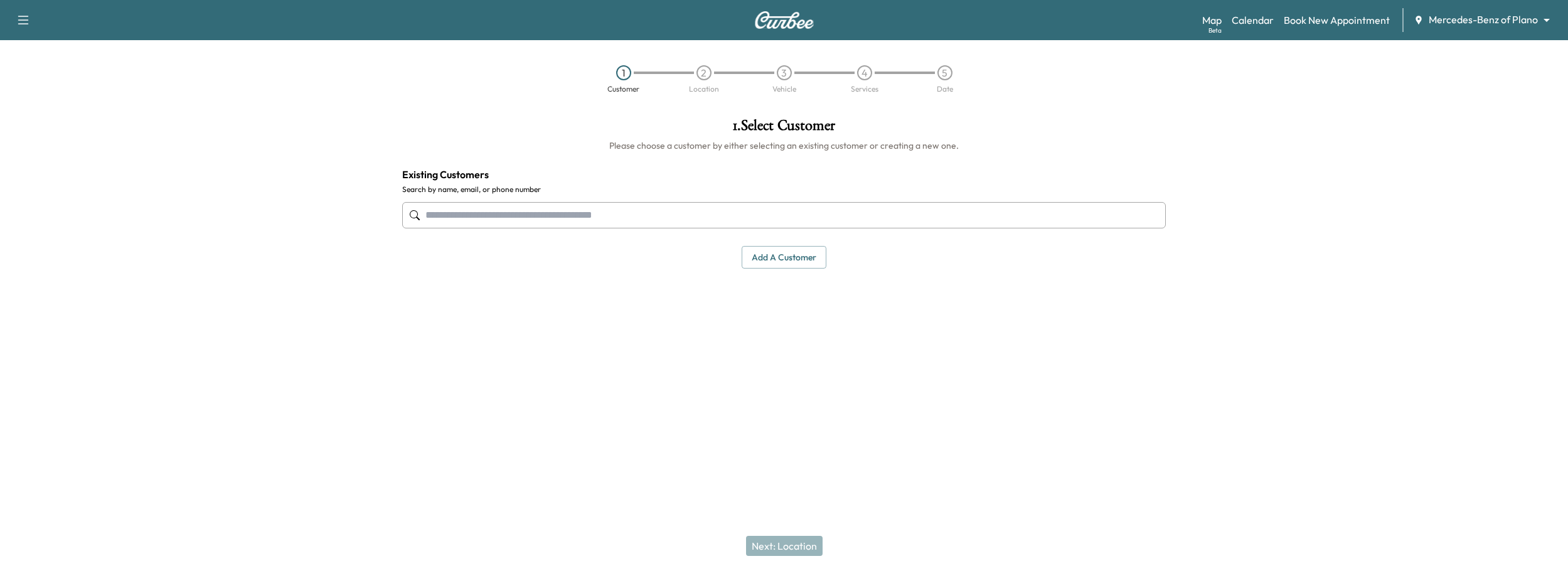
click at [759, 221] on input "text" at bounding box center [784, 215] width 764 height 26
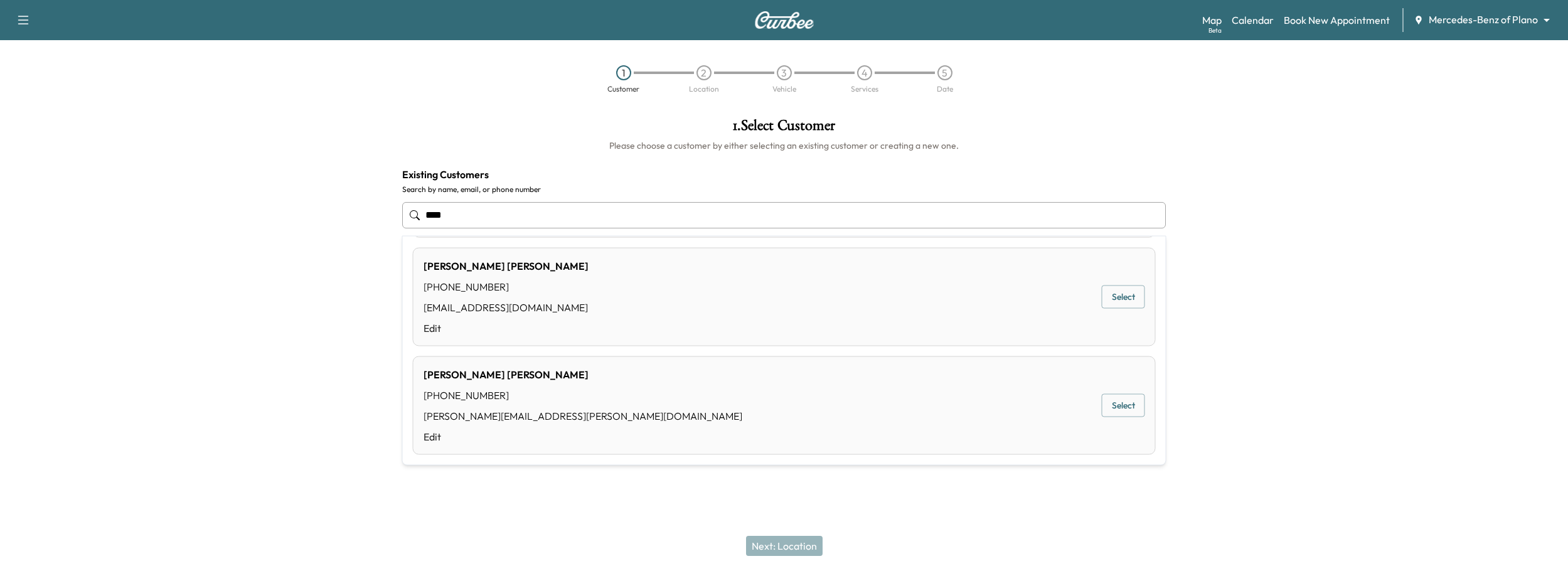
scroll to position [113, 0]
click at [1131, 406] on button "Select" at bounding box center [1123, 404] width 43 height 23
type input "**********"
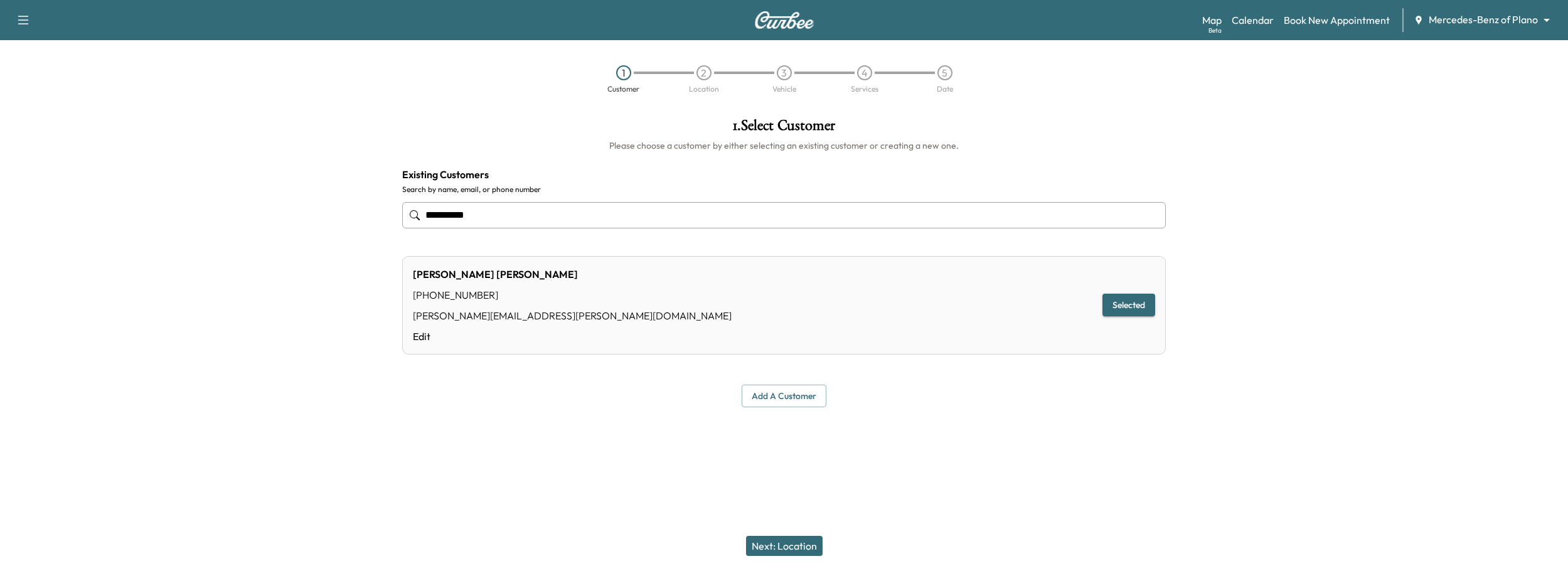
click at [774, 542] on button "Next: Location" at bounding box center [784, 545] width 76 height 20
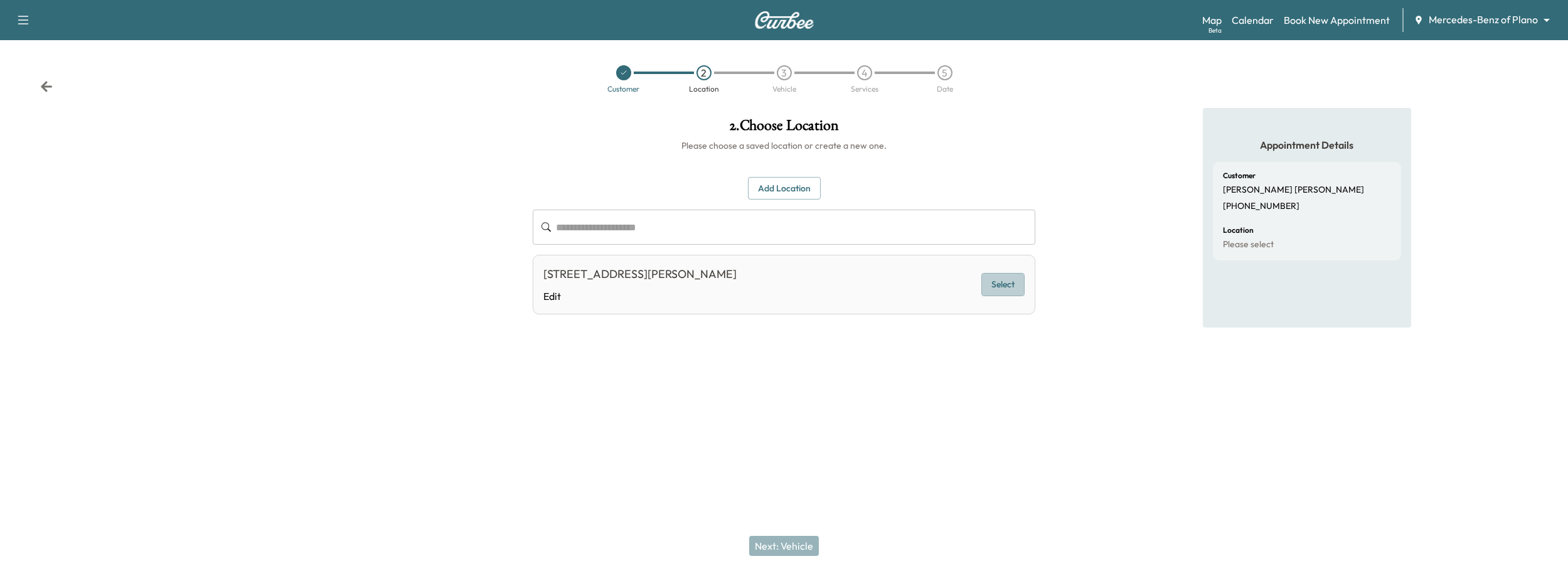
click at [1010, 285] on button "Select" at bounding box center [1003, 284] width 43 height 23
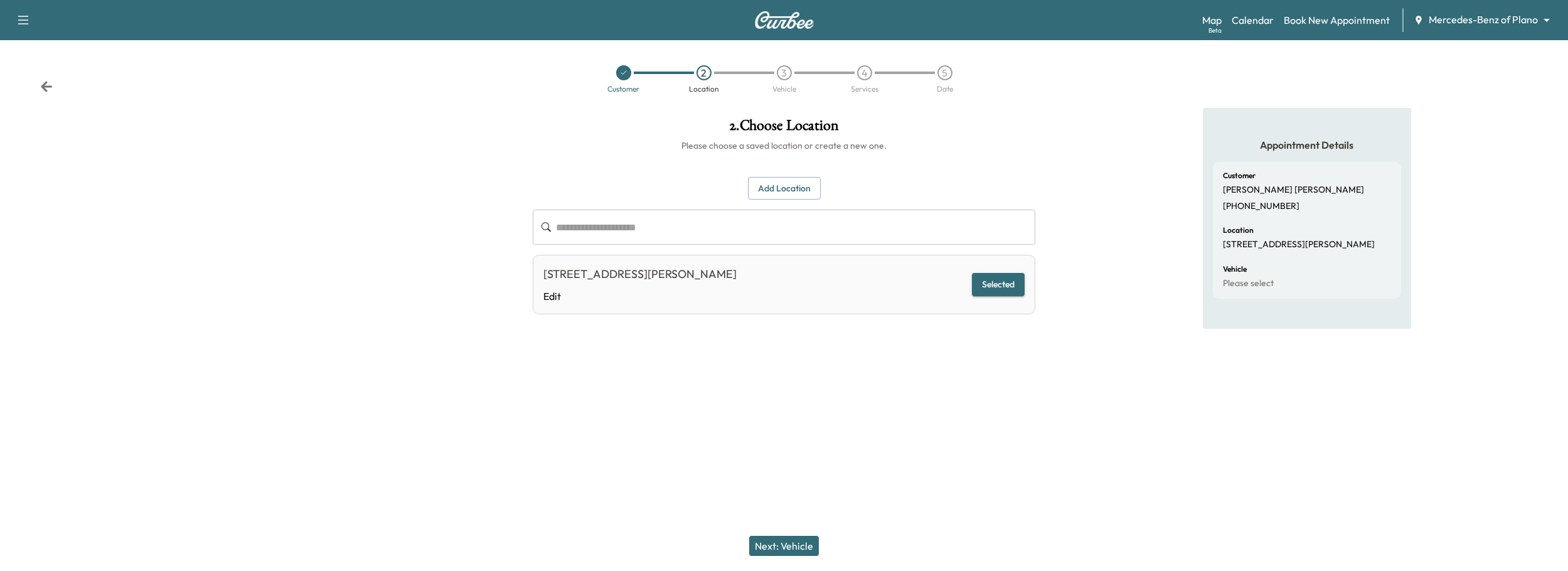
click at [786, 541] on button "Next: Vehicle" at bounding box center [784, 545] width 70 height 20
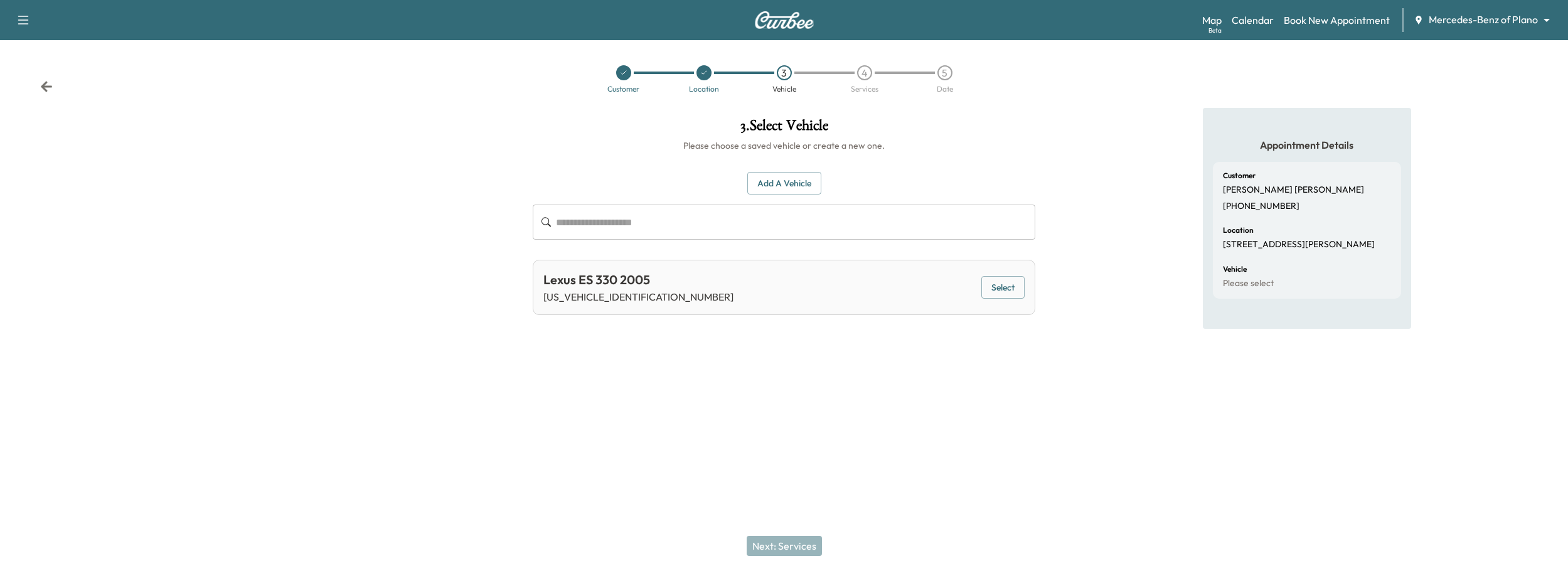
click at [1008, 289] on button "Select" at bounding box center [1003, 288] width 43 height 23
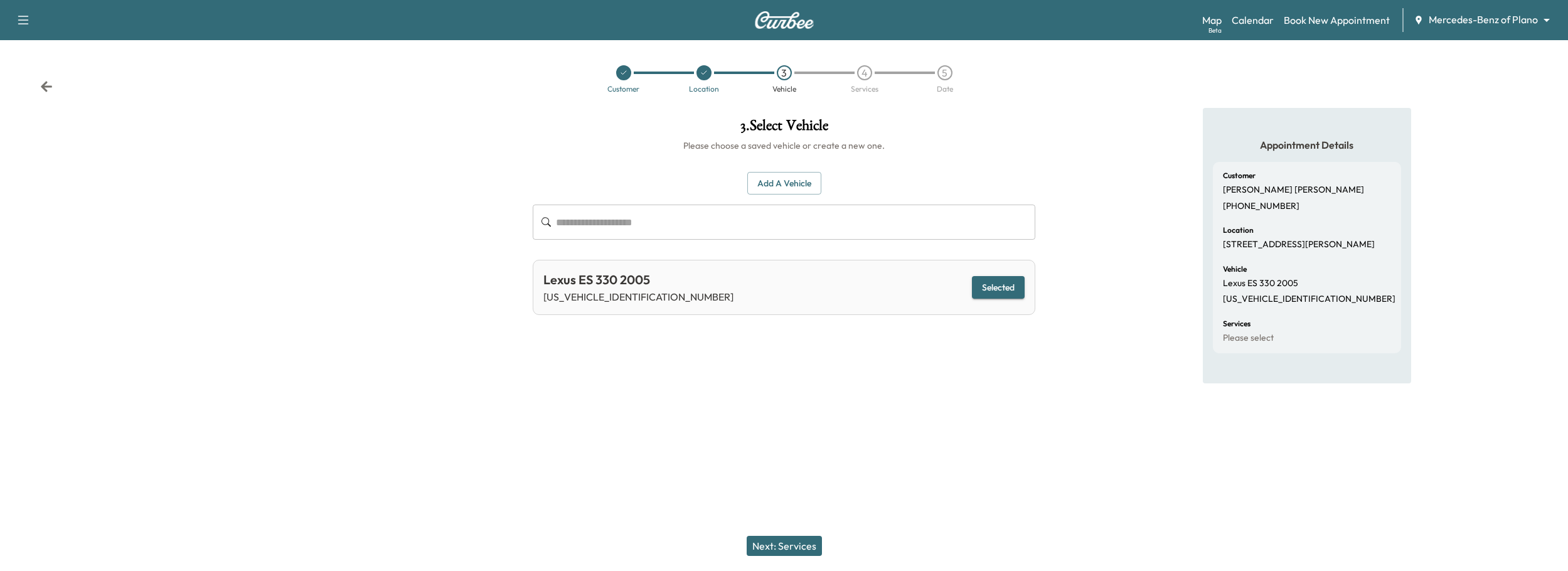
click at [782, 552] on button "Next: Services" at bounding box center [784, 545] width 75 height 20
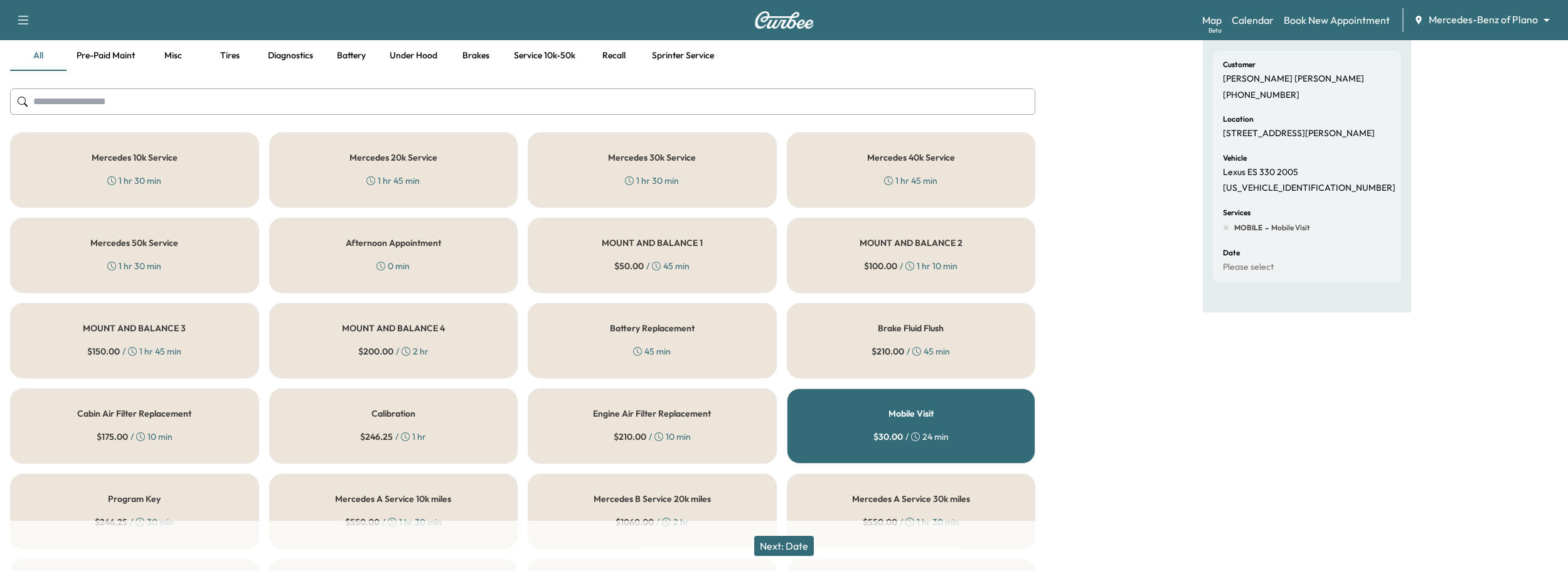
scroll to position [161, 0]
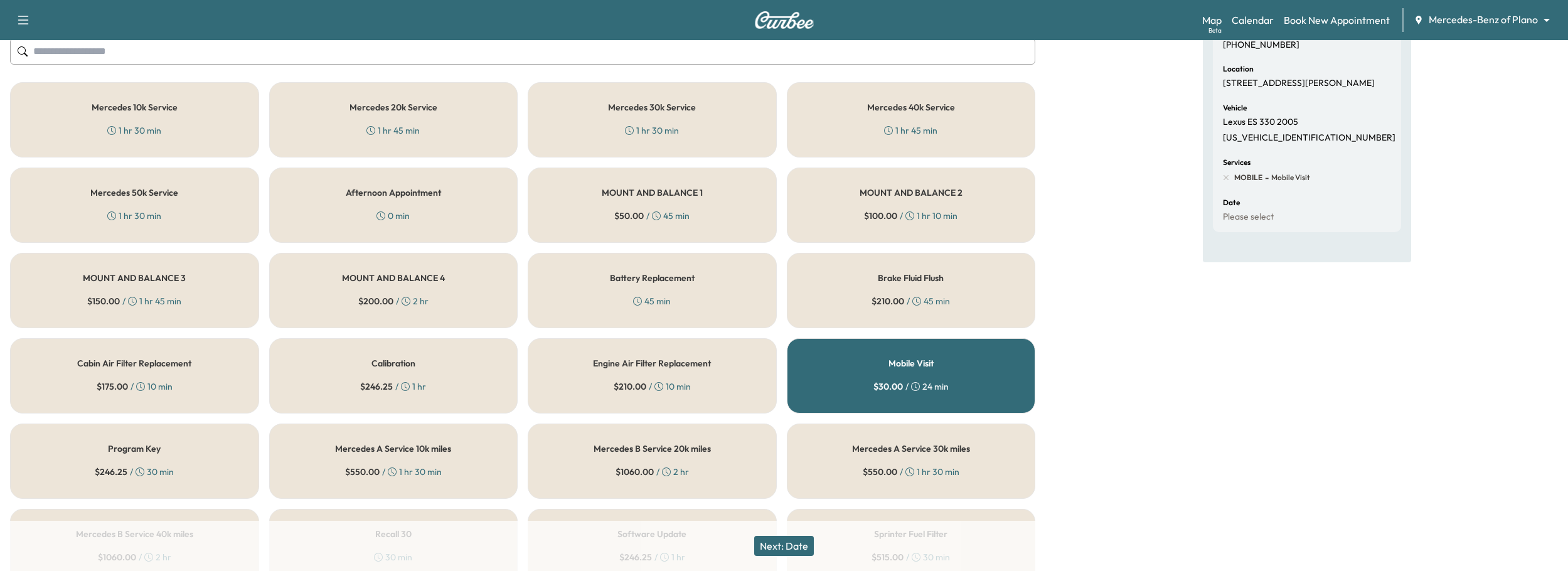
click at [688, 304] on div "Battery Replacement 45 min" at bounding box center [652, 290] width 249 height 75
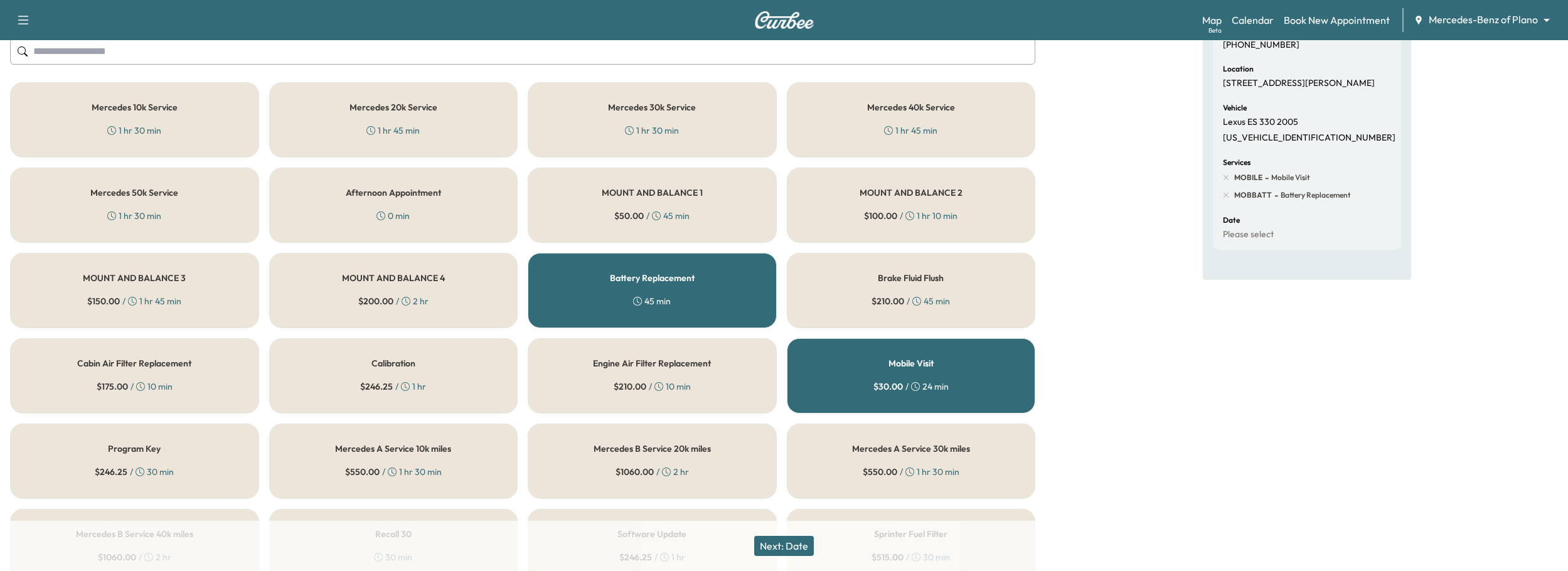
click at [761, 540] on button "Next: Date" at bounding box center [784, 545] width 60 height 20
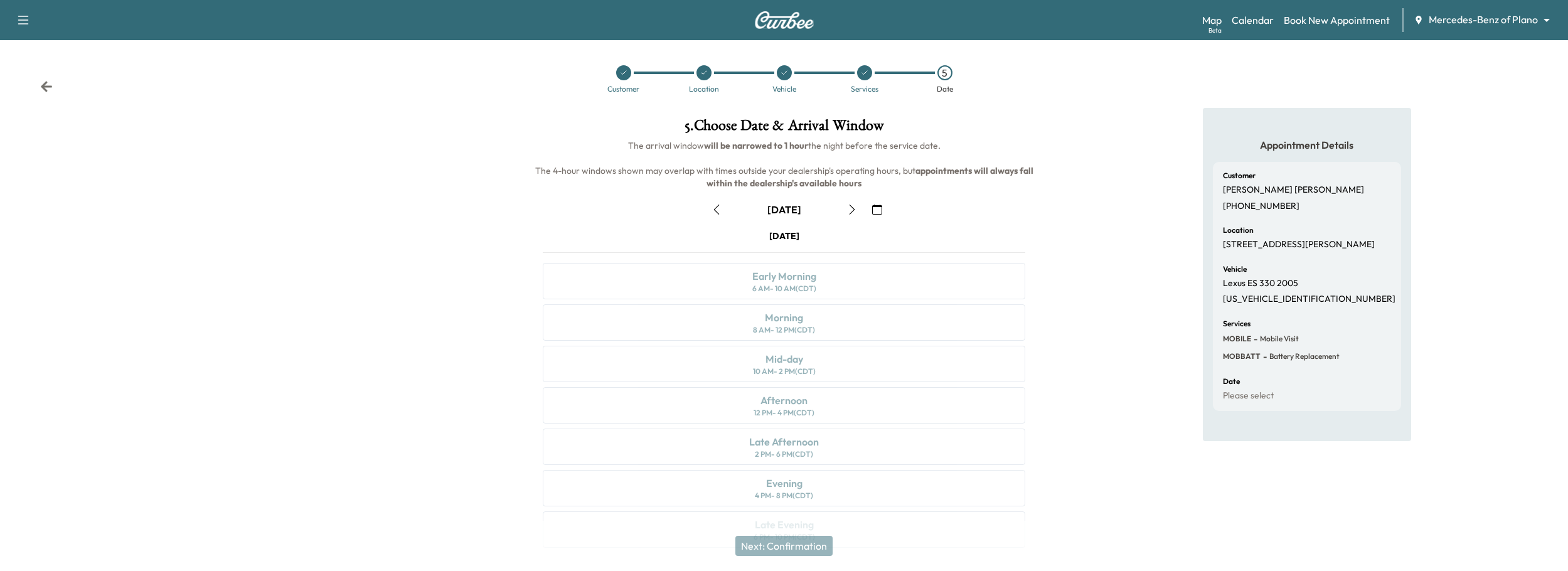
click at [867, 206] on button "button" at bounding box center [877, 209] width 21 height 20
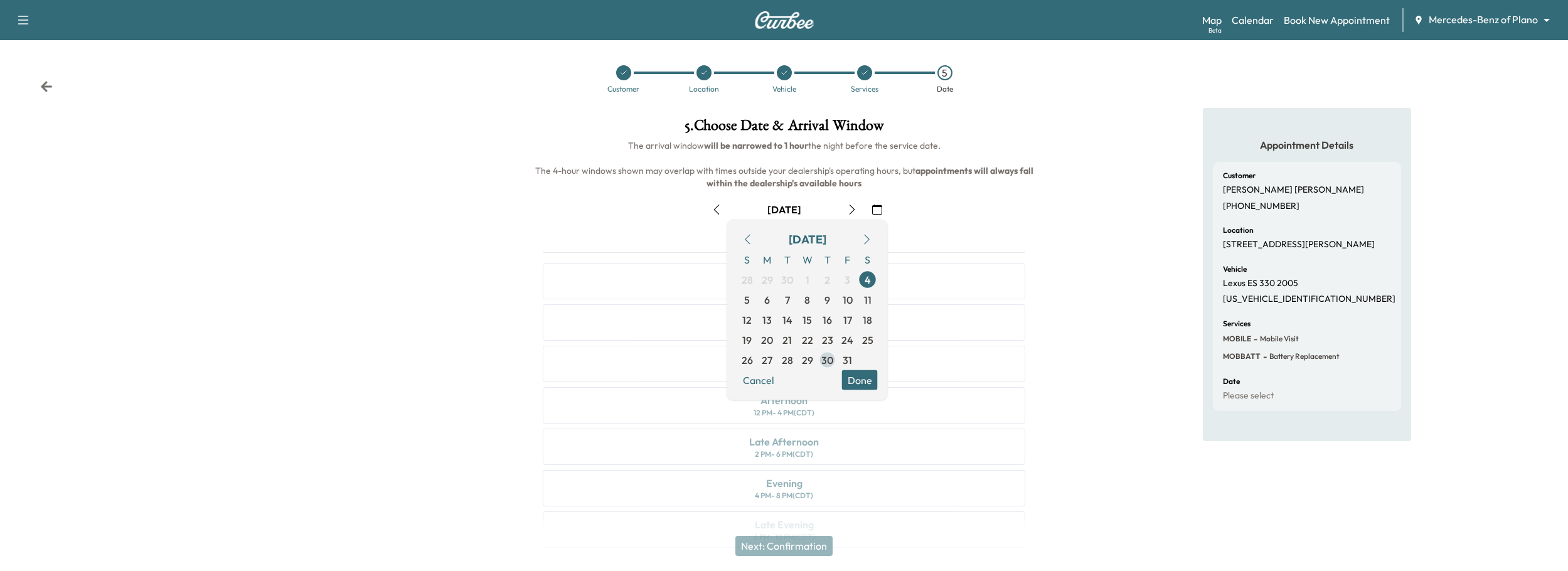
click at [824, 353] on span "30" at bounding box center [827, 360] width 12 height 15
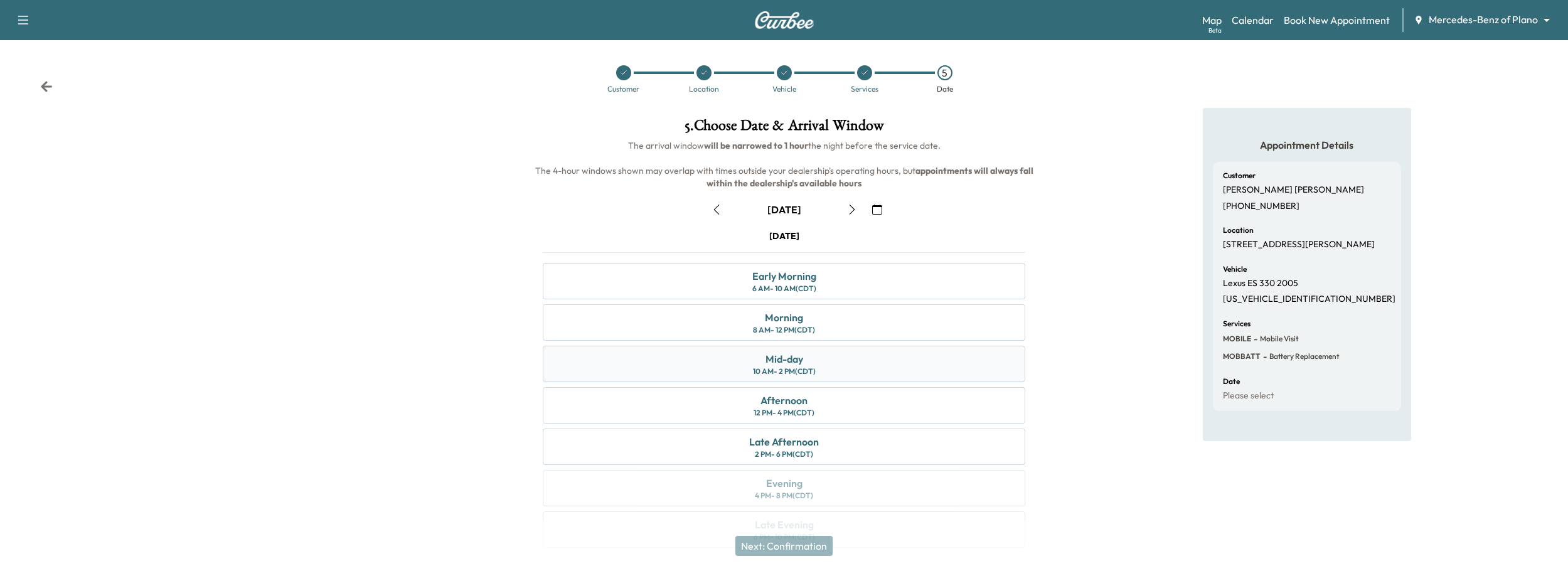
click at [783, 369] on div "10 AM - 2 PM (CDT)" at bounding box center [784, 372] width 63 height 10
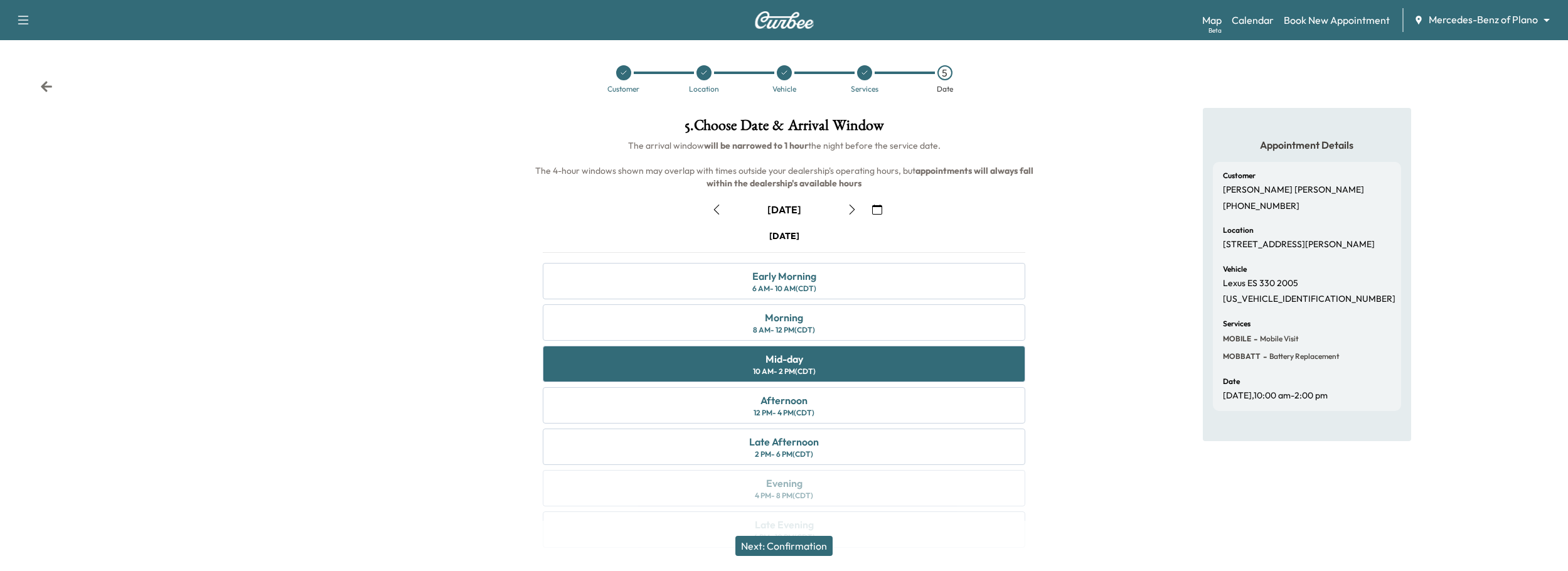
click at [772, 541] on button "Next: Confirmation" at bounding box center [784, 545] width 98 height 20
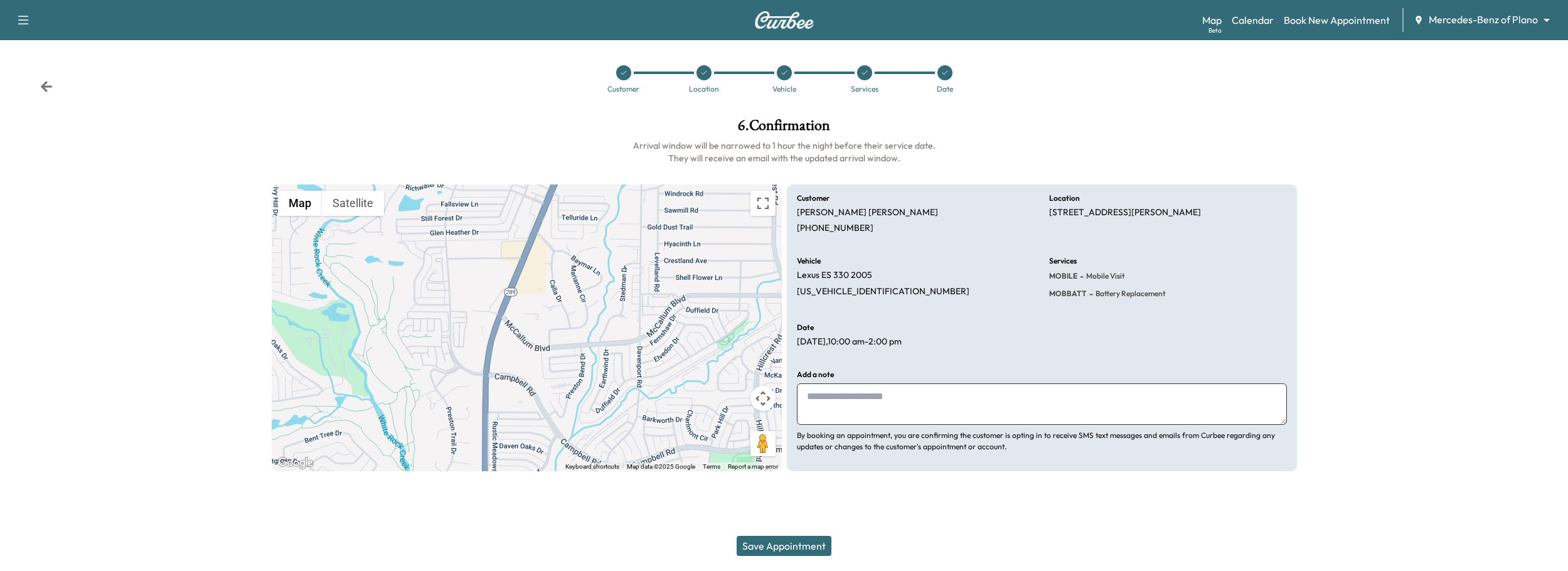
click at [772, 541] on button "Save Appointment" at bounding box center [783, 545] width 95 height 20
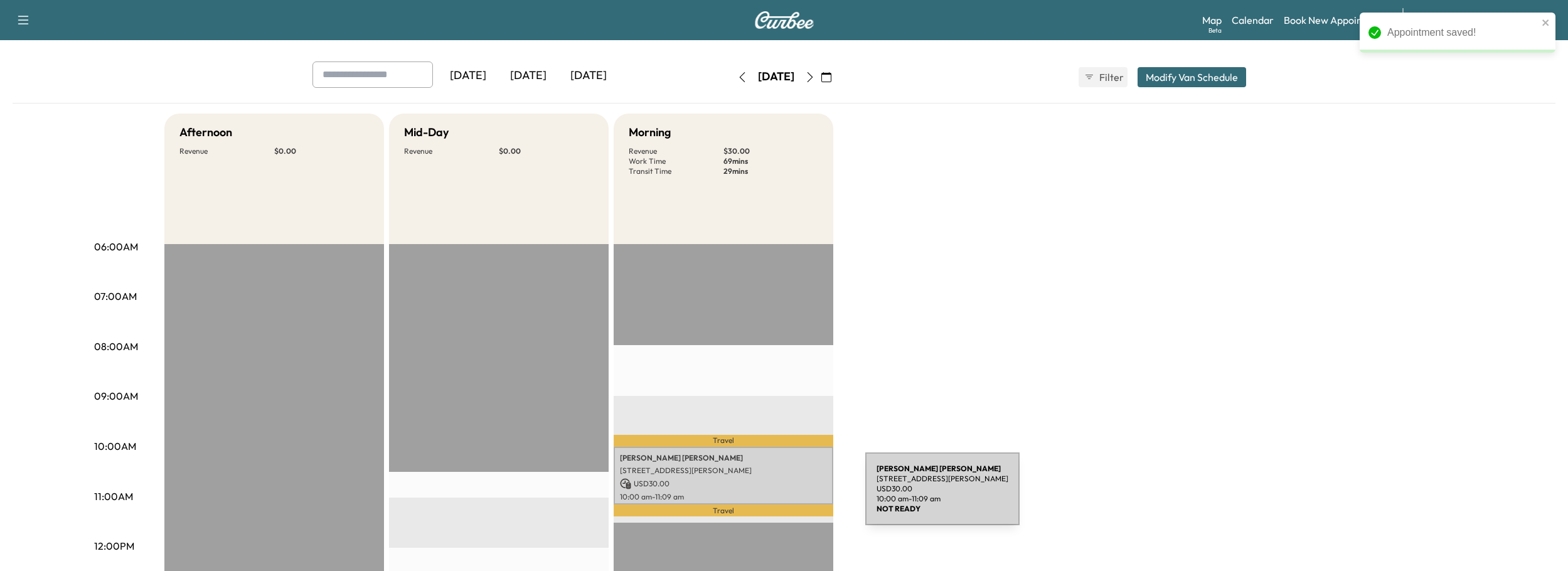
scroll to position [52, 0]
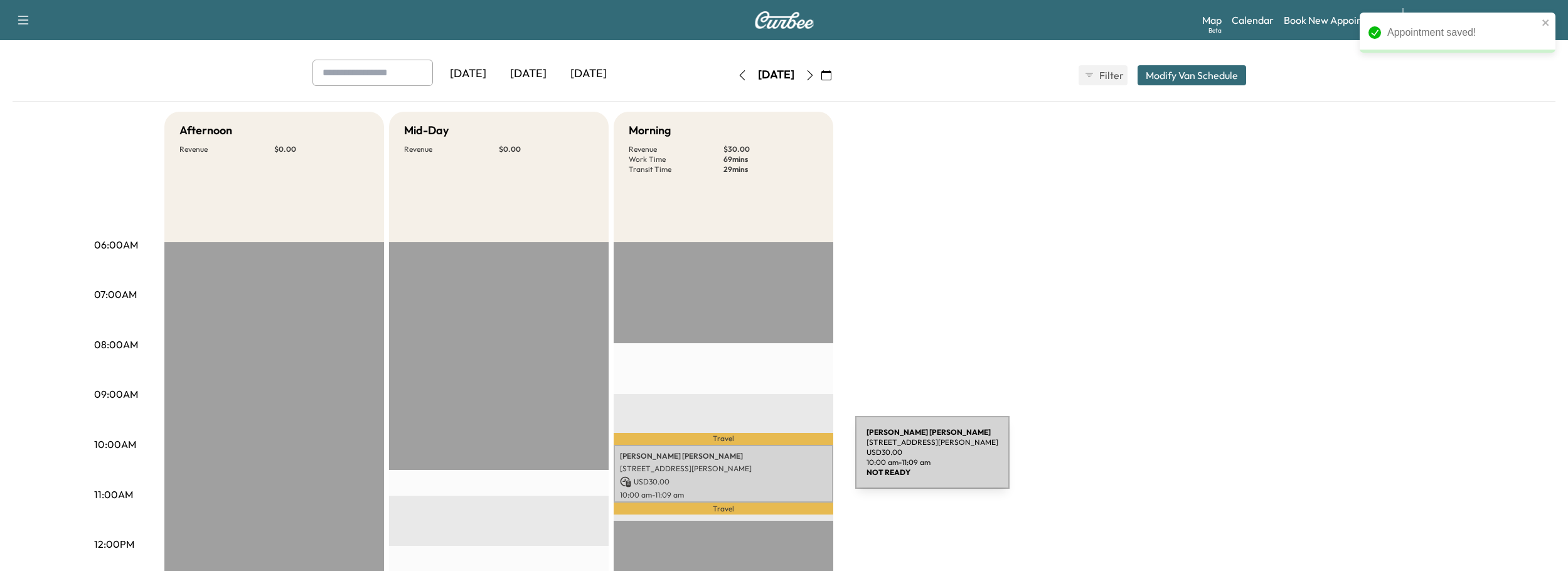
click at [758, 459] on p "Chris Mudd" at bounding box center [723, 456] width 207 height 10
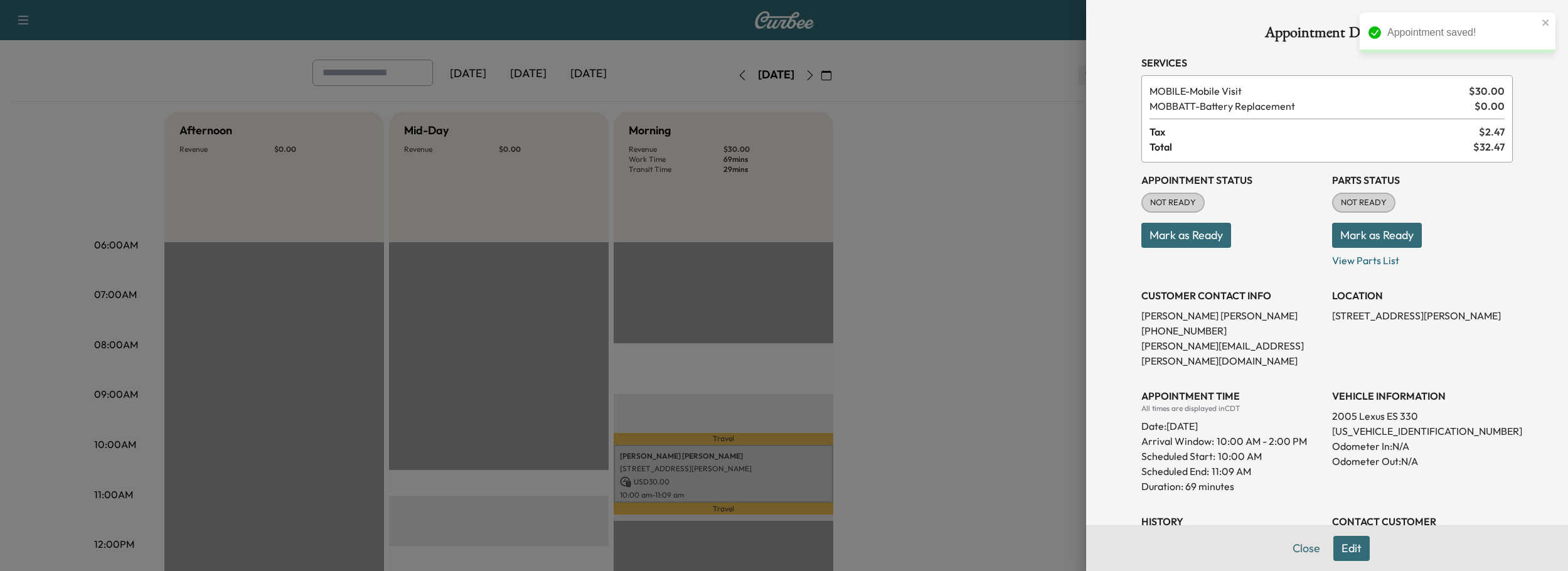
scroll to position [157, 0]
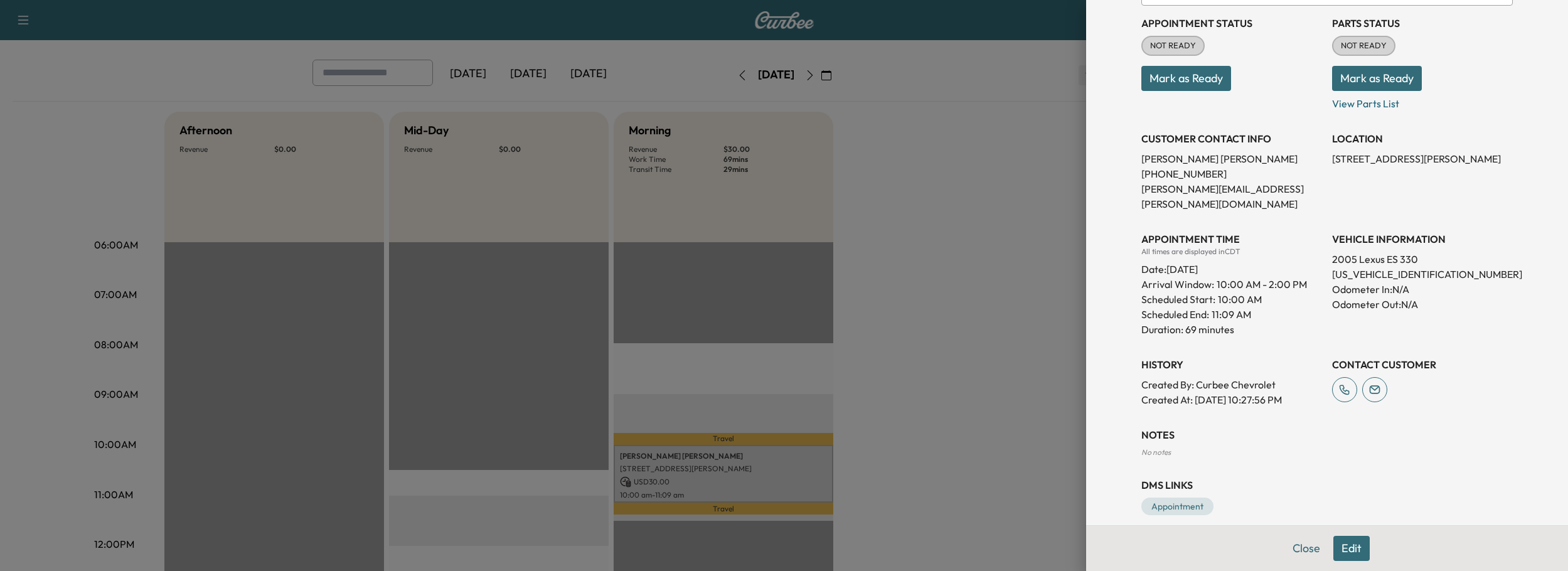
click at [1352, 541] on button "Edit" at bounding box center [1351, 548] width 36 height 25
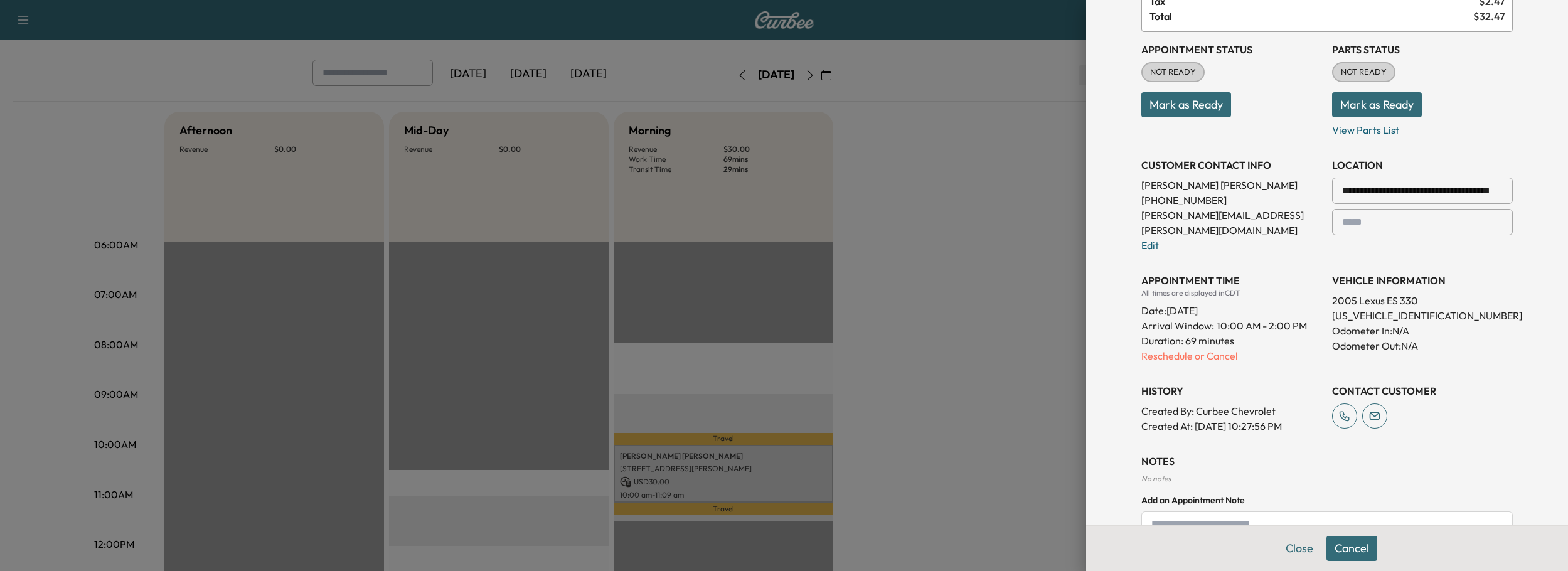
click at [1228, 511] on textarea at bounding box center [1327, 529] width 372 height 36
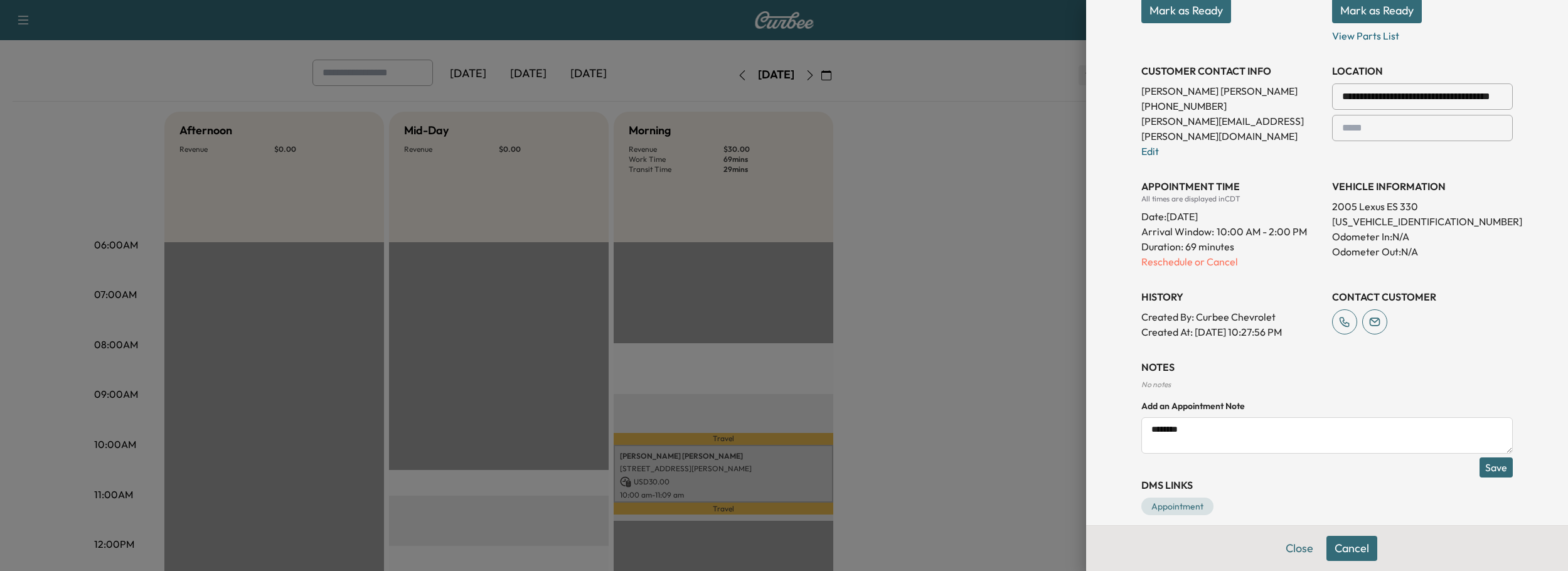
type textarea "********"
click at [1495, 457] on button "Save" at bounding box center [1495, 467] width 33 height 20
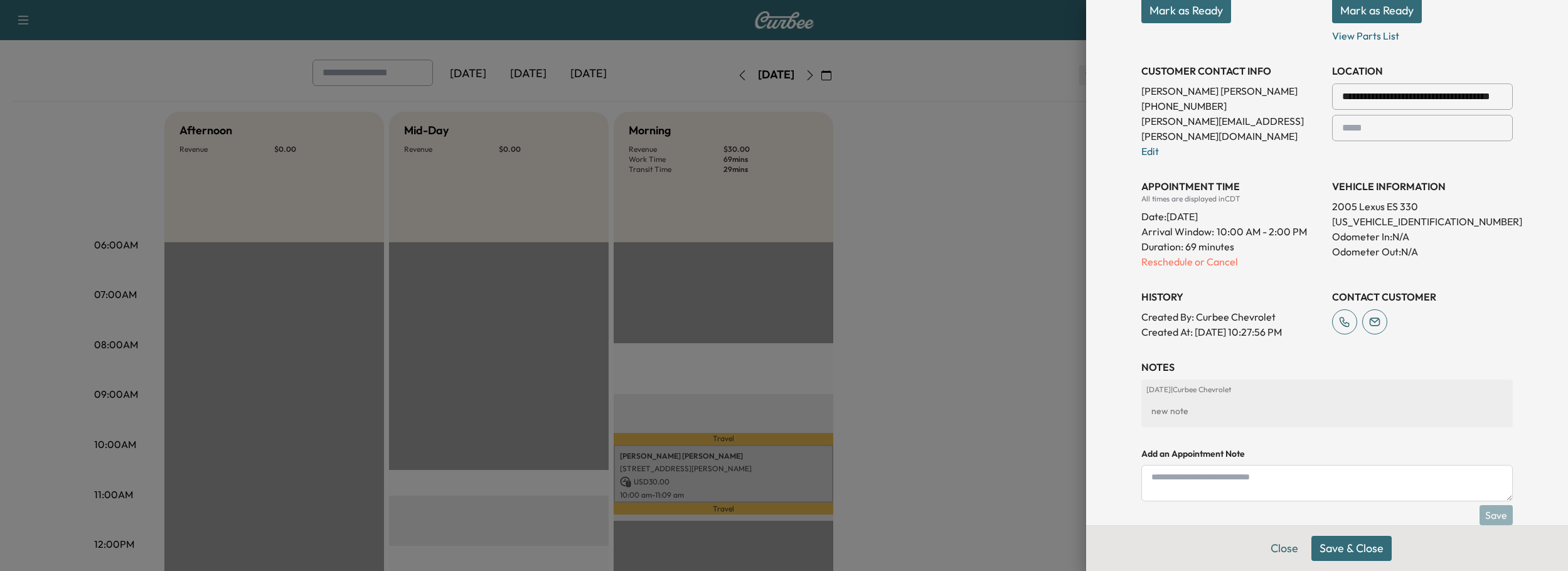
click at [1329, 543] on button "Save & Close" at bounding box center [1351, 548] width 80 height 25
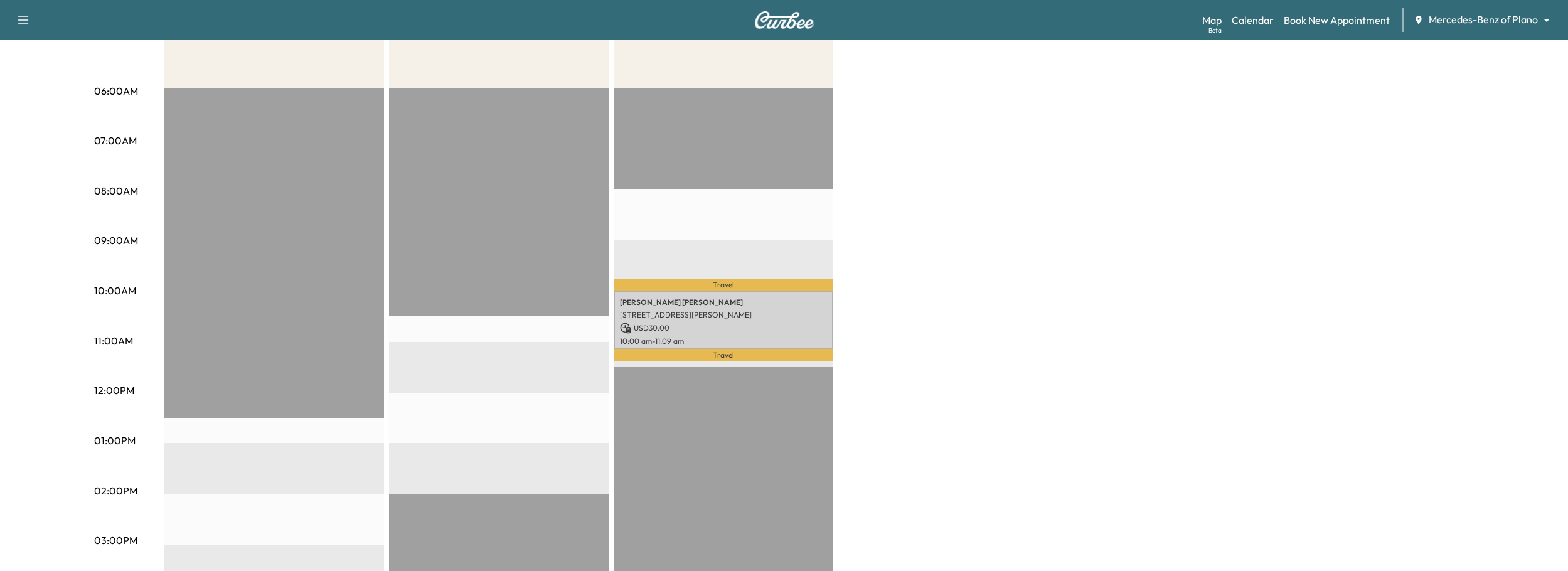
scroll to position [209, 0]
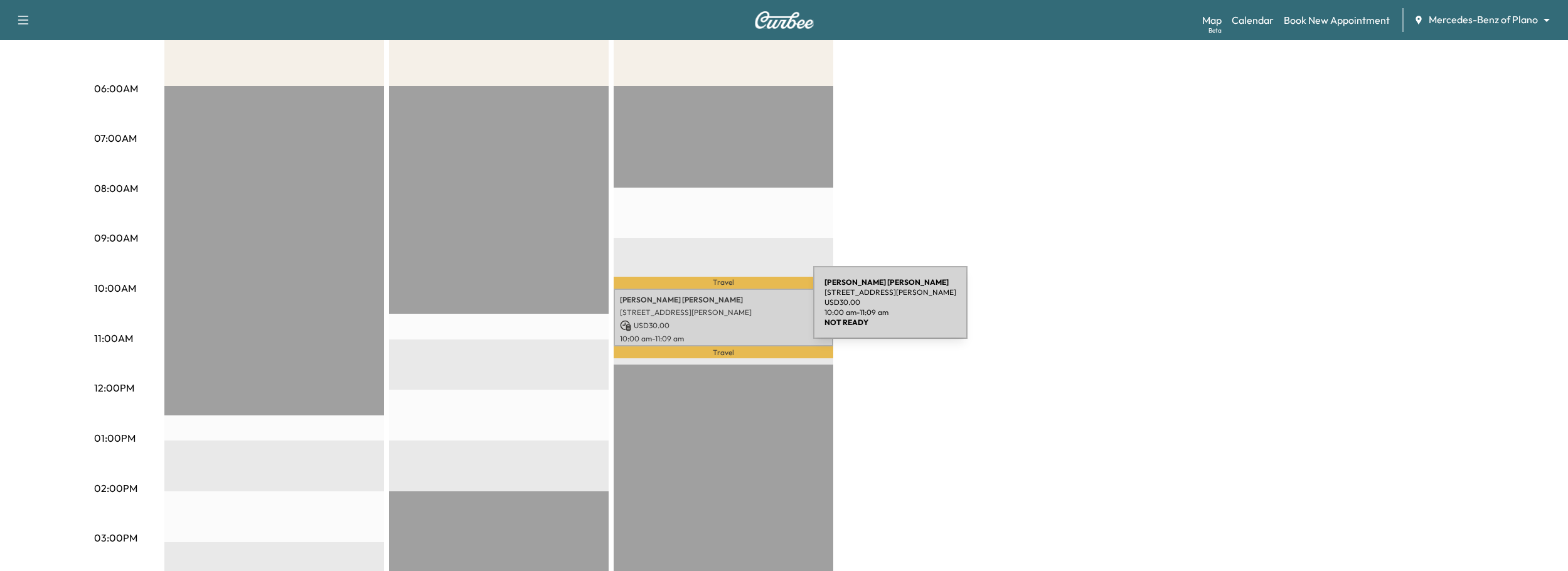
click at [719, 310] on p "17304 Preston Rd, Dallas, TX 75252, USA" at bounding box center [723, 313] width 207 height 10
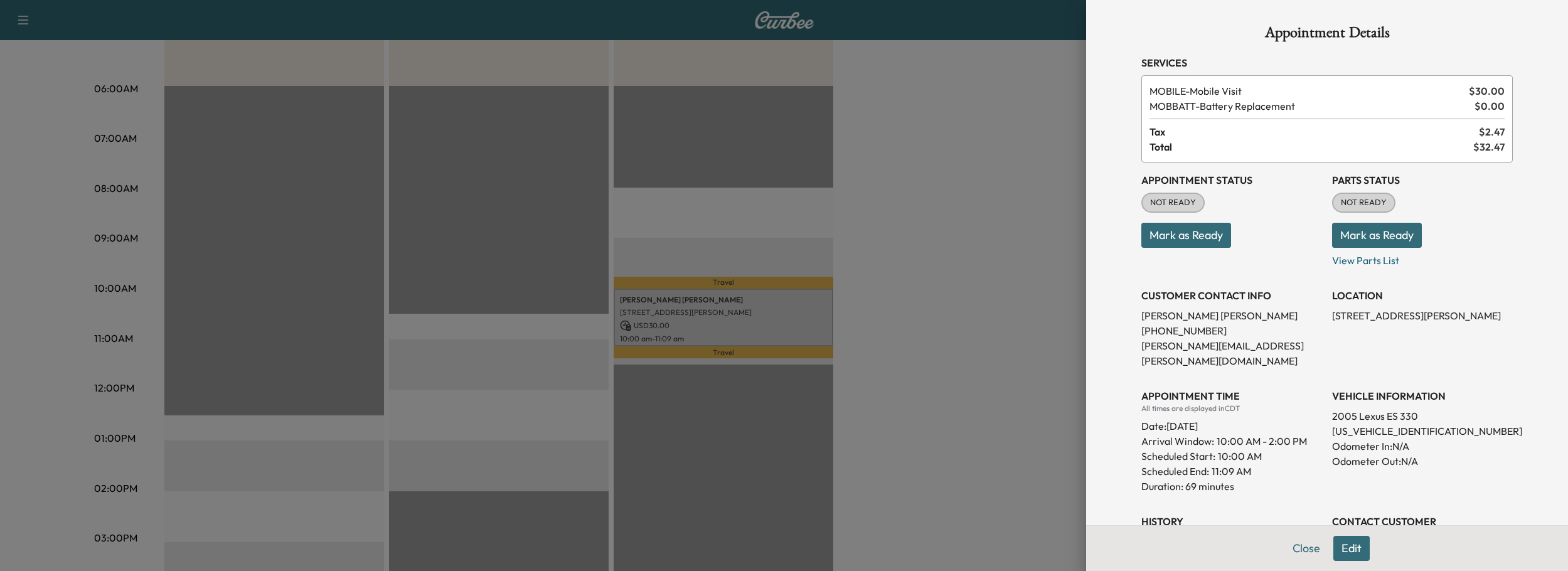
scroll to position [235, 0]
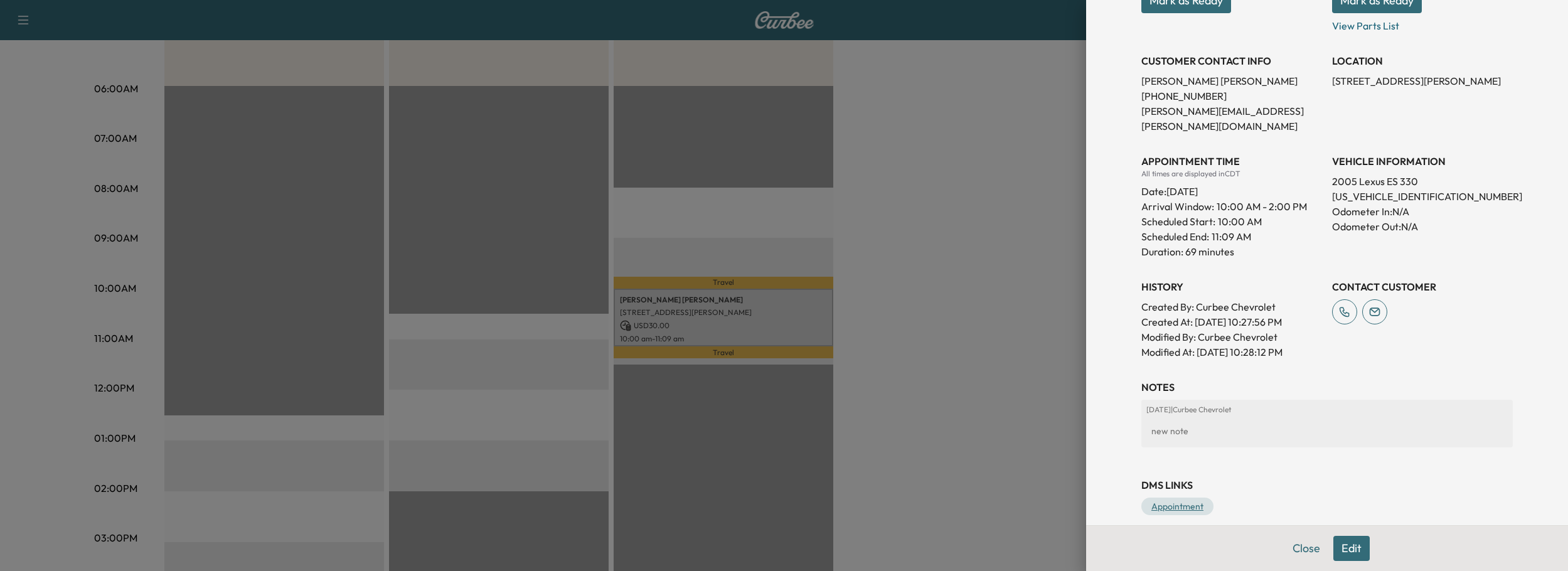
click at [1159, 498] on link "Appointment" at bounding box center [1177, 506] width 72 height 18
click at [909, 167] on div at bounding box center [784, 286] width 1568 height 571
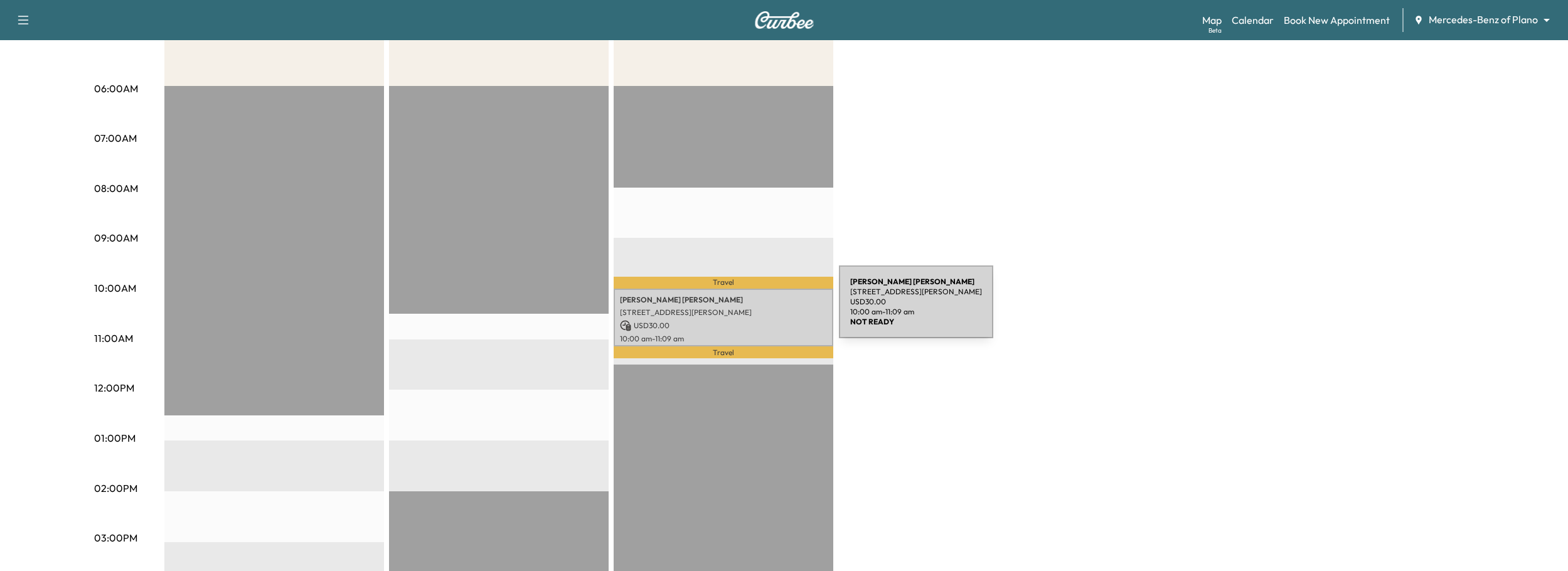
click at [745, 309] on p "17304 Preston Rd, Dallas, TX 75252, USA" at bounding box center [723, 313] width 207 height 10
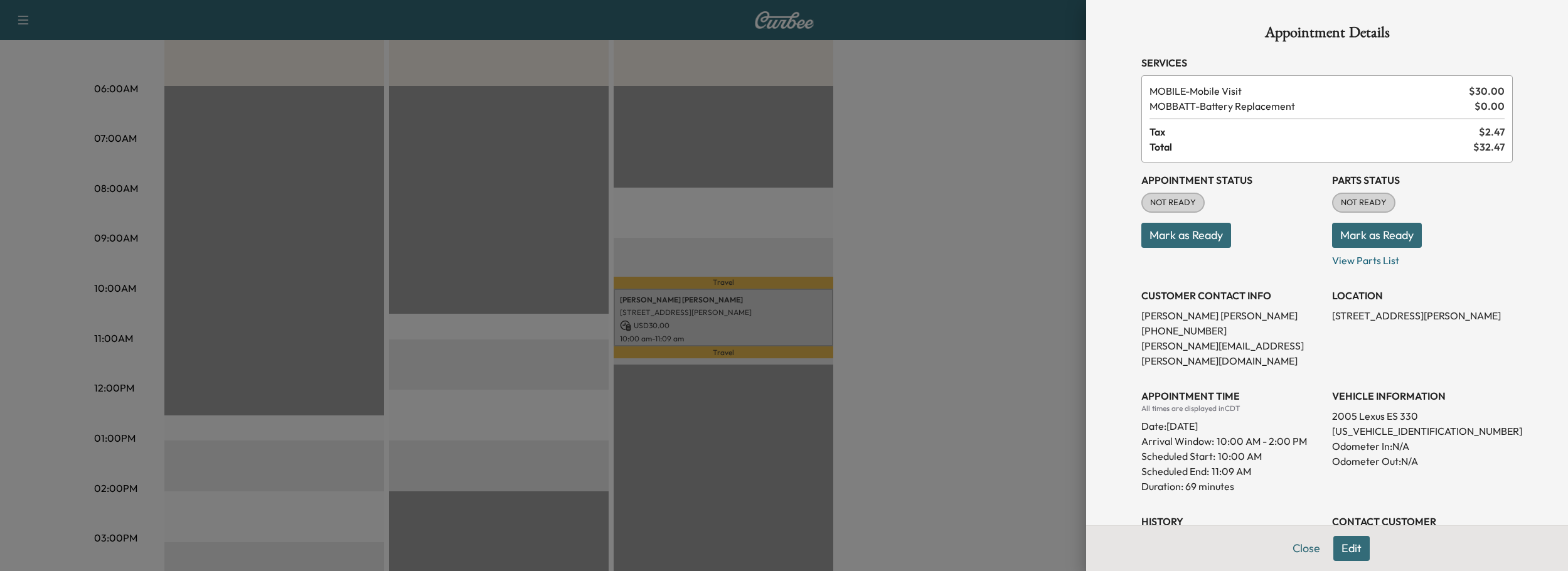
click at [1358, 543] on button "Edit" at bounding box center [1351, 548] width 36 height 25
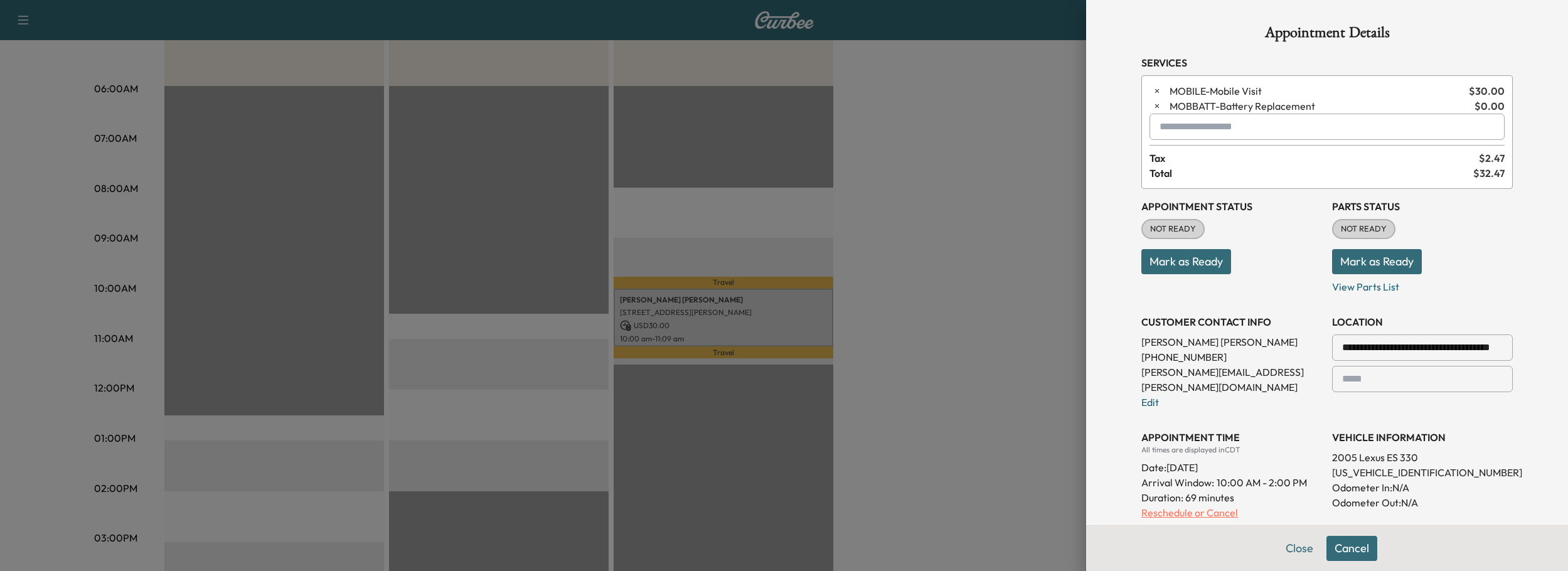
click at [1196, 505] on p "Reschedule or Cancel" at bounding box center [1232, 512] width 181 height 15
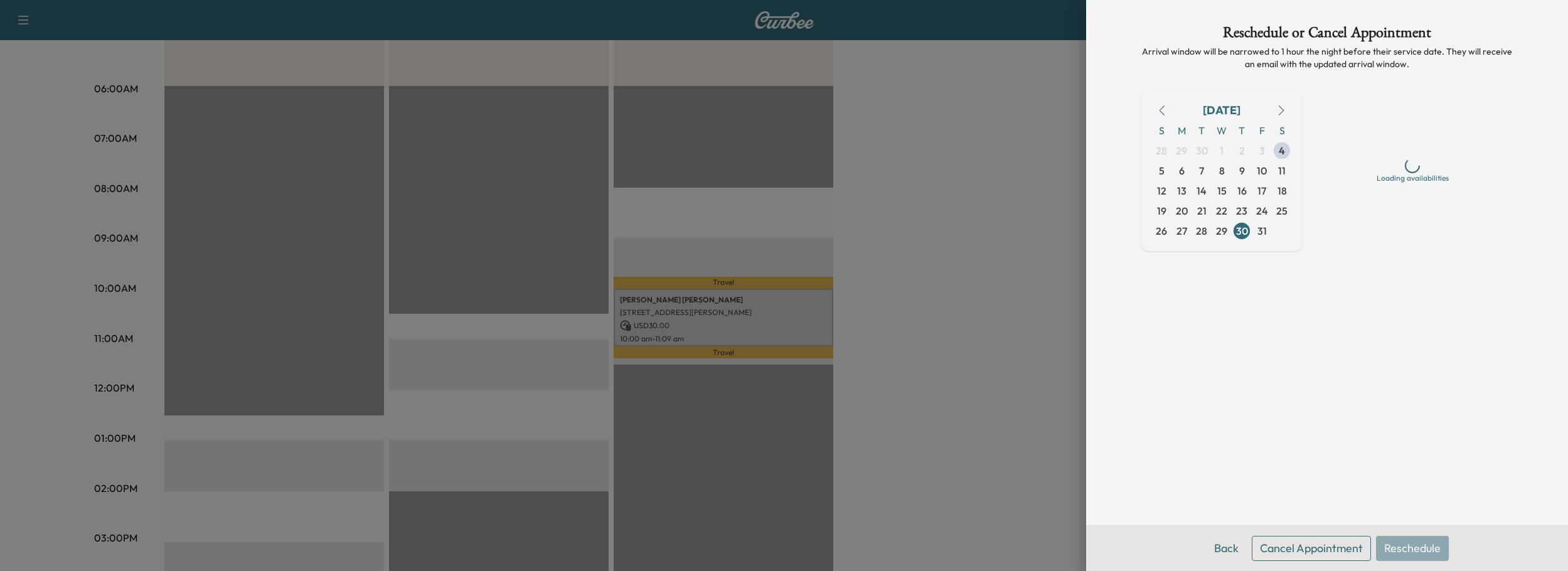
click at [1311, 547] on button "Cancel Appointment" at bounding box center [1311, 548] width 119 height 25
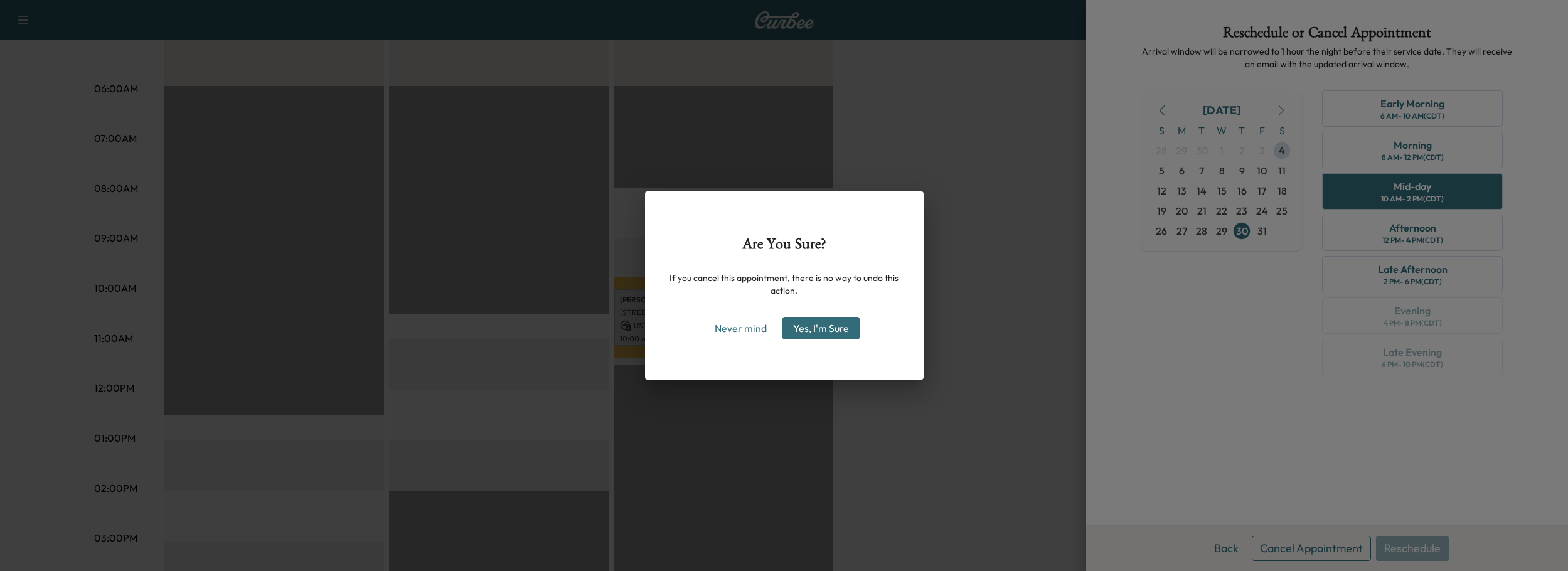
click at [847, 325] on button "Yes, I'm Sure" at bounding box center [821, 328] width 77 height 23
